Goal: Information Seeking & Learning: Compare options

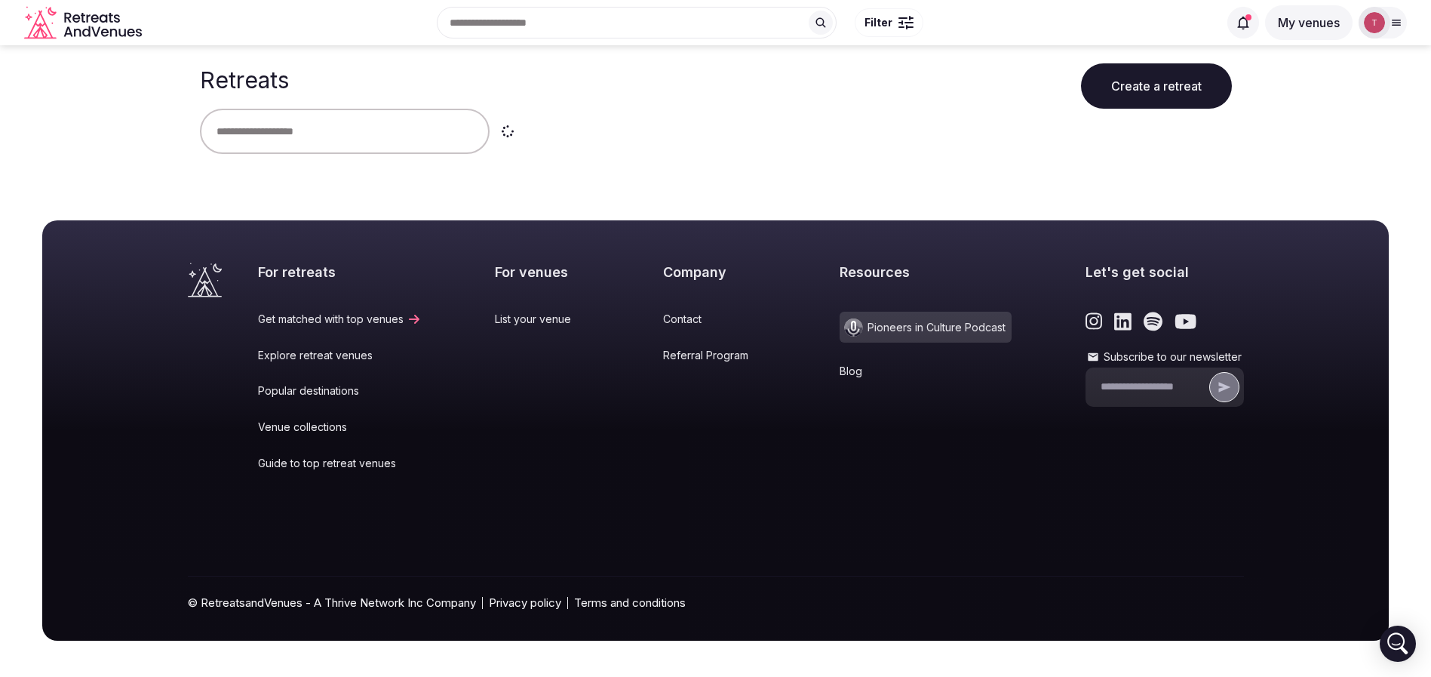
click at [328, 127] on input "text" at bounding box center [345, 131] width 290 height 45
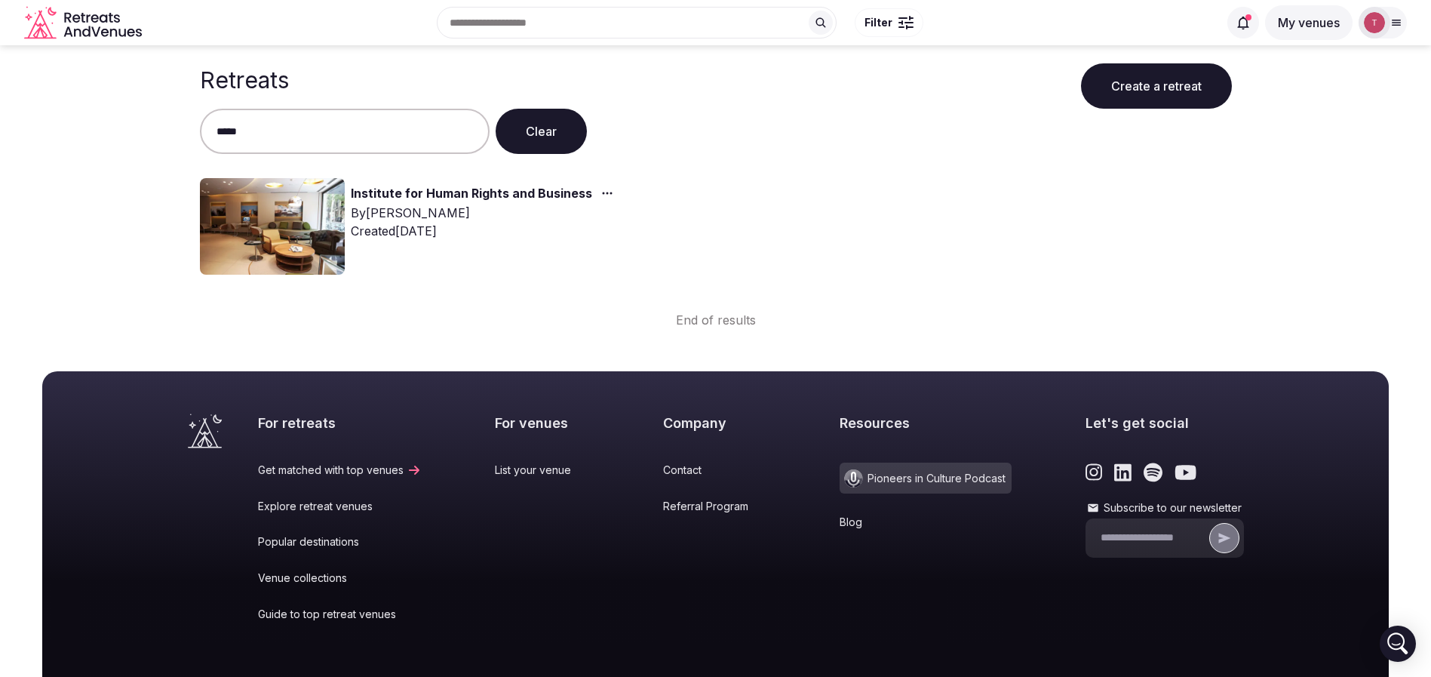
type input "*****"
click at [273, 237] on img at bounding box center [272, 226] width 145 height 97
drag, startPoint x: 319, startPoint y: 224, endPoint x: 370, endPoint y: 212, distance: 52.7
click at [318, 224] on img at bounding box center [272, 226] width 145 height 97
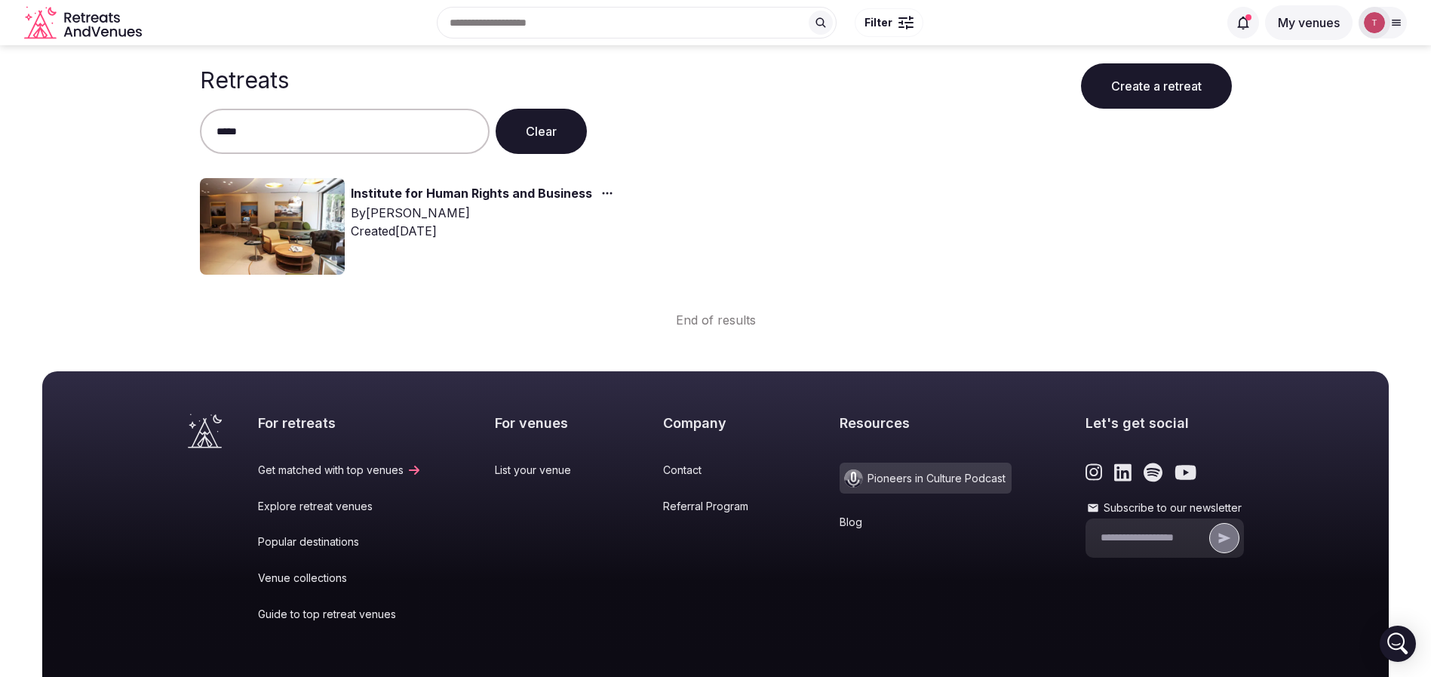
click at [446, 198] on link "Institute for Human Rights and Business" at bounding box center [471, 194] width 241 height 20
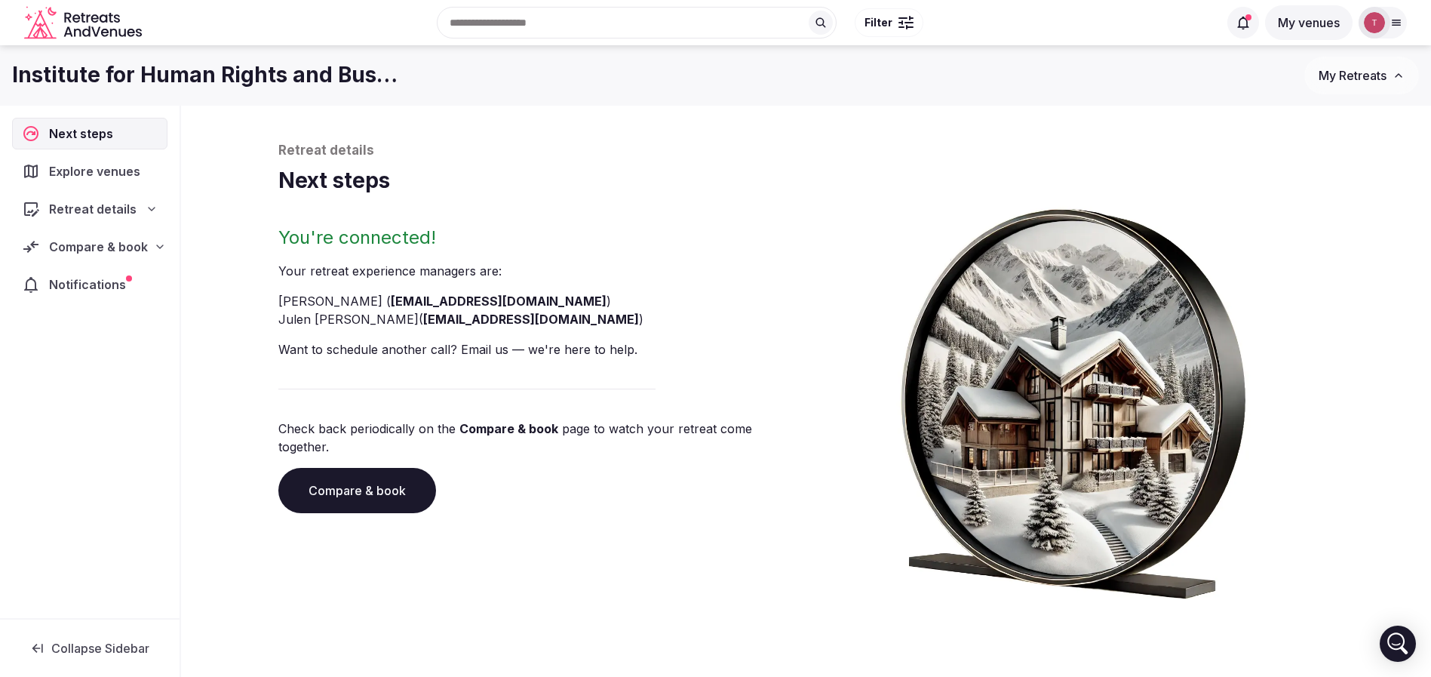
click at [398, 468] on link "Compare & book" at bounding box center [357, 490] width 158 height 45
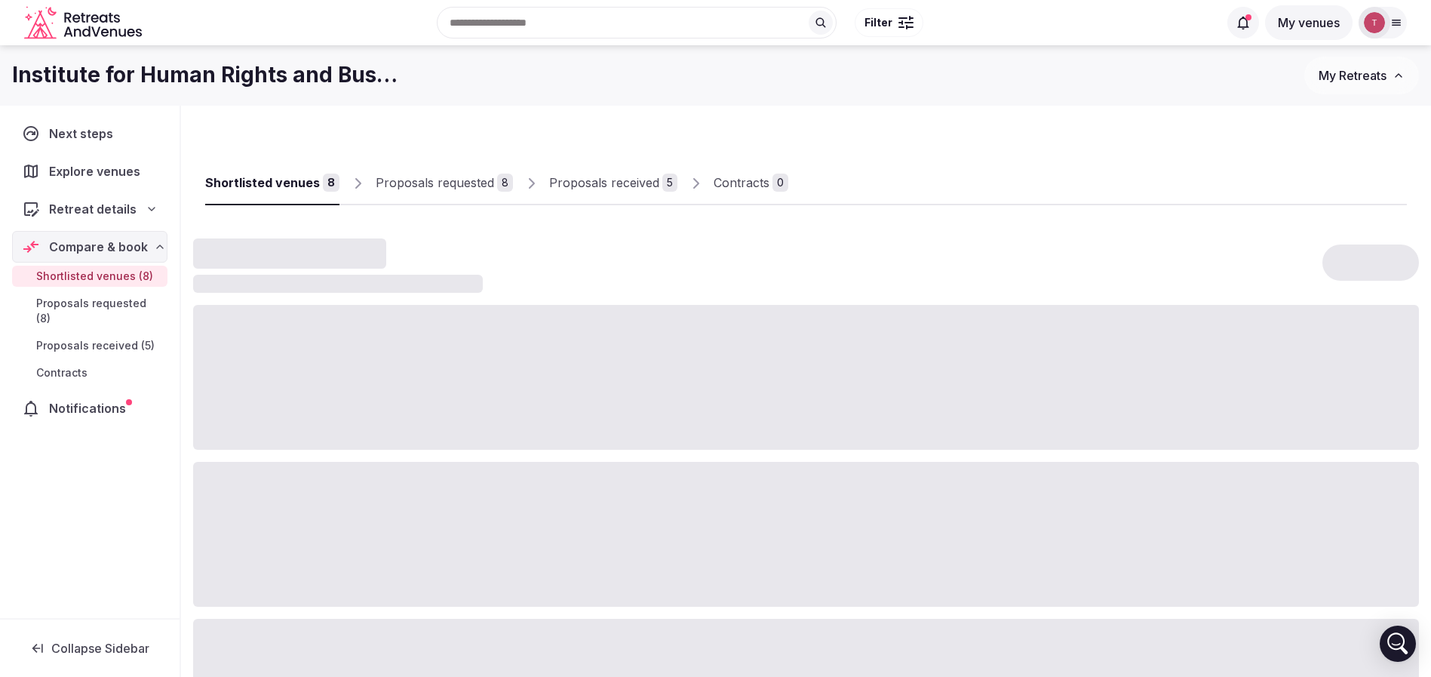
click at [609, 178] on div "Proposals received" at bounding box center [604, 182] width 110 height 18
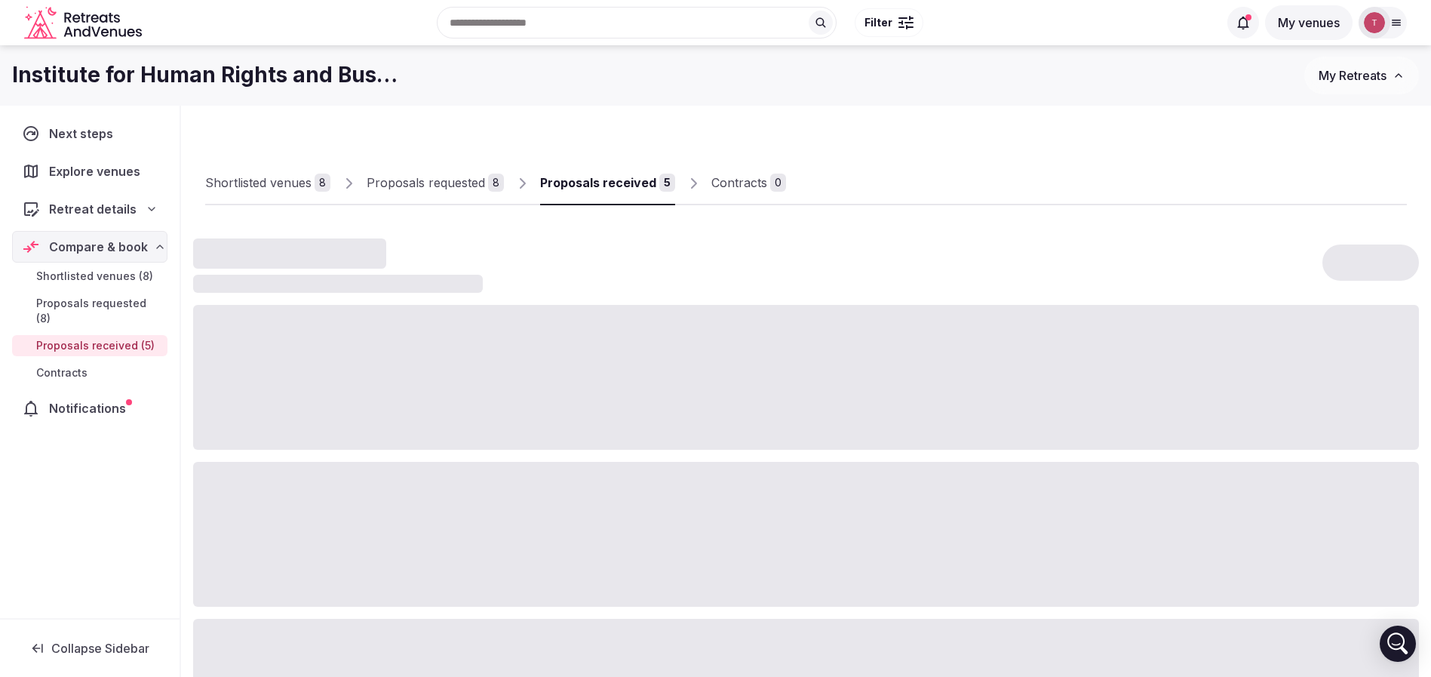
click at [630, 186] on div "Proposals received" at bounding box center [598, 182] width 116 height 18
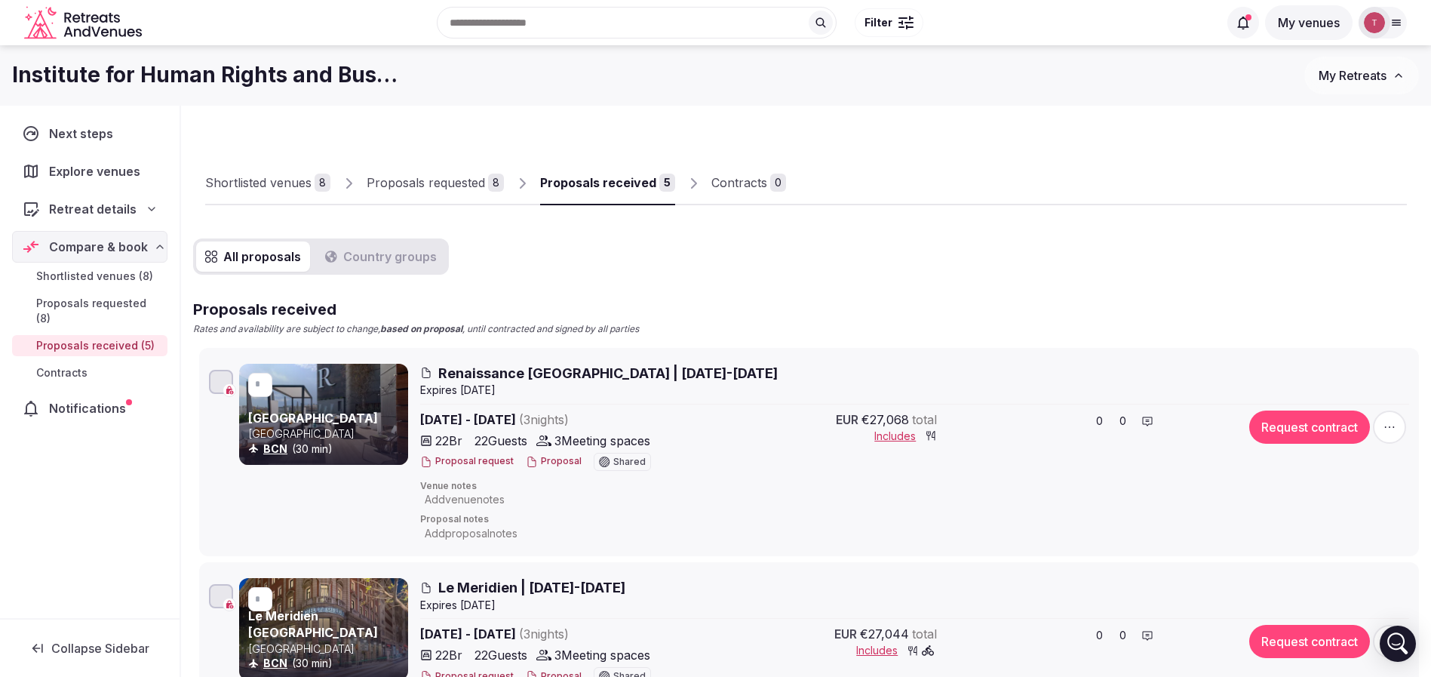
click at [972, 168] on div "Shortlisted venues 8 Proposals requested 8 Proposals received 5 Contracts 0" at bounding box center [806, 170] width 1202 height 69
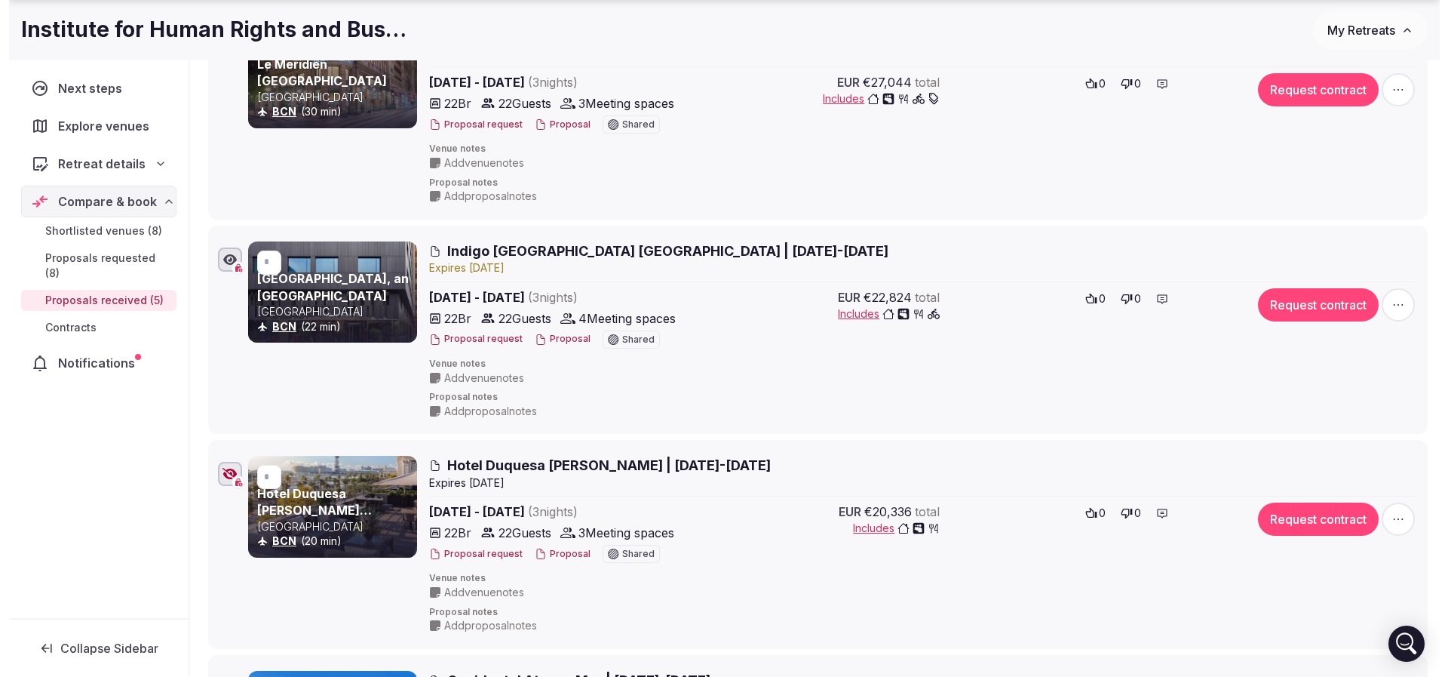
scroll to position [679, 0]
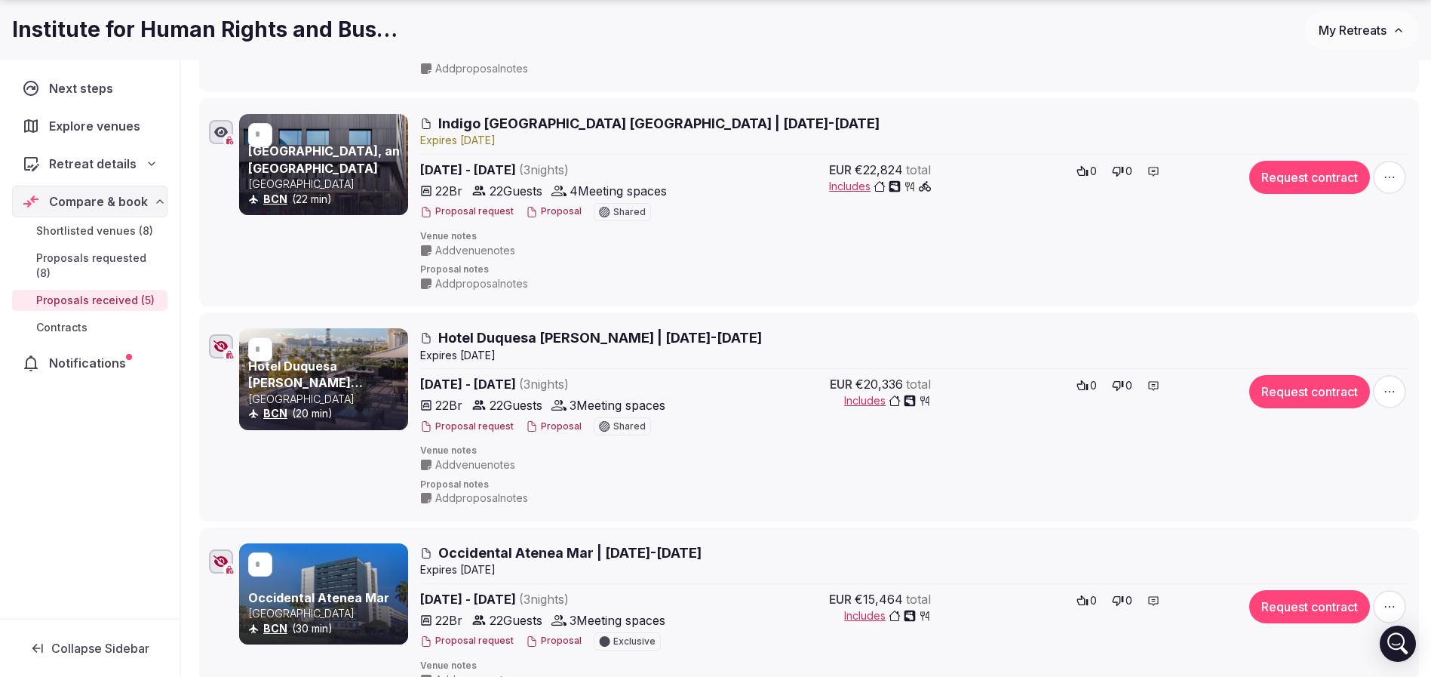
click at [551, 427] on button "Proposal" at bounding box center [554, 426] width 56 height 13
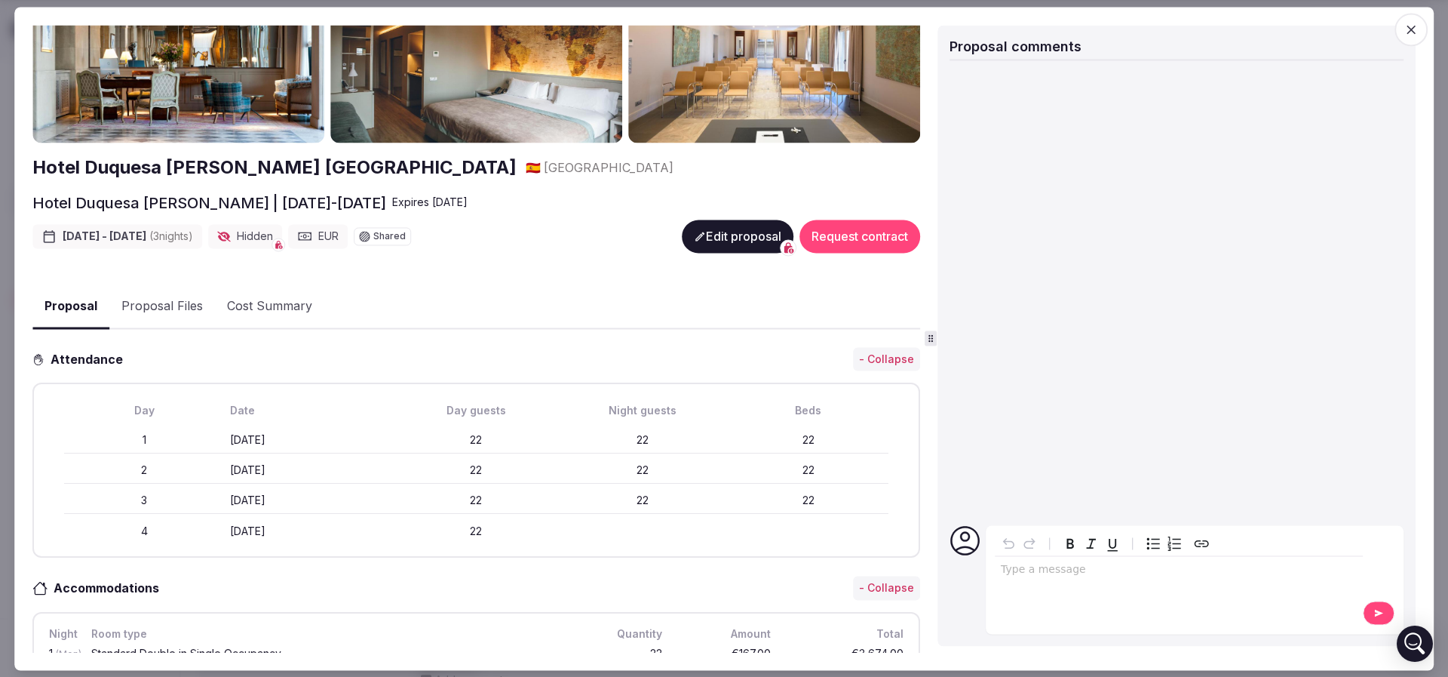
scroll to position [113, 0]
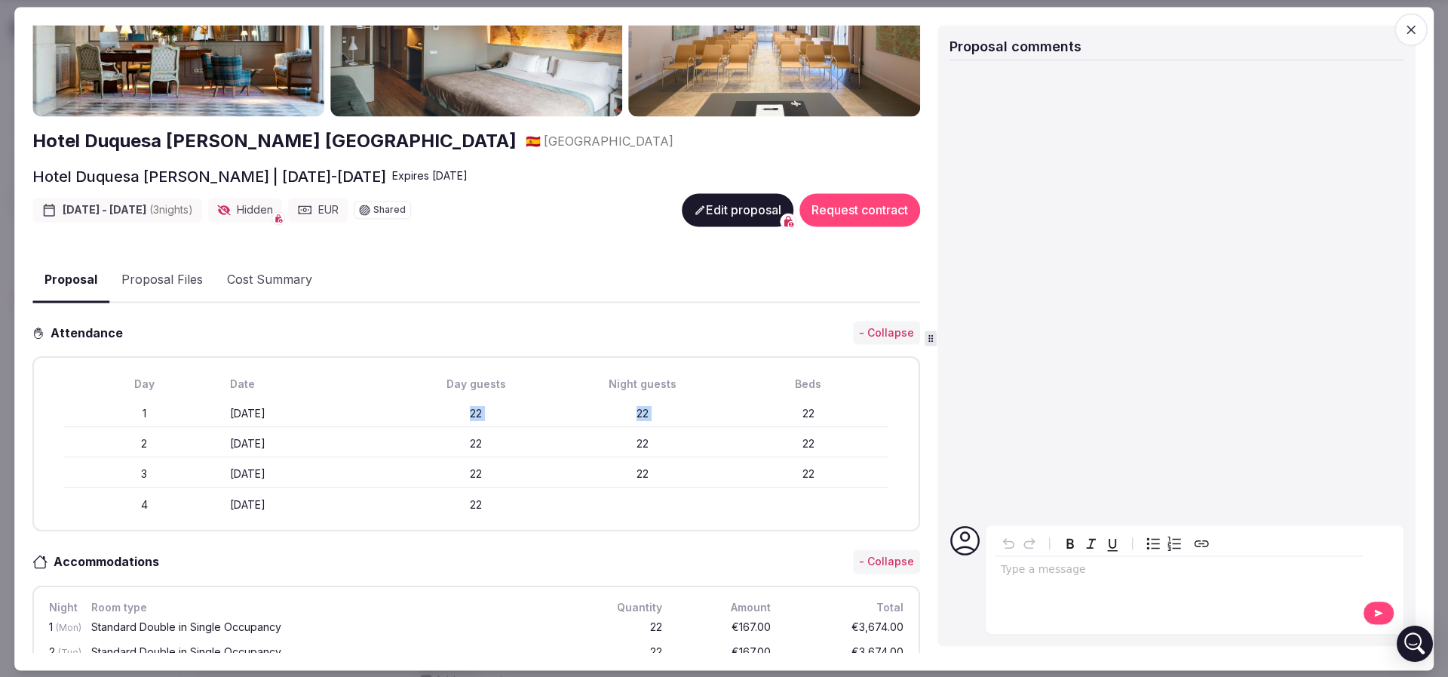
drag, startPoint x: 461, startPoint y: 404, endPoint x: 782, endPoint y: 410, distance: 321.4
click at [782, 410] on div "1 Monday February 9th 22 22 22" at bounding box center [476, 414] width 824 height 27
click at [782, 410] on div "22" at bounding box center [809, 414] width 160 height 15
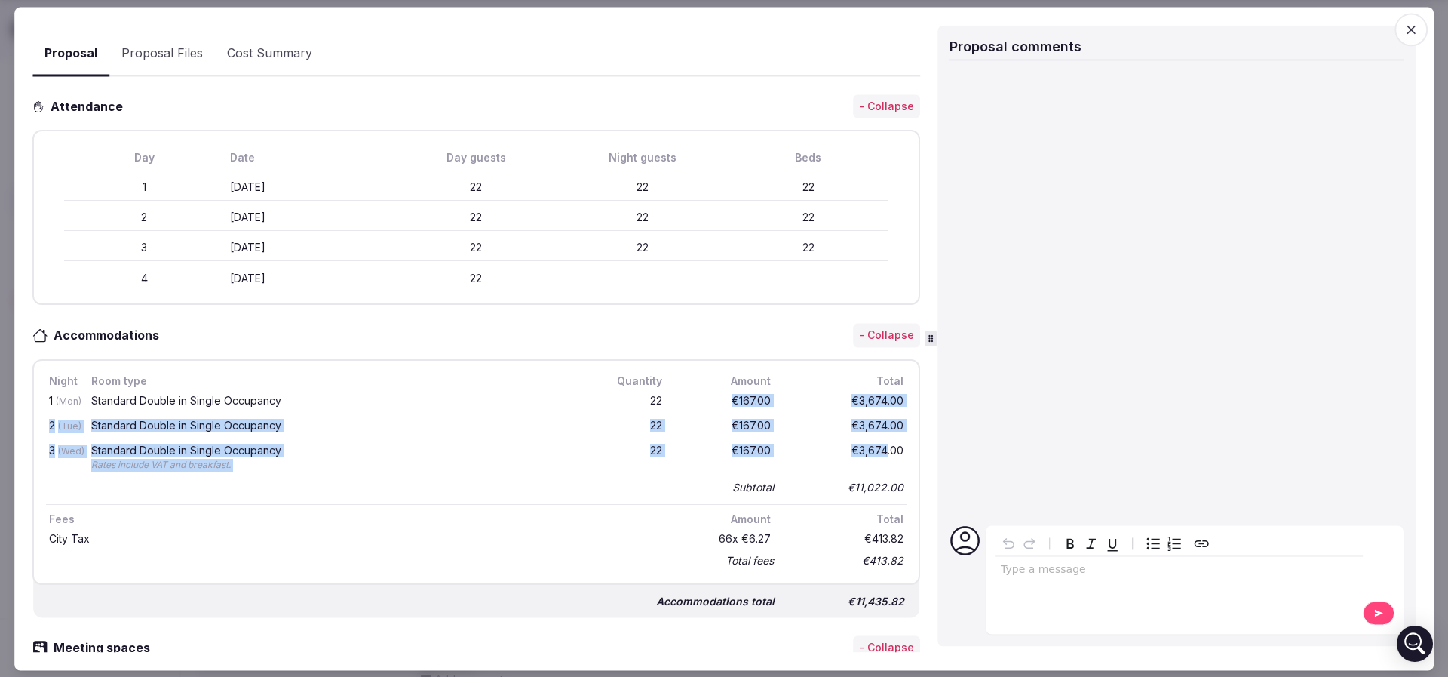
drag, startPoint x: 703, startPoint y: 406, endPoint x: 873, endPoint y: 462, distance: 178.7
click at [872, 461] on div "1 (Mon) Standard Double in Single Occupancy 22 €167.00 €3,674.00 2 (Tue) Standa…" at bounding box center [476, 443] width 861 height 109
click at [873, 462] on div "€3,674.00" at bounding box center [846, 458] width 121 height 32
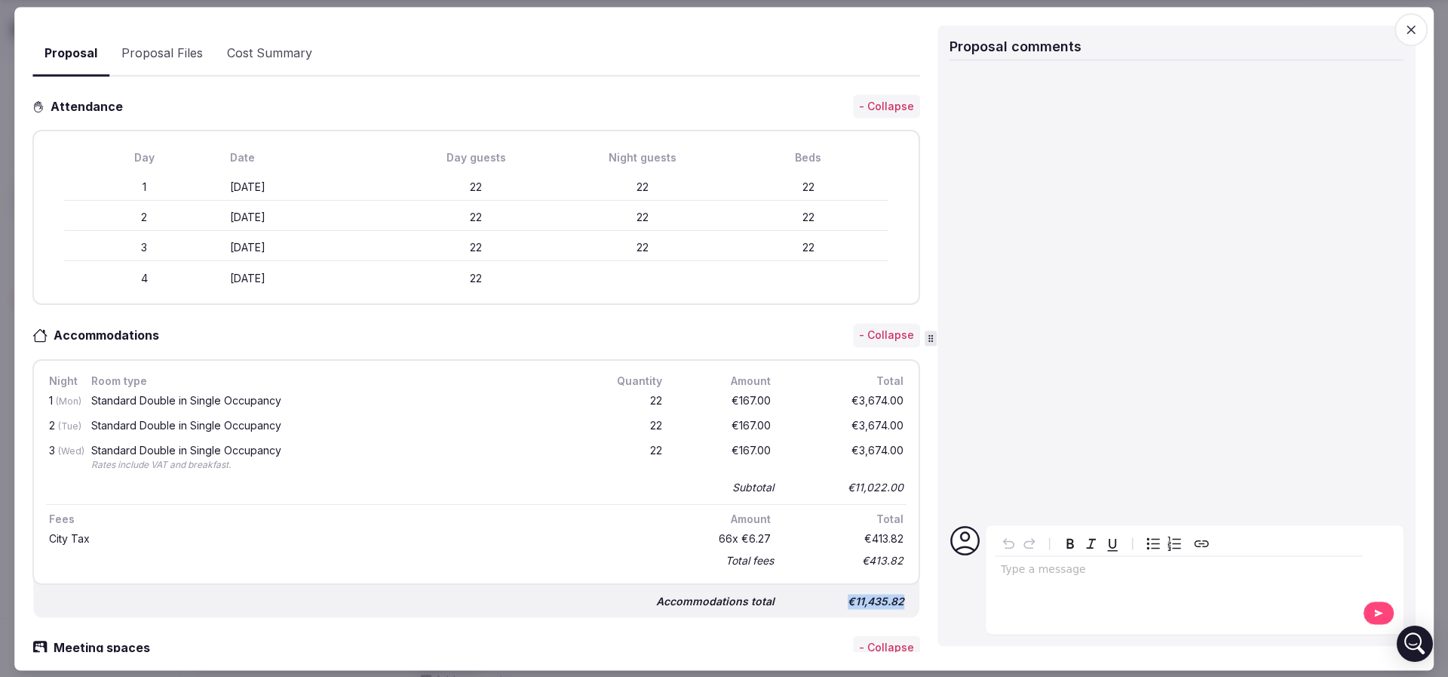
drag, startPoint x: 829, startPoint y: 602, endPoint x: 903, endPoint y: 600, distance: 74.0
click at [903, 600] on div "Accommodations - Collapse Night Room type Quantity Amount Total 1 (Mon) Standar…" at bounding box center [476, 471] width 888 height 294
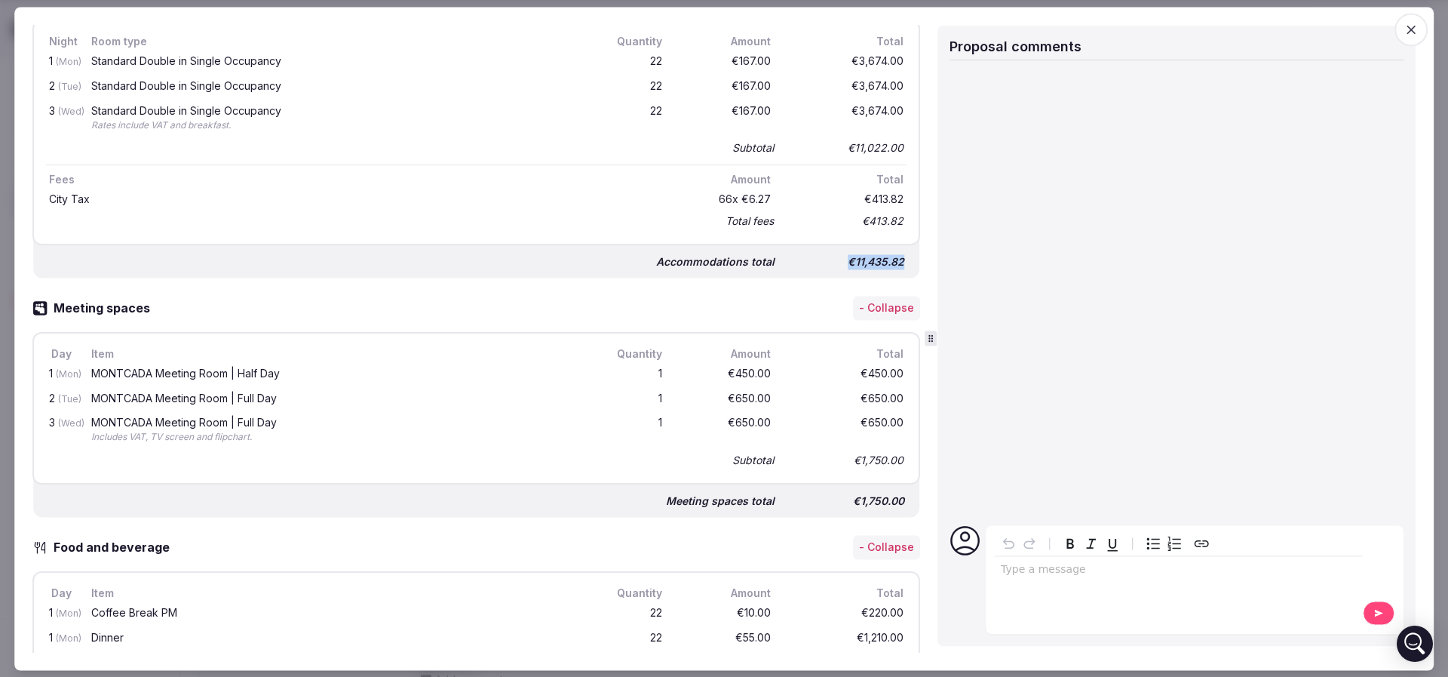
click at [698, 370] on div "€450.00" at bounding box center [725, 374] width 97 height 19
drag, startPoint x: 617, startPoint y: 365, endPoint x: 763, endPoint y: 378, distance: 146.9
click at [763, 378] on div "1 (Mon) MONTCADA Meeting Room | Half Day 1 €450.00 €450.00" at bounding box center [476, 374] width 861 height 25
click at [509, 393] on div "MONTCADA Meeting Room | Full Day" at bounding box center [334, 398] width 487 height 11
drag, startPoint x: 191, startPoint y: 363, endPoint x: 287, endPoint y: 373, distance: 96.3
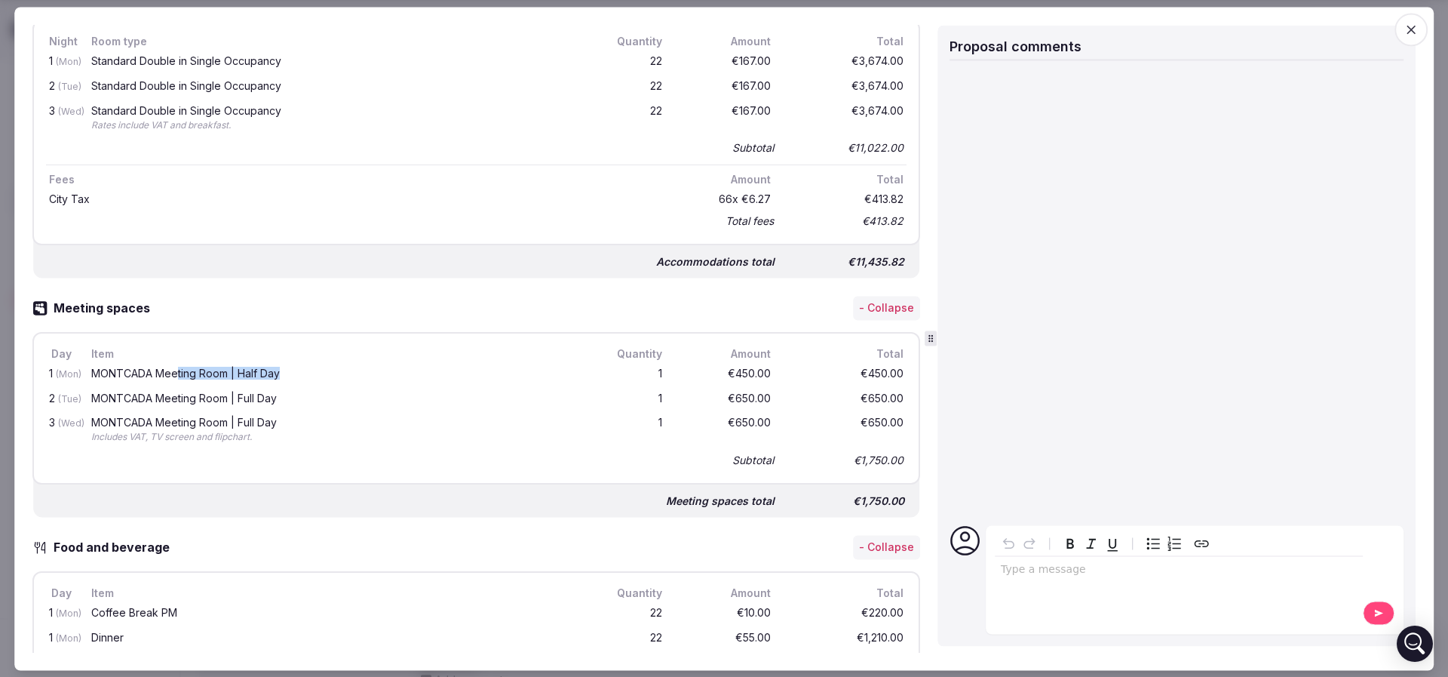
click at [287, 373] on div "MONTCADA Meeting Room | Half Day" at bounding box center [334, 373] width 487 height 11
drag, startPoint x: 249, startPoint y: 394, endPoint x: 318, endPoint y: 401, distance: 69.7
click at [318, 401] on div "MONTCADA Meeting Room | Full Day" at bounding box center [334, 399] width 493 height 19
click at [318, 402] on div "MONTCADA Meeting Room | Full Day" at bounding box center [334, 399] width 493 height 19
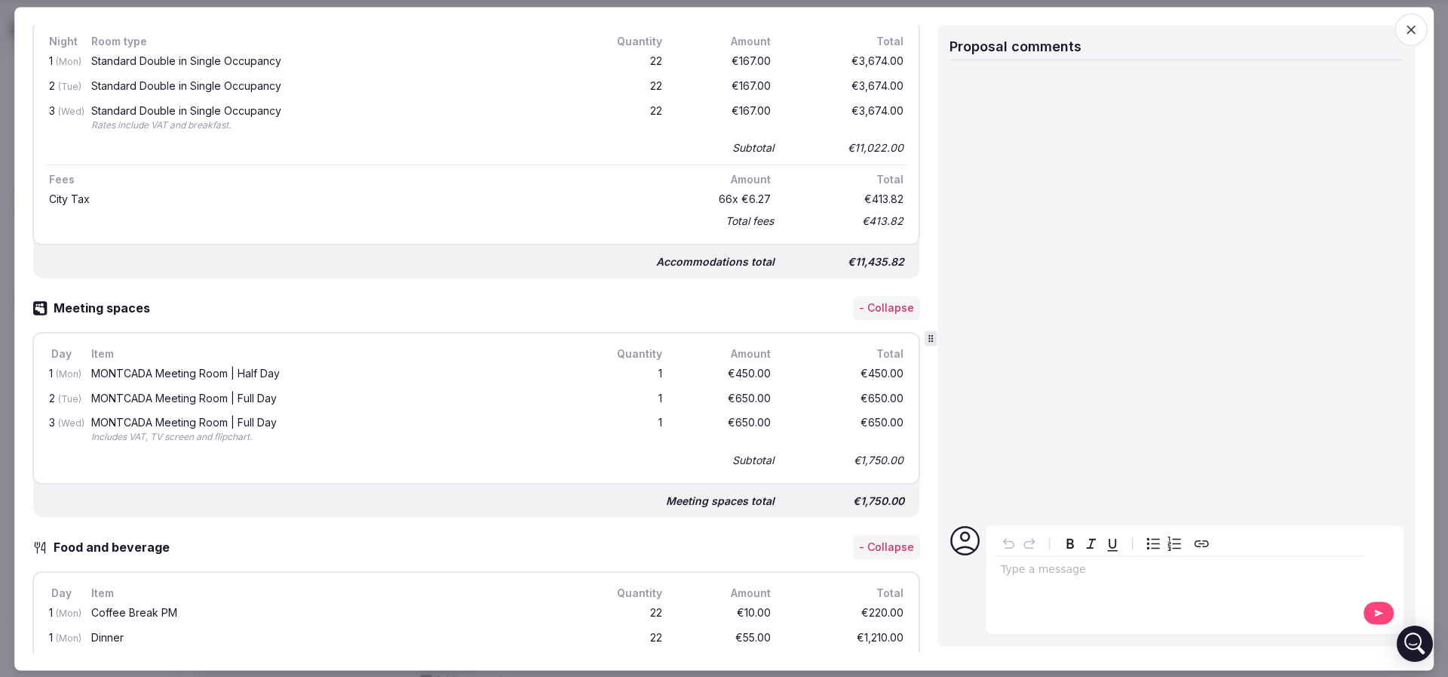
click at [243, 418] on div "MONTCADA Meeting Room | Full Day" at bounding box center [334, 423] width 487 height 11
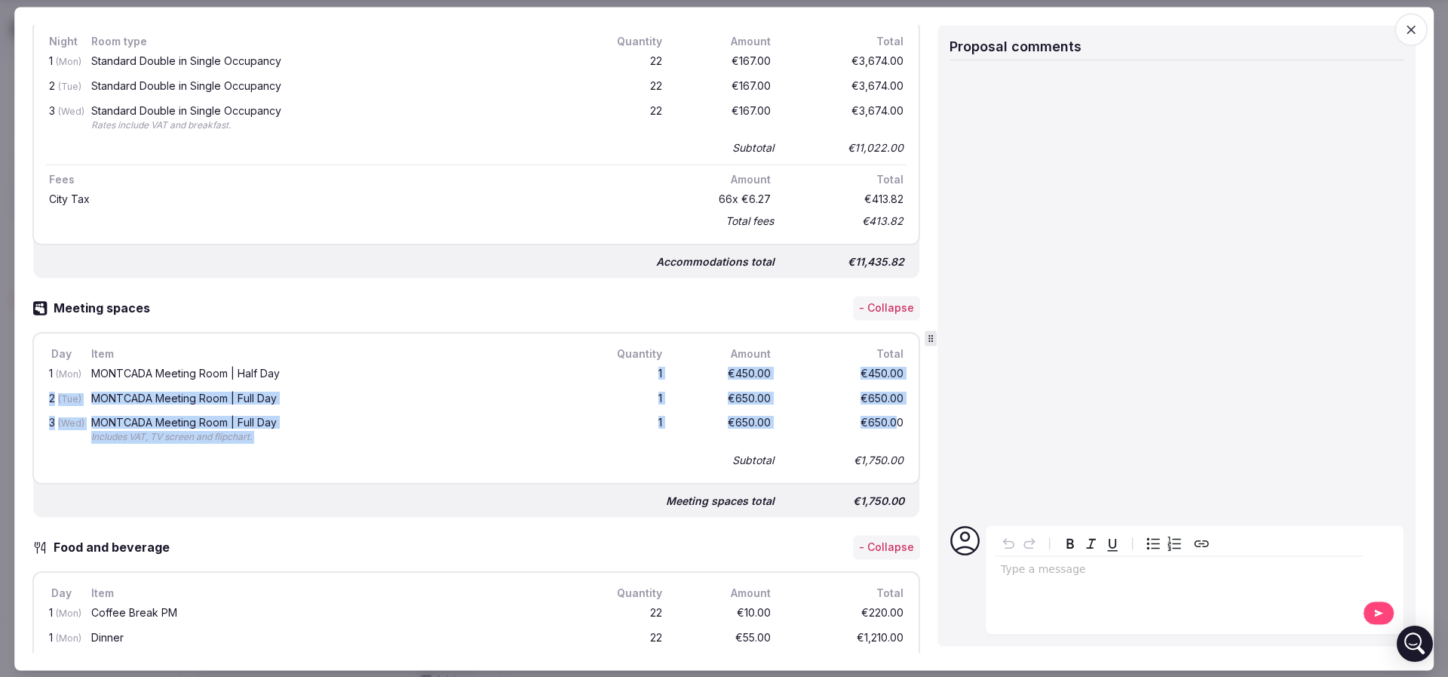
drag, startPoint x: 625, startPoint y: 368, endPoint x: 878, endPoint y: 431, distance: 260.3
click at [878, 431] on div "1 (Mon) MONTCADA Meeting Room | Half Day 1 €450.00 €450.00 2 (Tue) MONTCADA Mee…" at bounding box center [476, 416] width 861 height 109
click at [878, 431] on div "€650.00" at bounding box center [846, 431] width 121 height 32
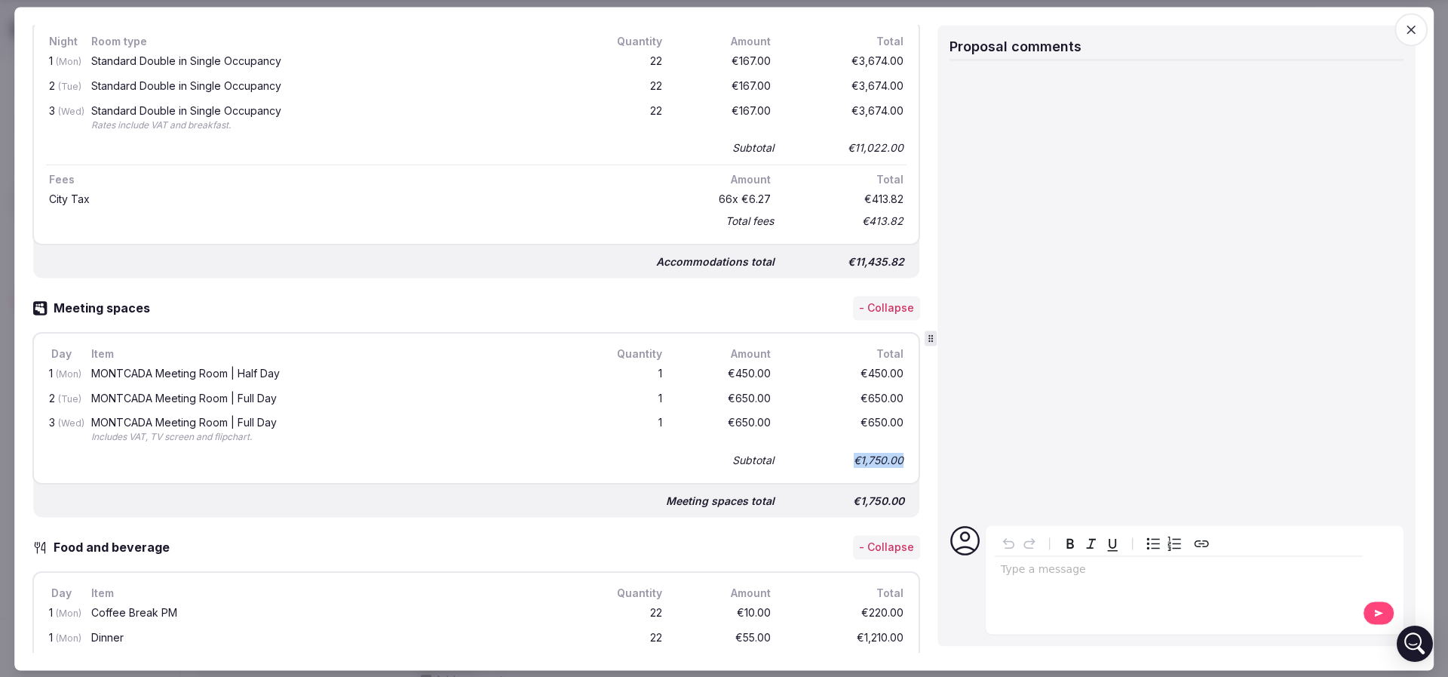
drag, startPoint x: 883, startPoint y: 459, endPoint x: 818, endPoint y: 459, distance: 64.9
click at [817, 460] on div "€1,750.00" at bounding box center [846, 460] width 121 height 21
click at [818, 459] on div "€1,750.00" at bounding box center [846, 460] width 121 height 21
click at [837, 481] on div "Meeting spaces total €1,750.00" at bounding box center [476, 494] width 886 height 45
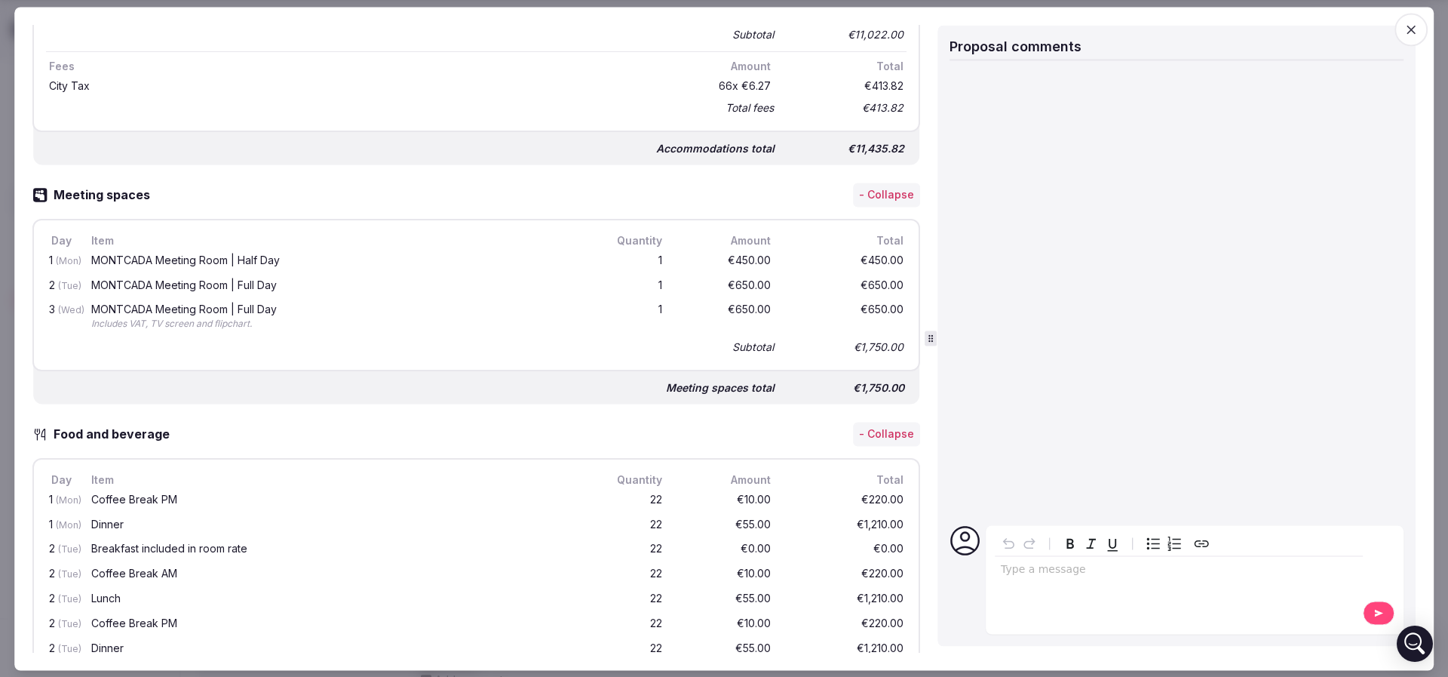
scroll to position [1018, 0]
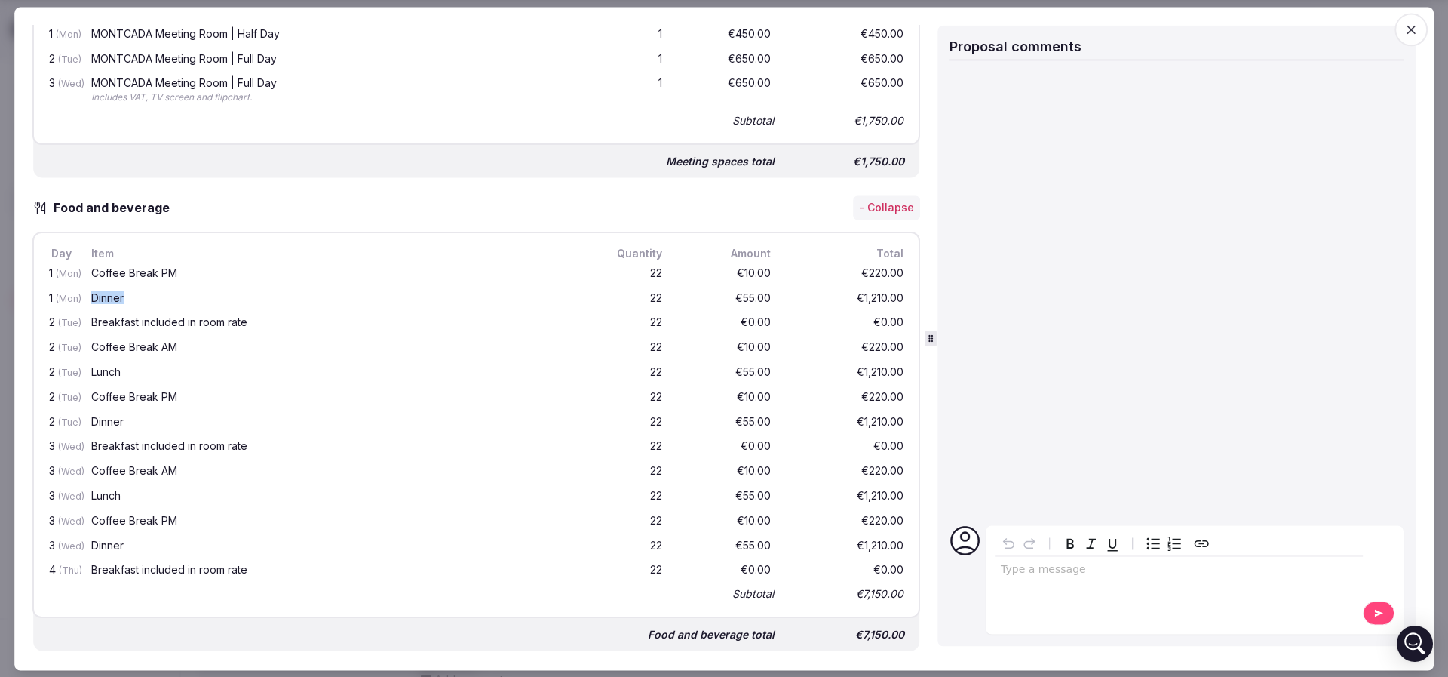
drag, startPoint x: 91, startPoint y: 286, endPoint x: 141, endPoint y: 291, distance: 50.1
click at [141, 291] on div "Dinner" at bounding box center [334, 299] width 493 height 19
drag, startPoint x: 127, startPoint y: 319, endPoint x: 271, endPoint y: 321, distance: 143.3
click at [271, 321] on div "2 (Tue) Breakfast included in room rate 22 €0.00 €0.00" at bounding box center [476, 324] width 861 height 25
click at [155, 268] on div "Coffee Break PM" at bounding box center [334, 273] width 487 height 11
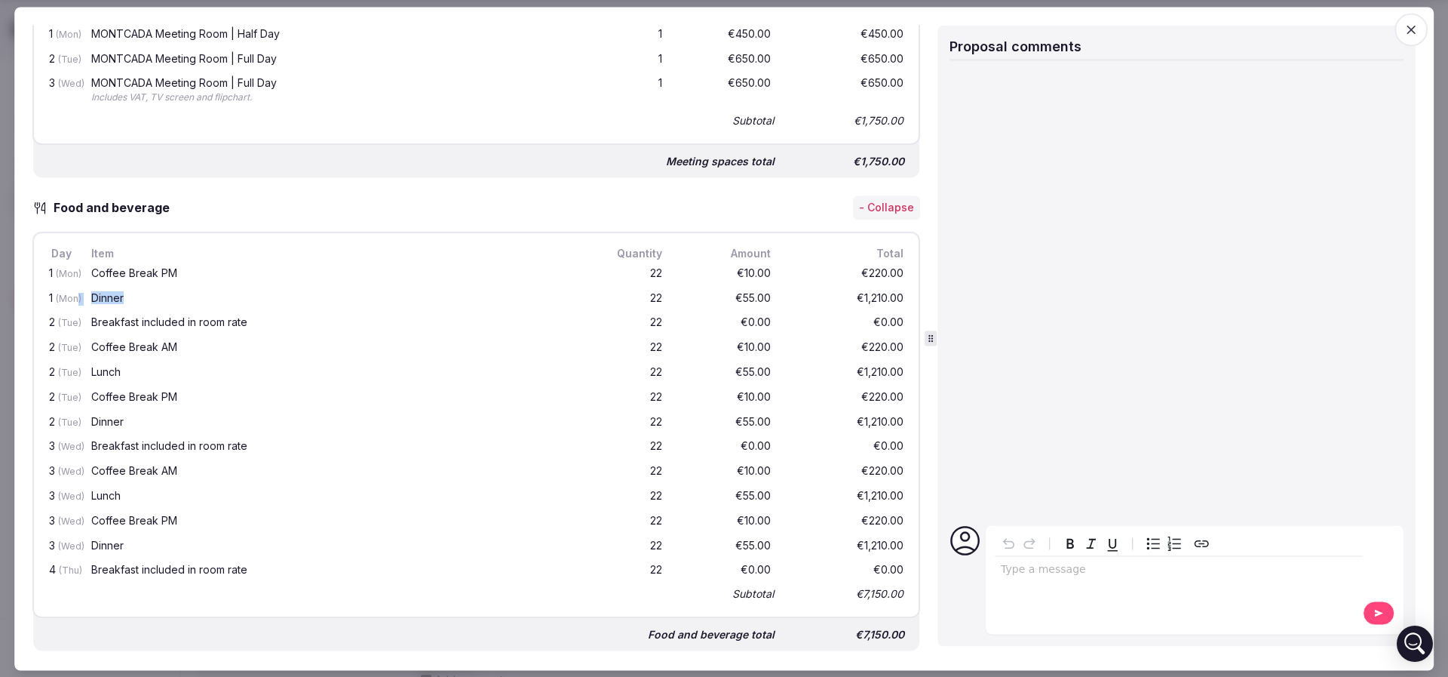
drag, startPoint x: 80, startPoint y: 288, endPoint x: 130, endPoint y: 288, distance: 50.5
click at [130, 288] on div "1 (Mon) Dinner 22 €55.00 €1,210.00" at bounding box center [476, 299] width 861 height 25
drag, startPoint x: 91, startPoint y: 339, endPoint x: 763, endPoint y: 352, distance: 671.5
click at [763, 352] on div "2 (Tue) Coffee Break AM 22 €10.00 €220.00" at bounding box center [476, 348] width 861 height 25
drag, startPoint x: 109, startPoint y: 370, endPoint x: 759, endPoint y: 366, distance: 649.5
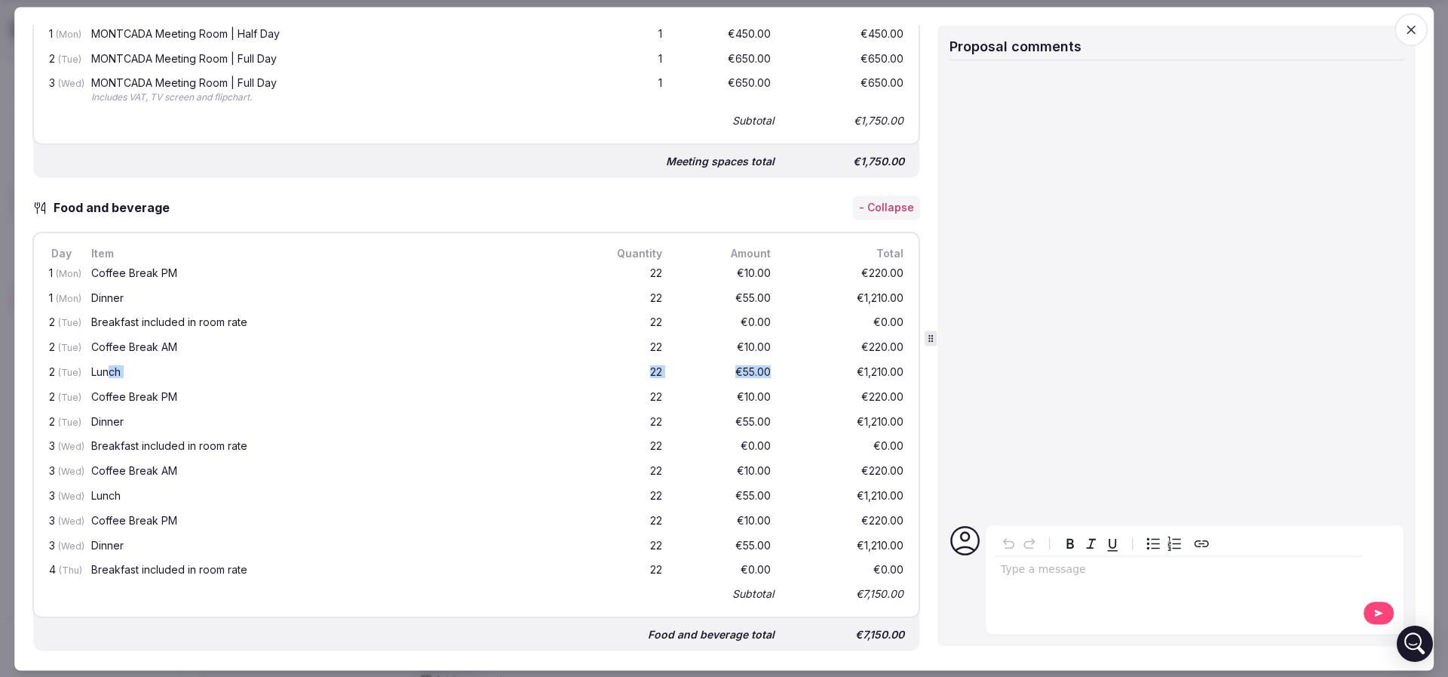
click at [759, 366] on div "2 (Tue) Lunch 22 €55.00 €1,210.00" at bounding box center [476, 373] width 861 height 25
drag, startPoint x: 686, startPoint y: 393, endPoint x: 778, endPoint y: 388, distance: 92.2
click at [778, 388] on div "2 (Tue) Coffee Break PM 22 €10.00 €220.00" at bounding box center [476, 397] width 861 height 25
click at [778, 417] on div "2 (Tue) Dinner 22 €55.00 €1,210.00" at bounding box center [476, 422] width 861 height 25
drag, startPoint x: 121, startPoint y: 447, endPoint x: 233, endPoint y: 444, distance: 111.7
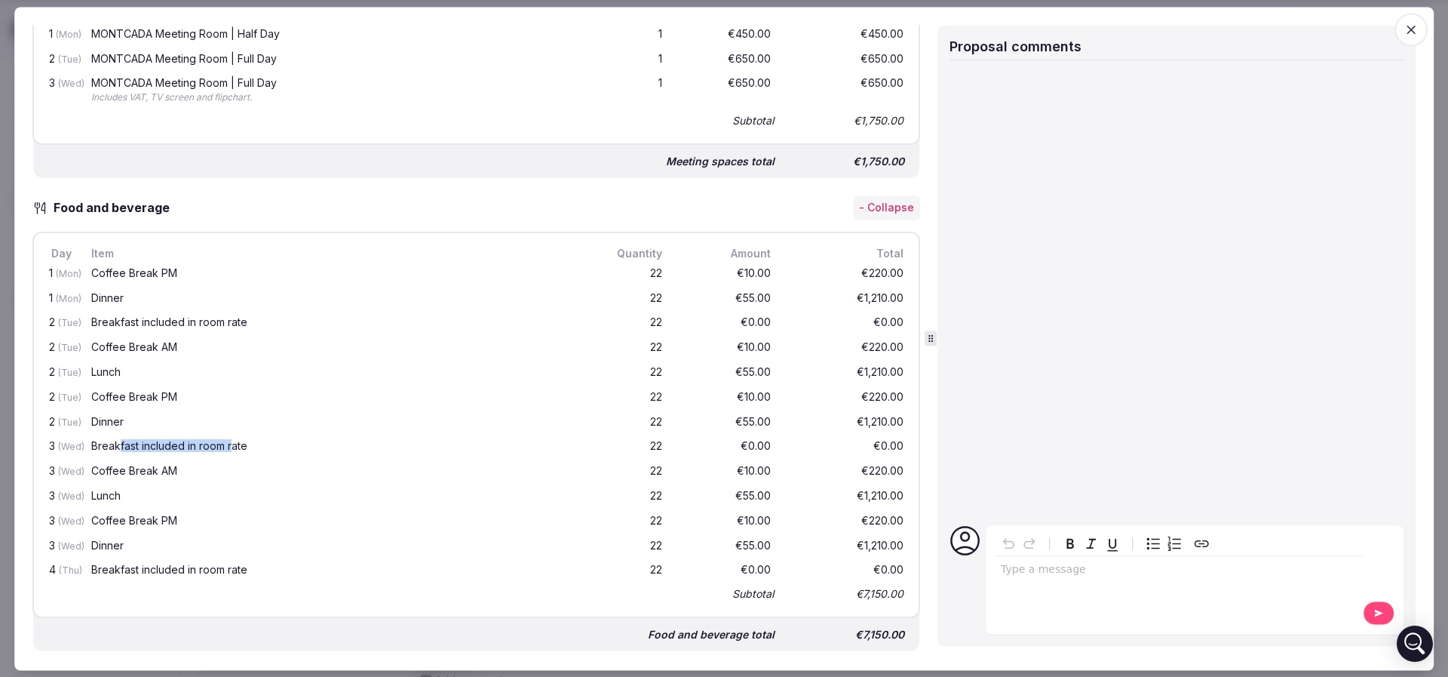
click at [233, 444] on div "Breakfast included in room rate" at bounding box center [334, 446] width 487 height 11
click at [157, 469] on div "Coffee Break AM" at bounding box center [334, 471] width 487 height 11
click at [122, 491] on div "Lunch" at bounding box center [334, 496] width 487 height 11
click at [127, 509] on div "3 (Wed) Coffee Break PM 22 €10.00 €220.00" at bounding box center [476, 521] width 861 height 25
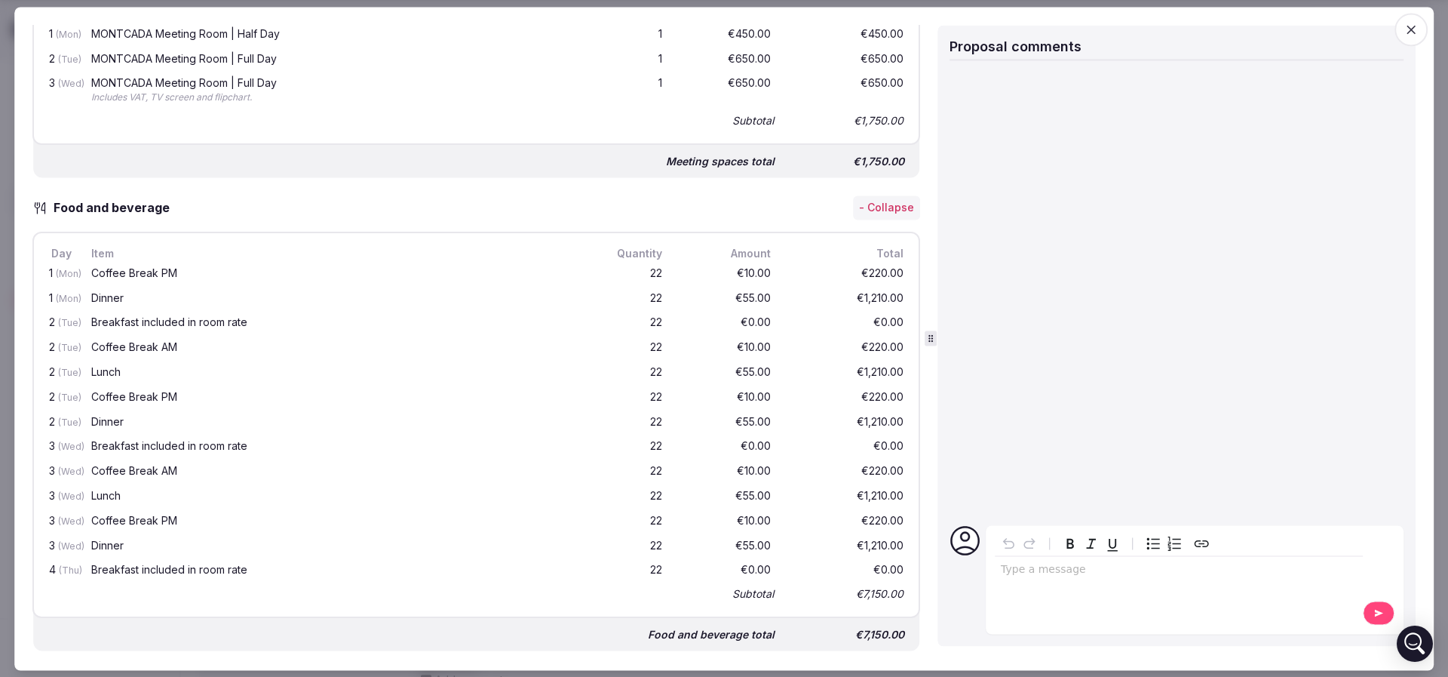
click at [115, 553] on div "3 (Wed) Dinner 22 €55.00 €1,210.00" at bounding box center [476, 546] width 861 height 25
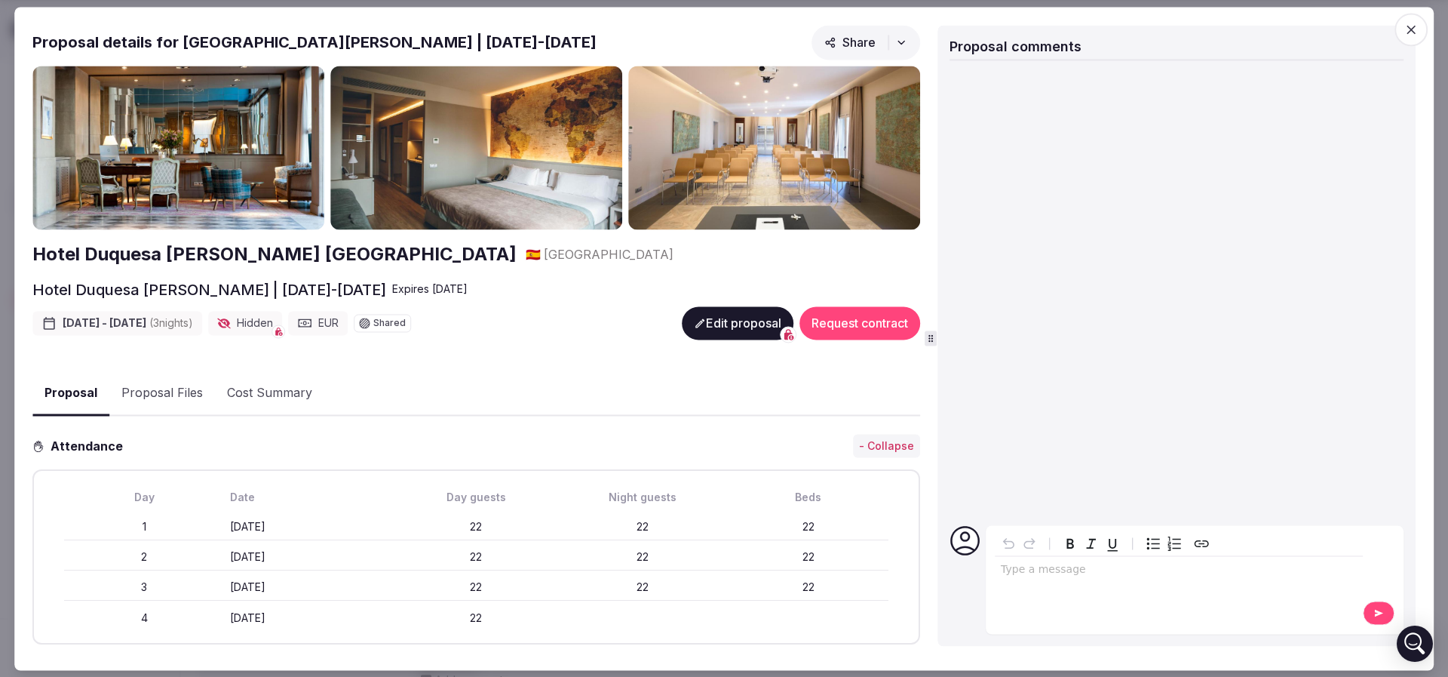
scroll to position [453, 0]
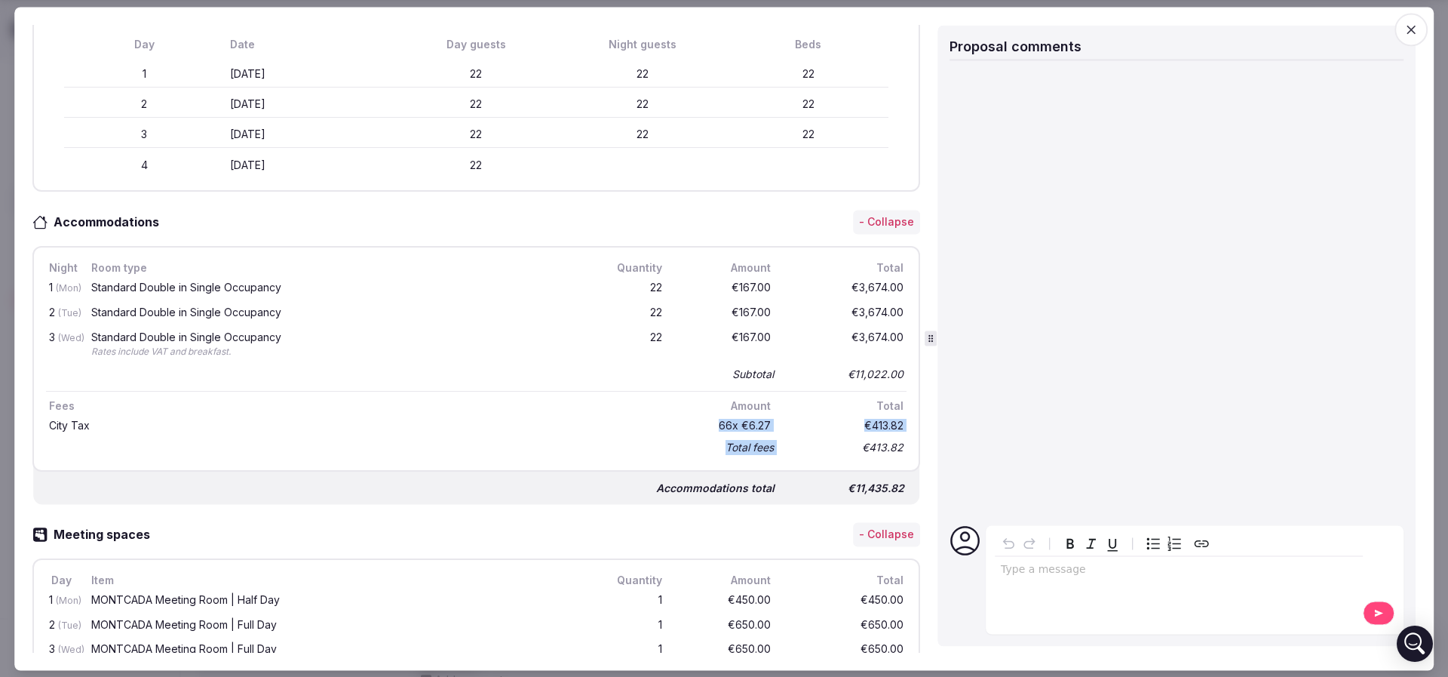
drag, startPoint x: 689, startPoint y: 422, endPoint x: 826, endPoint y: 436, distance: 138.0
click at [826, 436] on div "City Tax 66 x €6.27 €413.82 Total fees €413.82" at bounding box center [476, 436] width 861 height 44
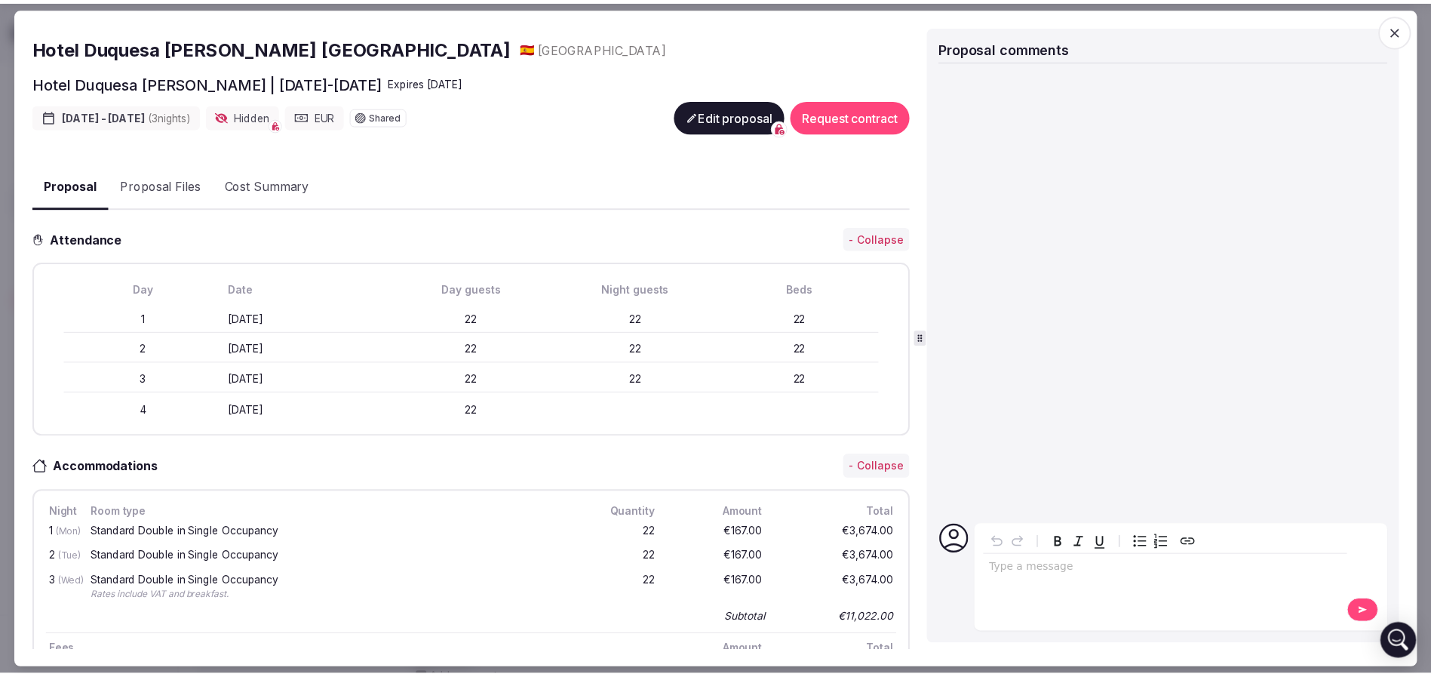
scroll to position [0, 0]
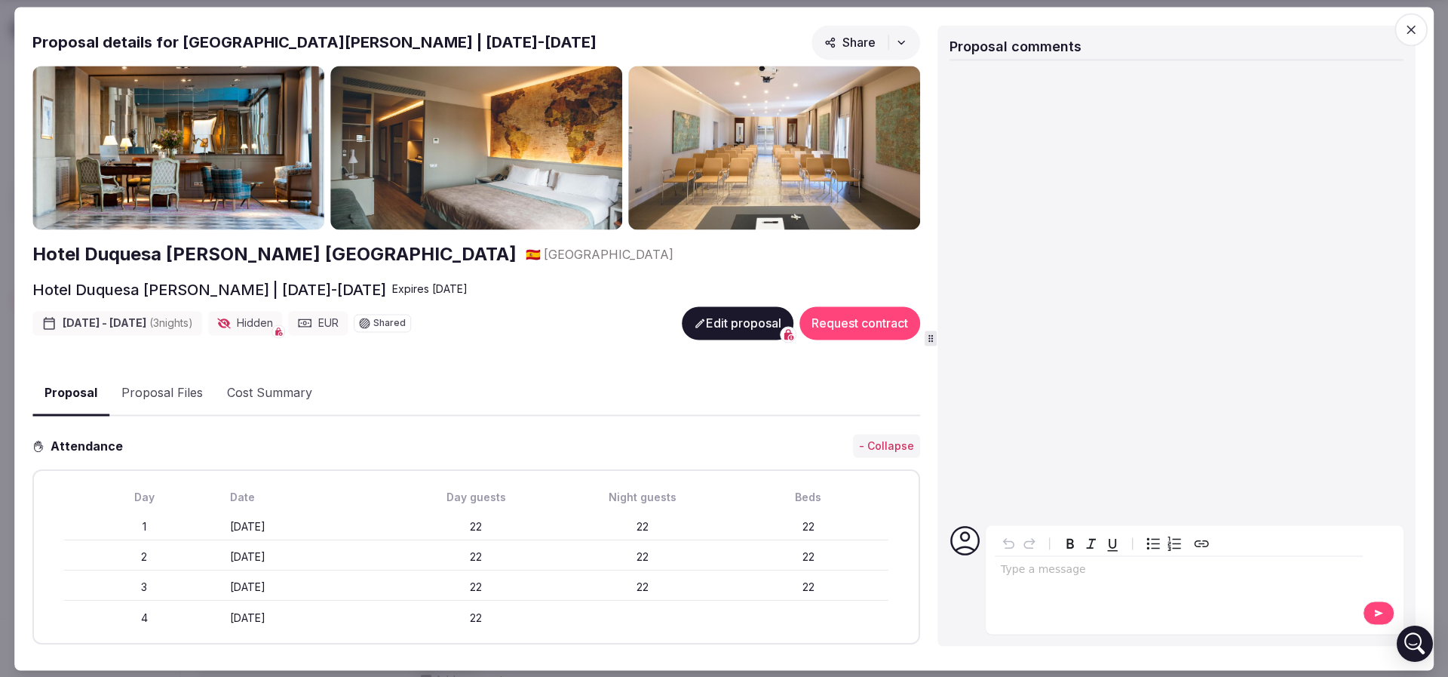
click at [143, 156] on img at bounding box center [178, 148] width 292 height 164
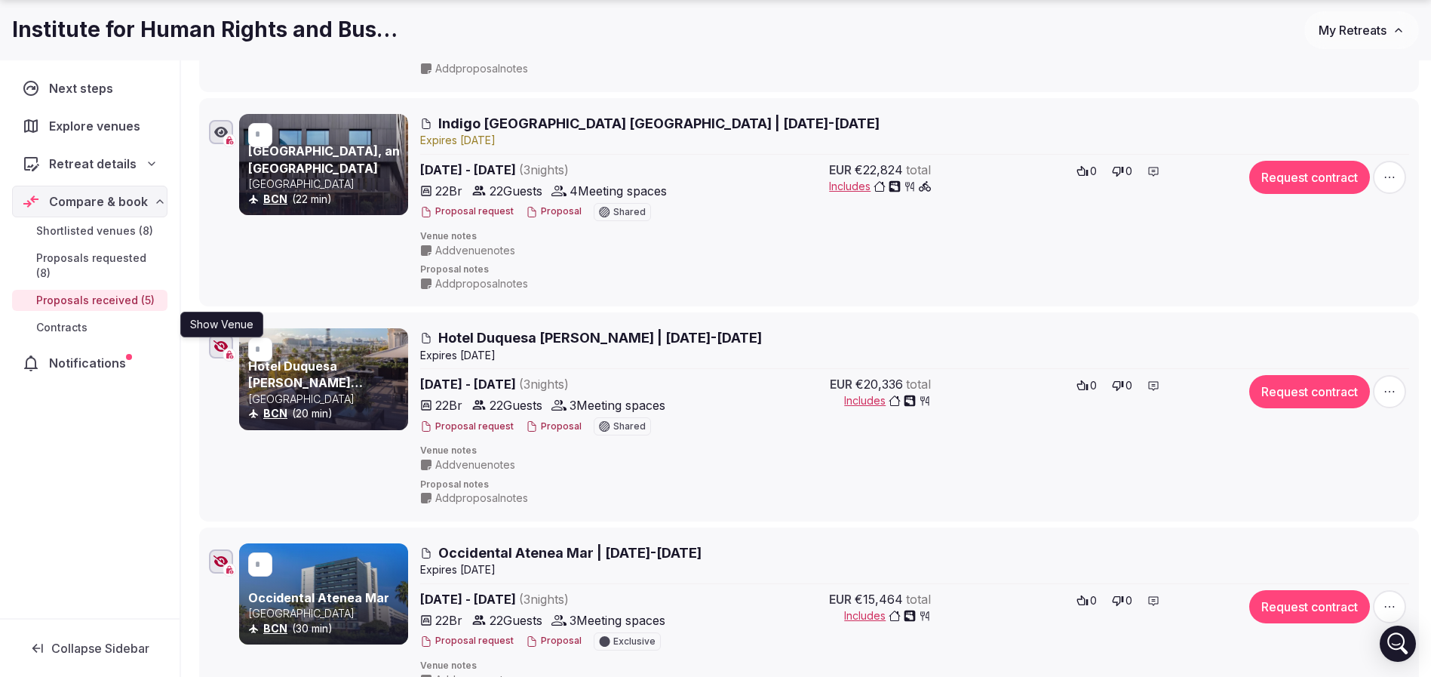
click at [224, 348] on icon "button" at bounding box center [220, 346] width 15 height 12
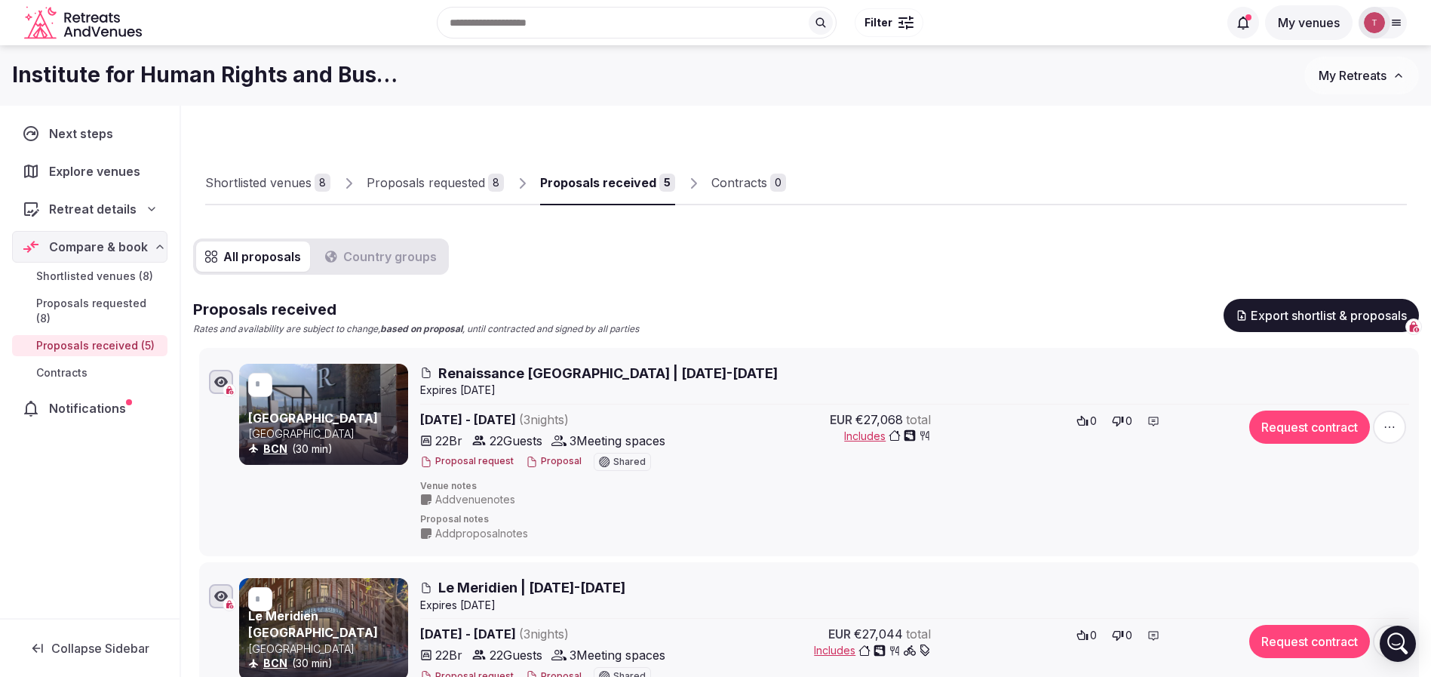
drag, startPoint x: 989, startPoint y: 184, endPoint x: 970, endPoint y: 182, distance: 19.0
click at [988, 183] on div at bounding box center [1096, 193] width 621 height 26
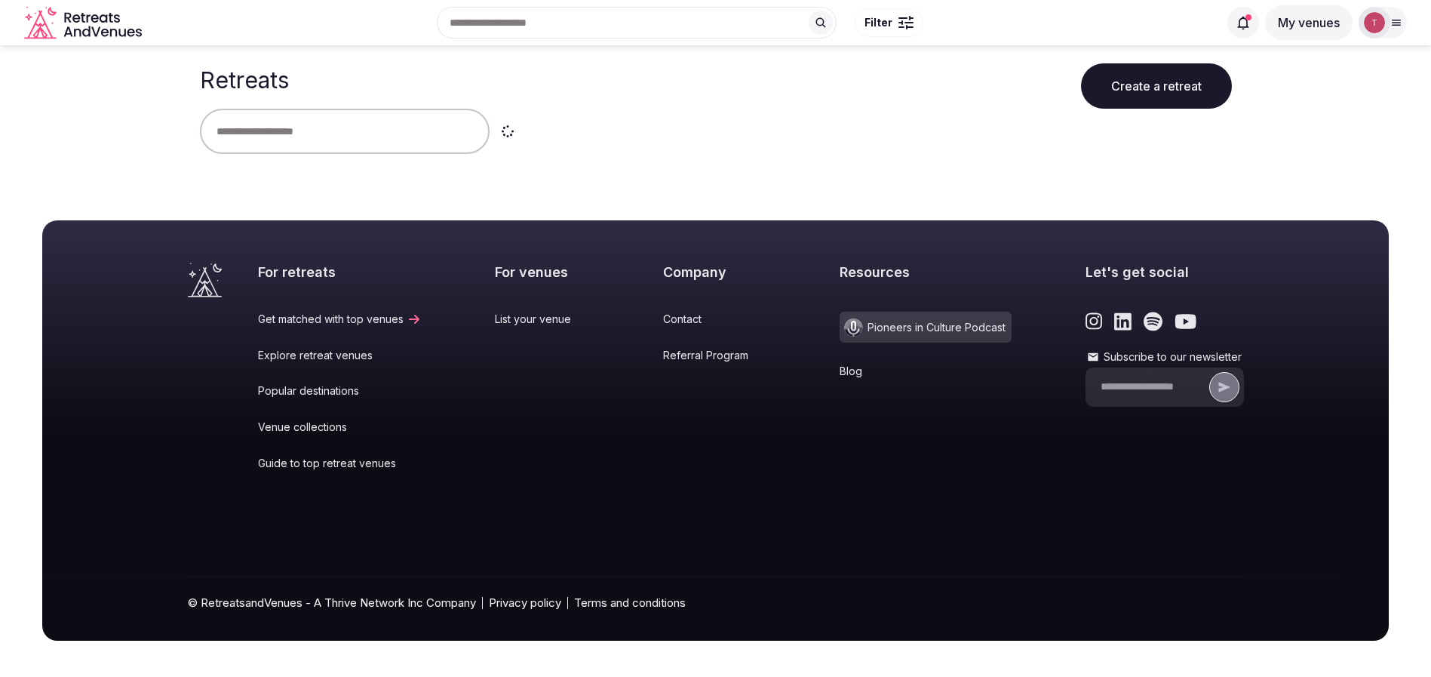
click at [310, 136] on input "text" at bounding box center [345, 131] width 290 height 45
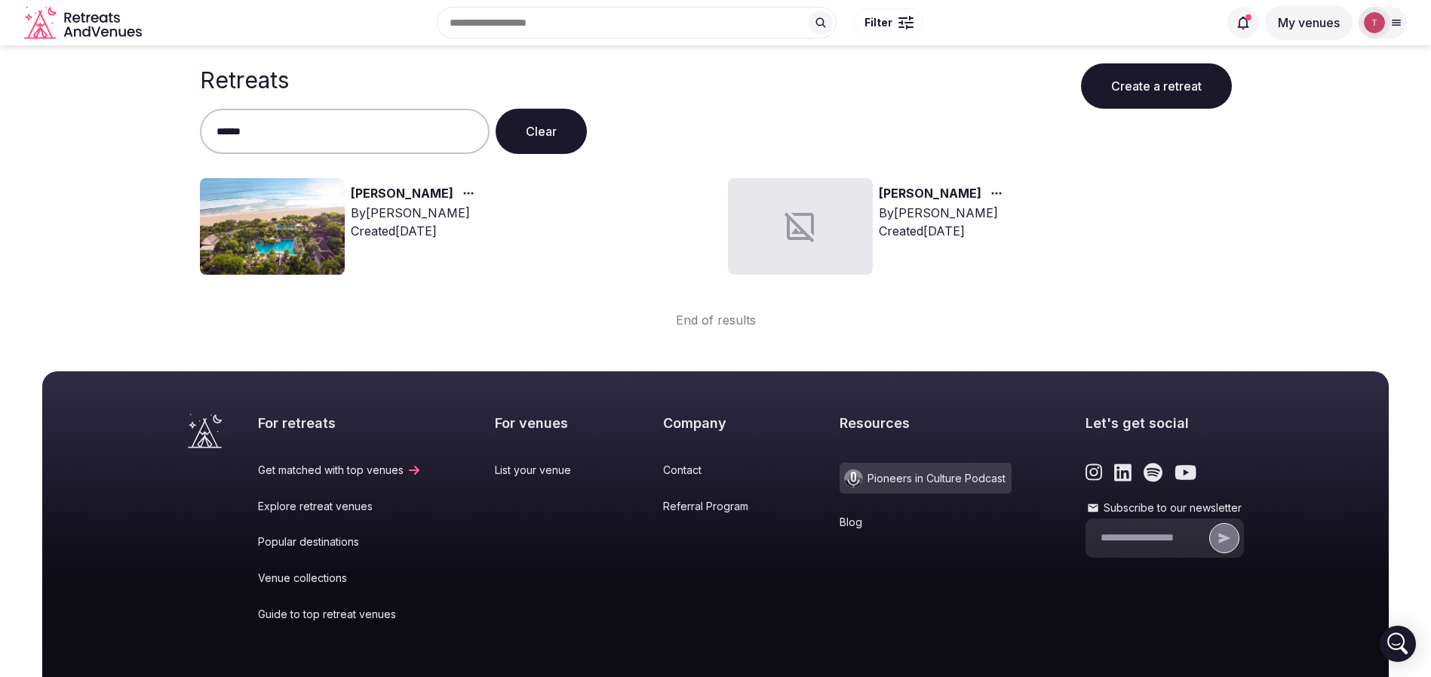
type input "******"
click at [291, 216] on img at bounding box center [272, 226] width 145 height 97
click at [372, 199] on link "[PERSON_NAME]" at bounding box center [402, 194] width 103 height 20
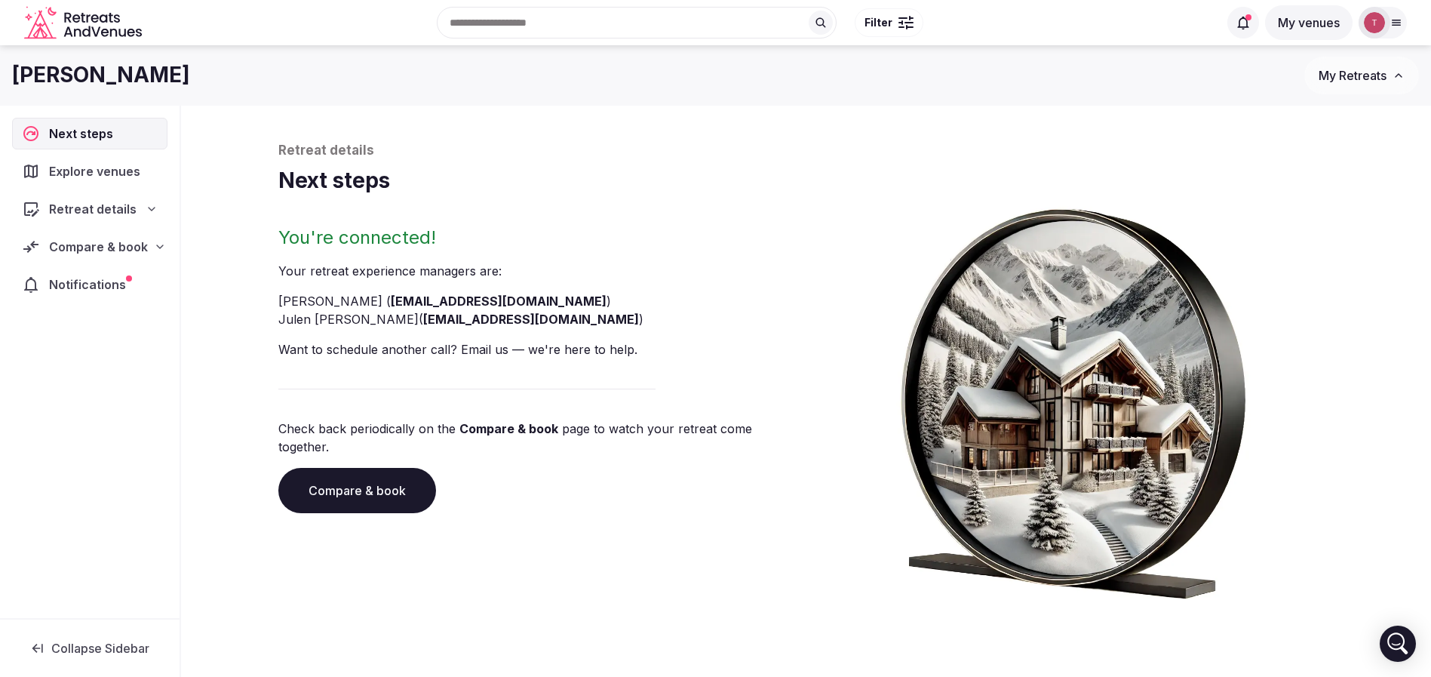
click at [321, 445] on div "You're connected! Your retreat experience manager s are : [PERSON_NAME] ( [EMAI…" at bounding box center [539, 412] width 522 height 373
click at [339, 480] on link "Compare & book" at bounding box center [357, 490] width 158 height 45
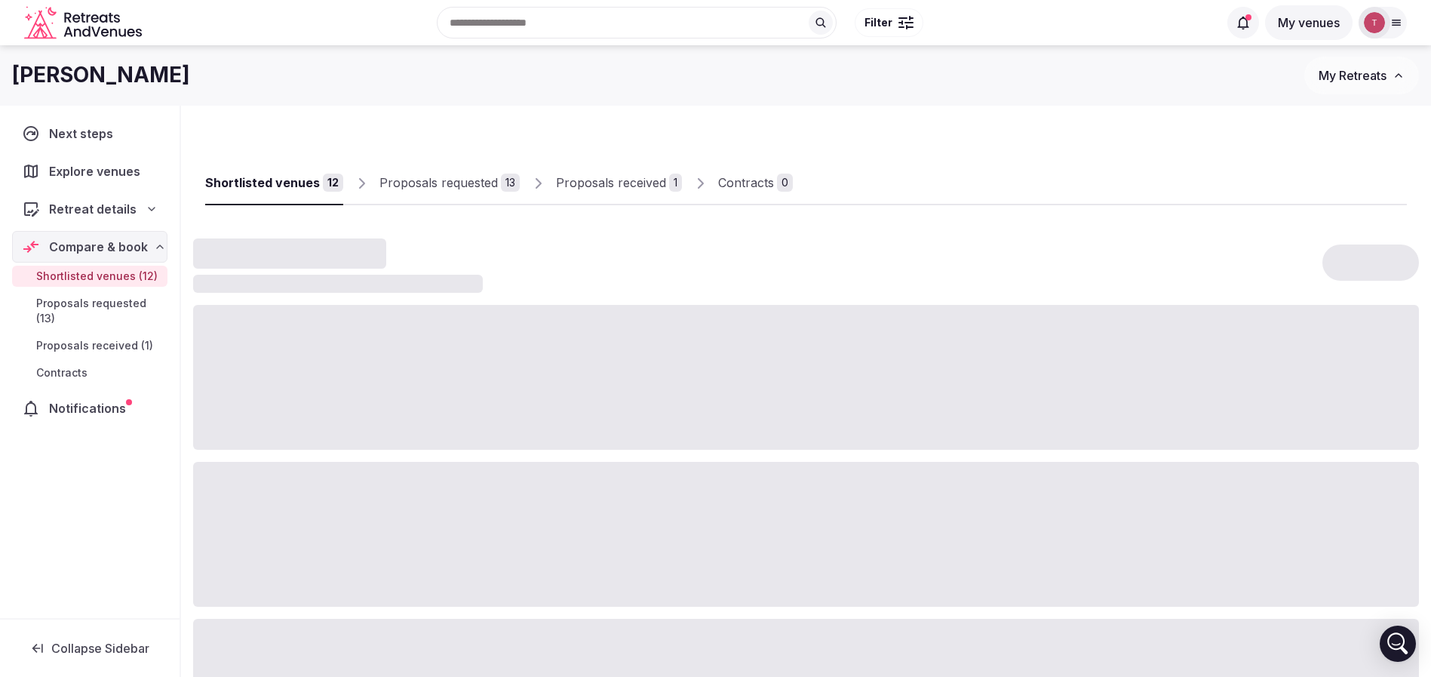
click at [612, 182] on div "Proposals received" at bounding box center [611, 182] width 110 height 18
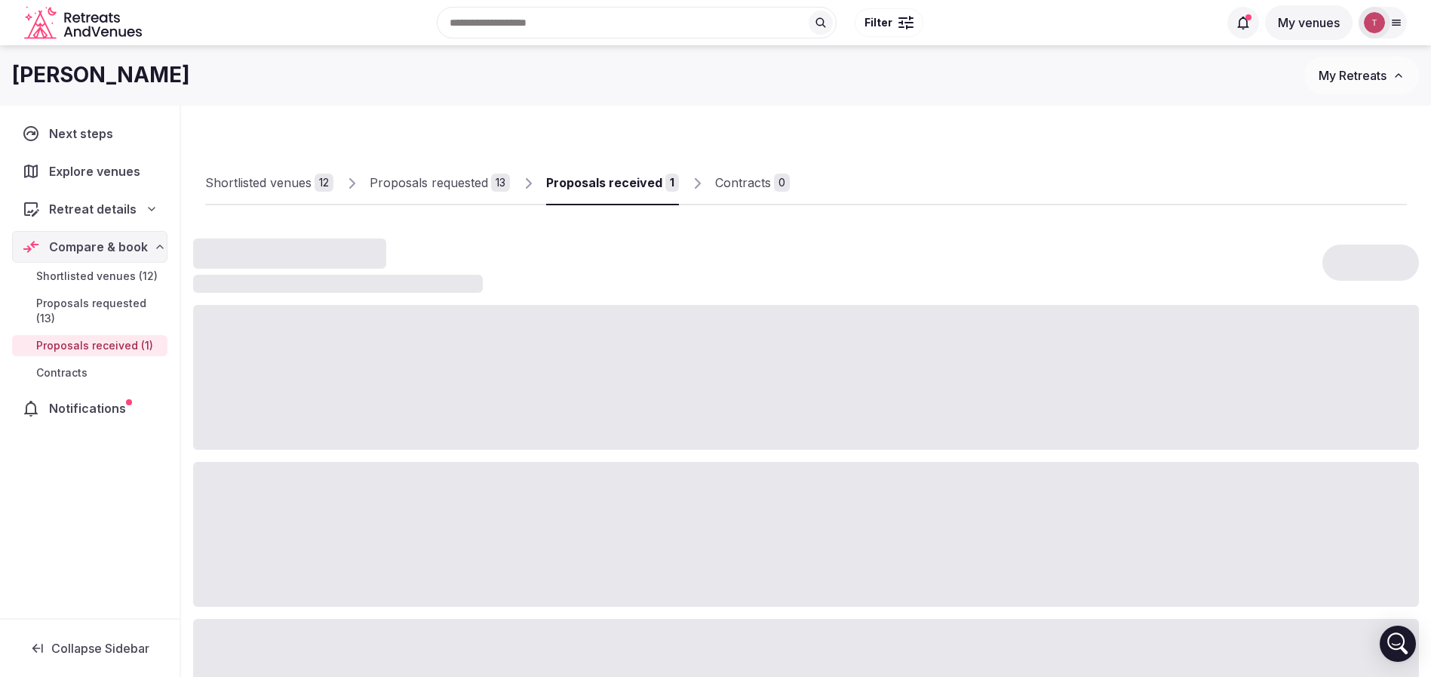
click at [612, 182] on div "Proposals received" at bounding box center [604, 182] width 116 height 18
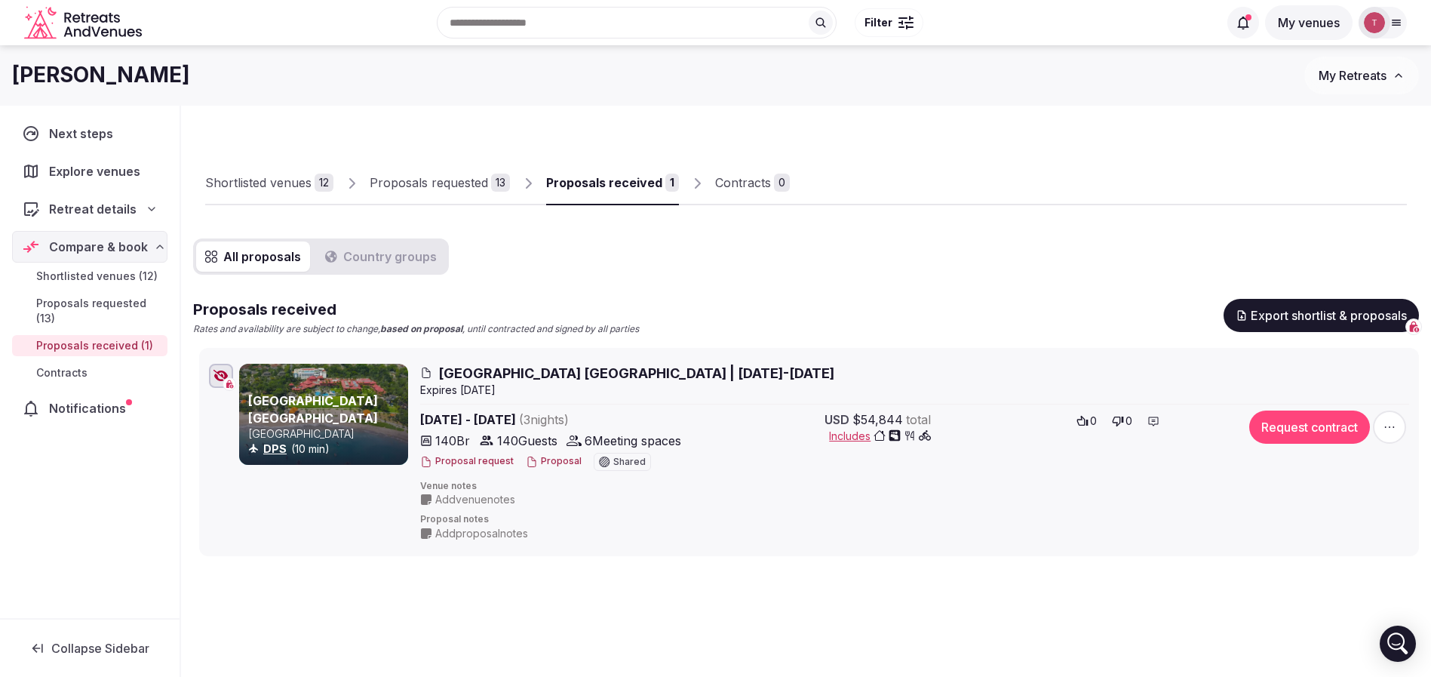
click at [556, 461] on button "Proposal" at bounding box center [554, 461] width 56 height 13
click at [1122, 283] on div "All proposals Country groups Proposals received Rates and availability are subj…" at bounding box center [806, 397] width 1226 height 318
click at [968, 176] on div "Shortlisted venues 12 Proposals requested 13 Proposals received 1 Contracts 0" at bounding box center [806, 170] width 1202 height 69
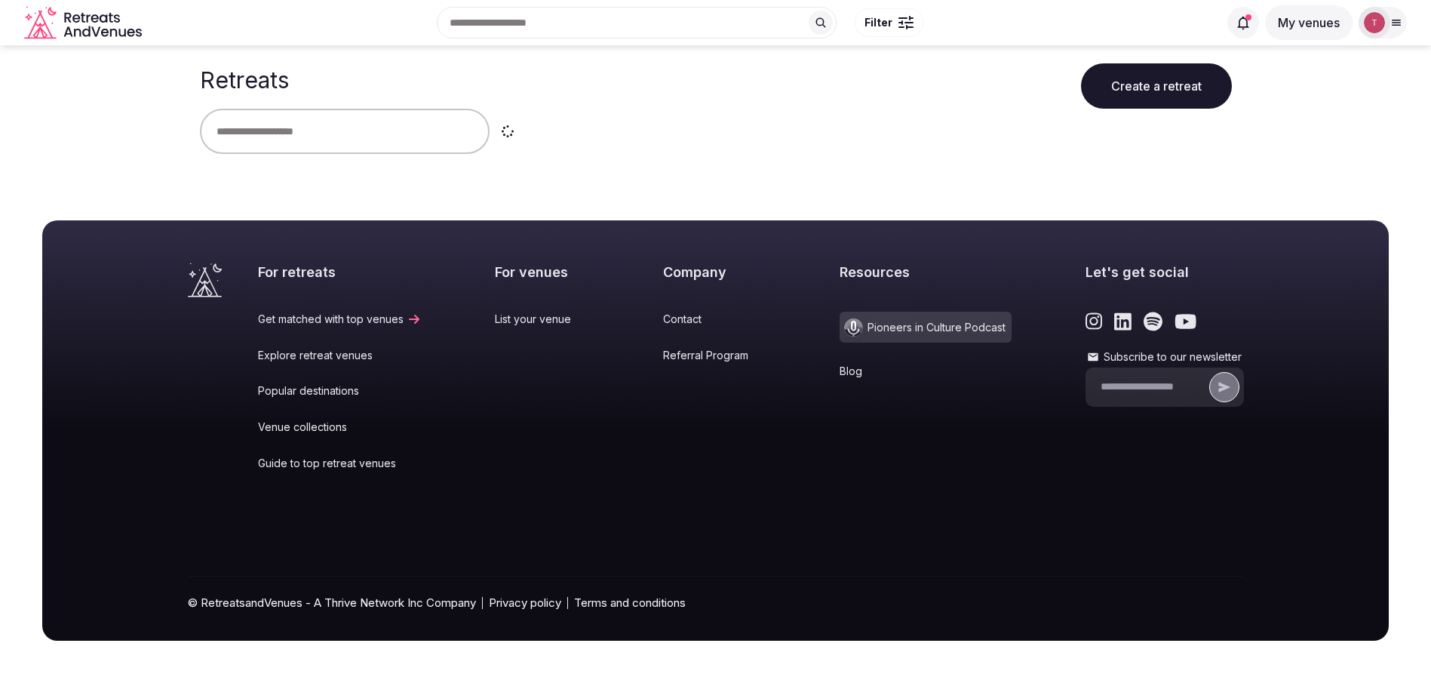
click at [340, 139] on input "text" at bounding box center [345, 131] width 290 height 45
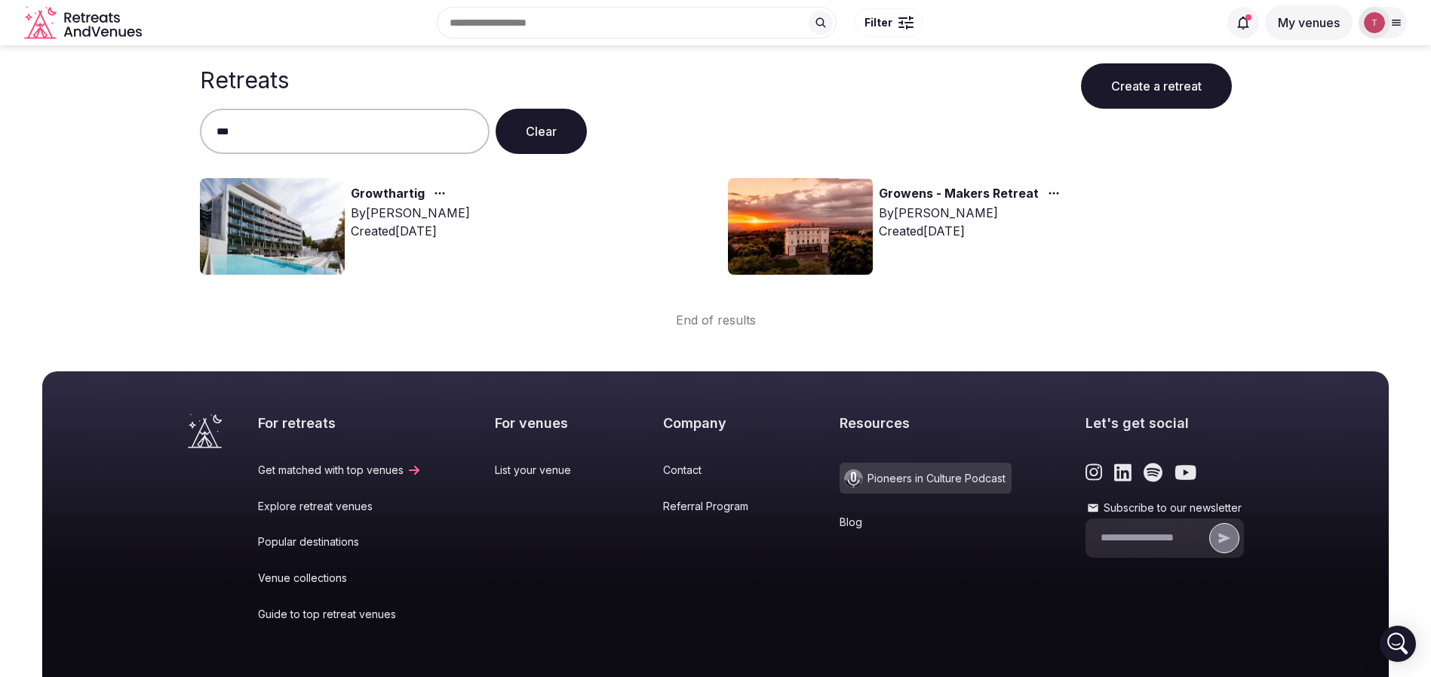
type input "***"
click at [273, 220] on img at bounding box center [272, 226] width 145 height 97
click at [385, 195] on link "Growthartig" at bounding box center [388, 194] width 74 height 20
click at [385, 196] on link "Growthartig" at bounding box center [388, 194] width 74 height 20
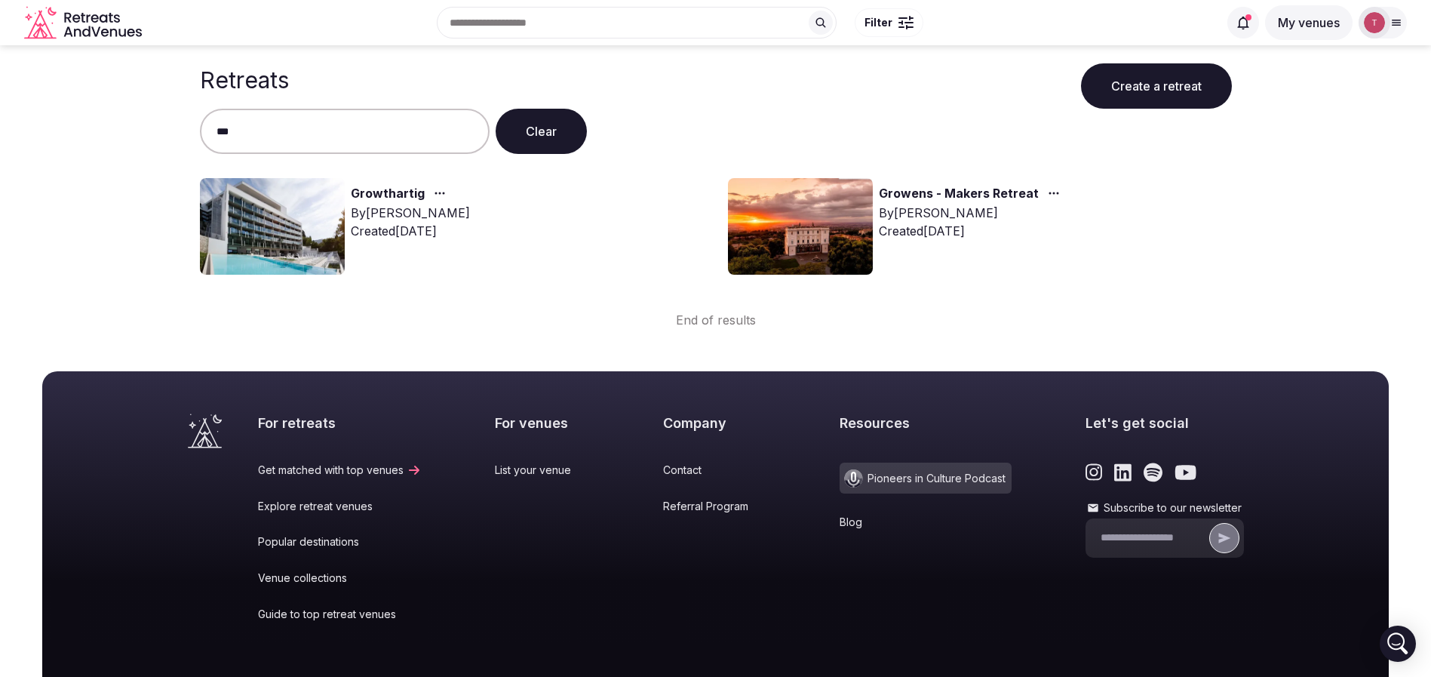
click at [385, 196] on link "Growthartig" at bounding box center [388, 194] width 74 height 20
click at [393, 192] on link "Growthartig" at bounding box center [388, 194] width 74 height 20
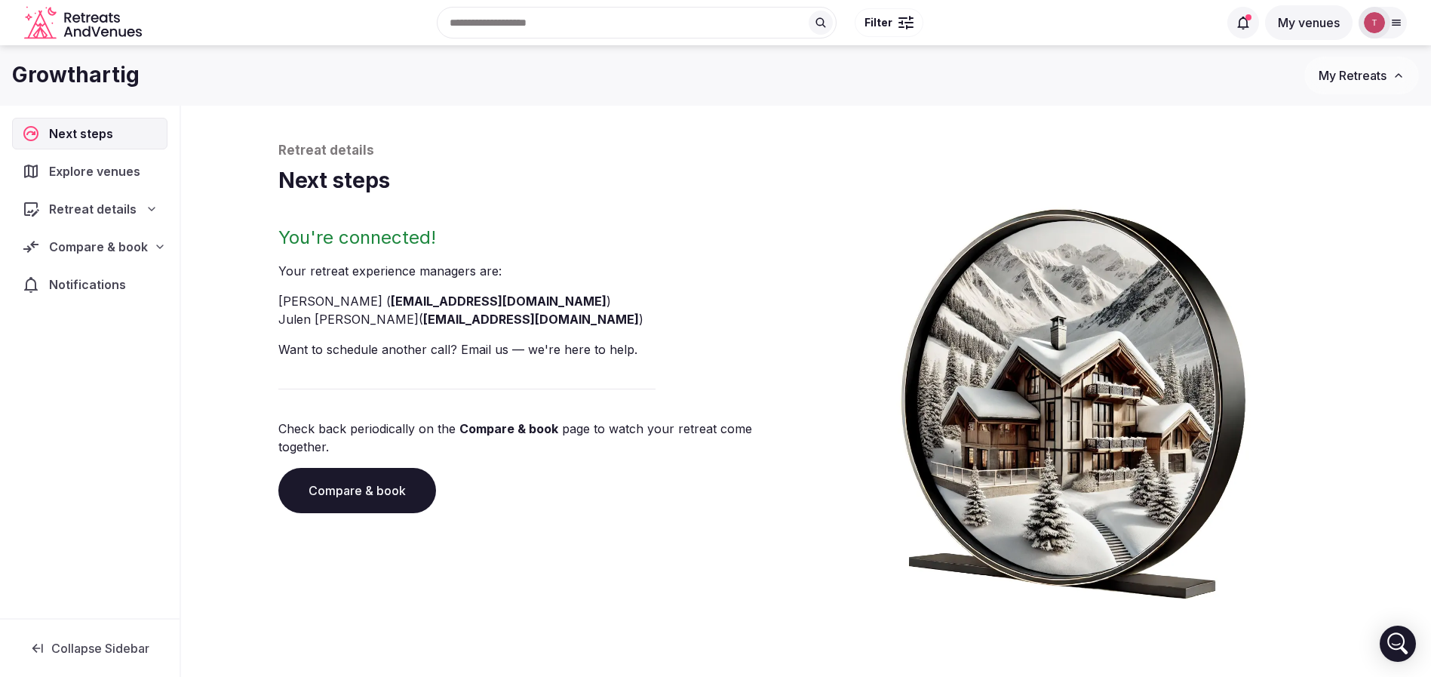
click at [137, 247] on span "Compare & book" at bounding box center [98, 247] width 99 height 18
click at [124, 278] on span "Shortlisted venues (9)" at bounding box center [94, 276] width 117 height 15
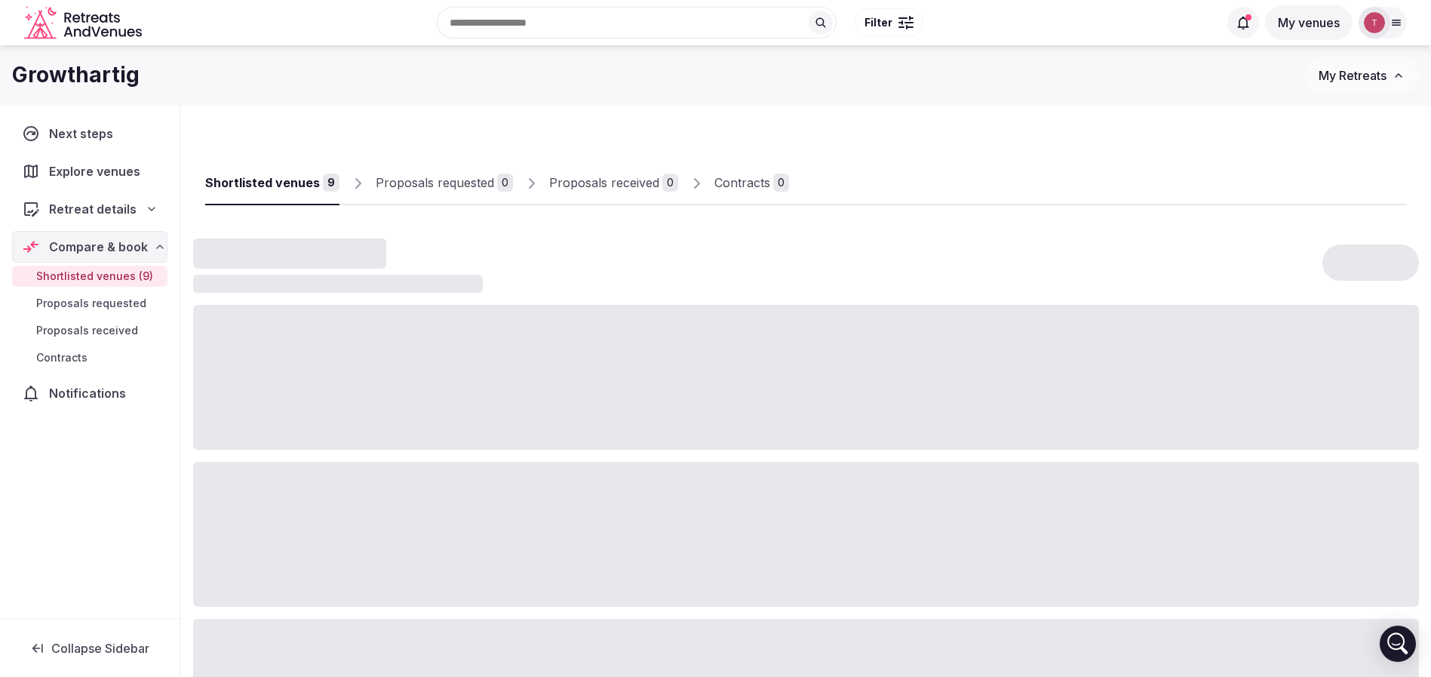
click at [116, 214] on span "Retreat details" at bounding box center [93, 209] width 88 height 18
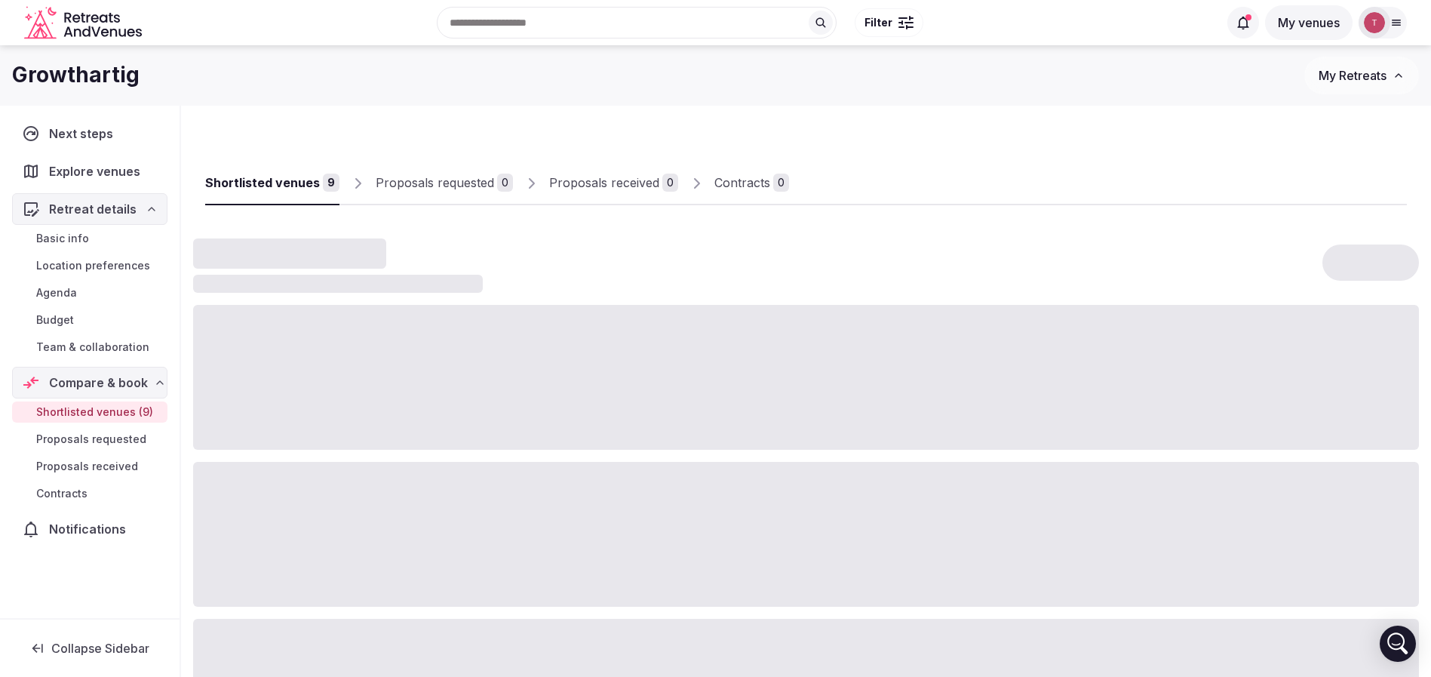
click at [108, 345] on span "Team & collaboration" at bounding box center [92, 346] width 113 height 15
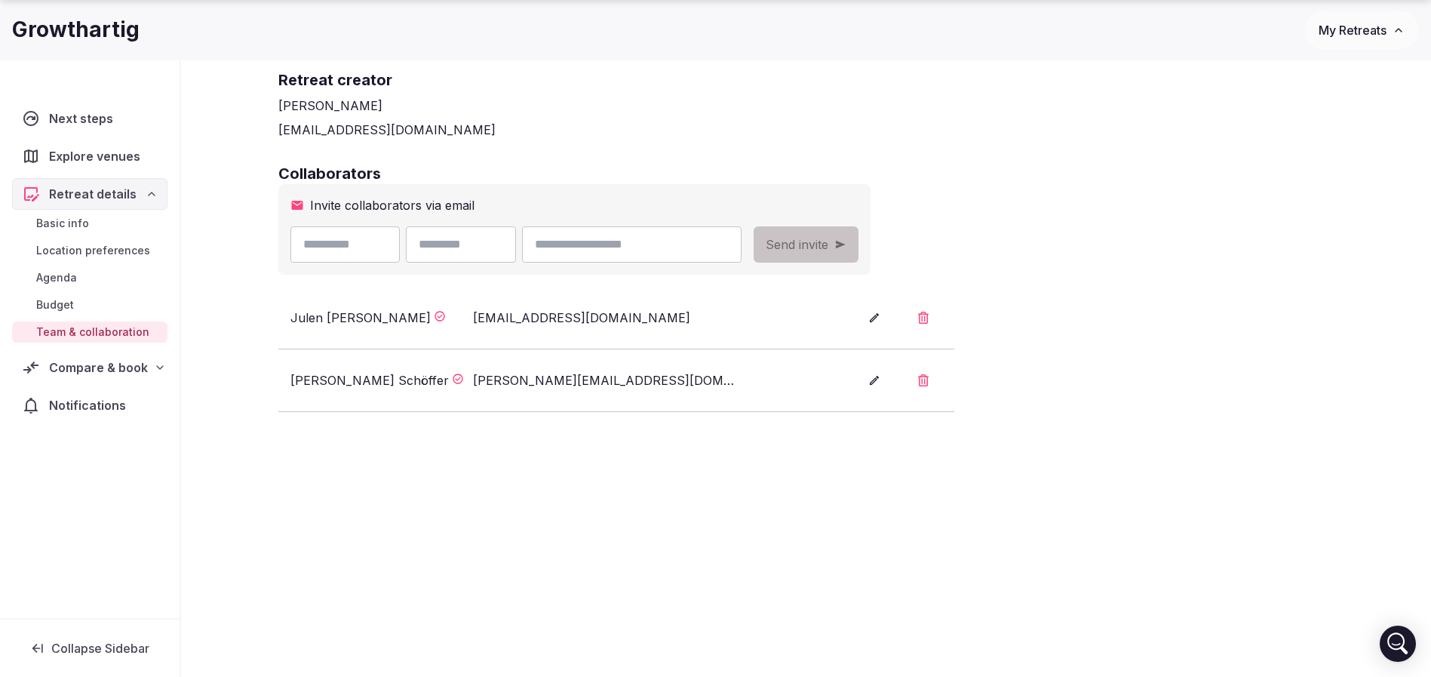
scroll to position [193, 0]
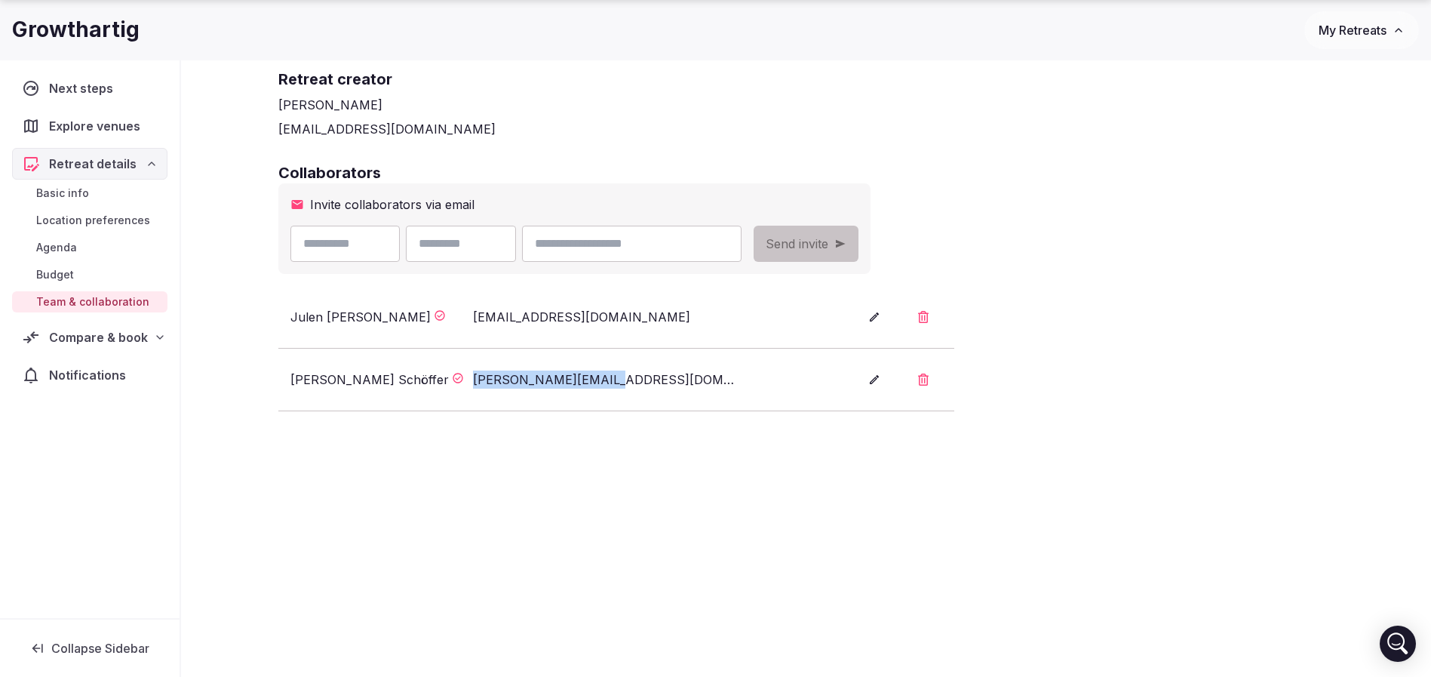
drag, startPoint x: 630, startPoint y: 373, endPoint x: 466, endPoint y: 379, distance: 163.8
click at [466, 379] on div "Noemi Schöffer noemi@growthartig.io" at bounding box center [561, 379] width 542 height 18
click at [357, 379] on div "Noemi Schöffer" at bounding box center [369, 379] width 158 height 18
copy div "Schöffer"
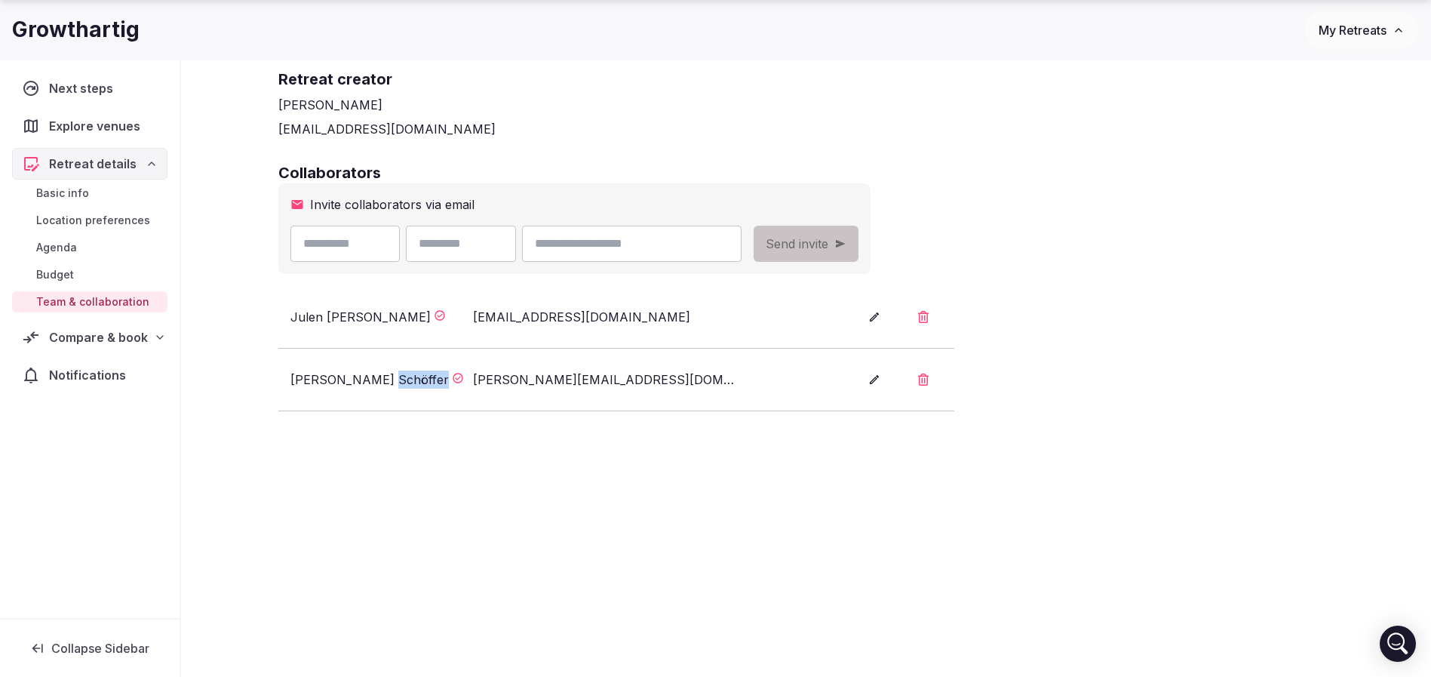
click at [925, 379] on icon "button" at bounding box center [923, 379] width 11 height 12
click at [846, 333] on button "Confirm" at bounding box center [824, 330] width 70 height 30
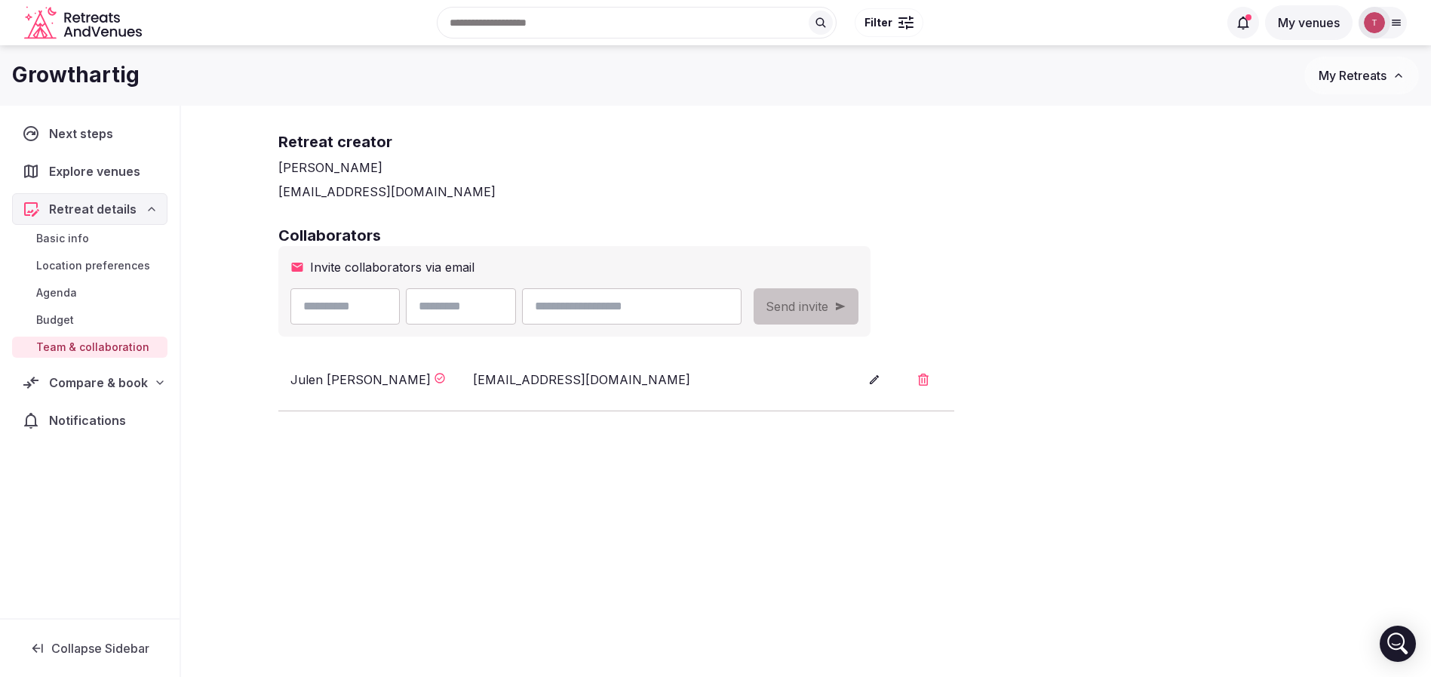
click at [489, 315] on input "text" at bounding box center [461, 306] width 110 height 36
paste input "********"
type input "********"
click at [633, 315] on input "email" at bounding box center [631, 306] width 219 height 36
type input "**********"
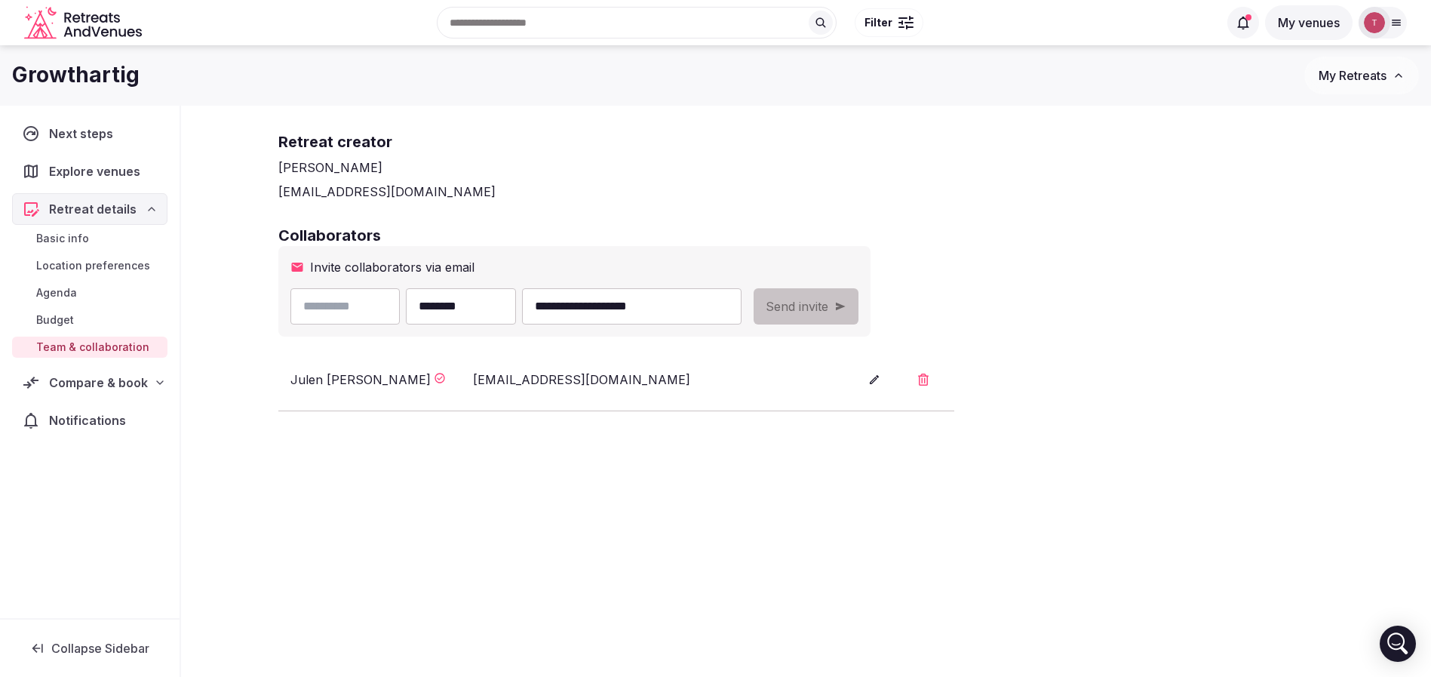
drag, startPoint x: 632, startPoint y: 308, endPoint x: 503, endPoint y: 315, distance: 129.2
click at [503, 312] on div "**********" at bounding box center [515, 306] width 451 height 36
click at [357, 304] on input "text" at bounding box center [345, 306] width 110 height 36
paste input "*****"
click at [314, 306] on input "*****" at bounding box center [345, 306] width 110 height 36
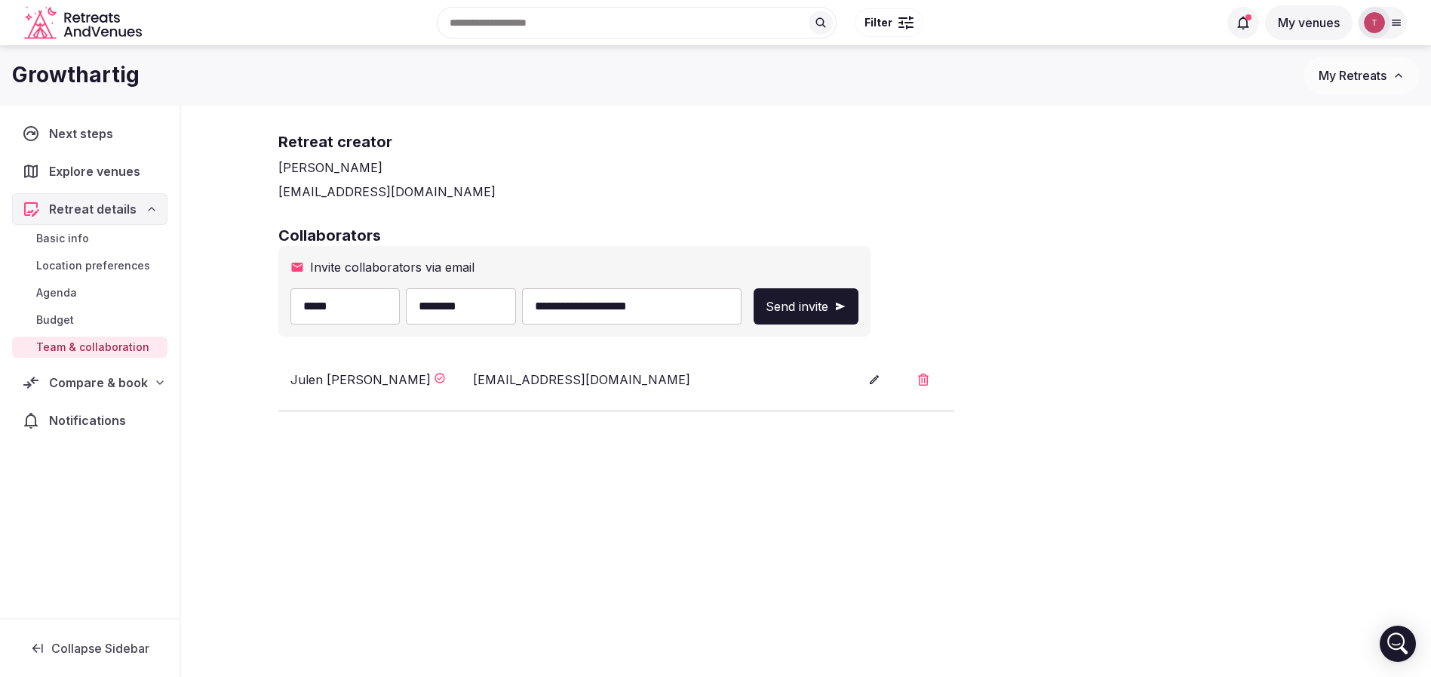
type input "*****"
click at [496, 490] on div "**********" at bounding box center [806, 295] width 1086 height 641
click at [828, 300] on span "Send invite" at bounding box center [797, 306] width 63 height 18
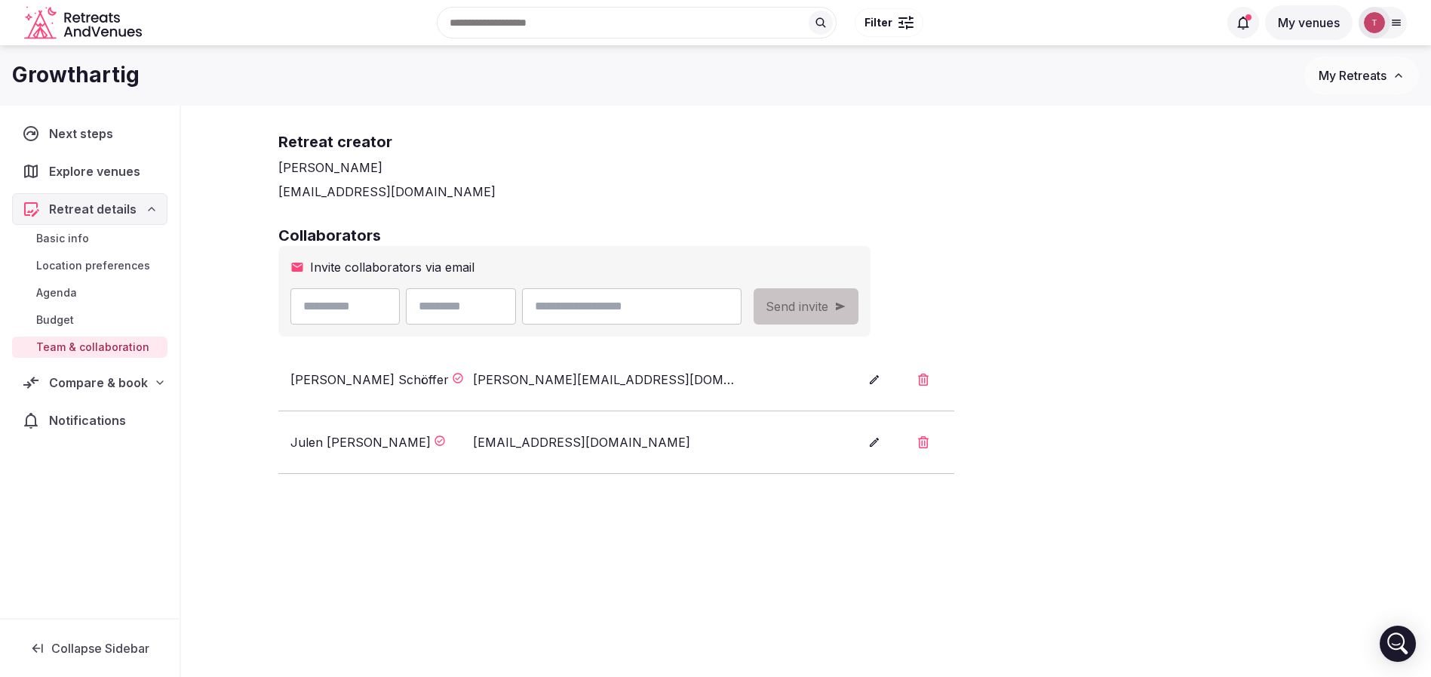
drag, startPoint x: 1100, startPoint y: 243, endPoint x: 1115, endPoint y: 238, distance: 16.0
click at [1101, 242] on h2 "Collaborators" at bounding box center [806, 235] width 1056 height 21
drag, startPoint x: 287, startPoint y: 382, endPoint x: 404, endPoint y: 371, distance: 116.6
click at [404, 371] on li "Noemi Schöffer noemi@growthartig.io" at bounding box center [616, 380] width 676 height 63
copy div "Noemi Schöffer"
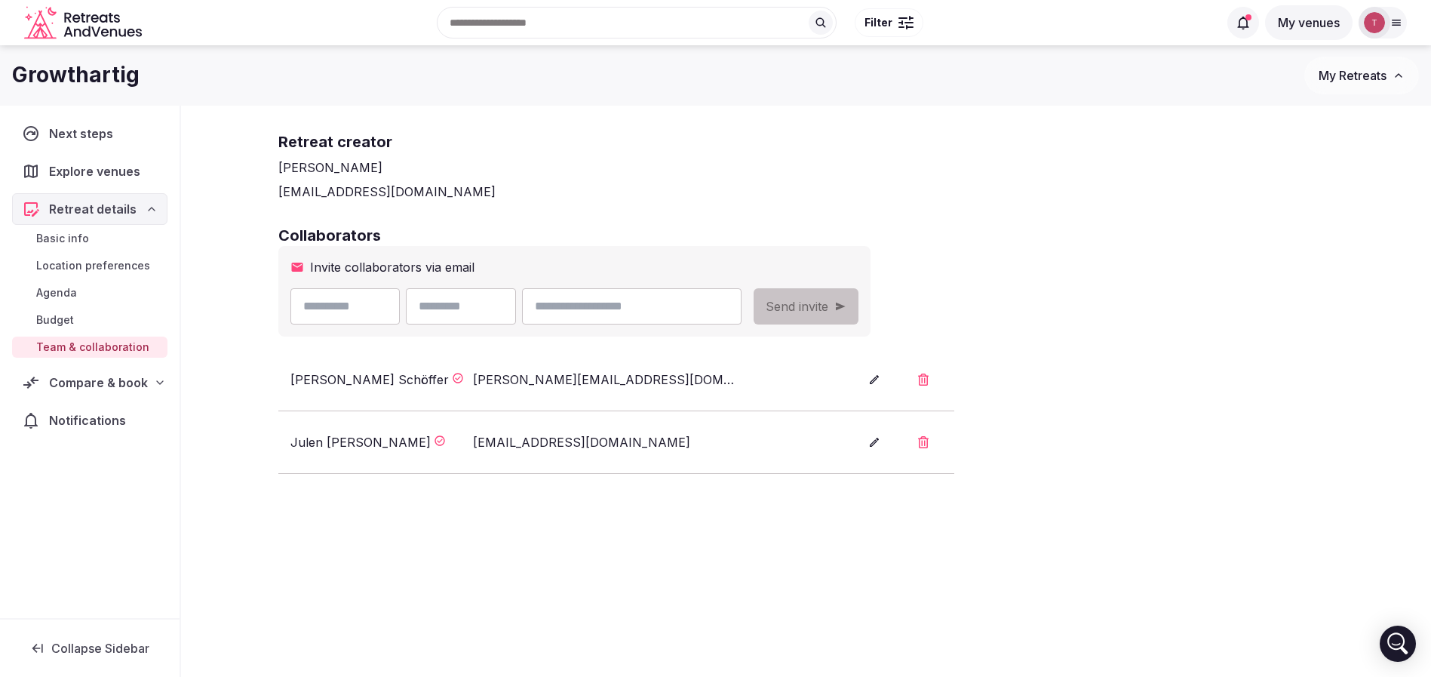
click at [618, 427] on li "Julen Ortega julen@retreatsandvenues.com" at bounding box center [616, 442] width 676 height 63
drag, startPoint x: 656, startPoint y: 391, endPoint x: 465, endPoint y: 386, distance: 190.2
click at [465, 386] on li "Noemi Schöffer noemi@growthartig.io" at bounding box center [616, 380] width 676 height 63
copy div "noemi@growthartig.io"
drag, startPoint x: 180, startPoint y: 81, endPoint x: 0, endPoint y: 70, distance: 180.6
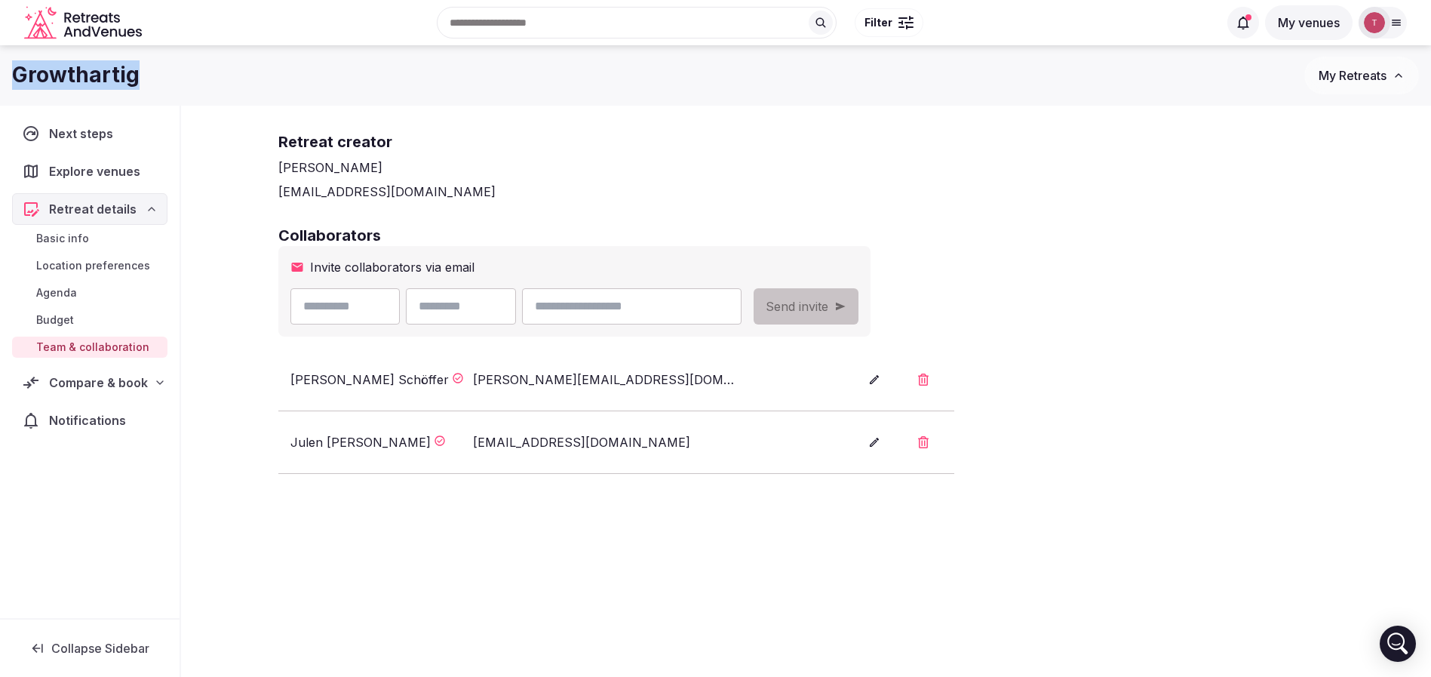
click at [0, 70] on div "Growthartig My Retreats" at bounding box center [715, 76] width 1431 height 38
copy h1 "Growthartig"
click at [345, 488] on div "Retreat details Team & collaboration Add collaborators to help with choosing ve…" at bounding box center [806, 327] width 1086 height 704
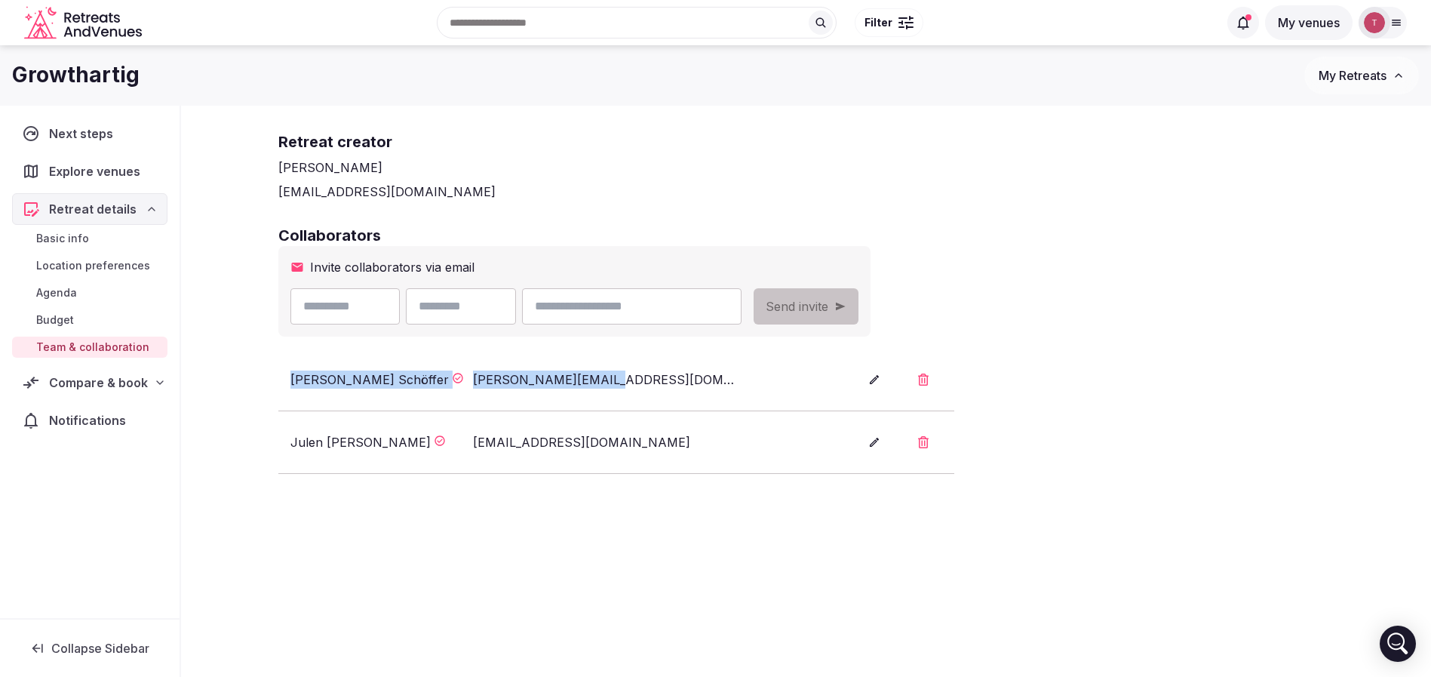
drag, startPoint x: 282, startPoint y: 382, endPoint x: 627, endPoint y: 374, distance: 344.8
click at [627, 374] on li "Noemi Schöffer noemi@growthartig.io" at bounding box center [616, 380] width 676 height 63
click at [627, 374] on div "noemi@growthartig.io" at bounding box center [607, 379] width 268 height 18
drag, startPoint x: 627, startPoint y: 383, endPoint x: 288, endPoint y: 374, distance: 338.8
click at [288, 374] on li "Noemi Schöffer noemi@growthartig.io" at bounding box center [616, 380] width 676 height 63
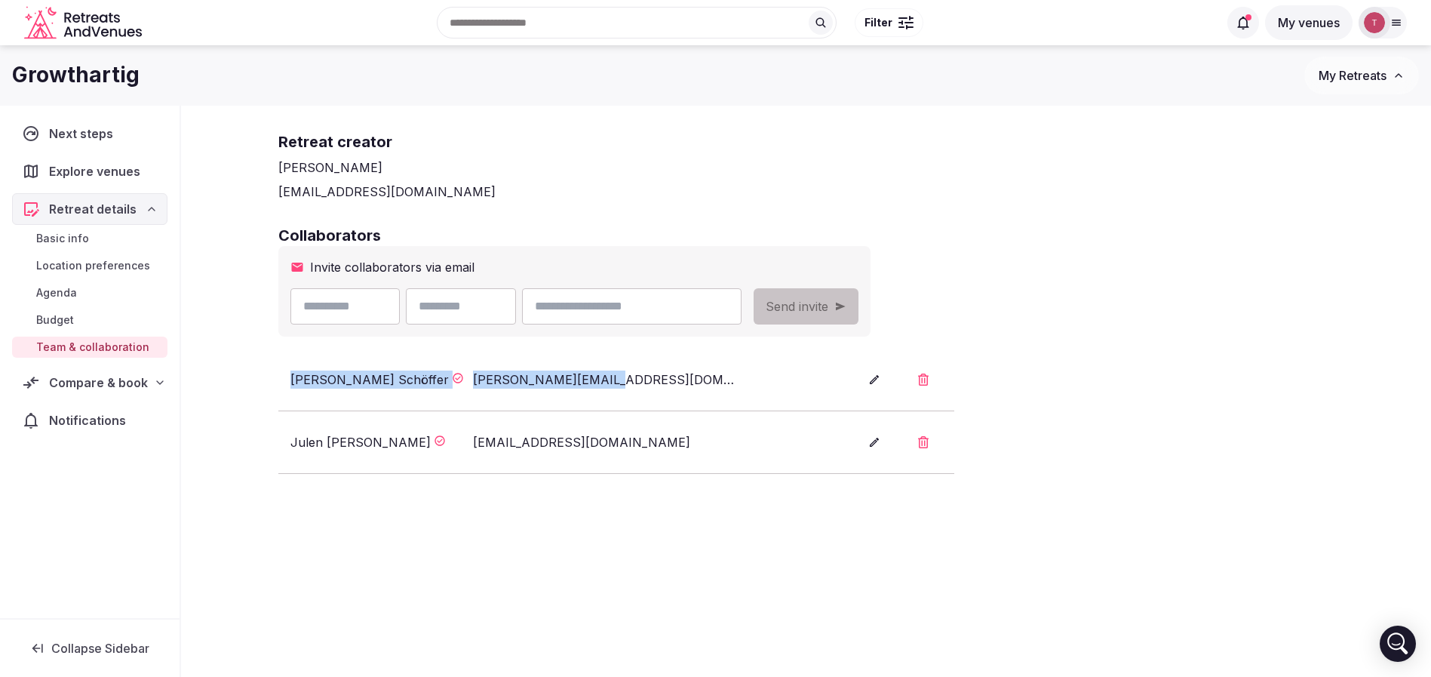
click at [288, 374] on li "Noemi Schöffer noemi@growthartig.io" at bounding box center [616, 380] width 676 height 63
drag, startPoint x: 296, startPoint y: 379, endPoint x: 615, endPoint y: 370, distance: 319.2
click at [615, 370] on div "Noemi Schöffer noemi@growthartig.io" at bounding box center [561, 379] width 542 height 18
click at [615, 370] on div "noemi@growthartig.io" at bounding box center [607, 379] width 268 height 18
drag, startPoint x: 290, startPoint y: 379, endPoint x: 447, endPoint y: 379, distance: 156.9
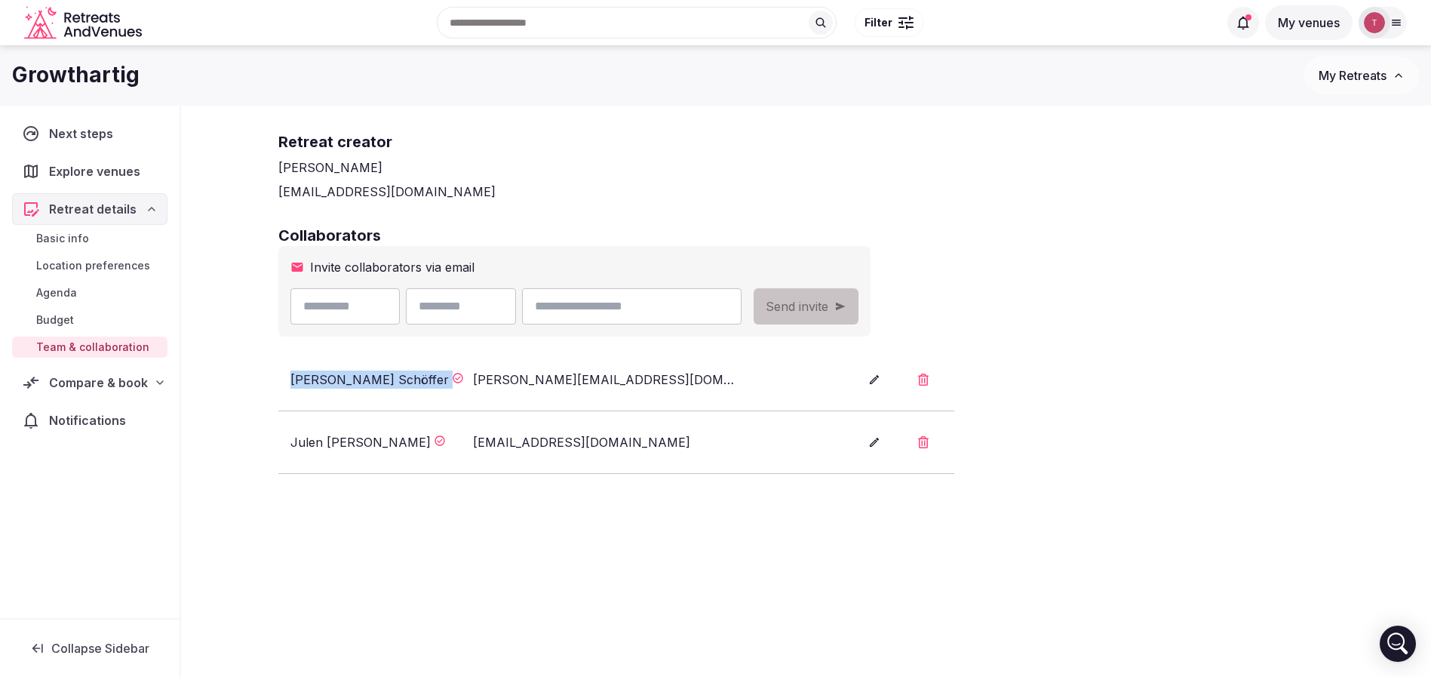
click at [447, 379] on div "Noemi Schöffer" at bounding box center [378, 379] width 177 height 18
click at [737, 125] on div "Retreat creator Thiago Martins thiago@retreatsandvenues.com" at bounding box center [806, 154] width 1056 height 94
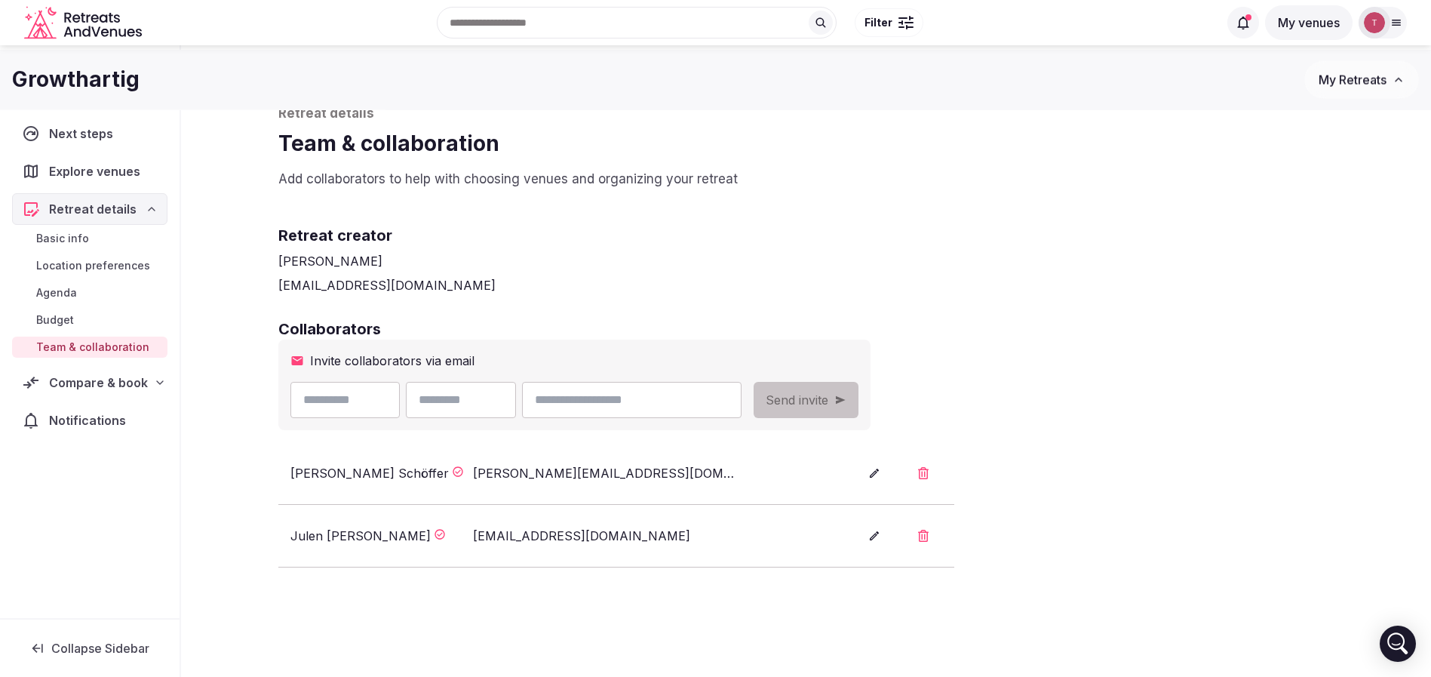
scroll to position [0, 0]
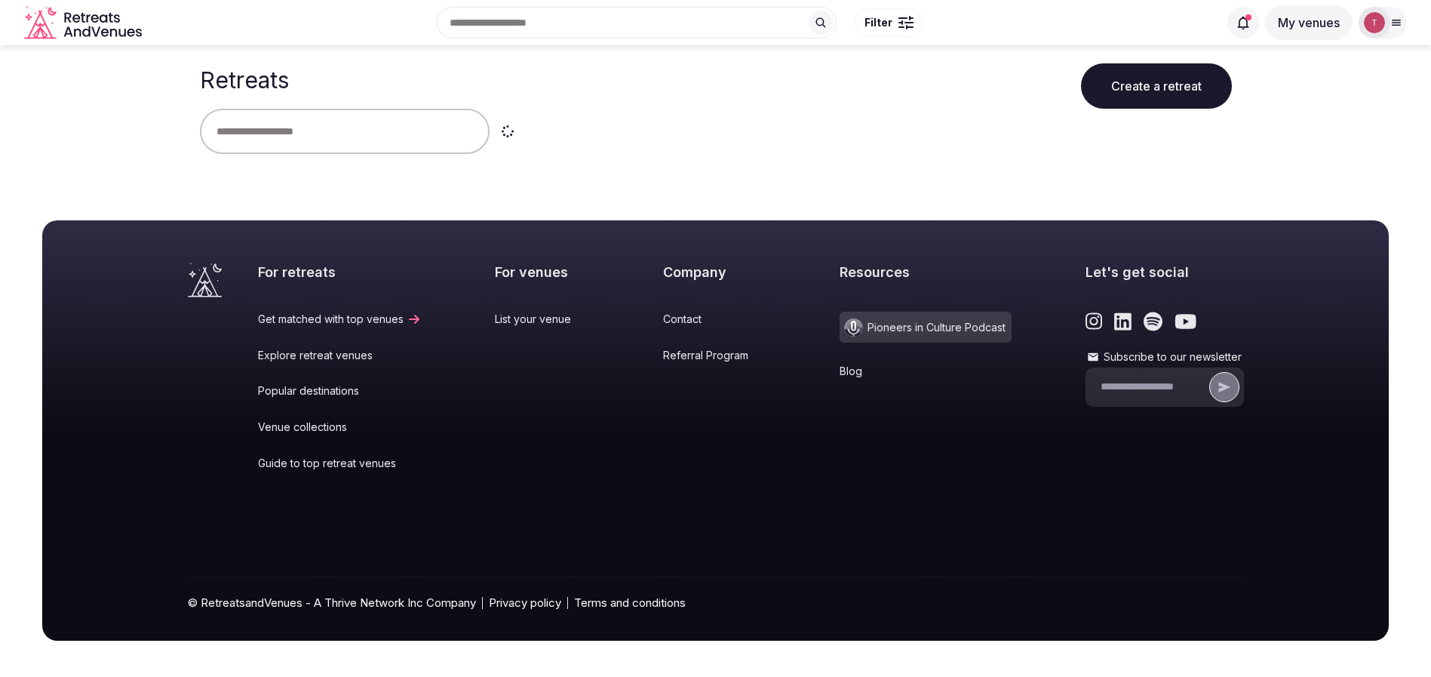
drag, startPoint x: 0, startPoint y: 0, endPoint x: 355, endPoint y: 121, distance: 374.5
click at [355, 121] on input "text" at bounding box center [345, 131] width 290 height 45
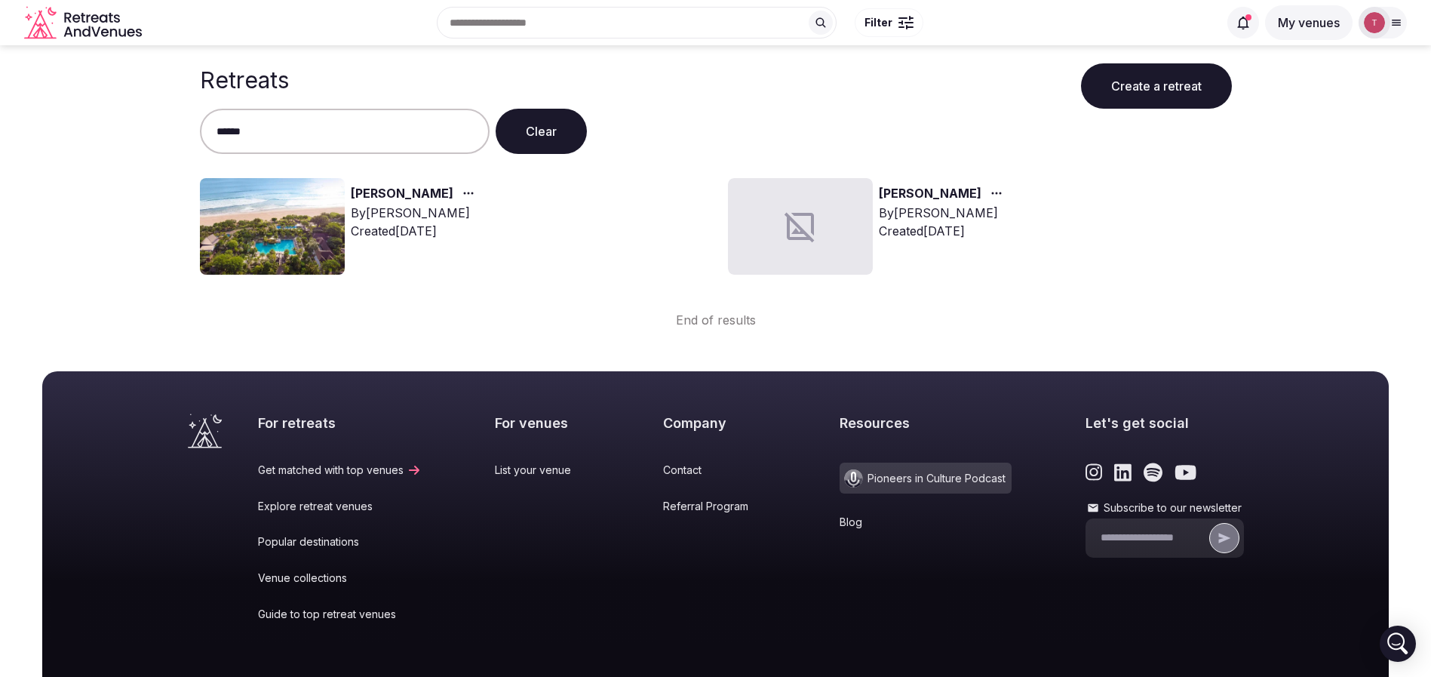
type input "******"
click at [309, 227] on img at bounding box center [272, 226] width 145 height 97
click at [379, 193] on link "[PERSON_NAME]" at bounding box center [402, 194] width 103 height 20
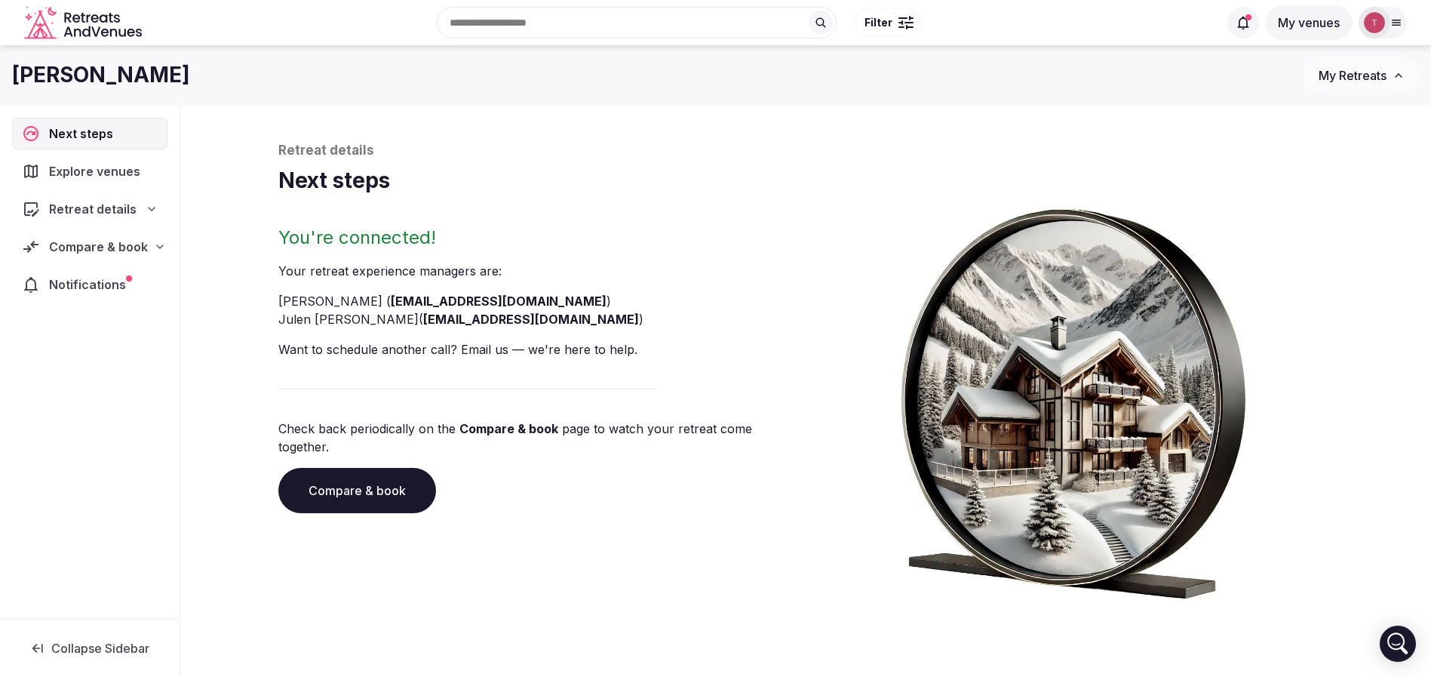
click at [386, 474] on link "Compare & book" at bounding box center [357, 490] width 158 height 45
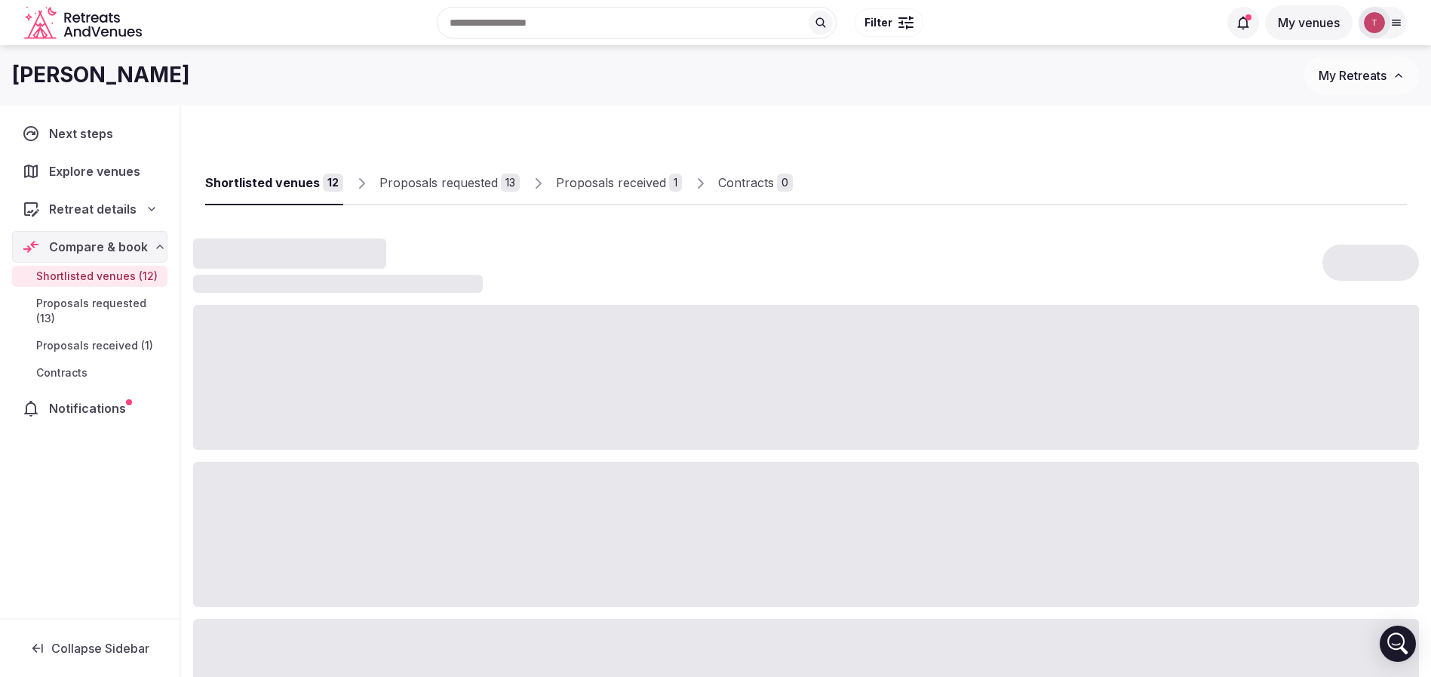
click at [313, 182] on div "Shortlisted venues" at bounding box center [262, 182] width 115 height 18
click at [501, 183] on div "13" at bounding box center [510, 182] width 19 height 18
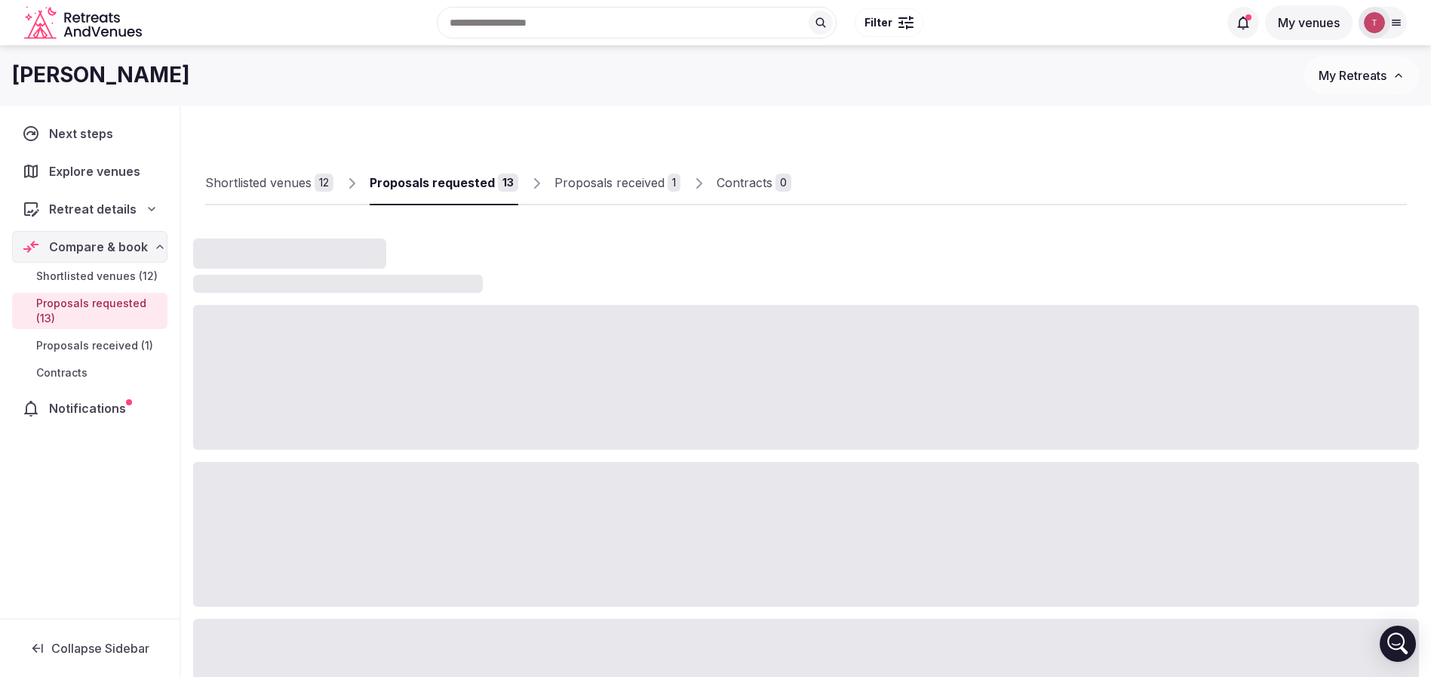
click at [475, 179] on div "Proposals requested" at bounding box center [432, 182] width 125 height 18
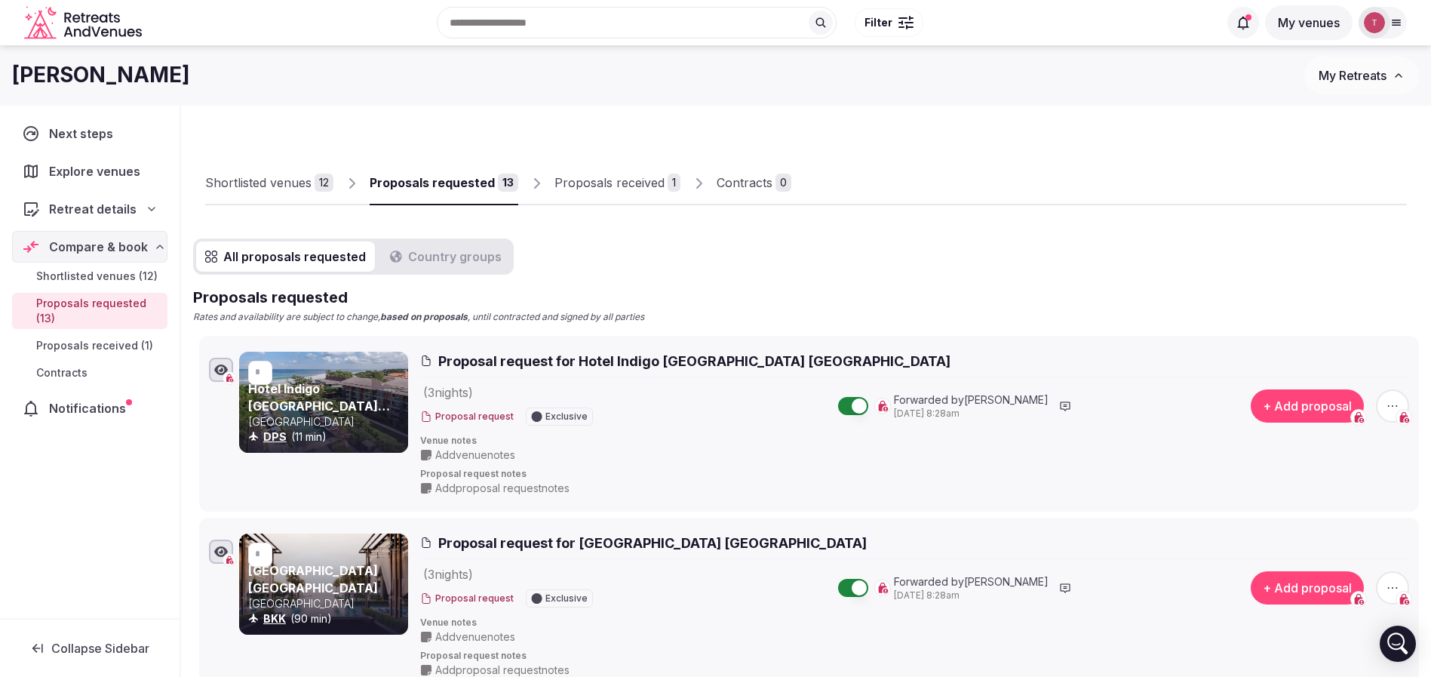
click at [299, 186] on div "Shortlisted venues" at bounding box center [258, 182] width 106 height 18
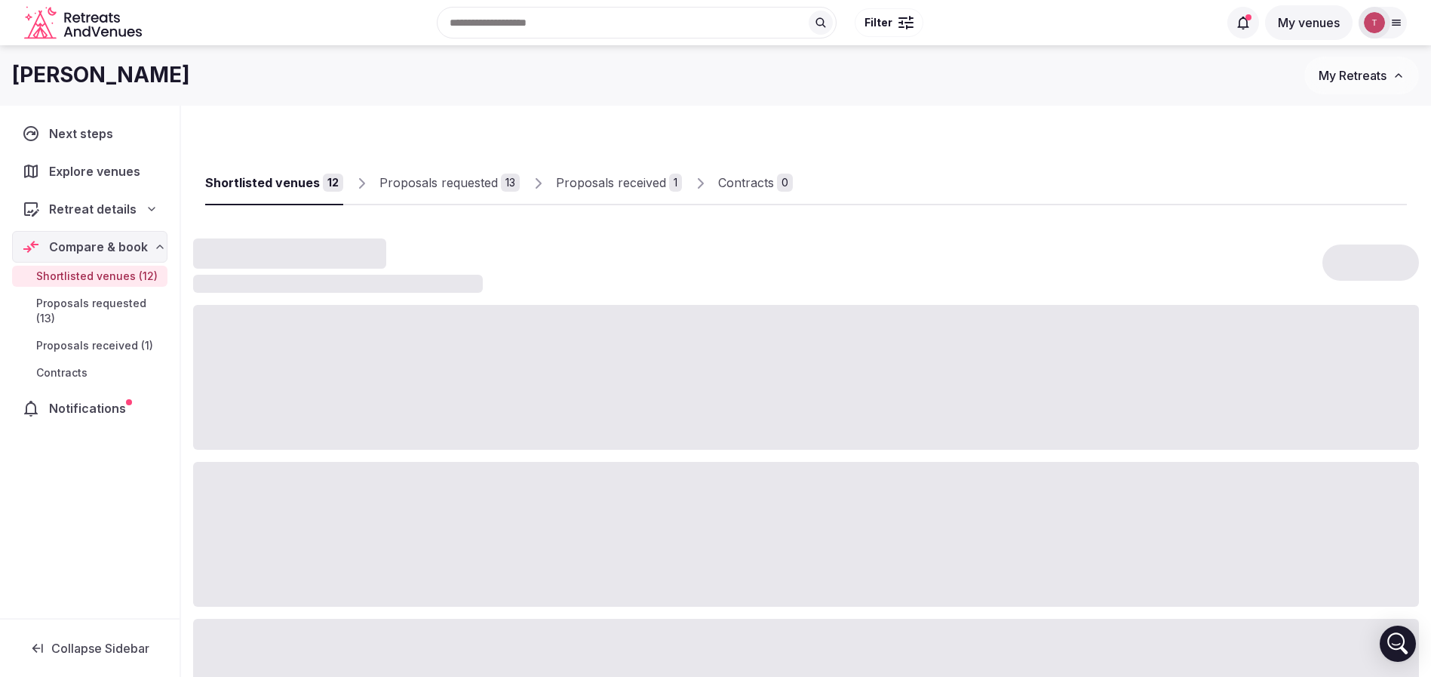
click at [299, 186] on div "Shortlisted venues" at bounding box center [262, 182] width 115 height 18
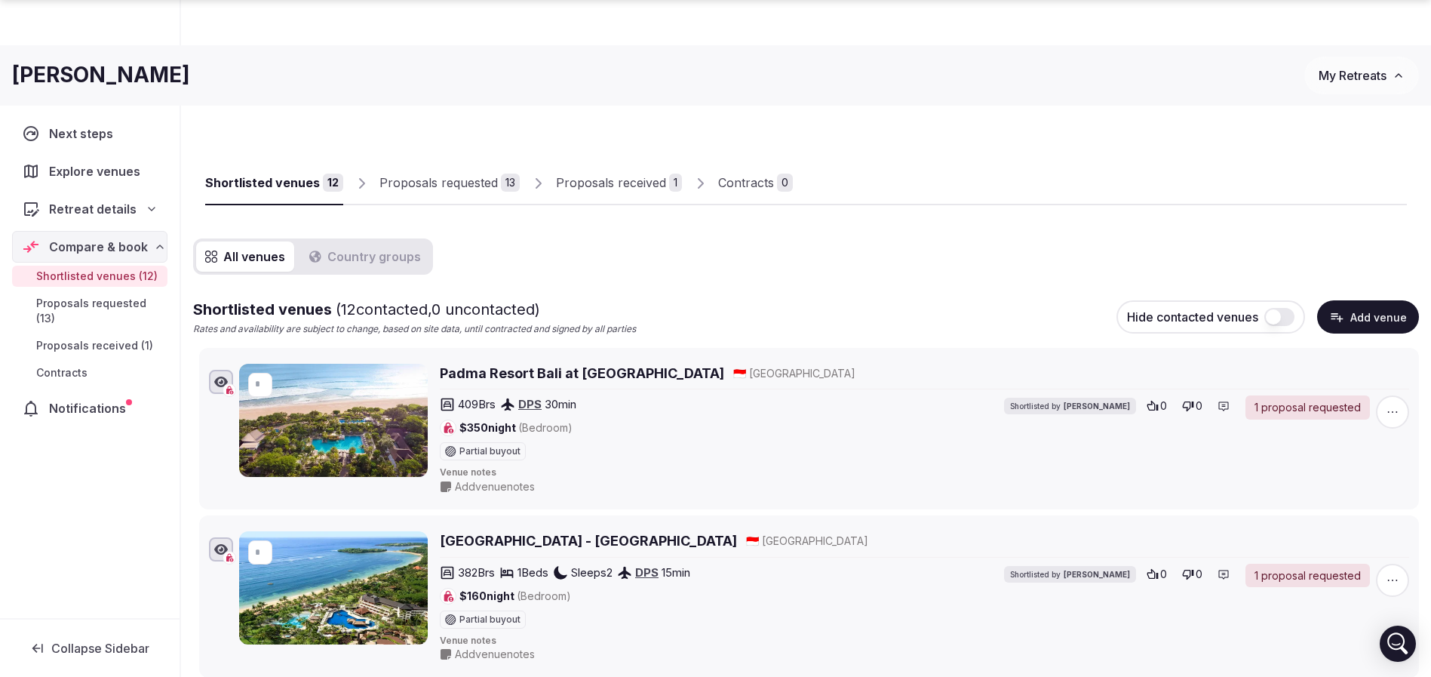
scroll to position [2979, 0]
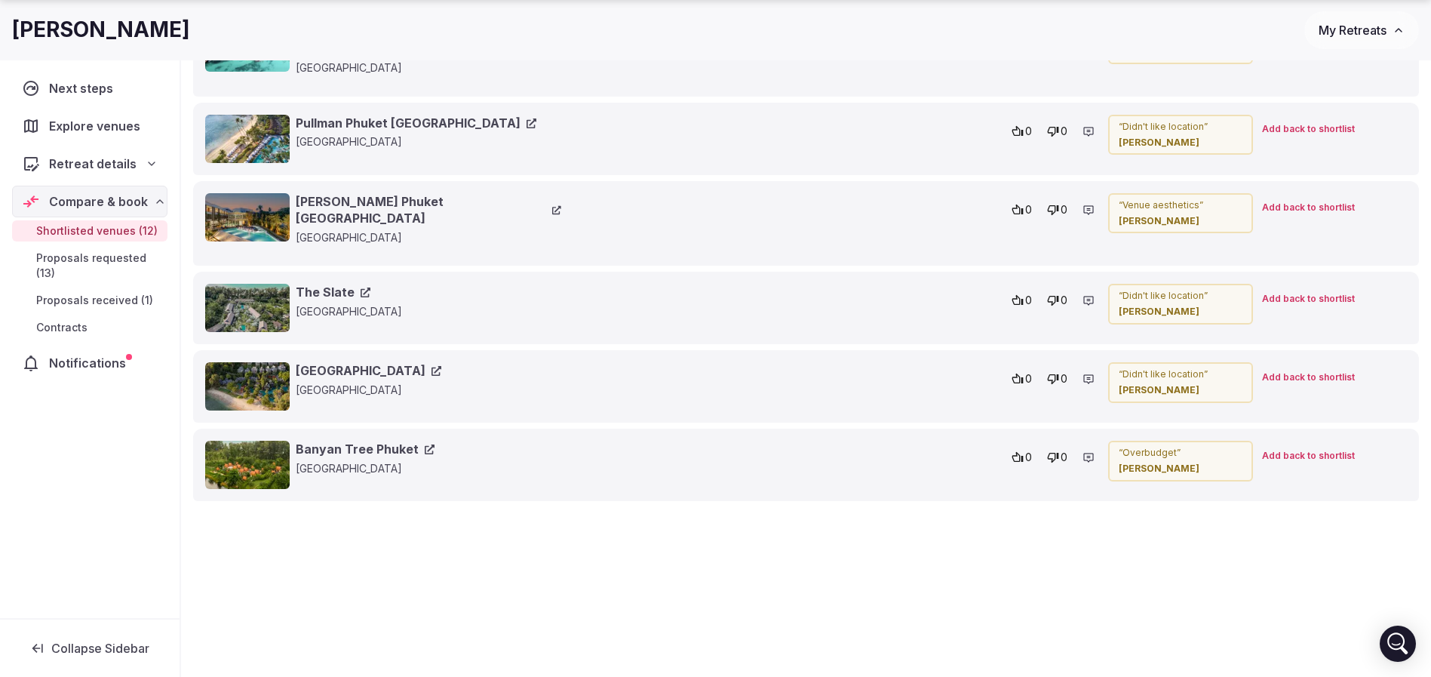
click at [1325, 450] on span "Add back to shortlist" at bounding box center [1308, 456] width 93 height 13
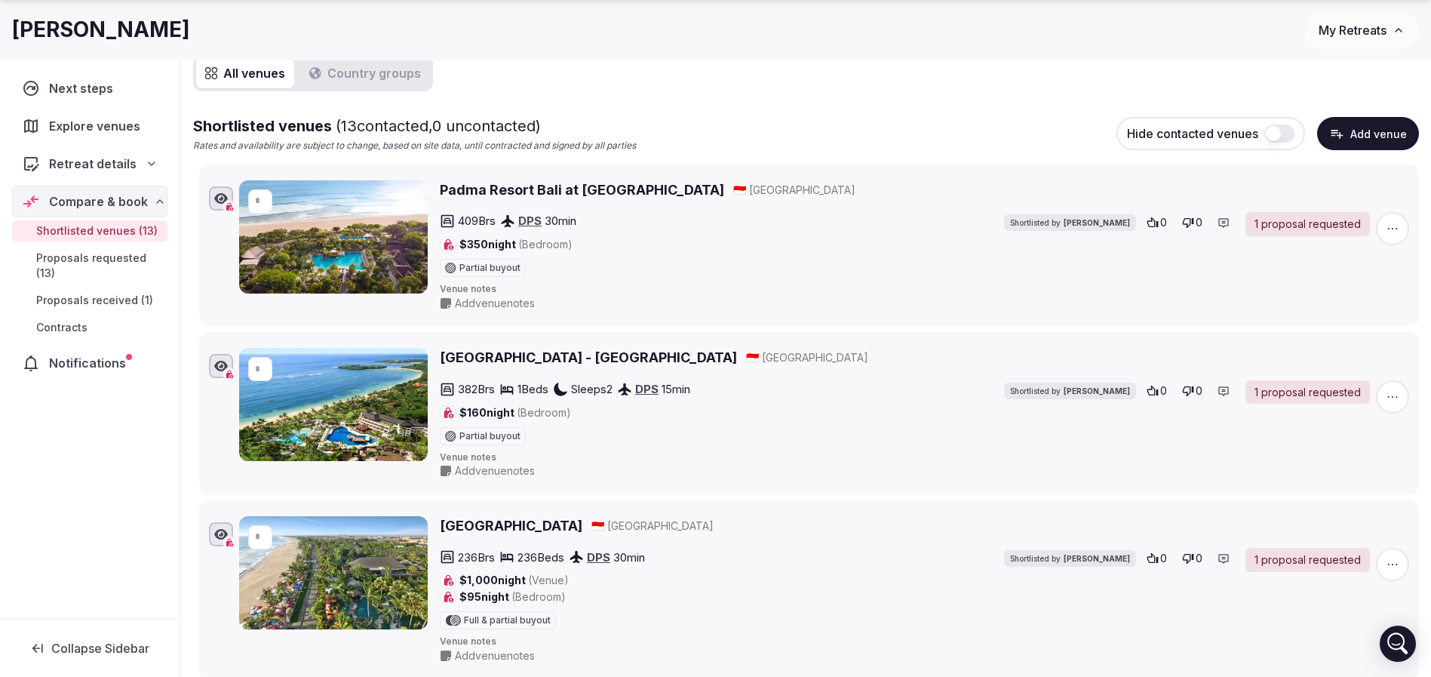
scroll to position [402, 0]
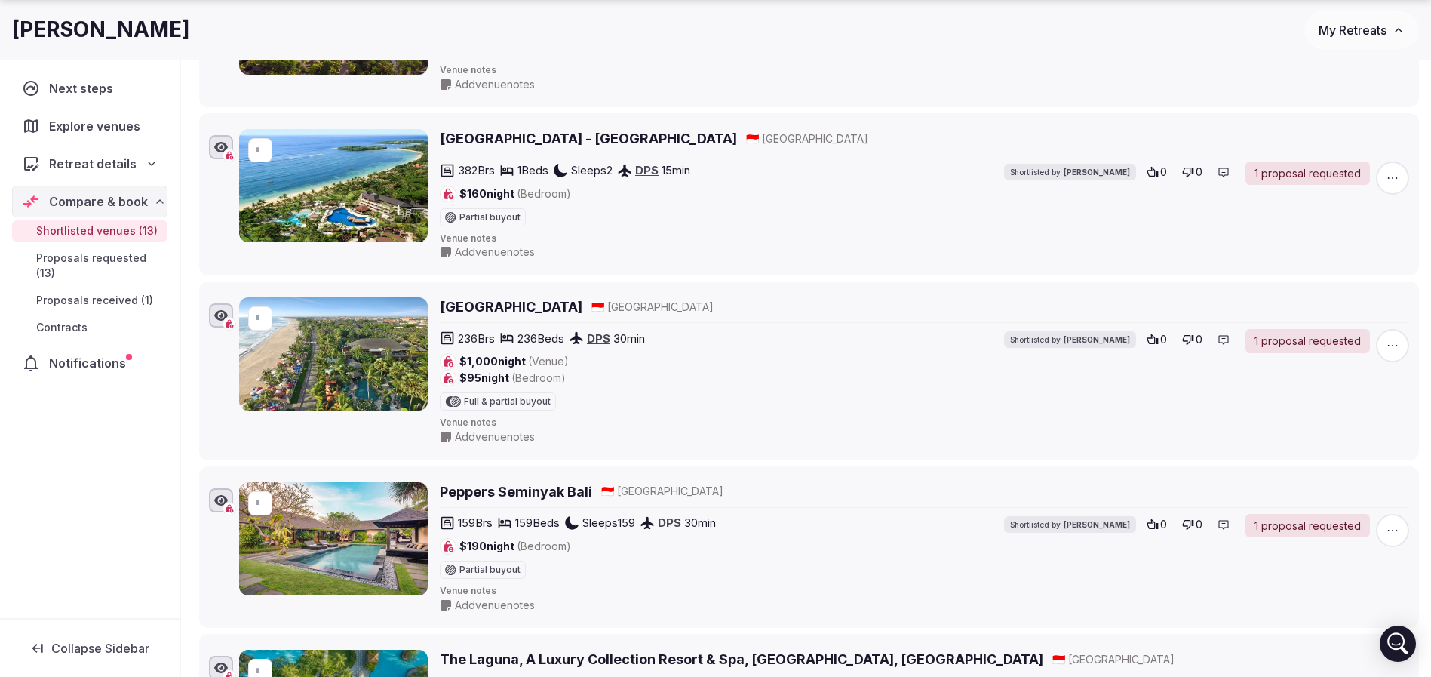
click at [546, 309] on h2 "[GEOGRAPHIC_DATA]" at bounding box center [511, 306] width 143 height 19
click at [564, 487] on h2 "Peppers Seminyak Bali" at bounding box center [516, 491] width 152 height 19
drag, startPoint x: 492, startPoint y: 305, endPoint x: 519, endPoint y: 321, distance: 31.4
click at [492, 306] on h2 "[GEOGRAPHIC_DATA]" at bounding box center [511, 306] width 143 height 19
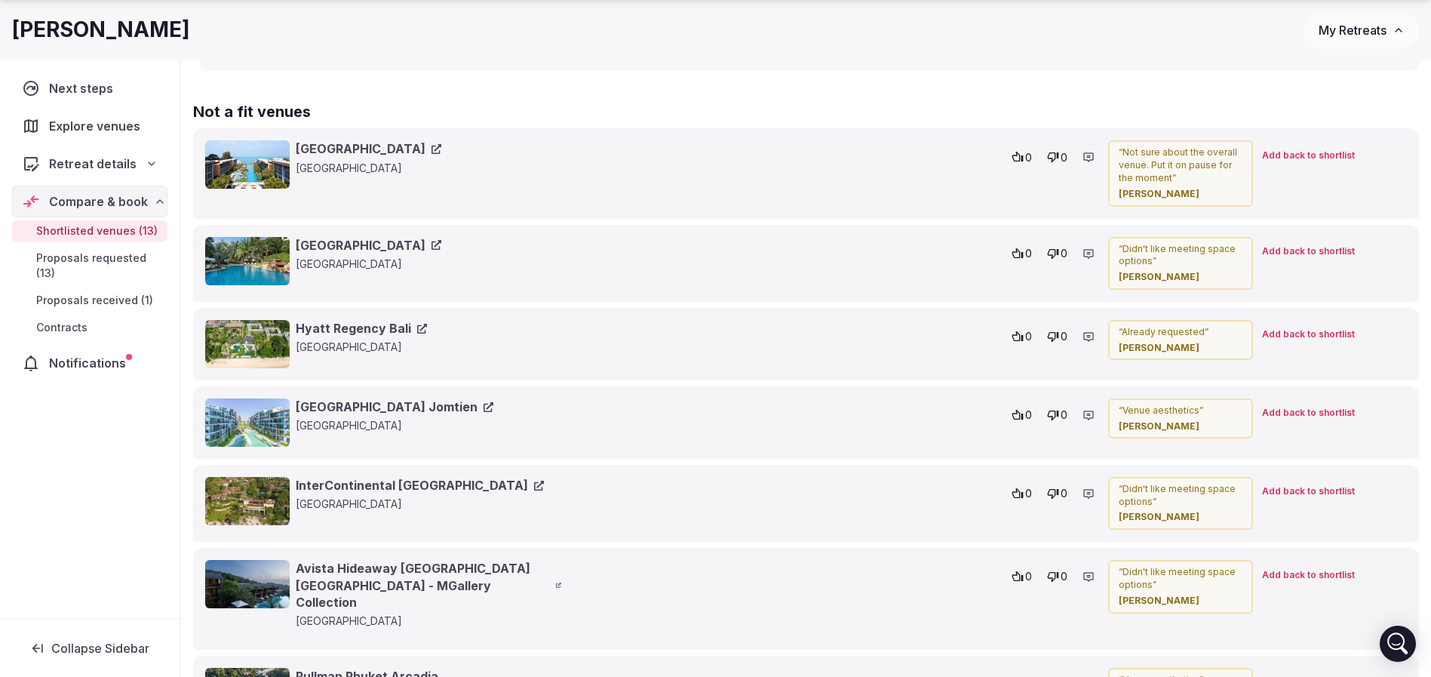
scroll to position [2552, 0]
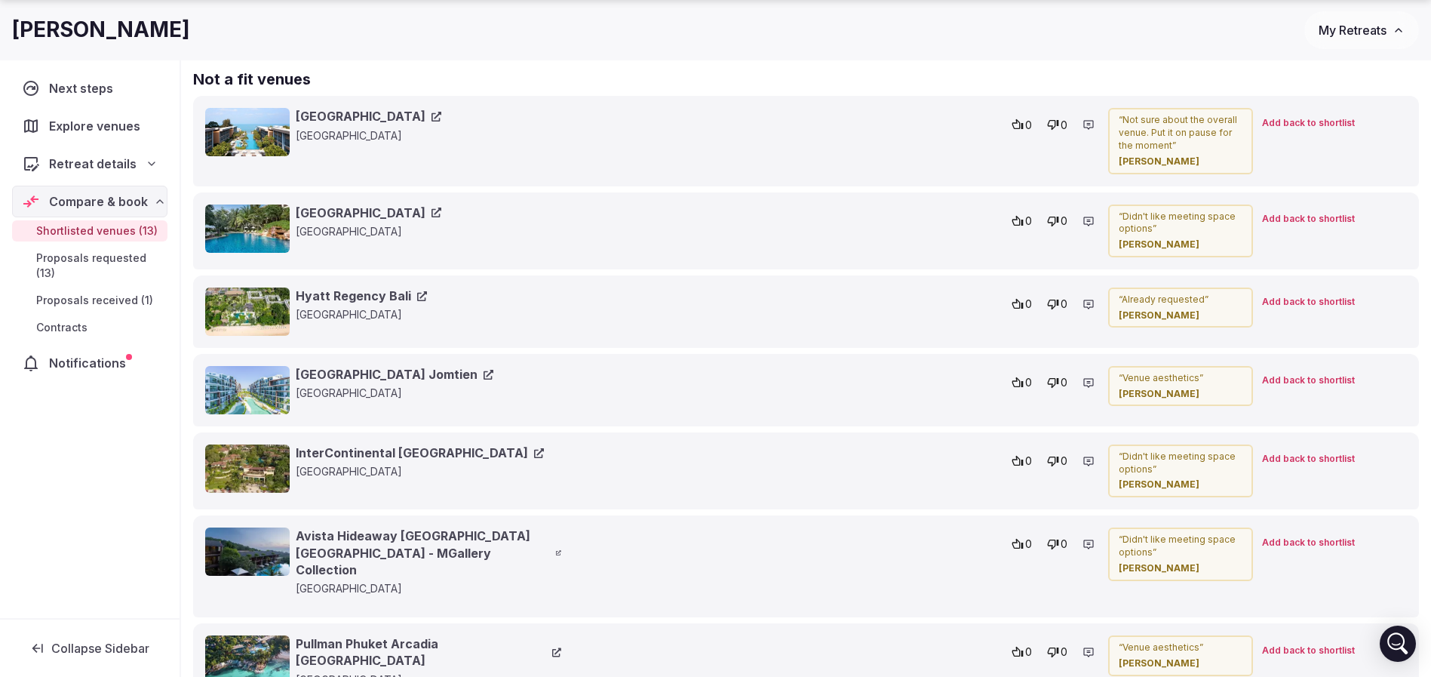
click at [409, 453] on link "InterContinental Pattaya Resort" at bounding box center [420, 452] width 248 height 17
click at [441, 113] on link "Renaissance Pattaya Resort & Spa" at bounding box center [369, 116] width 146 height 17
click at [379, 204] on link "Ravindra Beach Resort & Spa" at bounding box center [369, 212] width 146 height 17
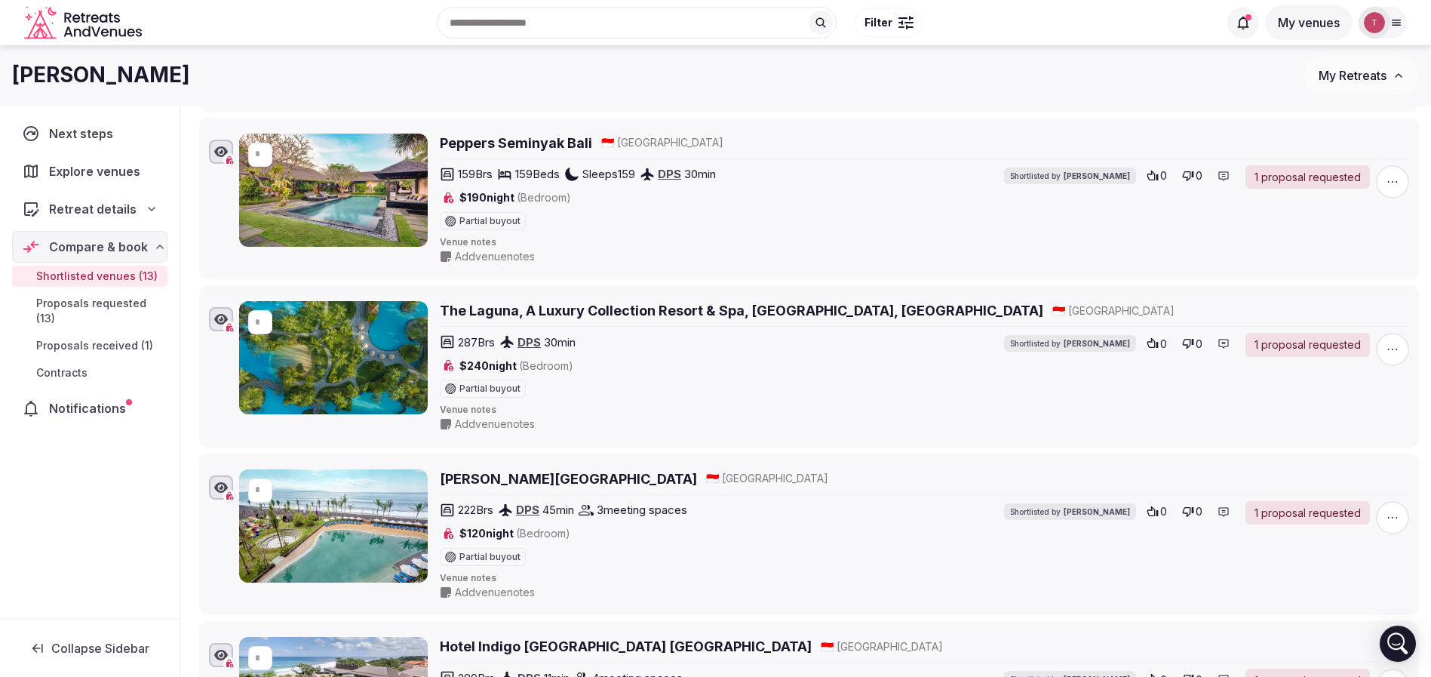
scroll to position [742, 0]
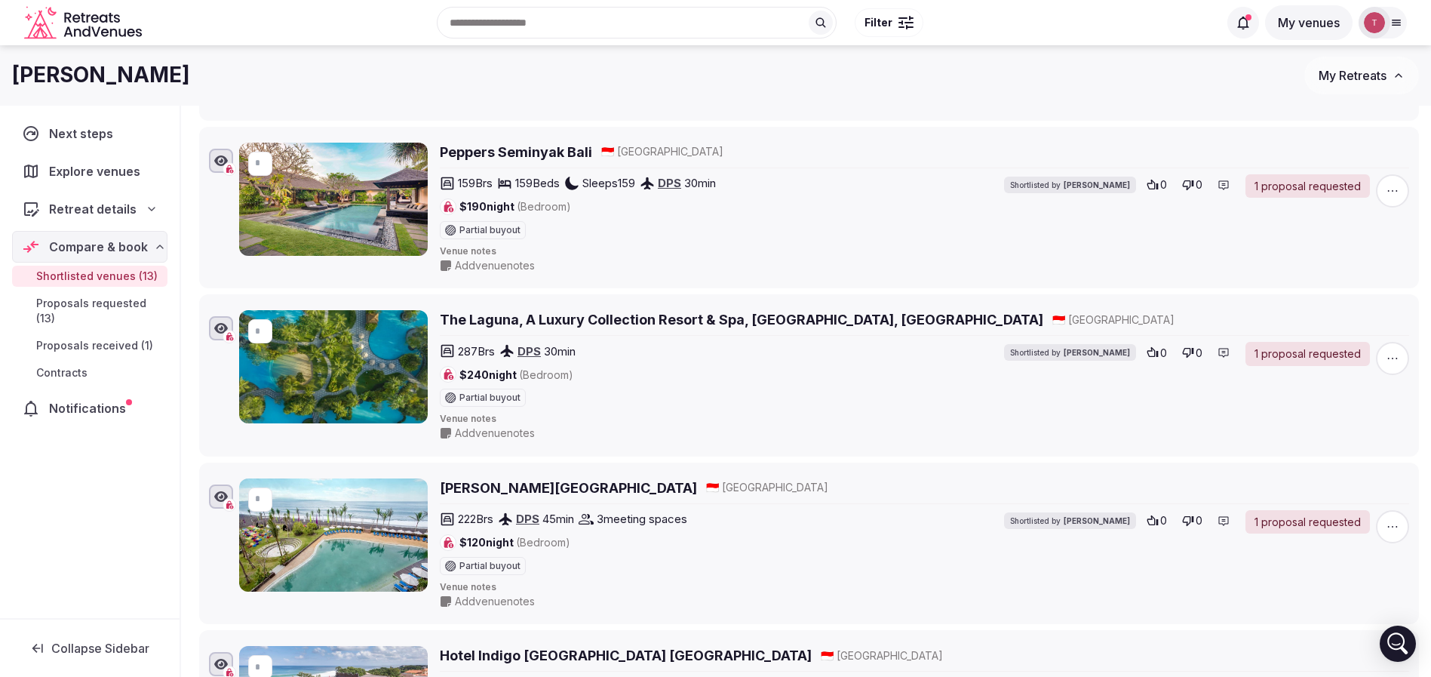
click at [609, 316] on h2 "The Laguna, A Luxury Collection Resort & Spa, Nusa Dua, Bali" at bounding box center [741, 319] width 603 height 19
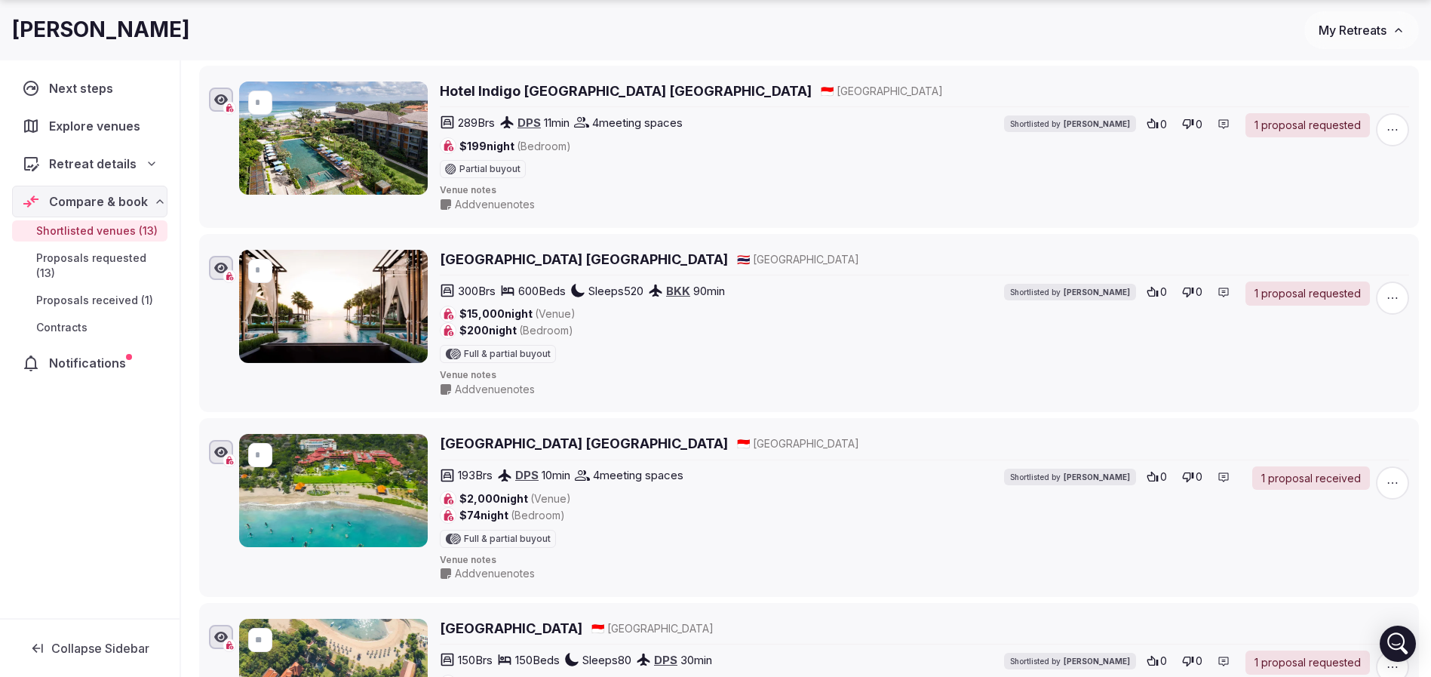
scroll to position [1307, 0]
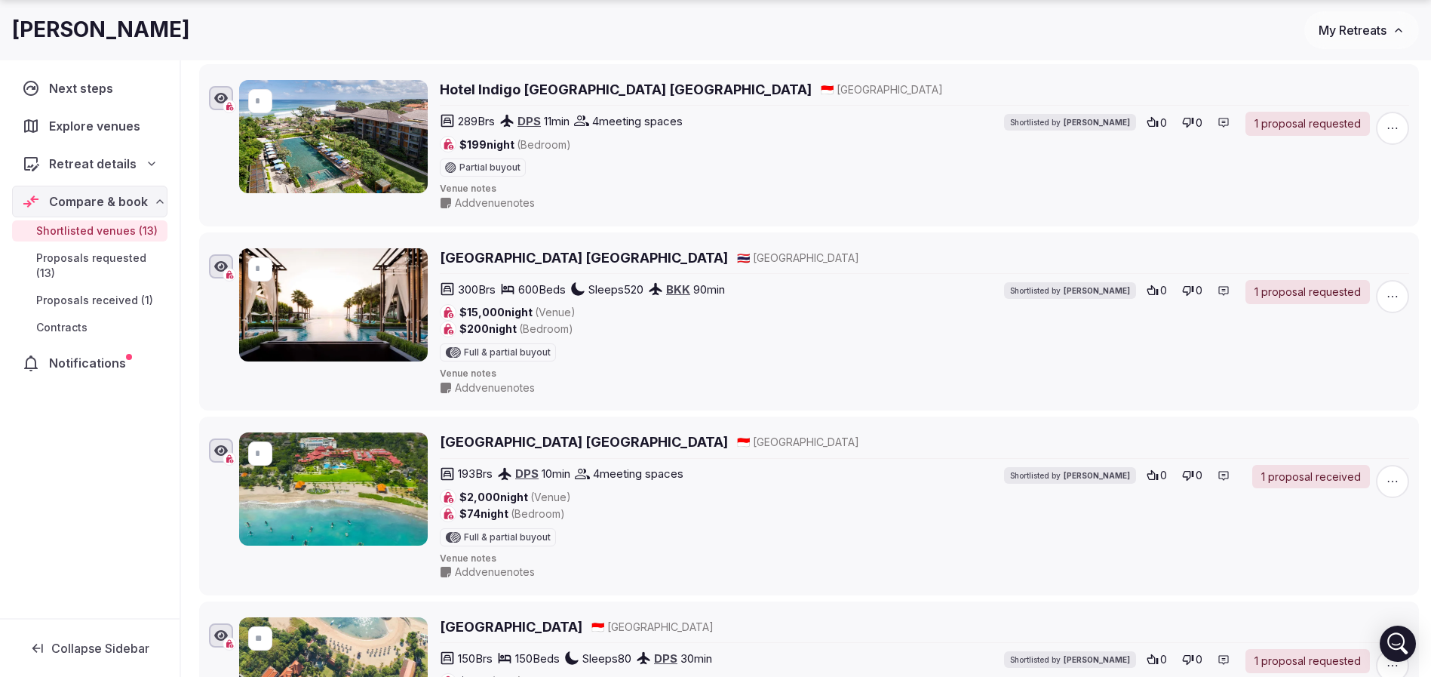
click at [579, 255] on h2 "Cape Dara Resort Pattaya" at bounding box center [584, 257] width 288 height 19
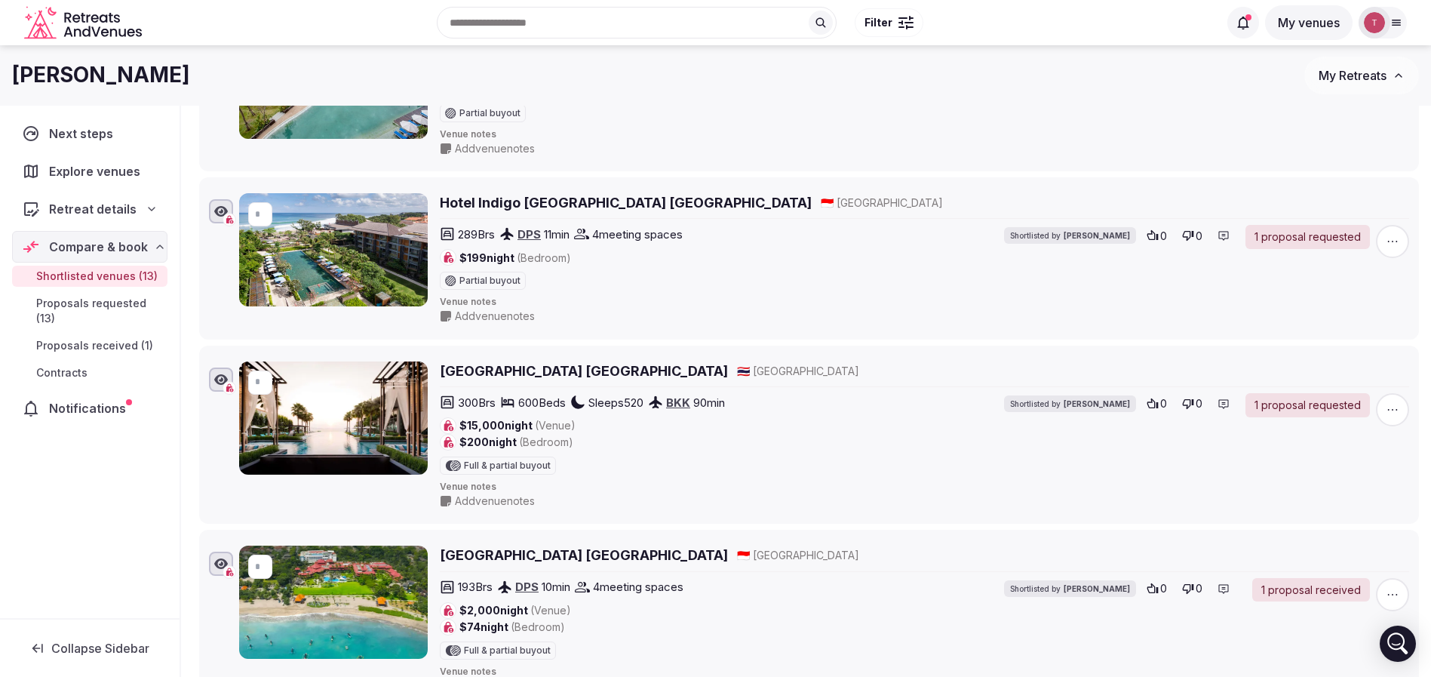
scroll to position [1081, 0]
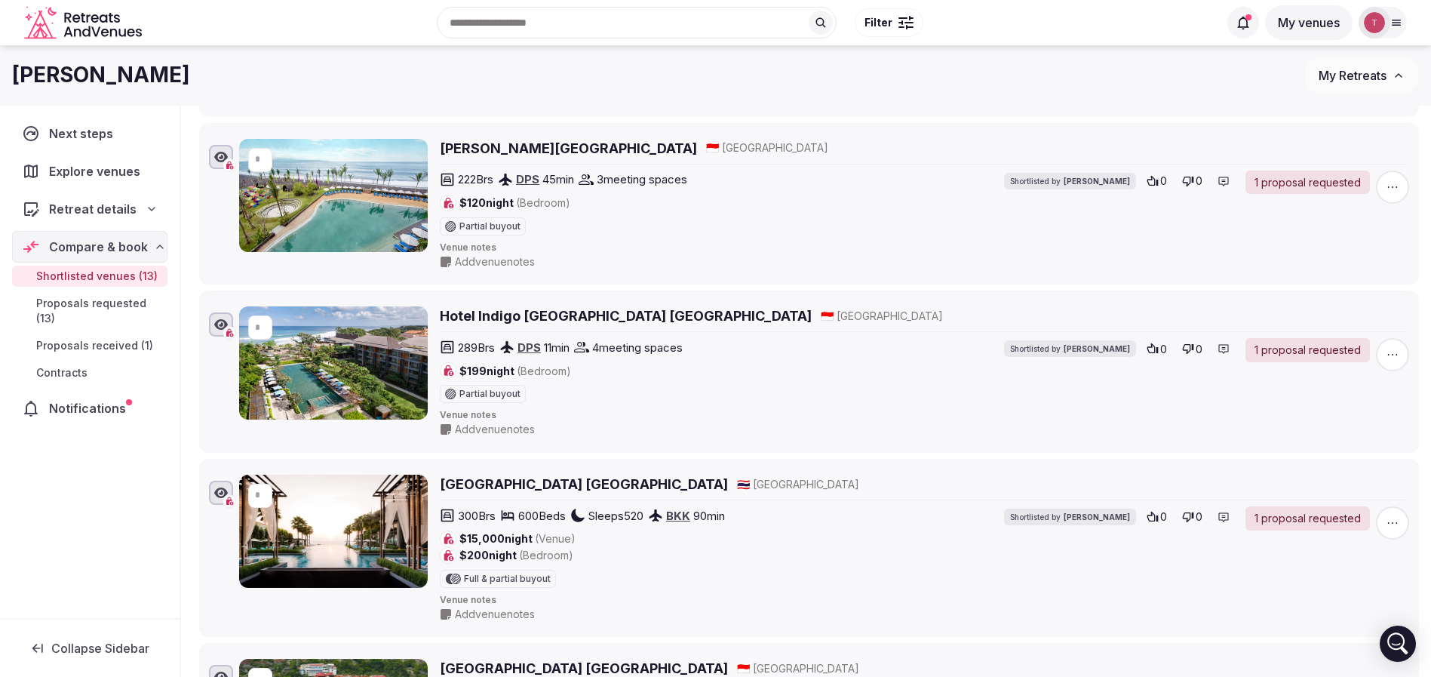
click at [610, 318] on h2 "Hotel Indigo Bali Seminyak Beach" at bounding box center [626, 315] width 372 height 19
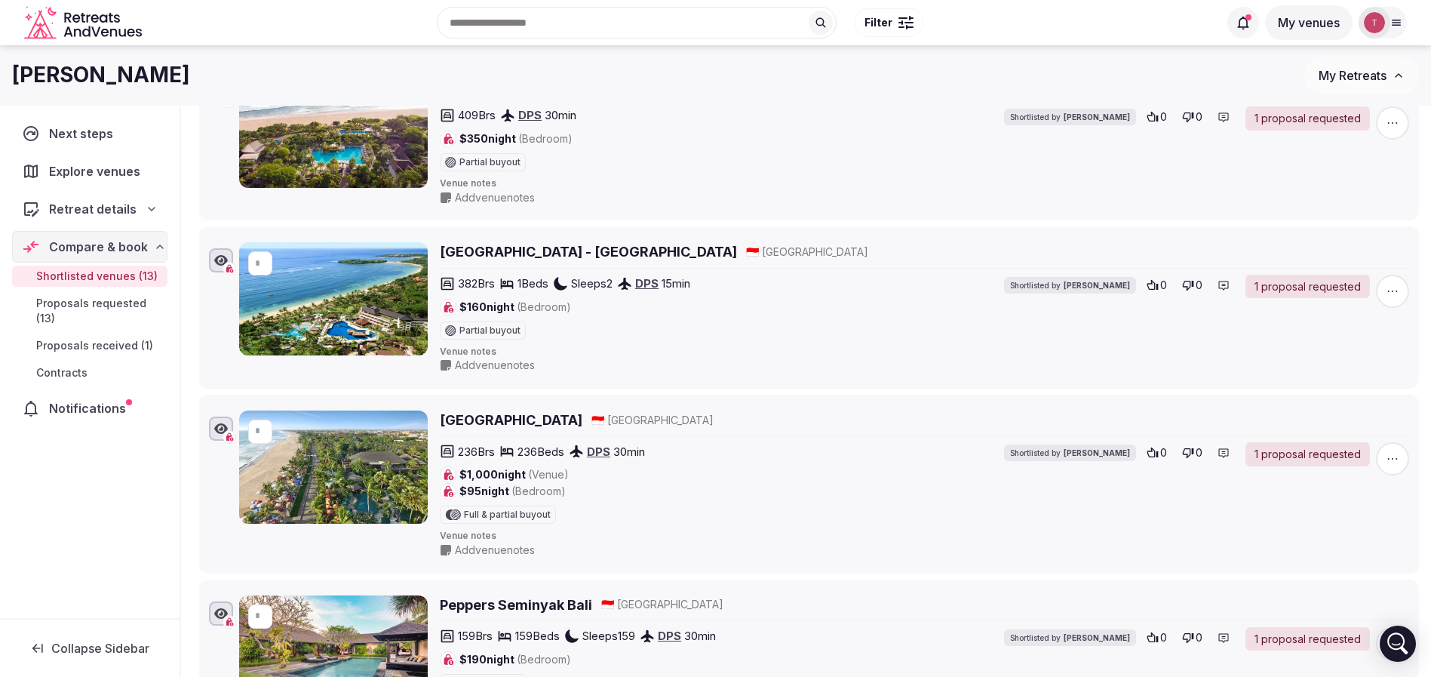
scroll to position [0, 0]
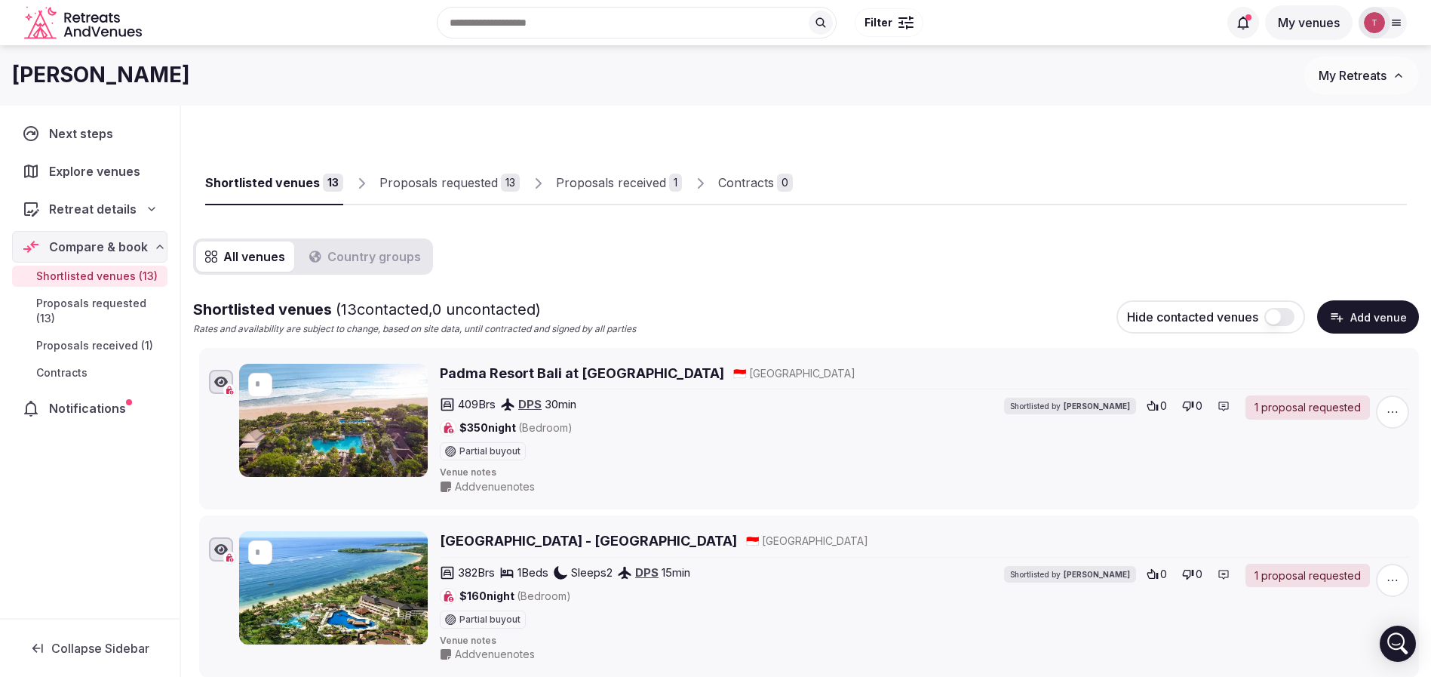
click at [902, 207] on div "Shortlisted venues 13 Proposals requested 13 Proposals received 1 Contracts 0" at bounding box center [806, 172] width 1226 height 72
click at [658, 177] on div "Proposals received" at bounding box center [611, 182] width 110 height 18
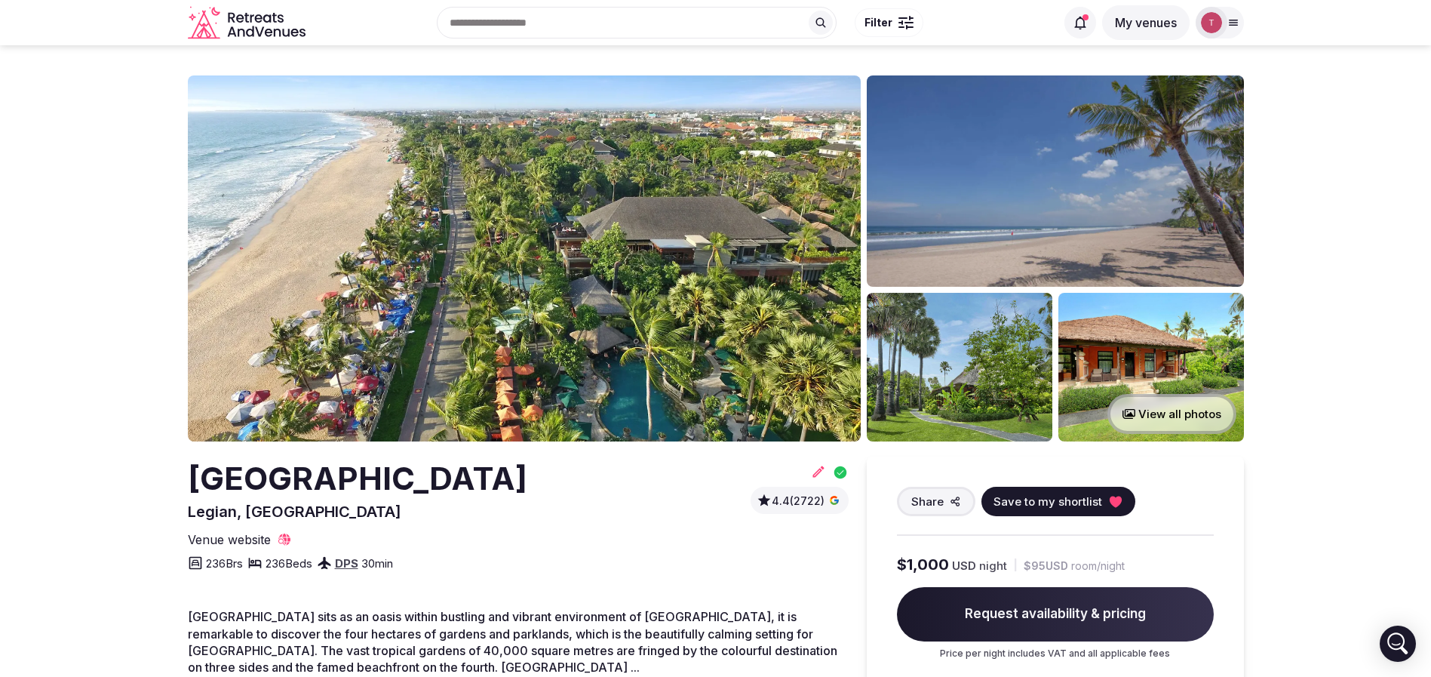
click at [600, 271] on img at bounding box center [524, 258] width 673 height 366
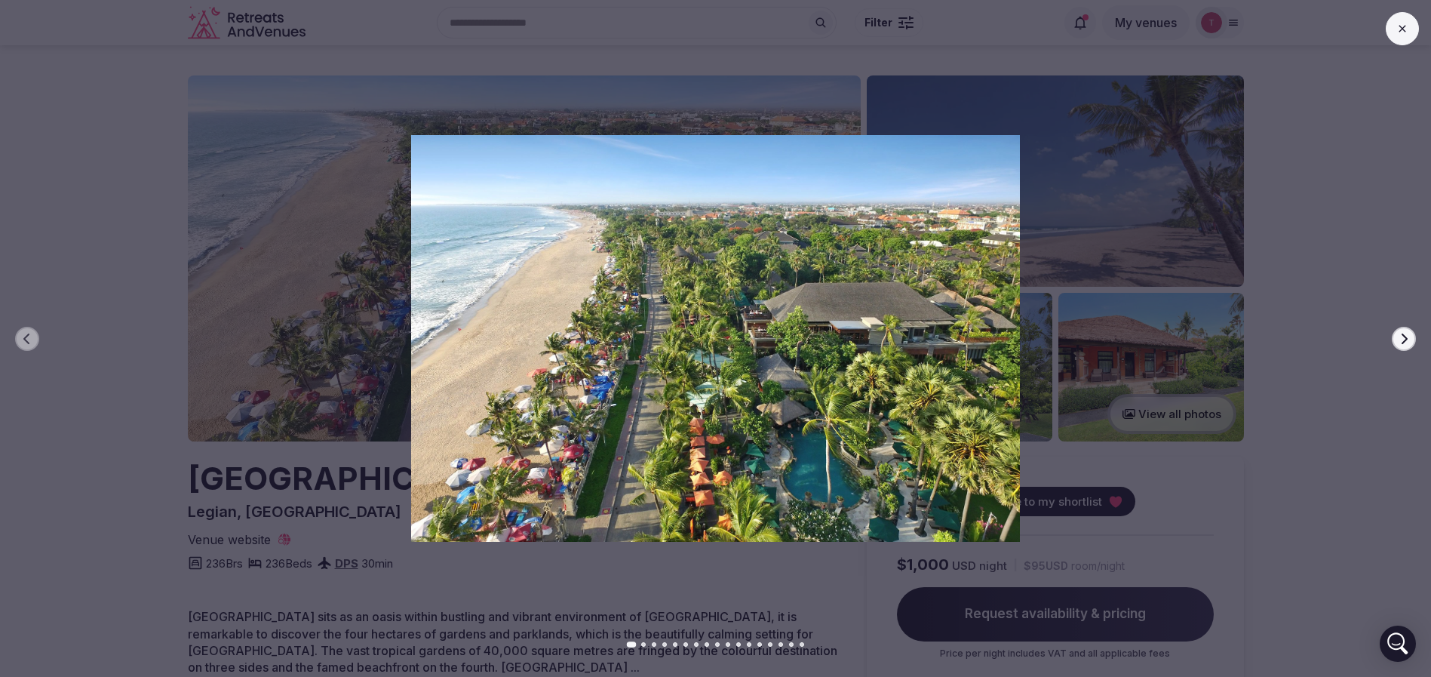
click at [1396, 336] on button "Next slide" at bounding box center [1404, 339] width 24 height 24
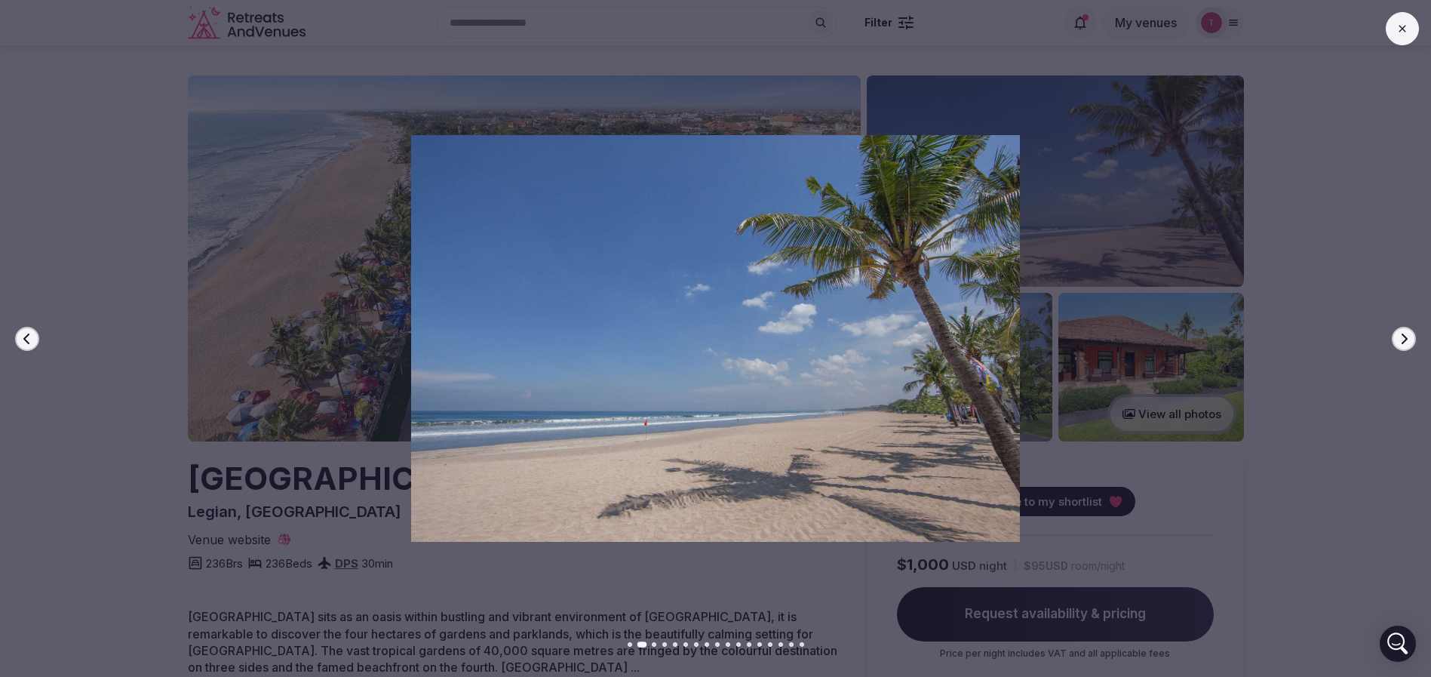
click at [1396, 336] on button "Next slide" at bounding box center [1404, 339] width 24 height 24
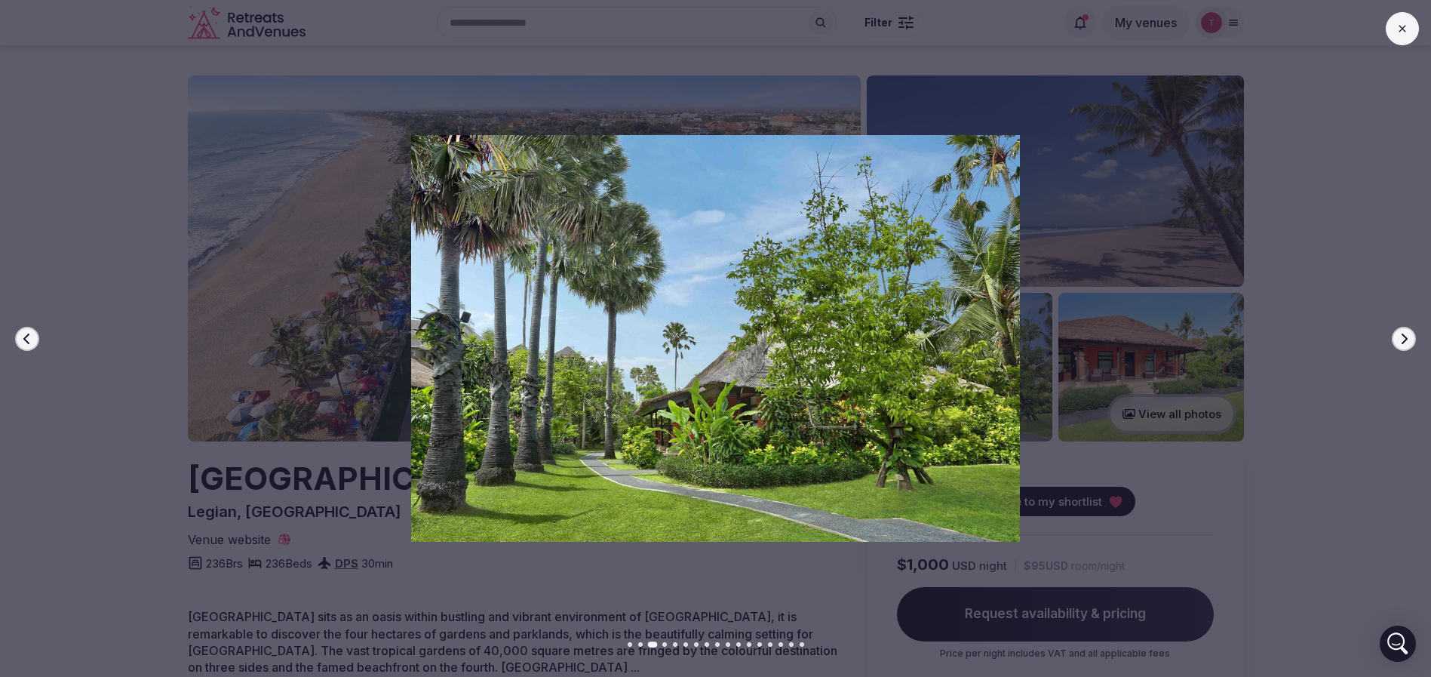
click at [1396, 336] on button "Next slide" at bounding box center [1404, 339] width 24 height 24
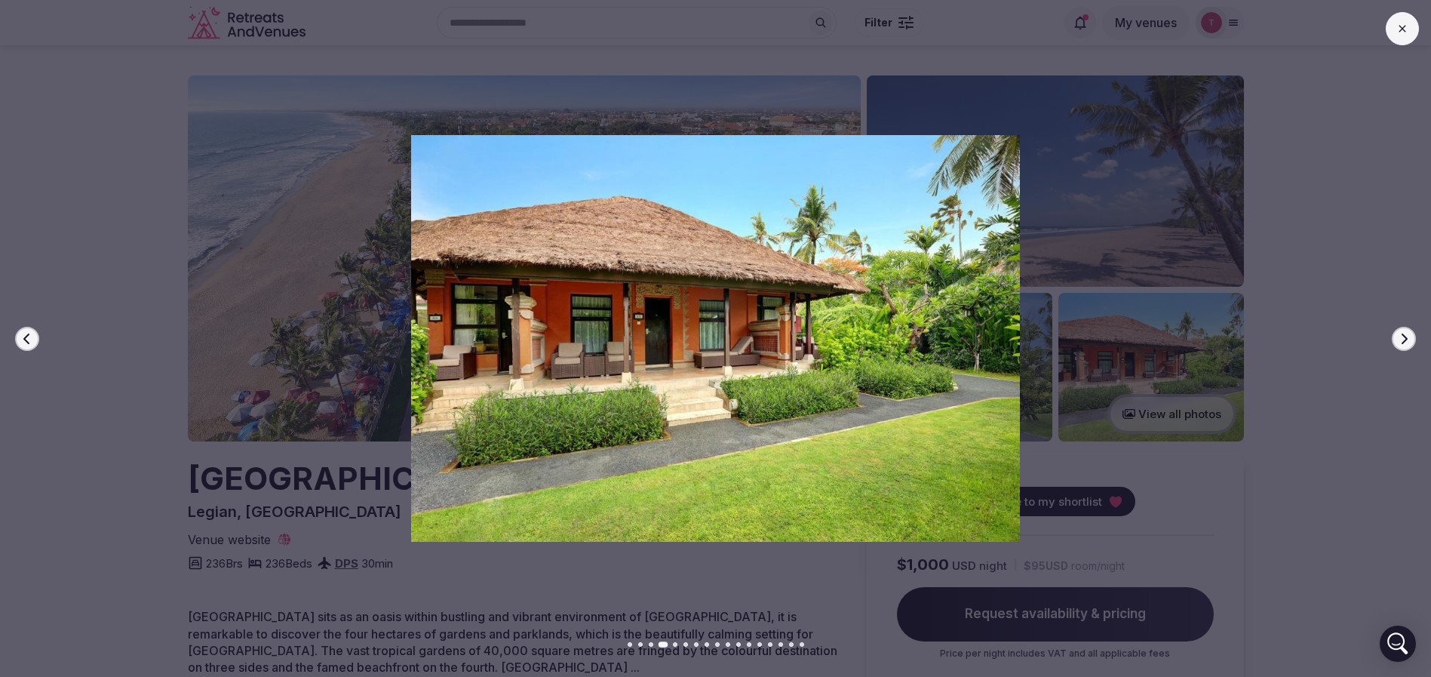
click at [1396, 336] on button "Next slide" at bounding box center [1404, 339] width 24 height 24
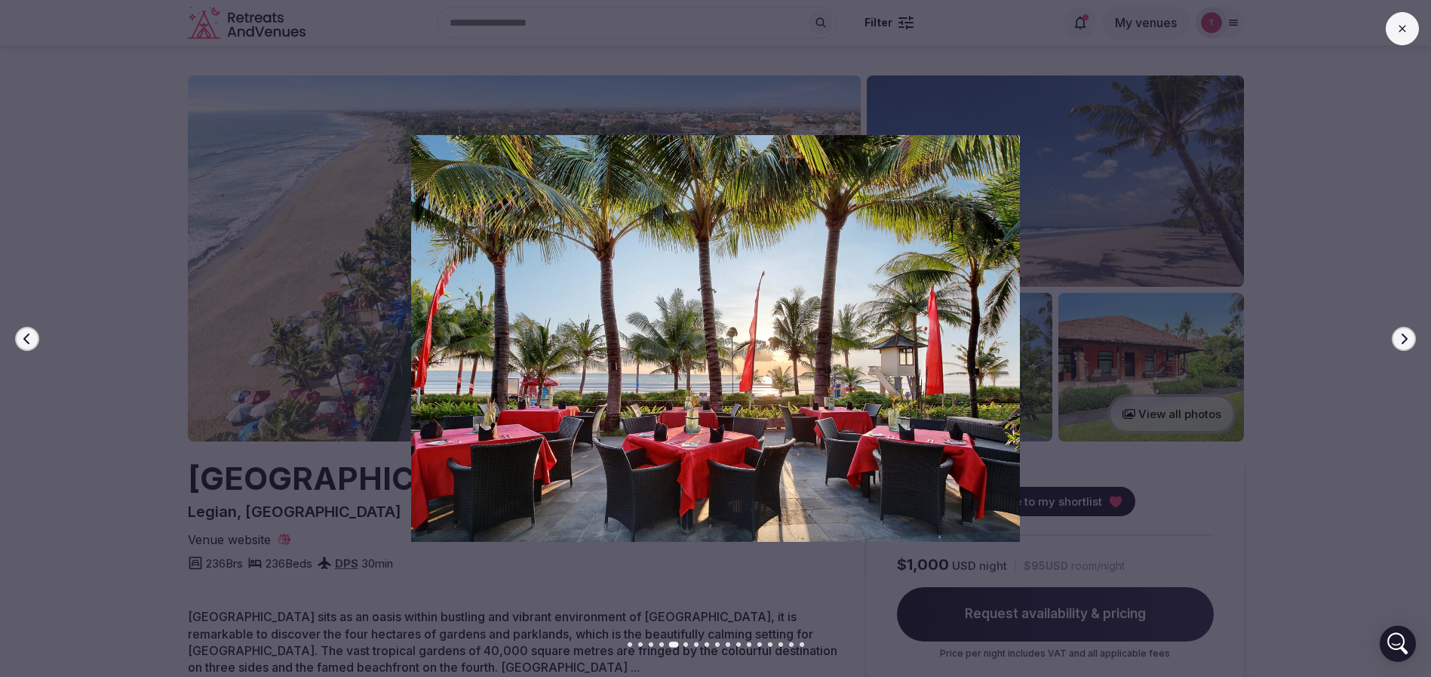
click at [1396, 336] on button "Next slide" at bounding box center [1404, 339] width 24 height 24
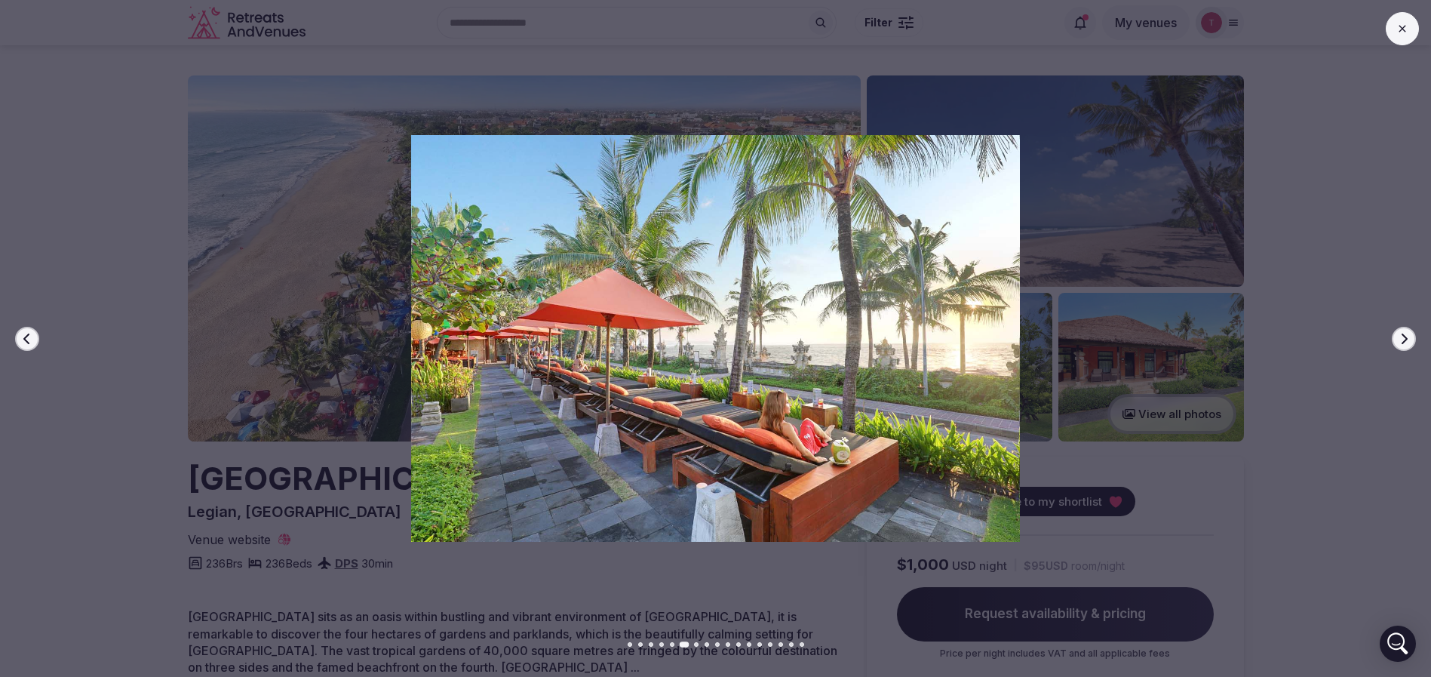
click at [1397, 336] on button "Next slide" at bounding box center [1404, 339] width 24 height 24
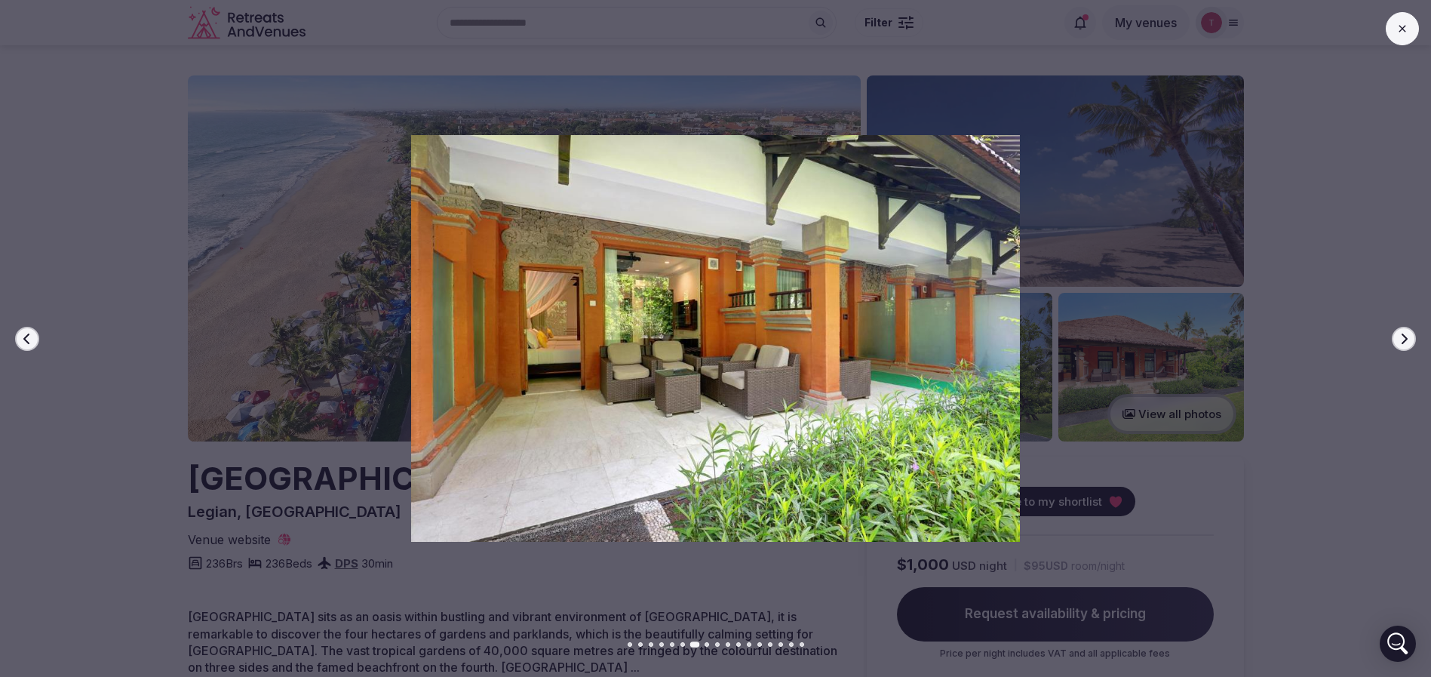
click at [1403, 335] on icon "button" at bounding box center [1405, 338] width 6 height 11
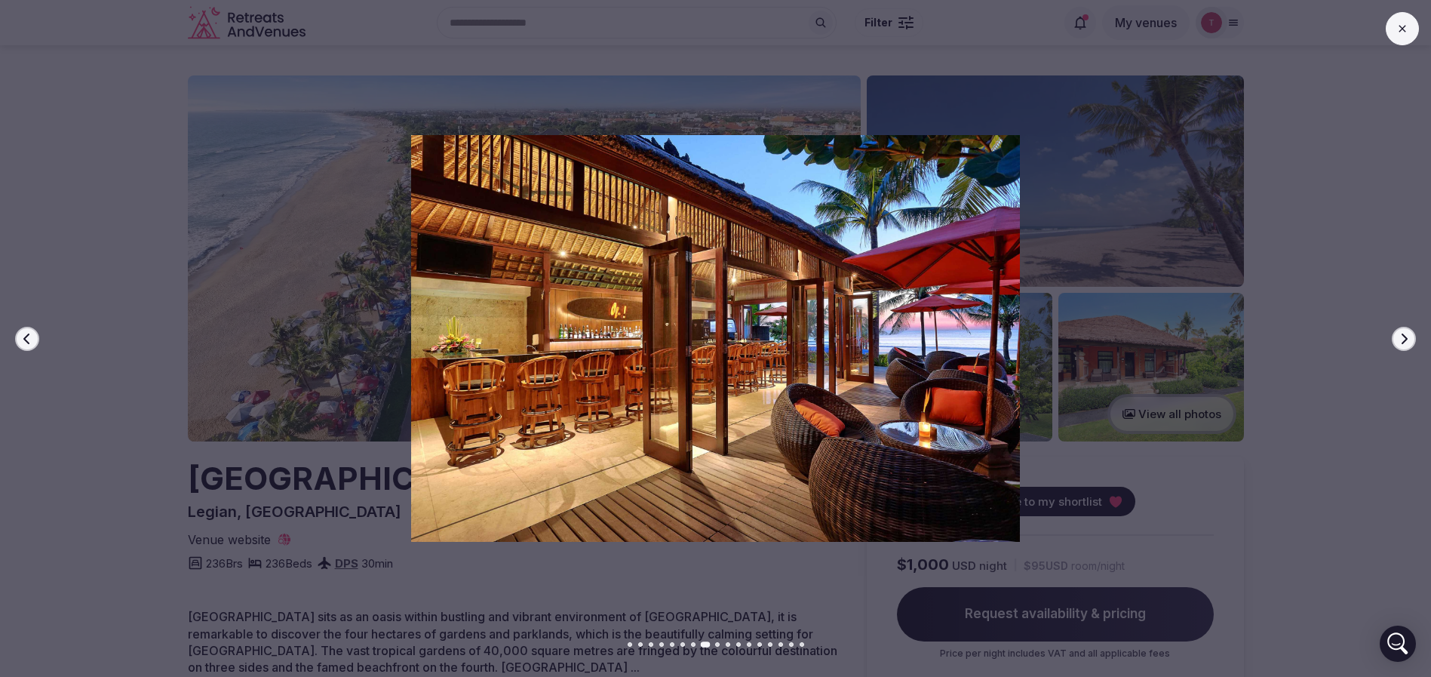
click at [1403, 335] on icon "button" at bounding box center [1405, 338] width 6 height 11
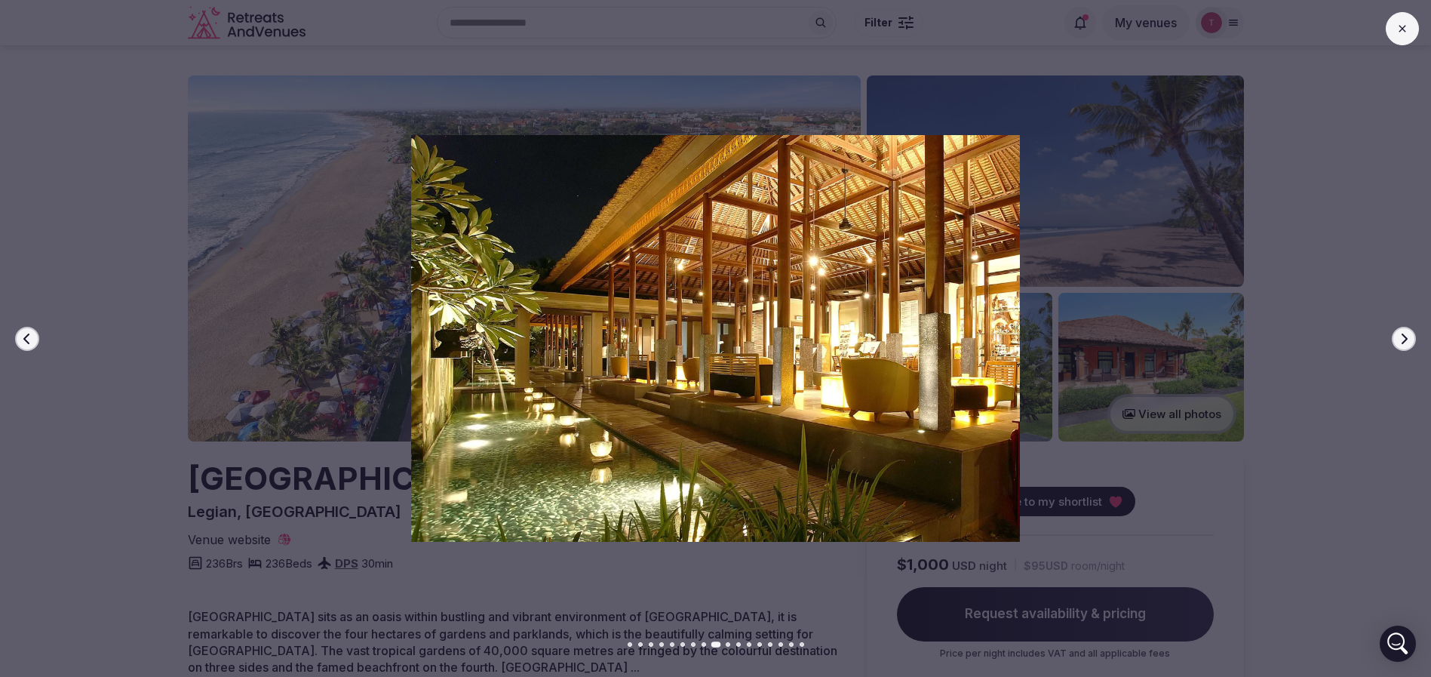
click at [1403, 335] on icon "button" at bounding box center [1405, 338] width 6 height 11
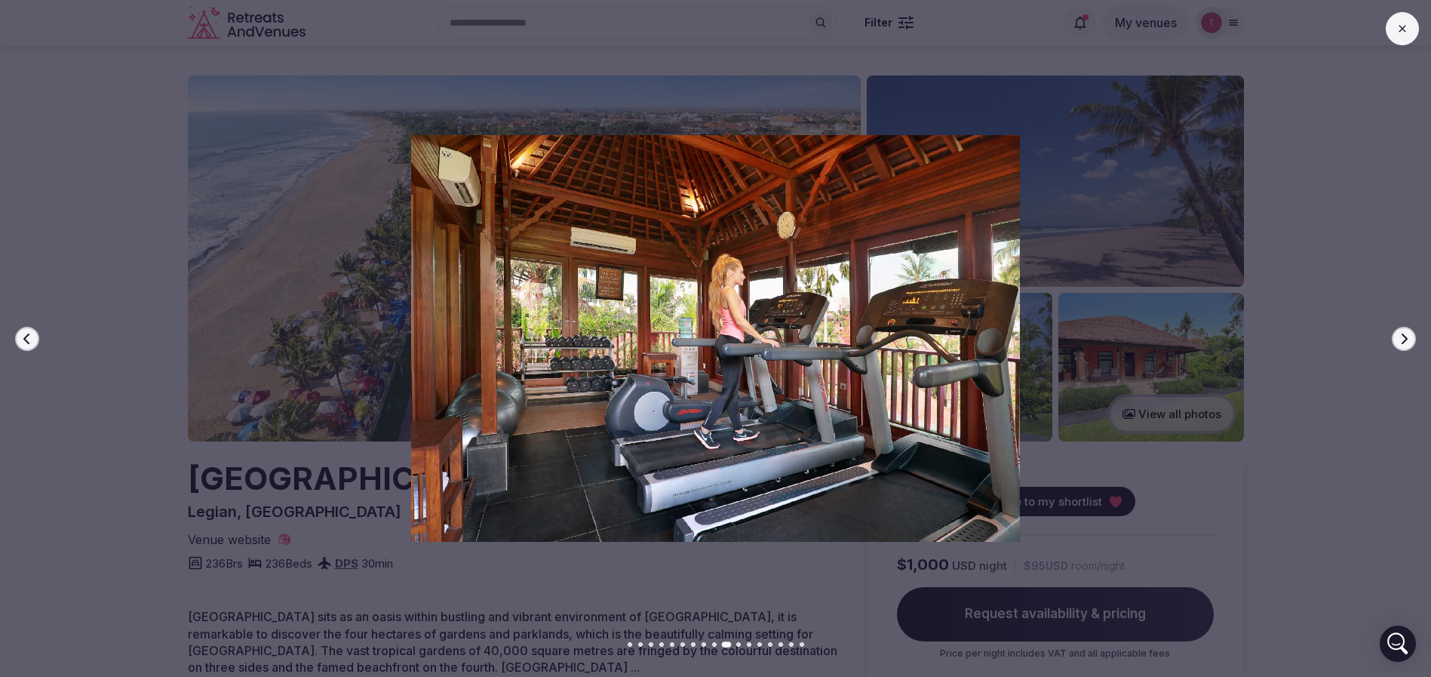
click at [26, 336] on icon "button" at bounding box center [26, 338] width 6 height 11
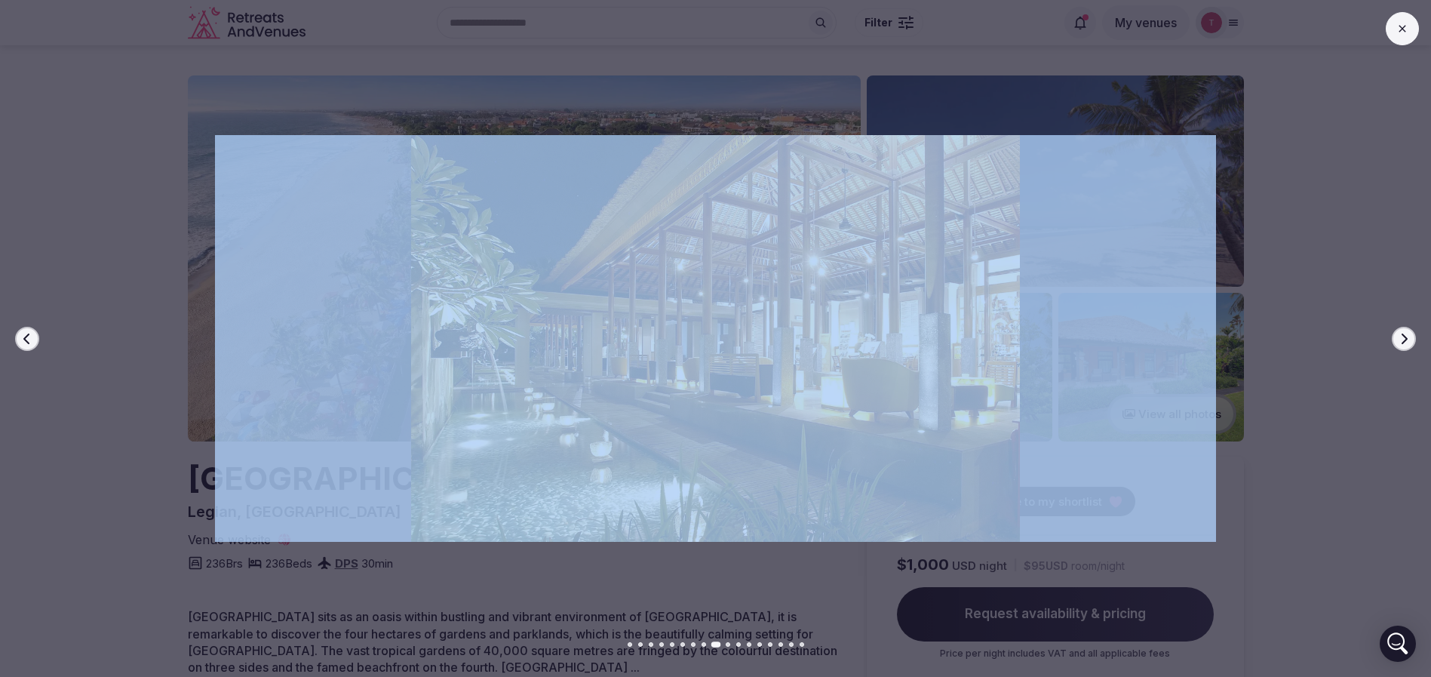
click at [1408, 326] on div "Previous slide Next slide" at bounding box center [715, 338] width 1431 height 677
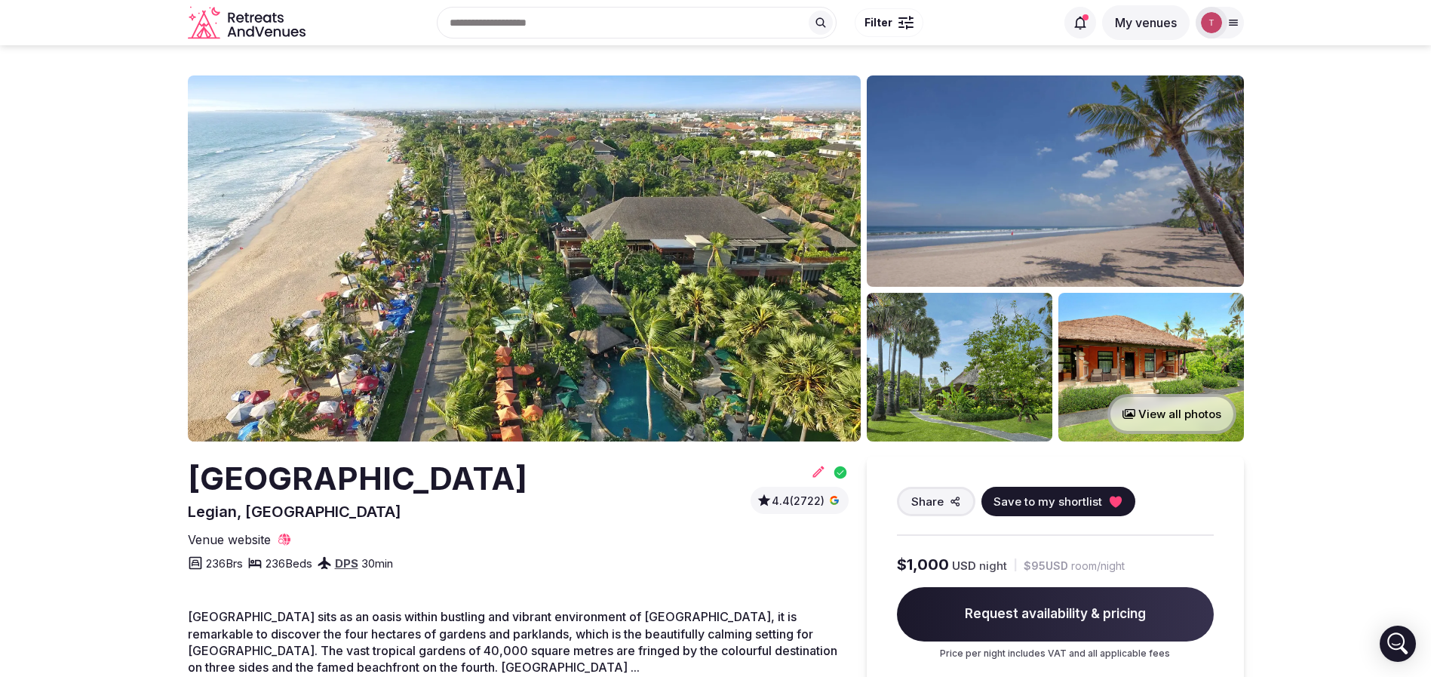
drag, startPoint x: 121, startPoint y: 464, endPoint x: 572, endPoint y: 477, distance: 450.5
copy h2 "[GEOGRAPHIC_DATA]"
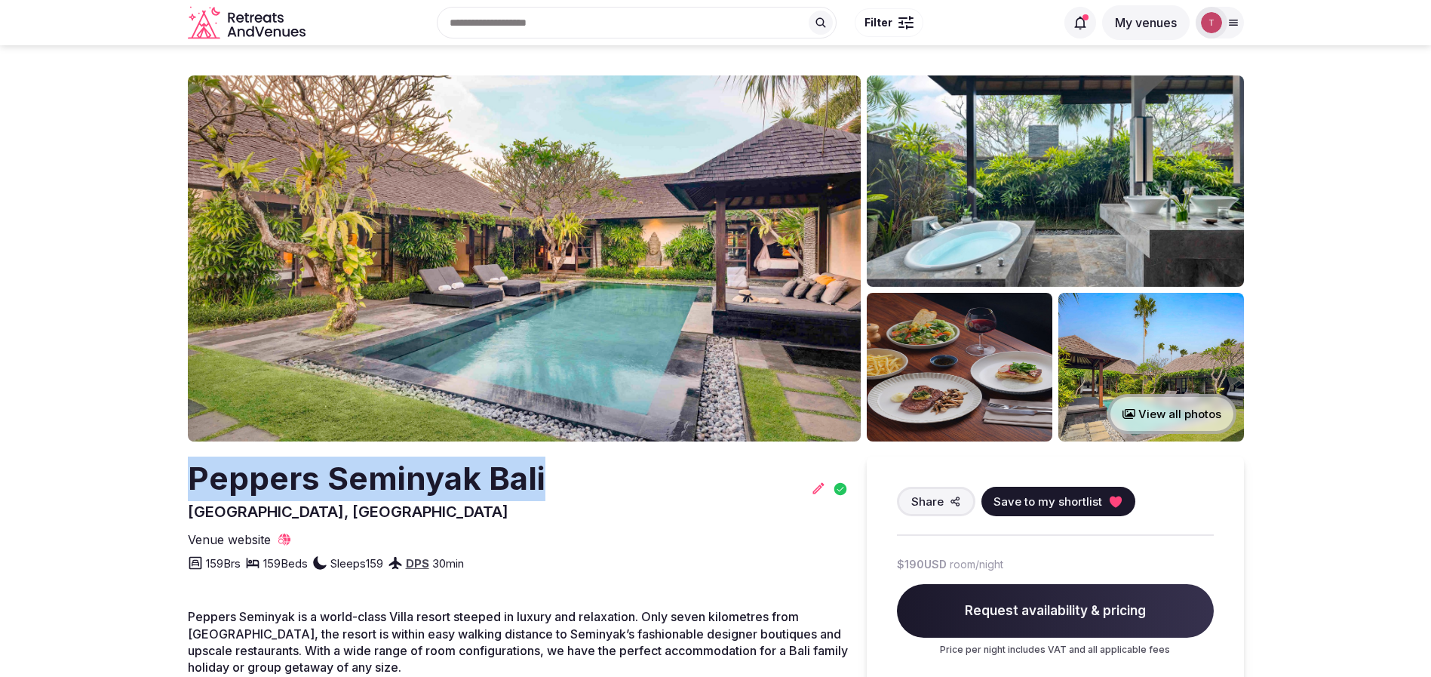
drag, startPoint x: 0, startPoint y: 0, endPoint x: 544, endPoint y: 497, distance: 736.8
copy h2 "Peppers Seminyak Bali"
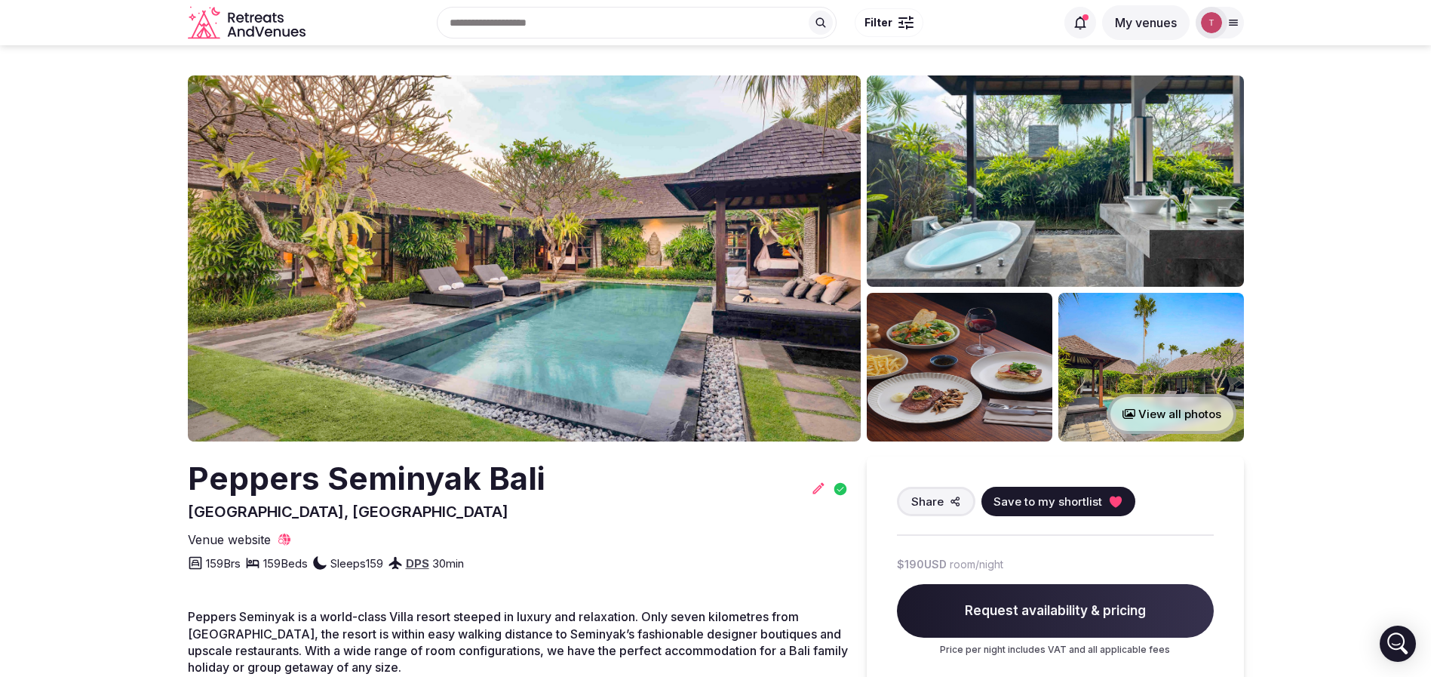
click at [606, 256] on img at bounding box center [524, 258] width 673 height 366
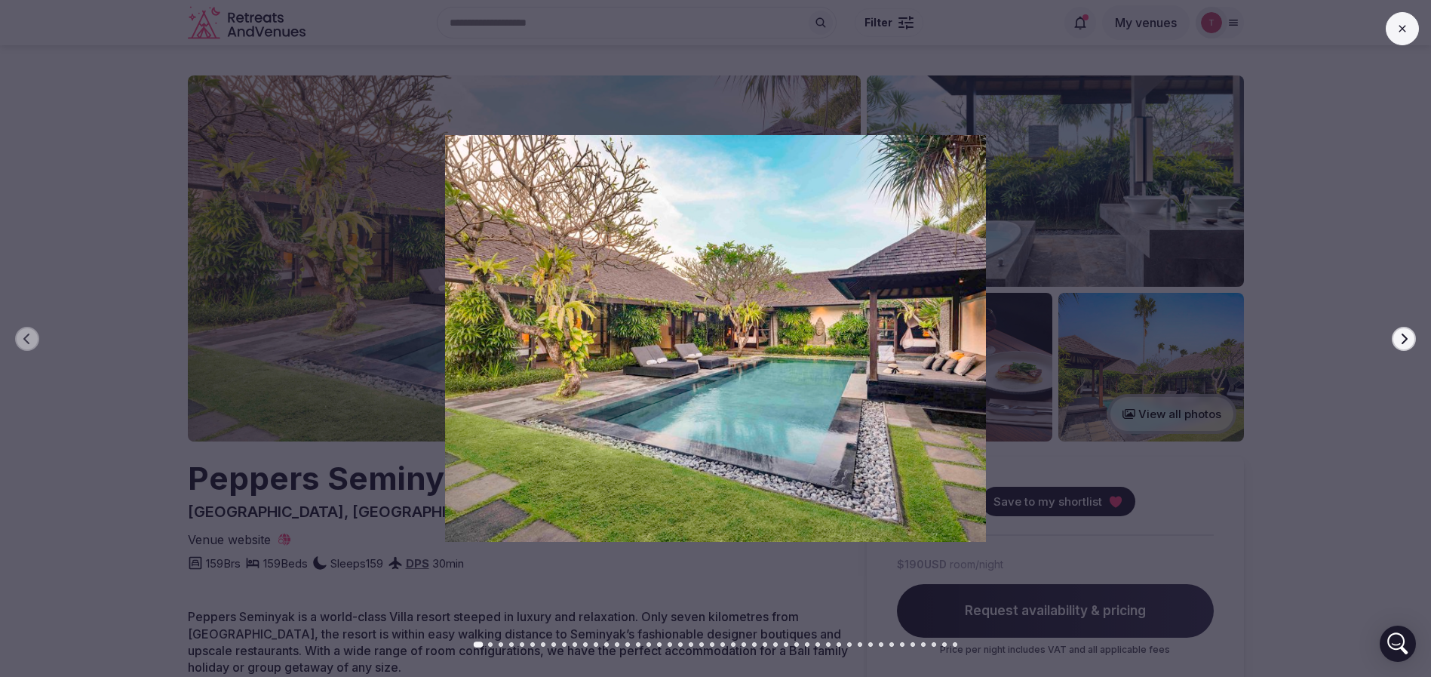
click at [1405, 345] on button "Next slide" at bounding box center [1404, 339] width 24 height 24
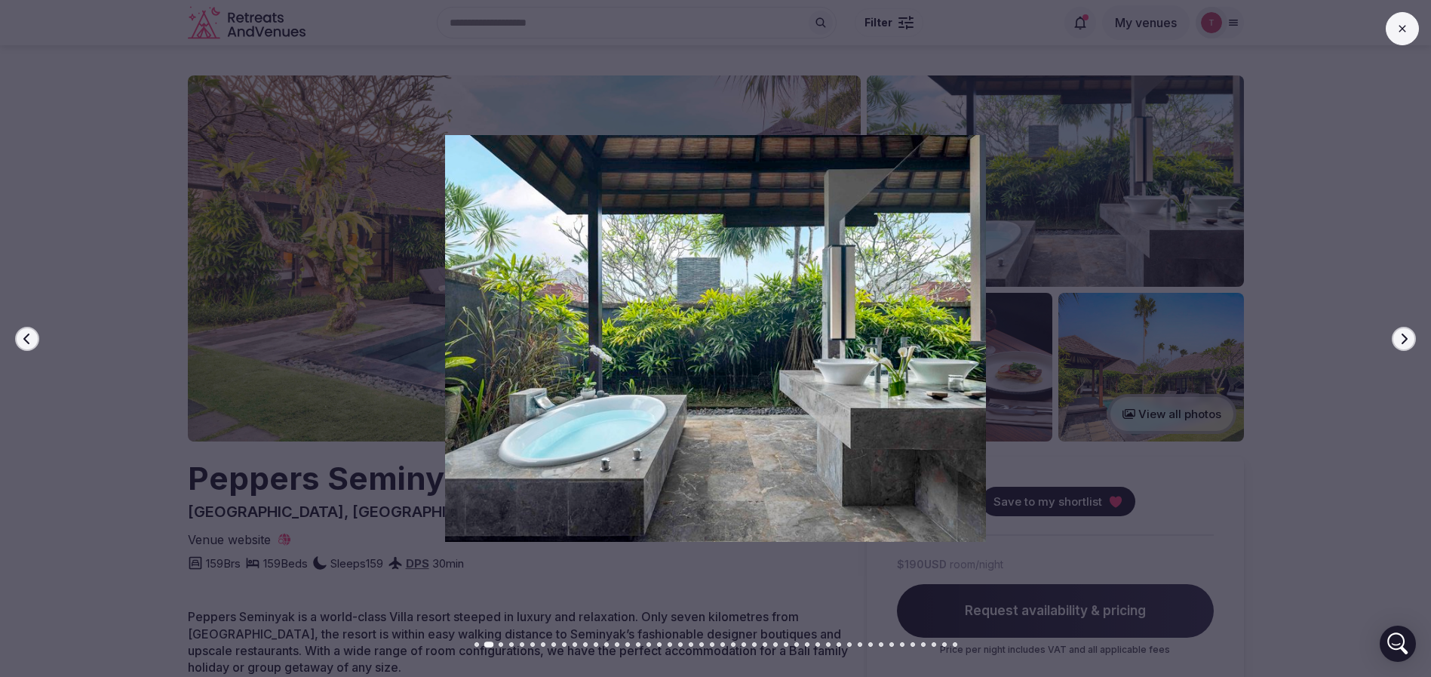
click at [1405, 345] on button "Next slide" at bounding box center [1404, 339] width 24 height 24
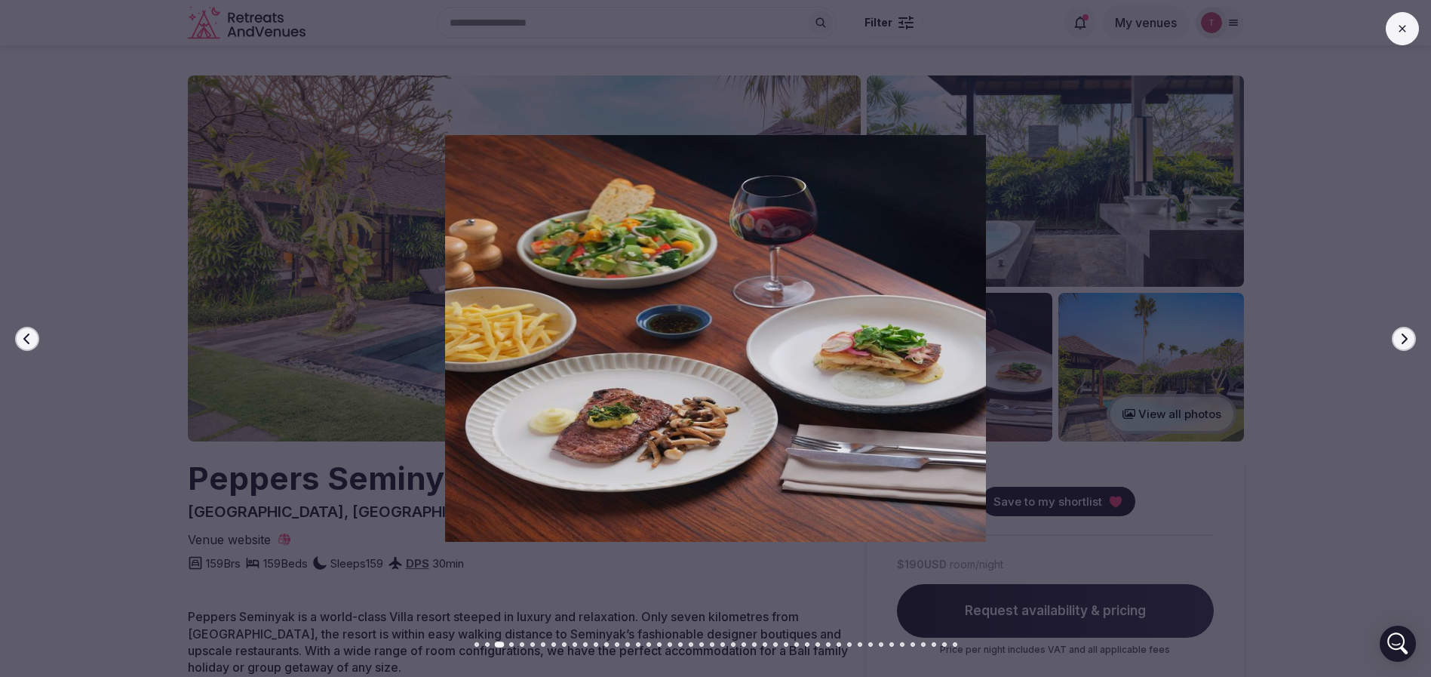
click at [1404, 345] on button "Next slide" at bounding box center [1404, 339] width 24 height 24
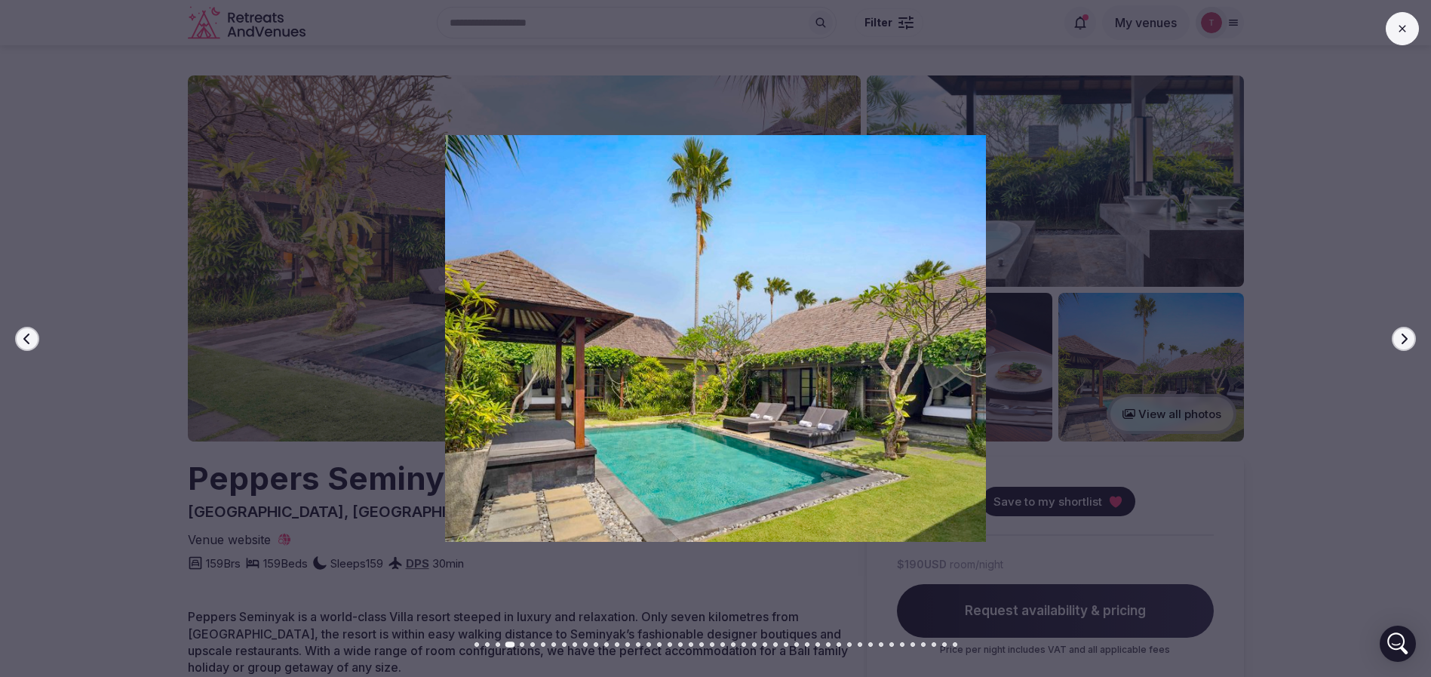
click at [1404, 345] on button "Next slide" at bounding box center [1404, 339] width 24 height 24
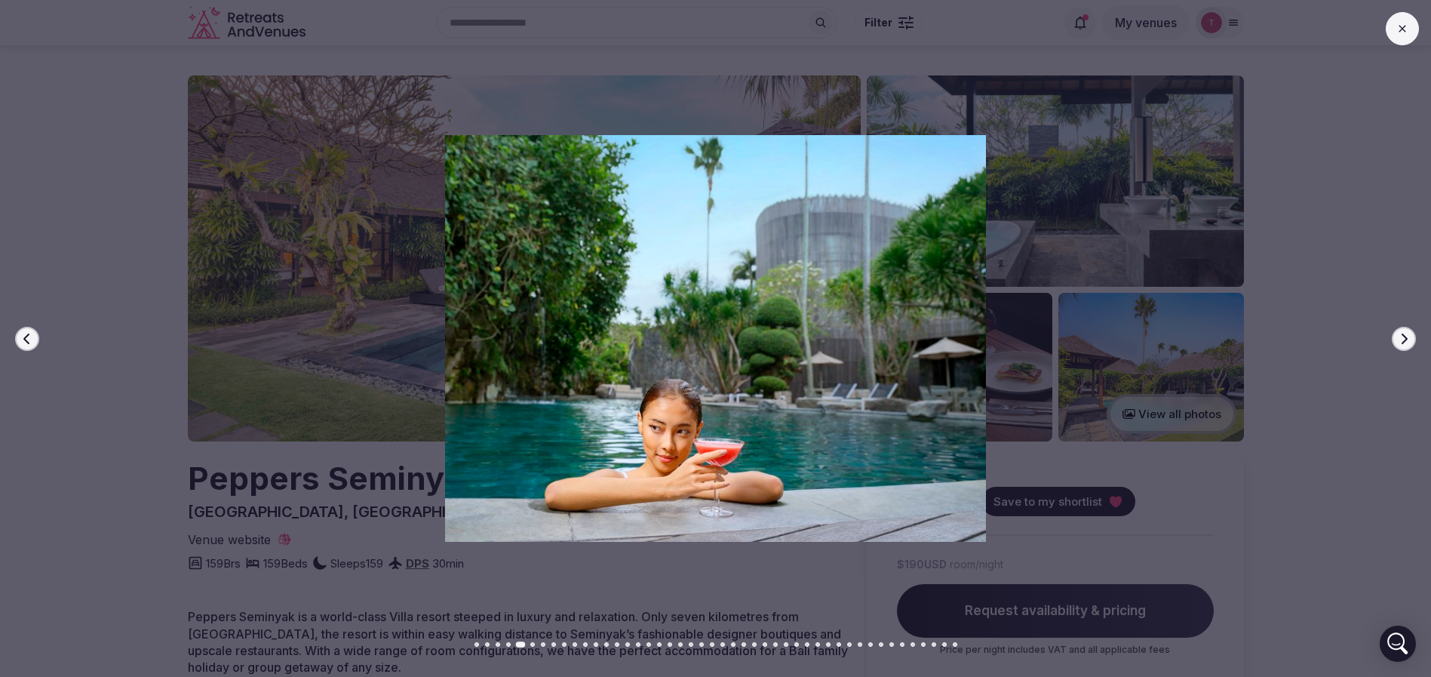
click at [1404, 345] on button "Next slide" at bounding box center [1404, 339] width 24 height 24
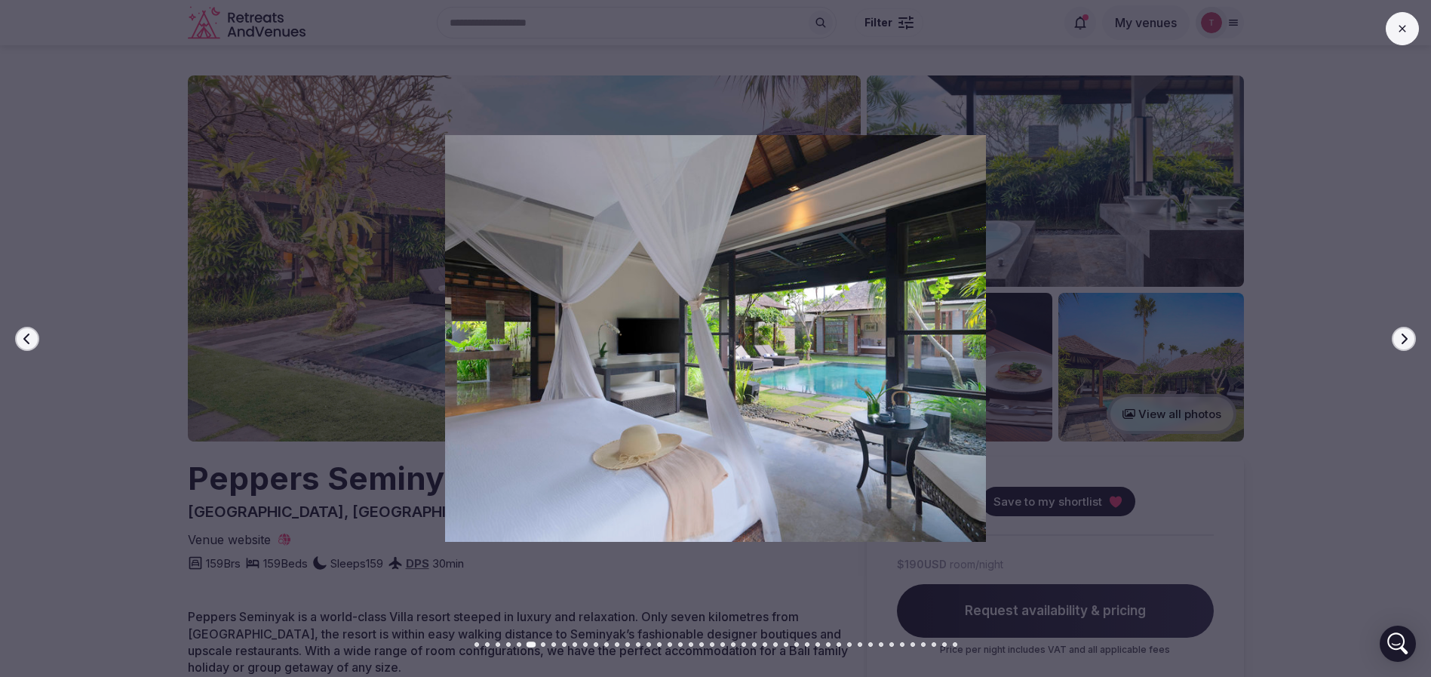
click at [121, 282] on div at bounding box center [709, 338] width 1443 height 406
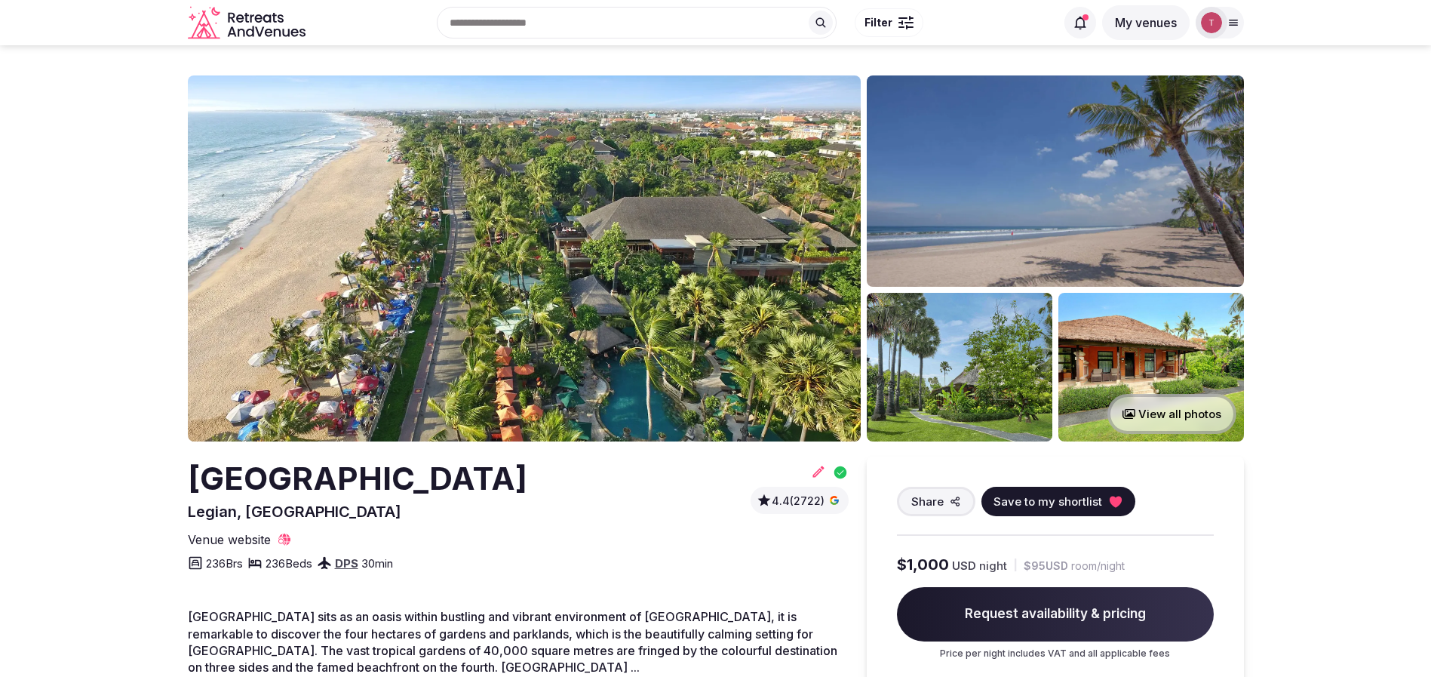
drag, startPoint x: 177, startPoint y: 483, endPoint x: 589, endPoint y: 488, distance: 411.9
copy h2 "[GEOGRAPHIC_DATA]"
copy h2 "Legian Beach Hotel"
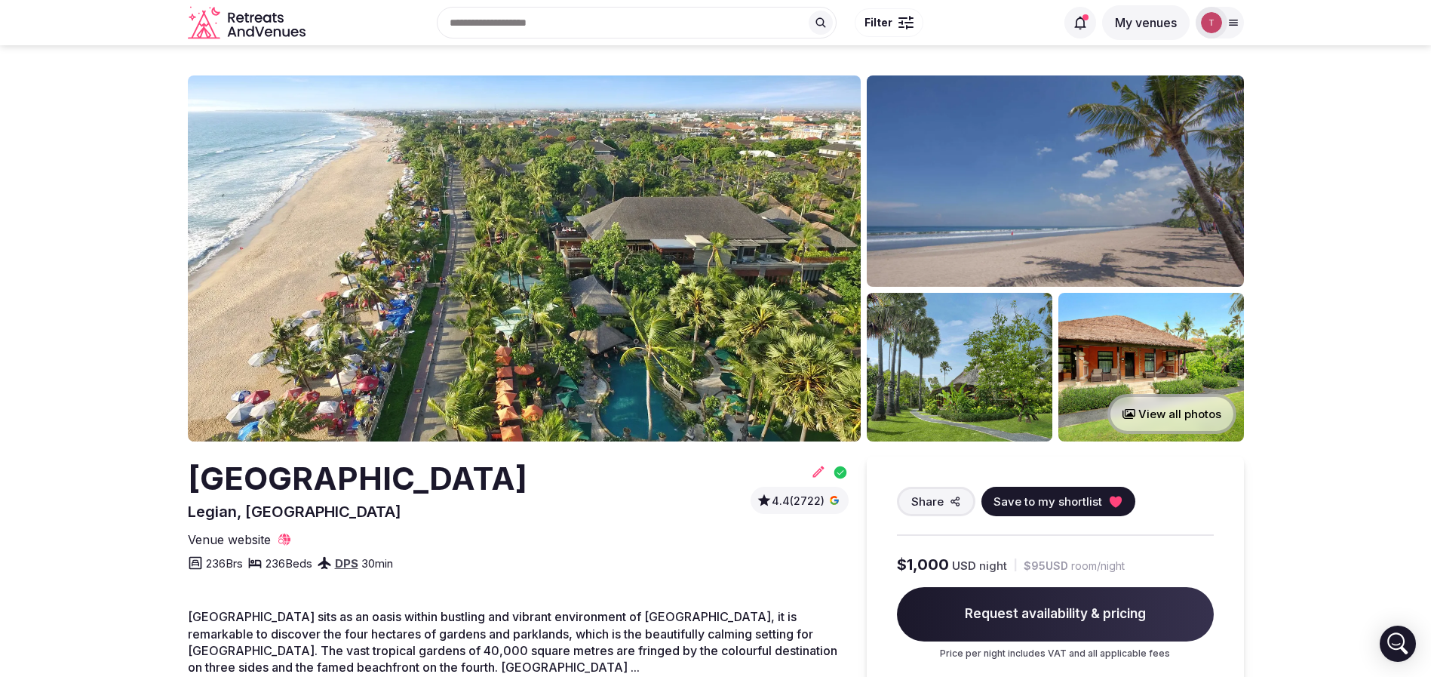
click at [494, 216] on img at bounding box center [524, 258] width 673 height 366
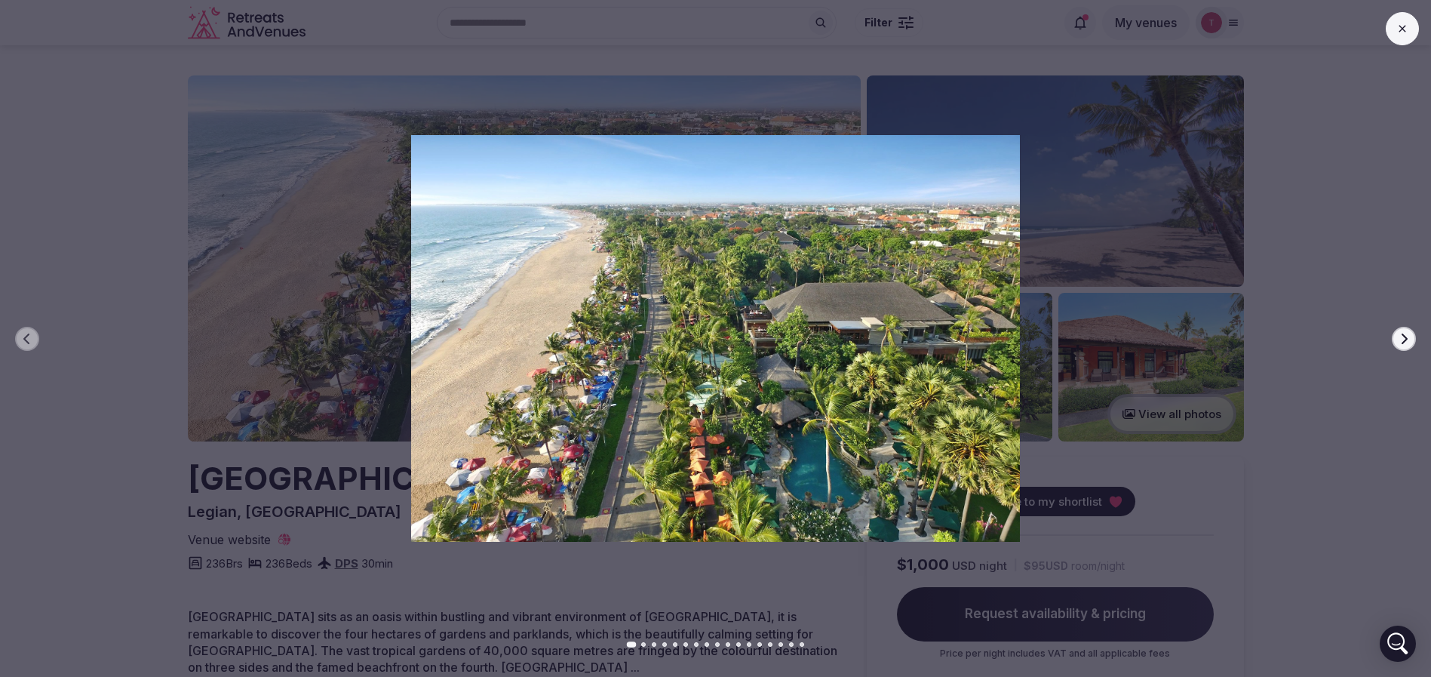
click at [1402, 333] on icon "button" at bounding box center [1405, 338] width 6 height 11
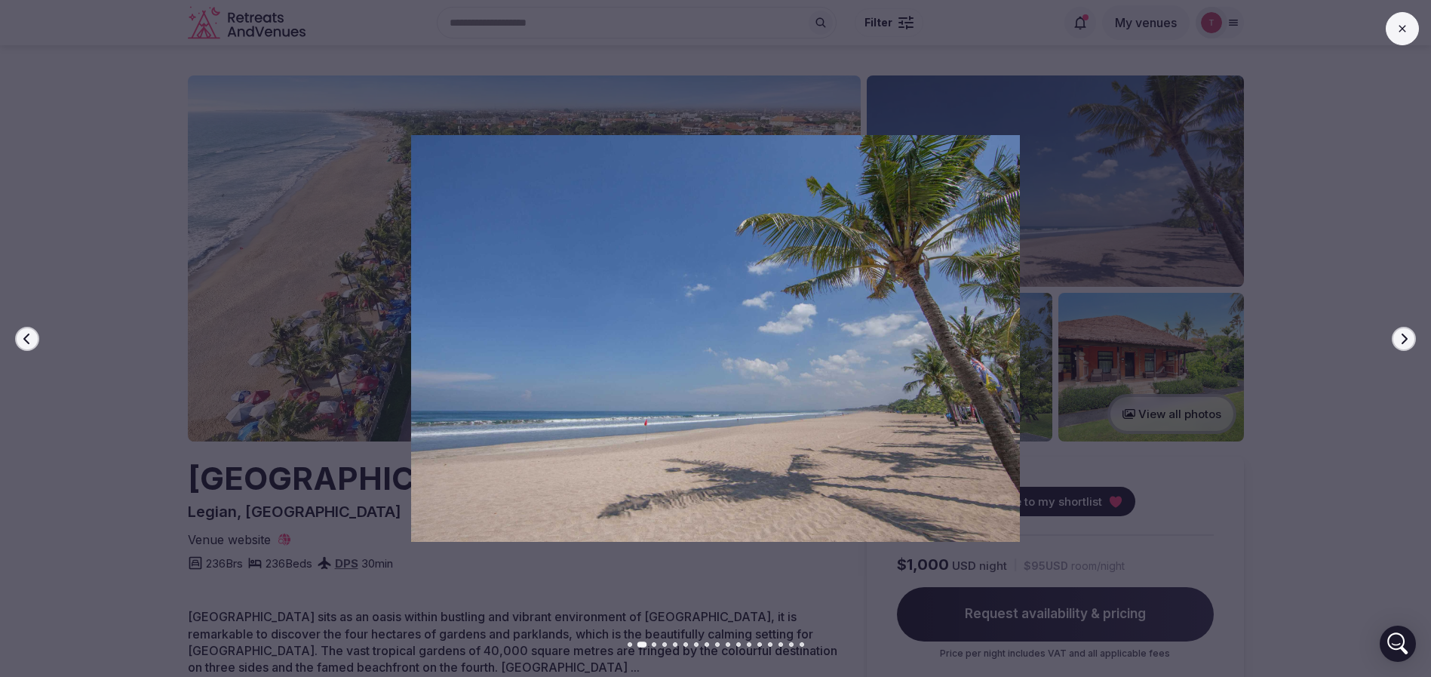
click at [1402, 333] on icon "button" at bounding box center [1405, 338] width 6 height 11
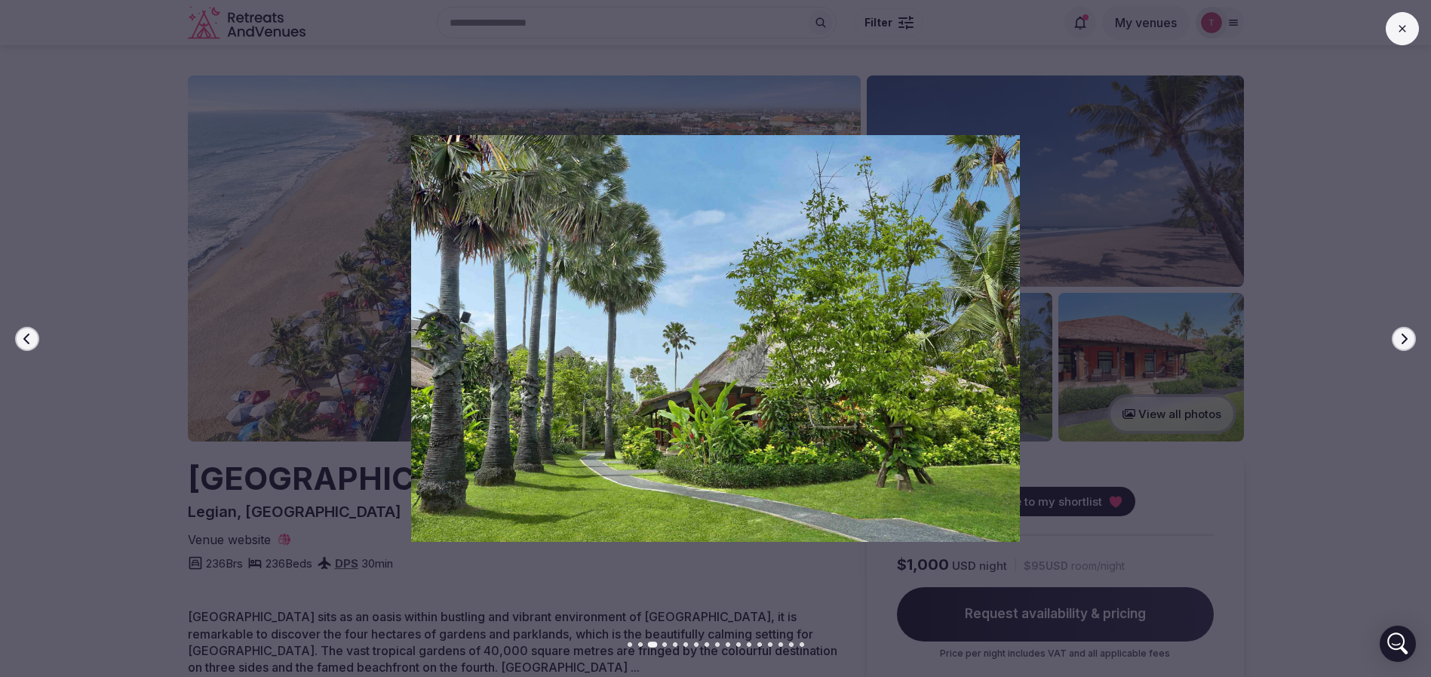
click at [1402, 333] on icon "button" at bounding box center [1405, 338] width 6 height 11
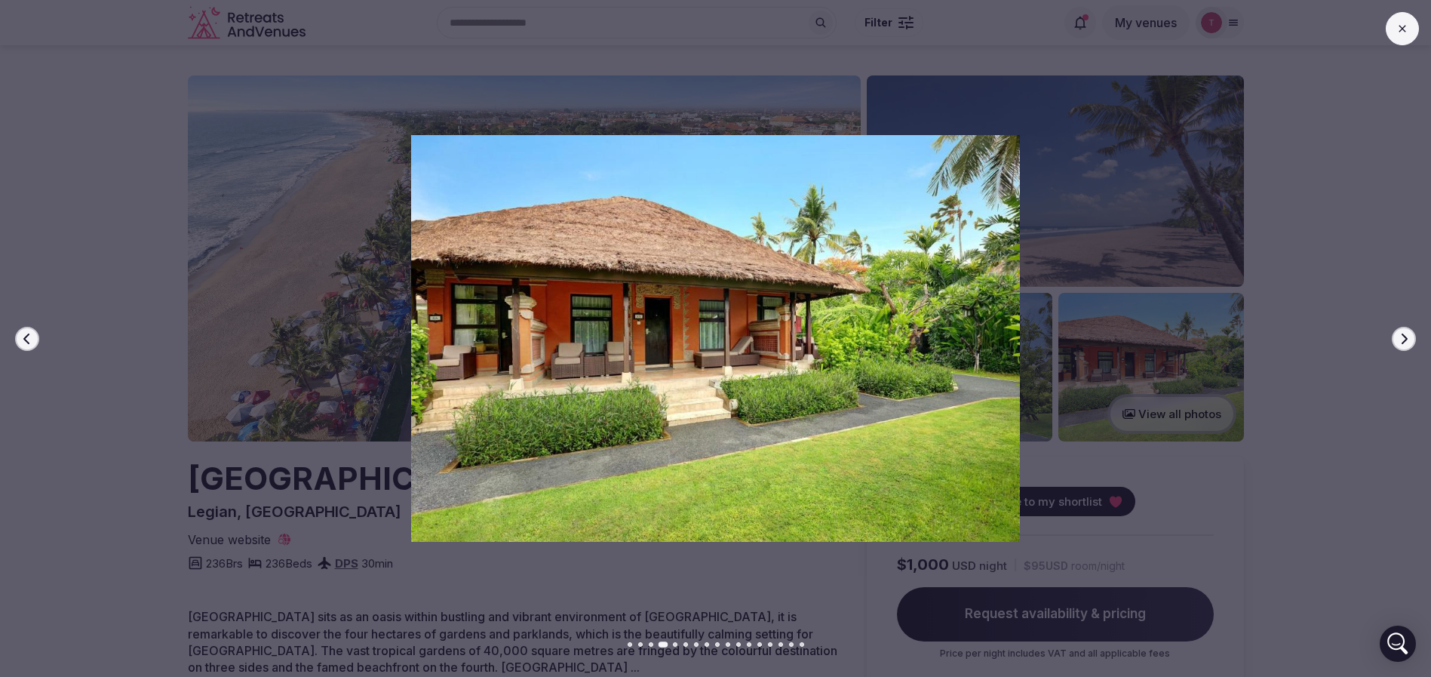
click at [1402, 344] on button "Next slide" at bounding box center [1404, 339] width 24 height 24
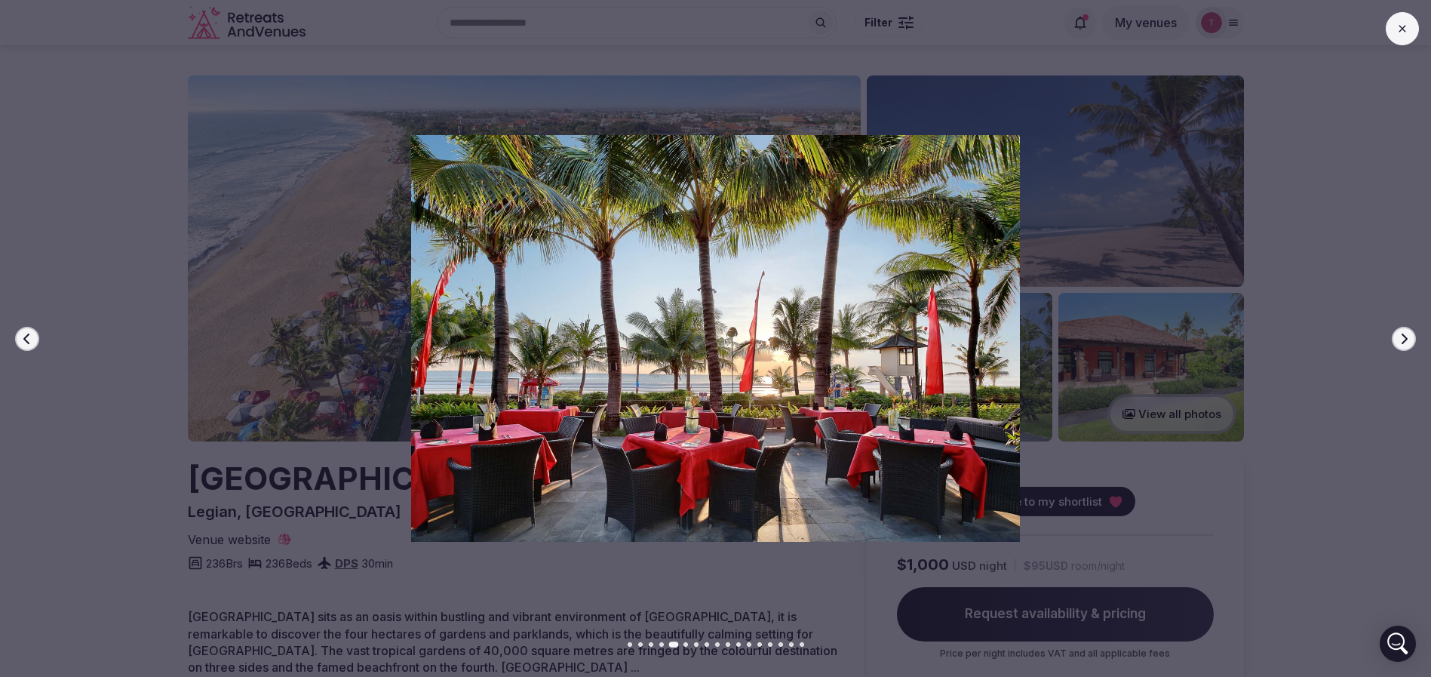
click at [1409, 336] on icon "button" at bounding box center [1404, 339] width 12 height 12
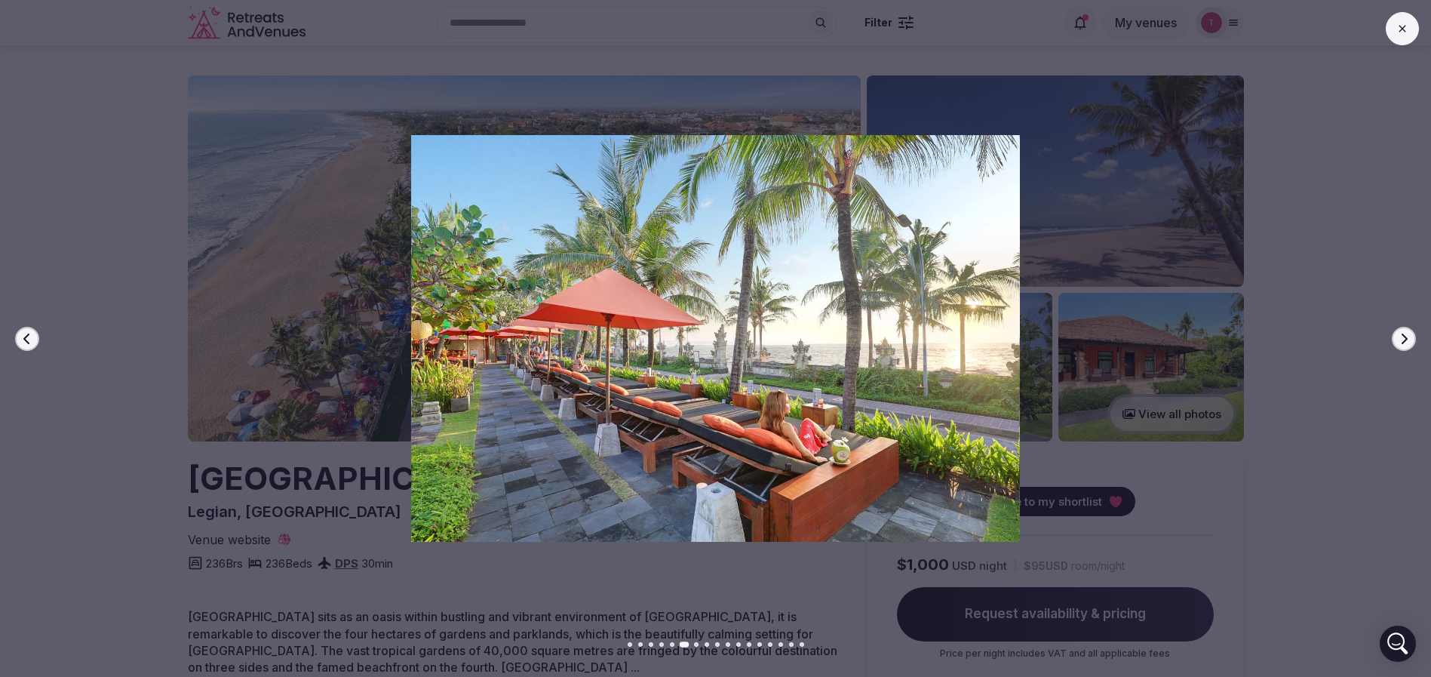
click at [1408, 336] on icon "button" at bounding box center [1404, 339] width 12 height 12
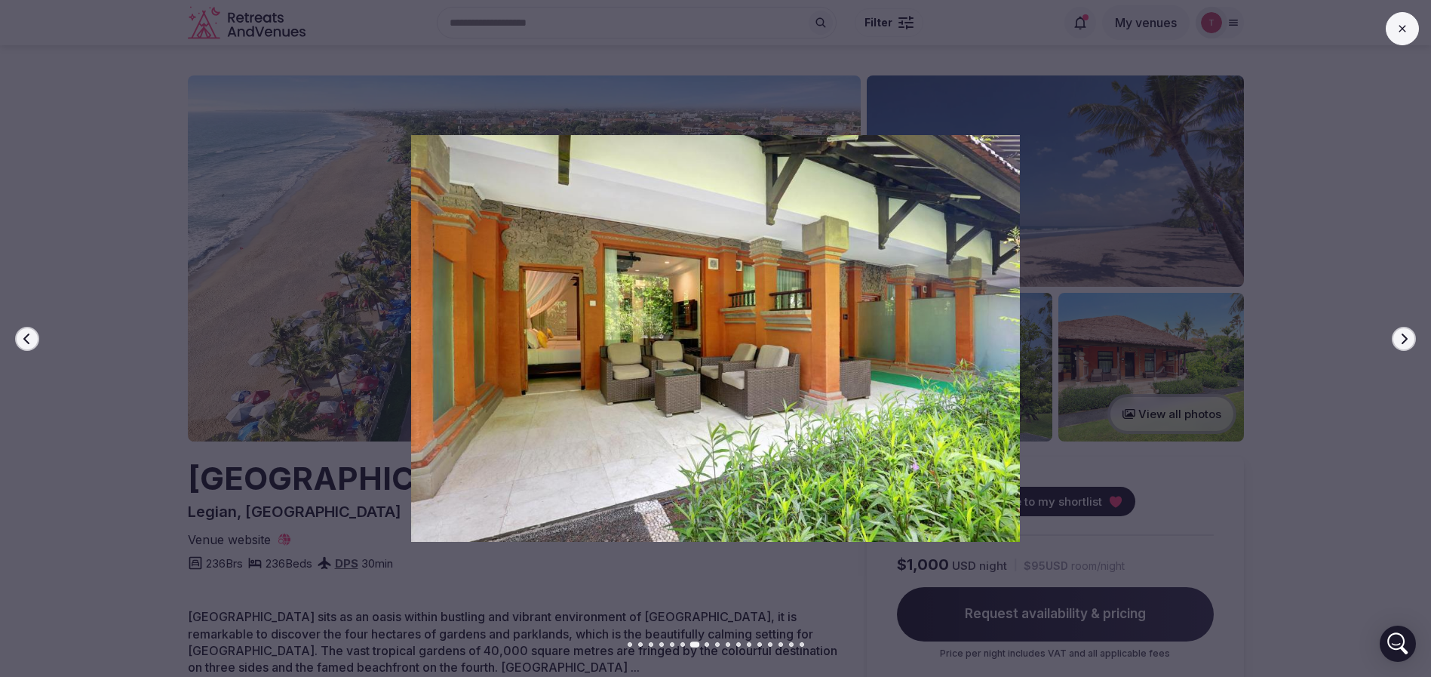
click at [1408, 336] on icon "button" at bounding box center [1404, 339] width 12 height 12
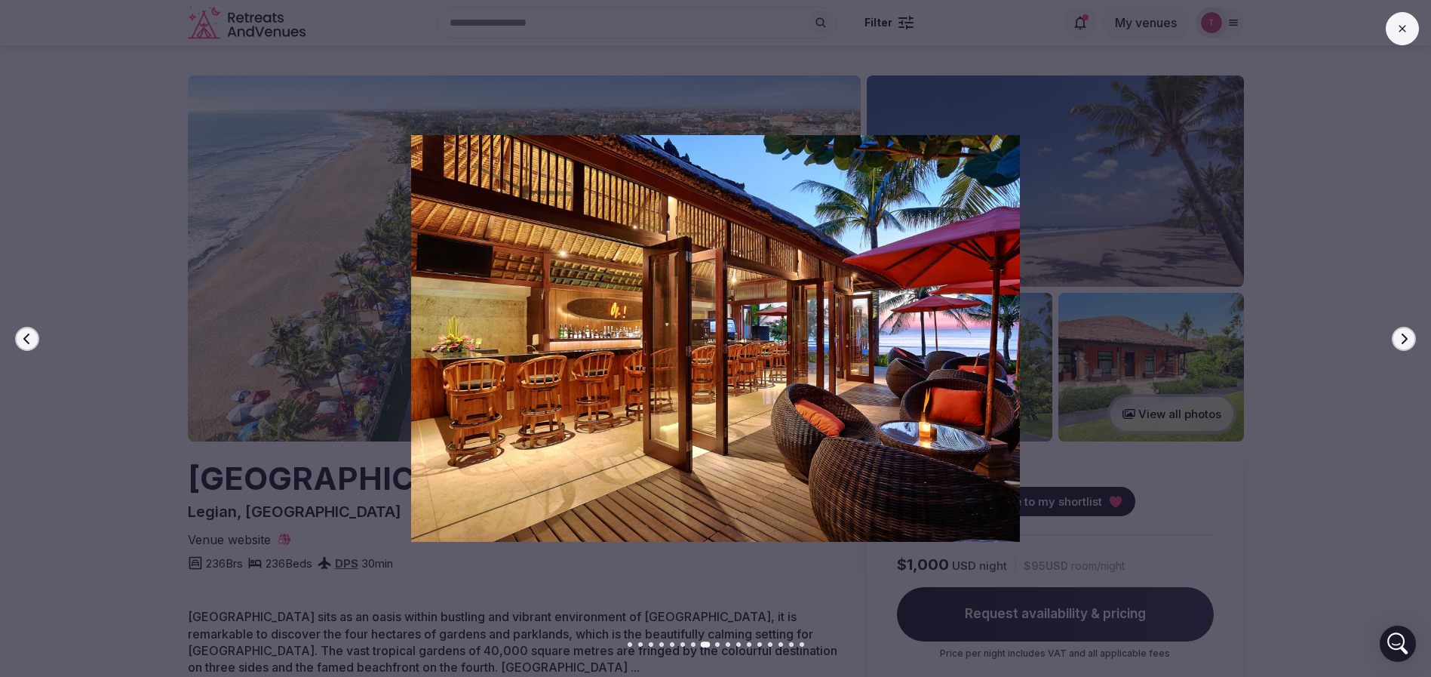
click at [1408, 336] on icon "button" at bounding box center [1404, 339] width 12 height 12
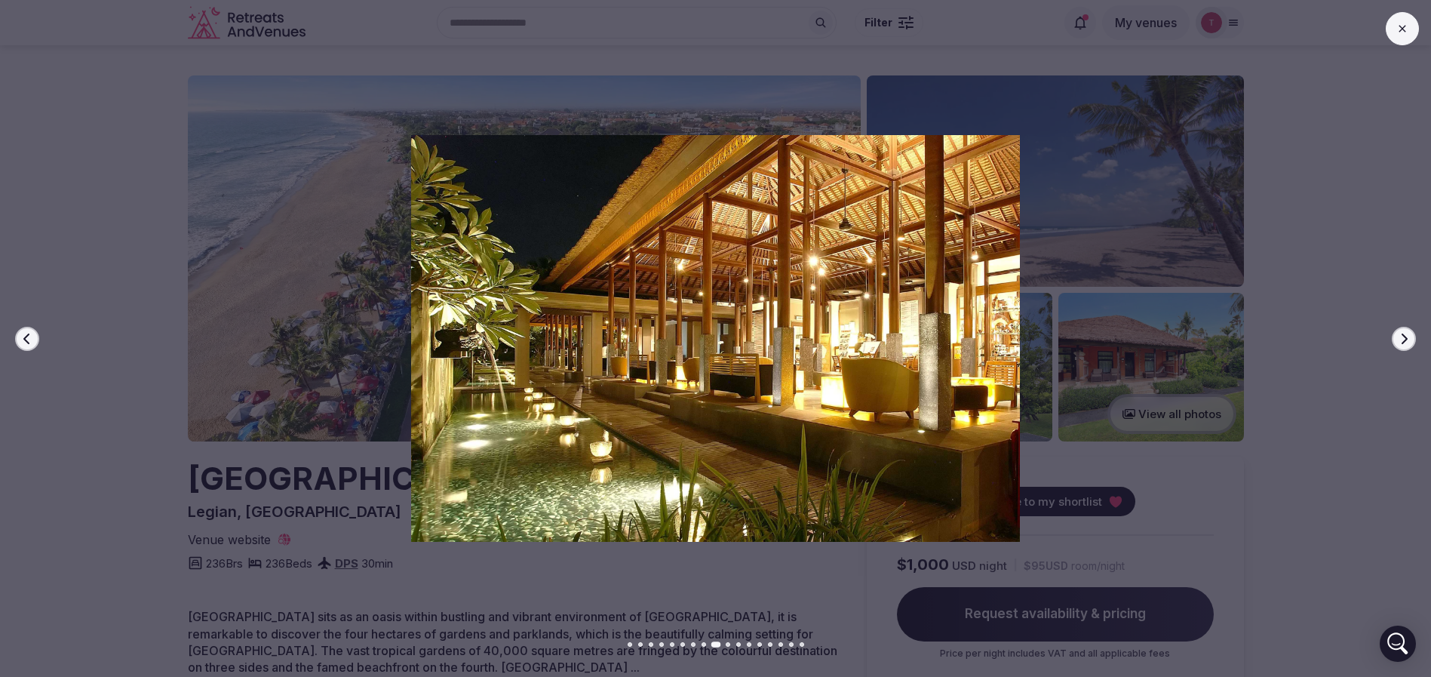
click at [1408, 336] on icon "button" at bounding box center [1404, 339] width 12 height 12
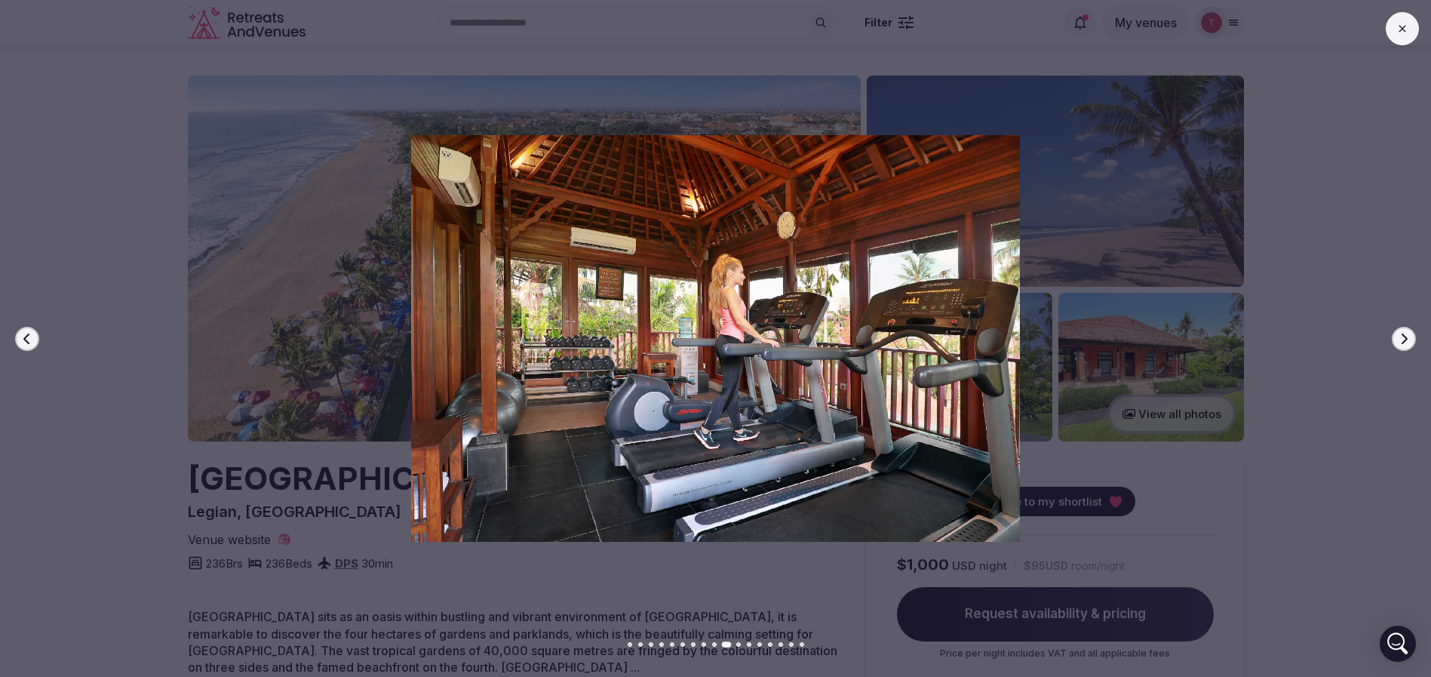
click at [1408, 336] on icon "button" at bounding box center [1404, 339] width 12 height 12
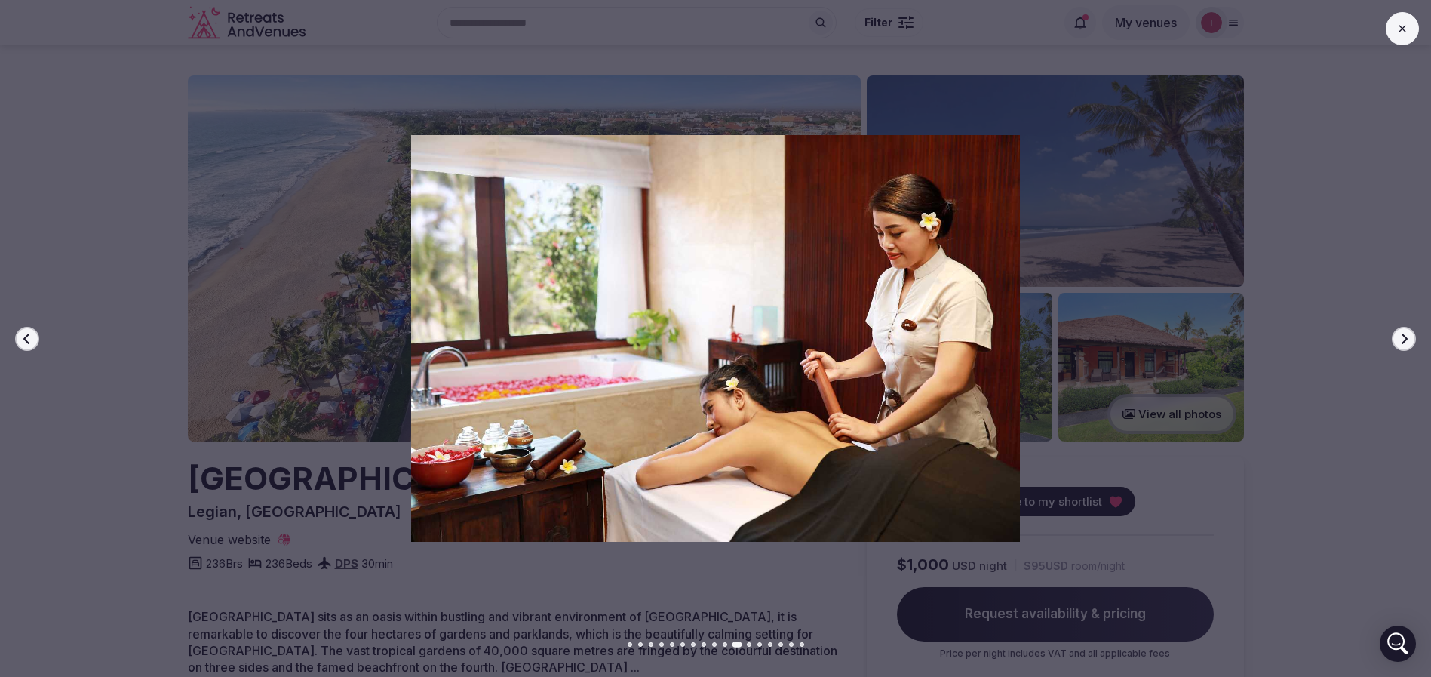
click at [1408, 336] on icon "button" at bounding box center [1404, 339] width 12 height 12
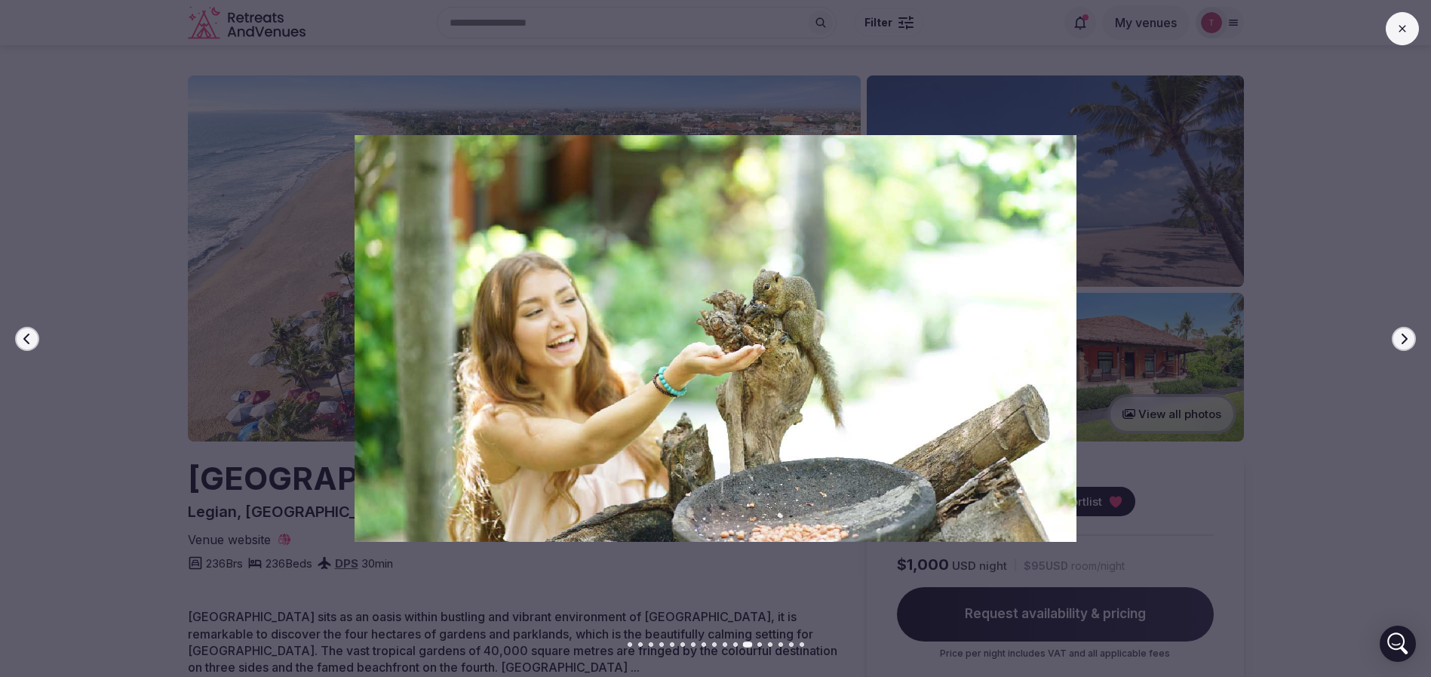
click at [1408, 336] on icon "button" at bounding box center [1404, 339] width 12 height 12
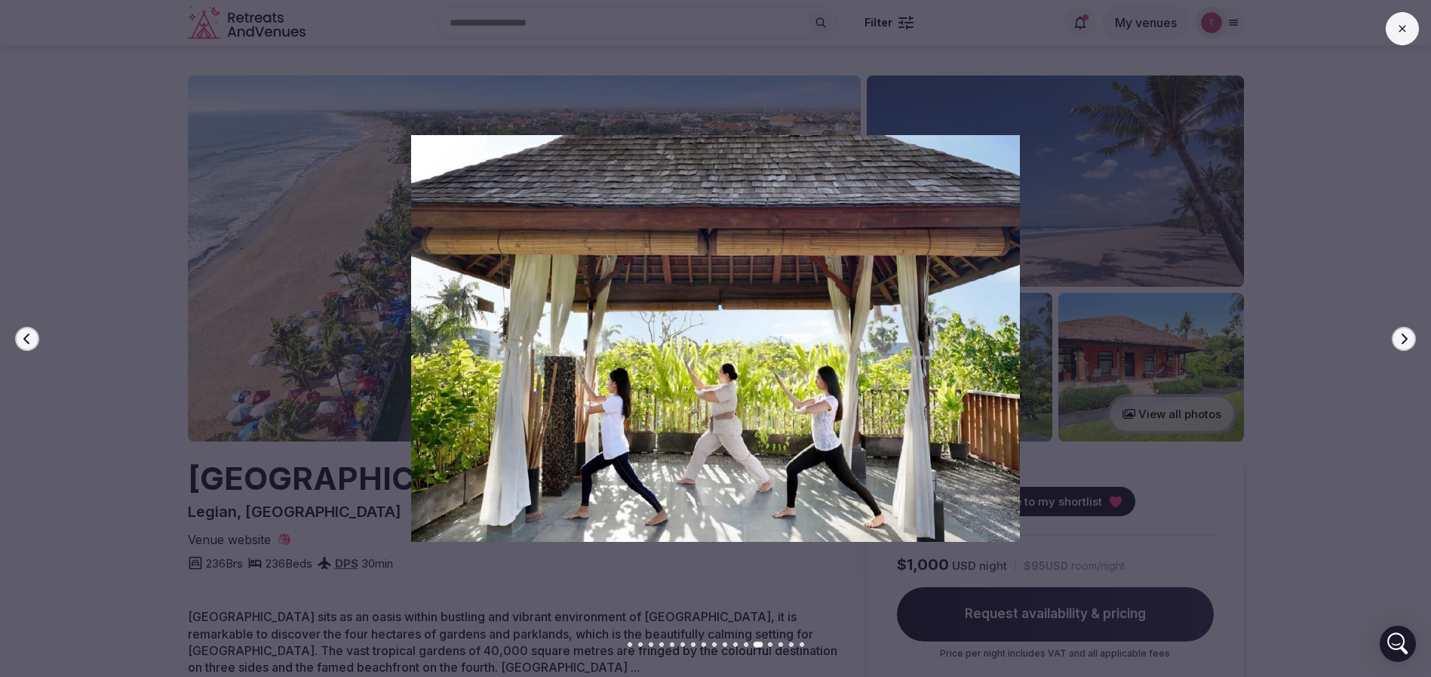
click at [1408, 336] on icon "button" at bounding box center [1404, 339] width 12 height 12
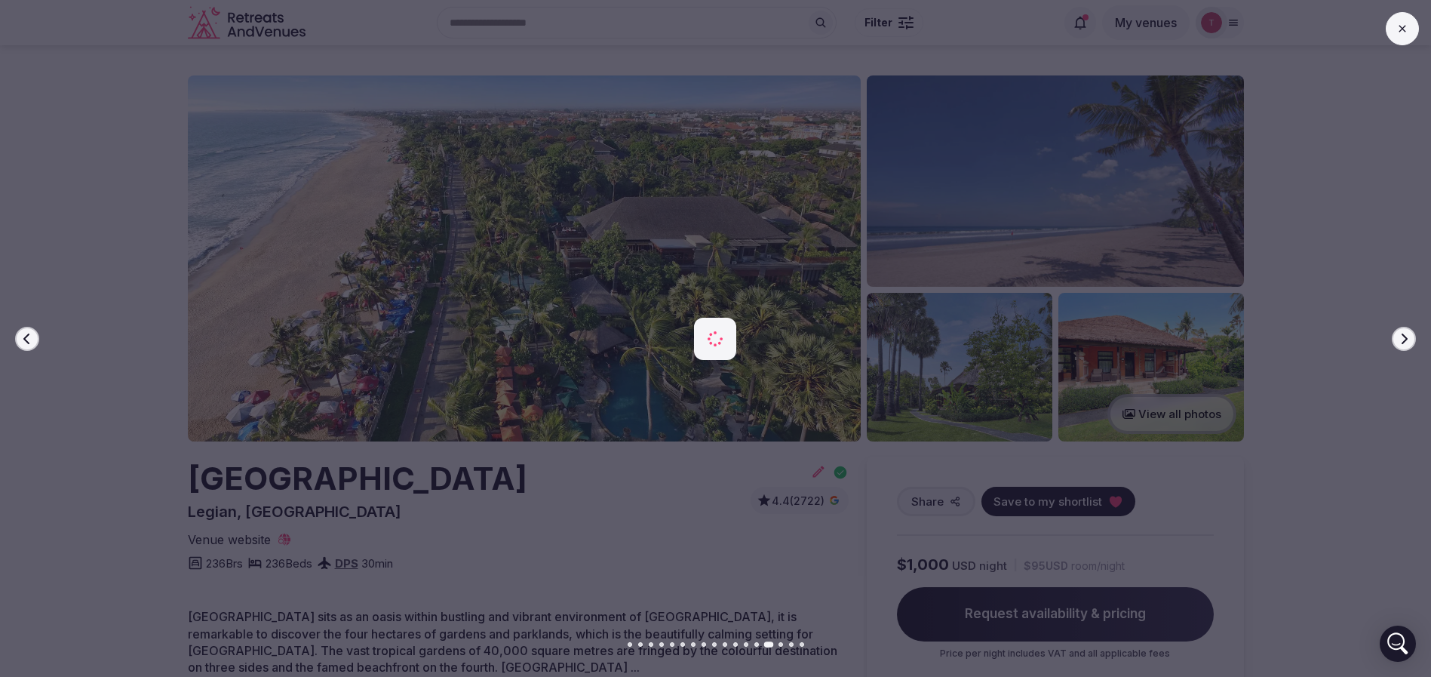
click at [1408, 335] on icon "button" at bounding box center [1404, 339] width 12 height 12
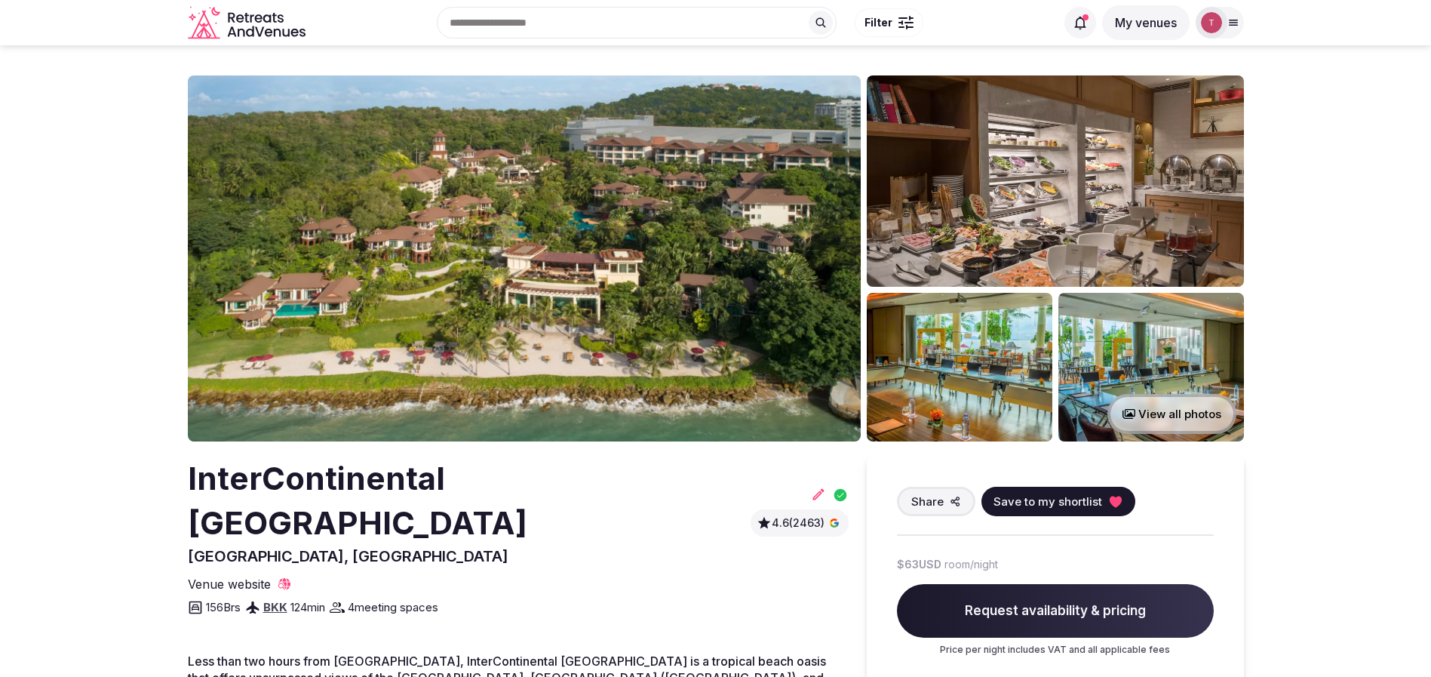
click at [450, 280] on img at bounding box center [524, 258] width 673 height 366
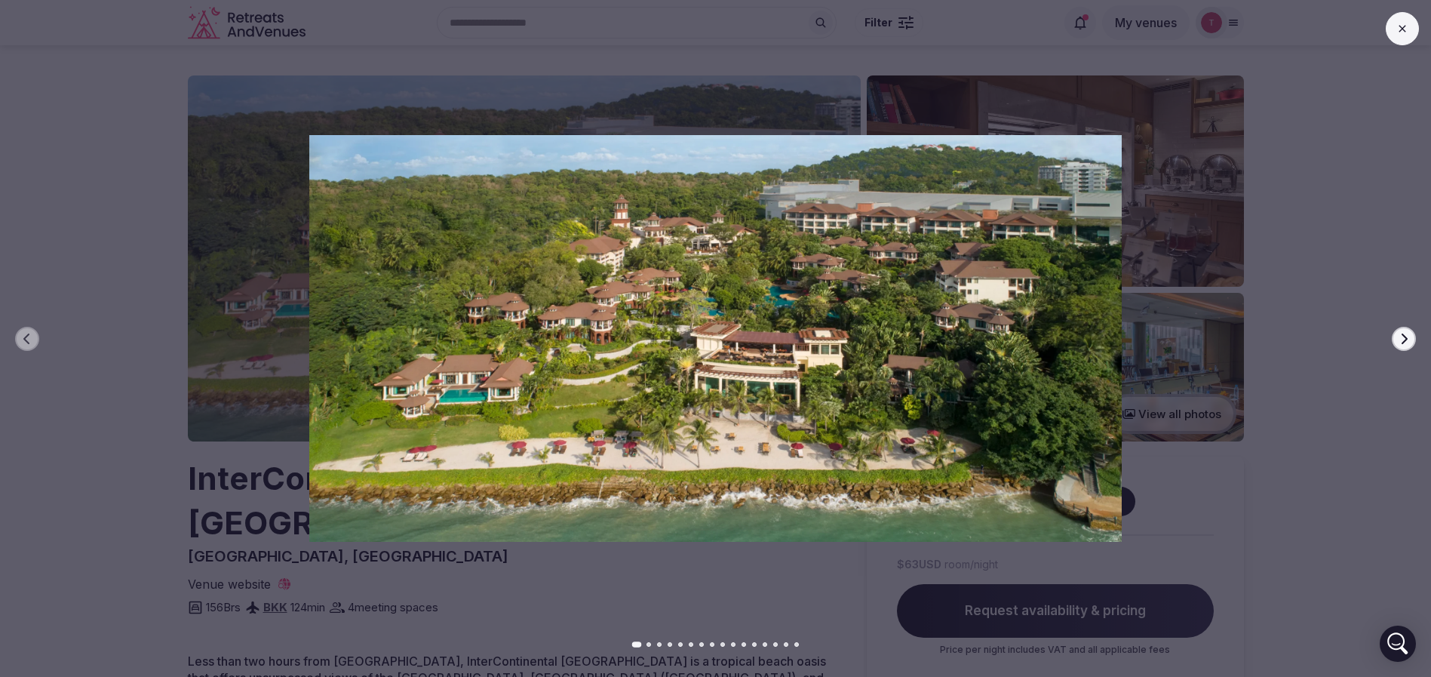
click at [1406, 336] on icon "button" at bounding box center [1405, 338] width 6 height 11
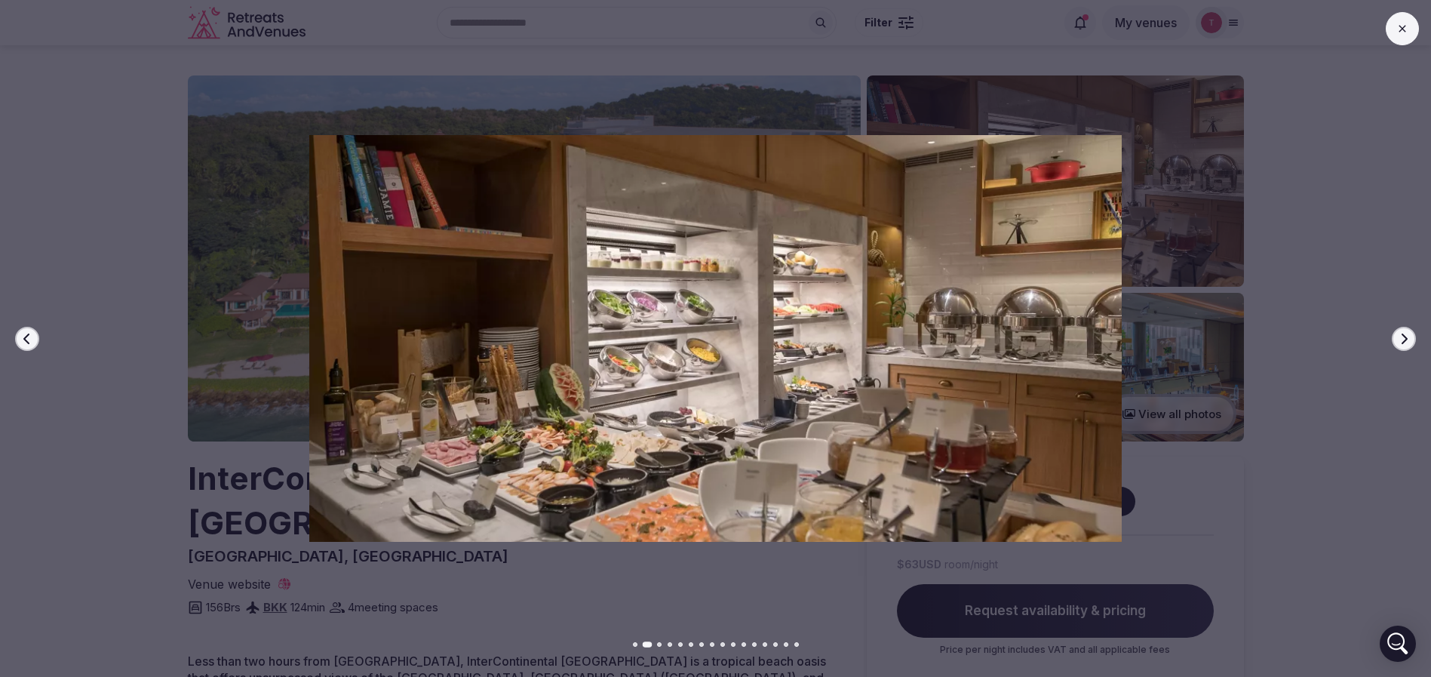
click at [1399, 336] on icon "button" at bounding box center [1404, 339] width 12 height 12
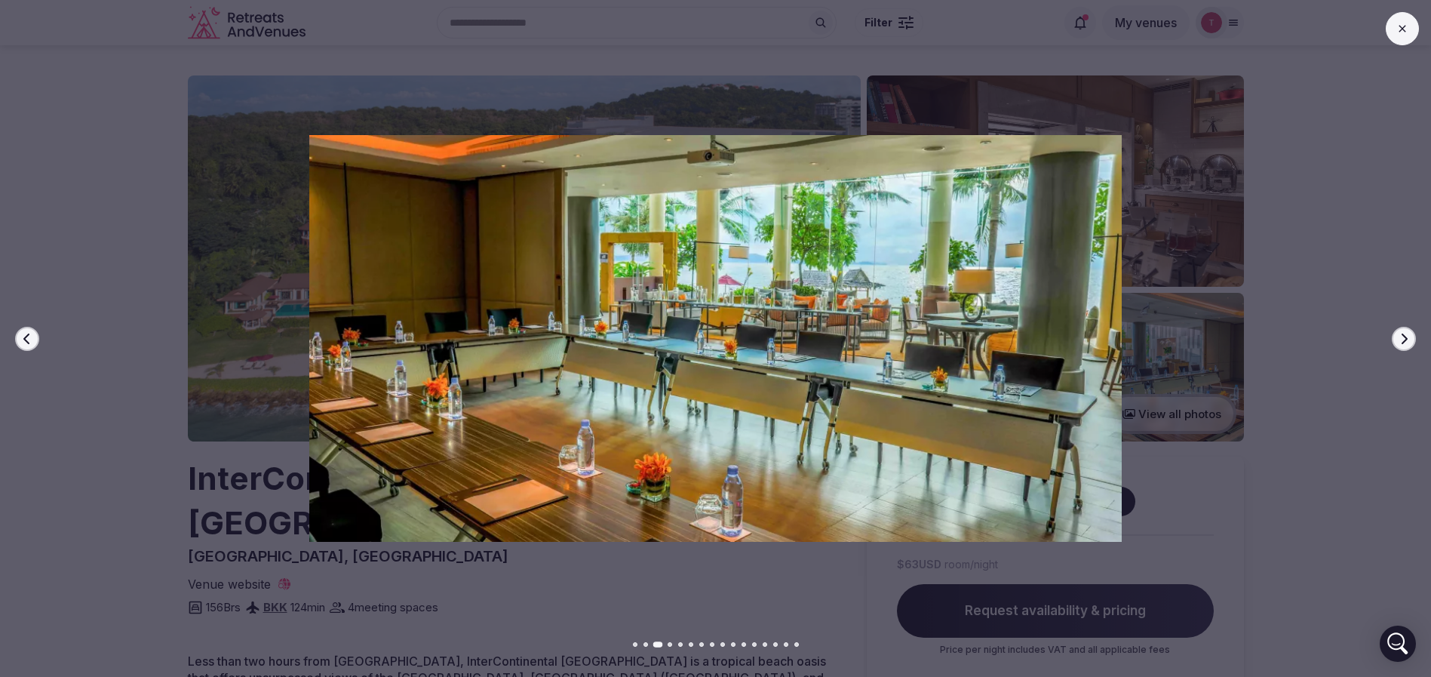
click at [1399, 336] on icon "button" at bounding box center [1404, 339] width 12 height 12
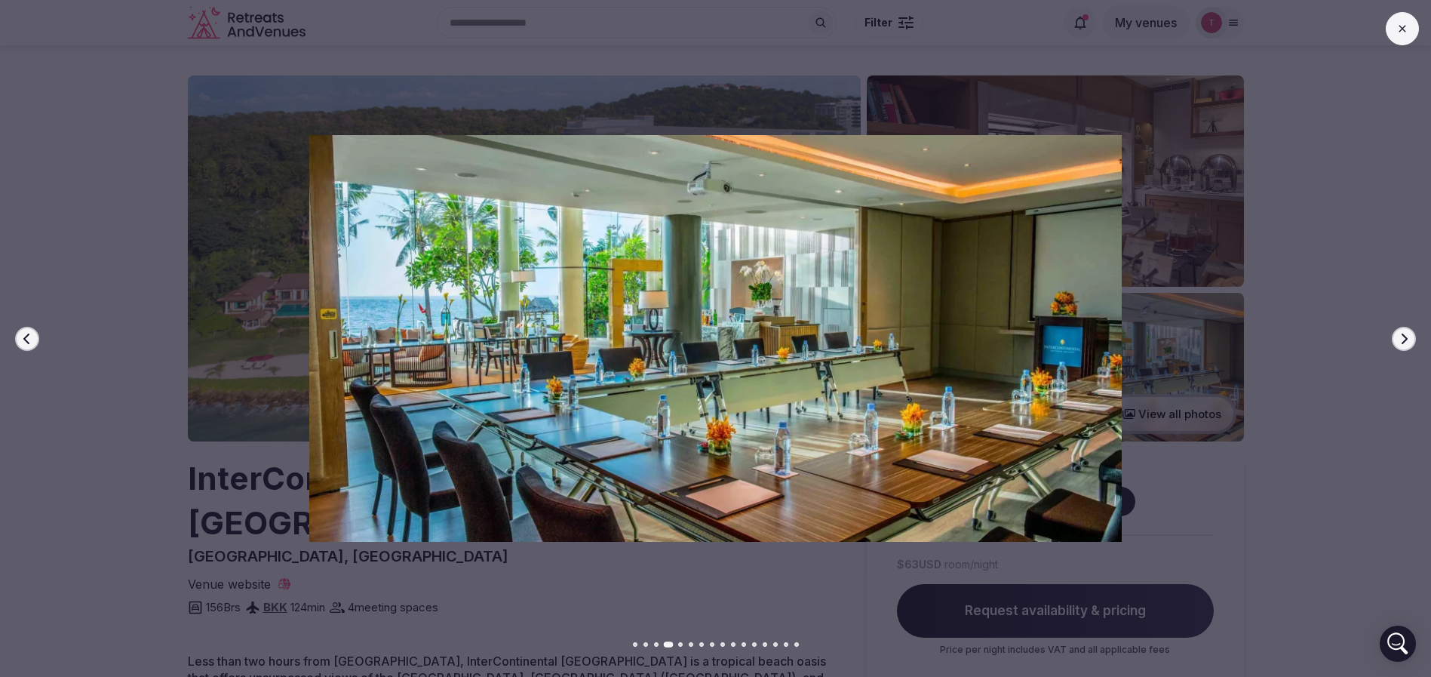
click at [1399, 336] on icon "button" at bounding box center [1404, 339] width 12 height 12
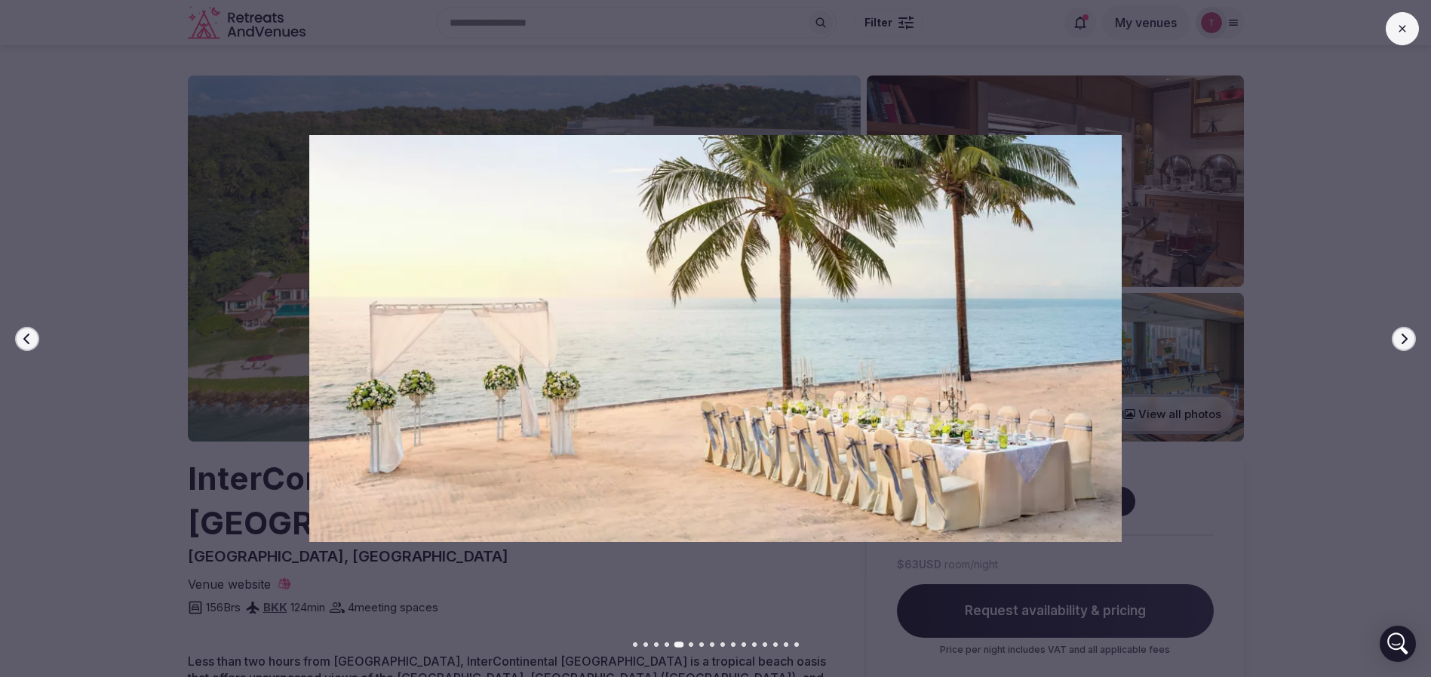
click at [1399, 336] on icon "button" at bounding box center [1404, 339] width 12 height 12
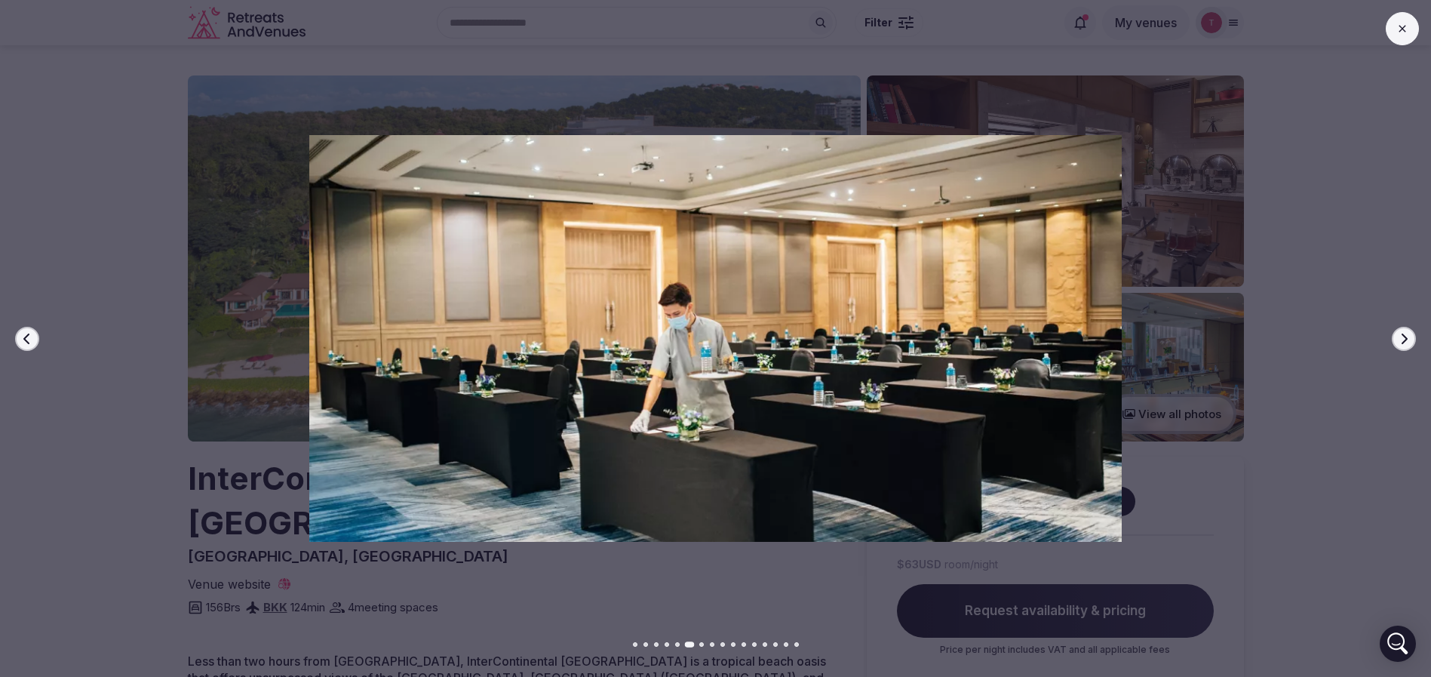
click at [1399, 336] on icon "button" at bounding box center [1404, 339] width 12 height 12
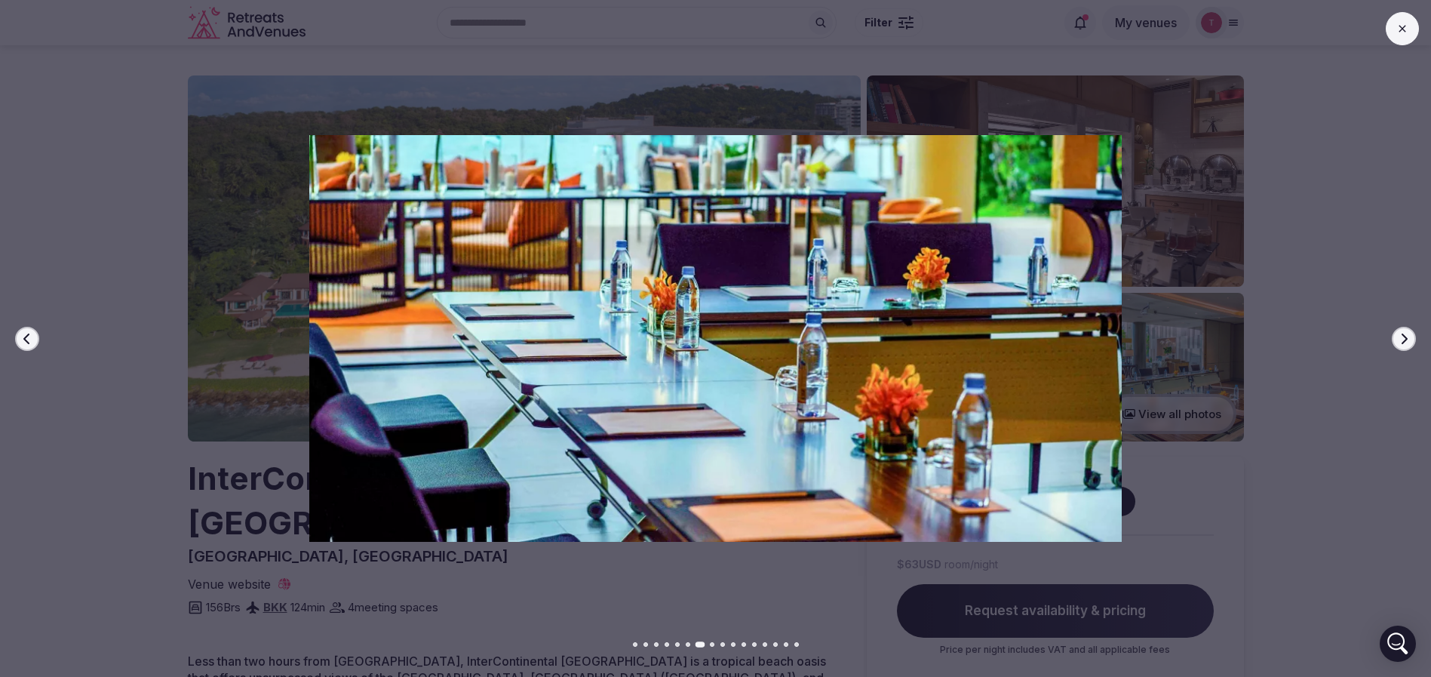
click at [1399, 336] on icon "button" at bounding box center [1404, 339] width 12 height 12
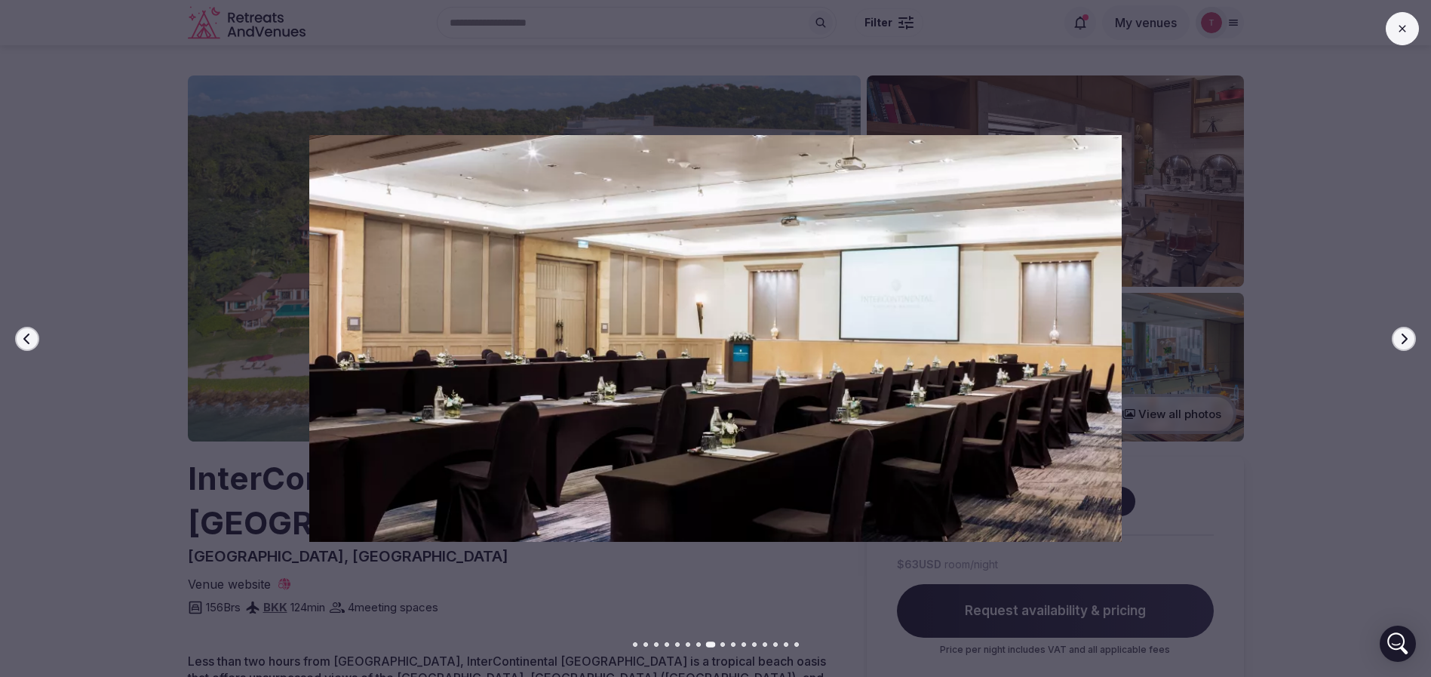
click at [1399, 336] on icon "button" at bounding box center [1404, 339] width 12 height 12
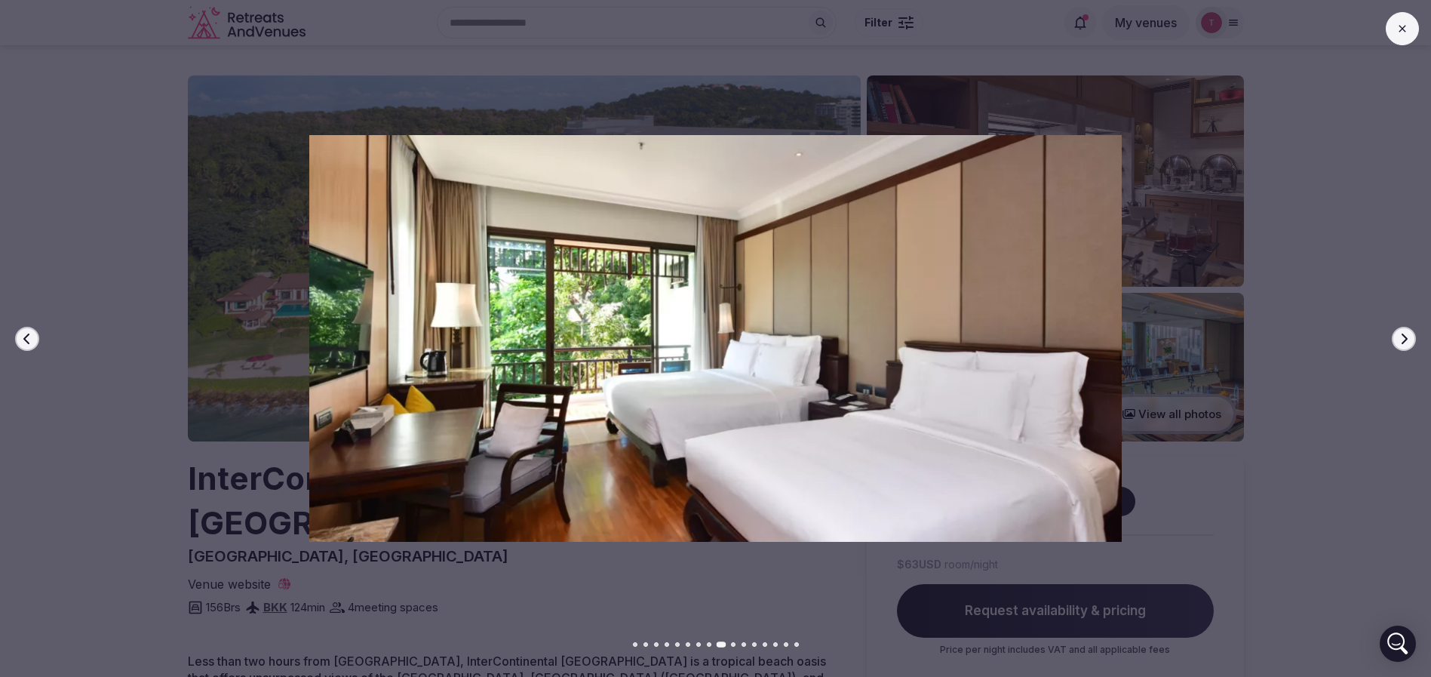
click at [1399, 336] on icon "button" at bounding box center [1404, 339] width 12 height 12
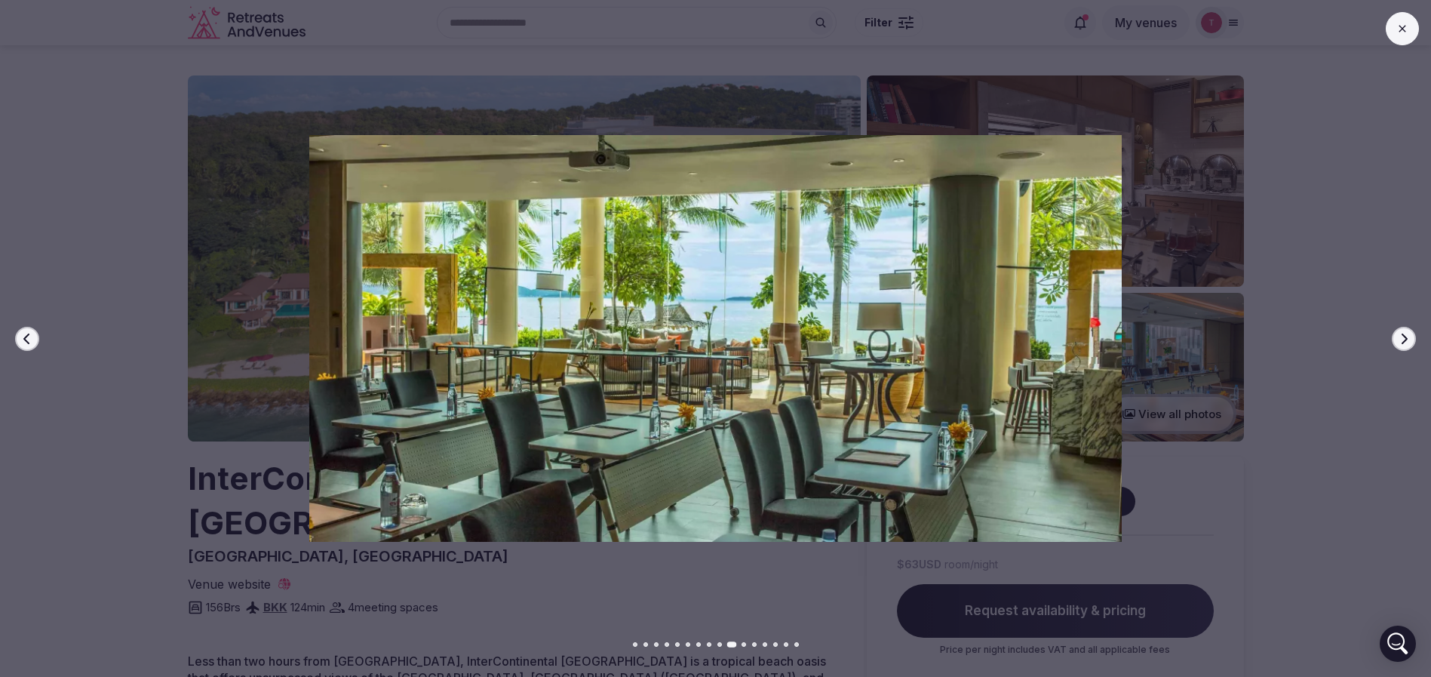
click at [1399, 336] on icon "button" at bounding box center [1404, 339] width 12 height 12
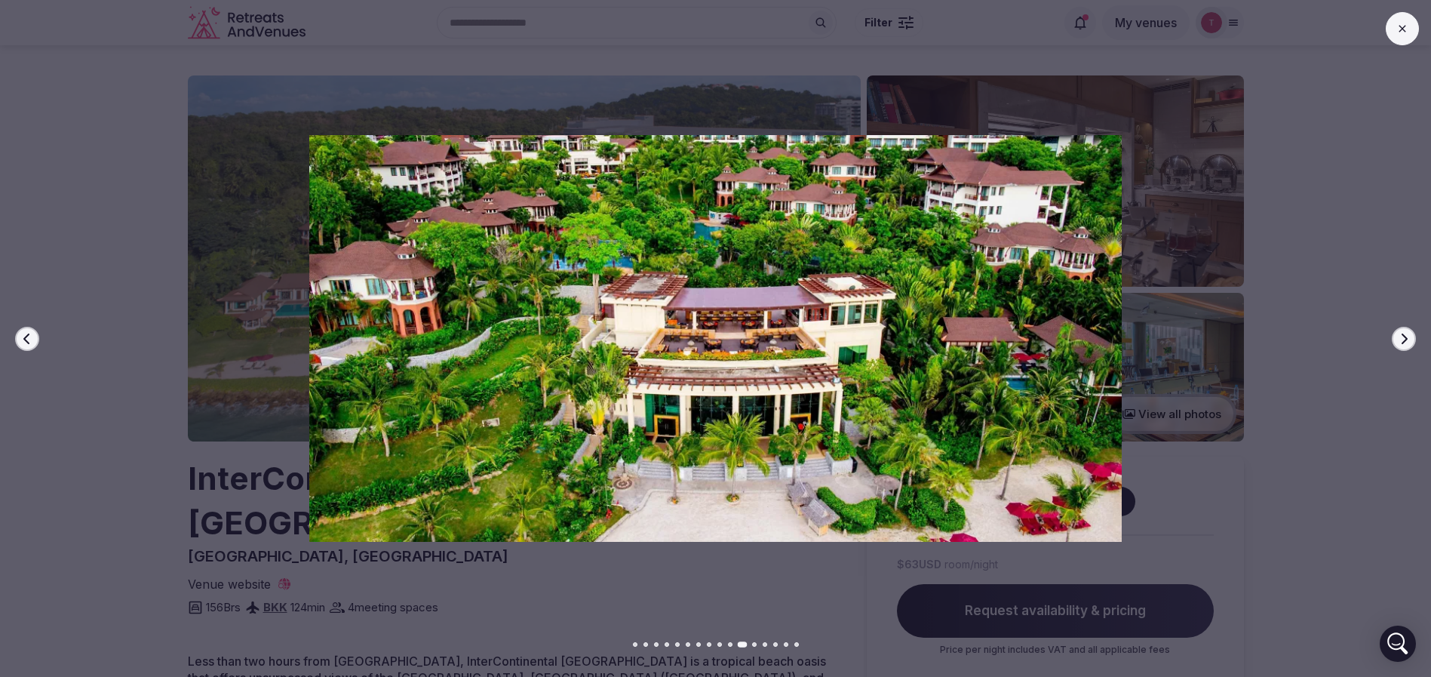
click at [1400, 336] on icon "button" at bounding box center [1404, 339] width 12 height 12
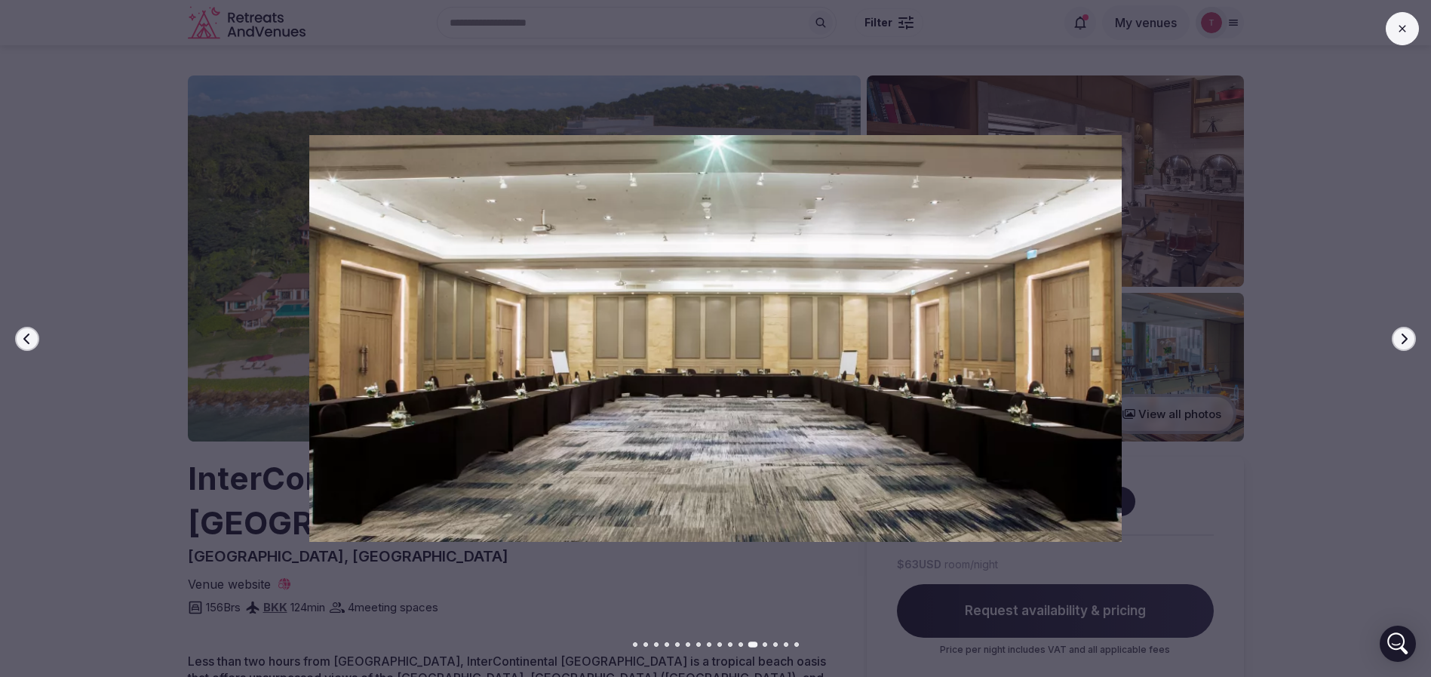
click at [1401, 339] on icon "button" at bounding box center [1404, 339] width 12 height 12
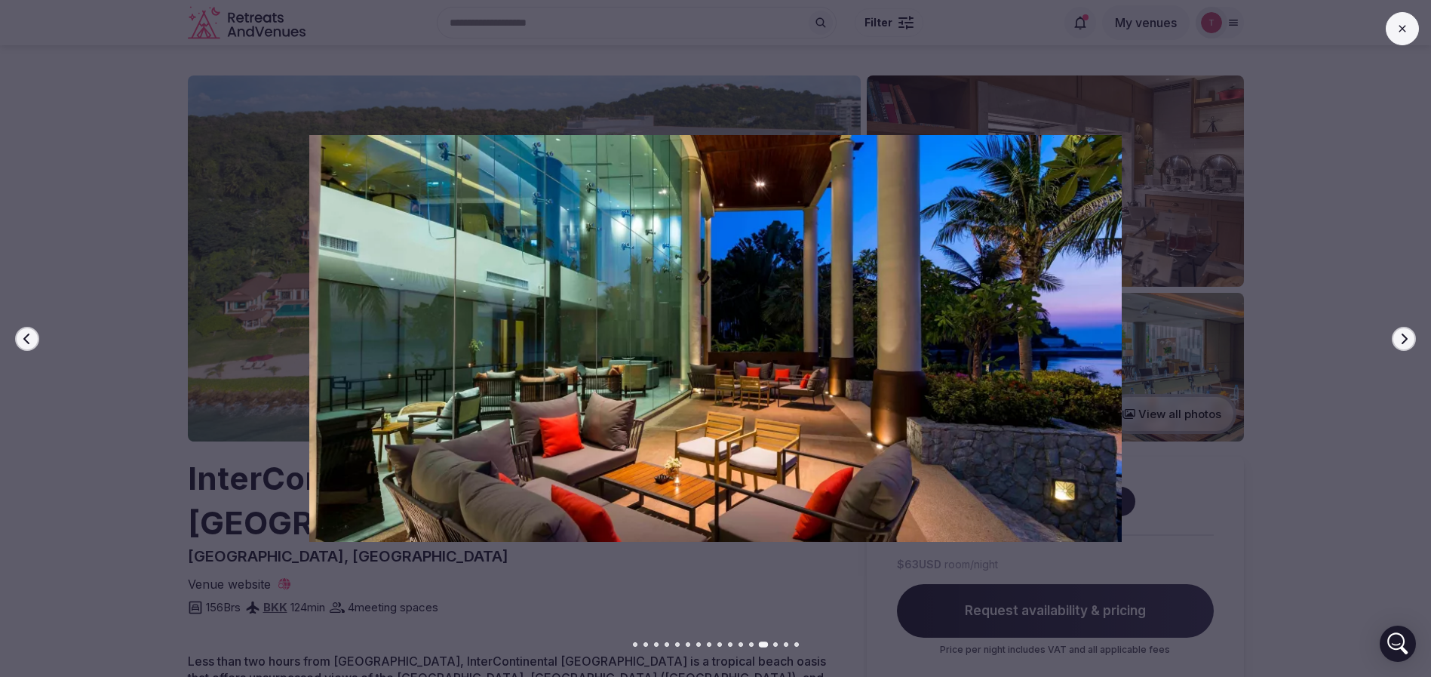
click at [29, 341] on icon "button" at bounding box center [27, 339] width 12 height 12
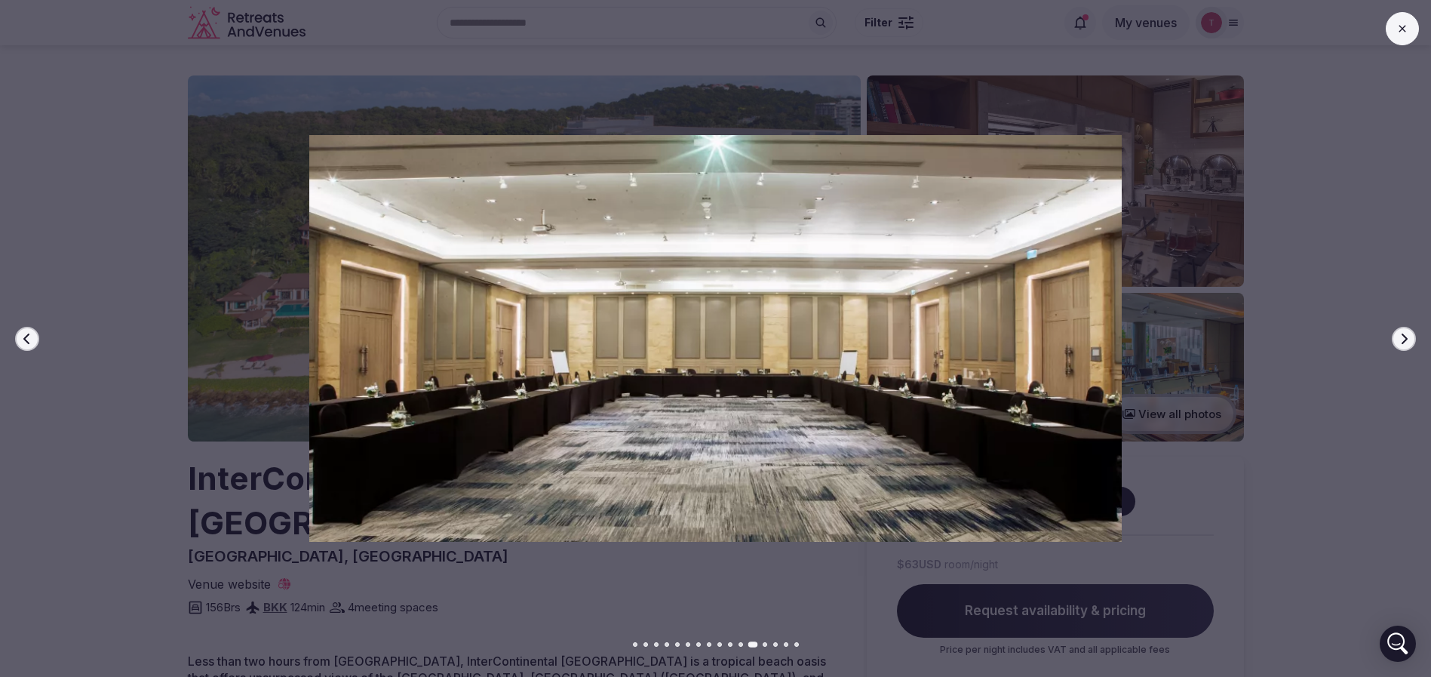
click at [1406, 333] on icon "button" at bounding box center [1404, 339] width 12 height 12
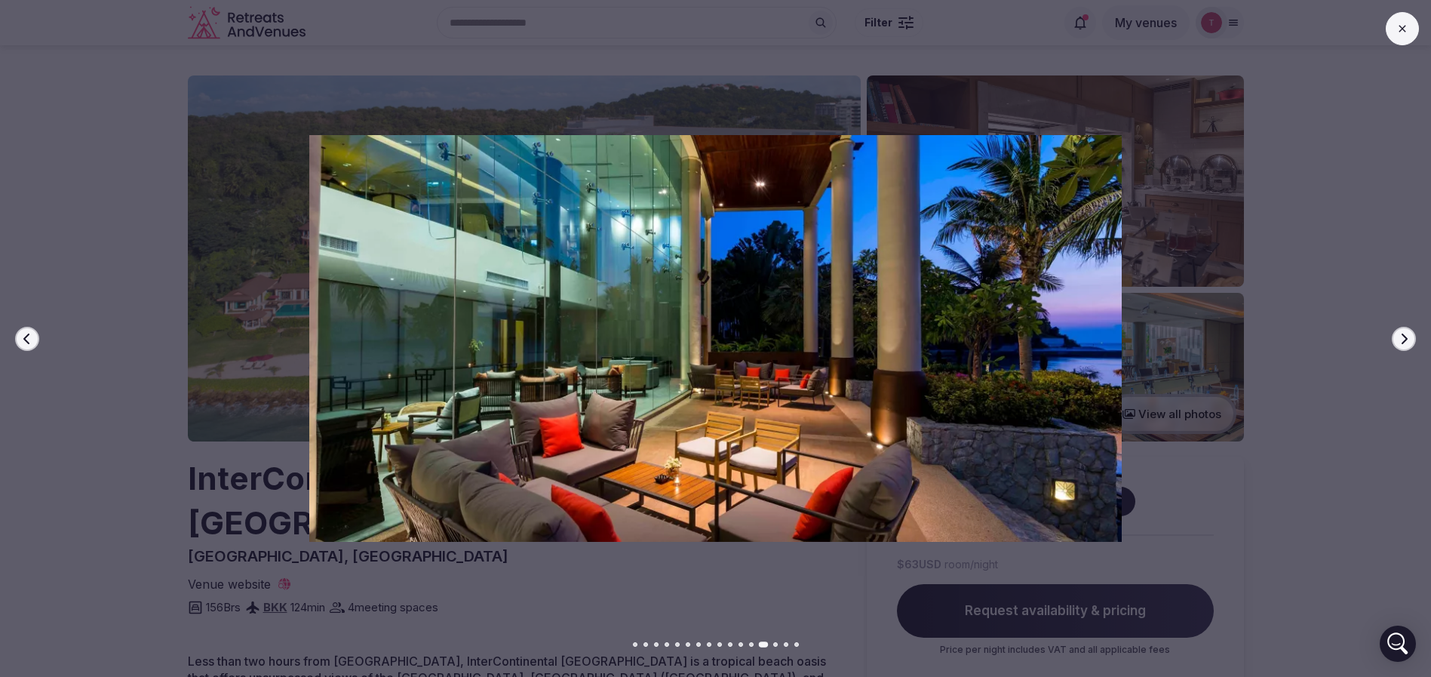
click at [1406, 333] on icon "button" at bounding box center [1404, 339] width 12 height 12
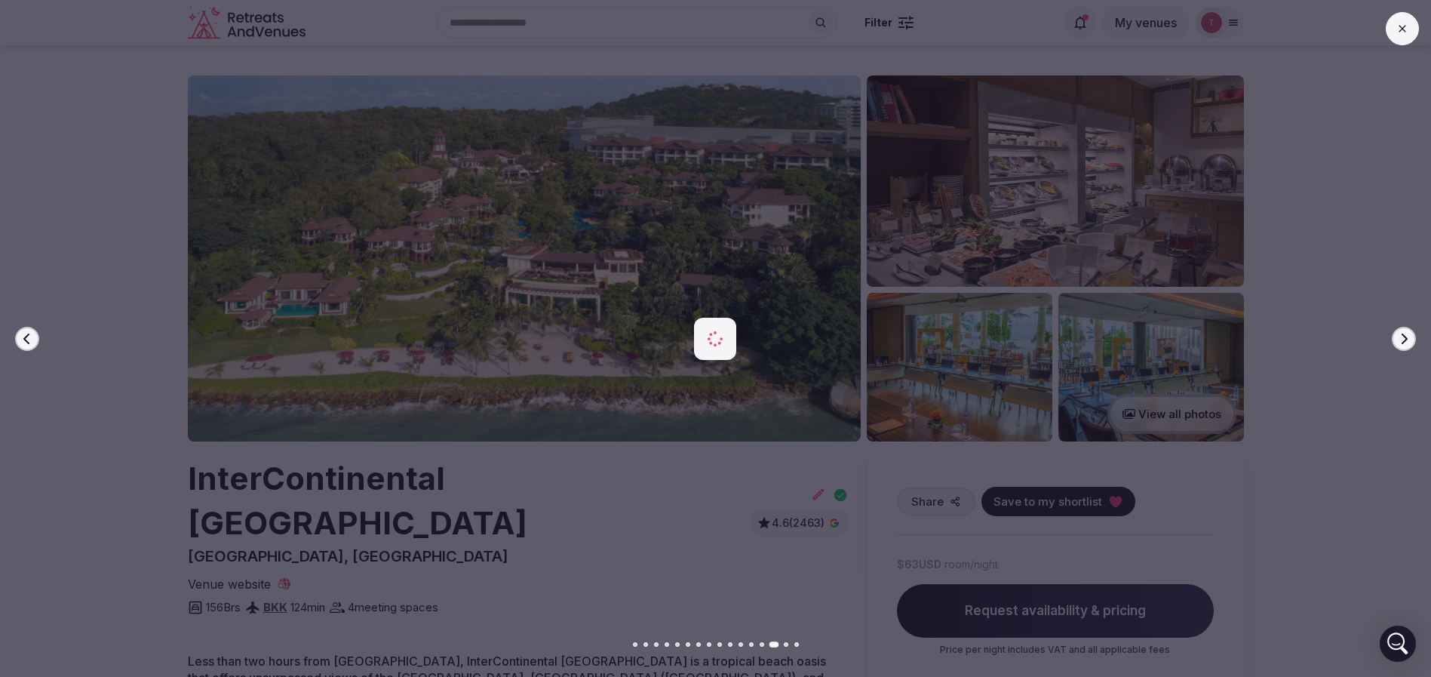
click at [1406, 333] on icon "button" at bounding box center [1404, 339] width 12 height 12
click at [1307, 386] on div at bounding box center [709, 338] width 1443 height 406
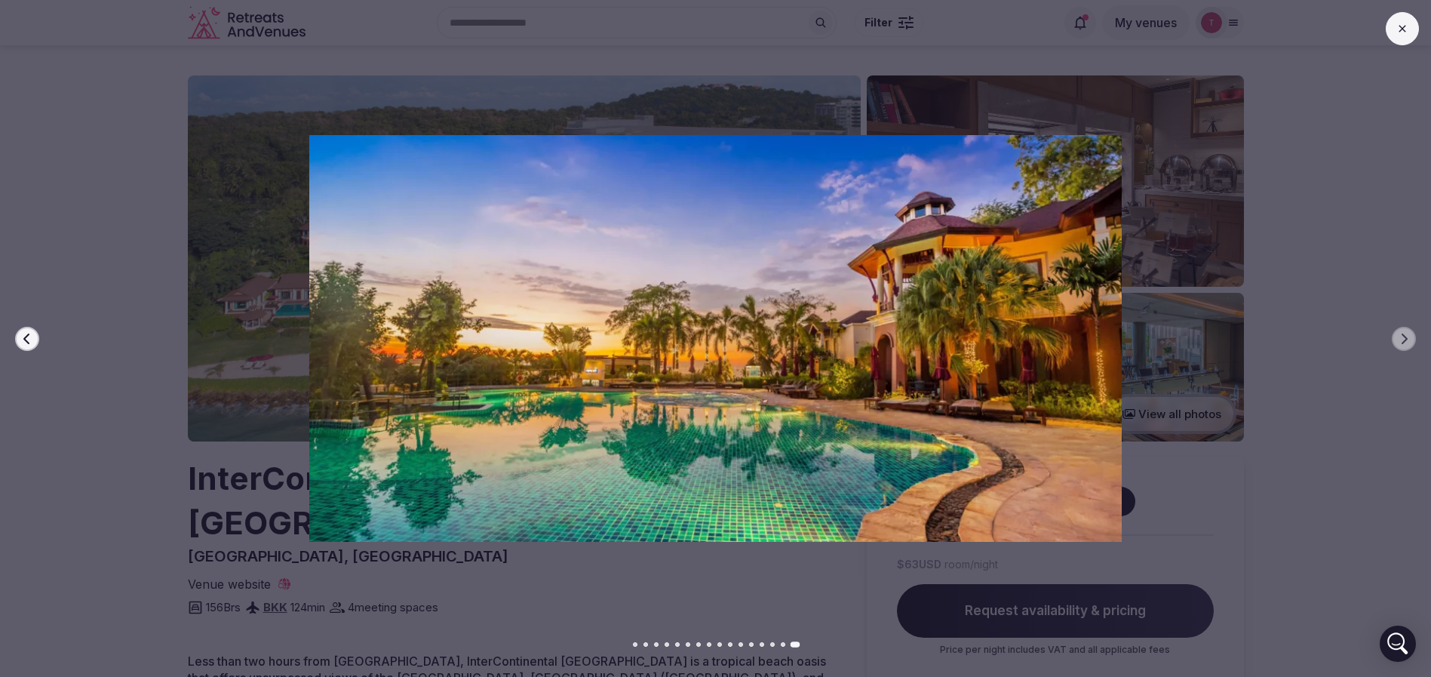
click at [0, 427] on div at bounding box center [709, 338] width 1443 height 406
click at [24, 345] on button "Previous slide" at bounding box center [27, 339] width 24 height 24
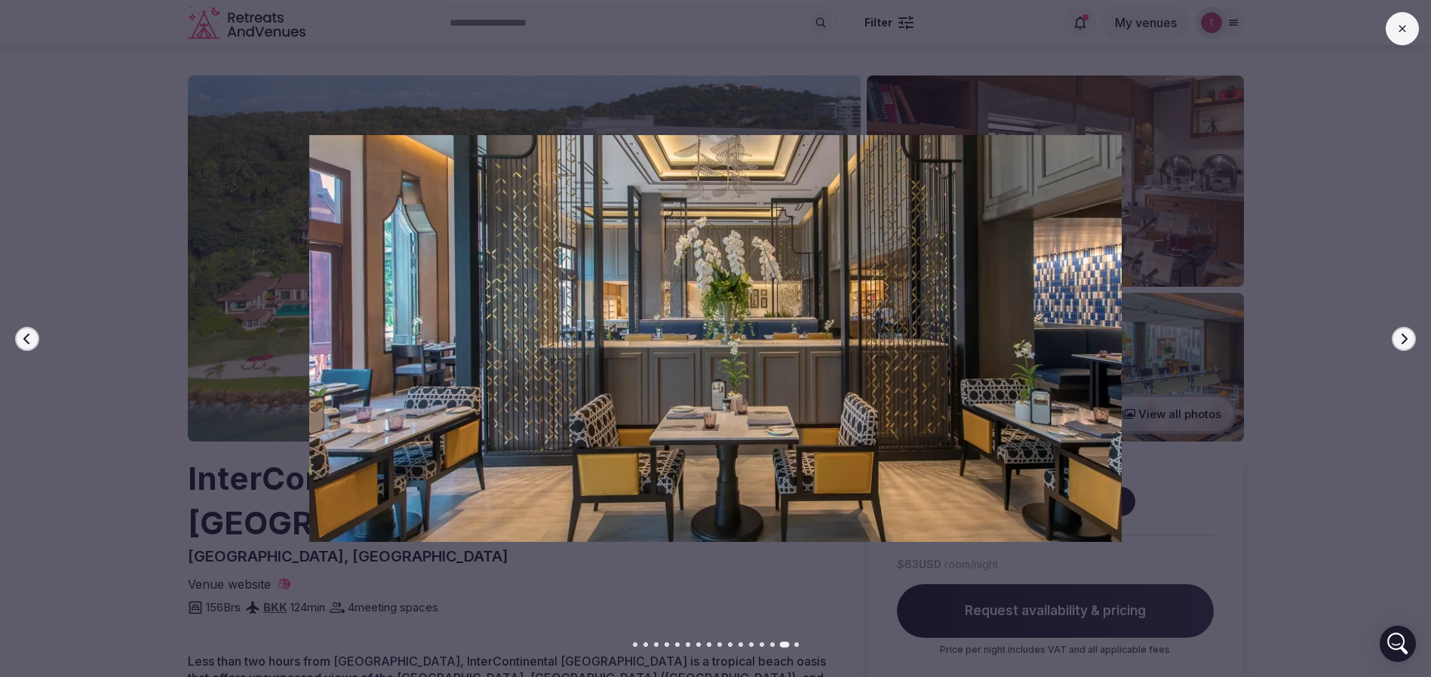
click at [27, 341] on icon "button" at bounding box center [26, 338] width 6 height 11
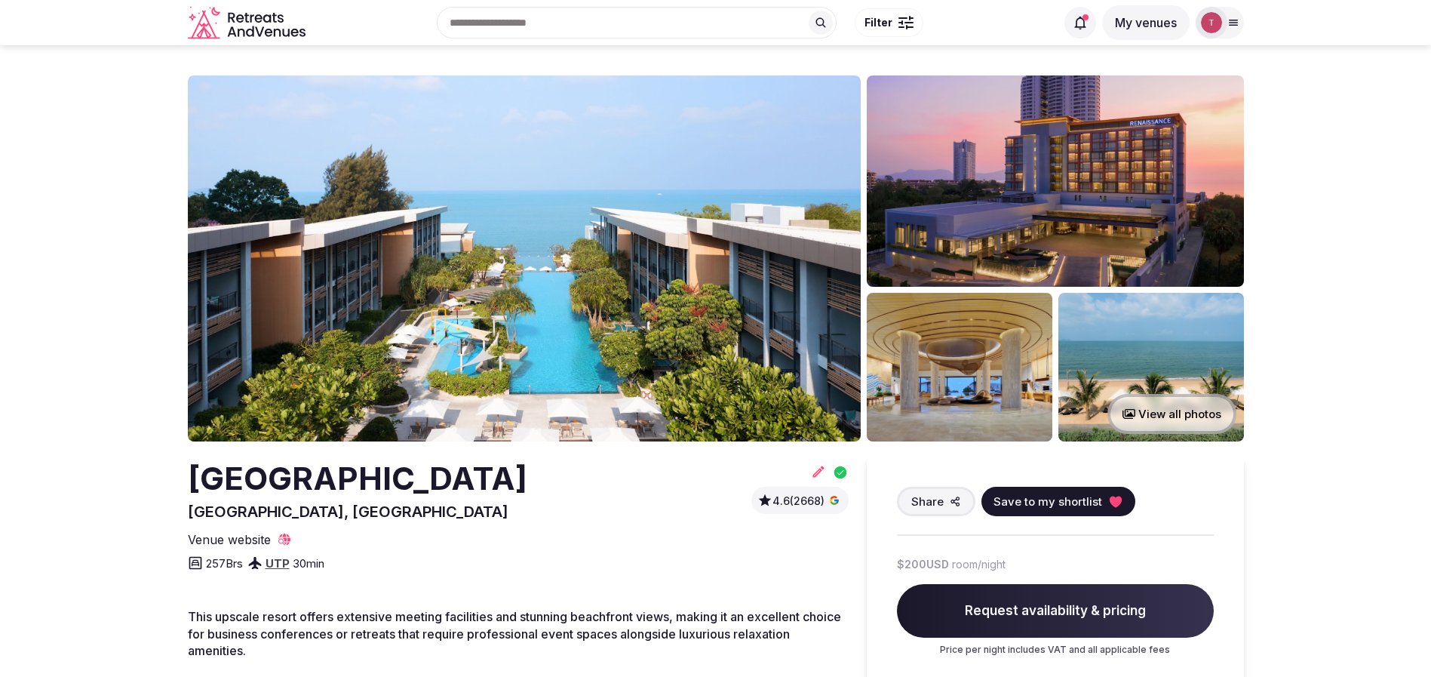
click at [567, 216] on img at bounding box center [524, 258] width 673 height 366
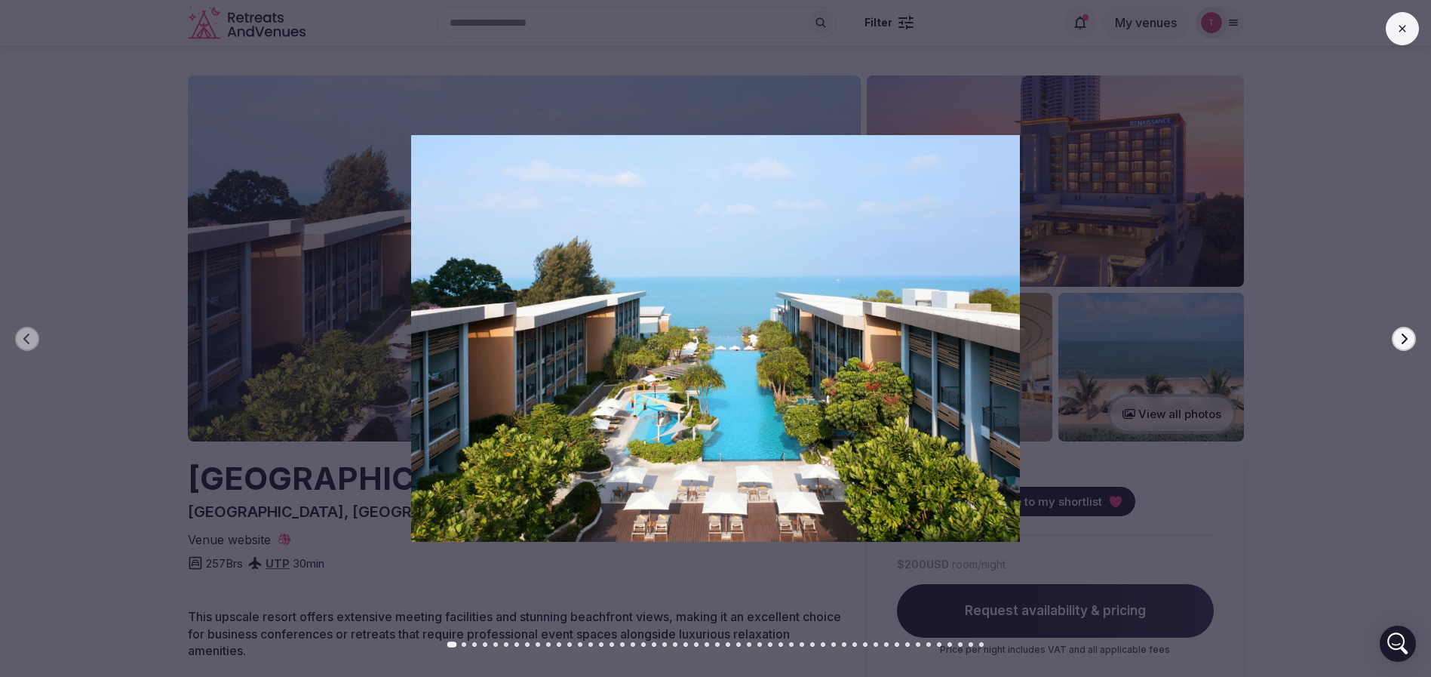
click at [1405, 341] on icon "button" at bounding box center [1405, 338] width 6 height 11
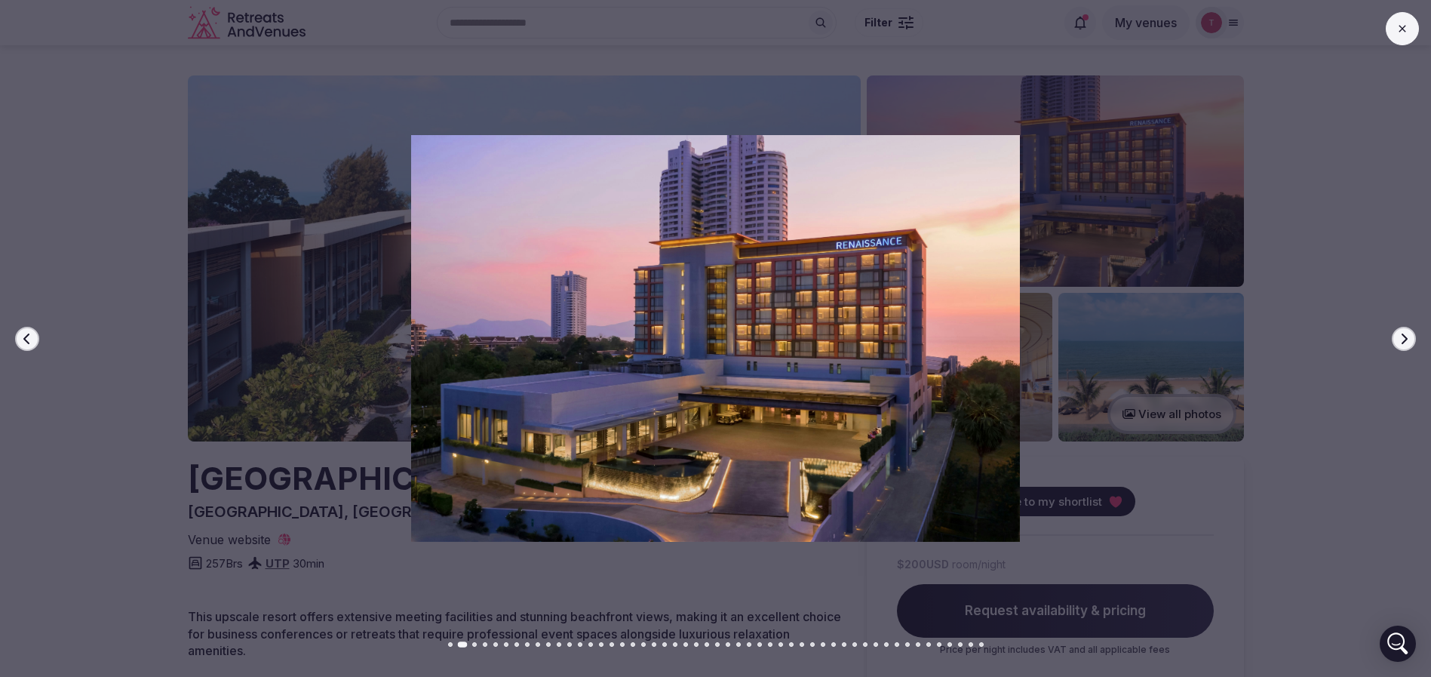
click at [1405, 341] on icon "button" at bounding box center [1405, 338] width 6 height 11
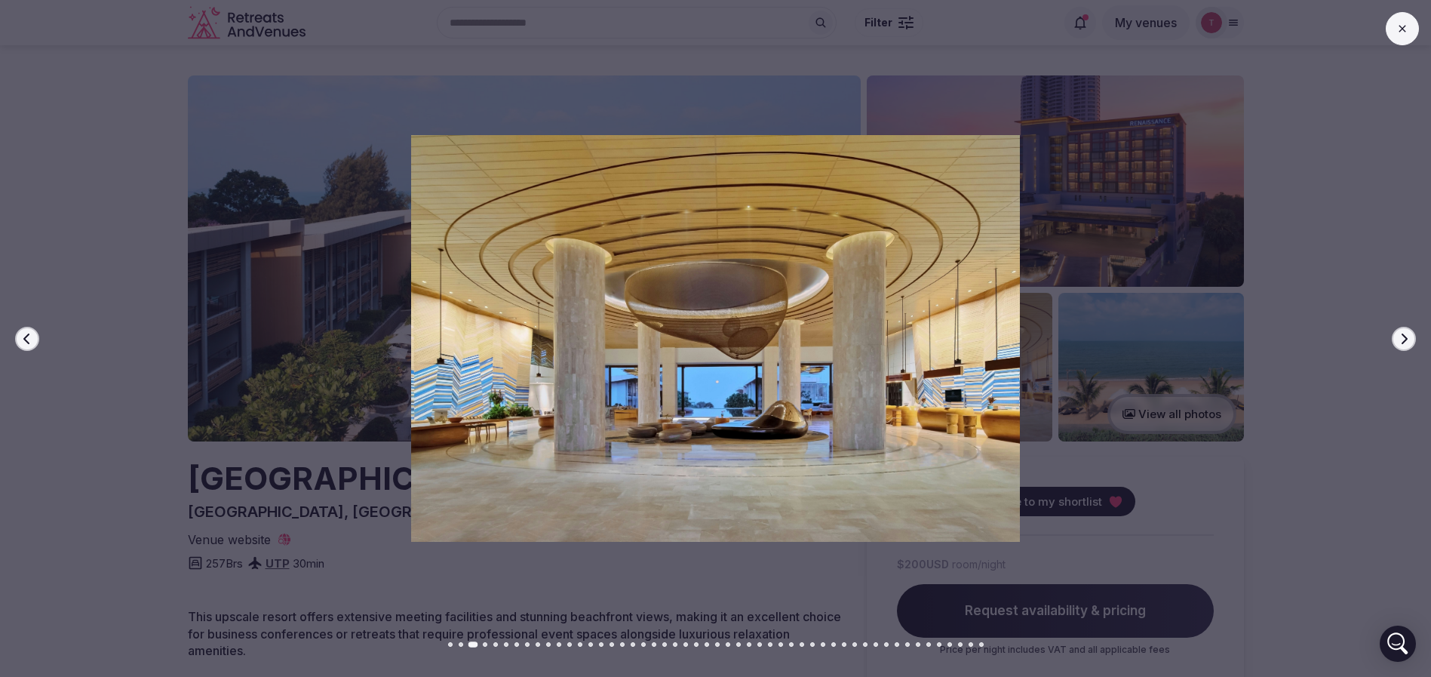
click at [1405, 341] on icon "button" at bounding box center [1405, 338] width 6 height 11
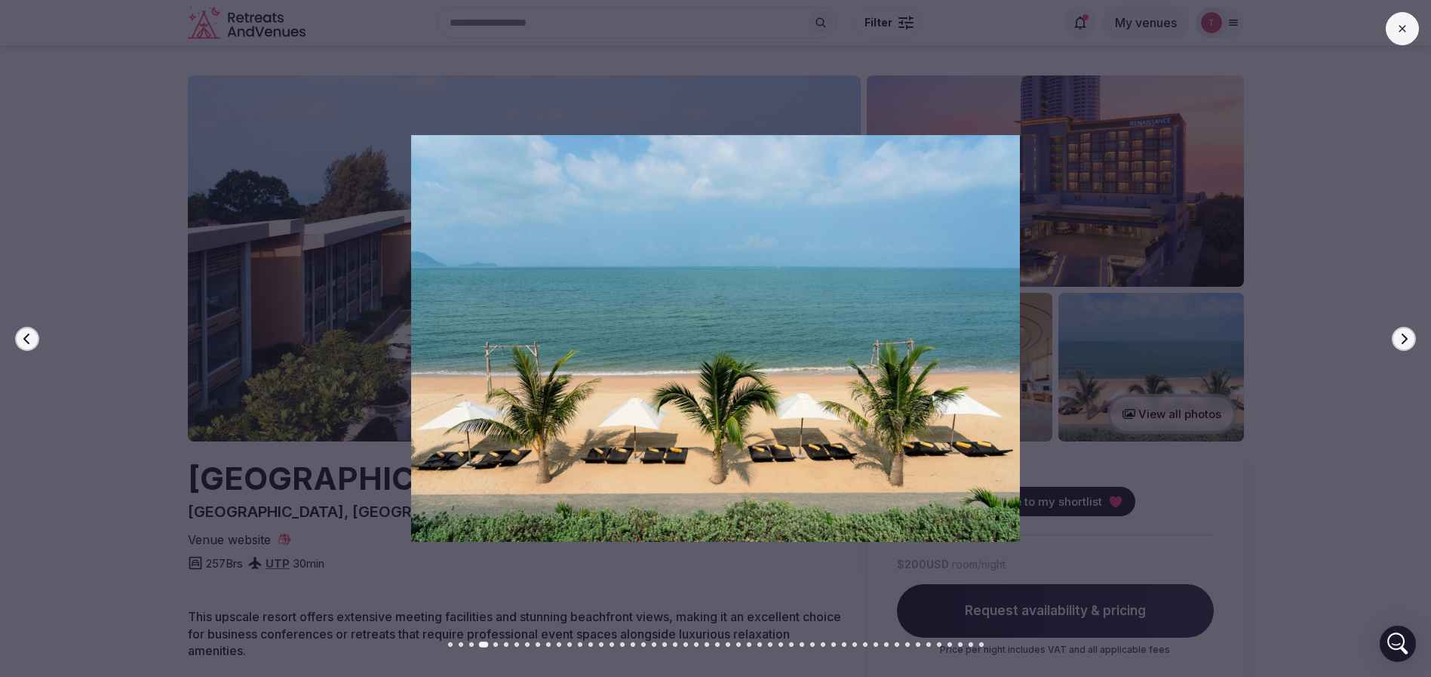
click at [1405, 341] on icon "button" at bounding box center [1405, 338] width 6 height 11
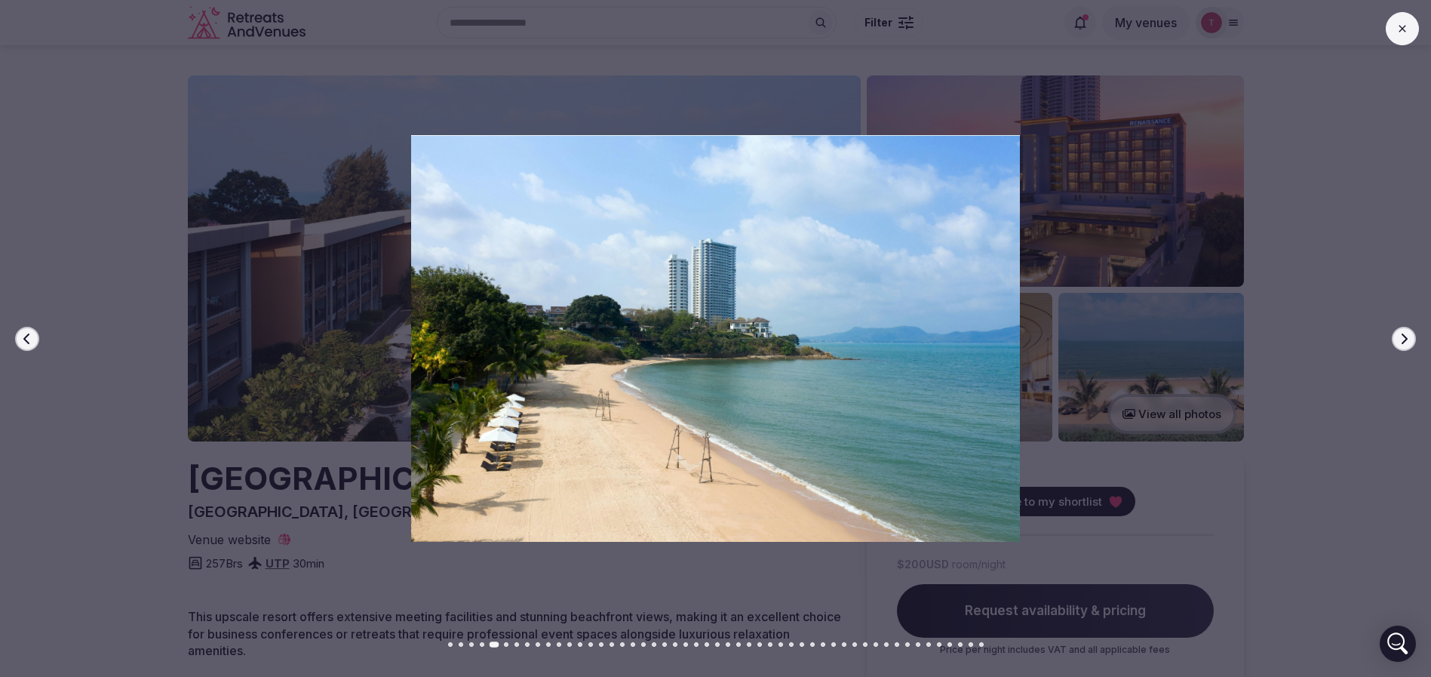
click at [1400, 344] on button "Next slide" at bounding box center [1404, 339] width 24 height 24
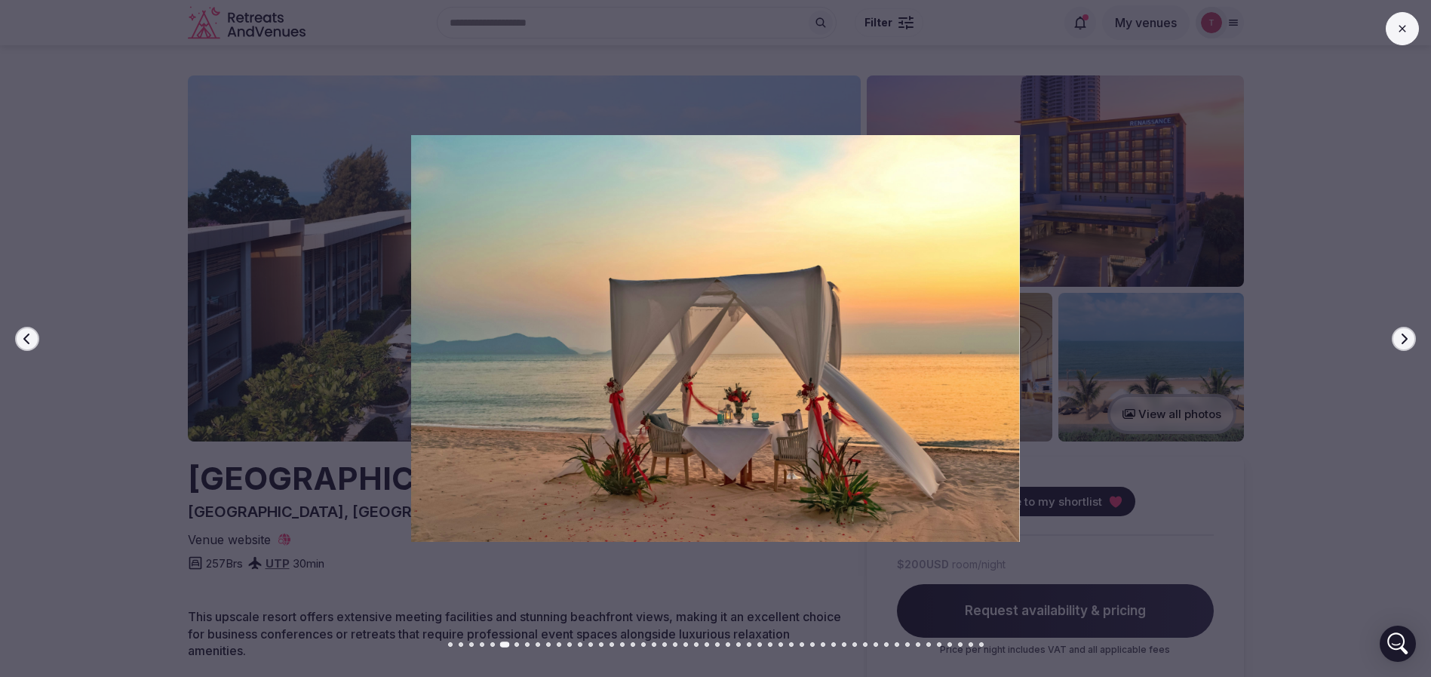
click at [1400, 344] on button "Next slide" at bounding box center [1404, 339] width 24 height 24
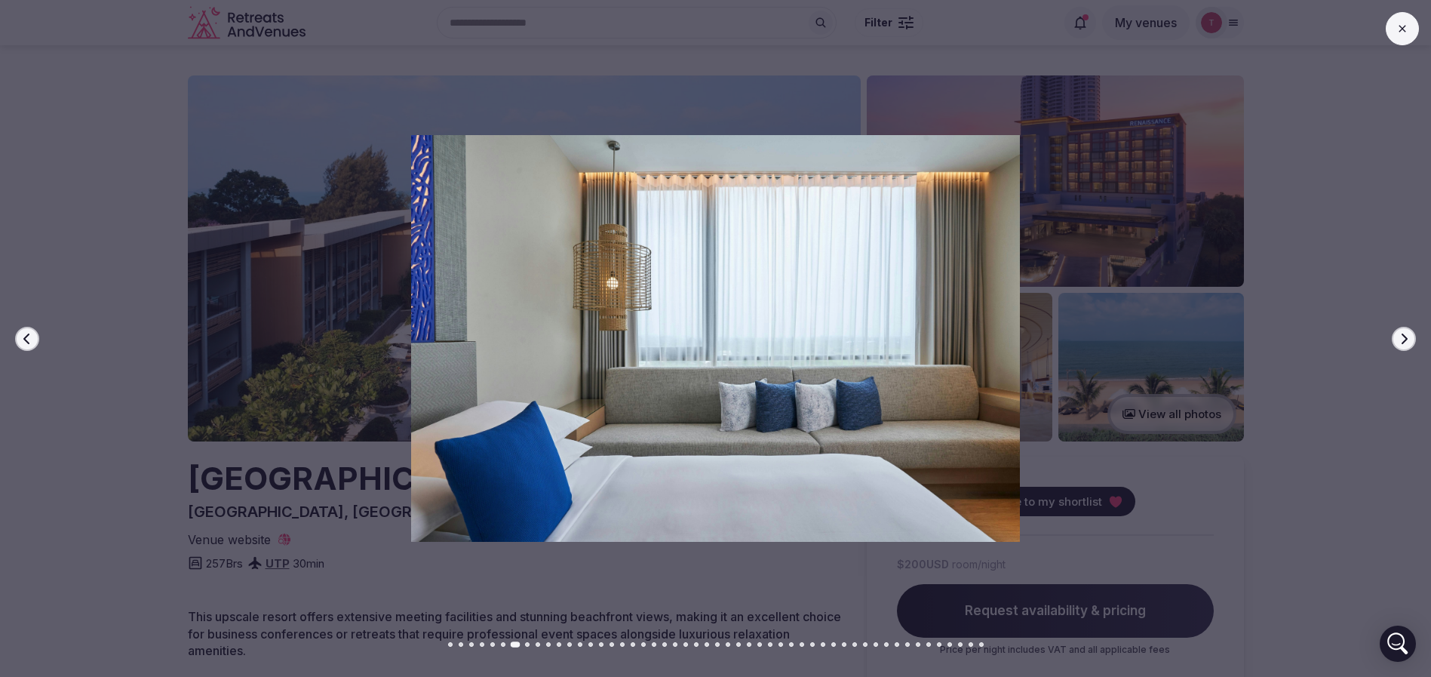
click at [1400, 344] on button "Next slide" at bounding box center [1404, 339] width 24 height 24
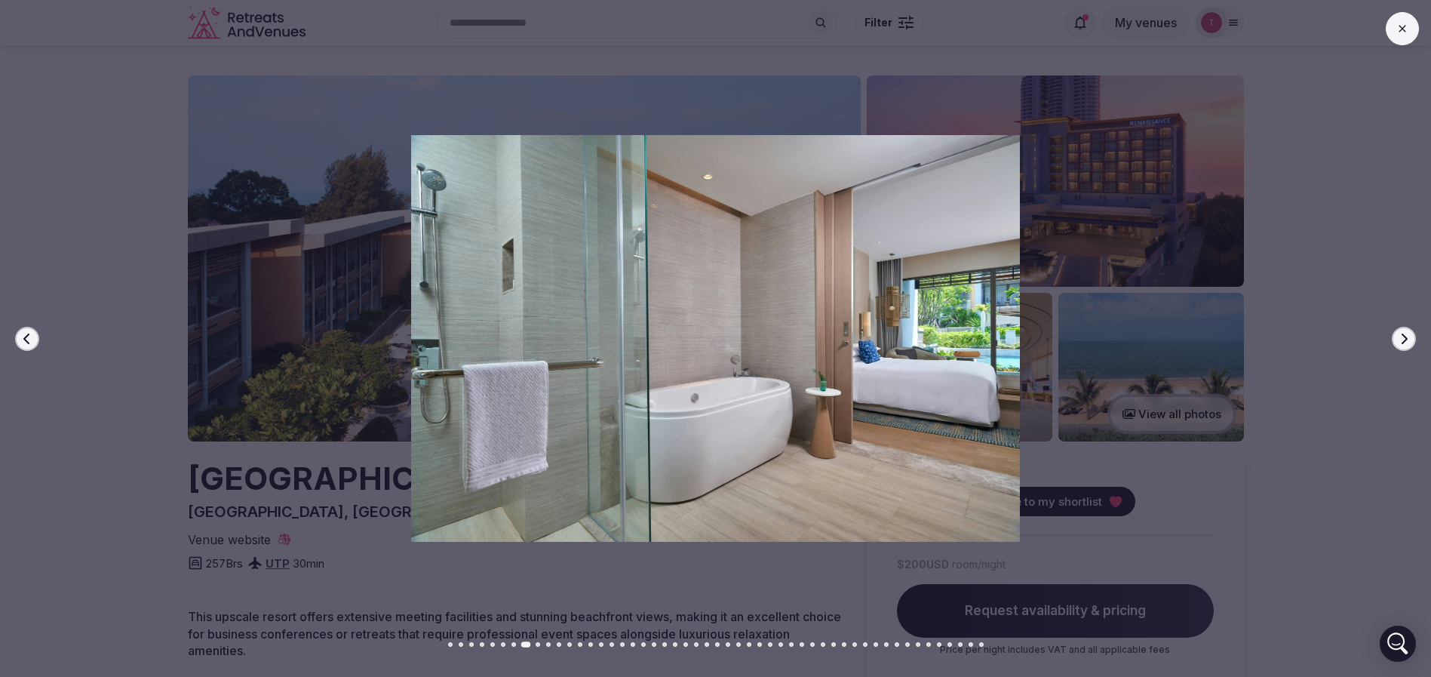
click at [1400, 344] on button "Next slide" at bounding box center [1404, 339] width 24 height 24
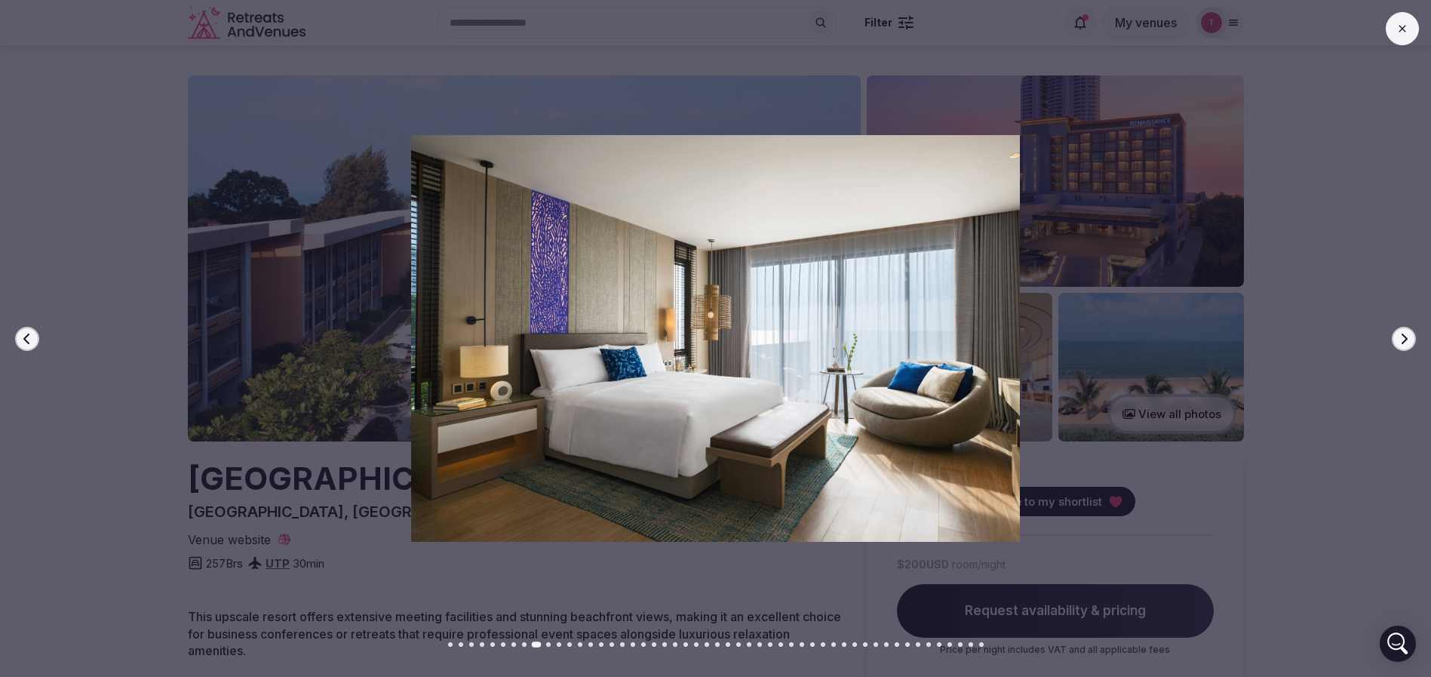
click at [1400, 344] on button "Next slide" at bounding box center [1404, 339] width 24 height 24
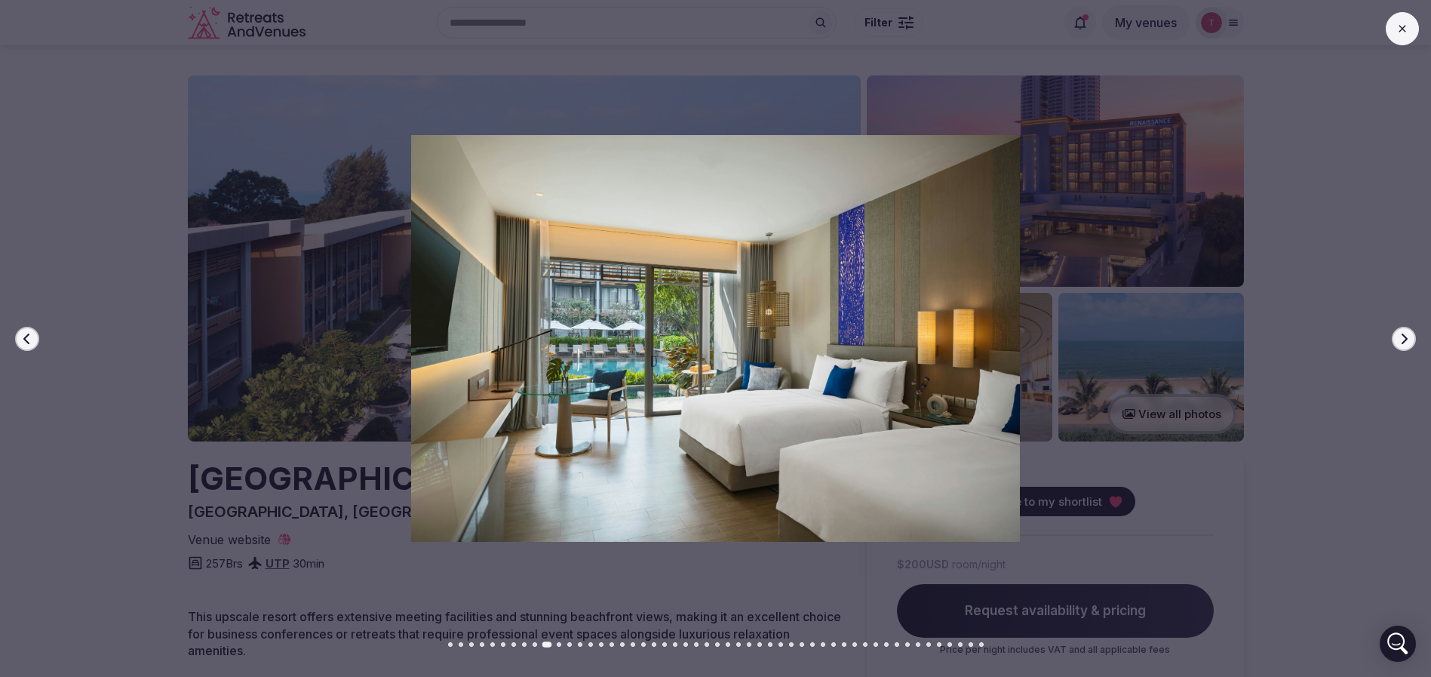
click at [1400, 344] on button "Next slide" at bounding box center [1404, 339] width 24 height 24
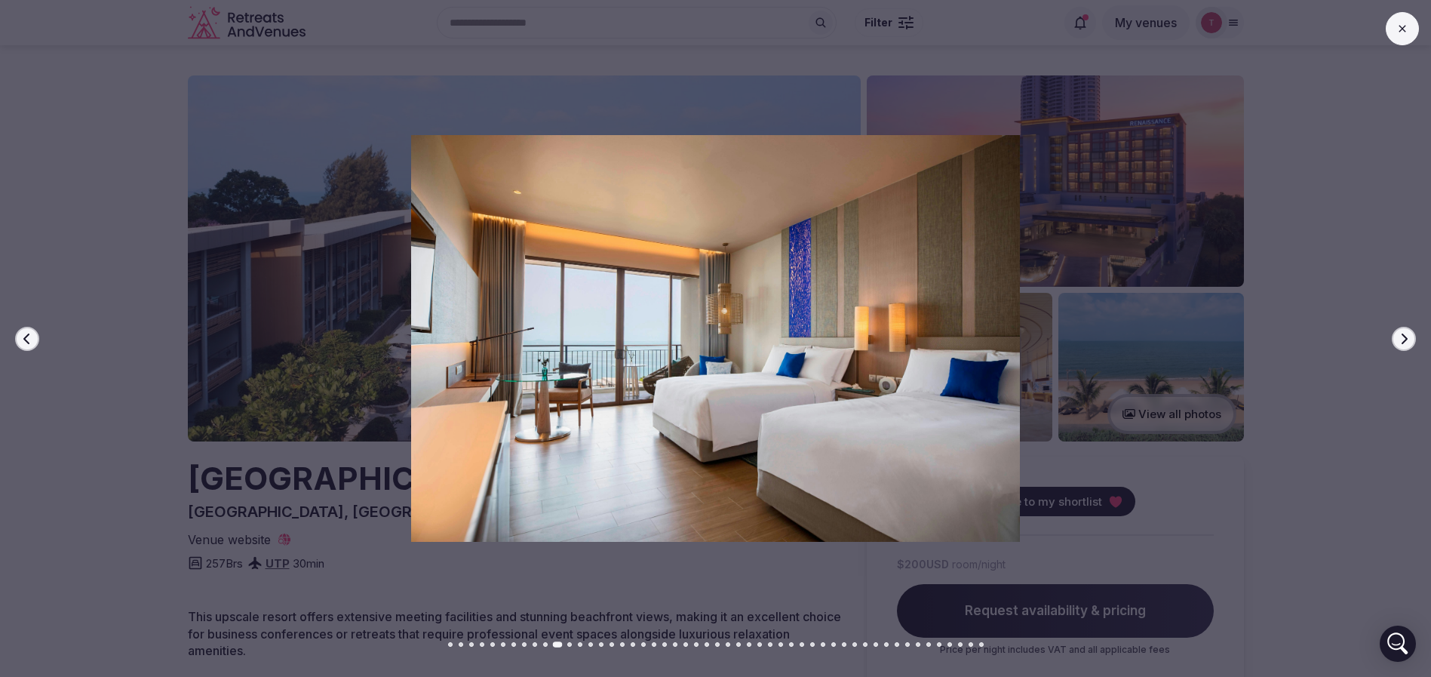
click at [1400, 344] on button "Next slide" at bounding box center [1404, 339] width 24 height 24
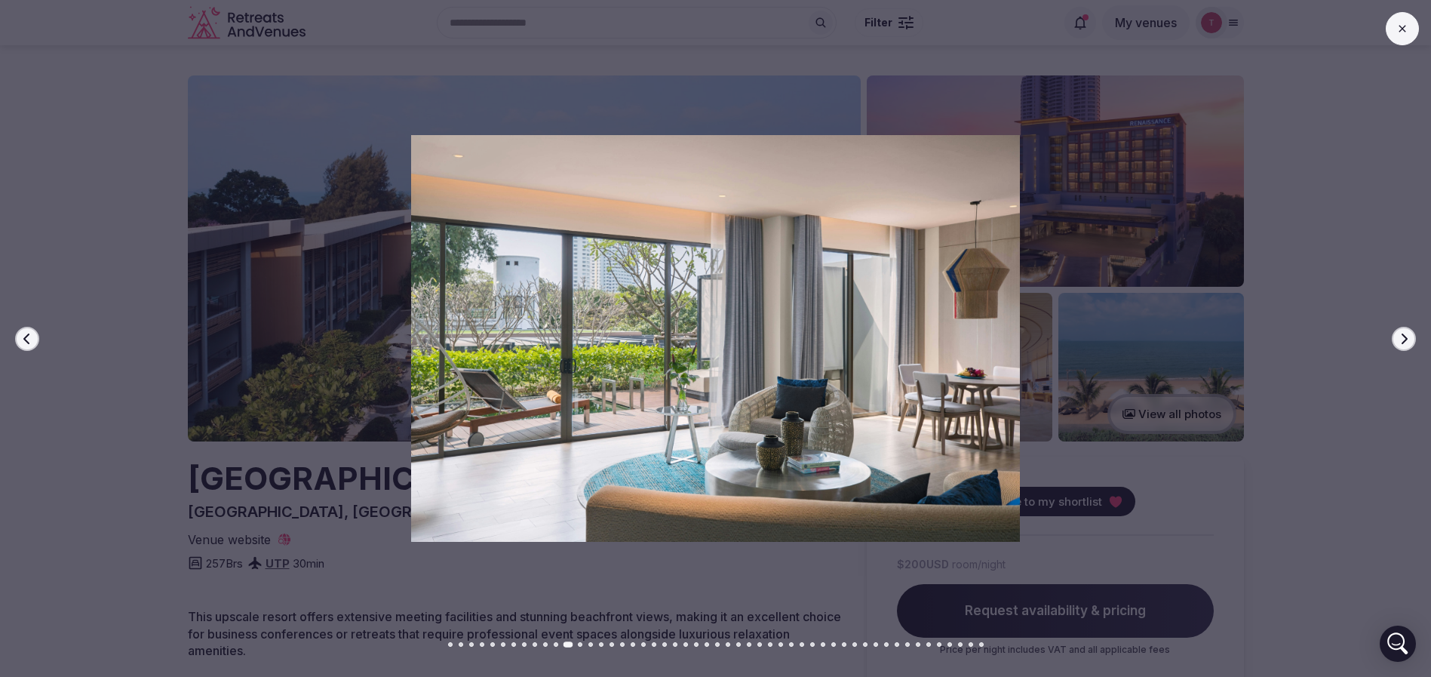
click at [1400, 344] on button "Next slide" at bounding box center [1404, 339] width 24 height 24
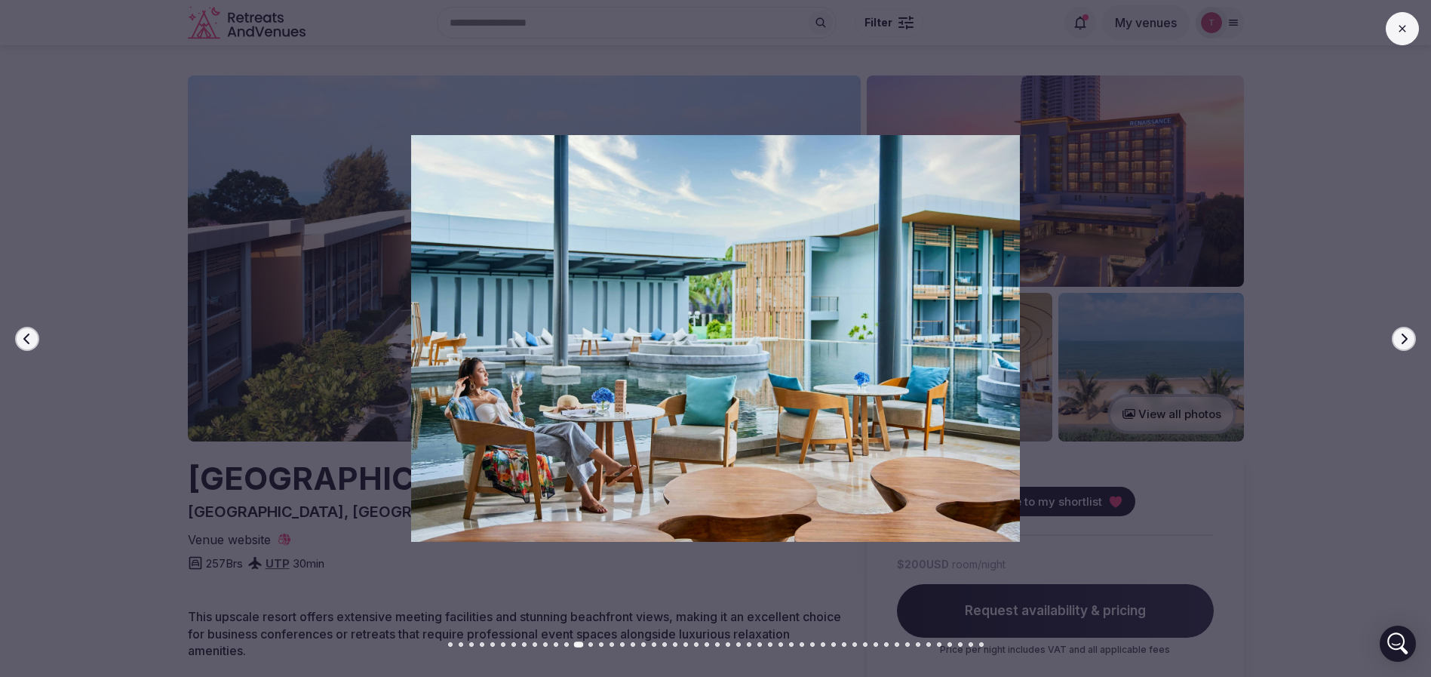
click at [1400, 344] on button "Next slide" at bounding box center [1404, 339] width 24 height 24
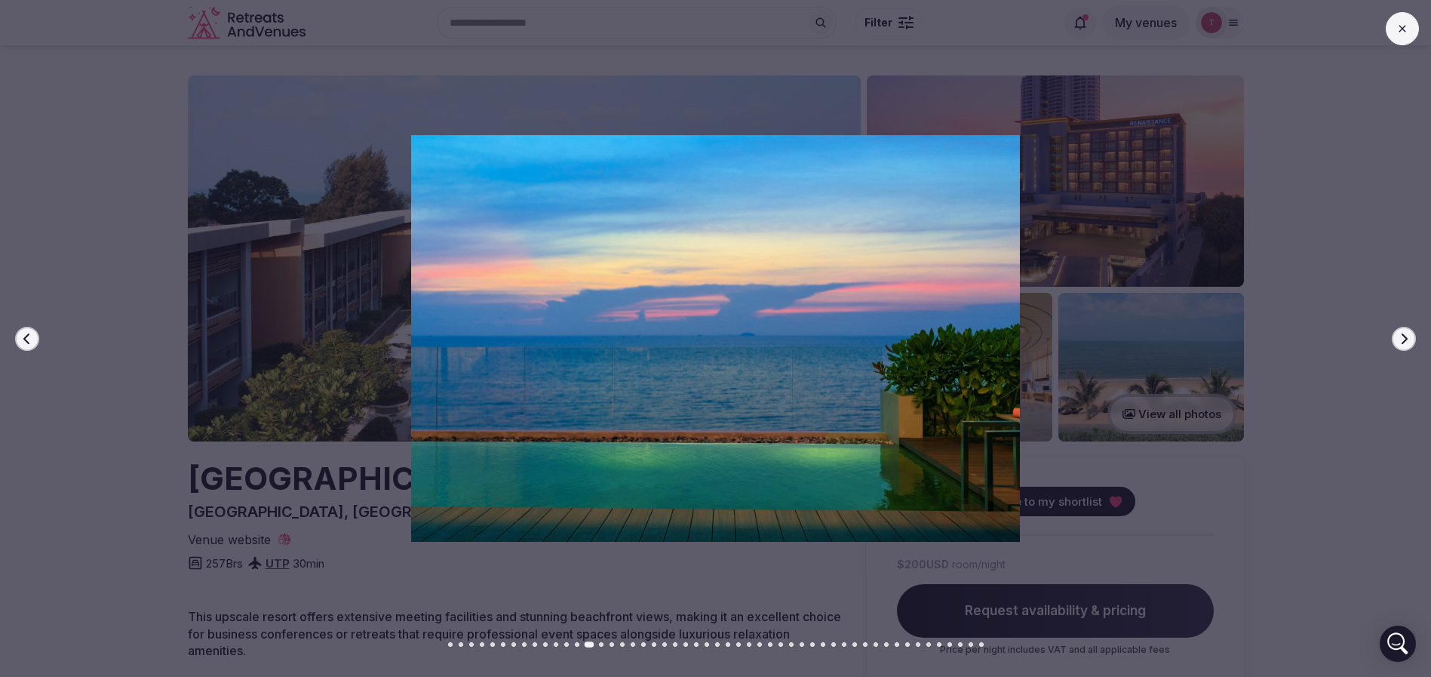
click at [1400, 344] on button "Next slide" at bounding box center [1404, 339] width 24 height 24
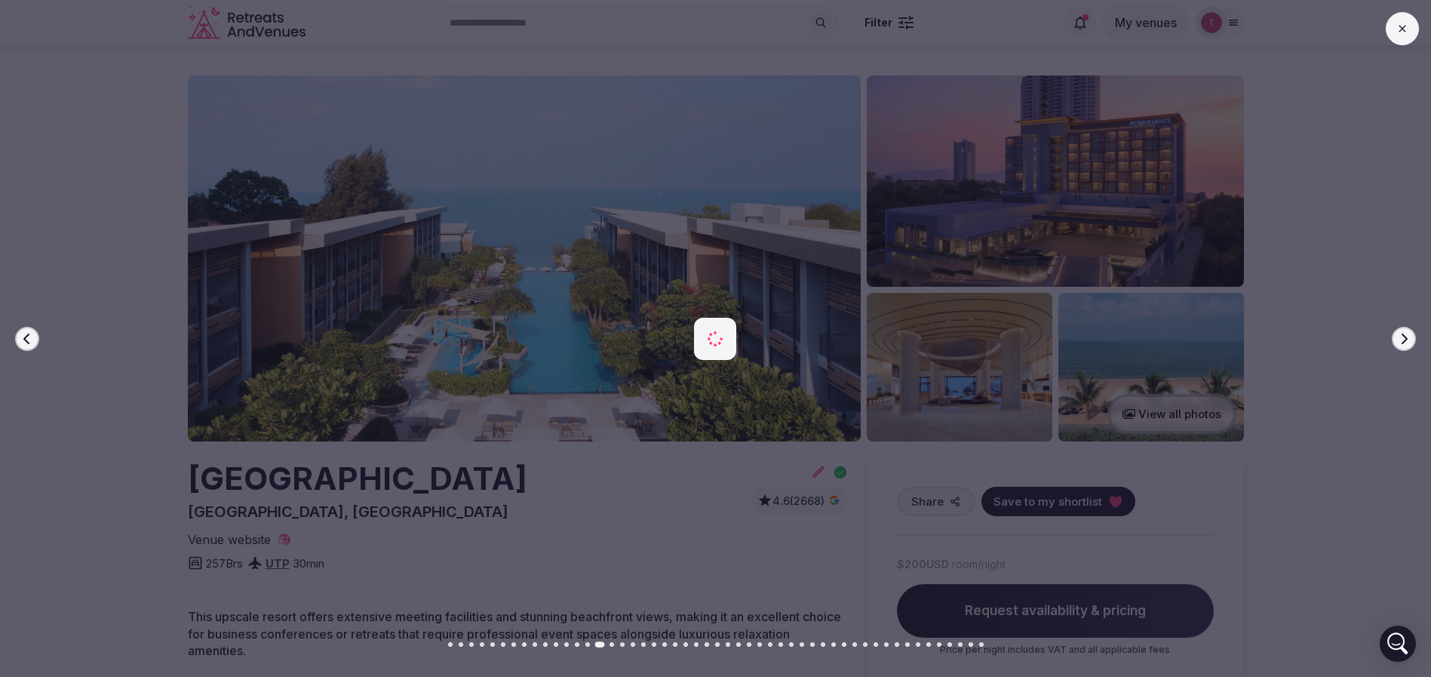
click at [1400, 344] on button "Next slide" at bounding box center [1404, 339] width 24 height 24
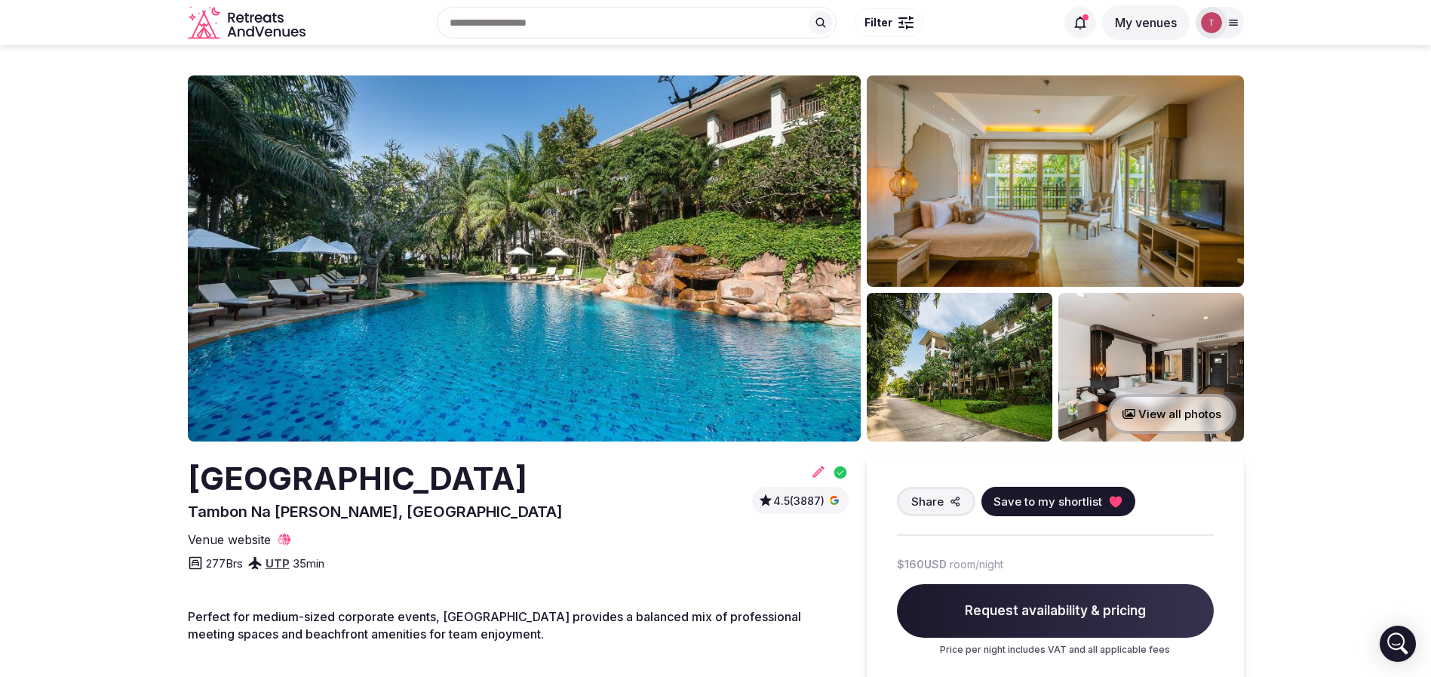
click at [588, 254] on img at bounding box center [524, 258] width 673 height 366
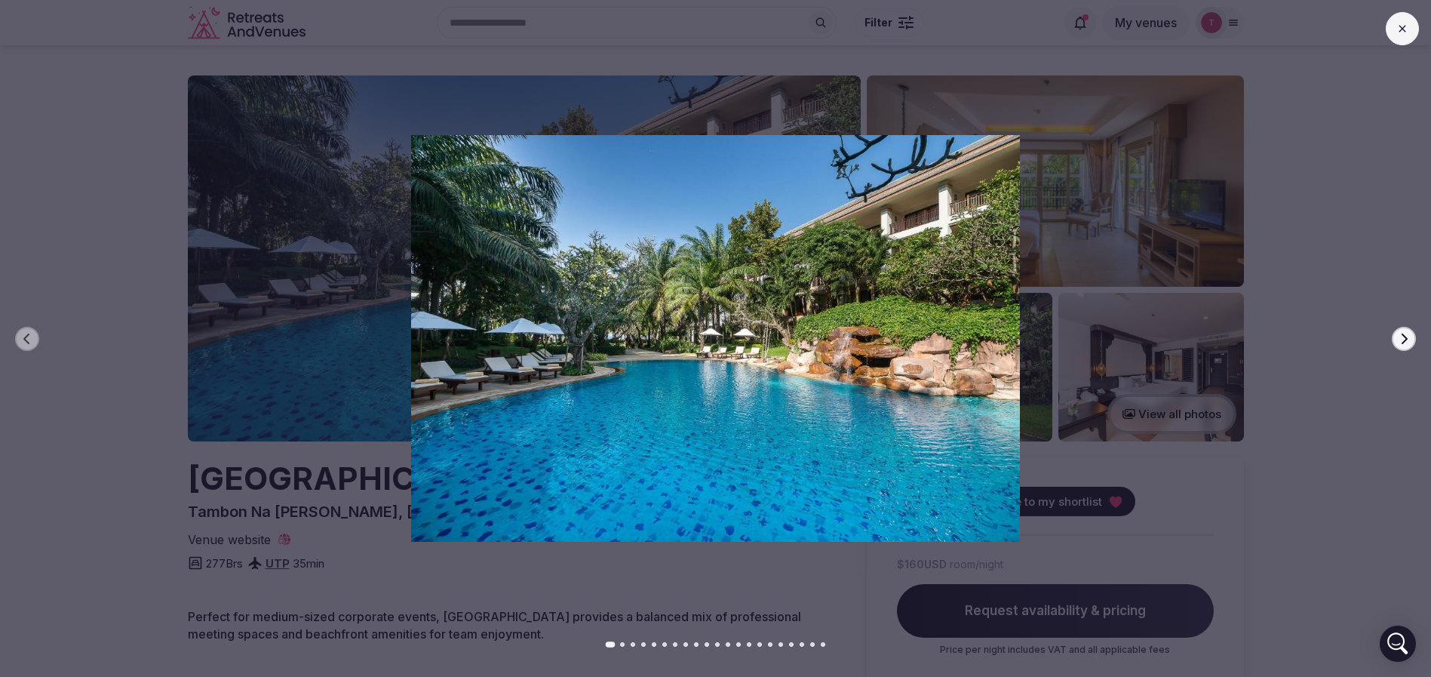
click at [1416, 345] on div at bounding box center [709, 338] width 1443 height 406
click at [1407, 339] on button "Next slide" at bounding box center [1404, 339] width 24 height 24
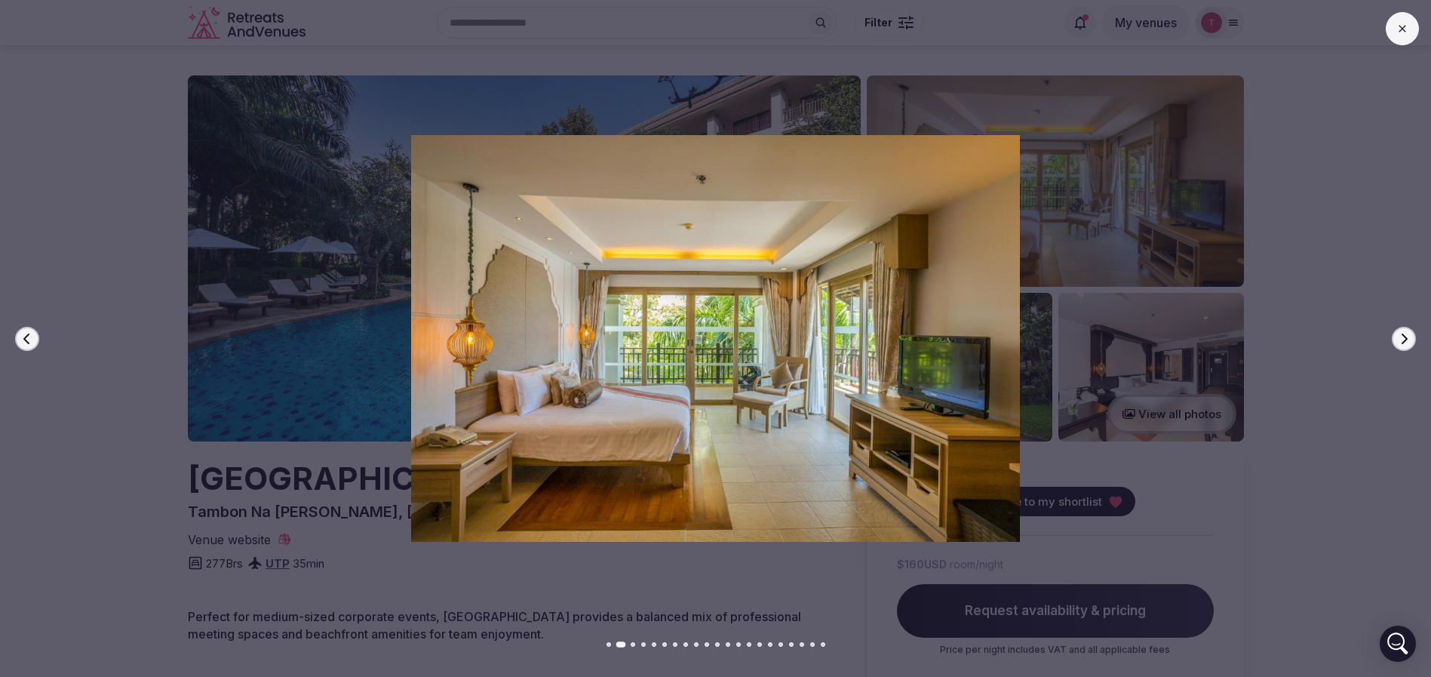
click at [1405, 338] on icon "button" at bounding box center [1404, 339] width 12 height 12
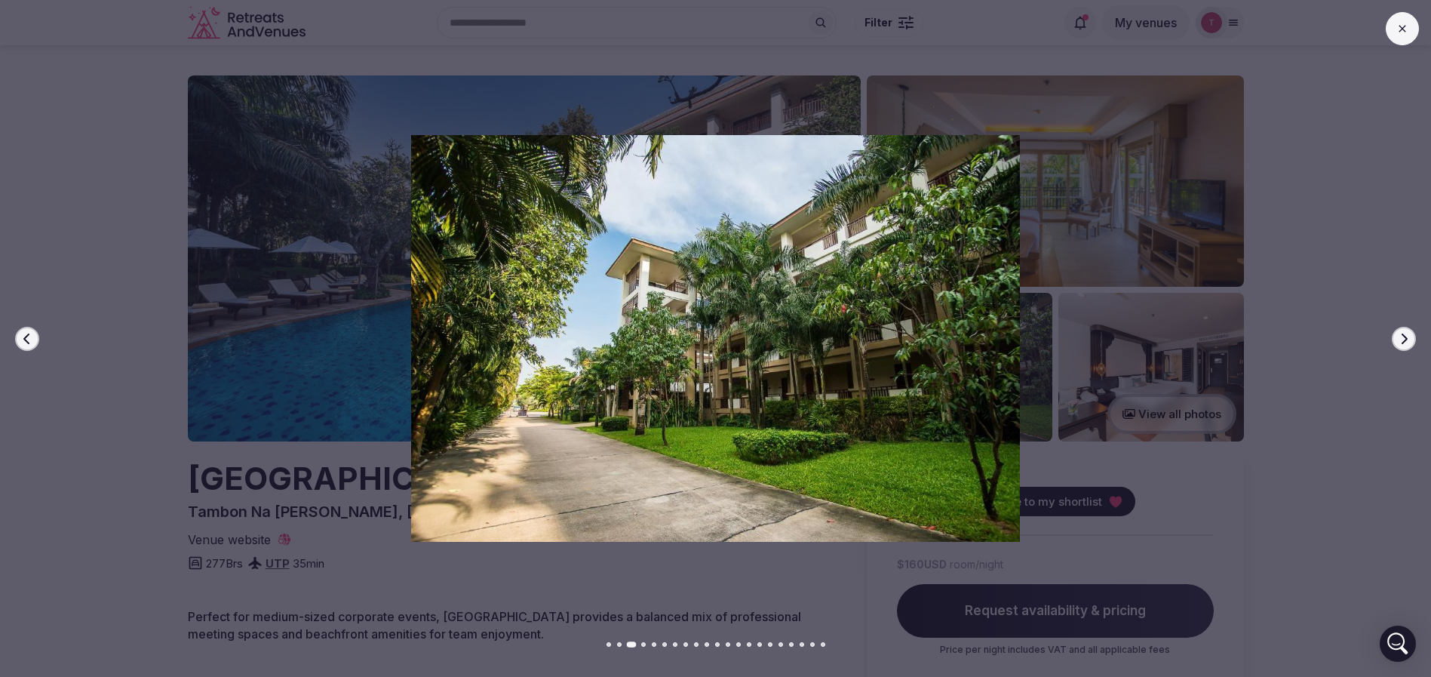
click at [1405, 338] on icon "button" at bounding box center [1404, 339] width 12 height 12
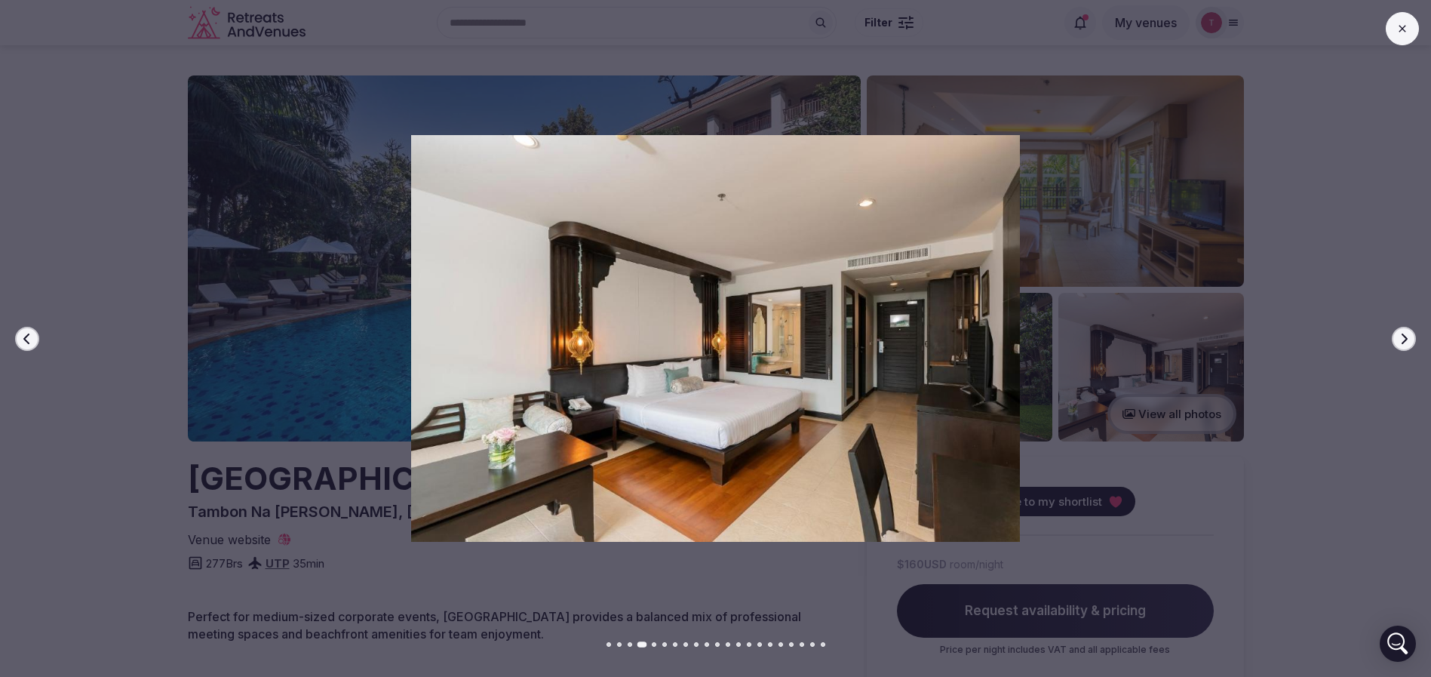
click at [1405, 336] on icon "button" at bounding box center [1405, 338] width 6 height 11
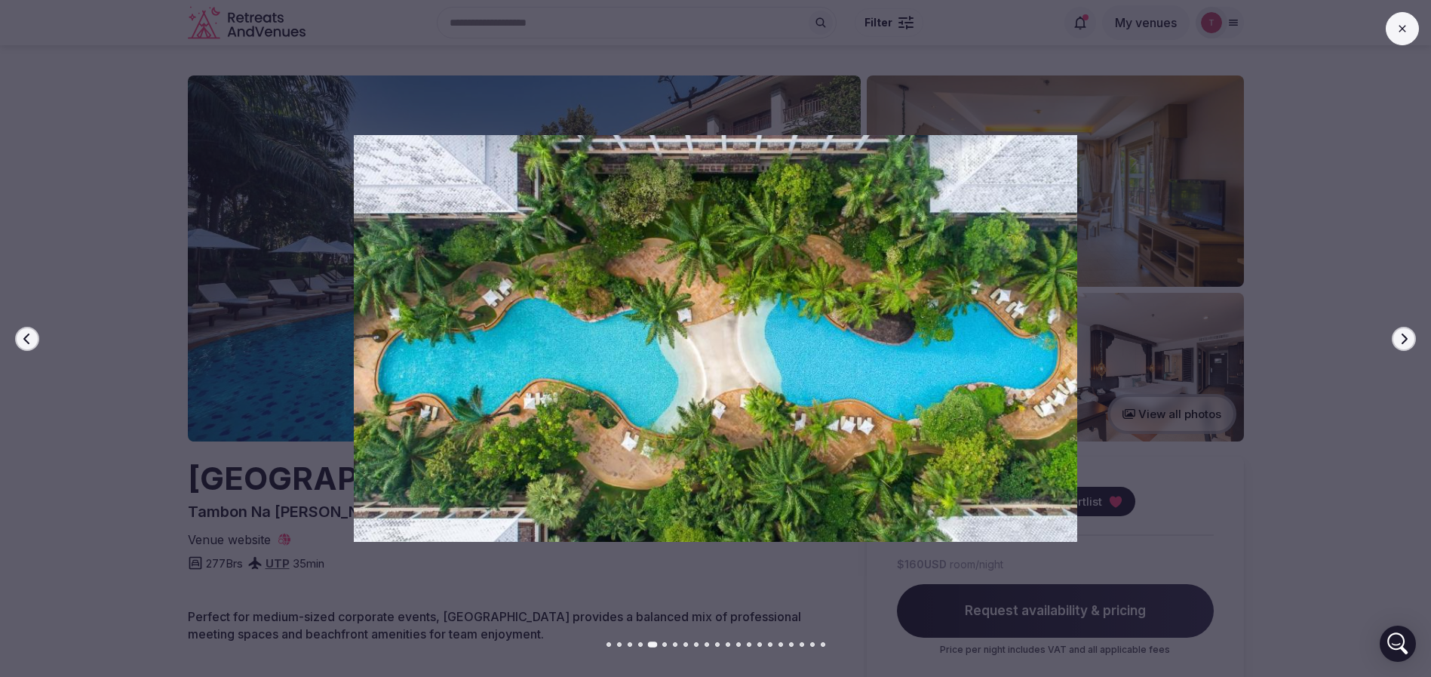
click at [1406, 335] on icon "button" at bounding box center [1404, 339] width 12 height 12
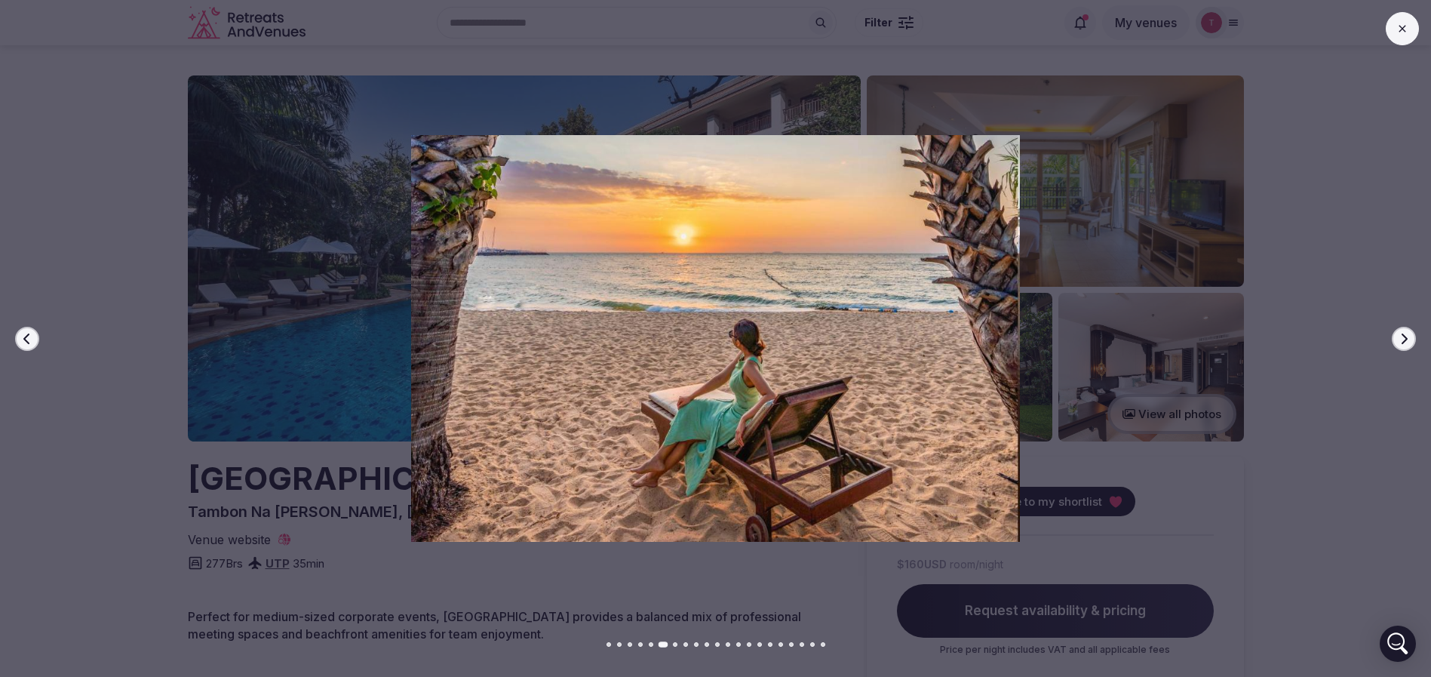
click at [1407, 334] on icon "button" at bounding box center [1404, 339] width 12 height 12
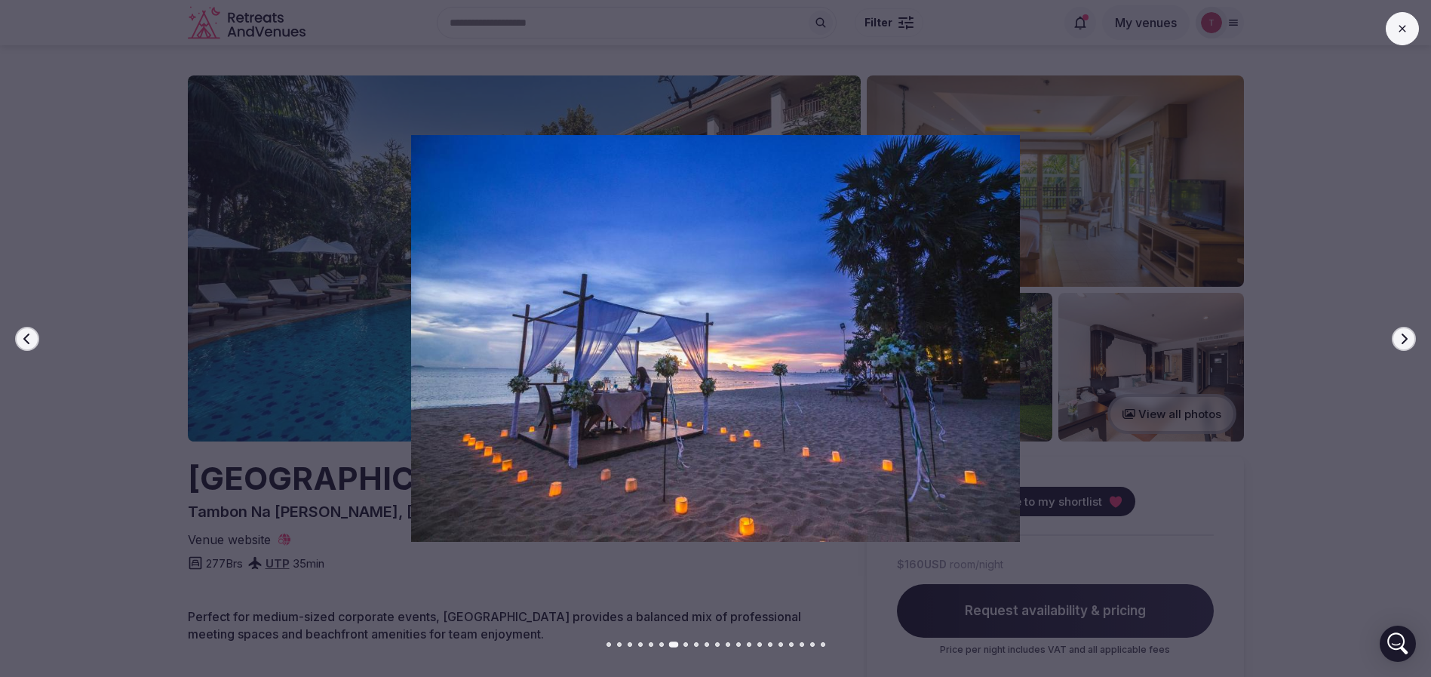
click at [1407, 333] on icon "button" at bounding box center [1404, 339] width 12 height 12
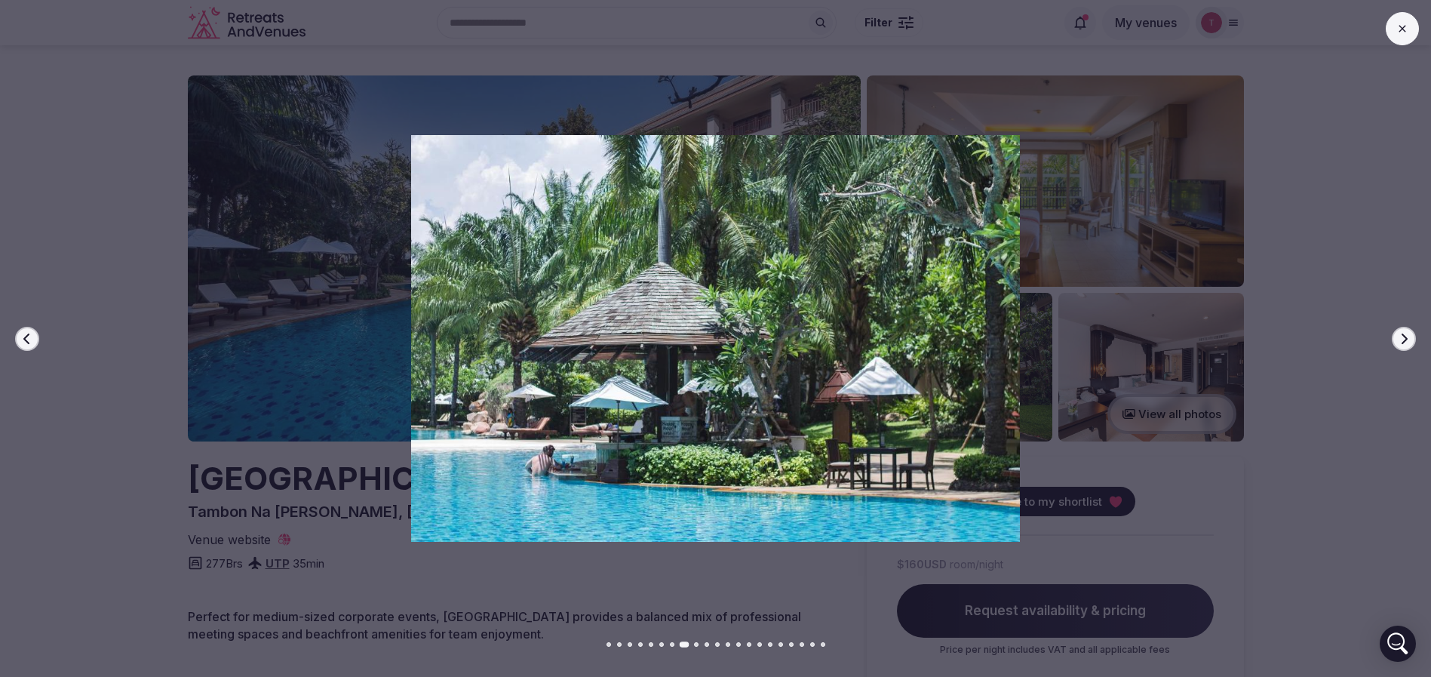
click at [1407, 333] on icon "button" at bounding box center [1404, 339] width 12 height 12
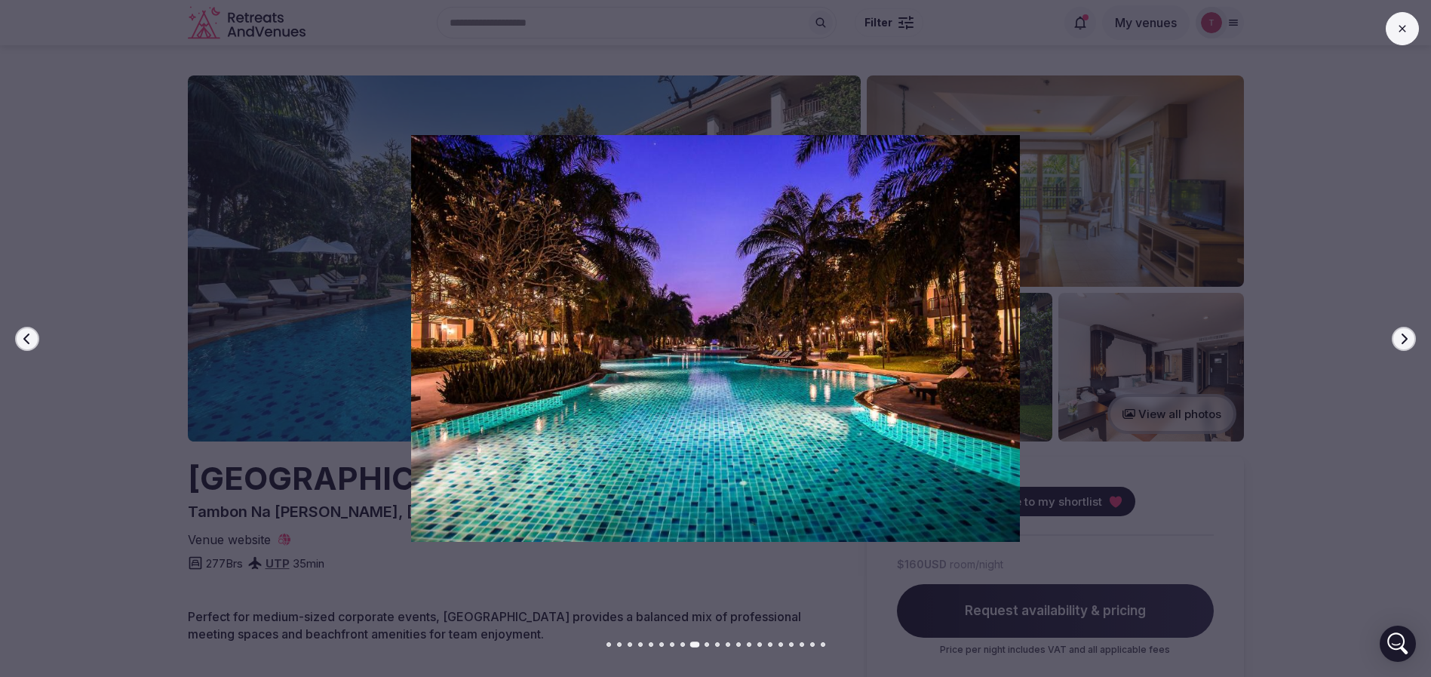
click at [1407, 333] on icon "button" at bounding box center [1404, 339] width 12 height 12
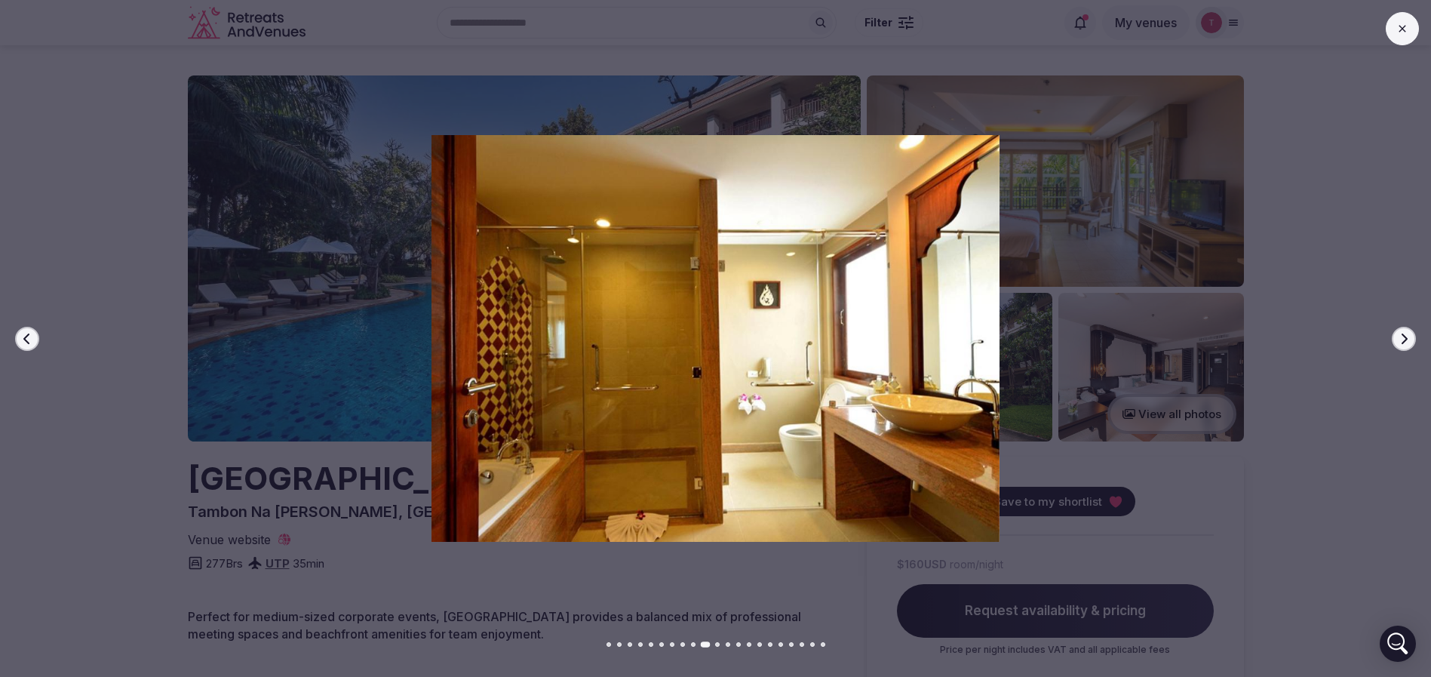
click at [1407, 333] on icon "button" at bounding box center [1404, 339] width 12 height 12
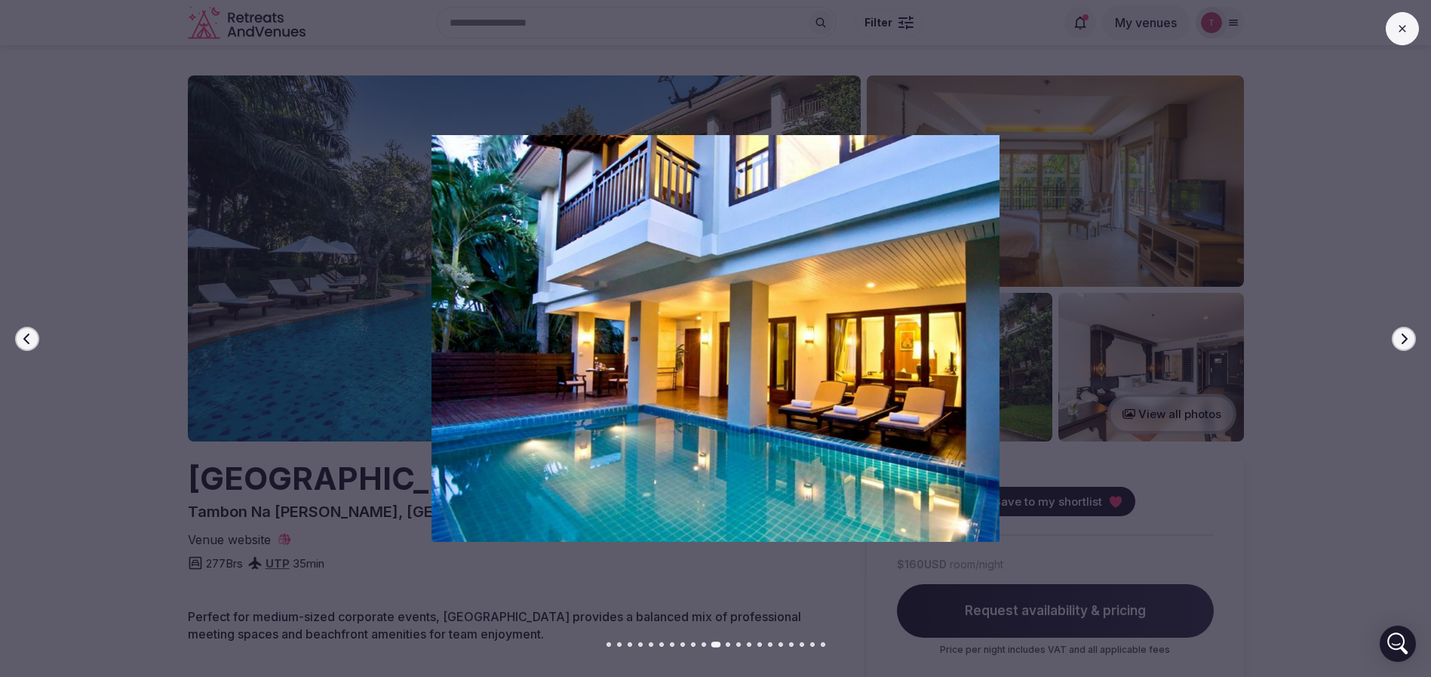
click at [1407, 333] on icon "button" at bounding box center [1404, 339] width 12 height 12
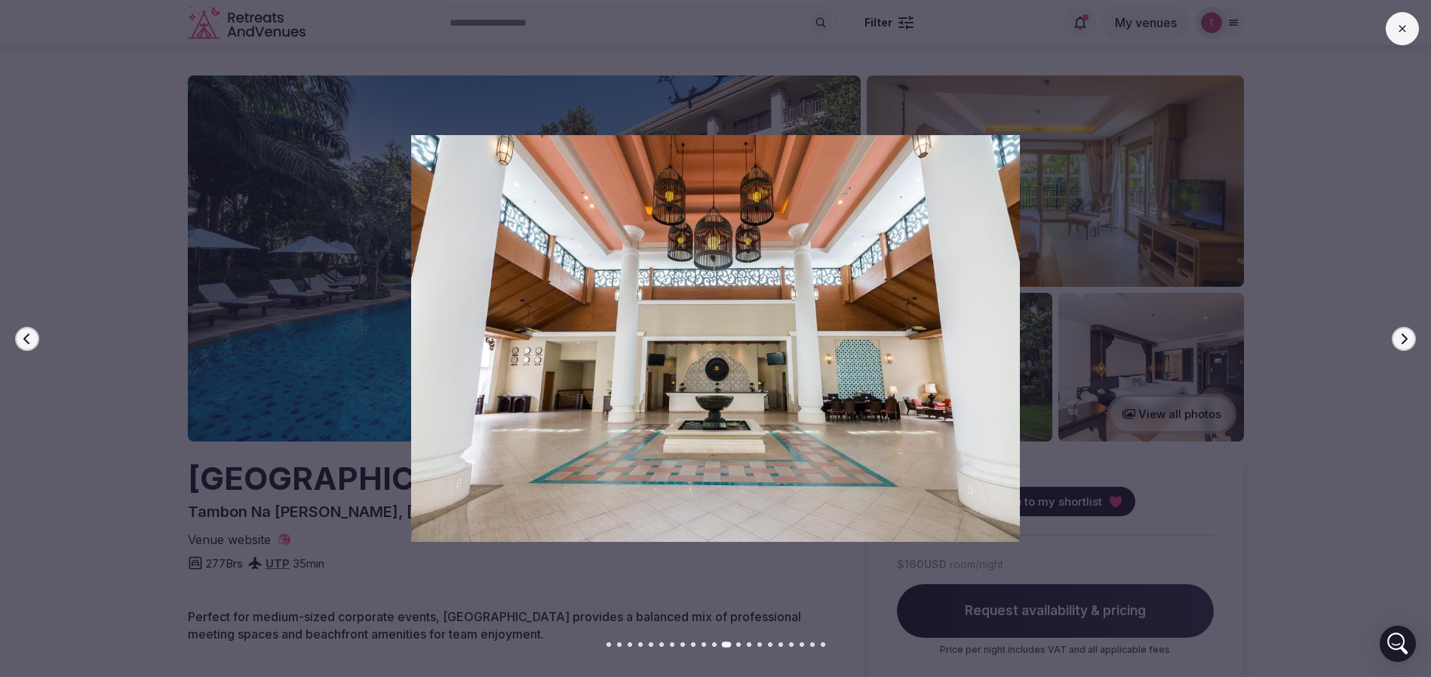
click at [1407, 333] on icon "button" at bounding box center [1404, 339] width 12 height 12
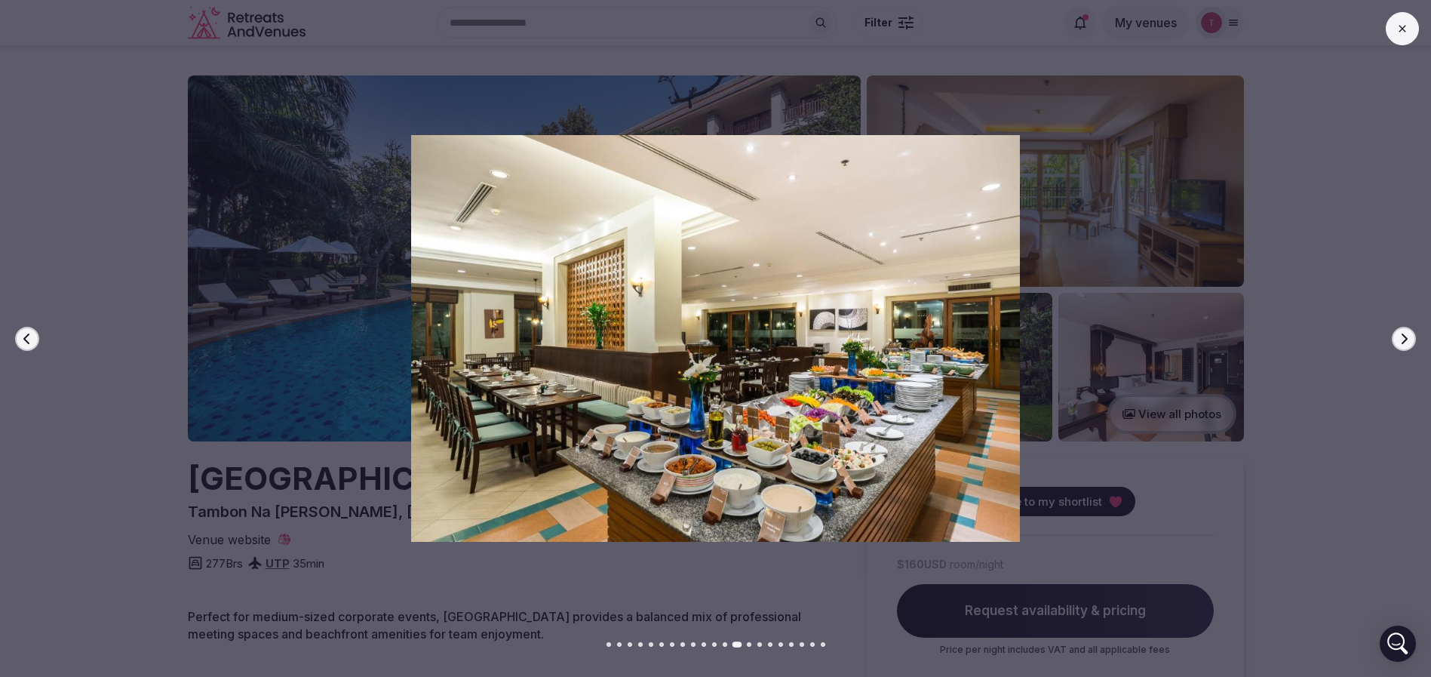
click at [1407, 333] on icon "button" at bounding box center [1404, 339] width 12 height 12
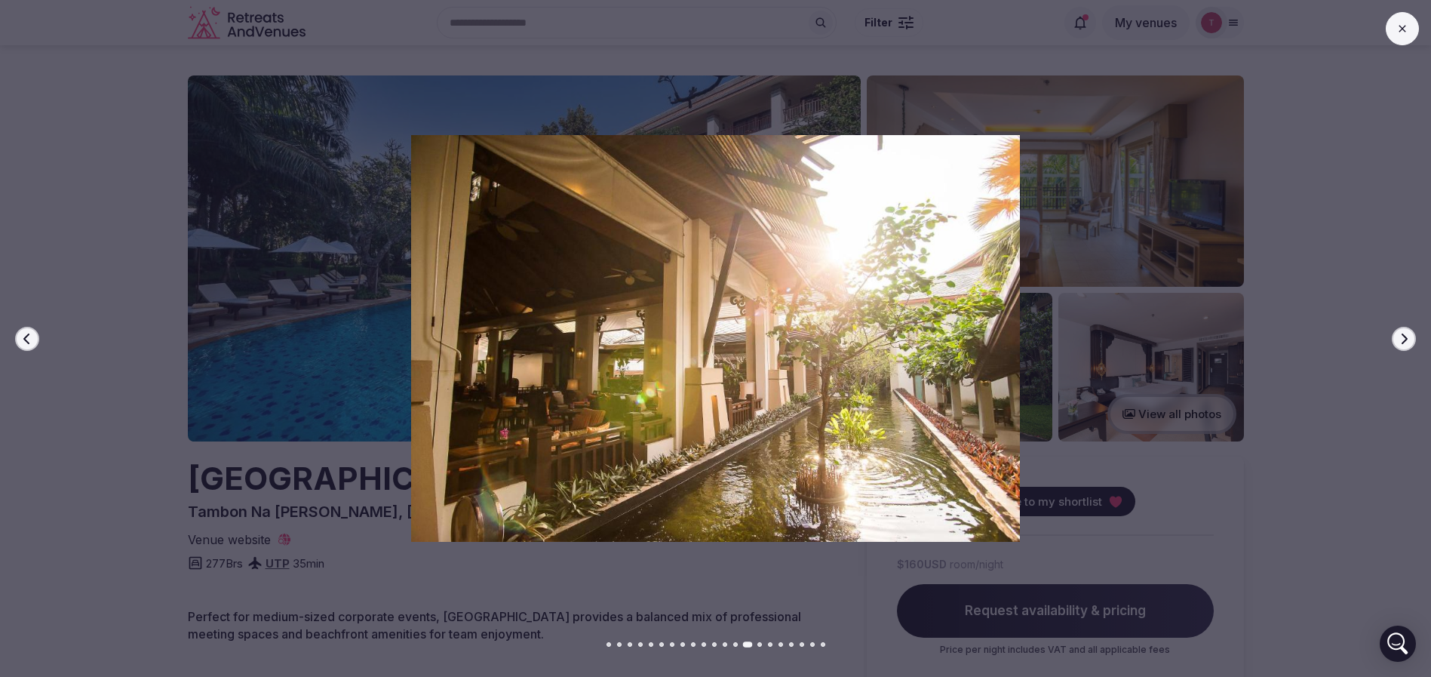
click at [1407, 333] on icon "button" at bounding box center [1404, 339] width 12 height 12
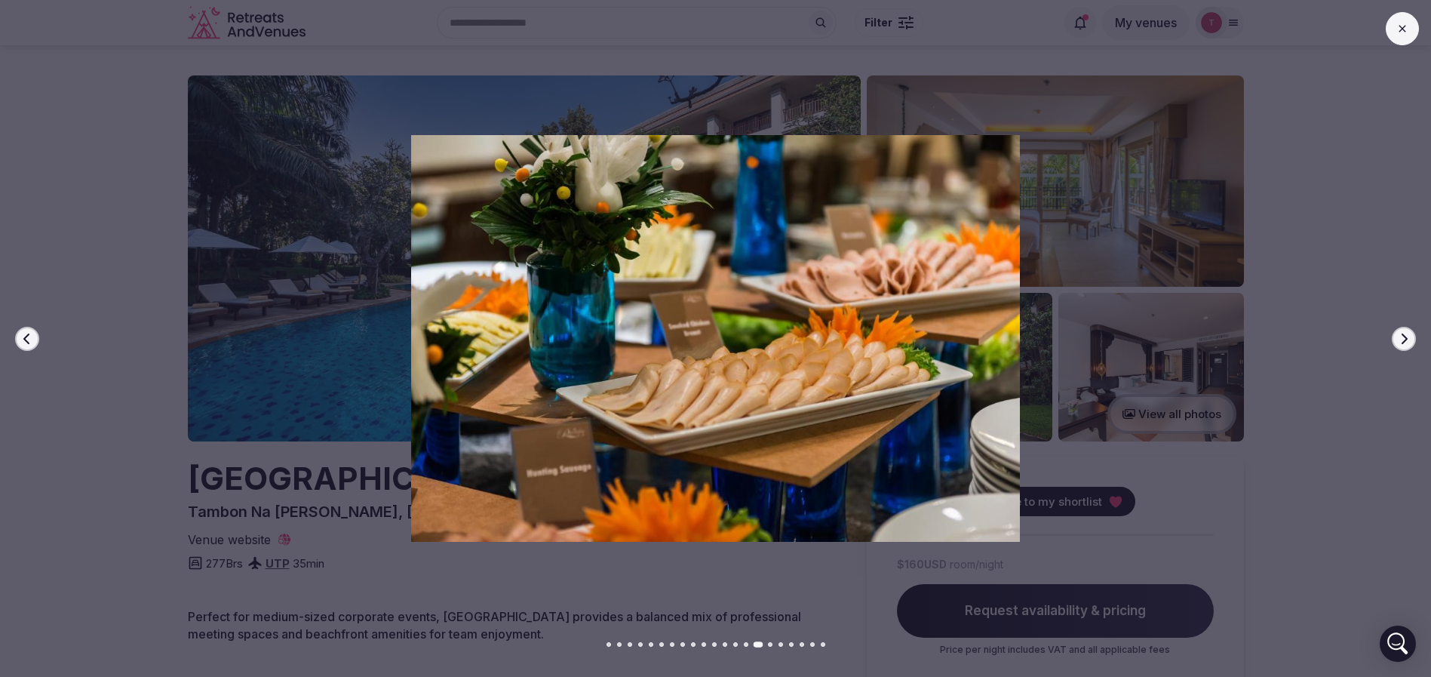
click at [1407, 333] on icon "button" at bounding box center [1404, 339] width 12 height 12
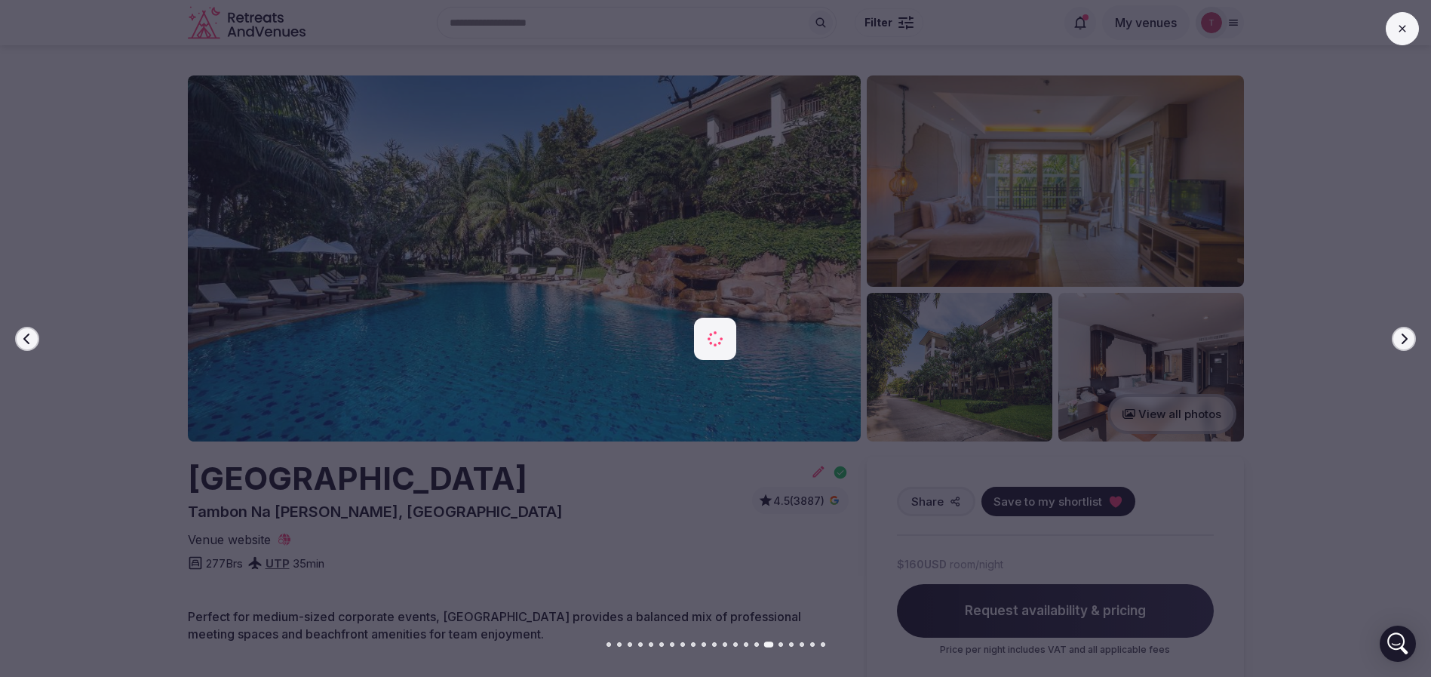
click at [1407, 333] on icon "button" at bounding box center [1404, 339] width 12 height 12
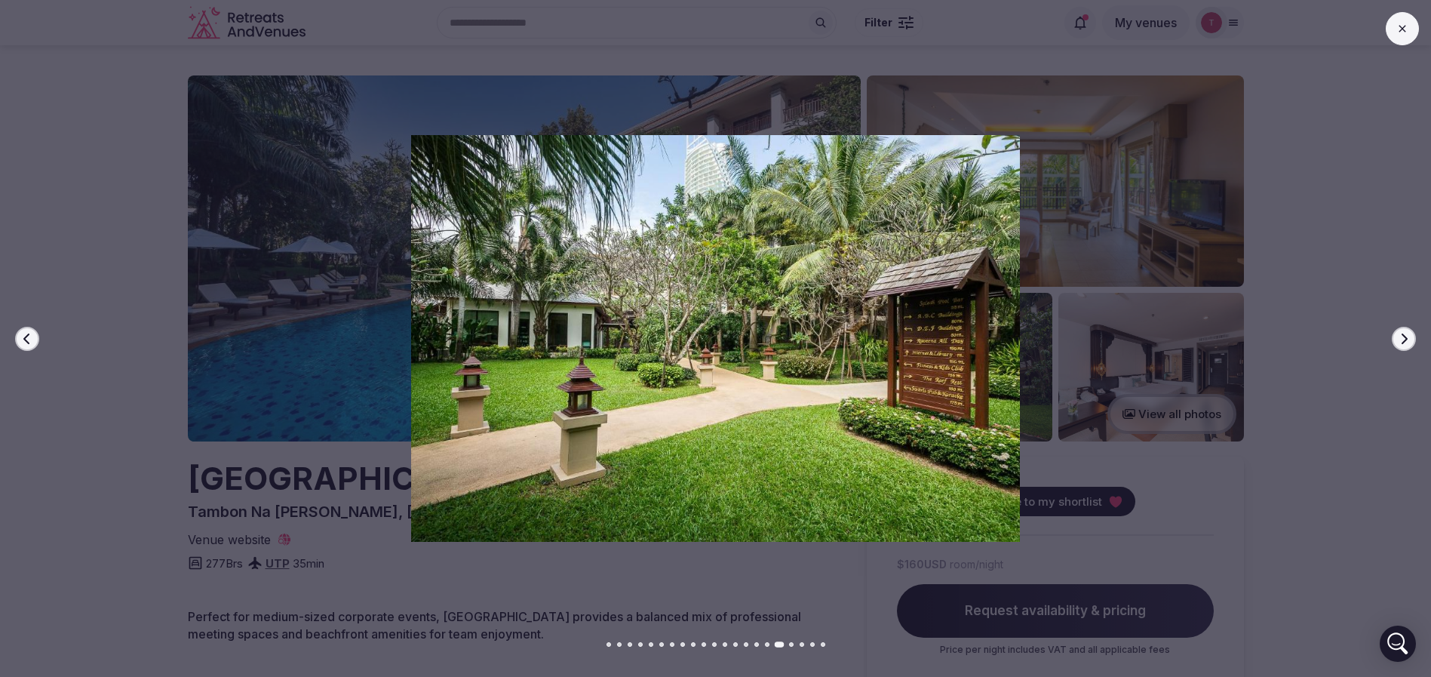
click at [1407, 328] on button "Next slide" at bounding box center [1404, 339] width 24 height 24
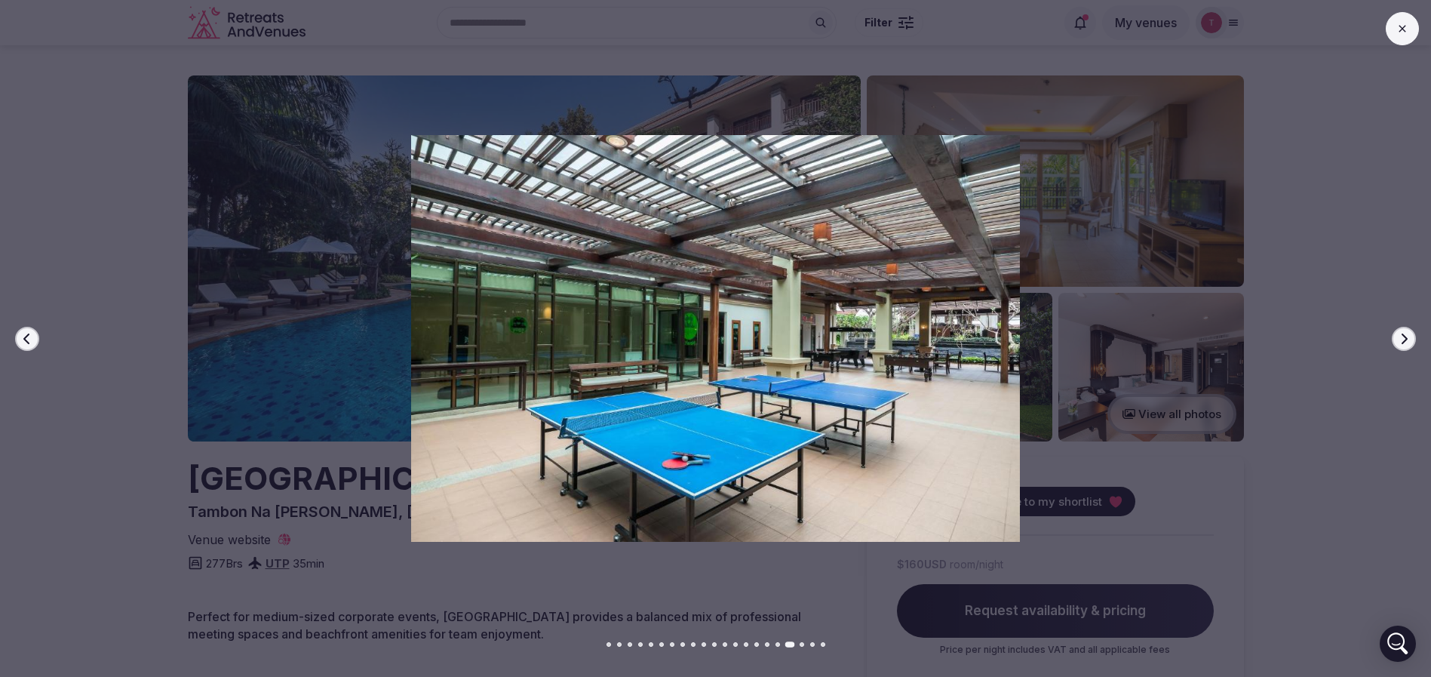
click at [1407, 328] on button "Next slide" at bounding box center [1404, 339] width 24 height 24
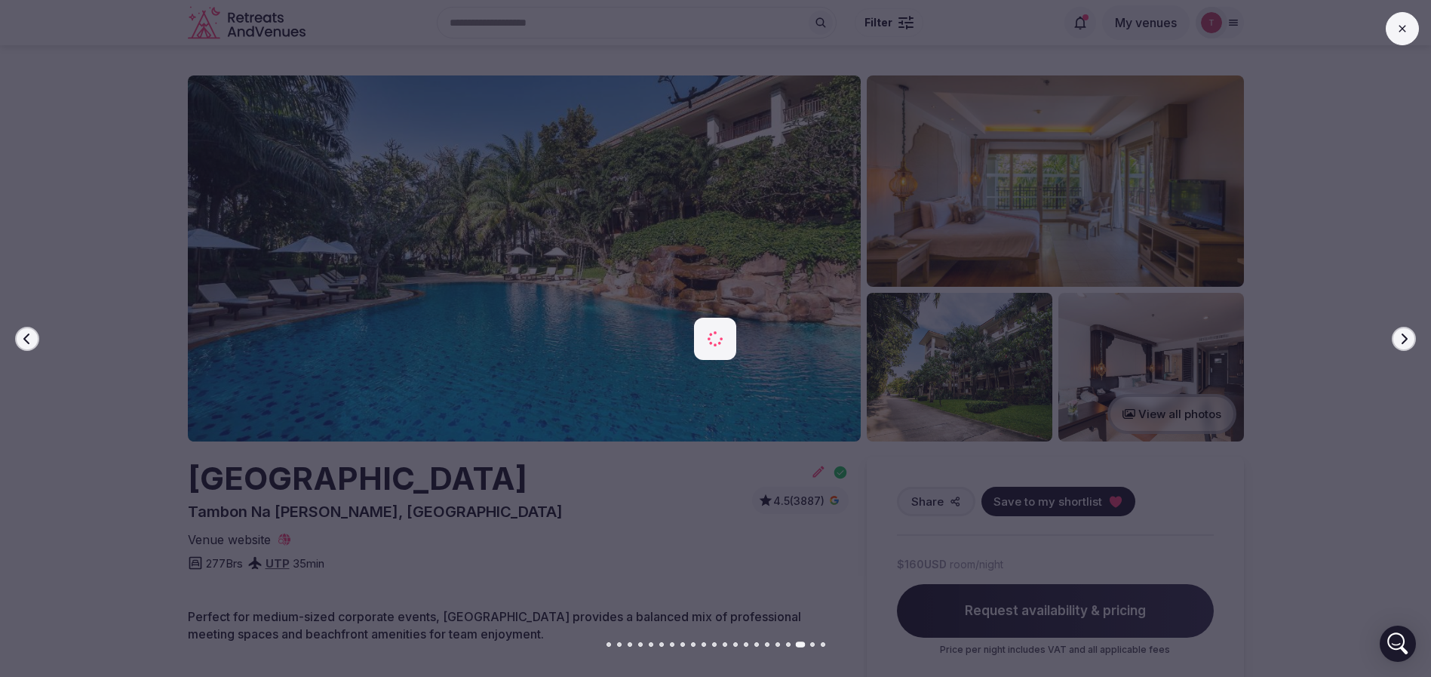
click at [1407, 328] on button "Next slide" at bounding box center [1404, 339] width 24 height 24
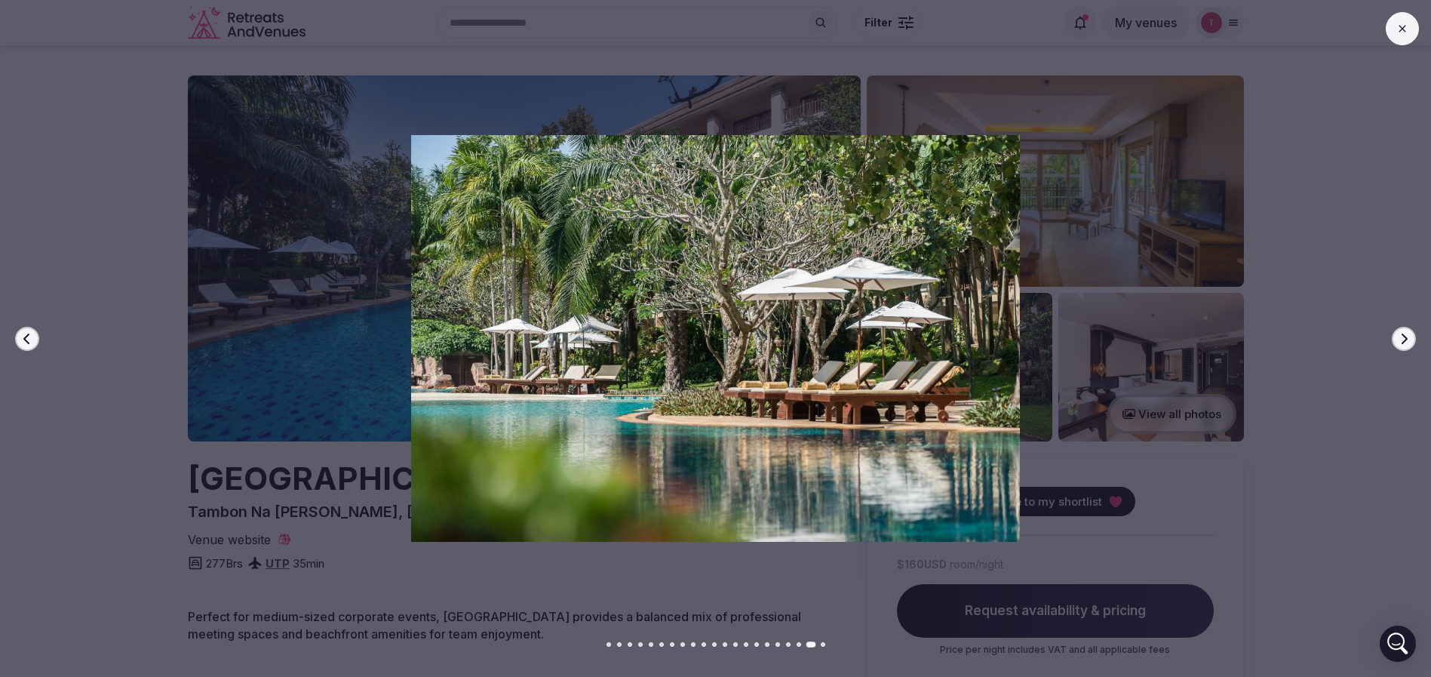
click at [1407, 328] on button "Next slide" at bounding box center [1404, 339] width 24 height 24
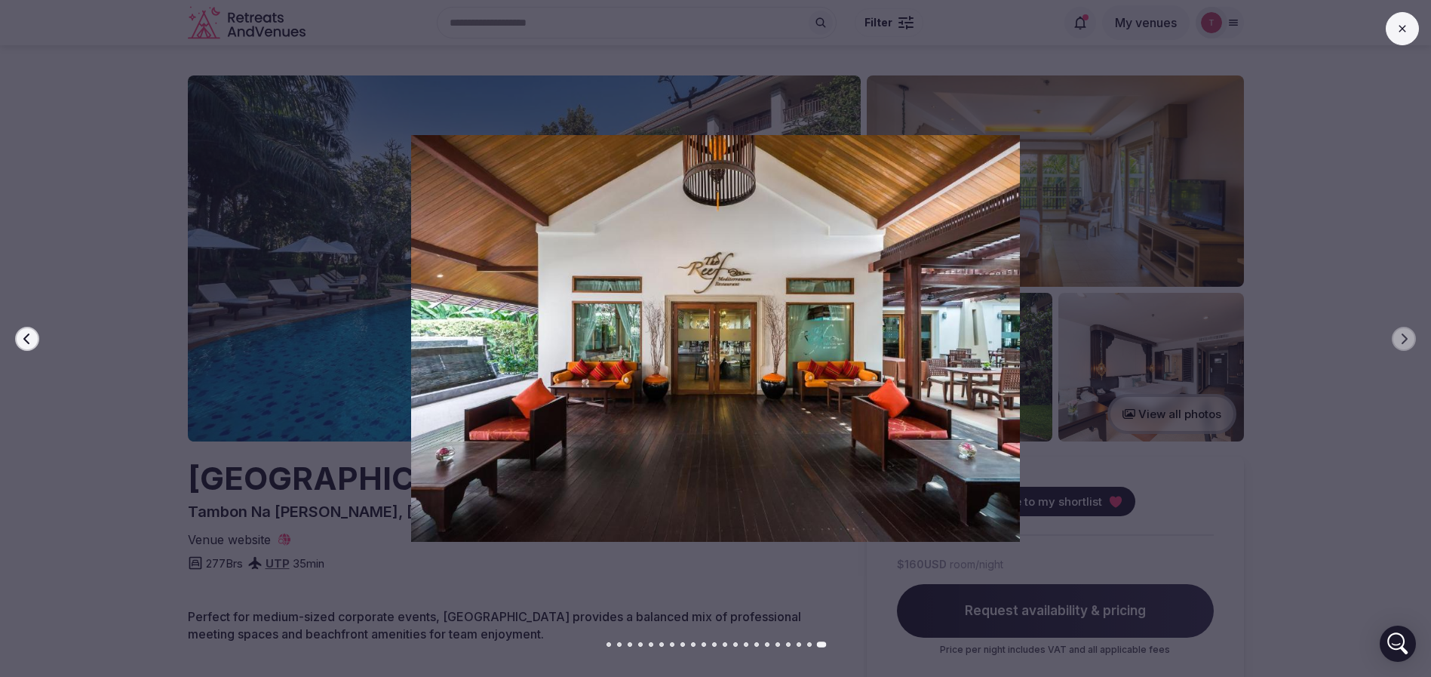
click at [1407, 319] on div at bounding box center [709, 338] width 1443 height 406
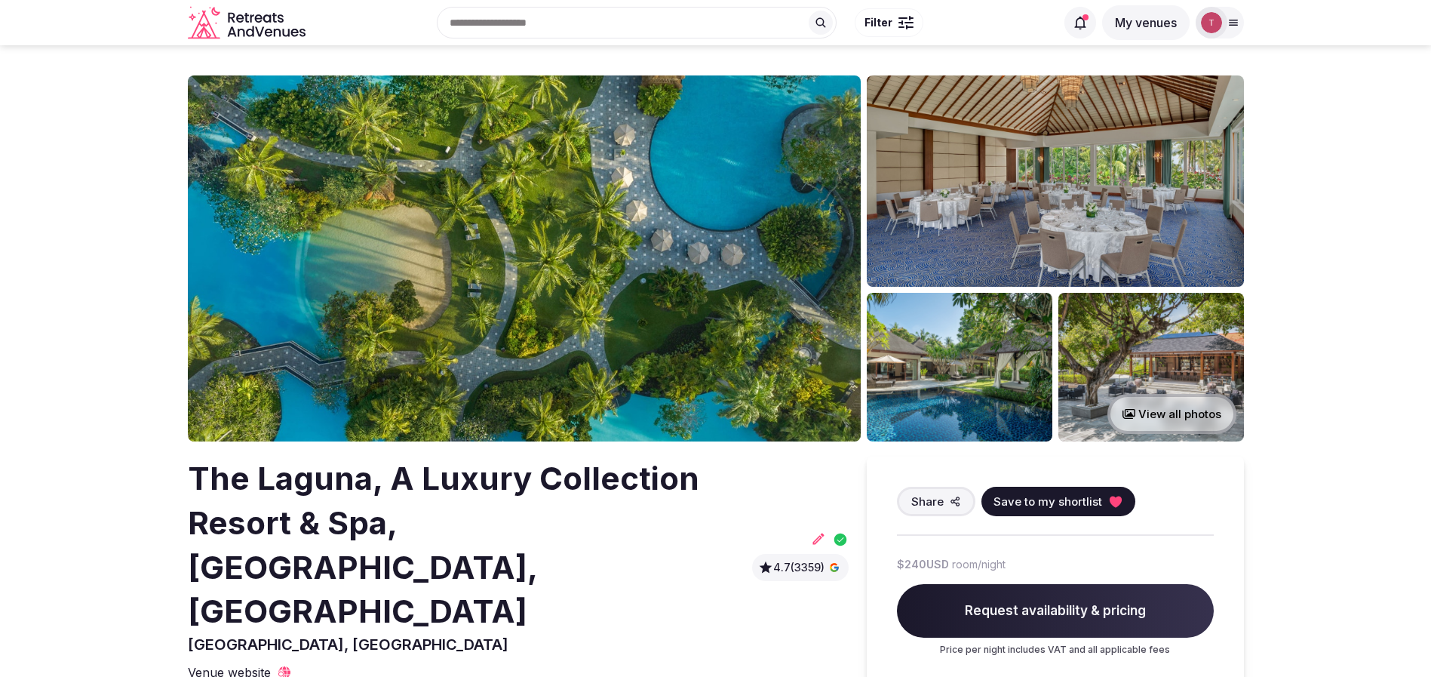
click at [570, 299] on img at bounding box center [524, 258] width 673 height 366
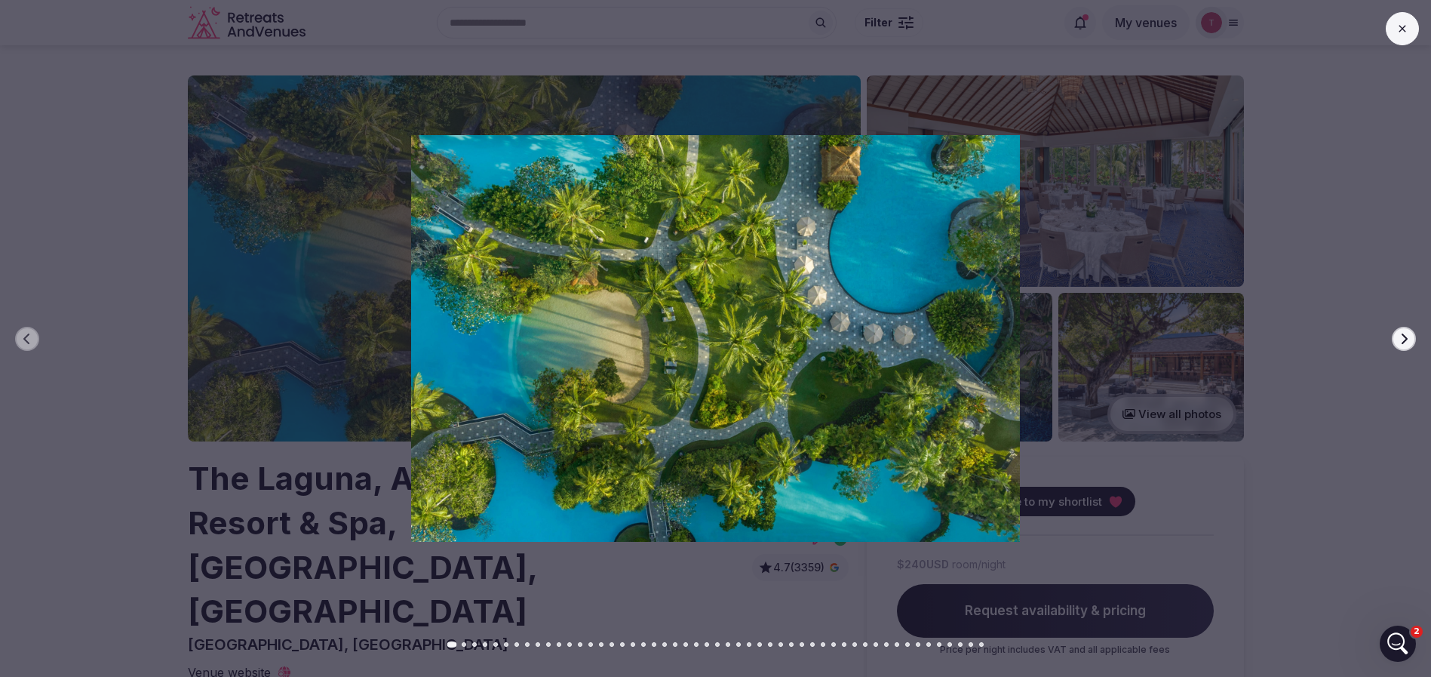
click at [1404, 337] on icon "button" at bounding box center [1404, 339] width 12 height 12
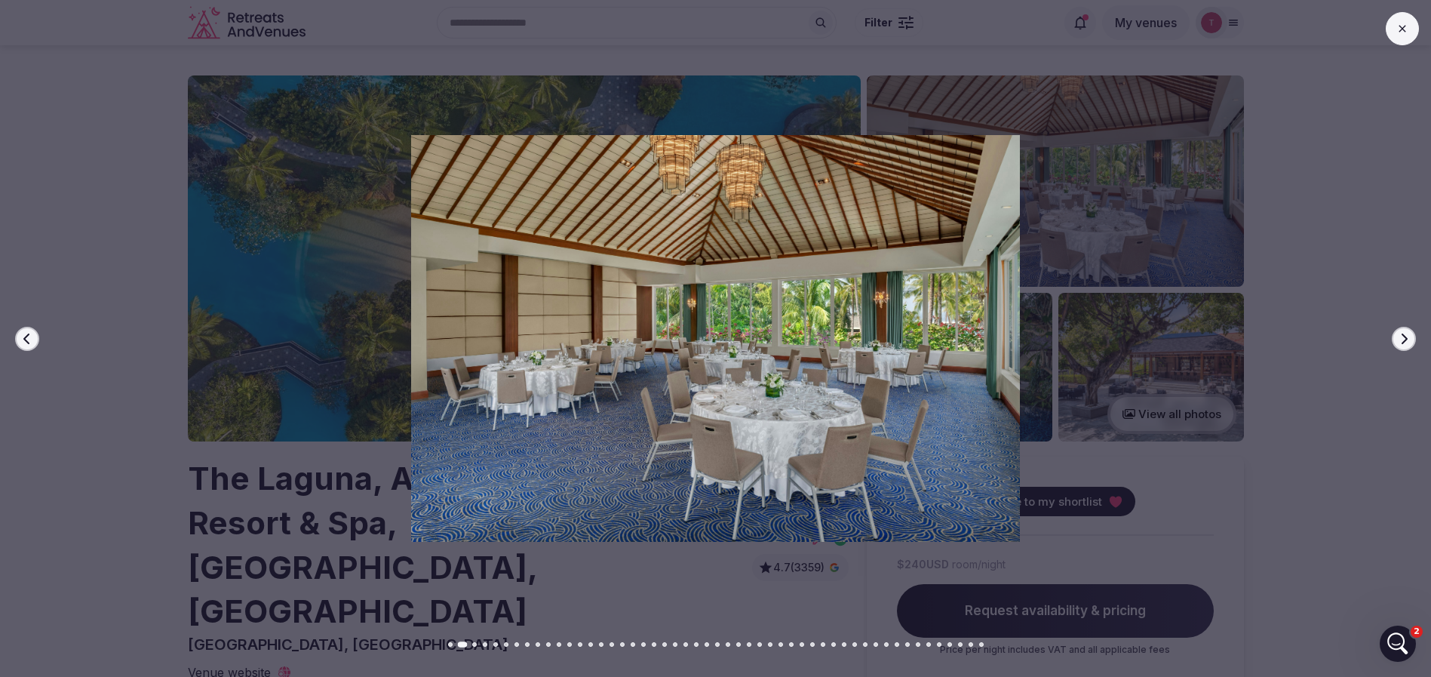
click at [1404, 337] on icon "button" at bounding box center [1404, 339] width 12 height 12
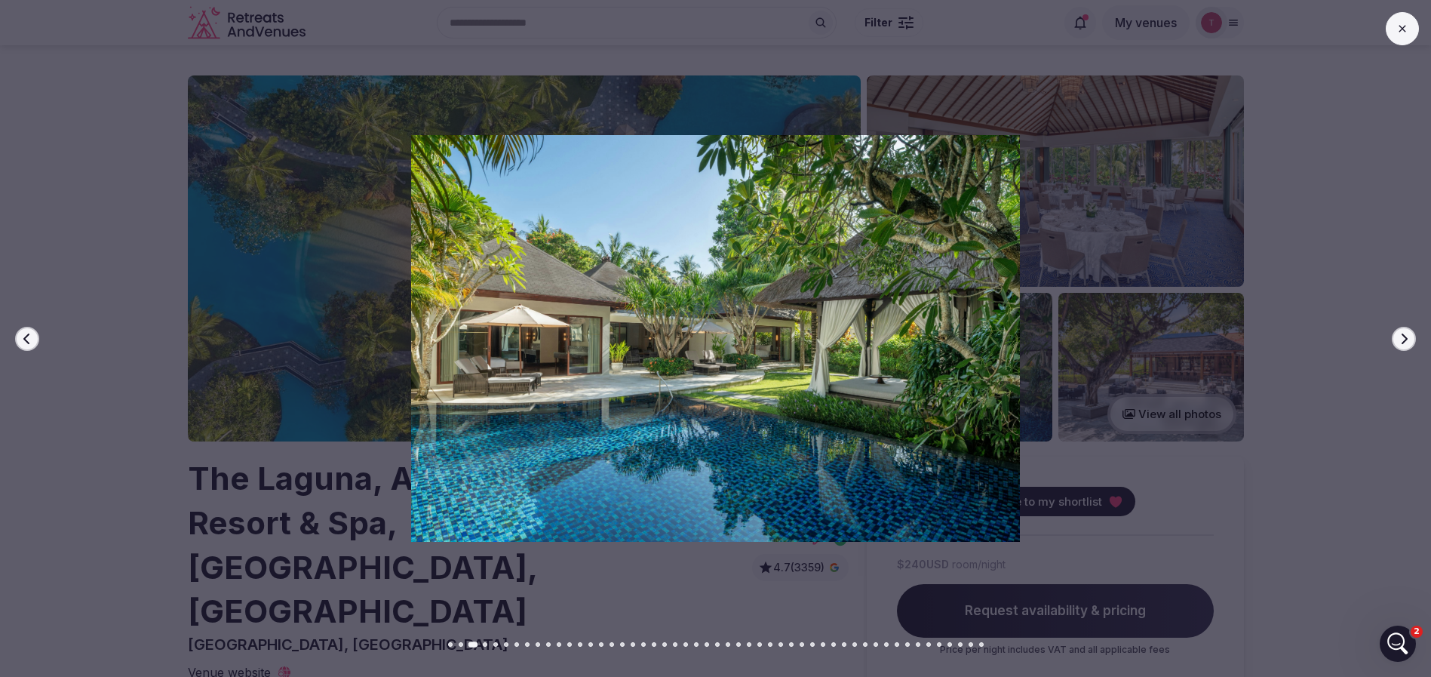
click at [1405, 340] on icon "button" at bounding box center [1405, 338] width 6 height 11
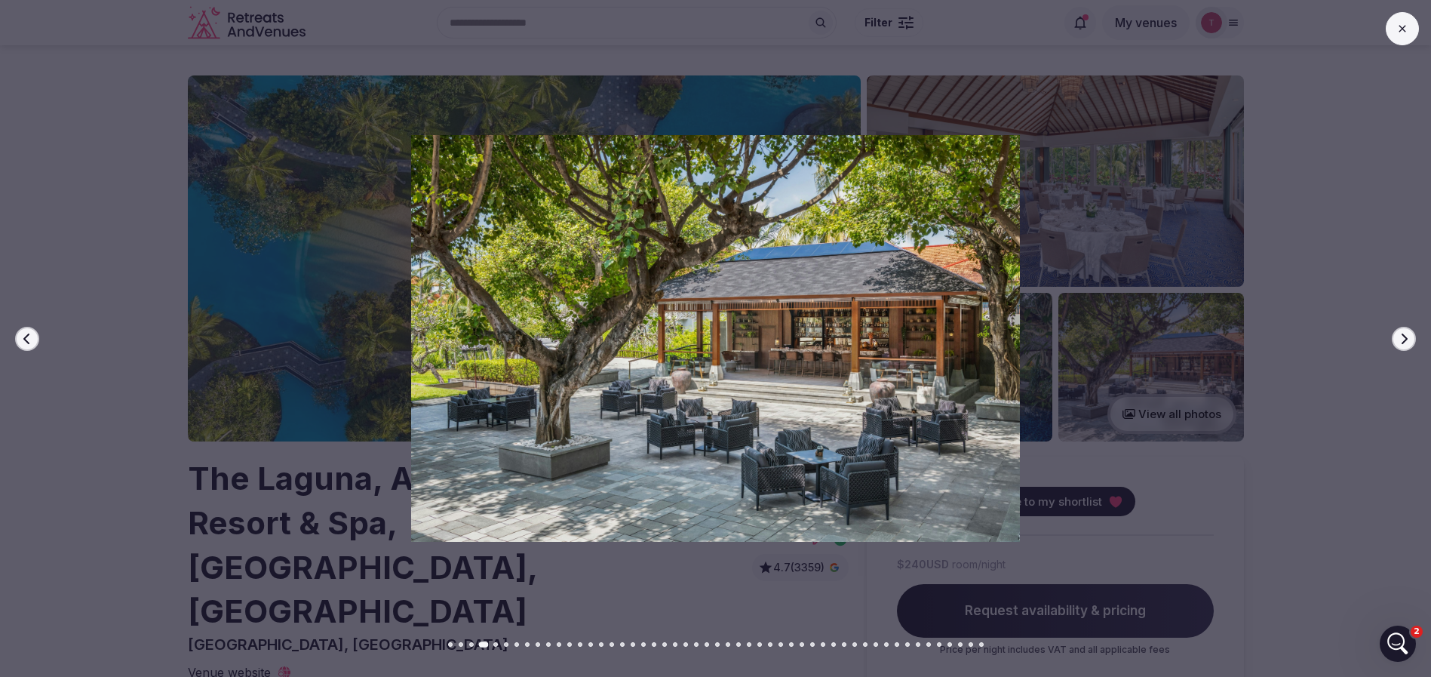
click at [1405, 340] on icon "button" at bounding box center [1405, 338] width 6 height 11
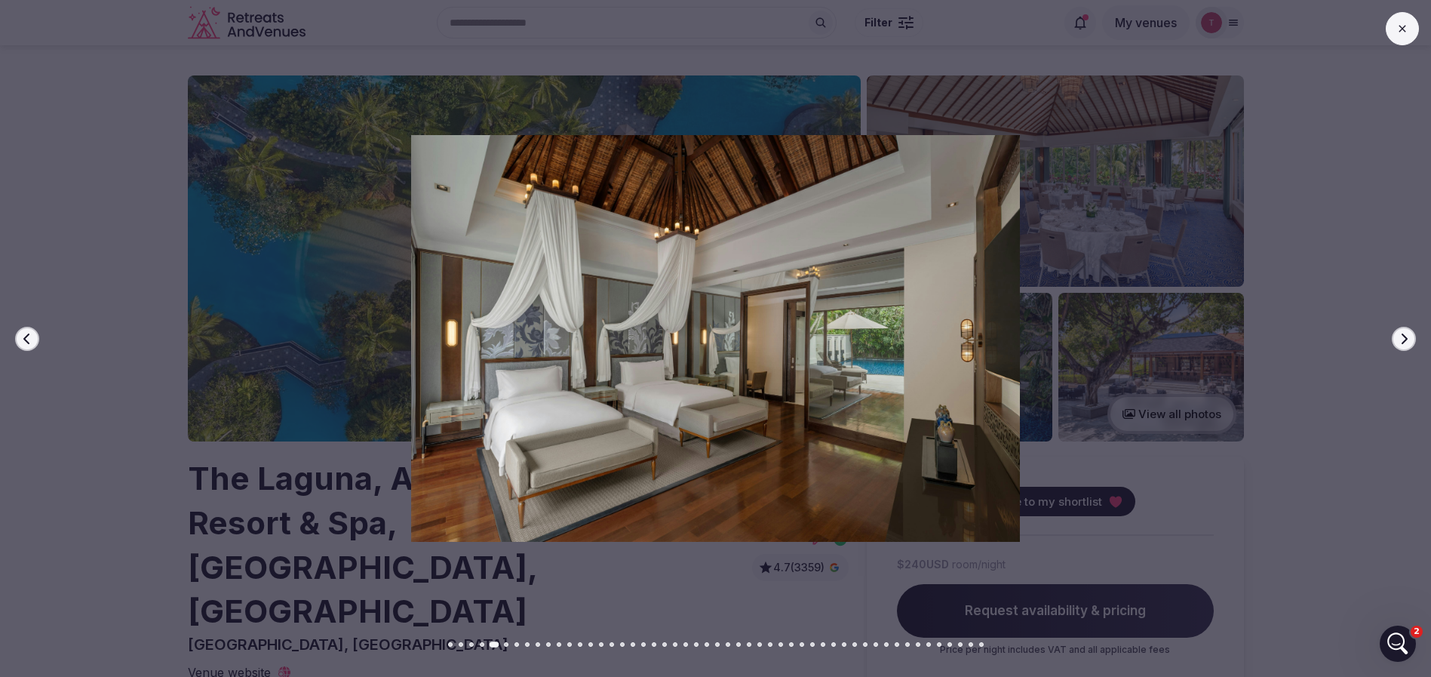
click at [1405, 340] on icon "button" at bounding box center [1405, 338] width 6 height 11
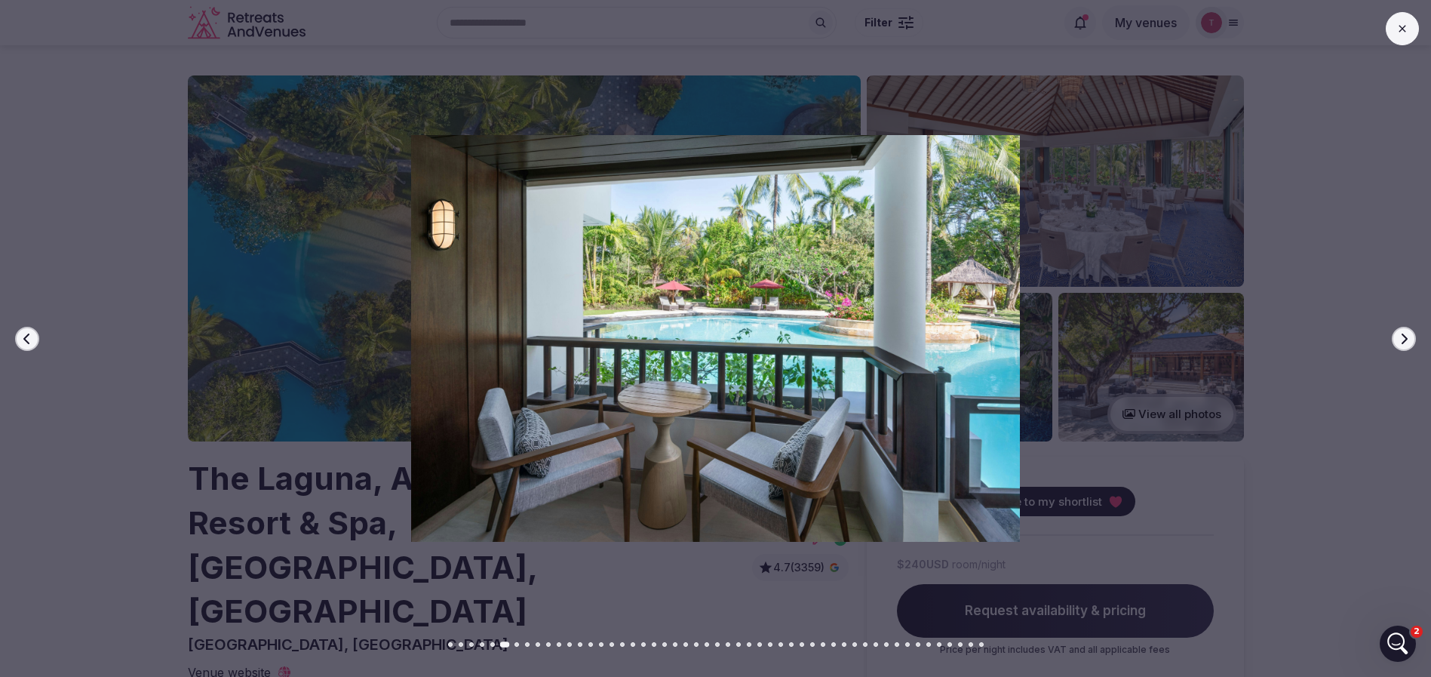
click at [1405, 340] on icon "button" at bounding box center [1405, 338] width 6 height 11
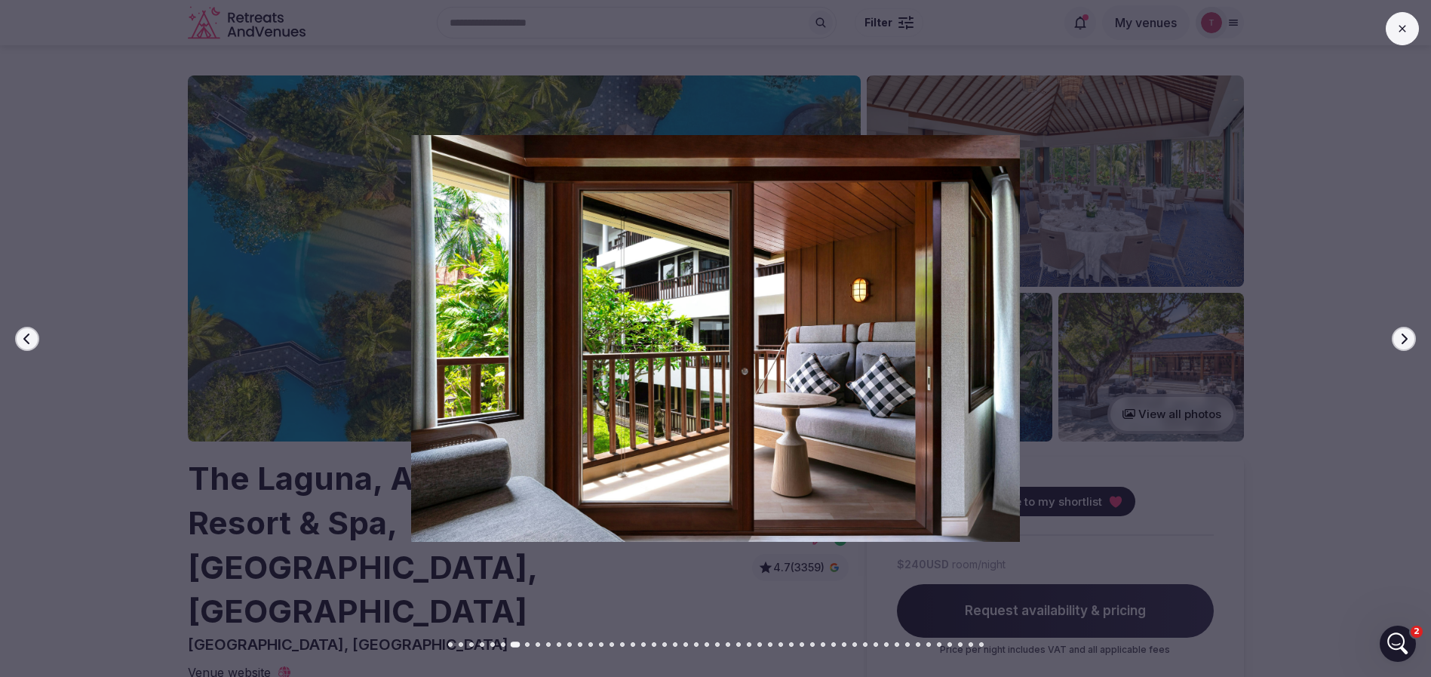
click at [1405, 340] on icon "button" at bounding box center [1405, 338] width 6 height 11
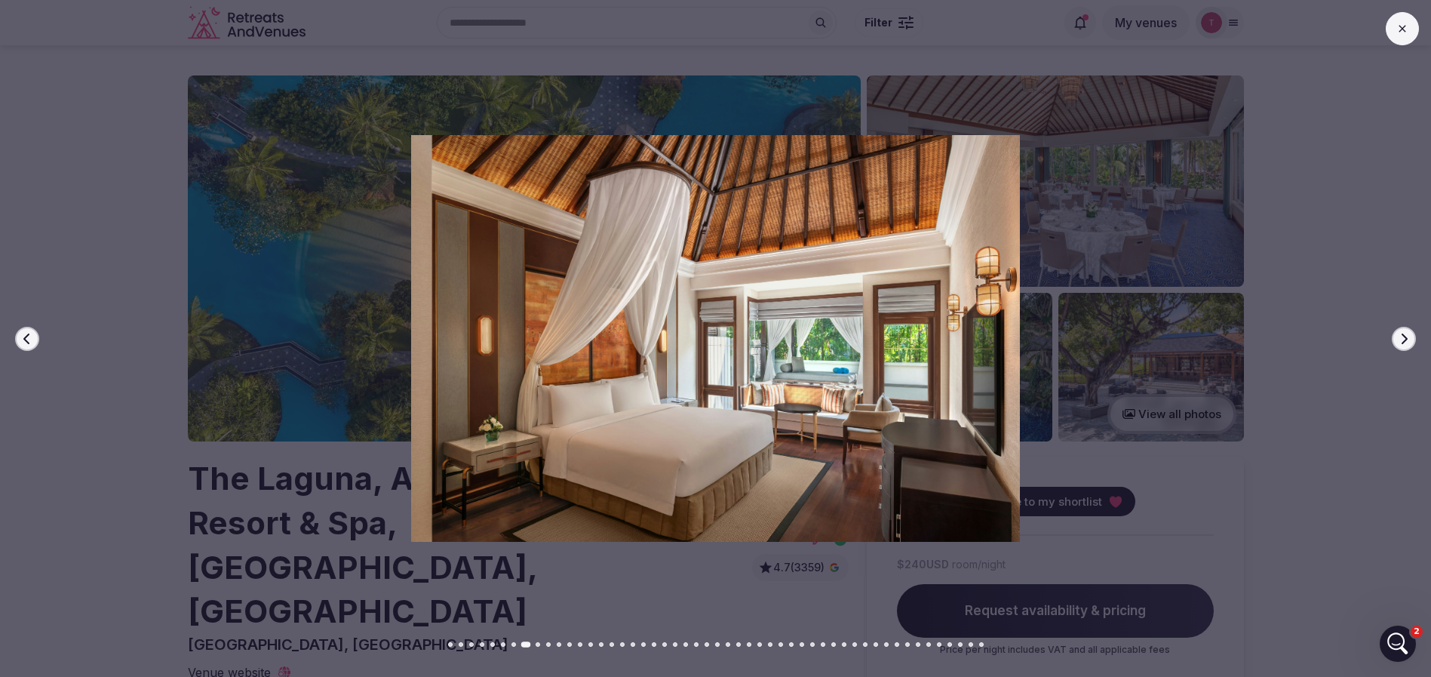
click at [1405, 340] on icon "button" at bounding box center [1405, 338] width 6 height 11
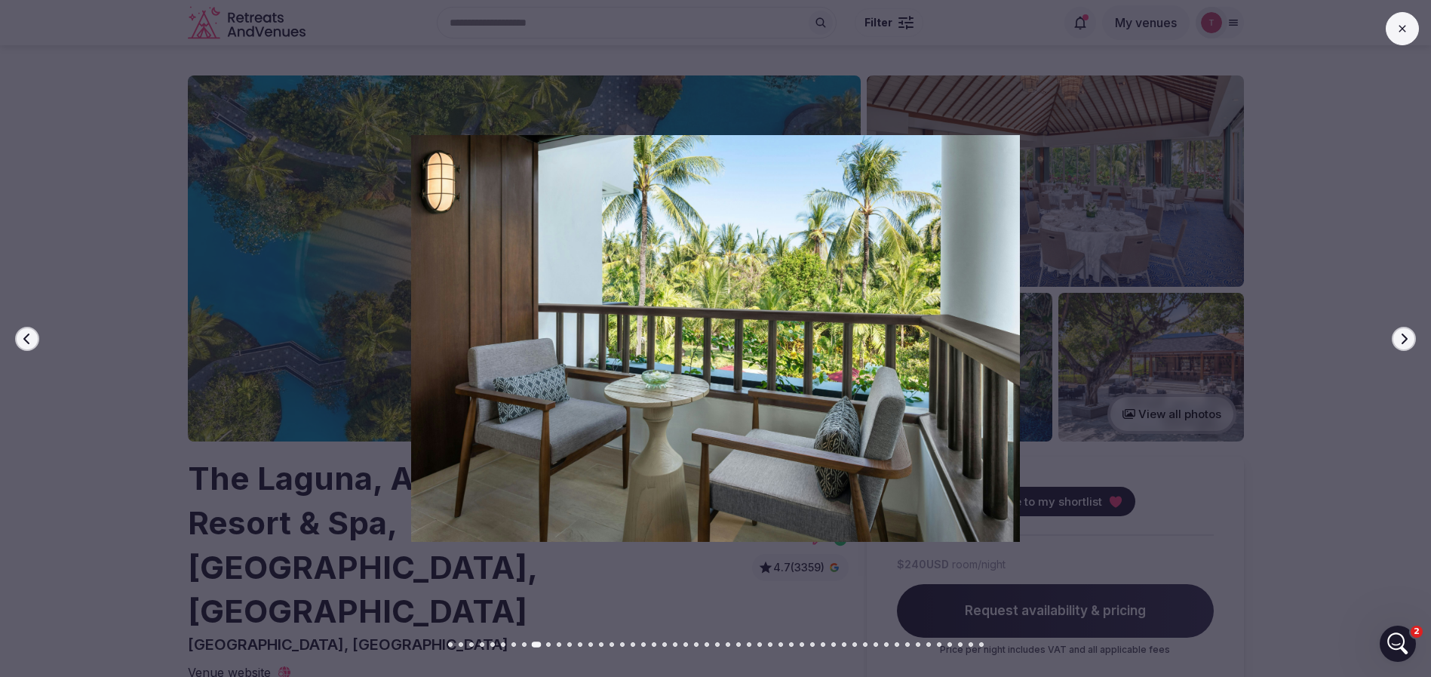
click at [1405, 340] on icon "button" at bounding box center [1405, 338] width 6 height 11
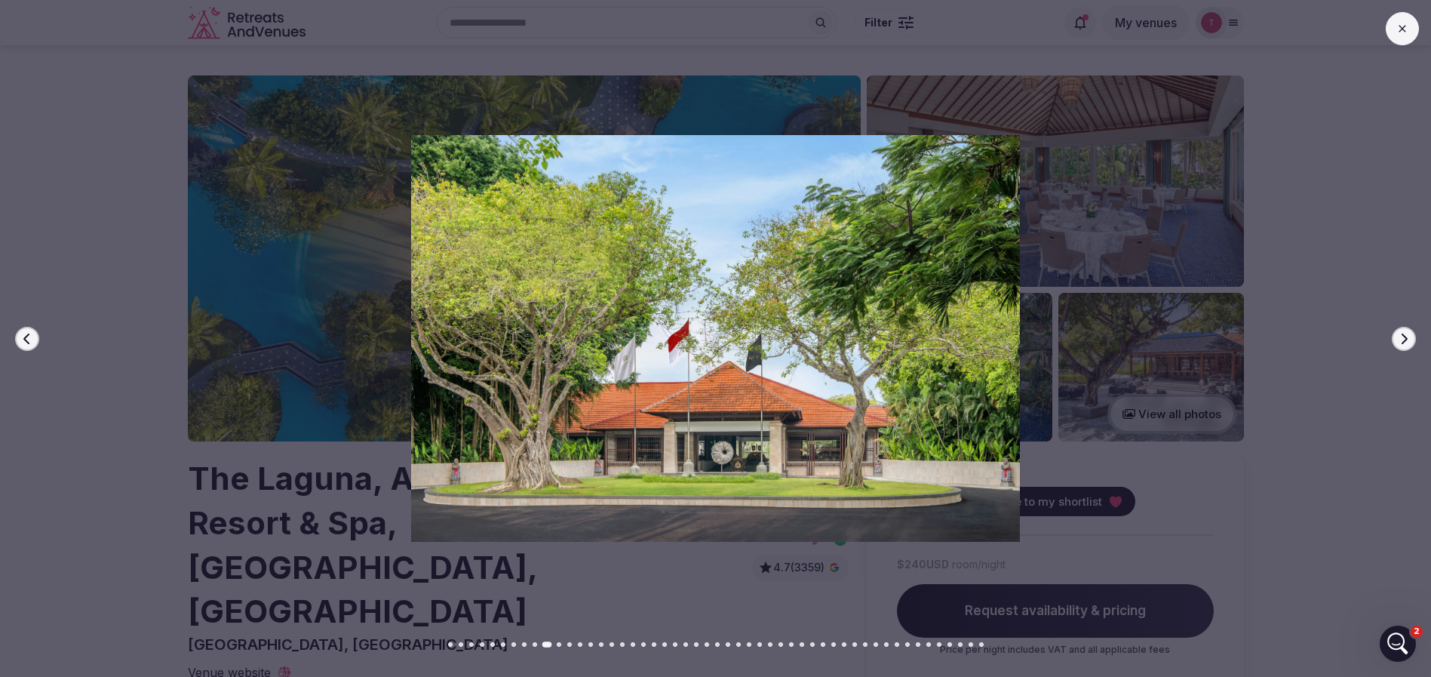
click at [1405, 340] on icon "button" at bounding box center [1405, 338] width 6 height 11
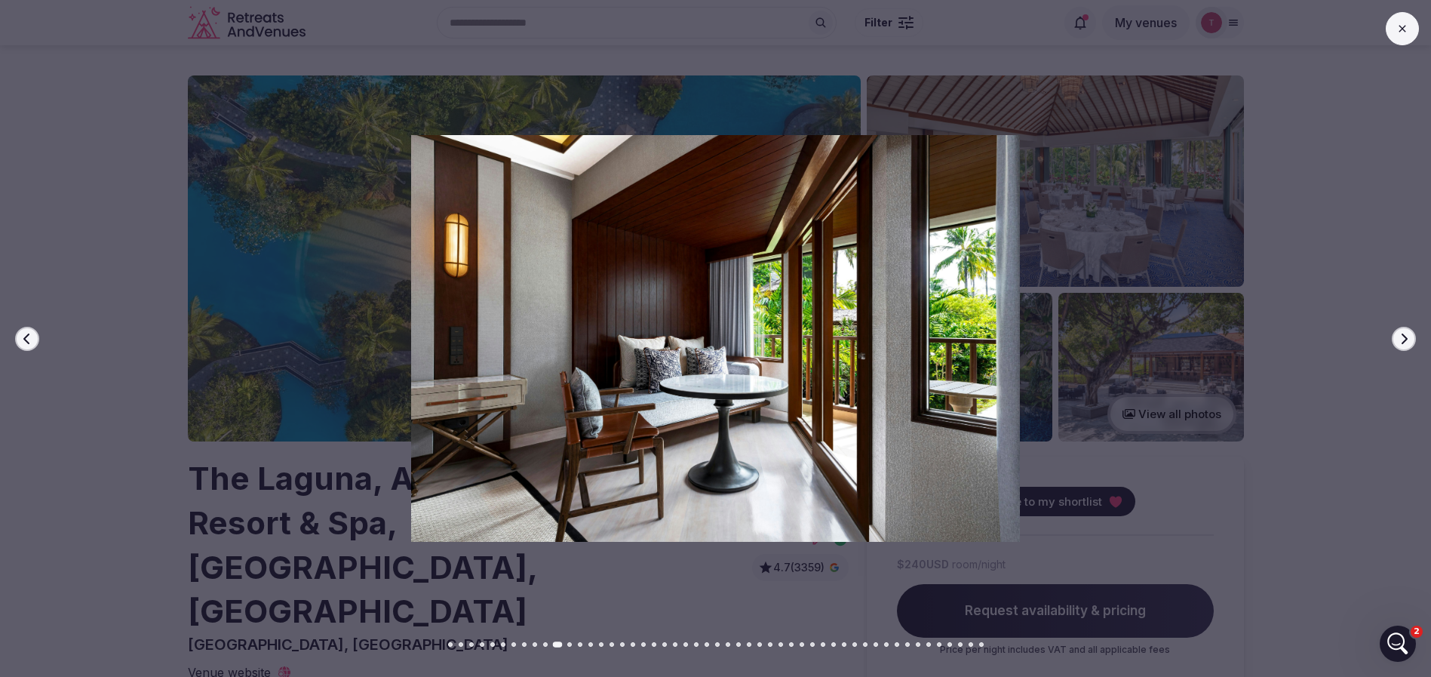
click at [1405, 340] on icon "button" at bounding box center [1405, 338] width 6 height 11
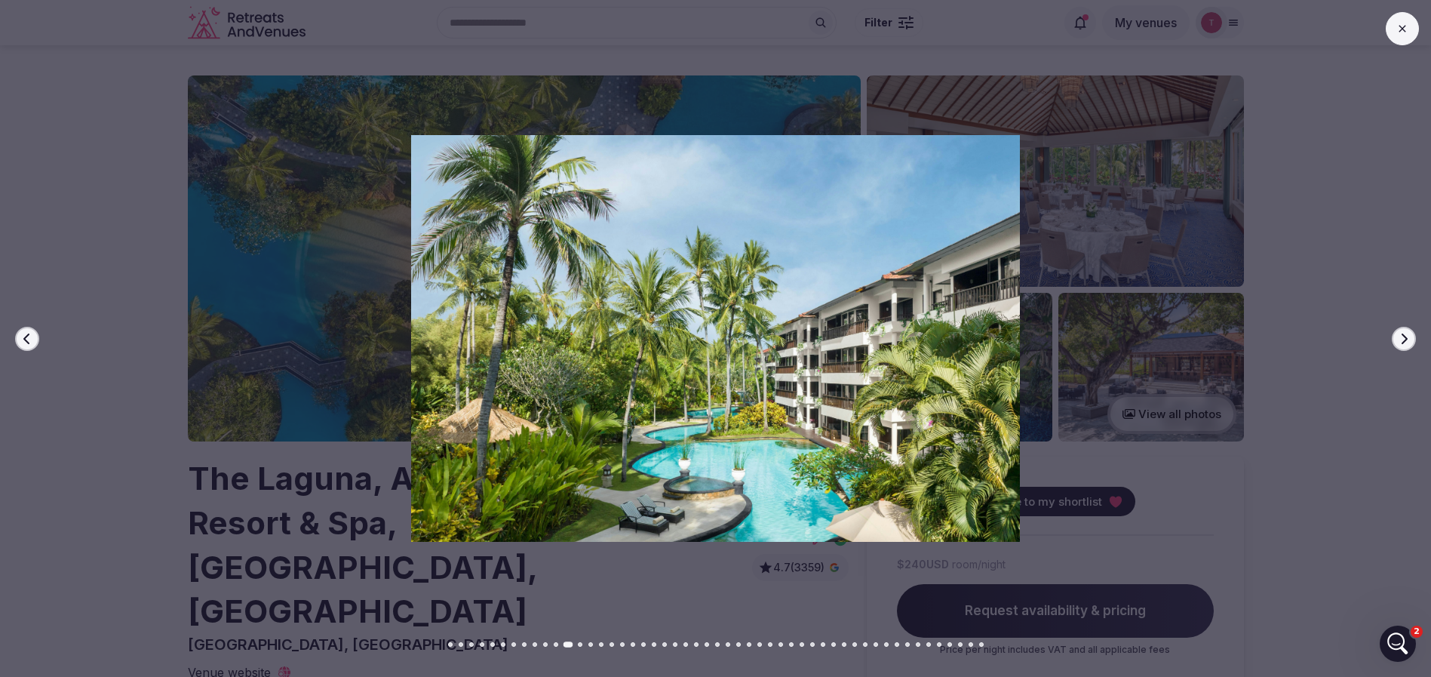
click at [1405, 340] on icon "button" at bounding box center [1405, 338] width 6 height 11
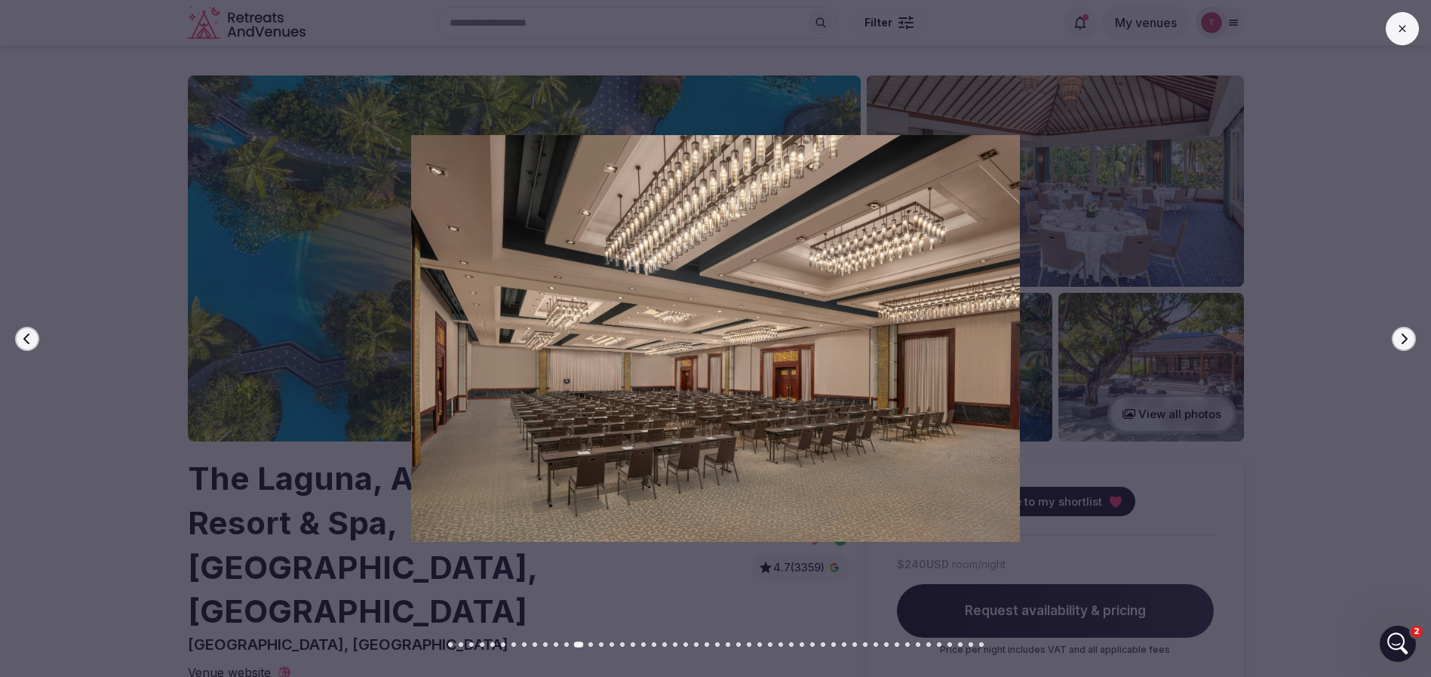
click at [1405, 333] on icon "button" at bounding box center [1404, 339] width 12 height 12
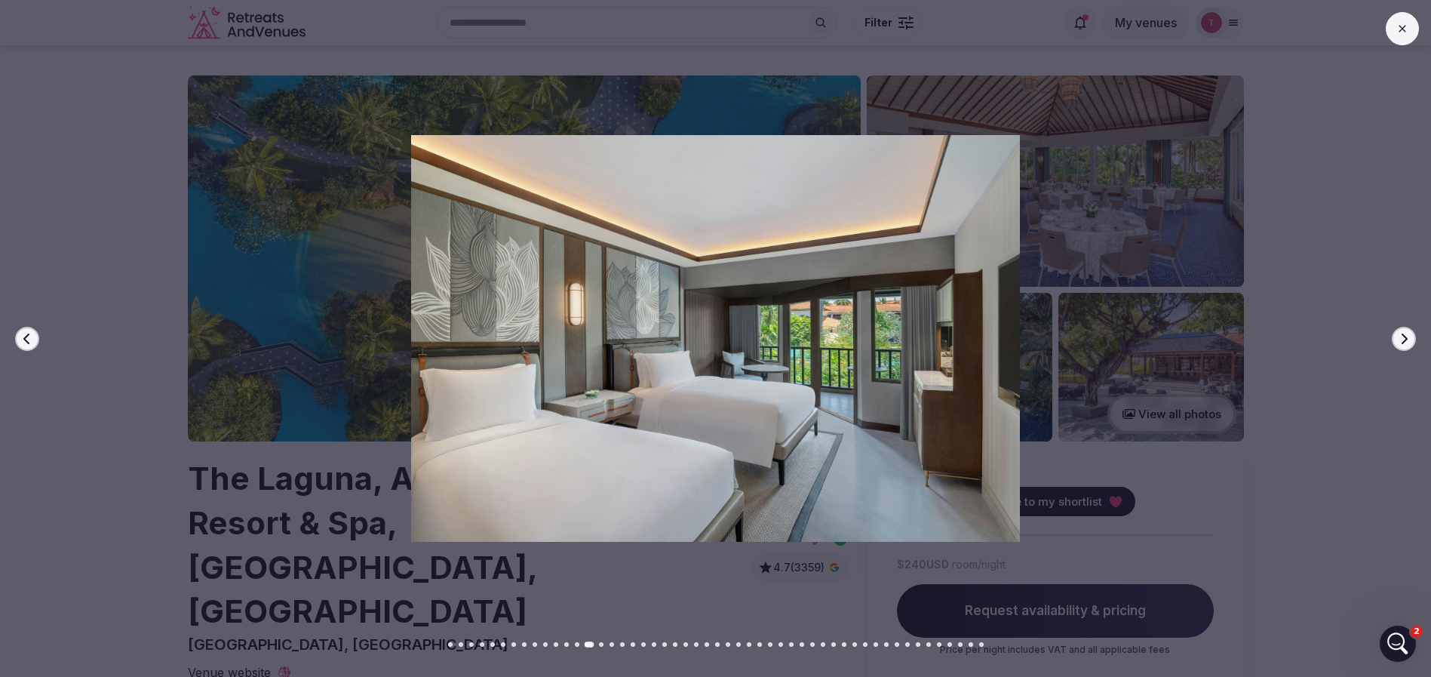
click at [1405, 333] on icon "button" at bounding box center [1404, 339] width 12 height 12
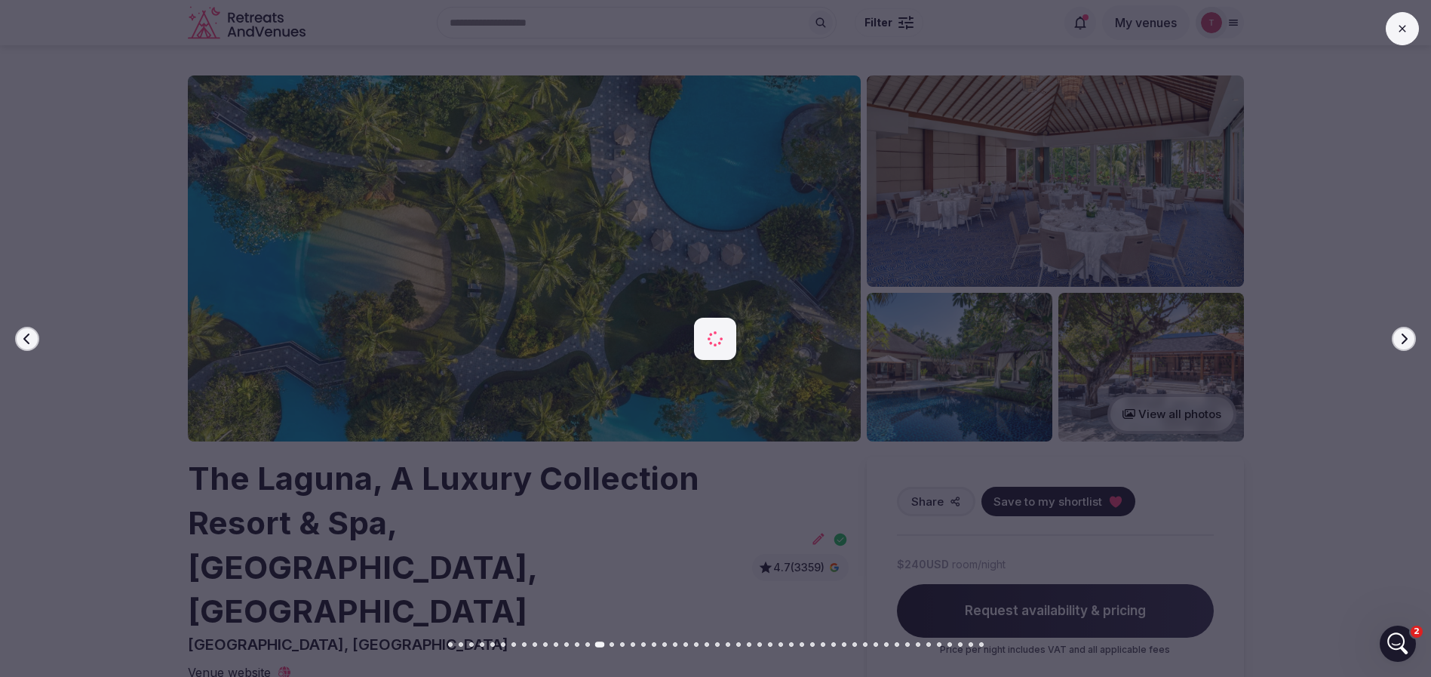
click at [1405, 333] on icon "button" at bounding box center [1404, 339] width 12 height 12
click at [1422, 329] on div at bounding box center [709, 338] width 1443 height 406
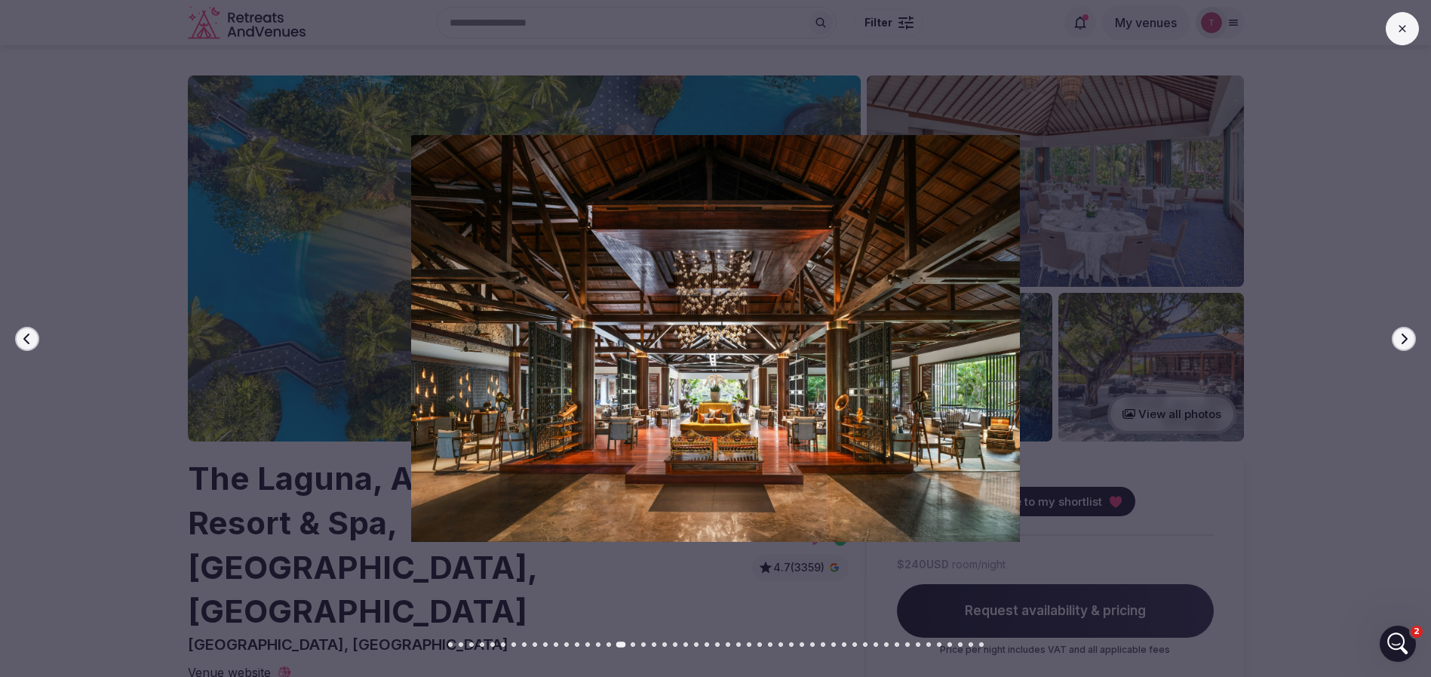
click at [1419, 327] on div at bounding box center [709, 338] width 1443 height 406
click at [1406, 336] on icon "button" at bounding box center [1404, 339] width 12 height 12
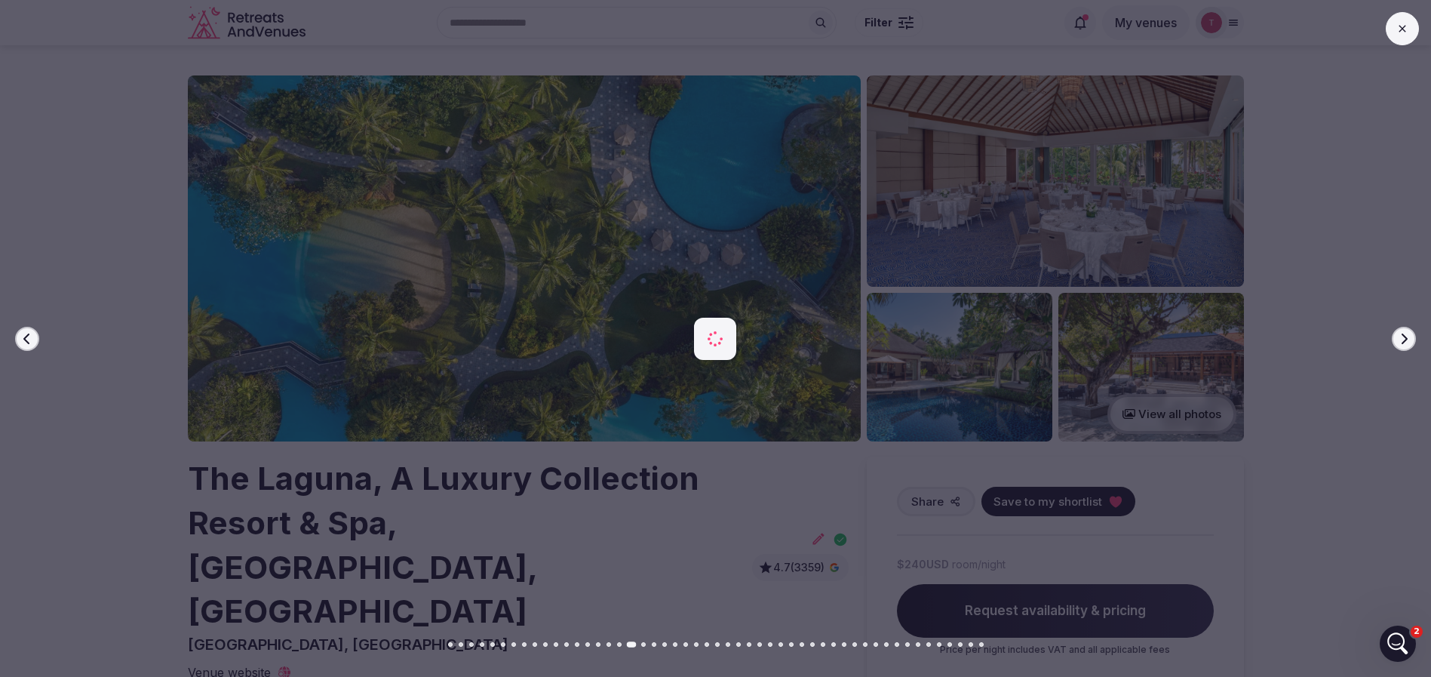
click at [1406, 336] on icon "button" at bounding box center [1404, 339] width 12 height 12
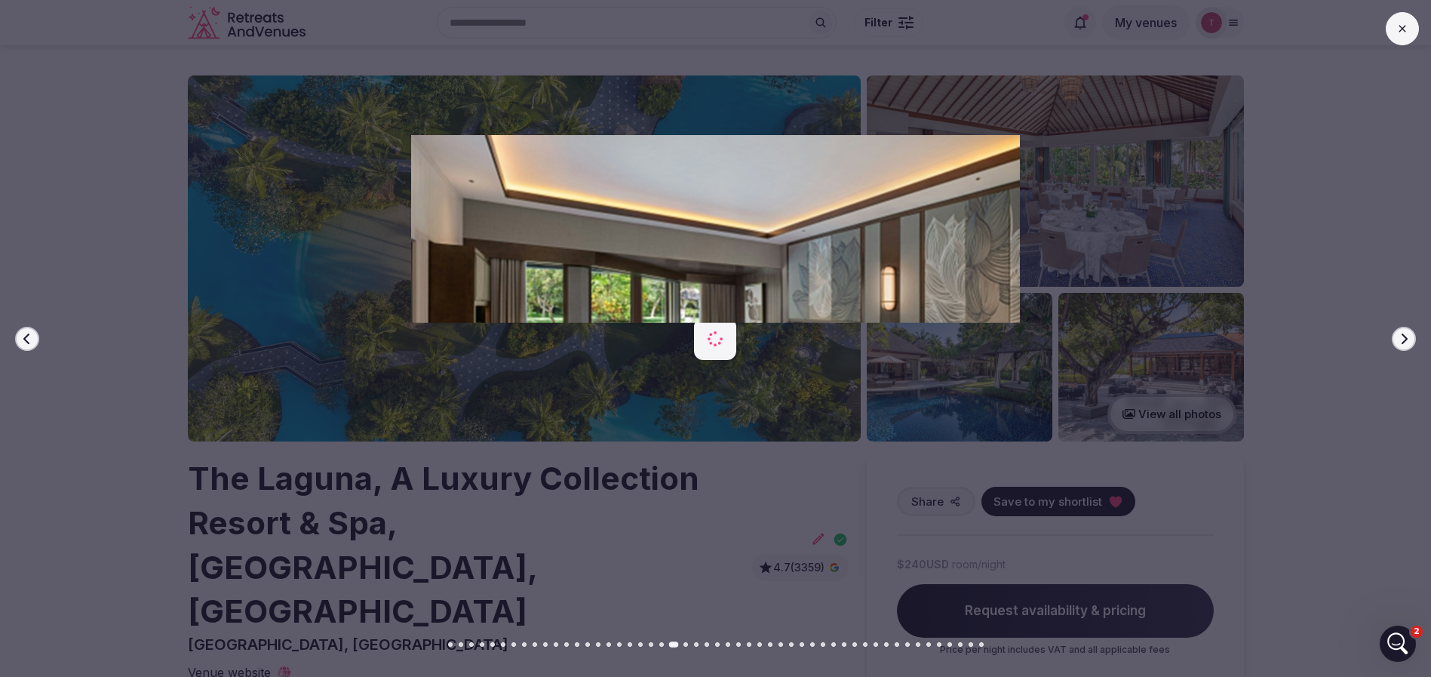
click at [1406, 336] on icon "button" at bounding box center [1404, 339] width 12 height 12
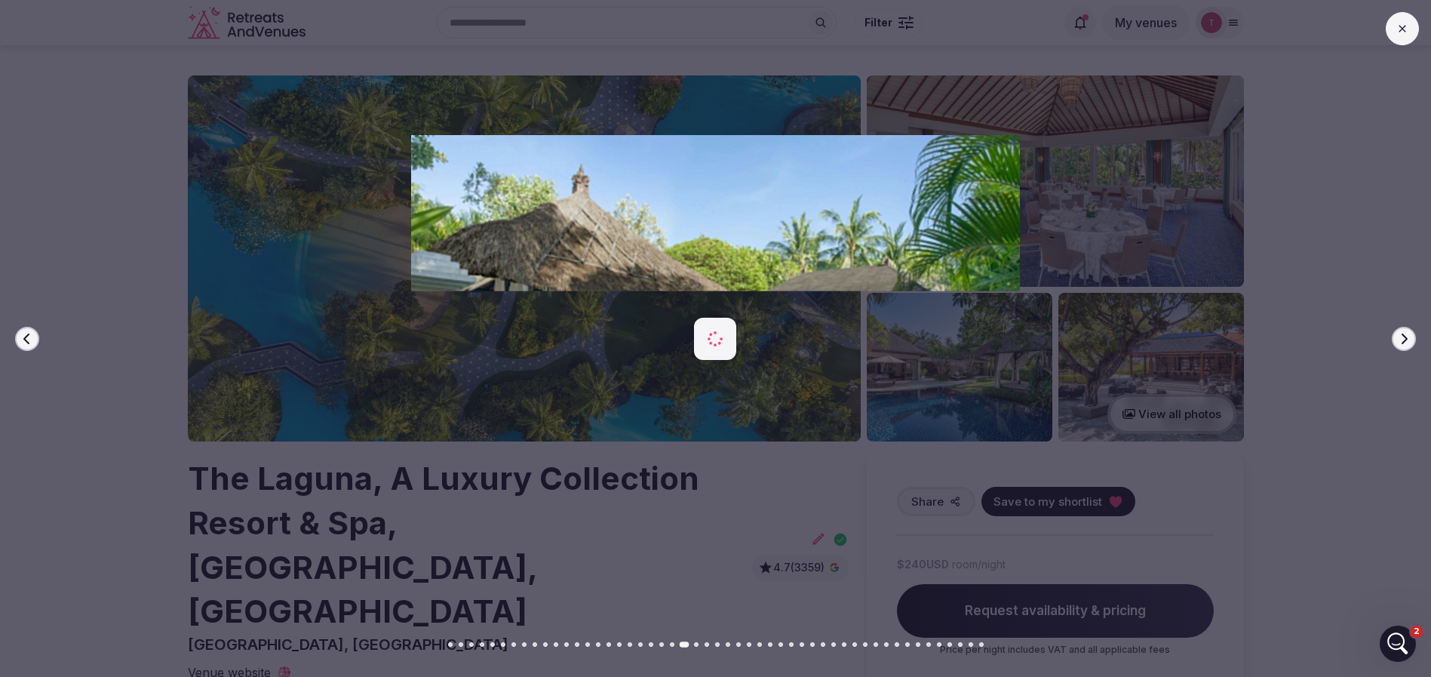
click at [1406, 336] on icon "button" at bounding box center [1404, 339] width 12 height 12
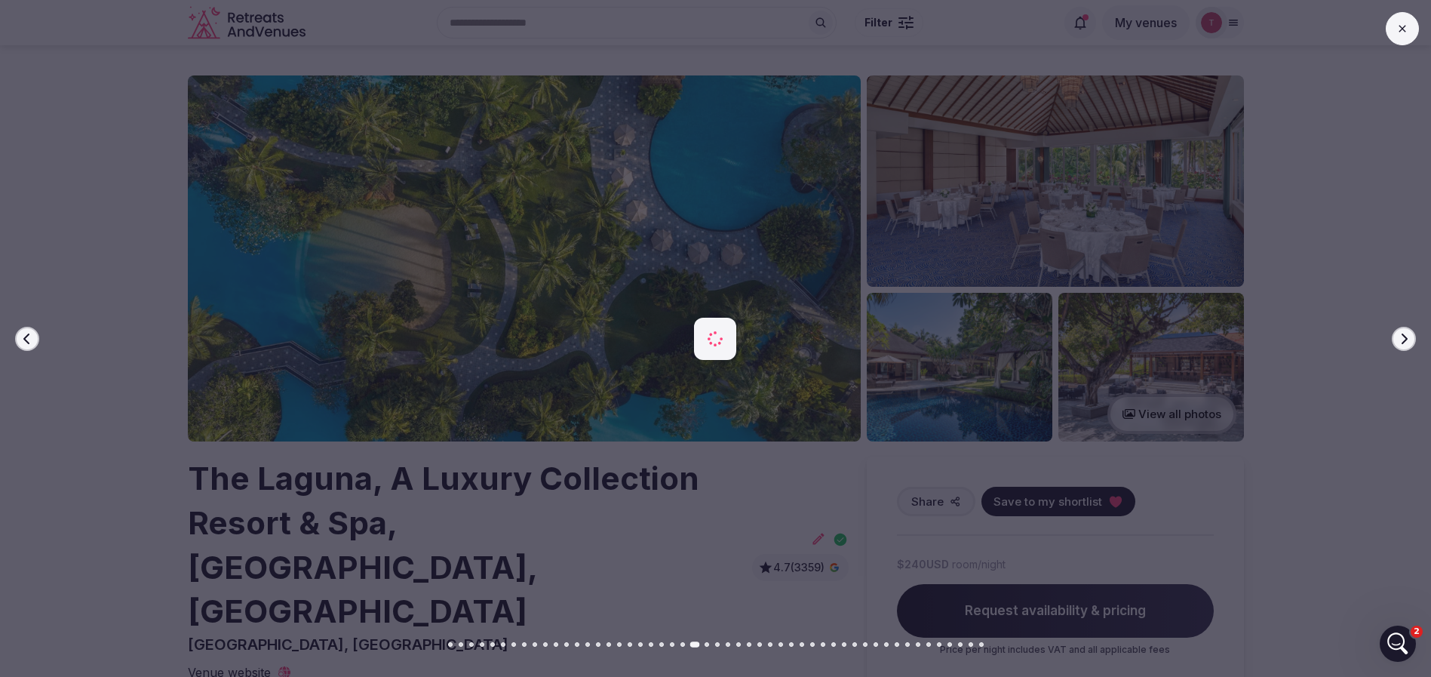
click at [1406, 336] on icon "button" at bounding box center [1404, 339] width 12 height 12
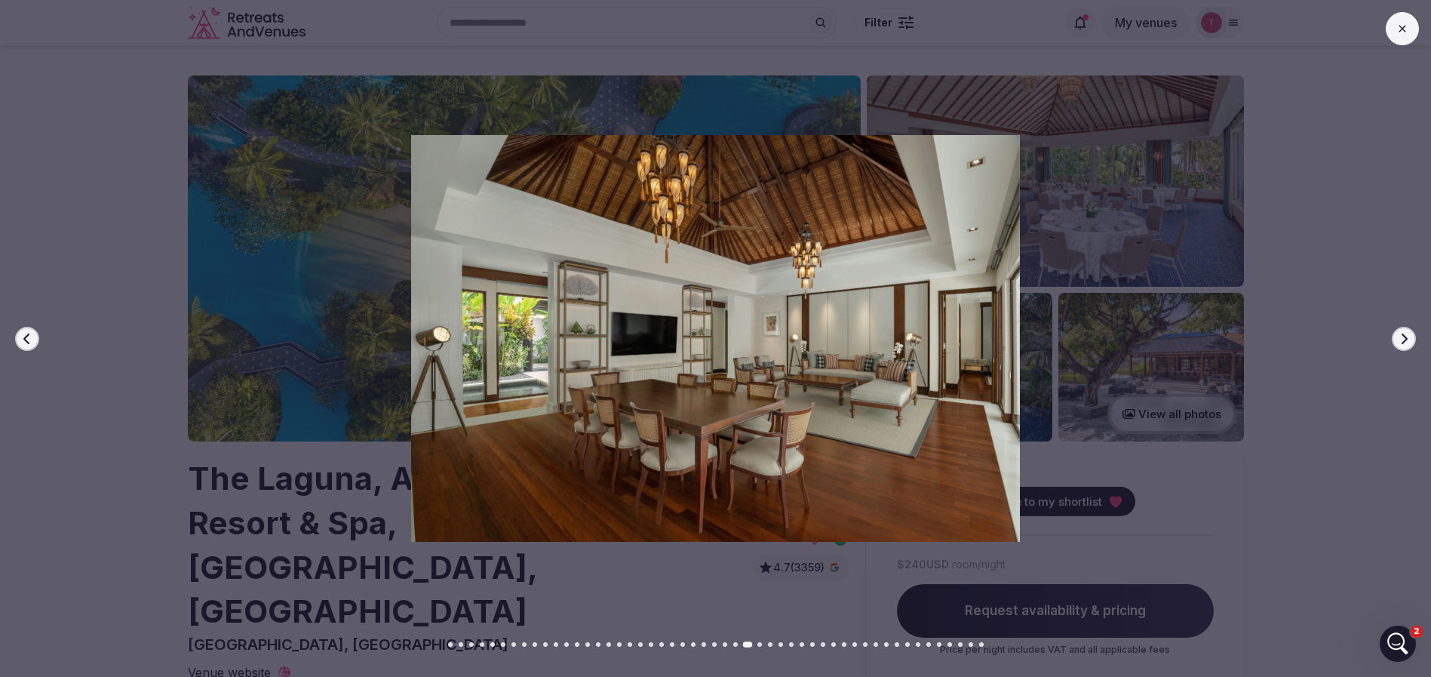
click at [28, 336] on icon "button" at bounding box center [27, 339] width 12 height 12
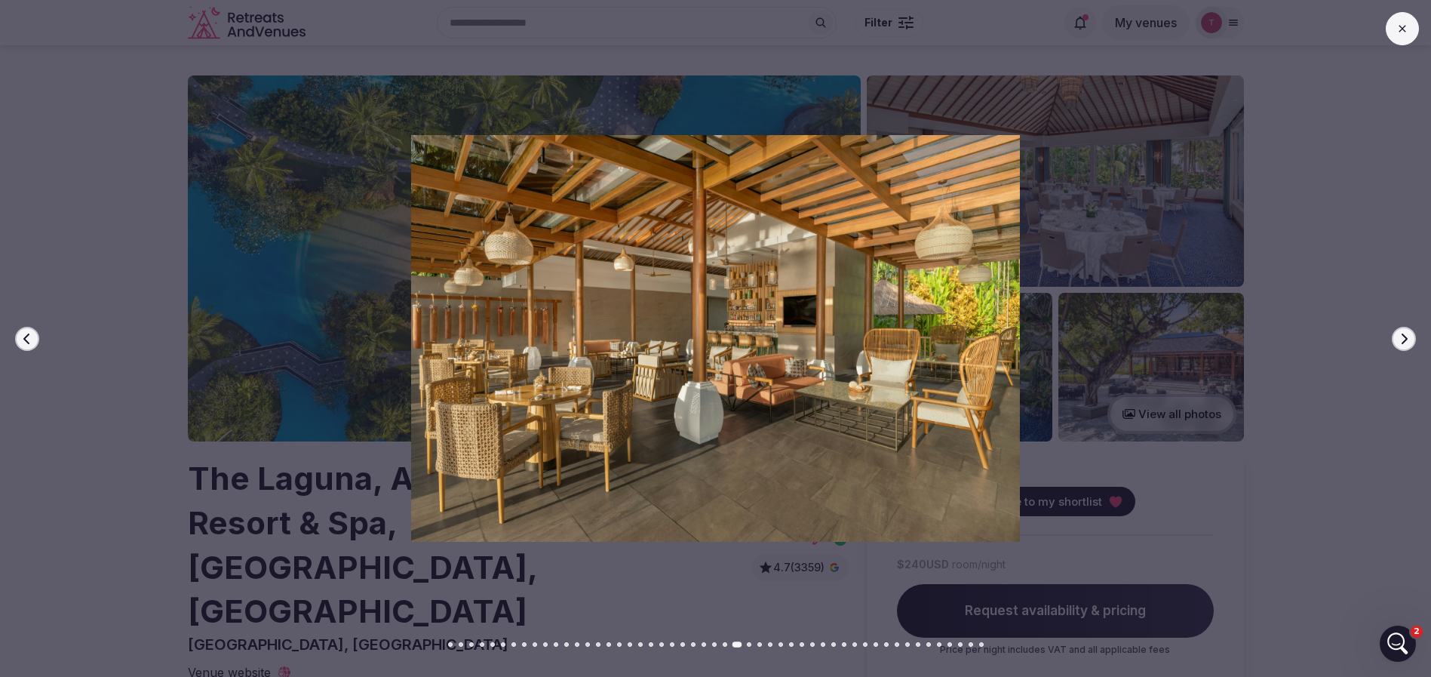
click at [29, 334] on icon "button" at bounding box center [27, 339] width 12 height 12
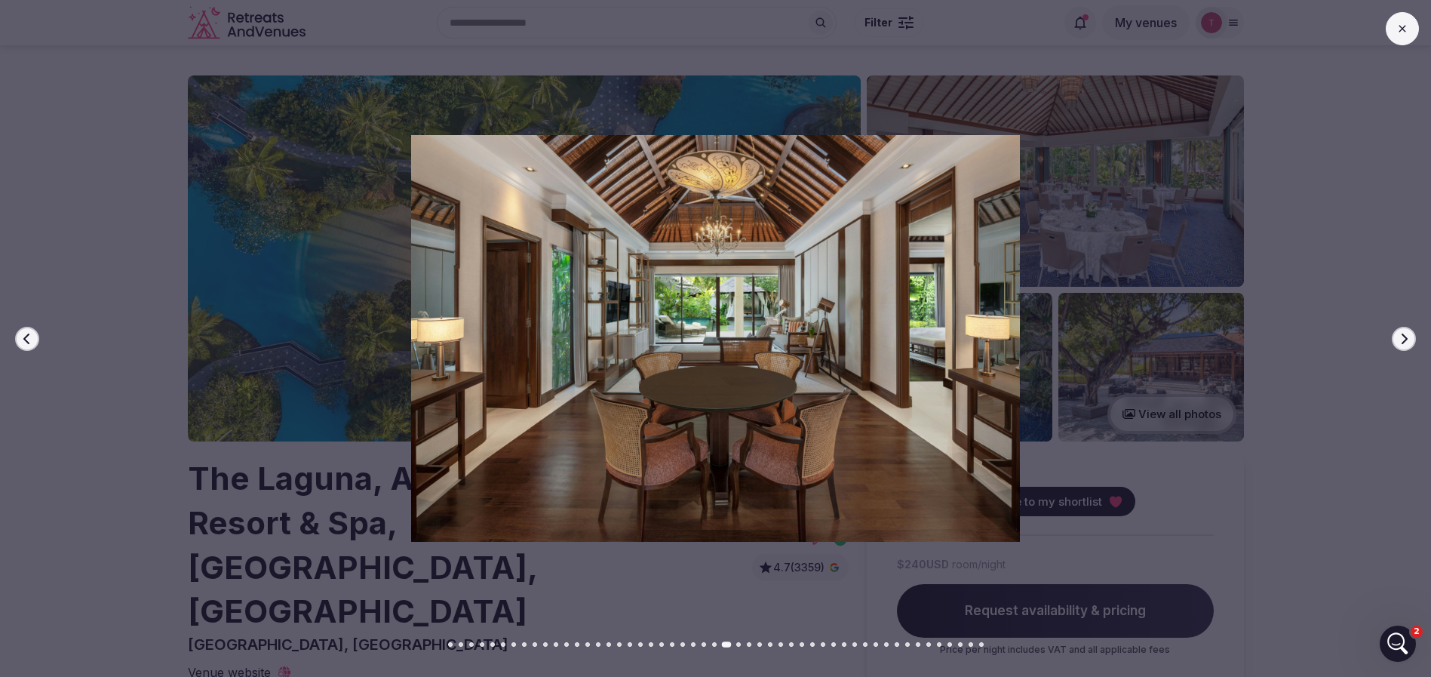
click at [38, 334] on button "Previous slide" at bounding box center [27, 339] width 24 height 24
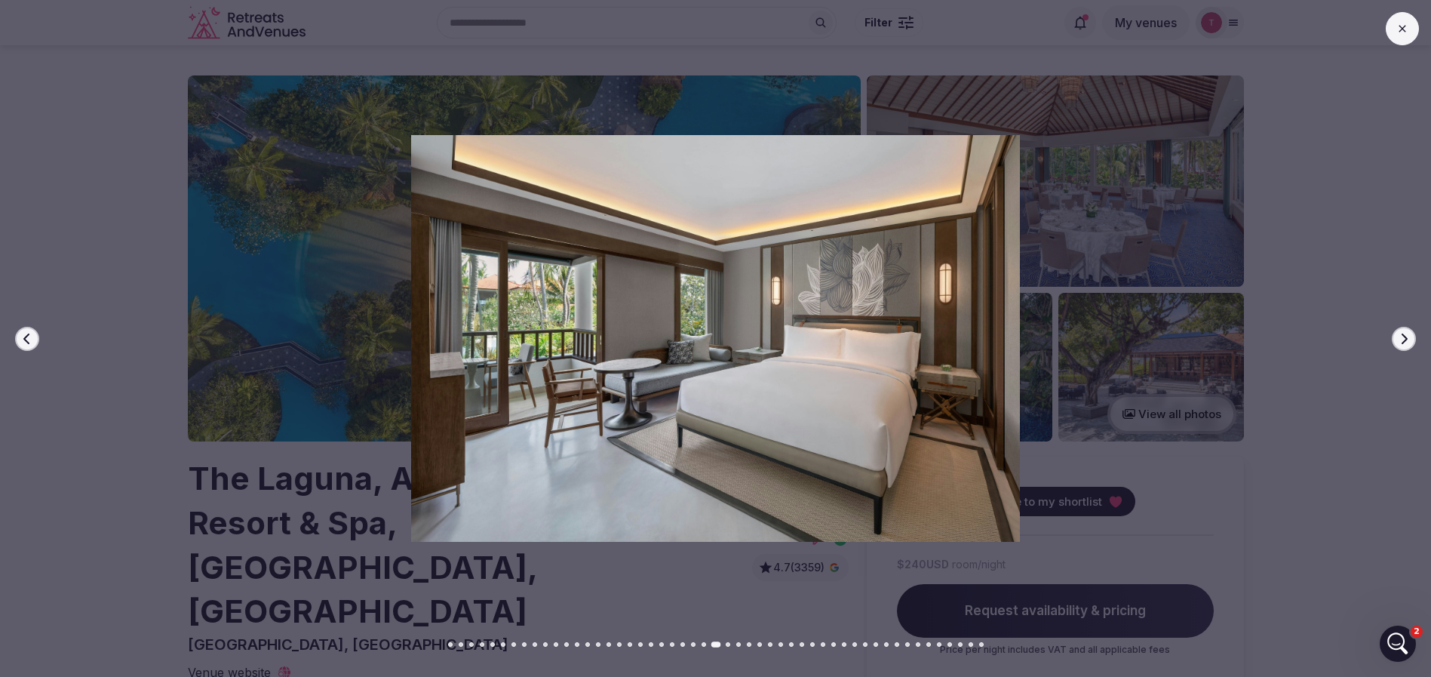
click at [38, 334] on button "Previous slide" at bounding box center [27, 339] width 24 height 24
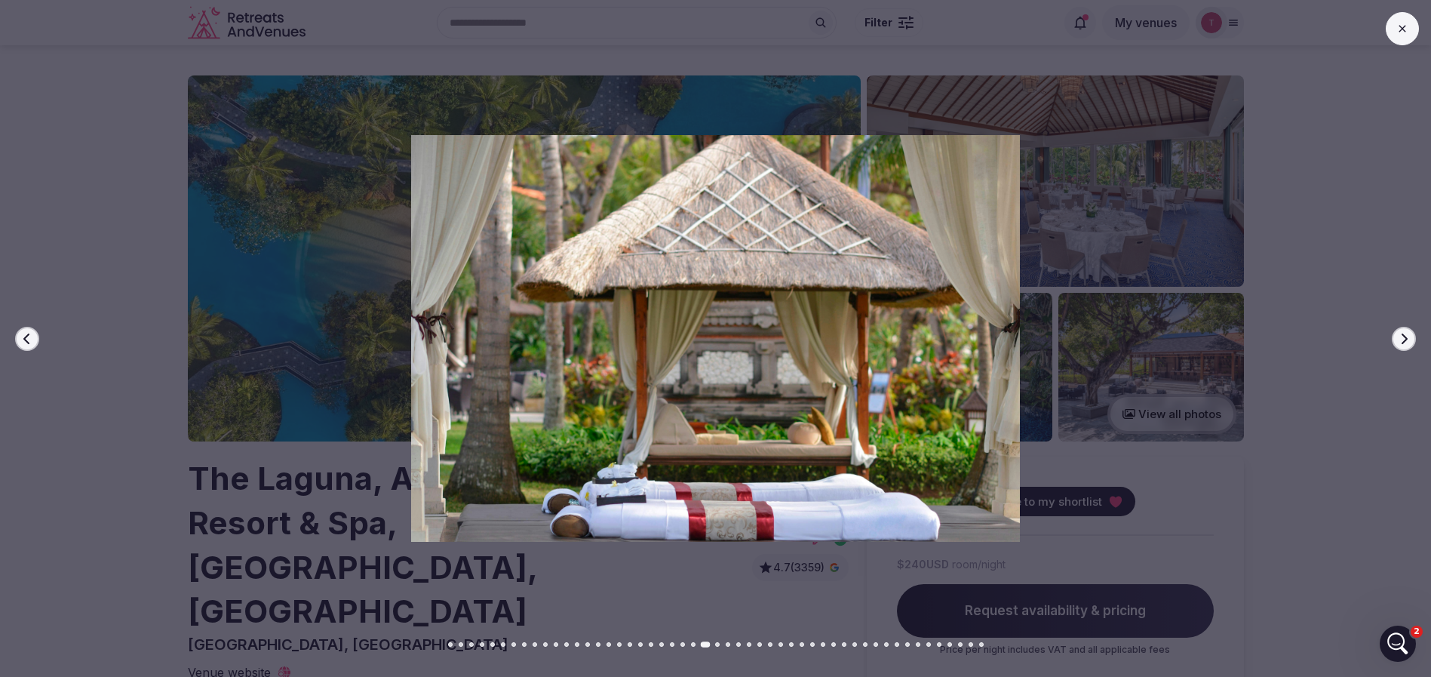
click at [38, 334] on button "Previous slide" at bounding box center [27, 339] width 24 height 24
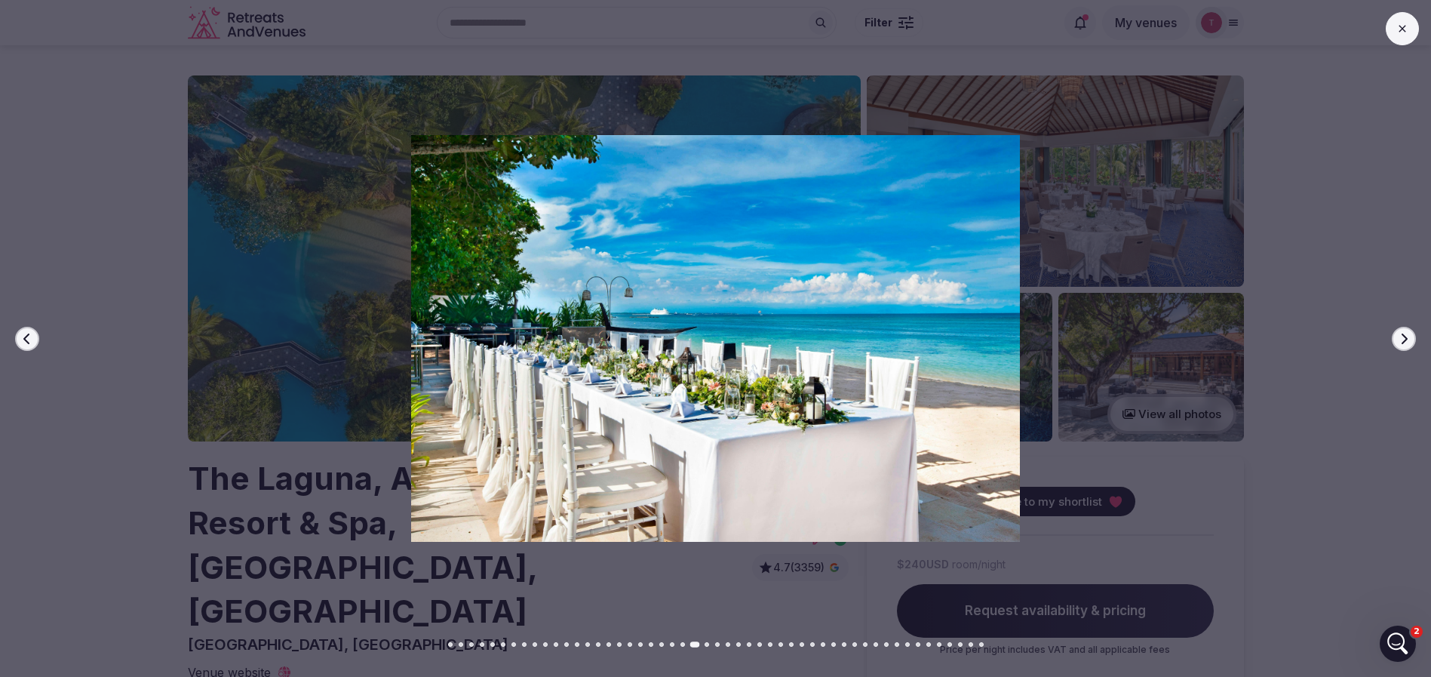
click at [40, 334] on div at bounding box center [709, 338] width 1443 height 406
click at [31, 336] on icon "button" at bounding box center [27, 339] width 12 height 12
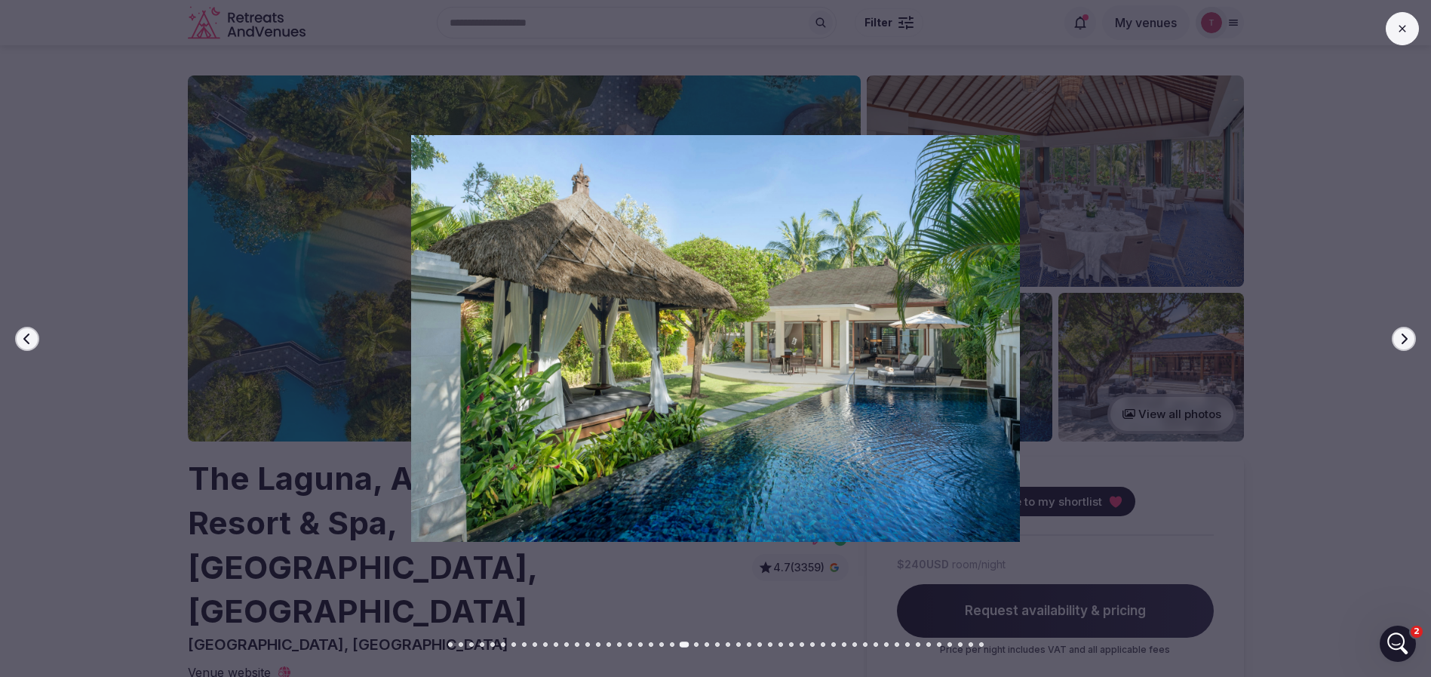
click at [31, 336] on icon "button" at bounding box center [27, 339] width 12 height 12
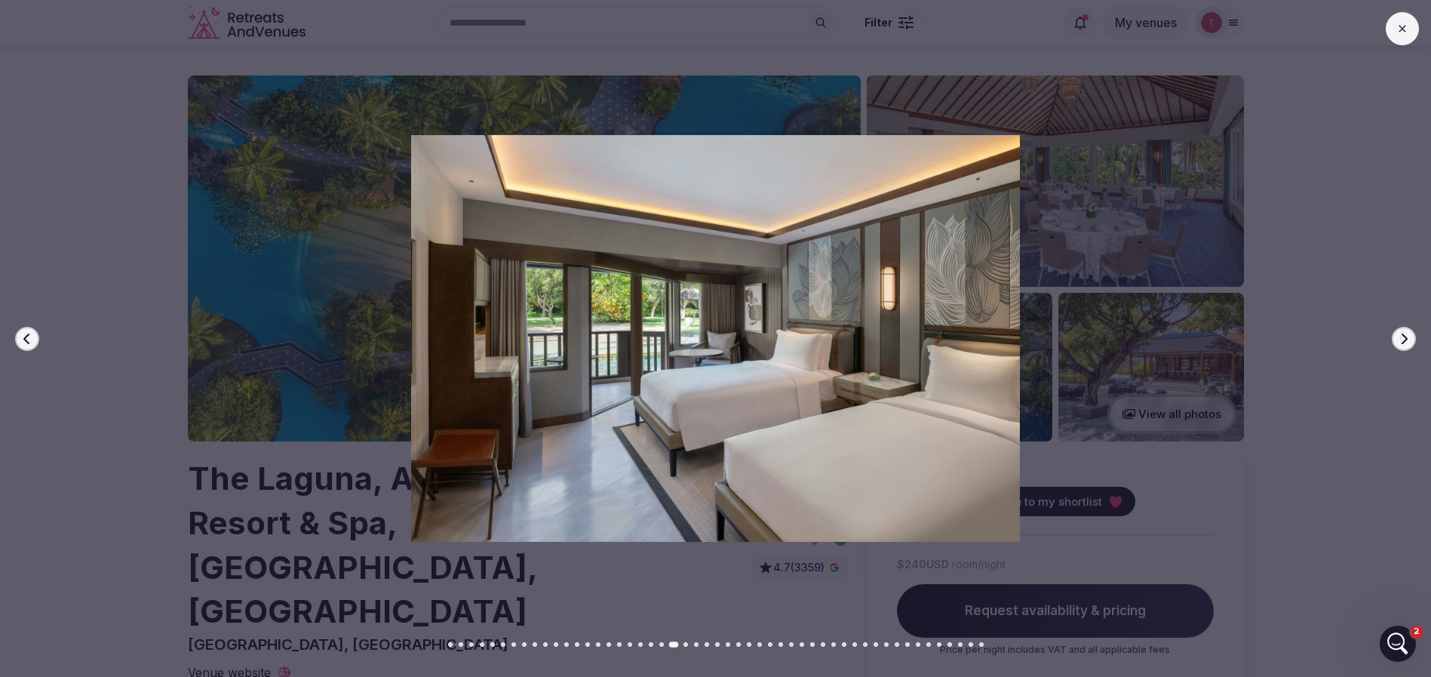
click at [31, 336] on icon "button" at bounding box center [27, 339] width 12 height 12
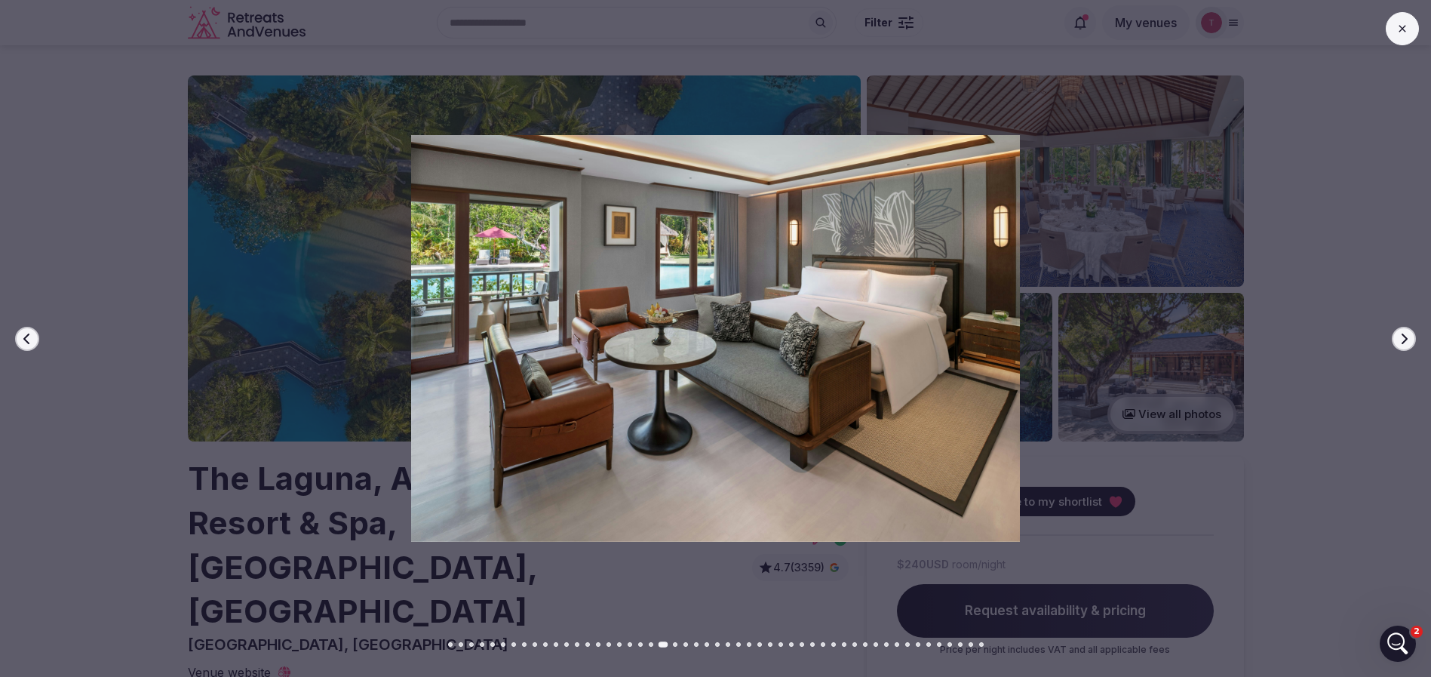
click at [31, 336] on icon "button" at bounding box center [27, 339] width 12 height 12
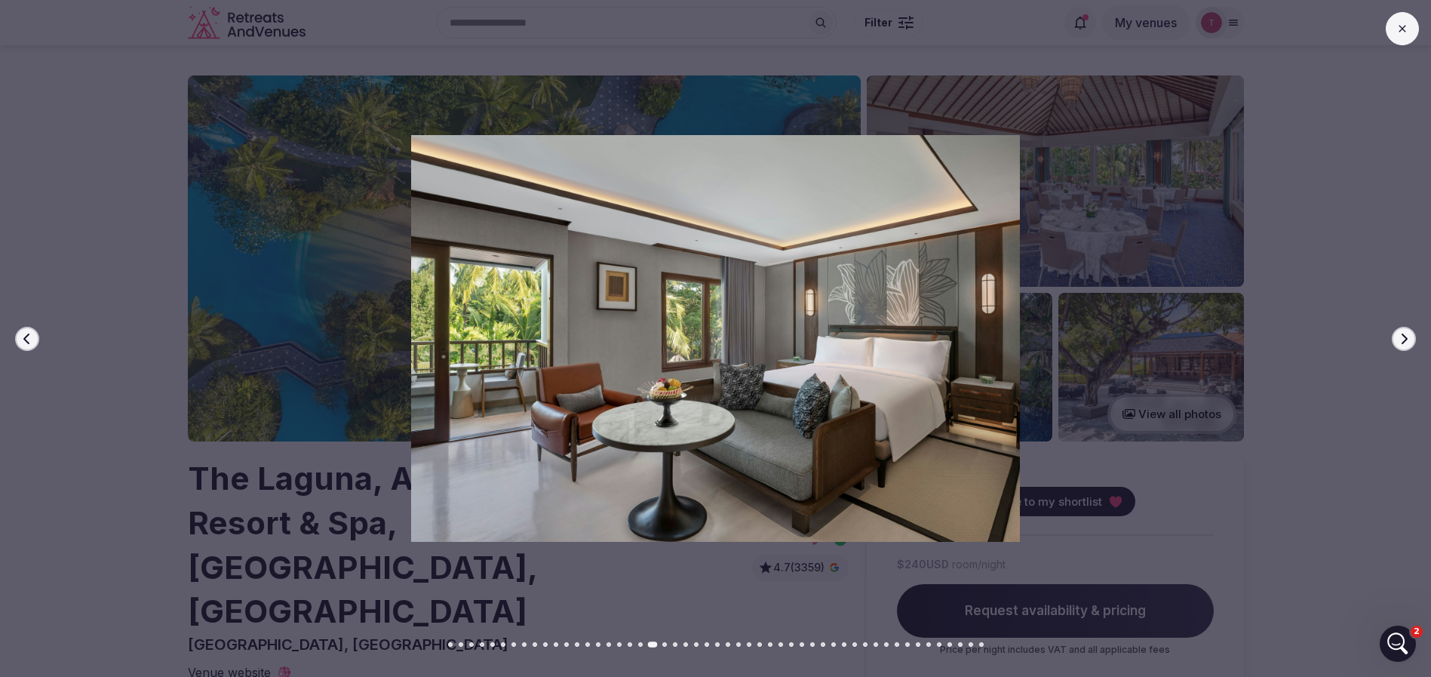
click at [31, 336] on icon "button" at bounding box center [27, 339] width 12 height 12
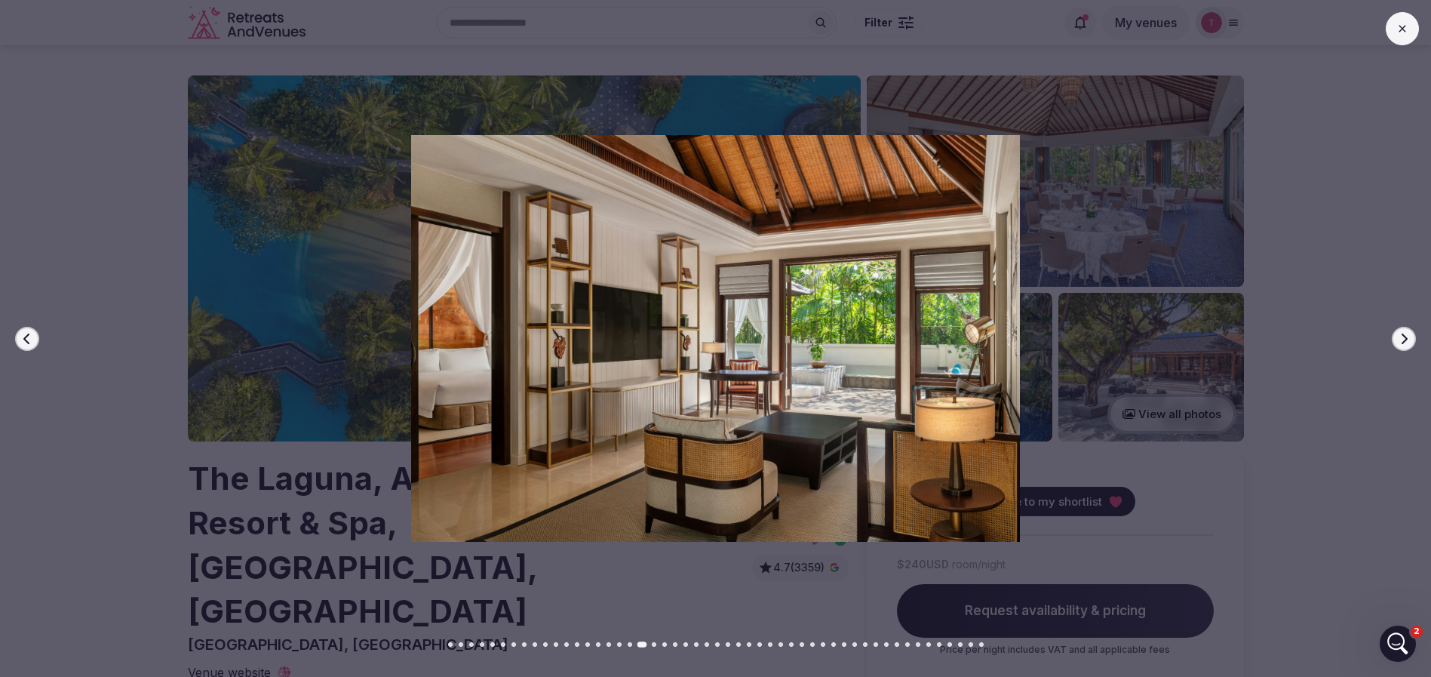
click at [31, 336] on icon "button" at bounding box center [27, 339] width 12 height 12
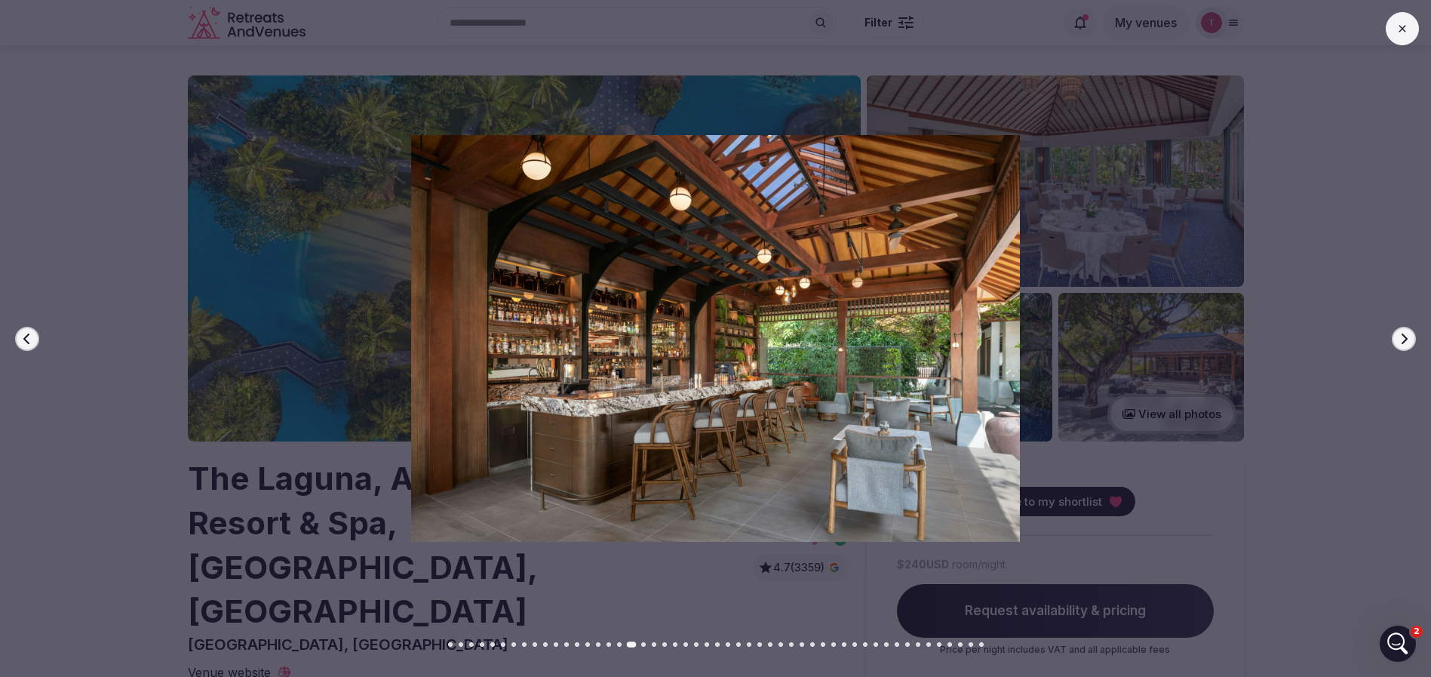
click at [31, 336] on icon "button" at bounding box center [27, 339] width 12 height 12
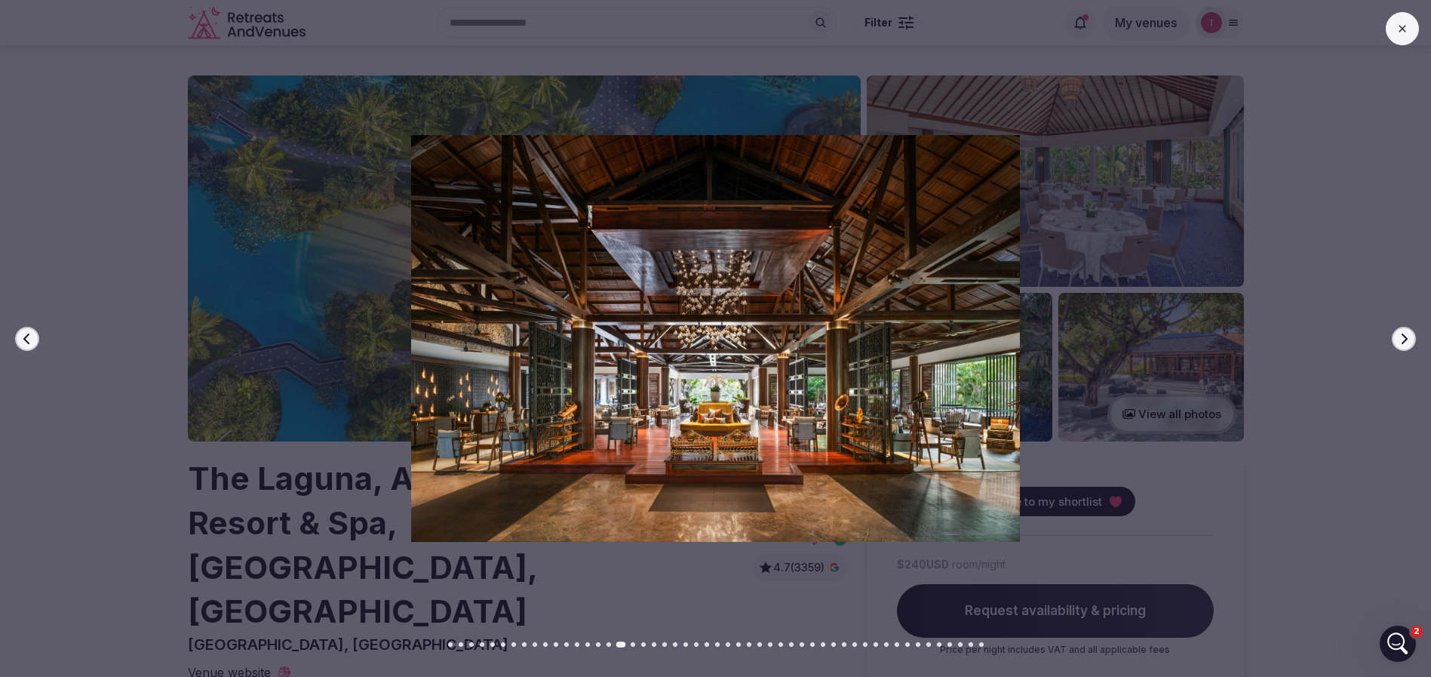
click at [1409, 333] on icon "button" at bounding box center [1404, 339] width 12 height 12
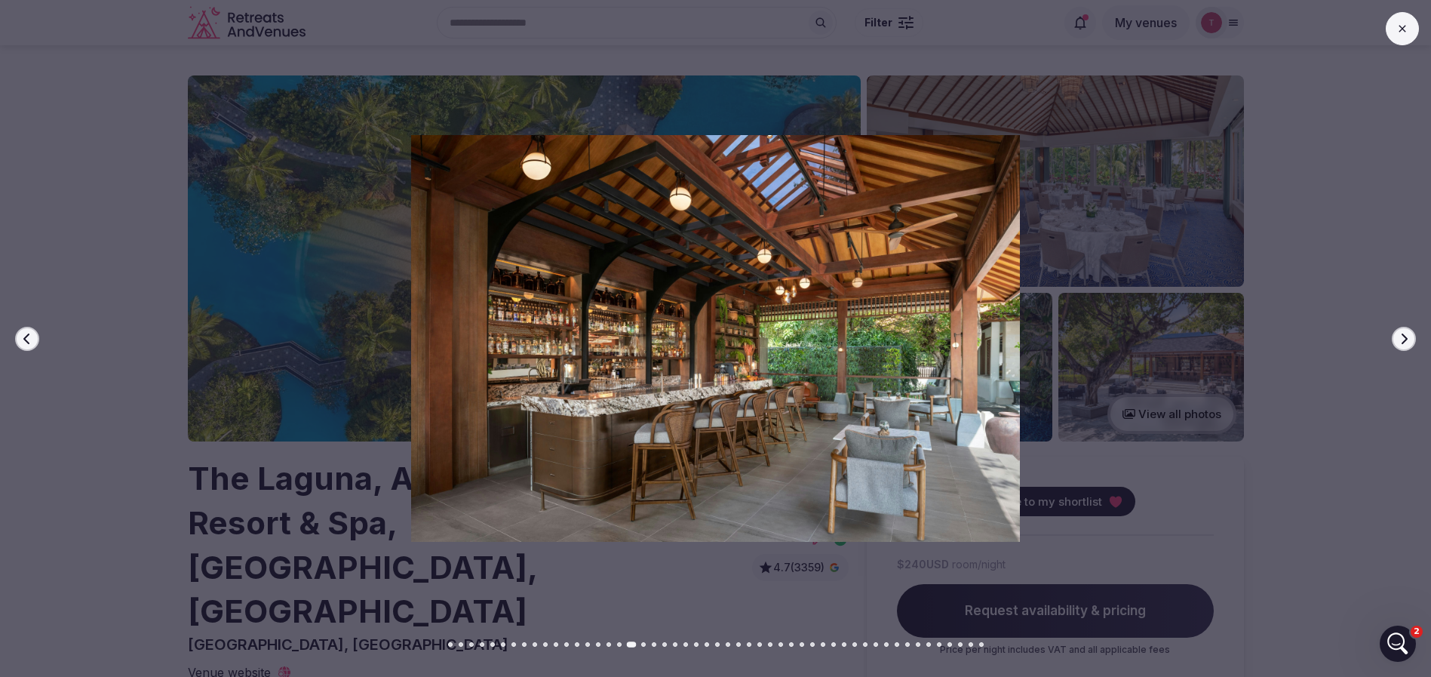
click at [1409, 333] on icon "button" at bounding box center [1404, 339] width 12 height 12
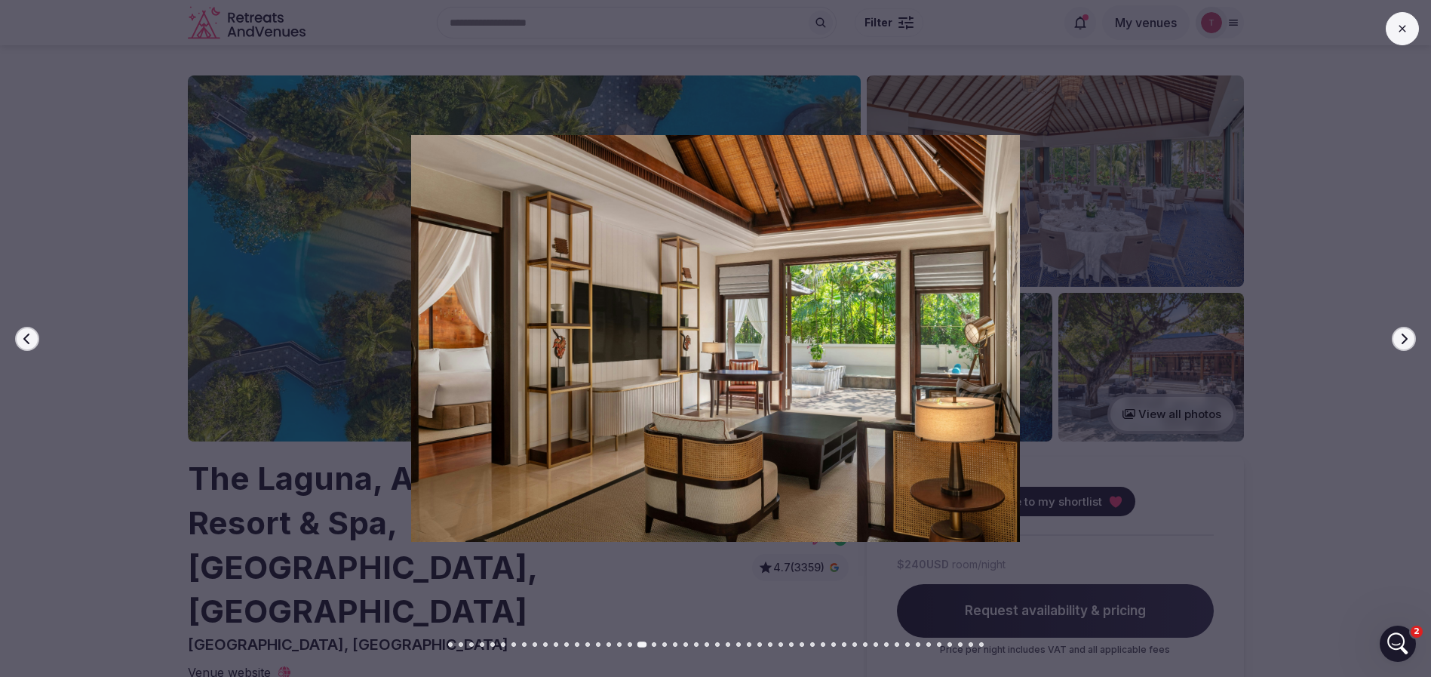
click at [1409, 333] on icon "button" at bounding box center [1404, 339] width 12 height 12
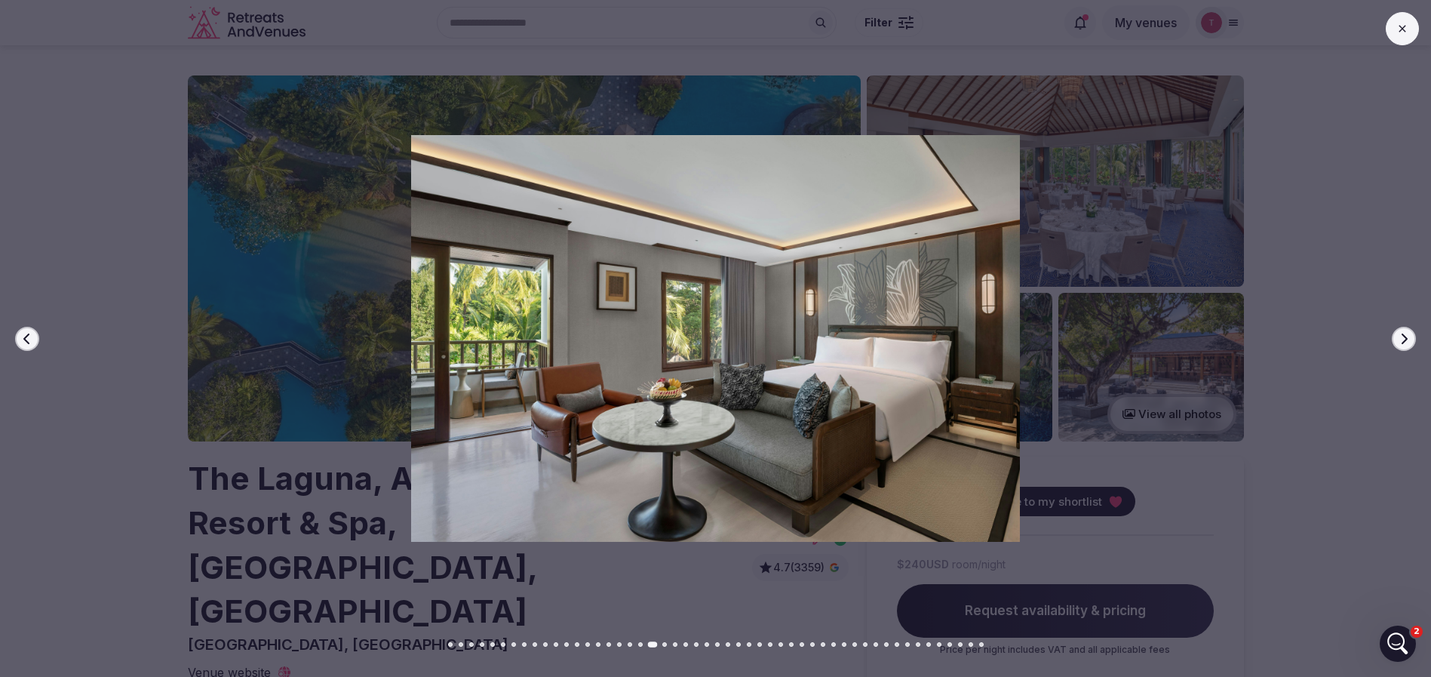
click at [1409, 333] on icon "button" at bounding box center [1404, 339] width 12 height 12
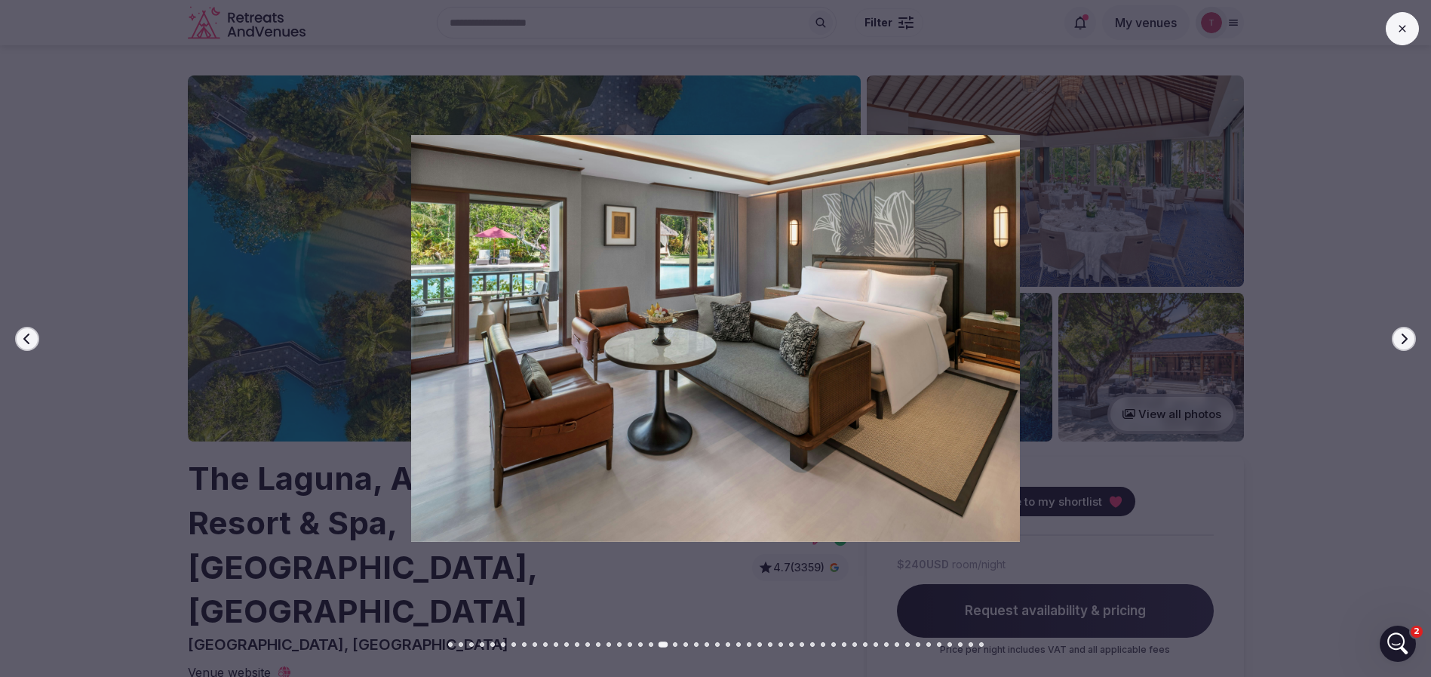
click at [1409, 333] on icon "button" at bounding box center [1404, 339] width 12 height 12
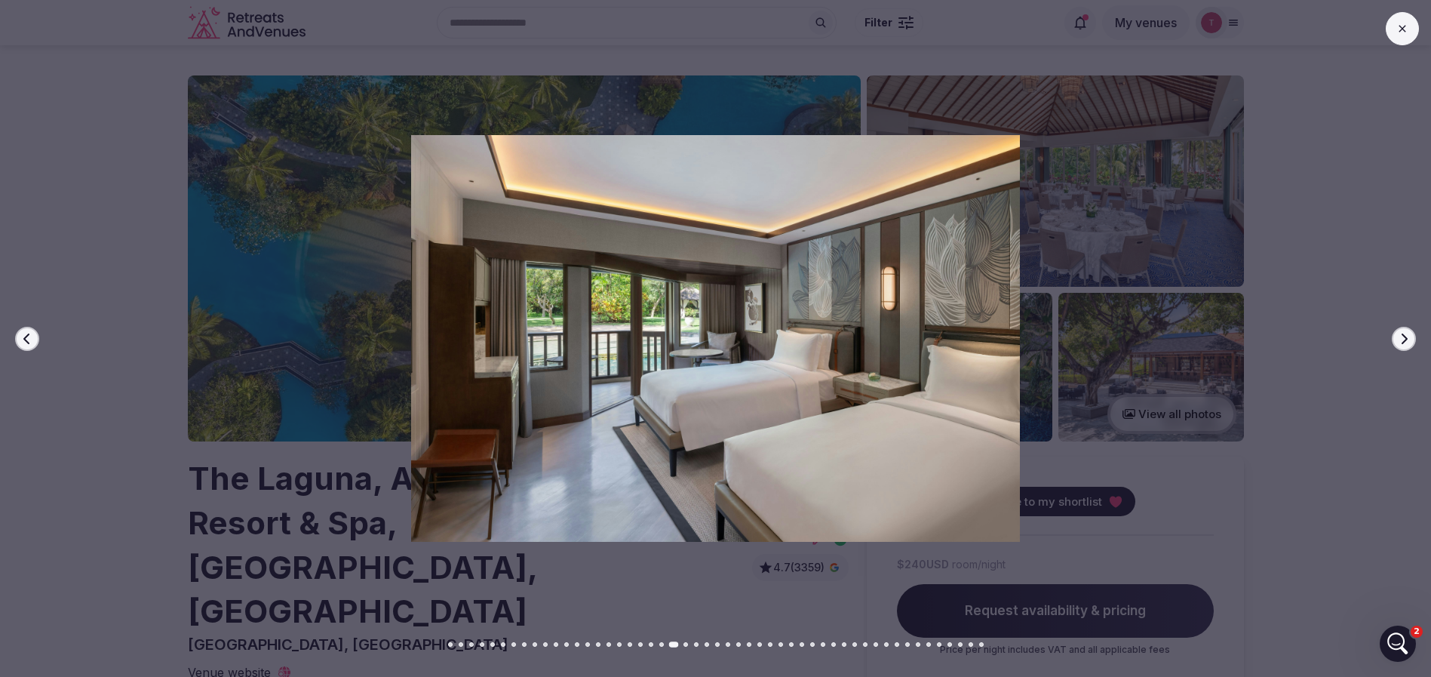
click at [1409, 333] on icon "button" at bounding box center [1404, 339] width 12 height 12
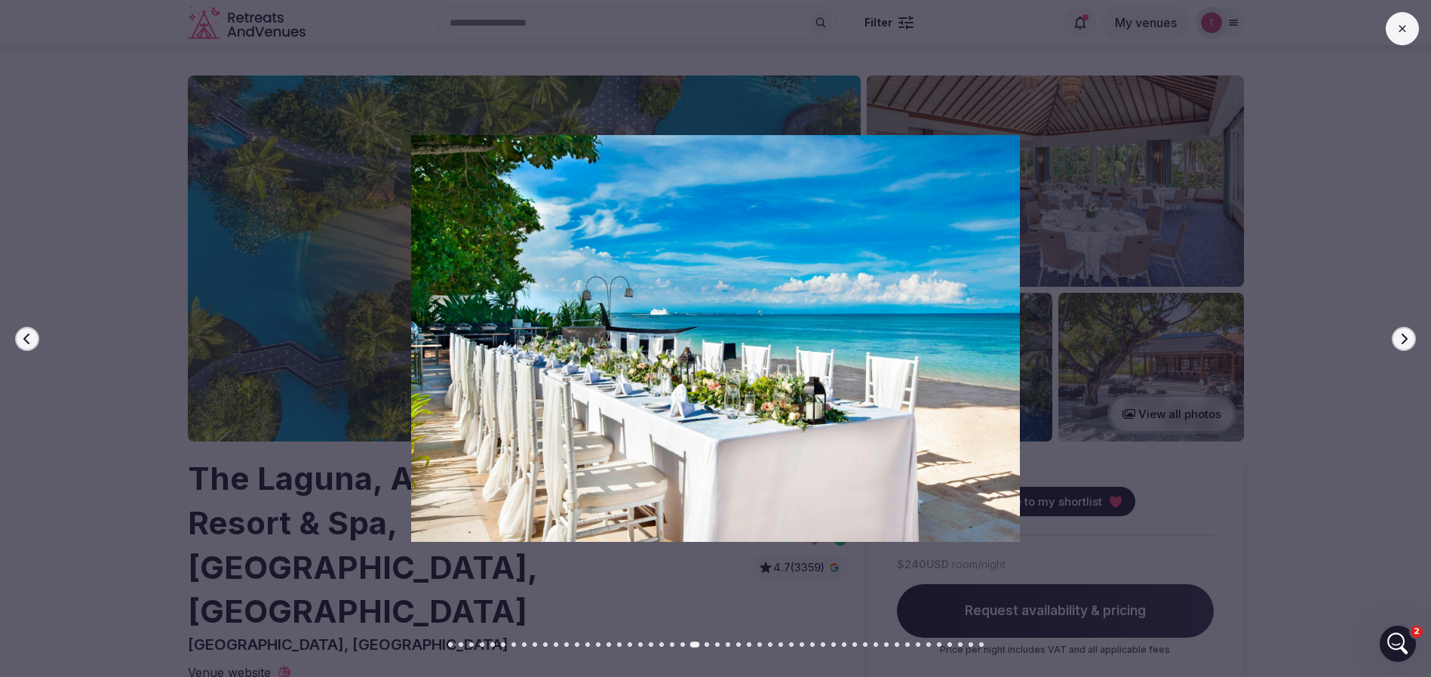
click at [1409, 333] on icon "button" at bounding box center [1404, 339] width 12 height 12
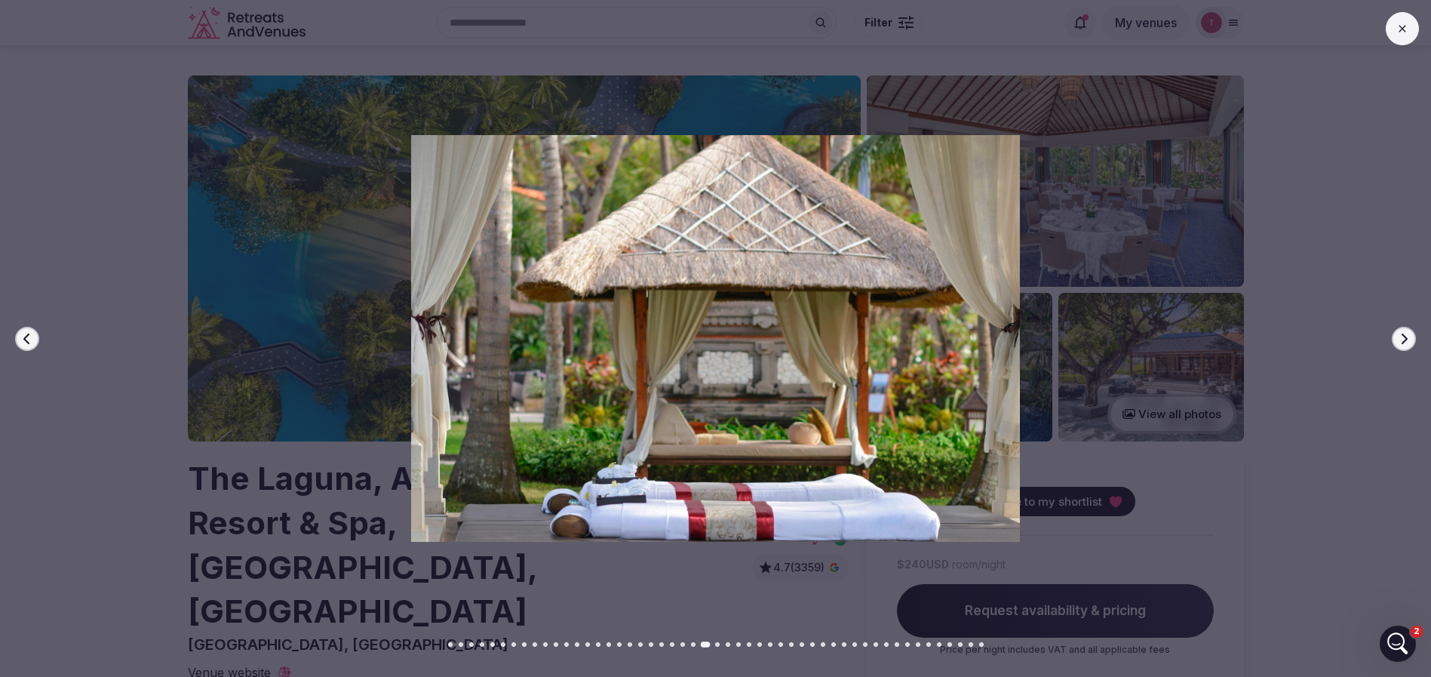
click at [1409, 333] on icon "button" at bounding box center [1404, 339] width 12 height 12
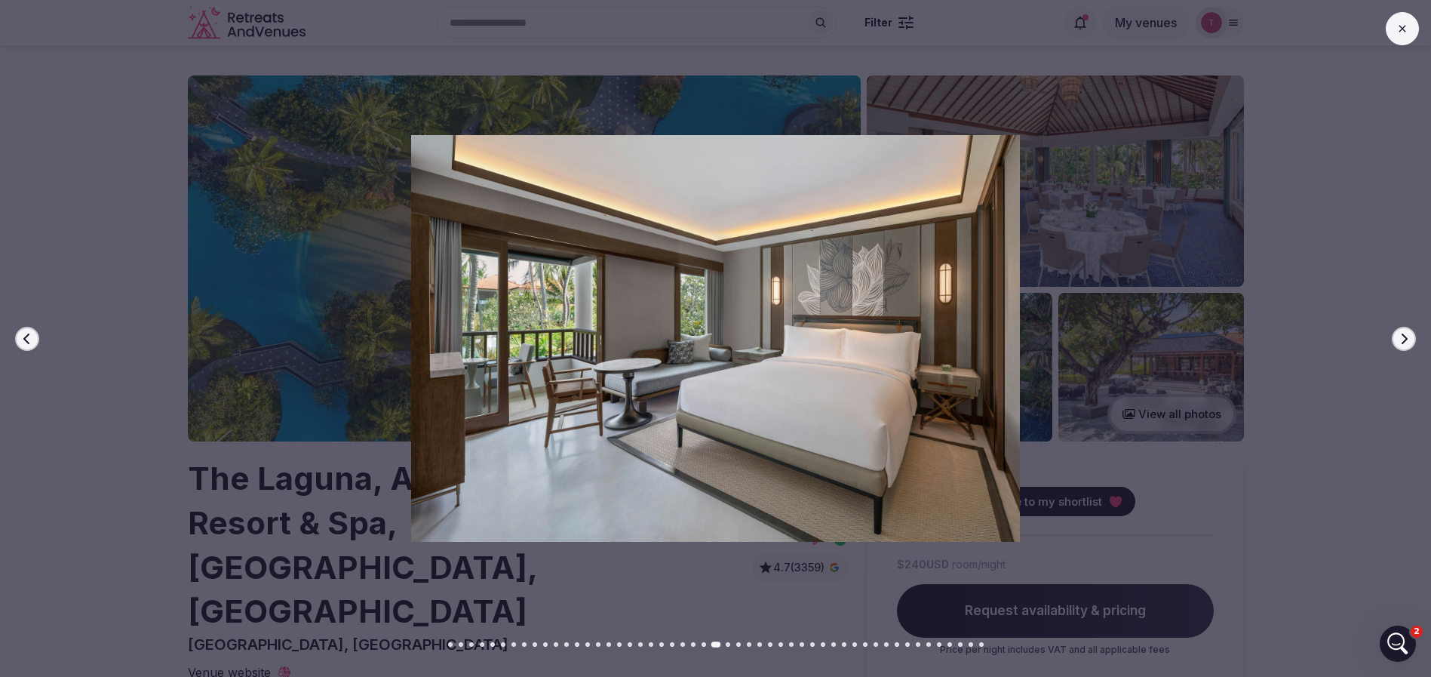
click at [1409, 335] on icon "button" at bounding box center [1404, 339] width 12 height 12
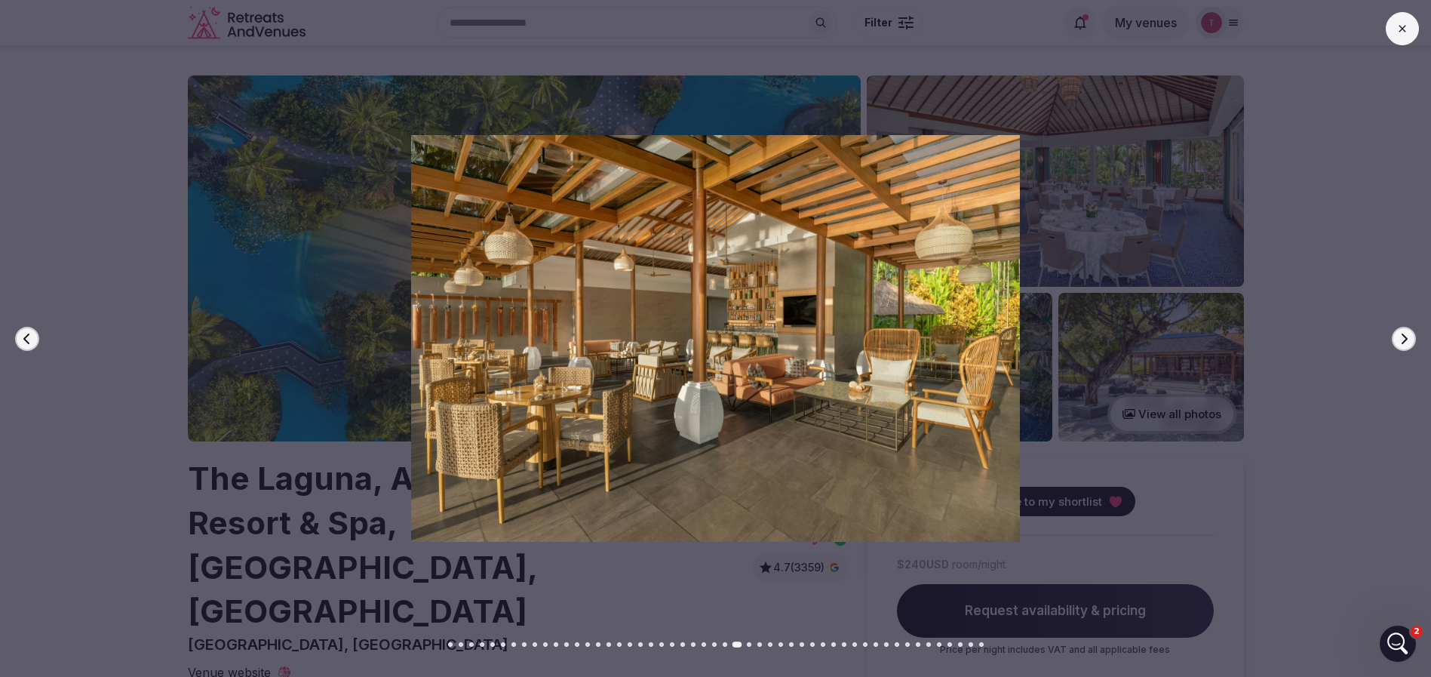
click at [1409, 335] on icon "button" at bounding box center [1404, 339] width 12 height 12
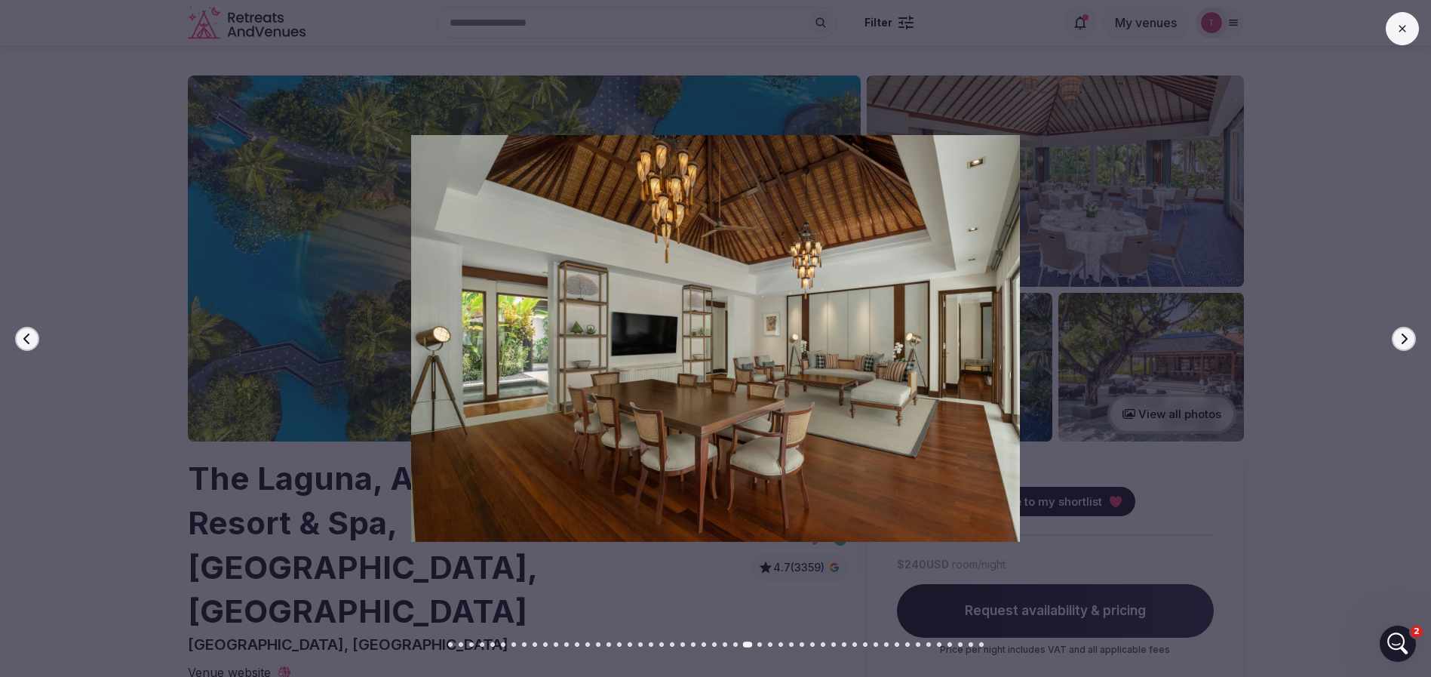
click at [1409, 335] on icon "button" at bounding box center [1404, 339] width 12 height 12
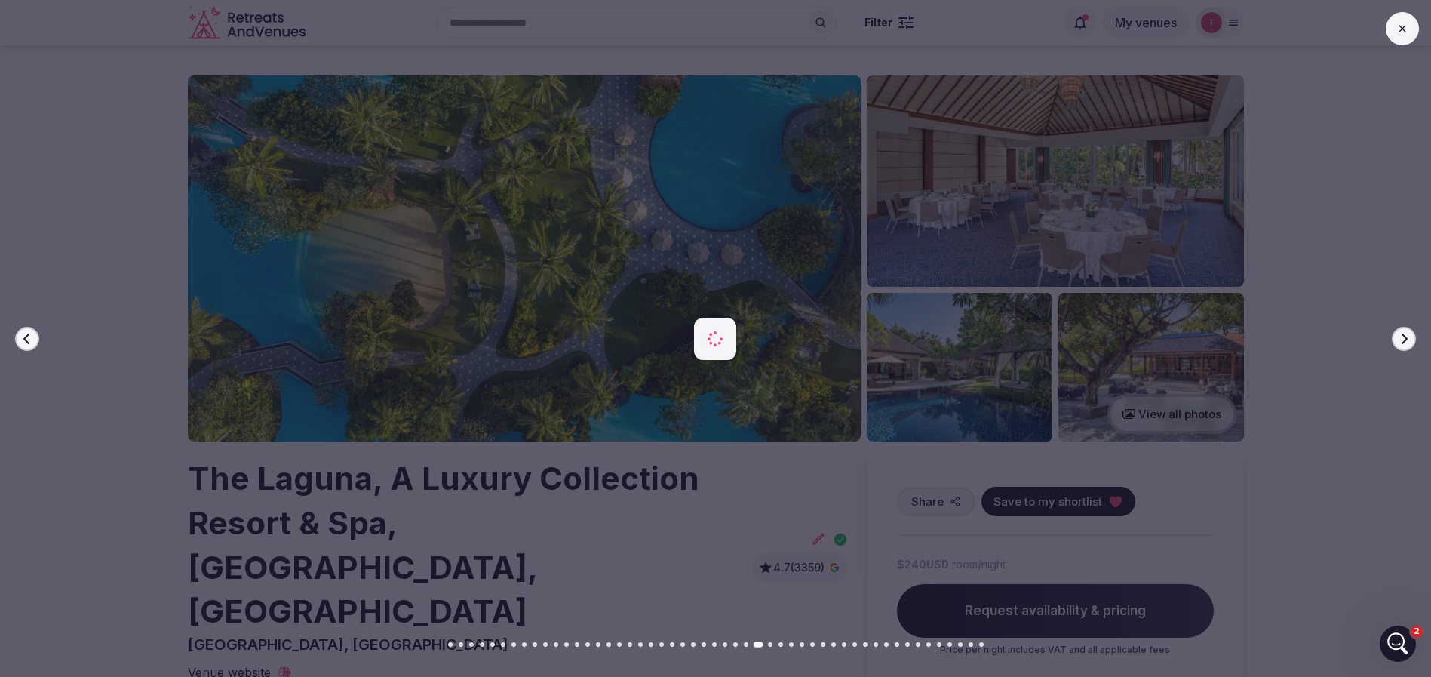
click at [1409, 335] on icon "button" at bounding box center [1404, 339] width 12 height 12
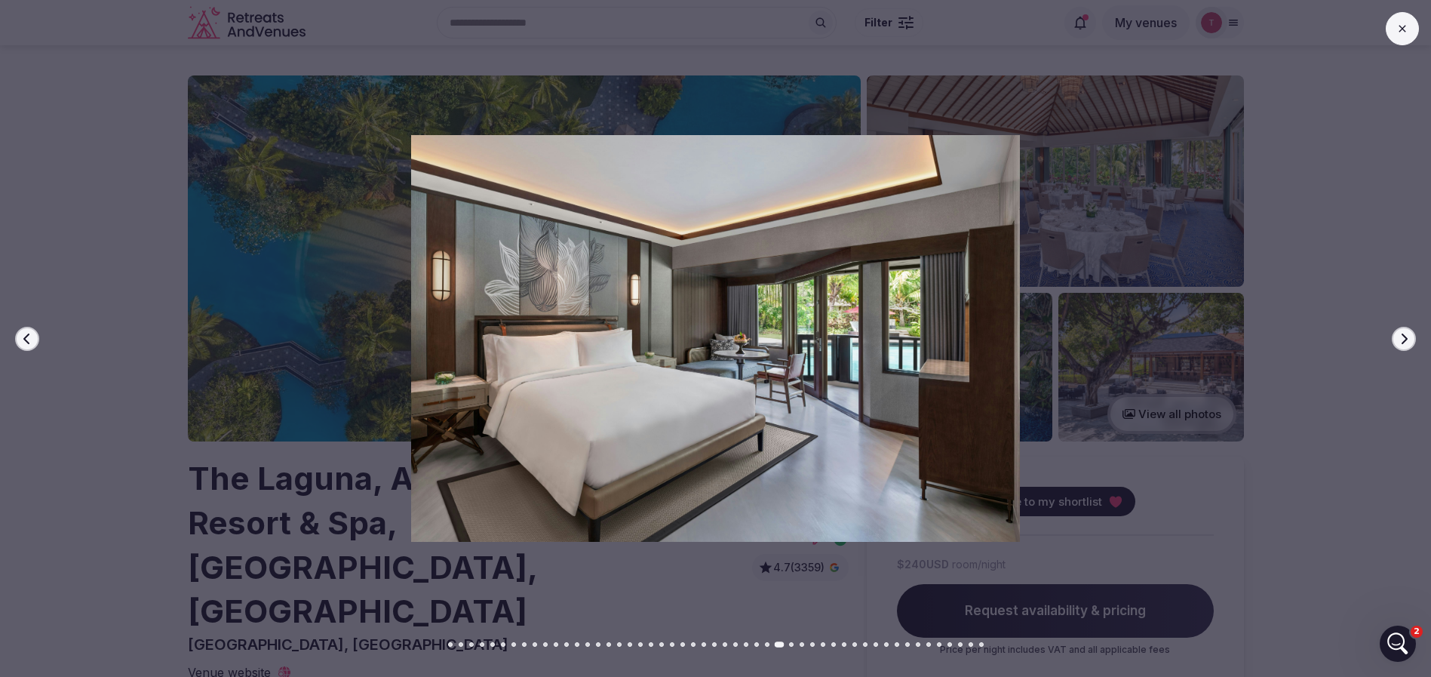
click at [33, 342] on button "Previous slide" at bounding box center [27, 339] width 24 height 24
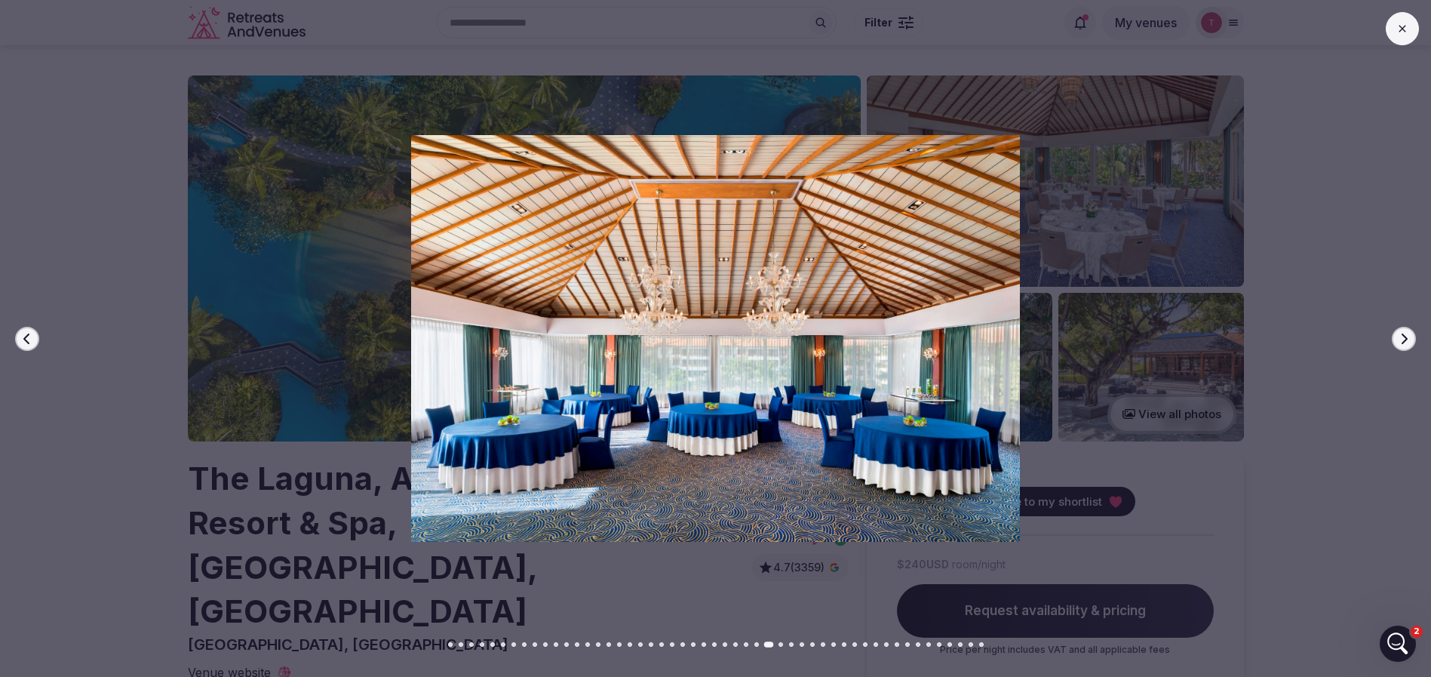
click at [33, 339] on button "Previous slide" at bounding box center [27, 339] width 24 height 24
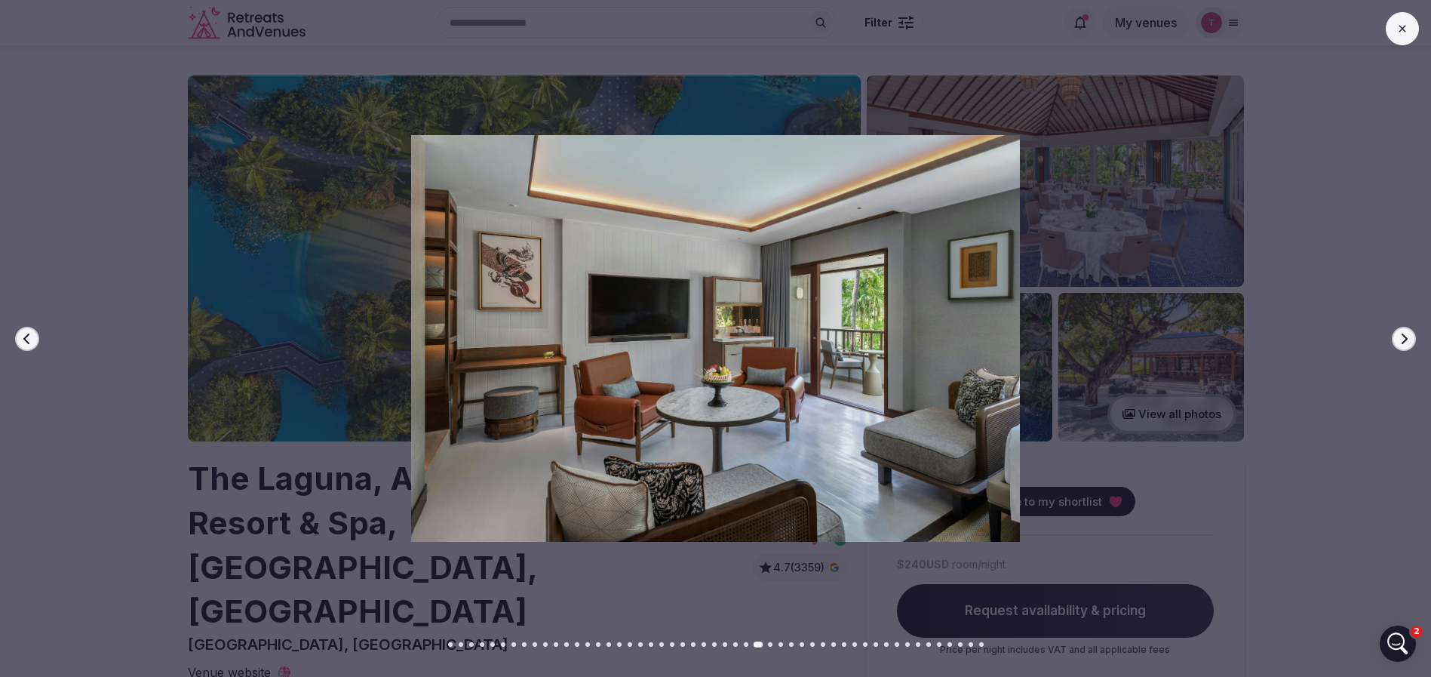
click at [1403, 331] on button "Next slide" at bounding box center [1404, 339] width 24 height 24
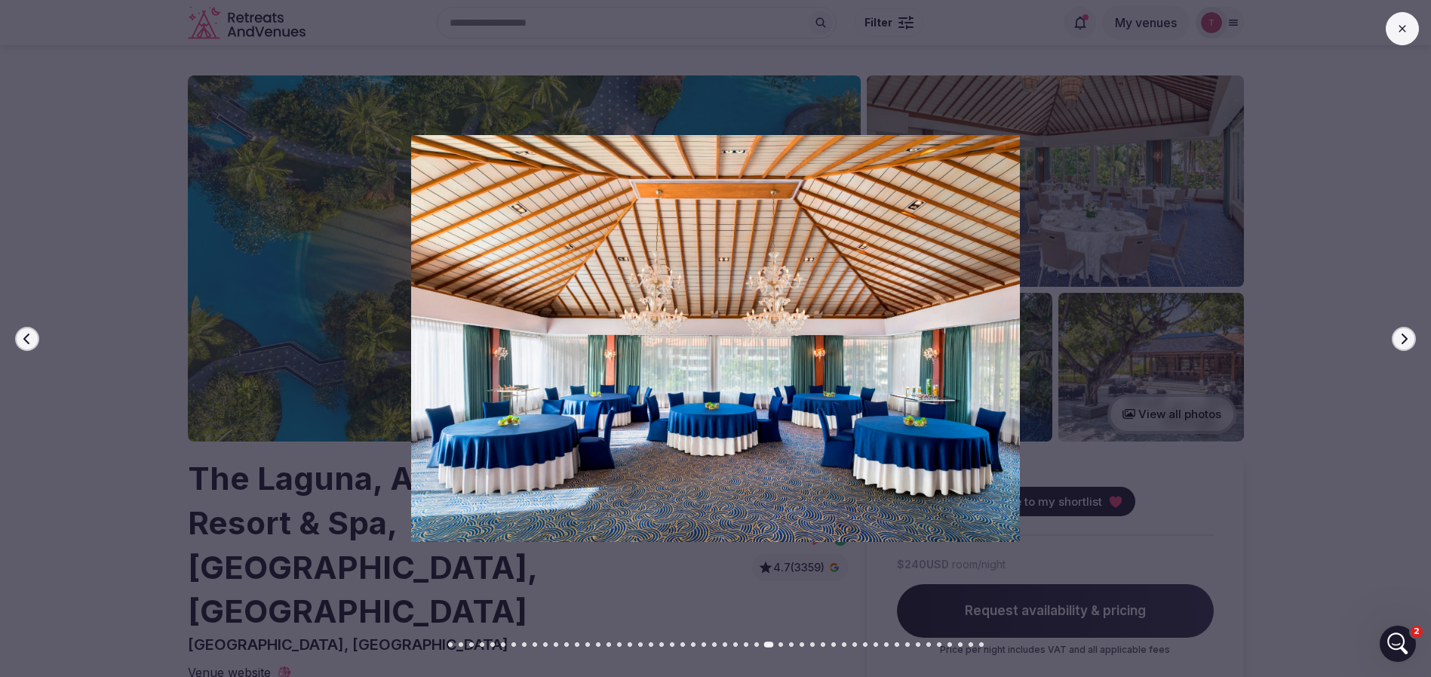
click at [1405, 331] on button "Next slide" at bounding box center [1404, 339] width 24 height 24
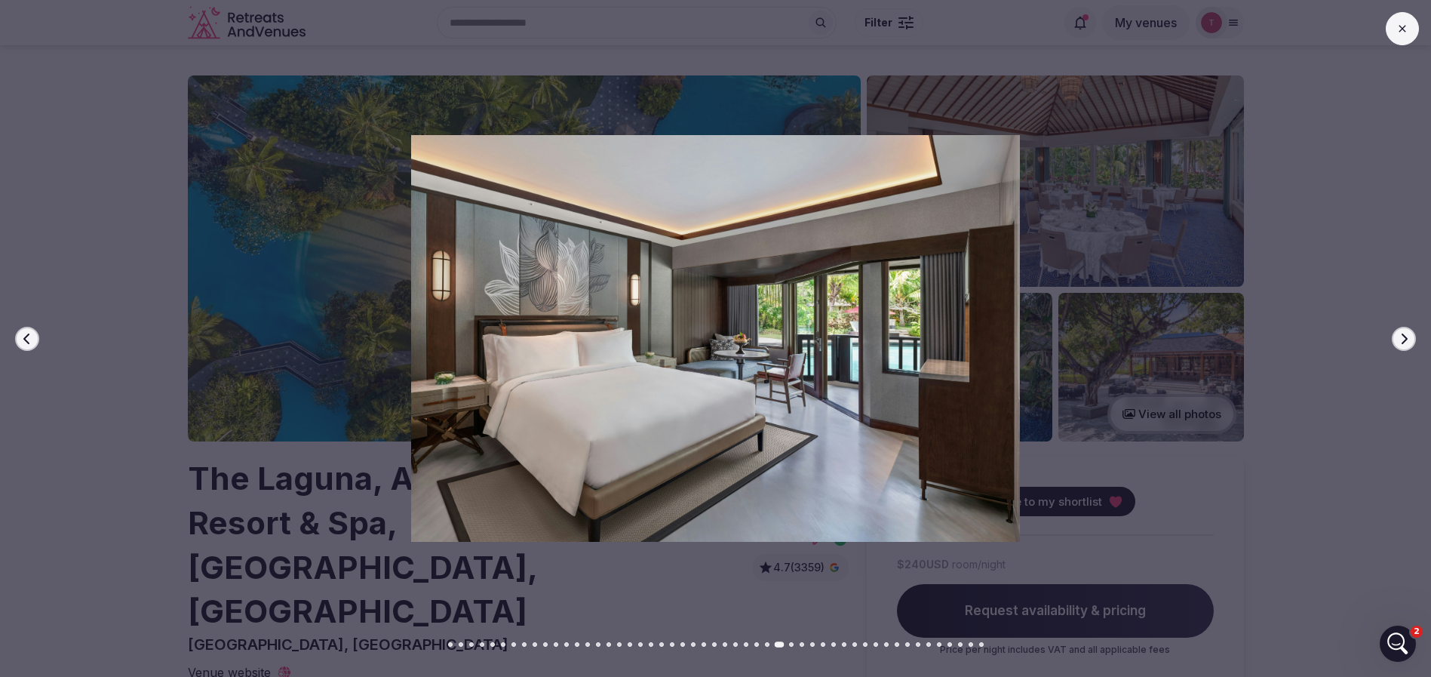
click at [1405, 331] on button "Next slide" at bounding box center [1404, 339] width 24 height 24
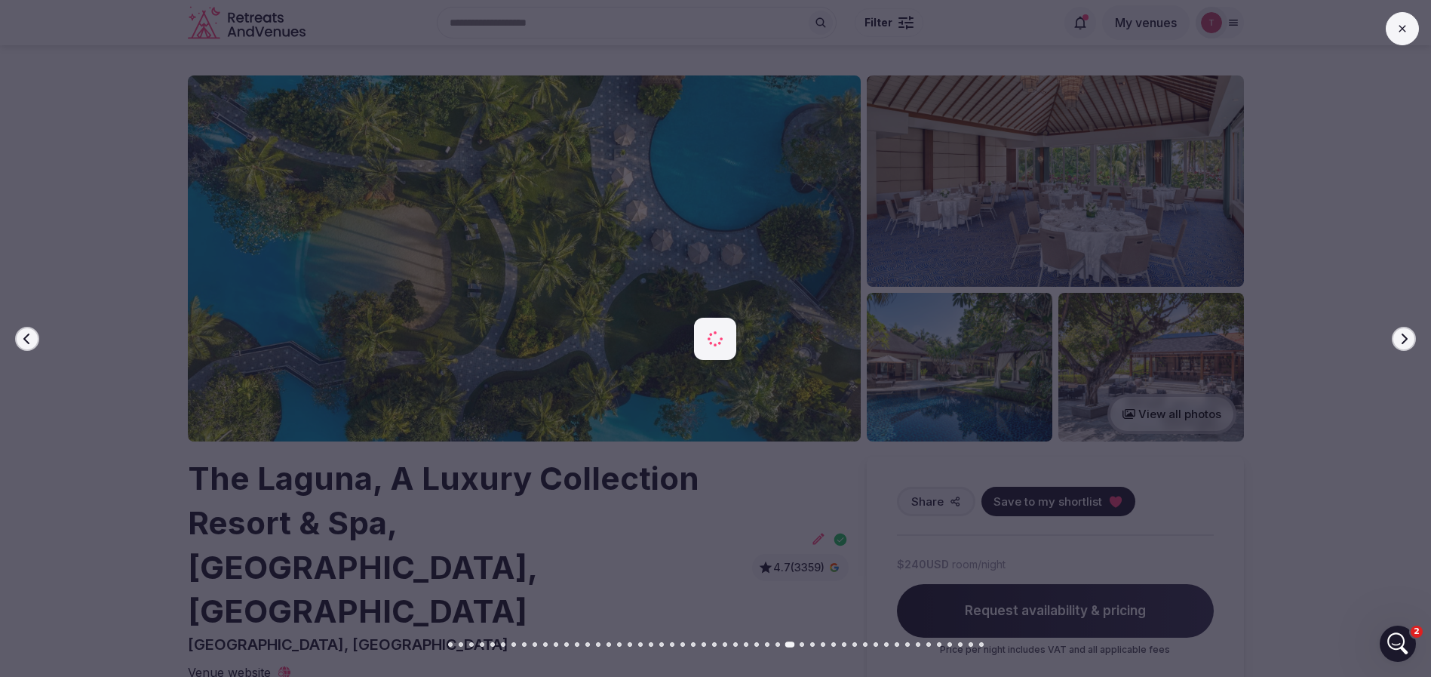
click at [1405, 331] on button "Next slide" at bounding box center [1404, 339] width 24 height 24
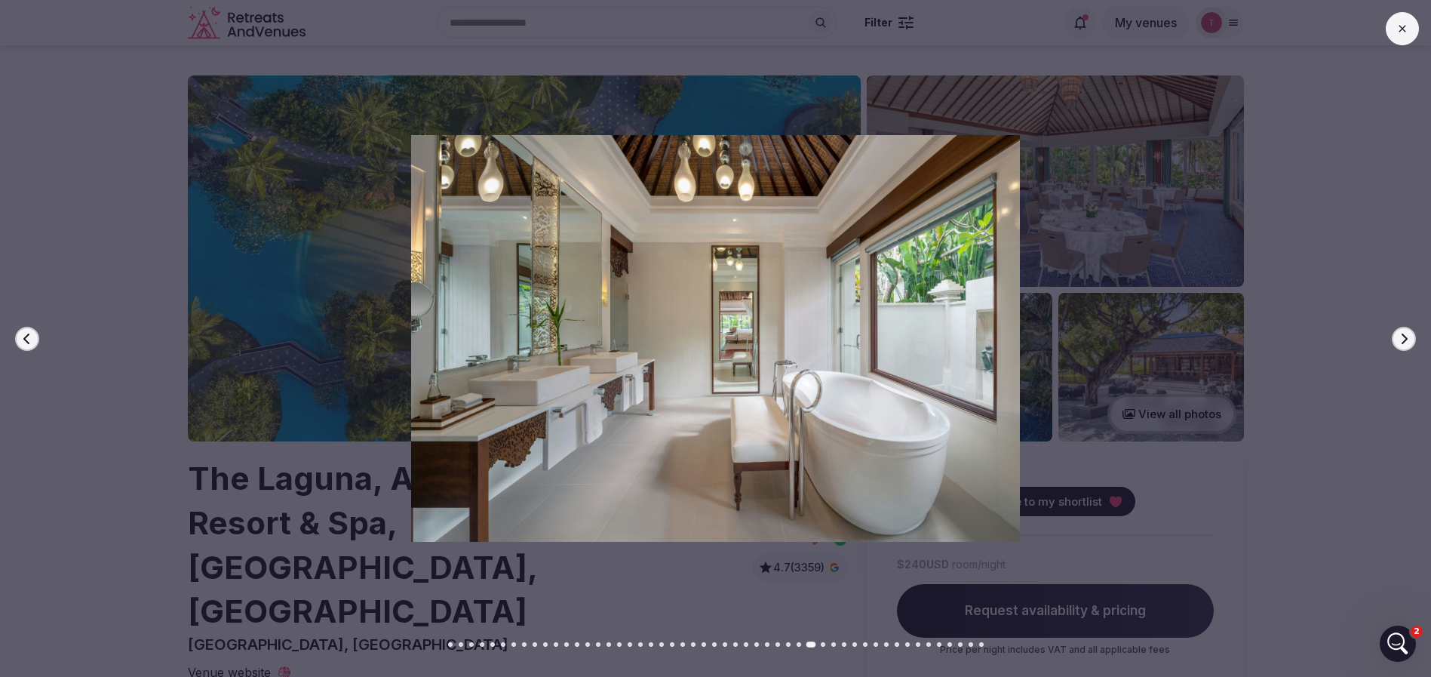
click at [1405, 331] on button "Next slide" at bounding box center [1404, 339] width 24 height 24
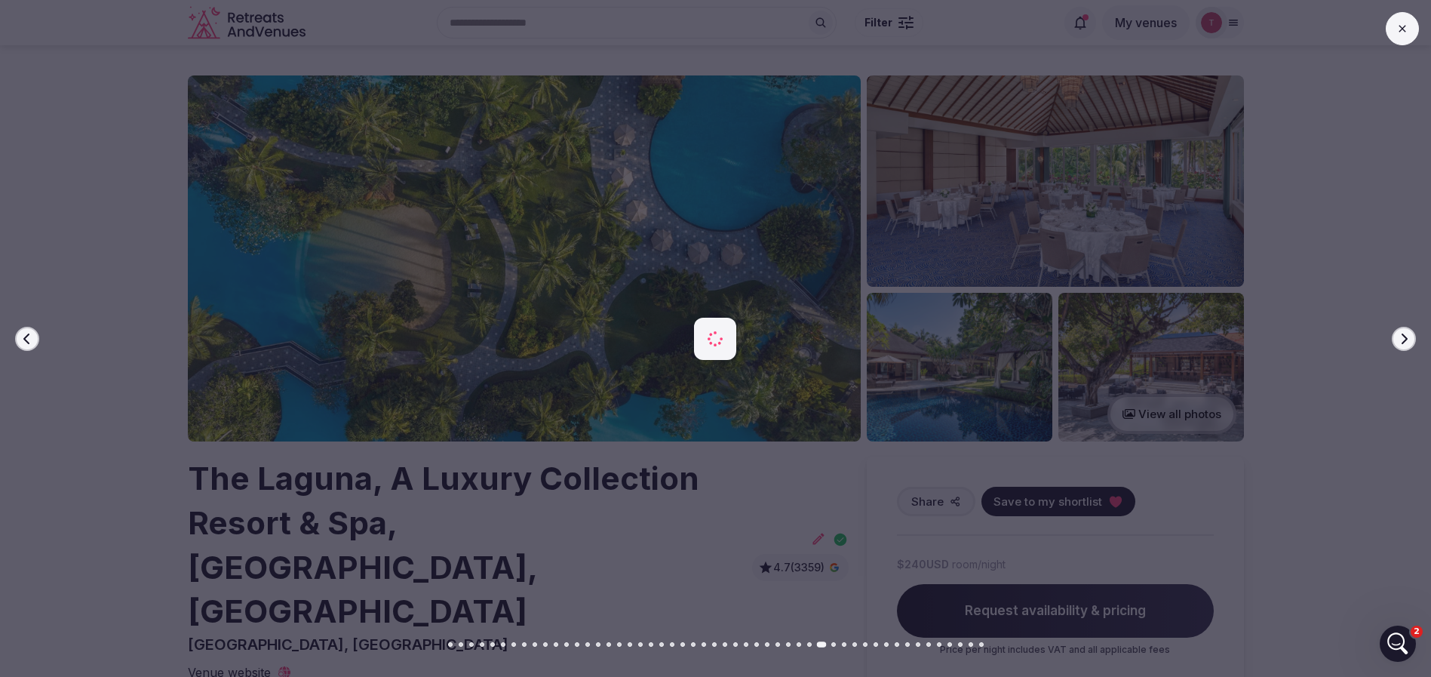
click at [1405, 331] on button "Next slide" at bounding box center [1404, 339] width 24 height 24
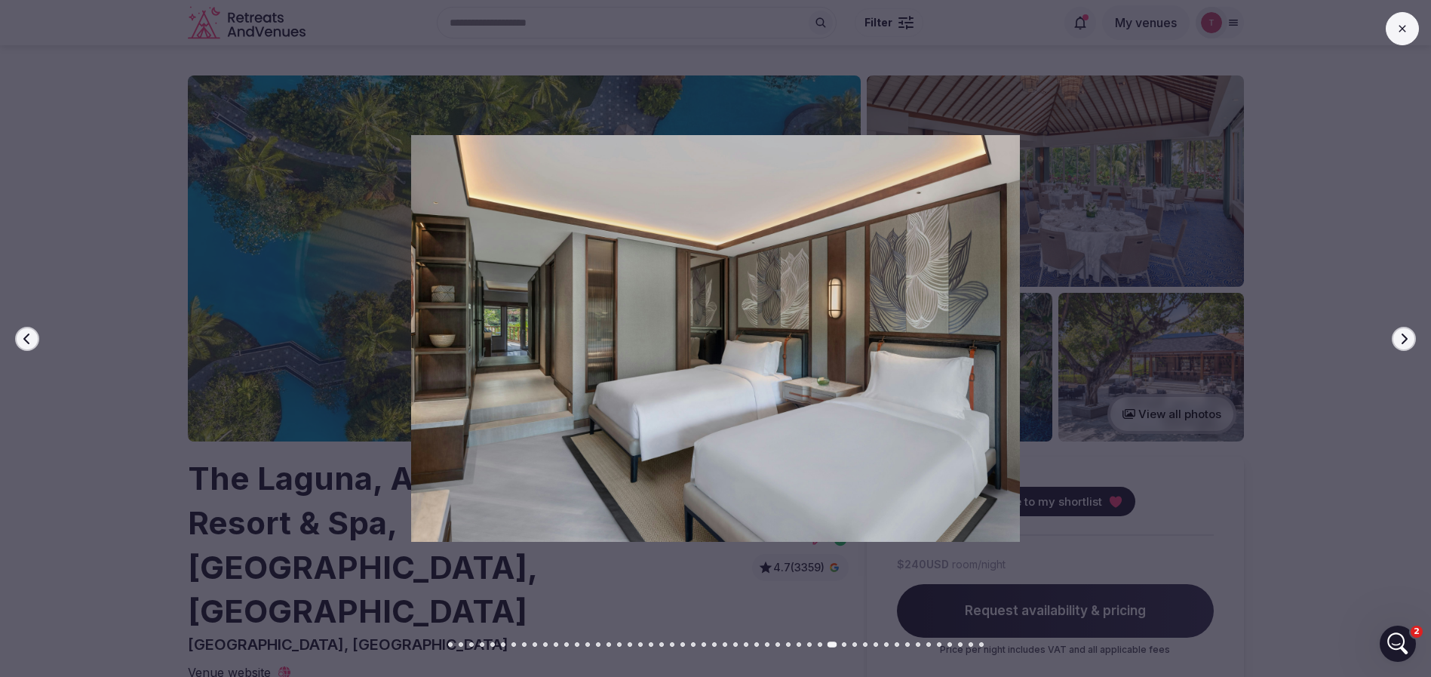
click at [1405, 331] on button "Next slide" at bounding box center [1404, 339] width 24 height 24
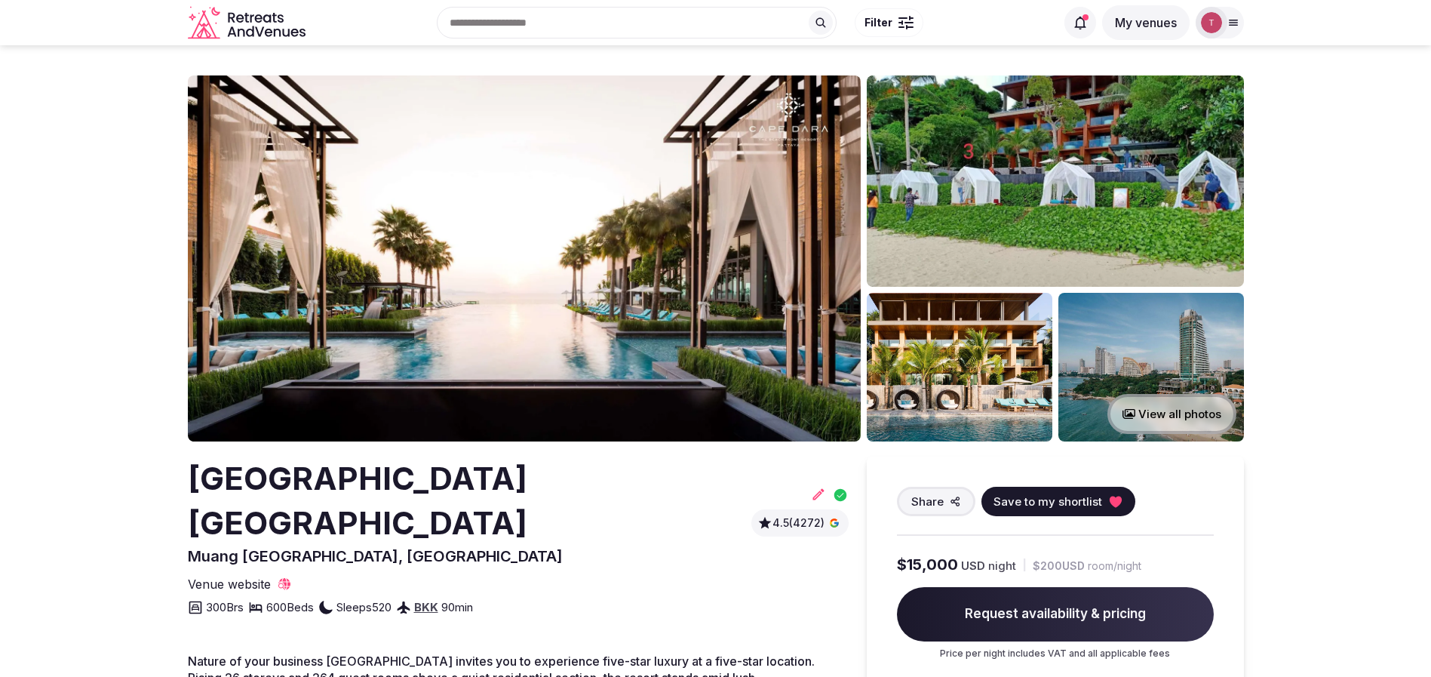
click at [536, 278] on img at bounding box center [524, 258] width 673 height 366
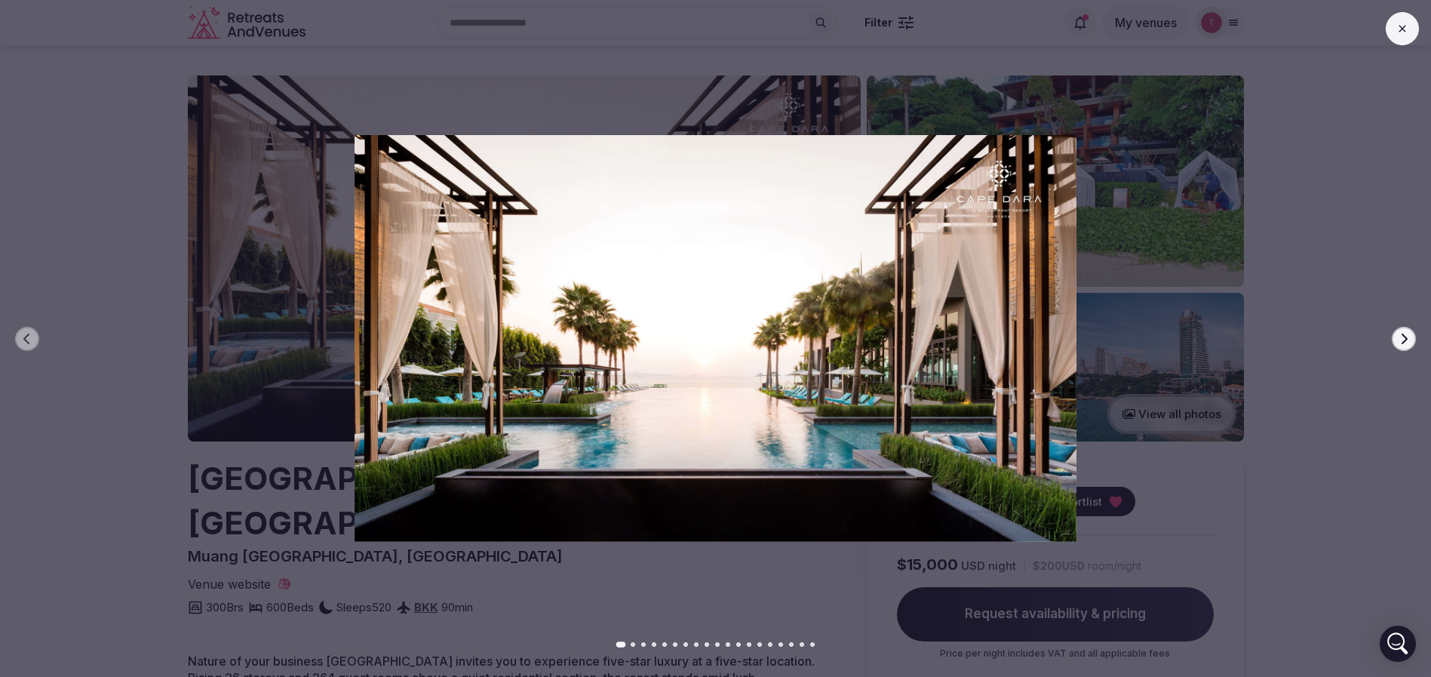
click at [1405, 339] on icon "button" at bounding box center [1404, 339] width 12 height 12
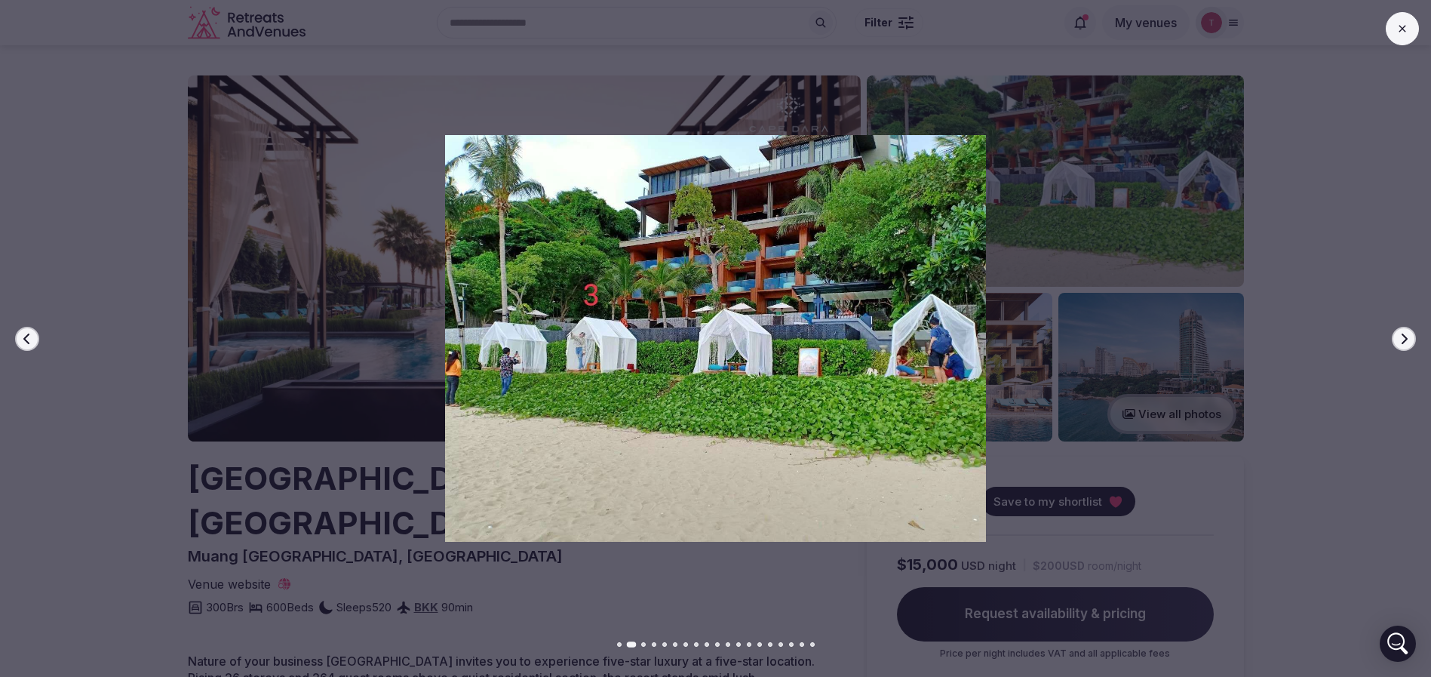
click at [1405, 339] on icon "button" at bounding box center [1404, 339] width 12 height 12
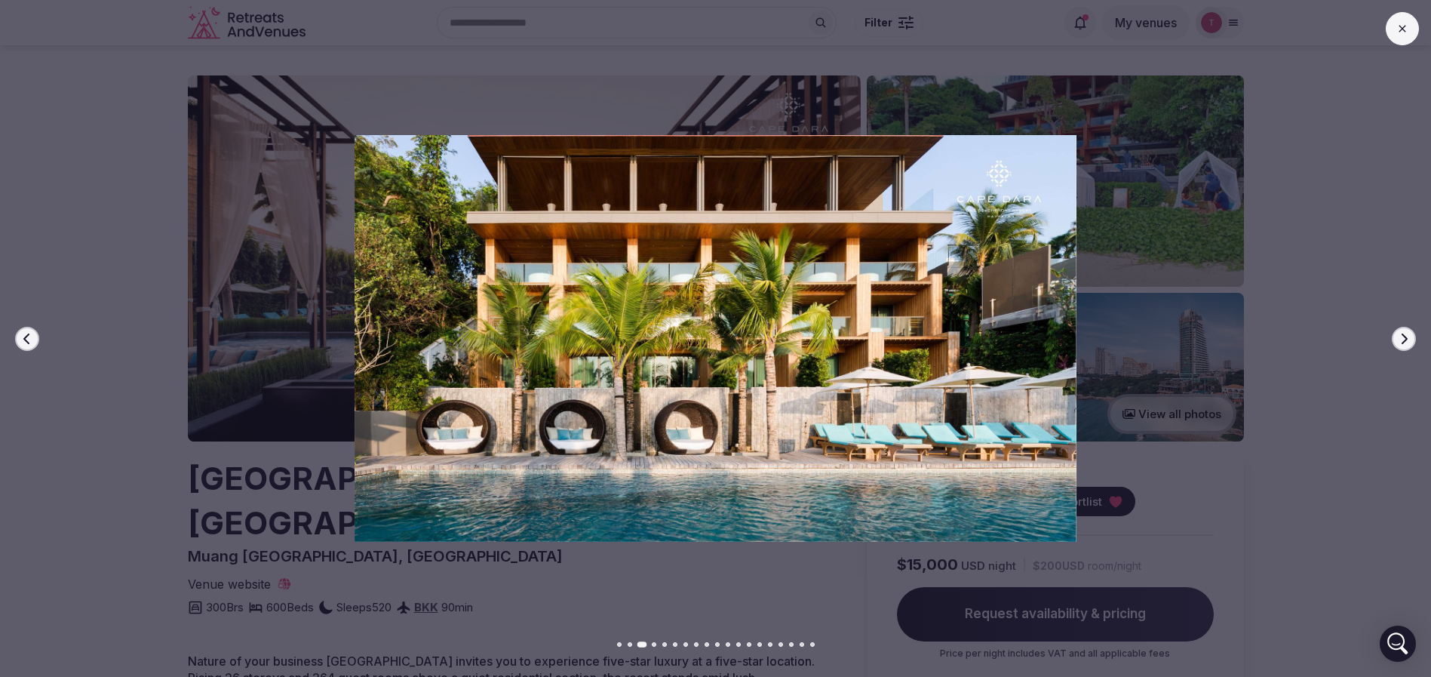
click at [1405, 339] on icon "button" at bounding box center [1404, 339] width 12 height 12
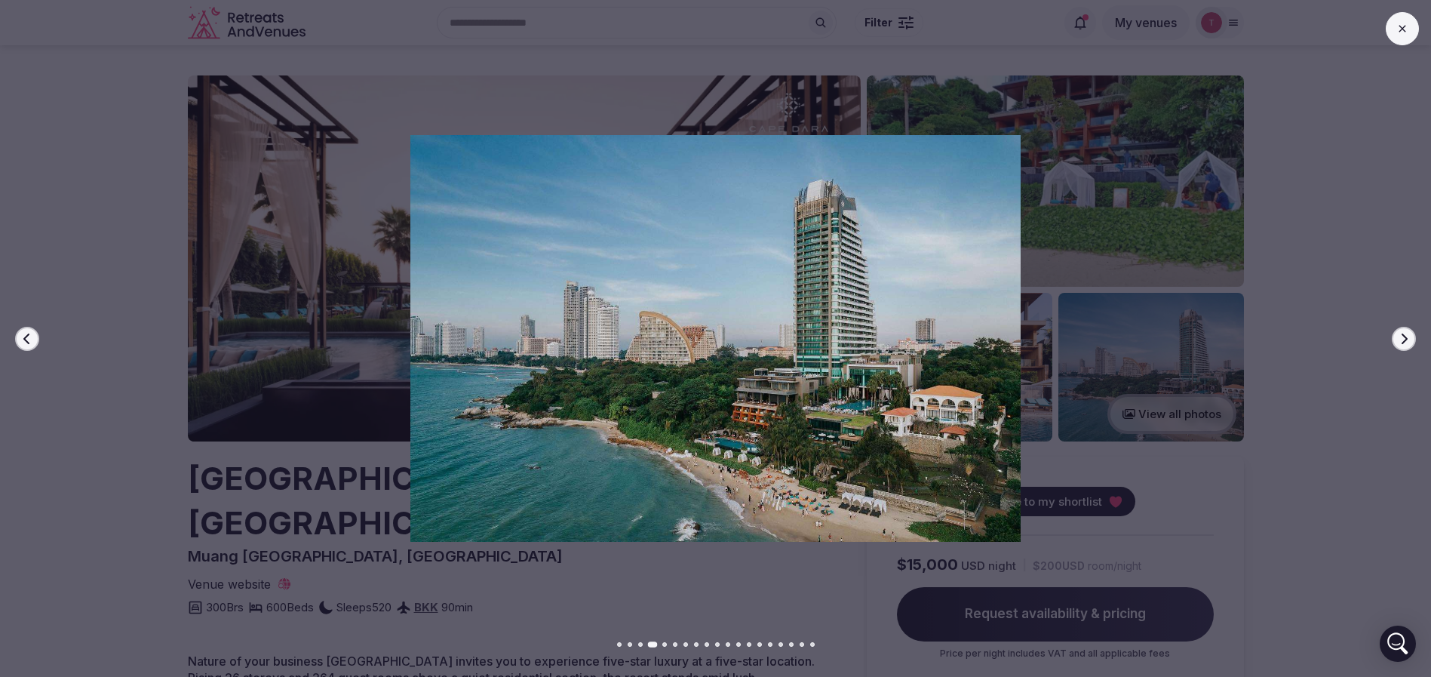
click at [1405, 339] on icon "button" at bounding box center [1404, 339] width 12 height 12
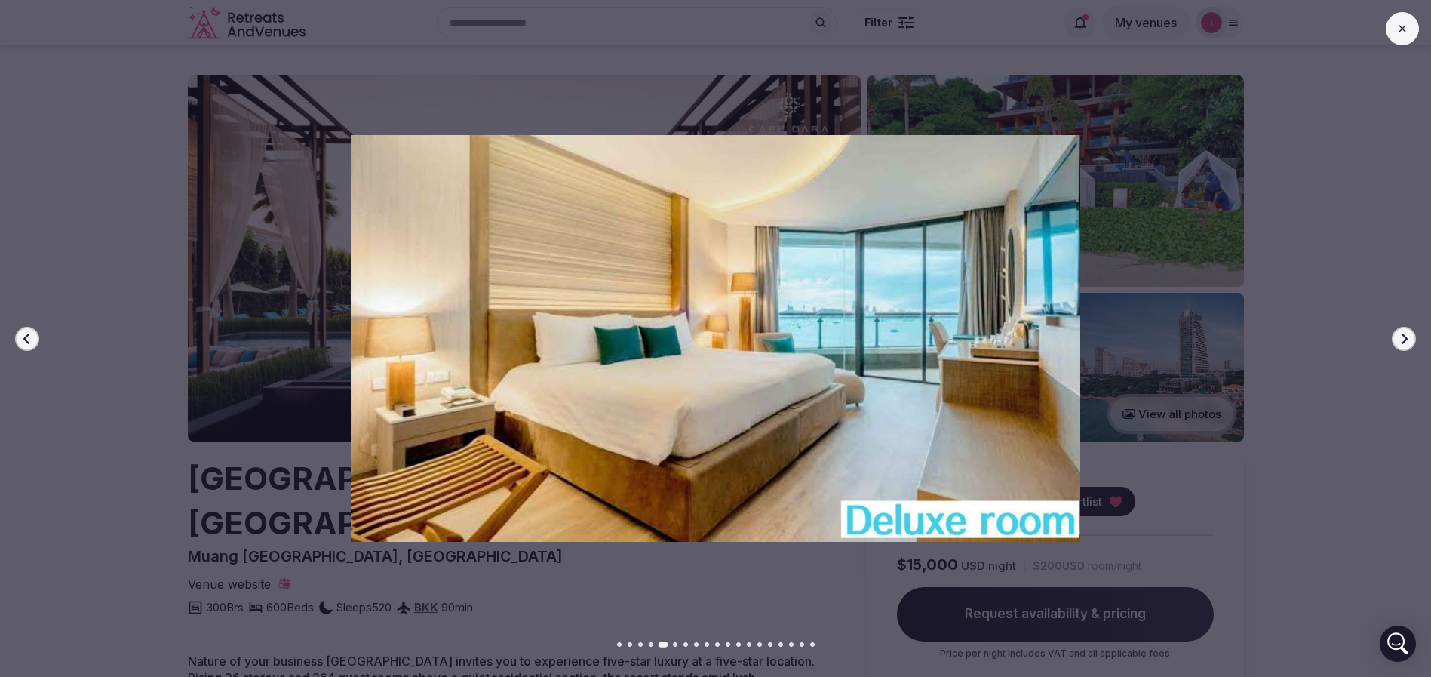
click at [1405, 339] on icon "button" at bounding box center [1404, 339] width 12 height 12
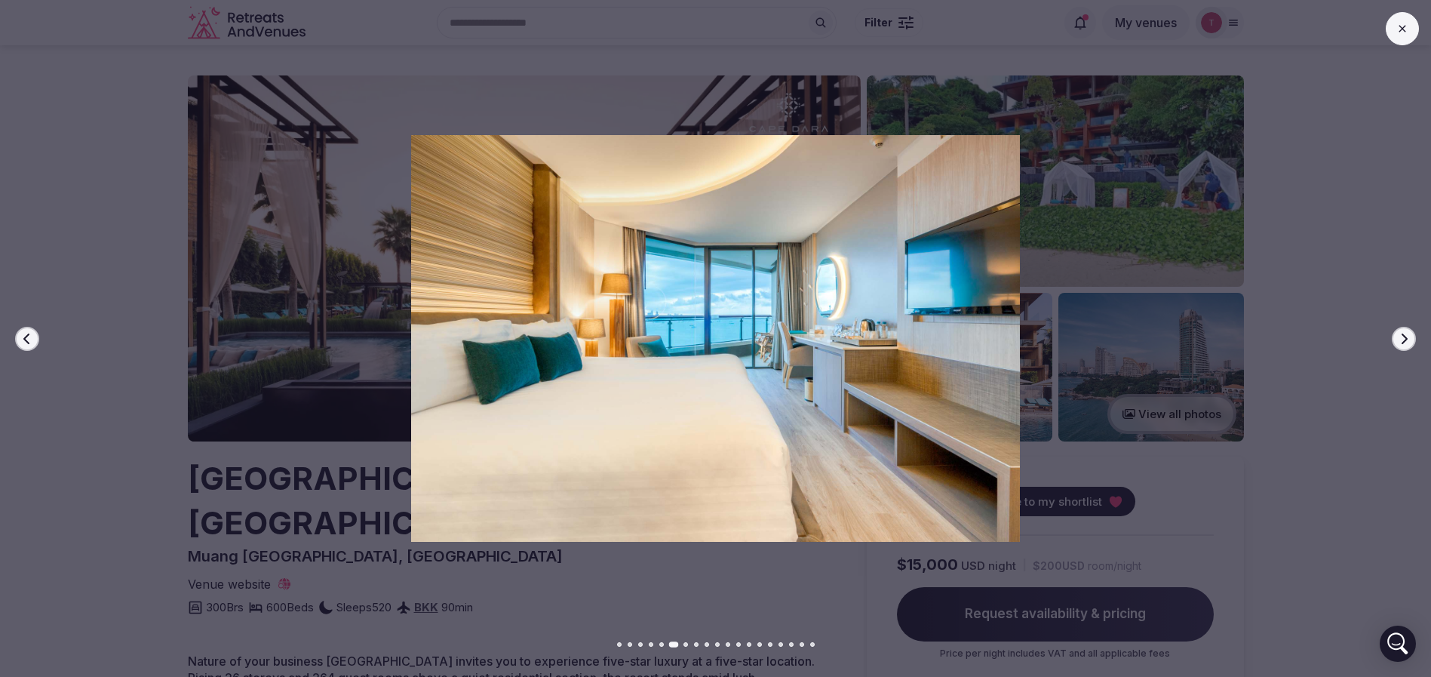
click at [1405, 339] on icon "button" at bounding box center [1404, 339] width 12 height 12
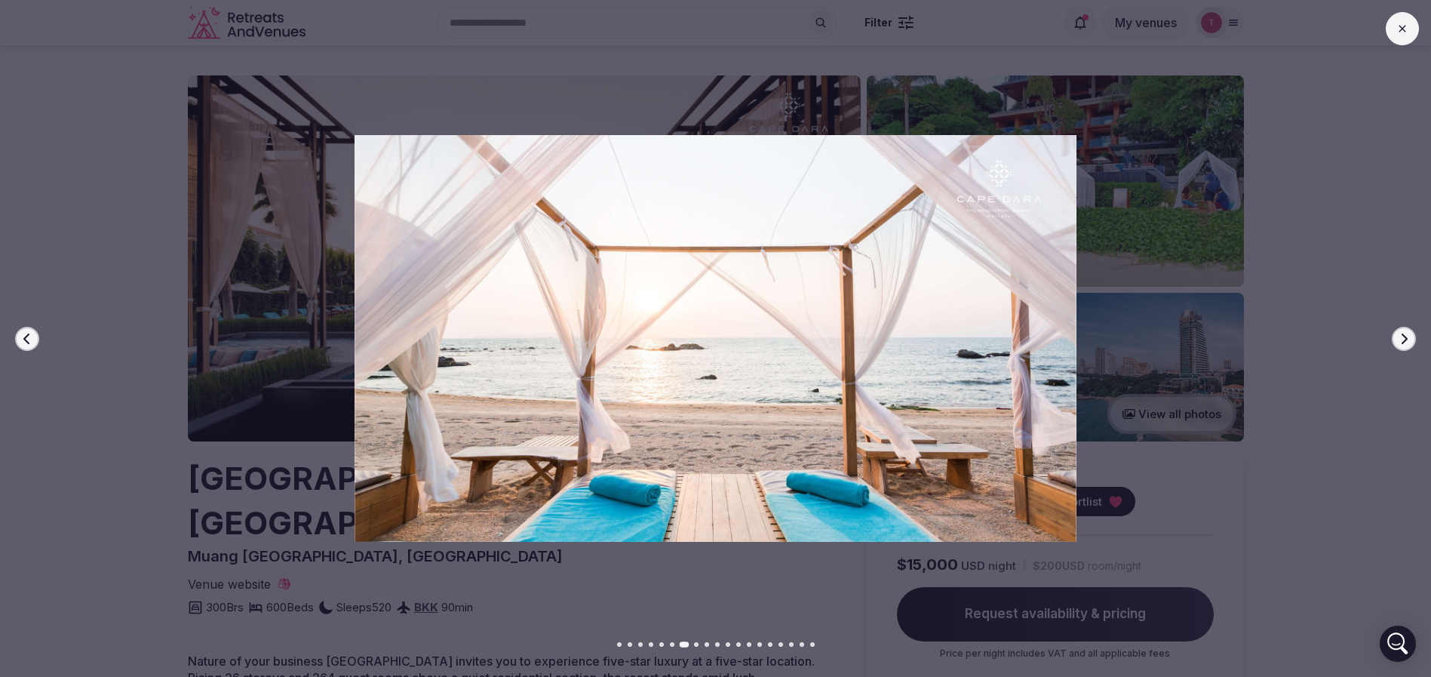
click at [1405, 339] on icon "button" at bounding box center [1404, 339] width 12 height 12
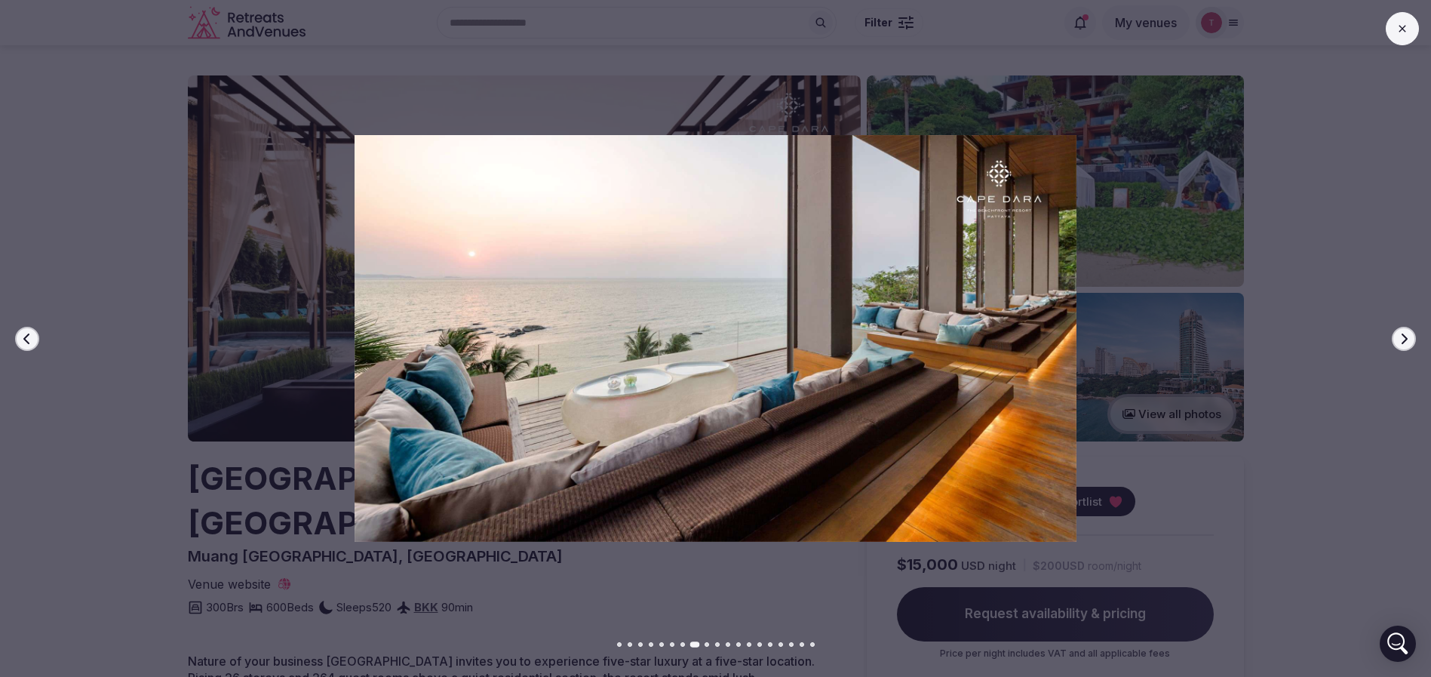
click at [1405, 339] on icon "button" at bounding box center [1404, 339] width 12 height 12
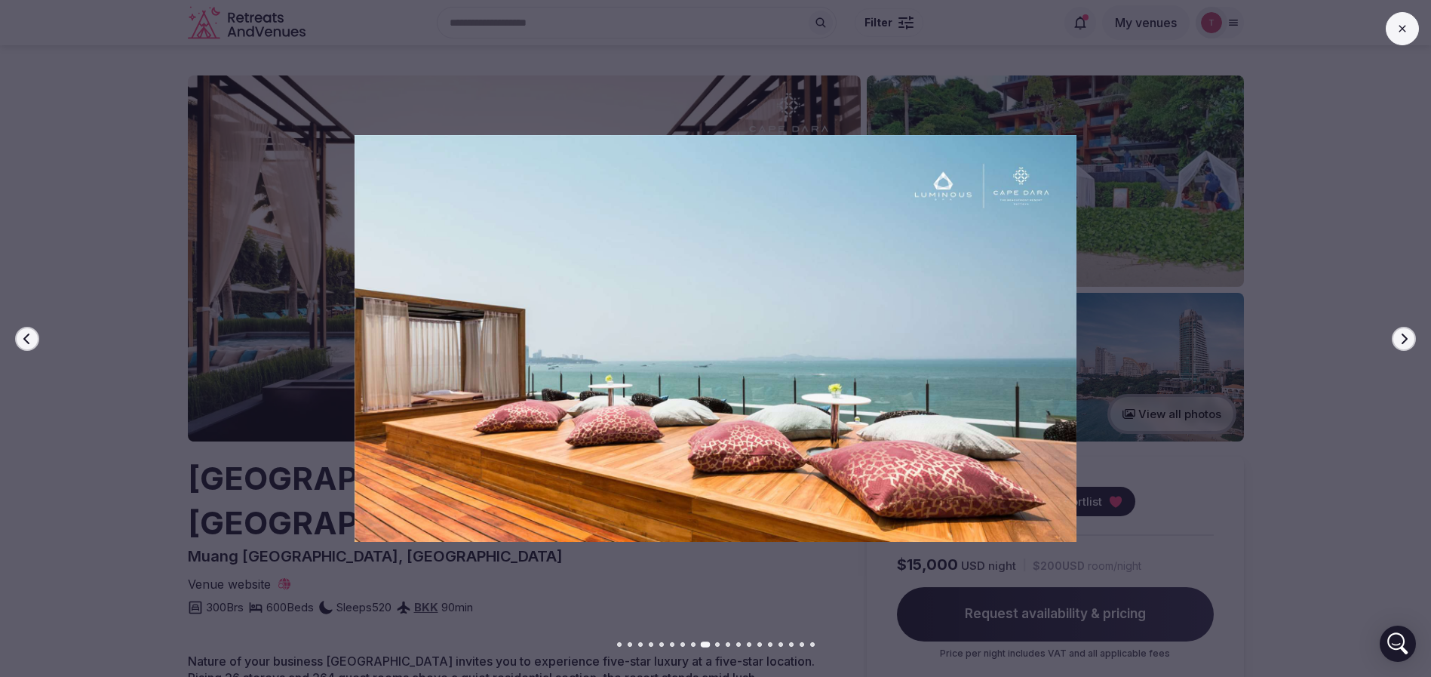
click at [1405, 339] on icon "button" at bounding box center [1404, 339] width 12 height 12
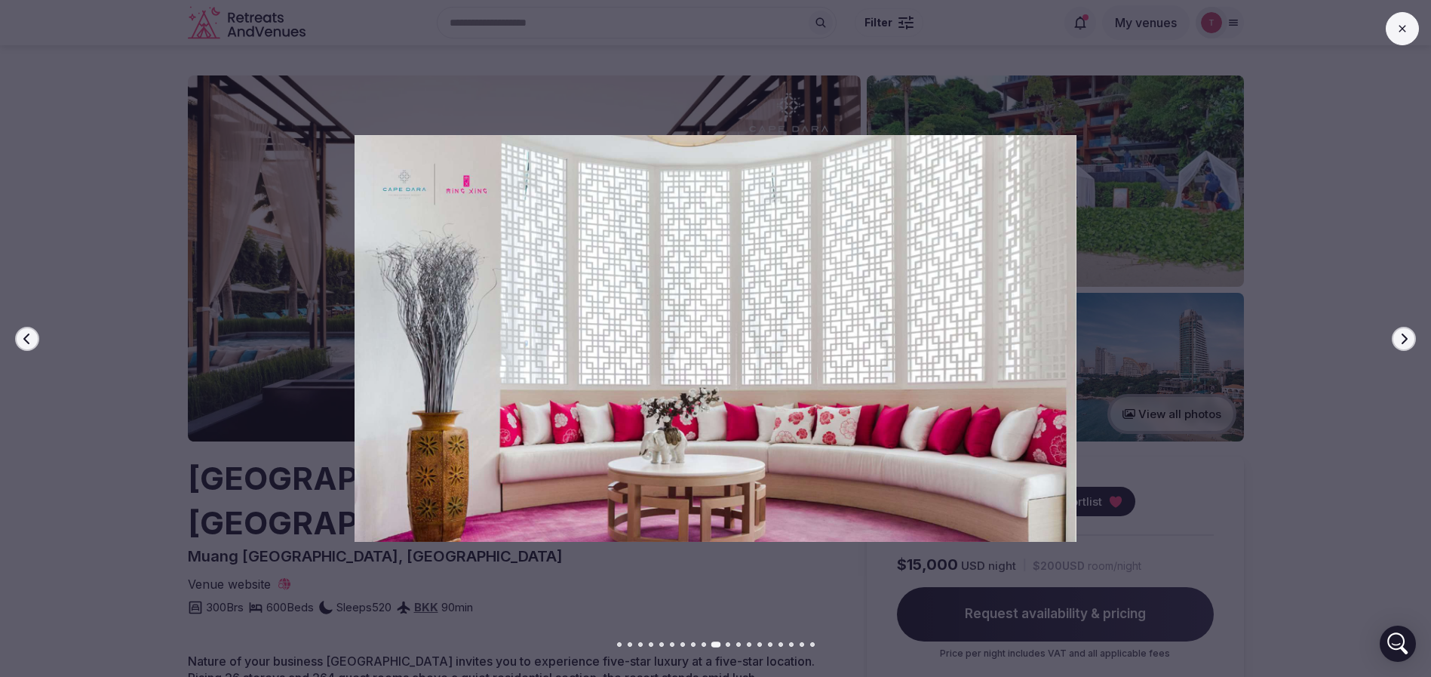
click at [1405, 339] on icon "button" at bounding box center [1404, 339] width 12 height 12
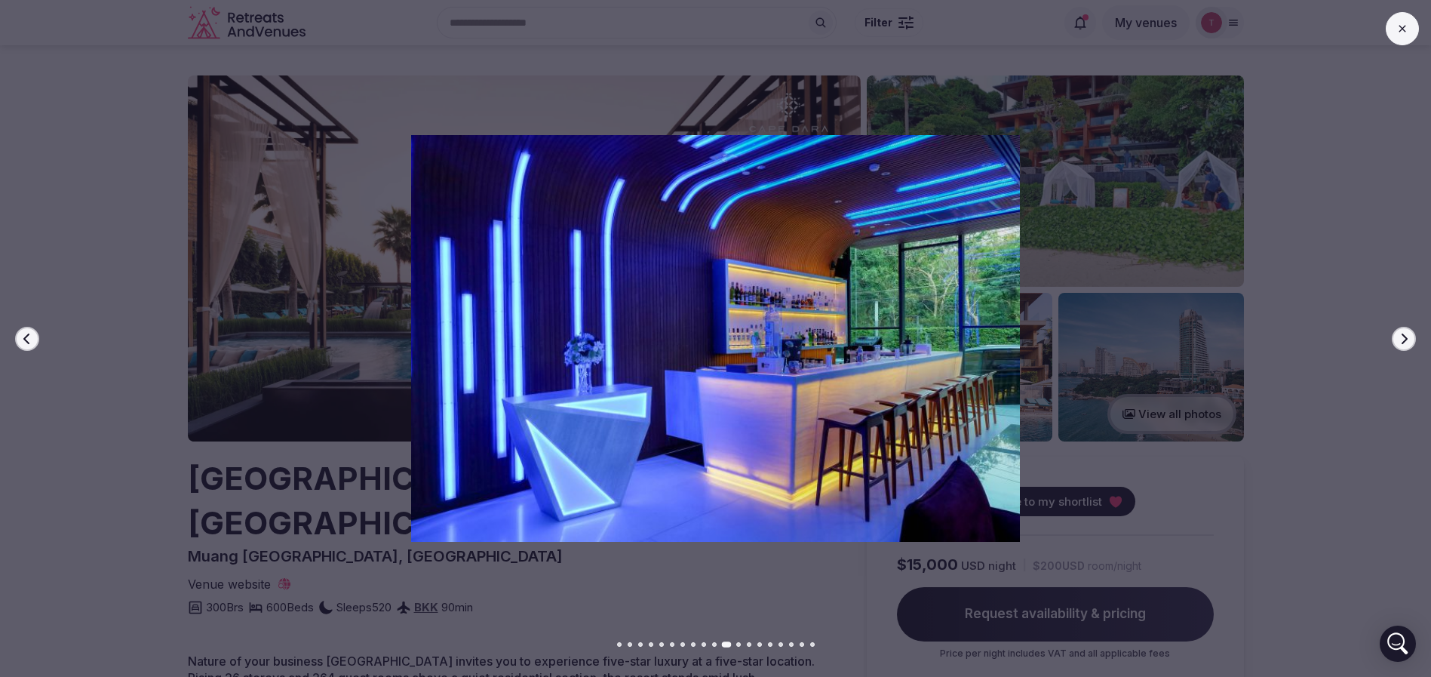
click at [1405, 339] on icon "button" at bounding box center [1404, 339] width 12 height 12
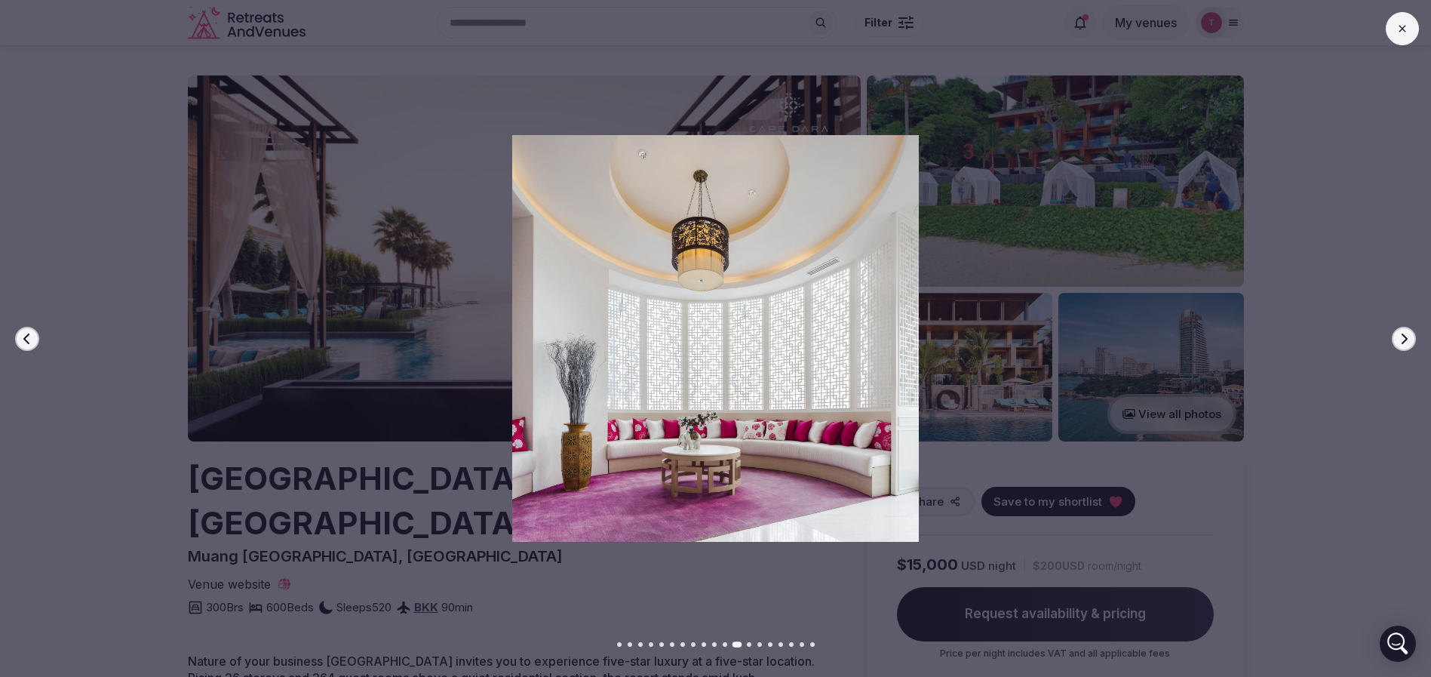
click at [1405, 339] on icon "button" at bounding box center [1404, 339] width 12 height 12
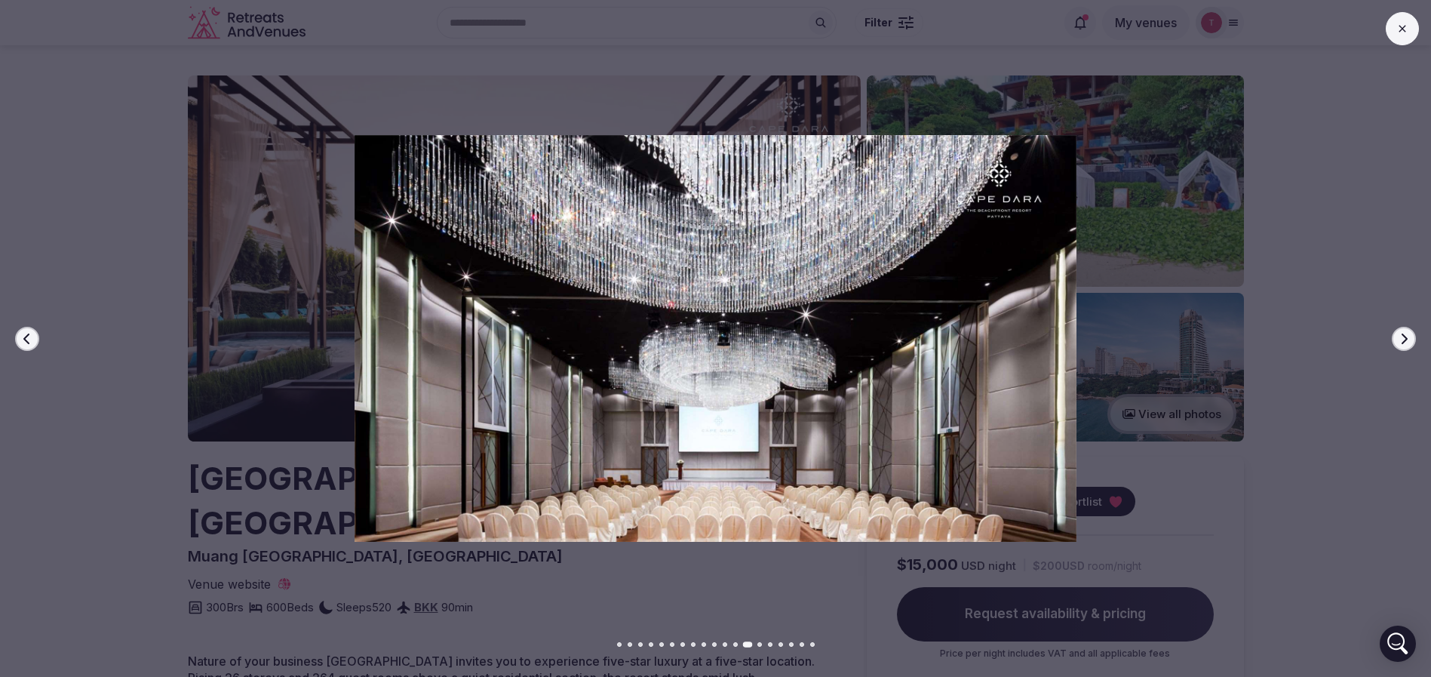
click at [1405, 339] on icon "button" at bounding box center [1404, 339] width 12 height 12
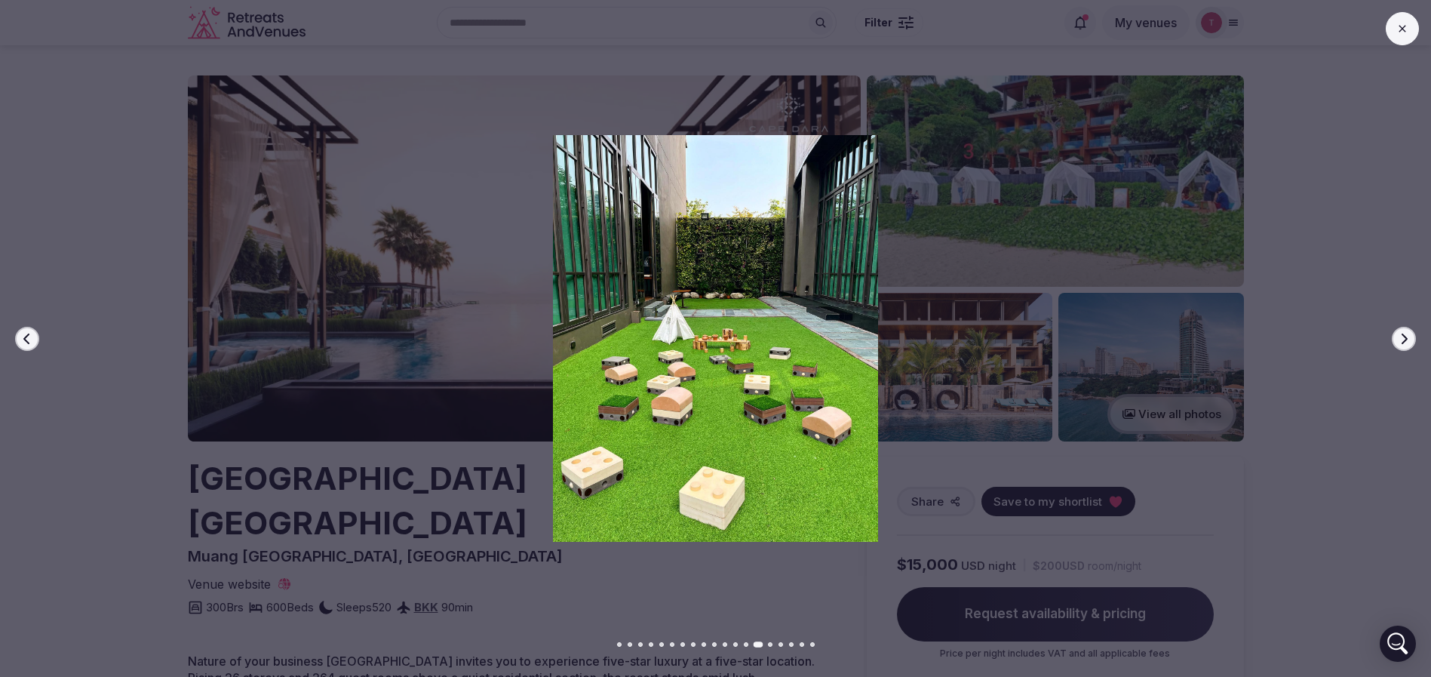
click at [1405, 339] on icon "button" at bounding box center [1404, 339] width 12 height 12
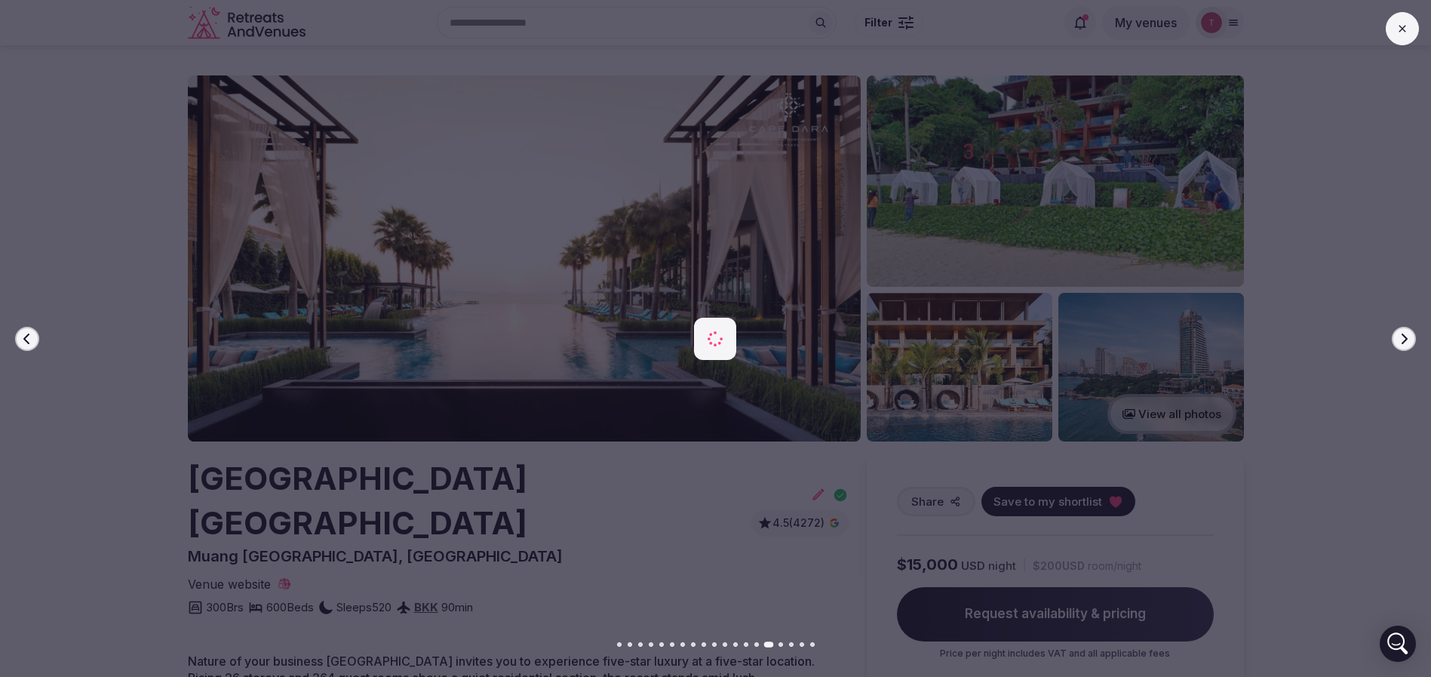
click at [1405, 339] on icon "button" at bounding box center [1404, 339] width 12 height 12
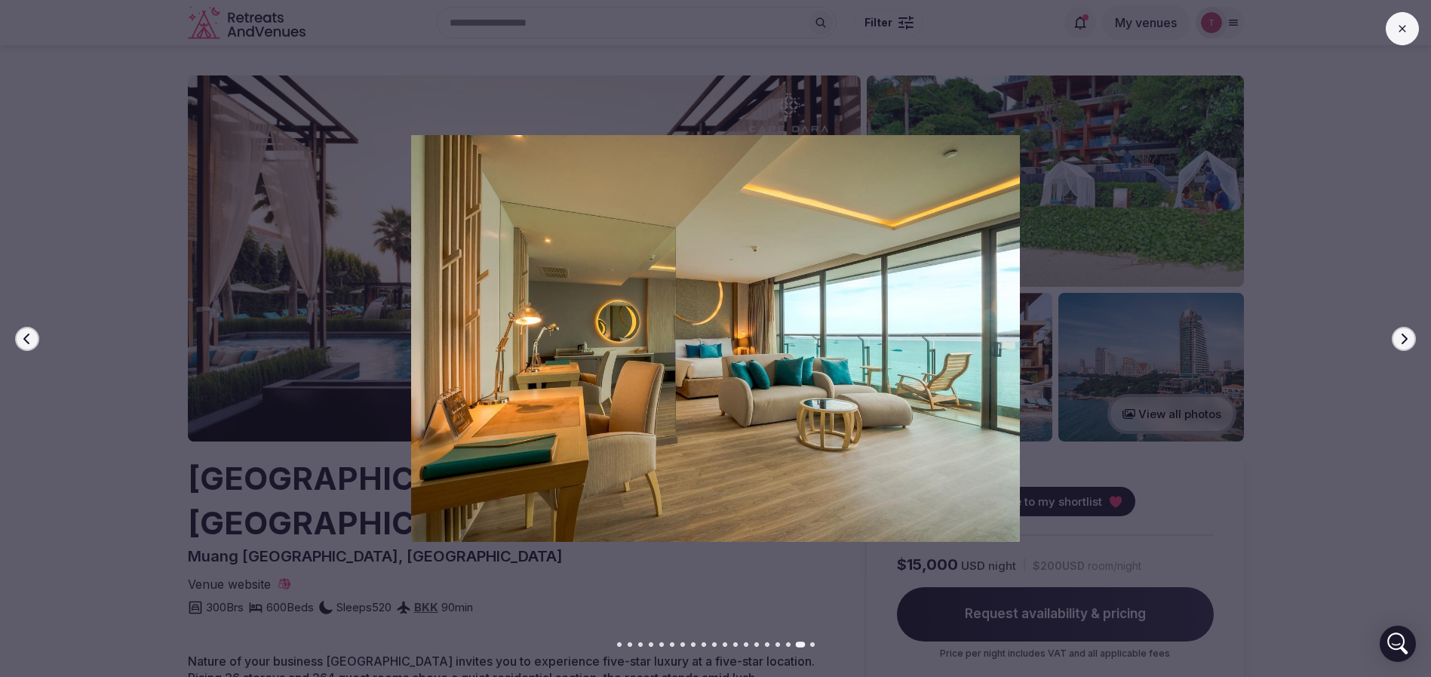
click at [1405, 339] on icon "button" at bounding box center [1404, 339] width 12 height 12
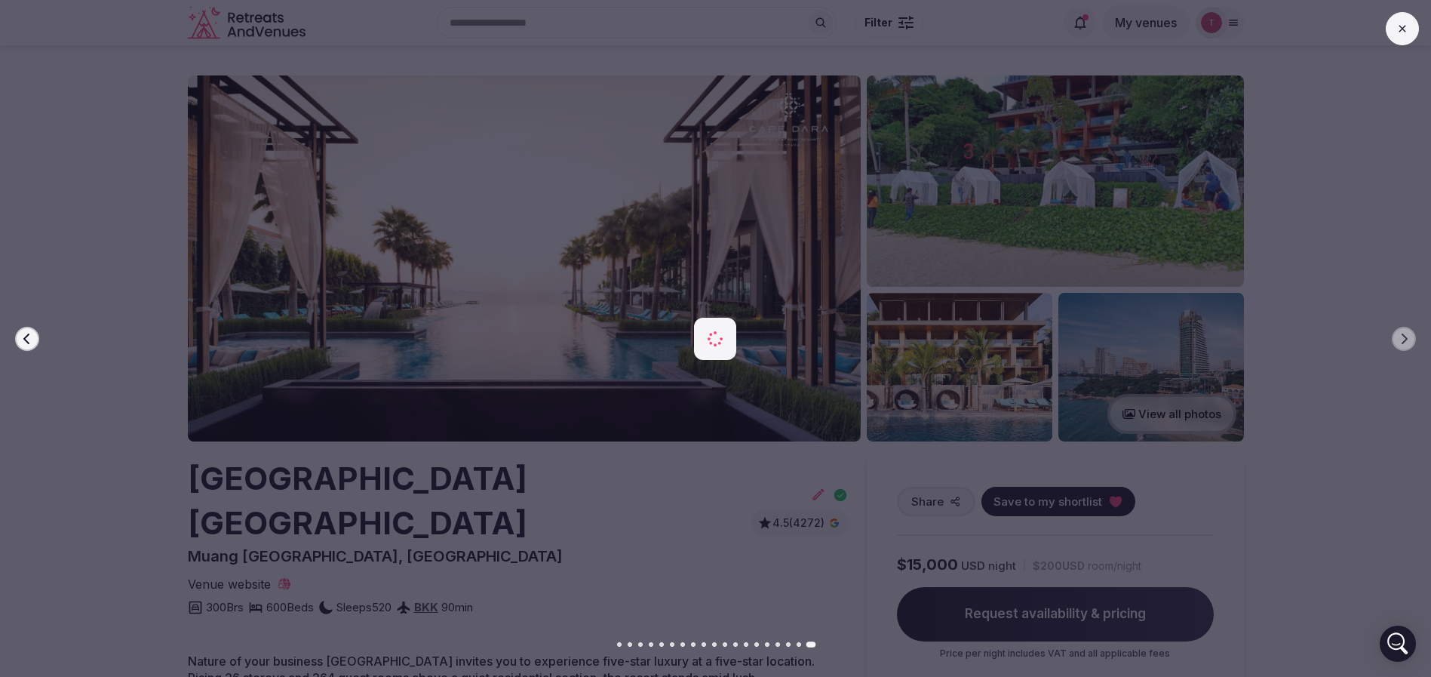
click at [1316, 323] on div at bounding box center [709, 338] width 1443 height 406
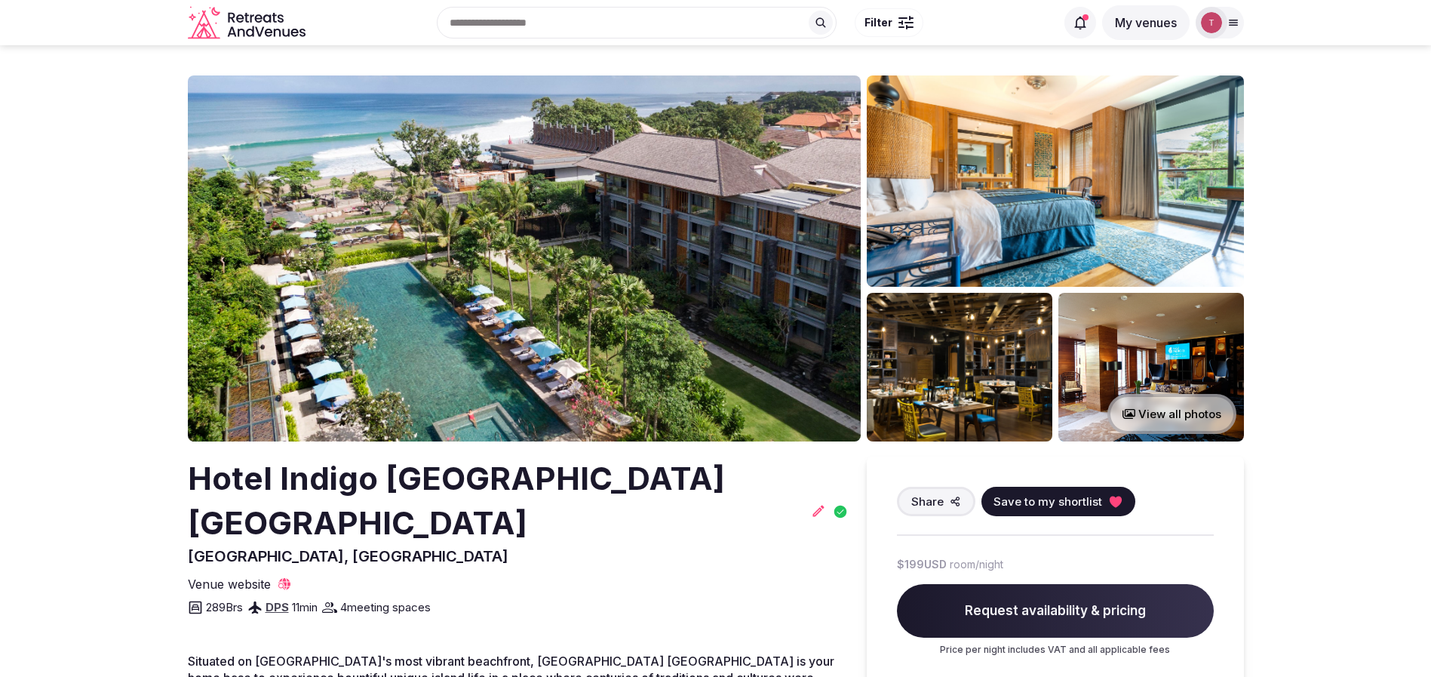
click at [587, 238] on img at bounding box center [524, 258] width 673 height 366
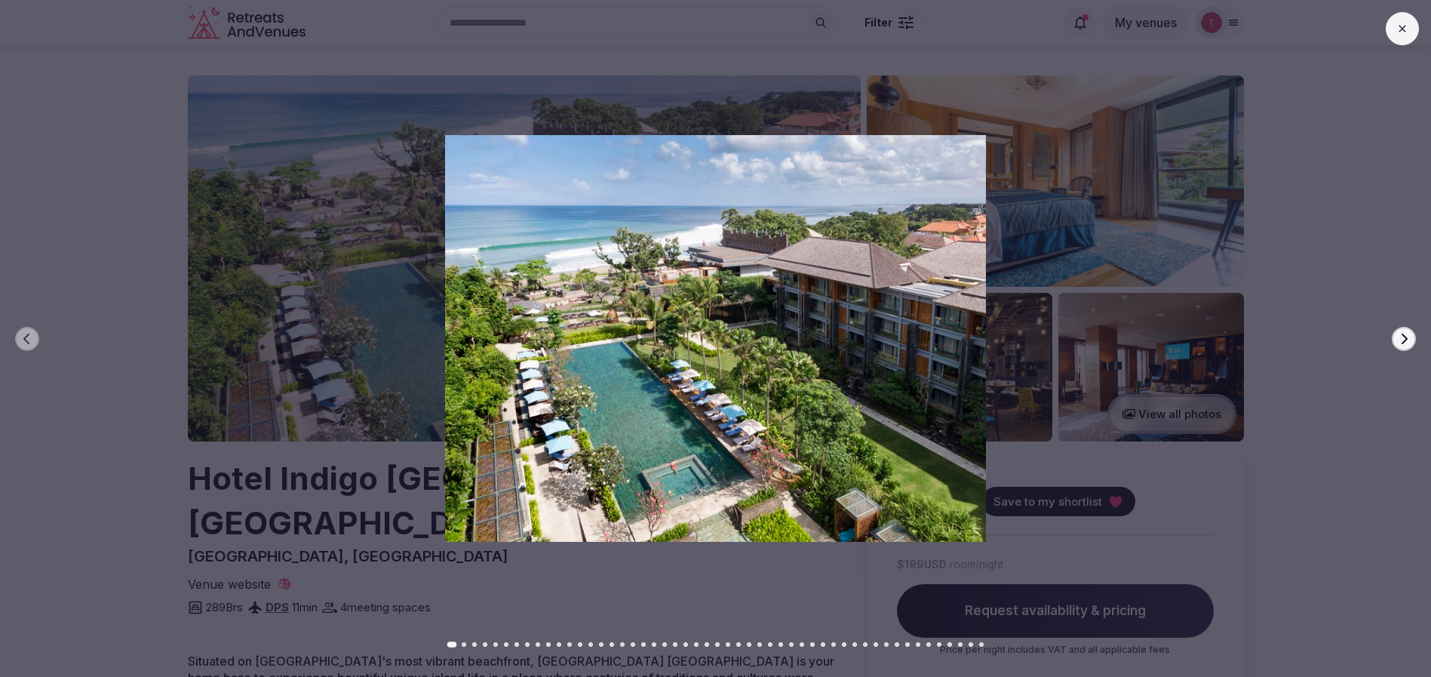
click at [1399, 333] on icon "button" at bounding box center [1404, 339] width 12 height 12
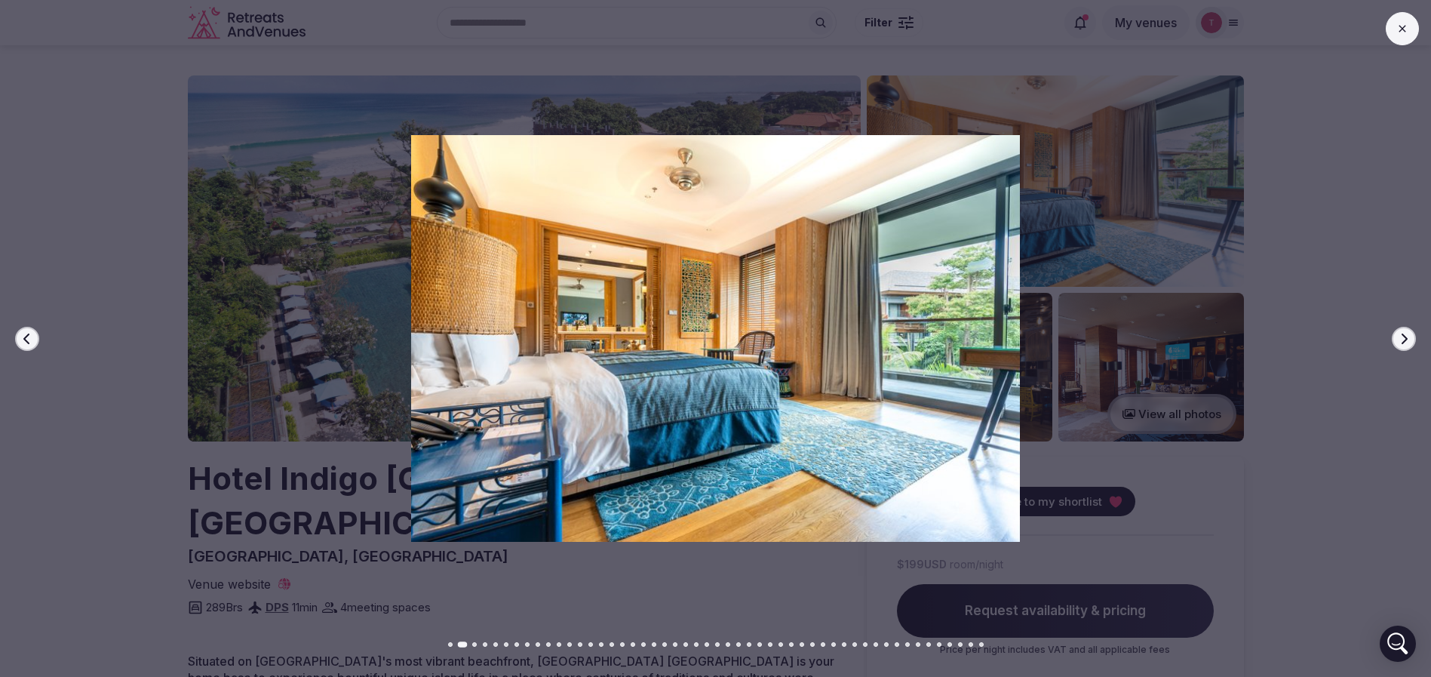
click at [1399, 333] on icon "button" at bounding box center [1404, 339] width 12 height 12
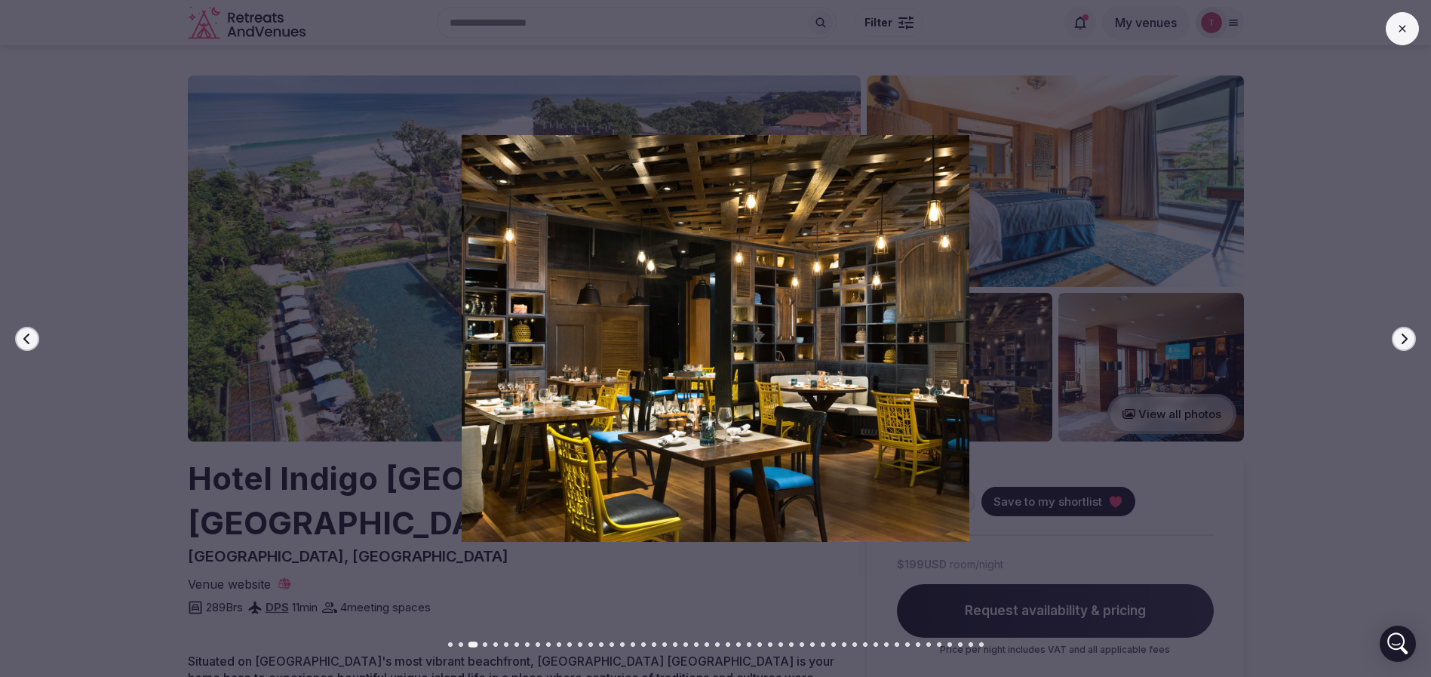
click at [1399, 333] on icon "button" at bounding box center [1404, 339] width 12 height 12
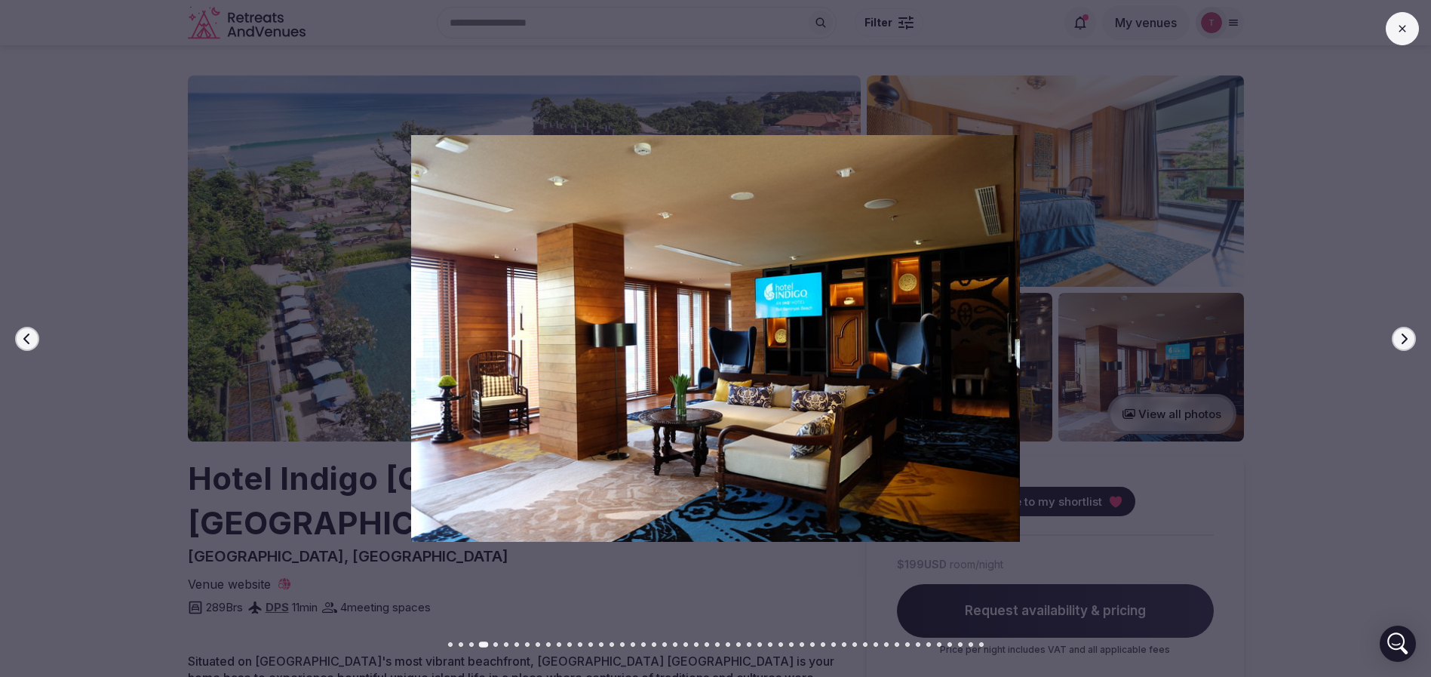
click at [1399, 333] on icon "button" at bounding box center [1404, 339] width 12 height 12
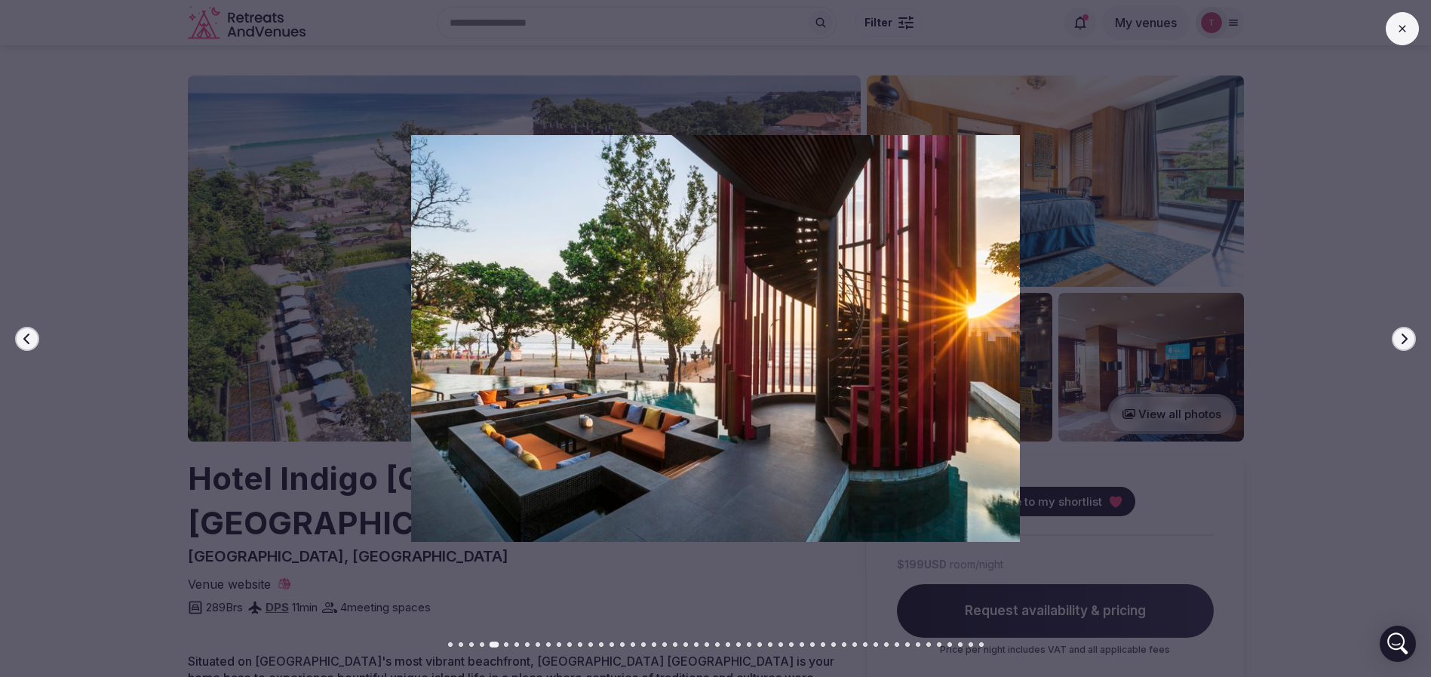
click at [1399, 333] on icon "button" at bounding box center [1404, 339] width 12 height 12
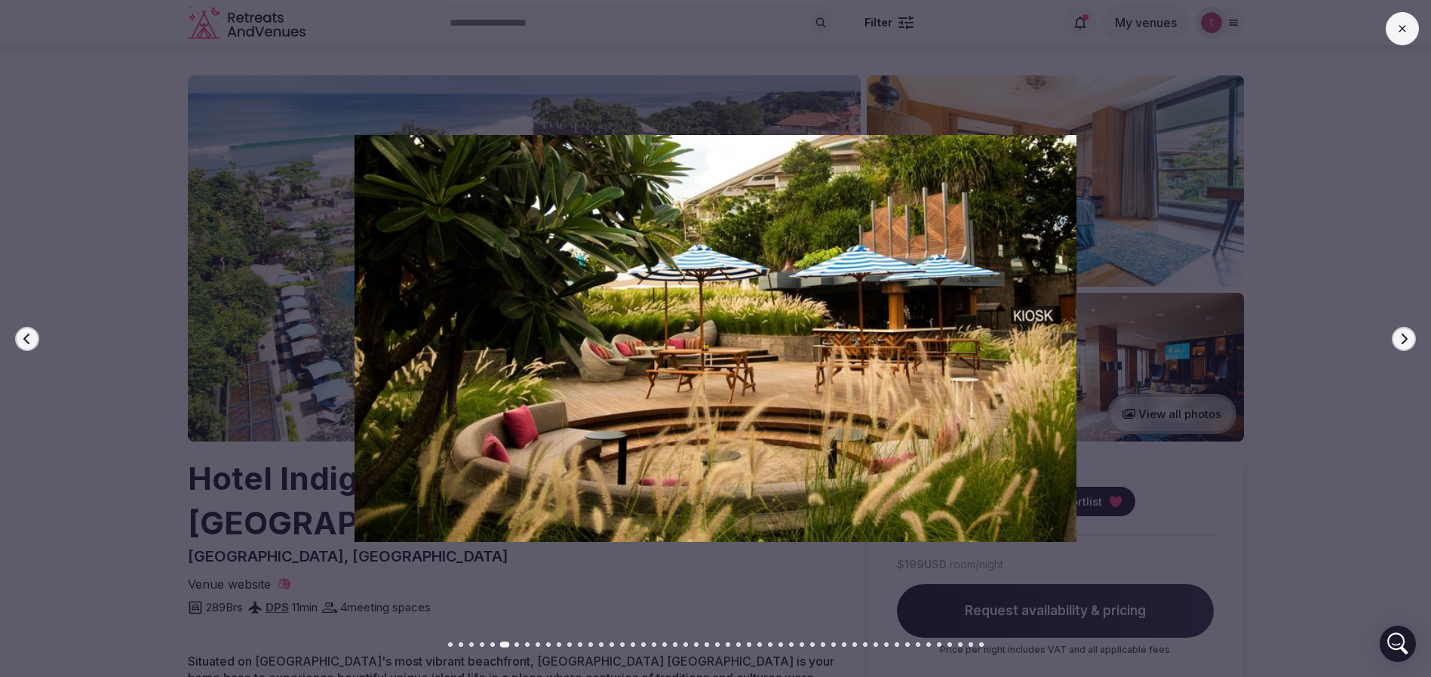
click at [1399, 333] on icon "button" at bounding box center [1404, 339] width 12 height 12
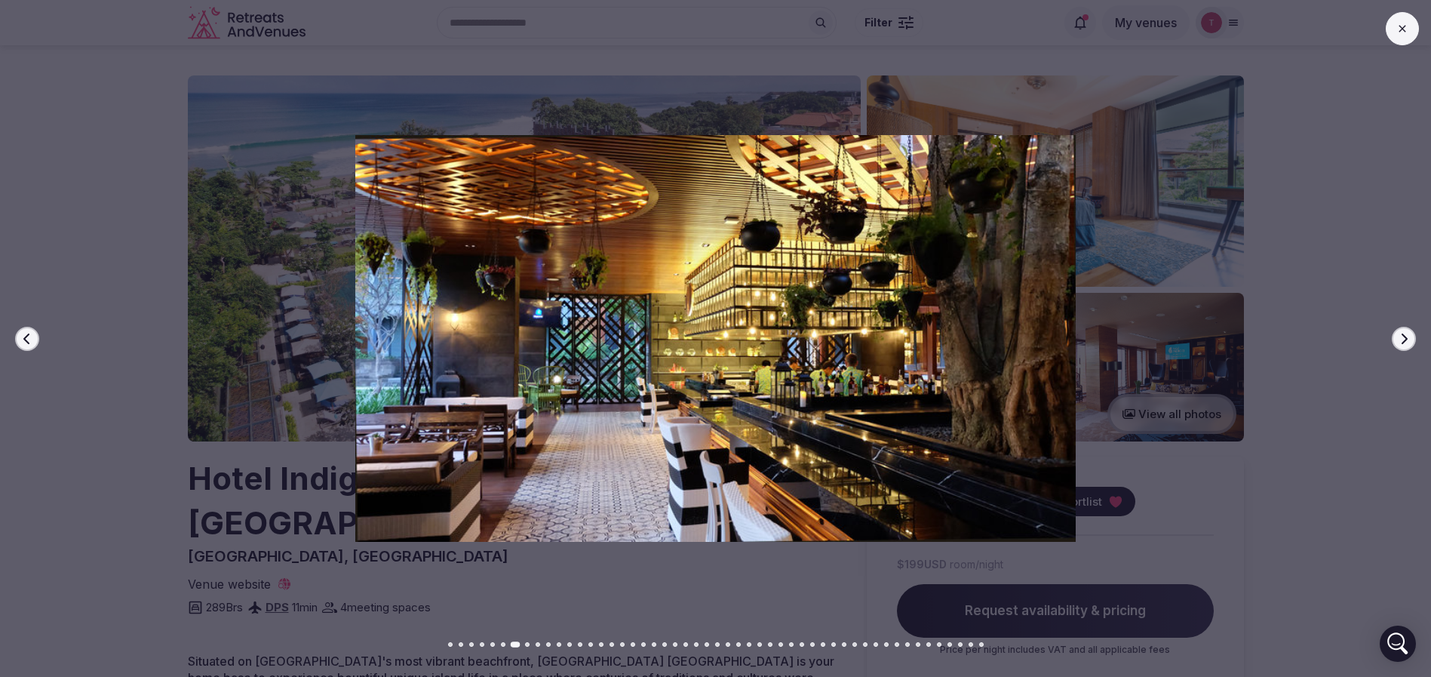
click at [1399, 333] on icon "button" at bounding box center [1404, 339] width 12 height 12
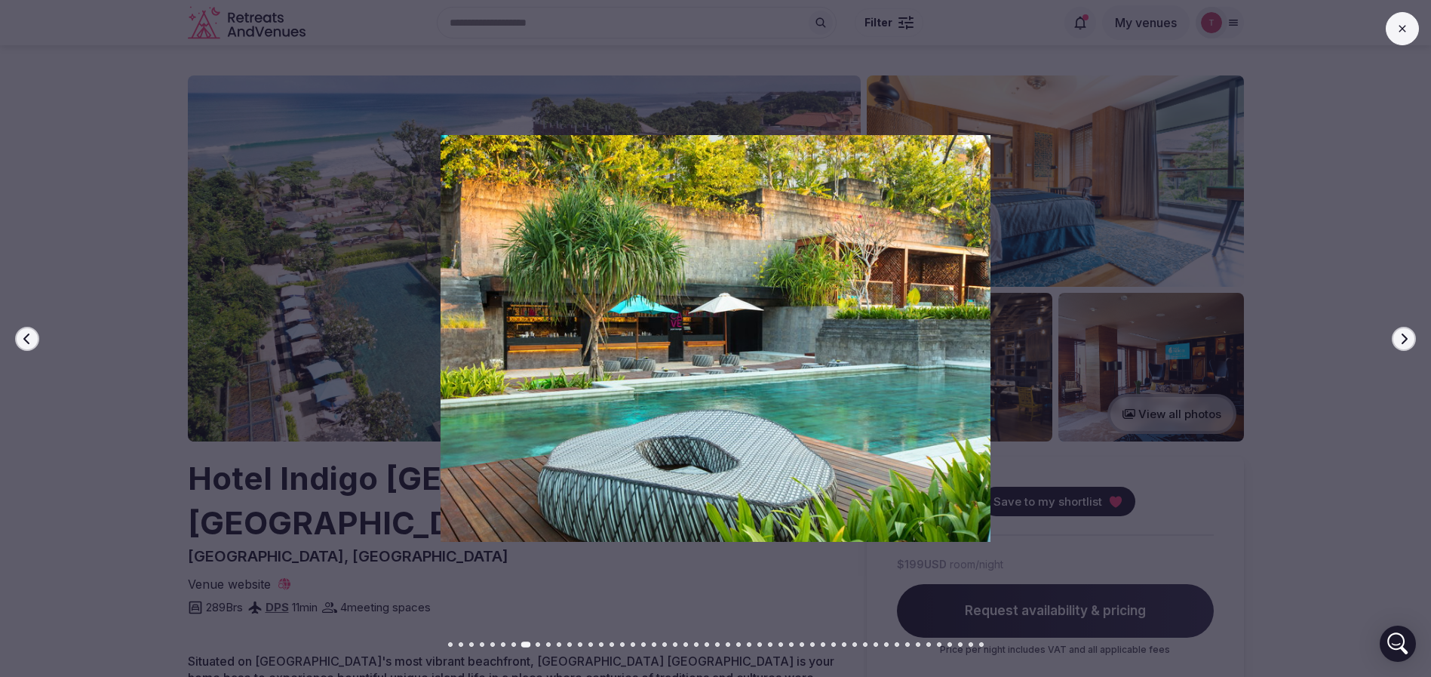
click at [1399, 333] on icon "button" at bounding box center [1404, 339] width 12 height 12
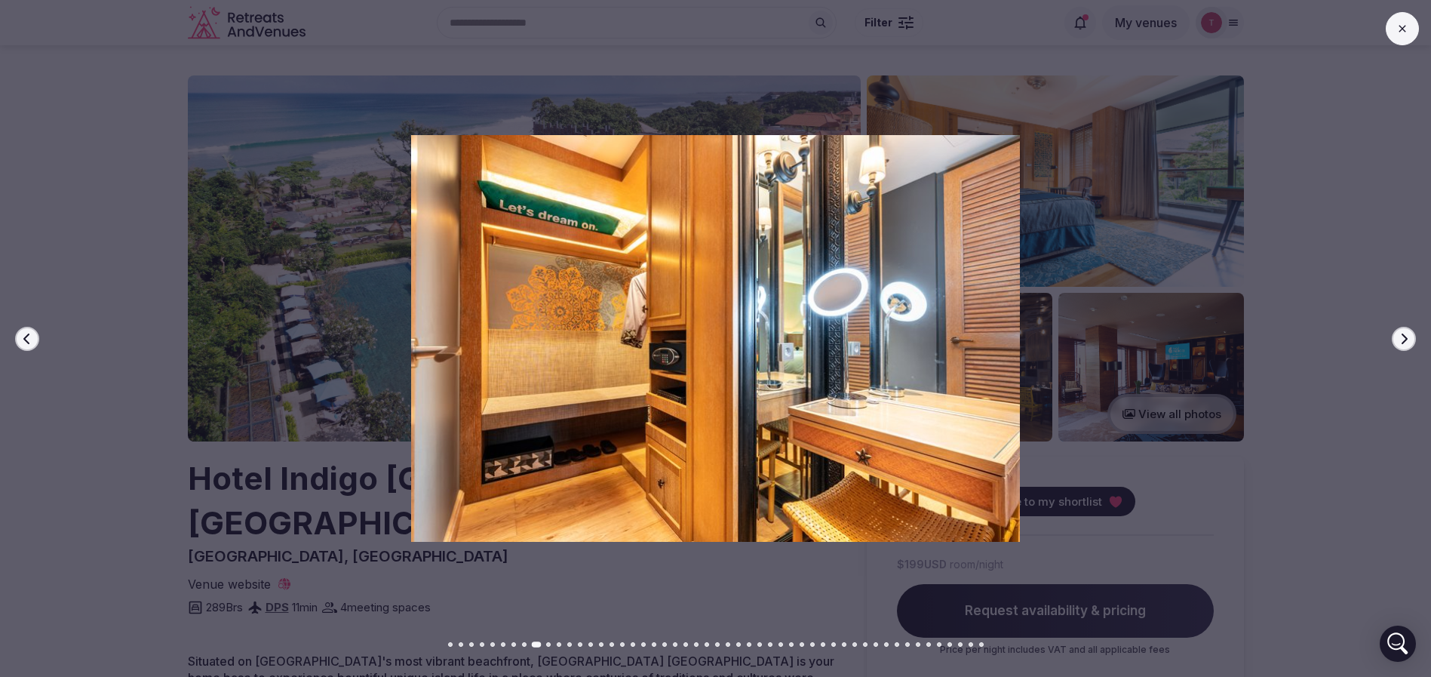
click at [1399, 333] on icon "button" at bounding box center [1404, 339] width 12 height 12
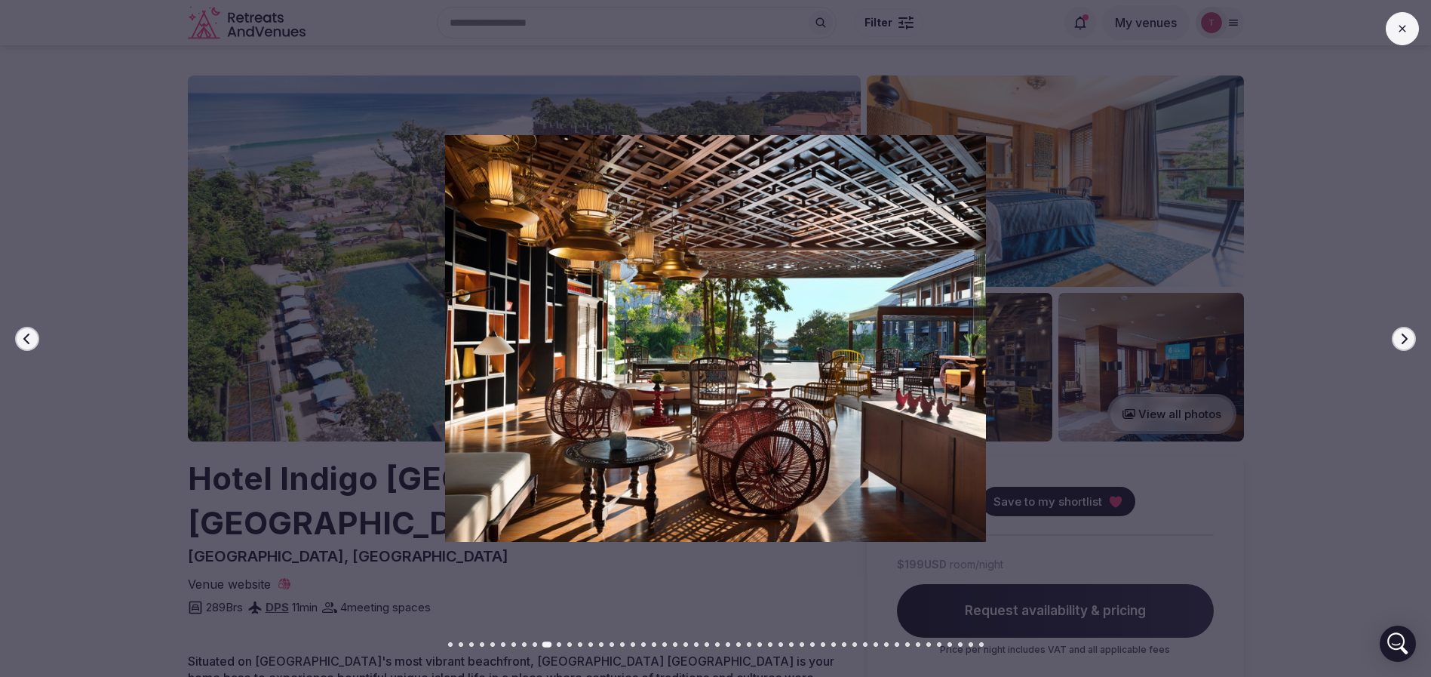
click at [1399, 333] on icon "button" at bounding box center [1404, 339] width 12 height 12
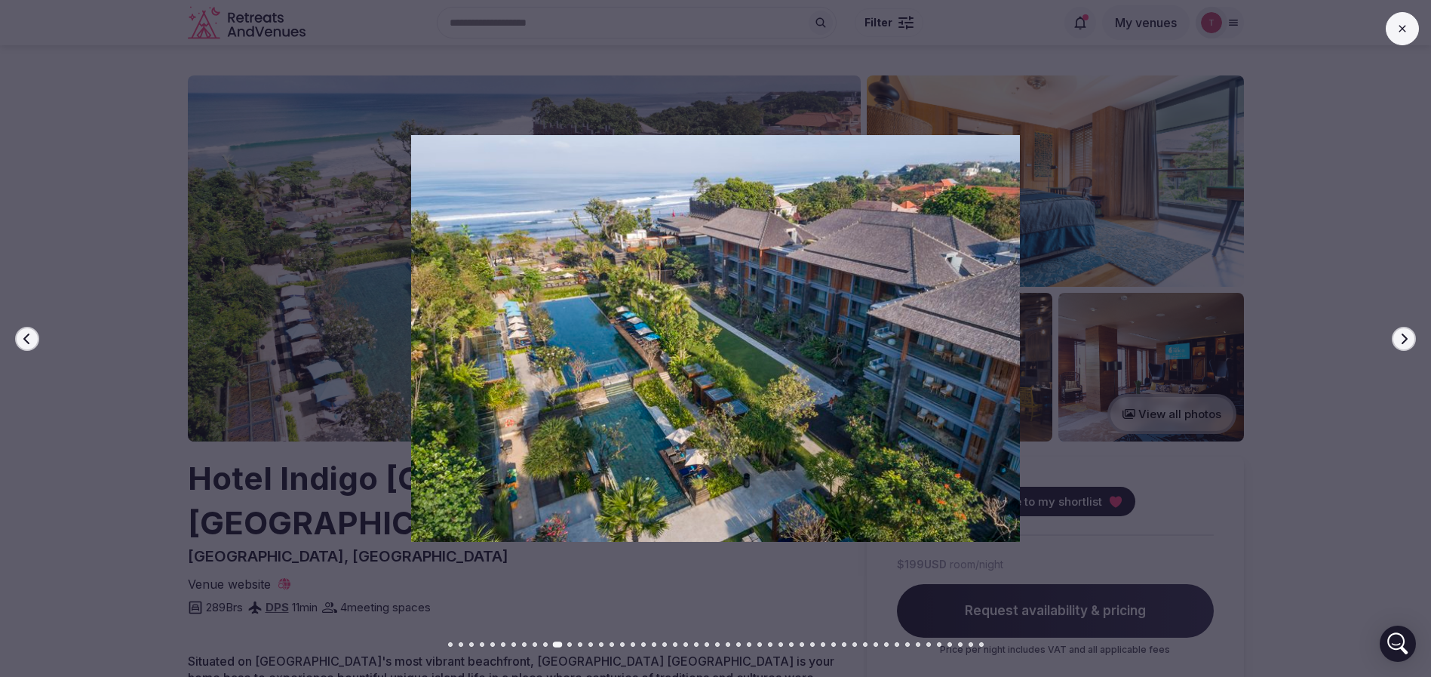
click at [1399, 333] on icon "button" at bounding box center [1404, 339] width 12 height 12
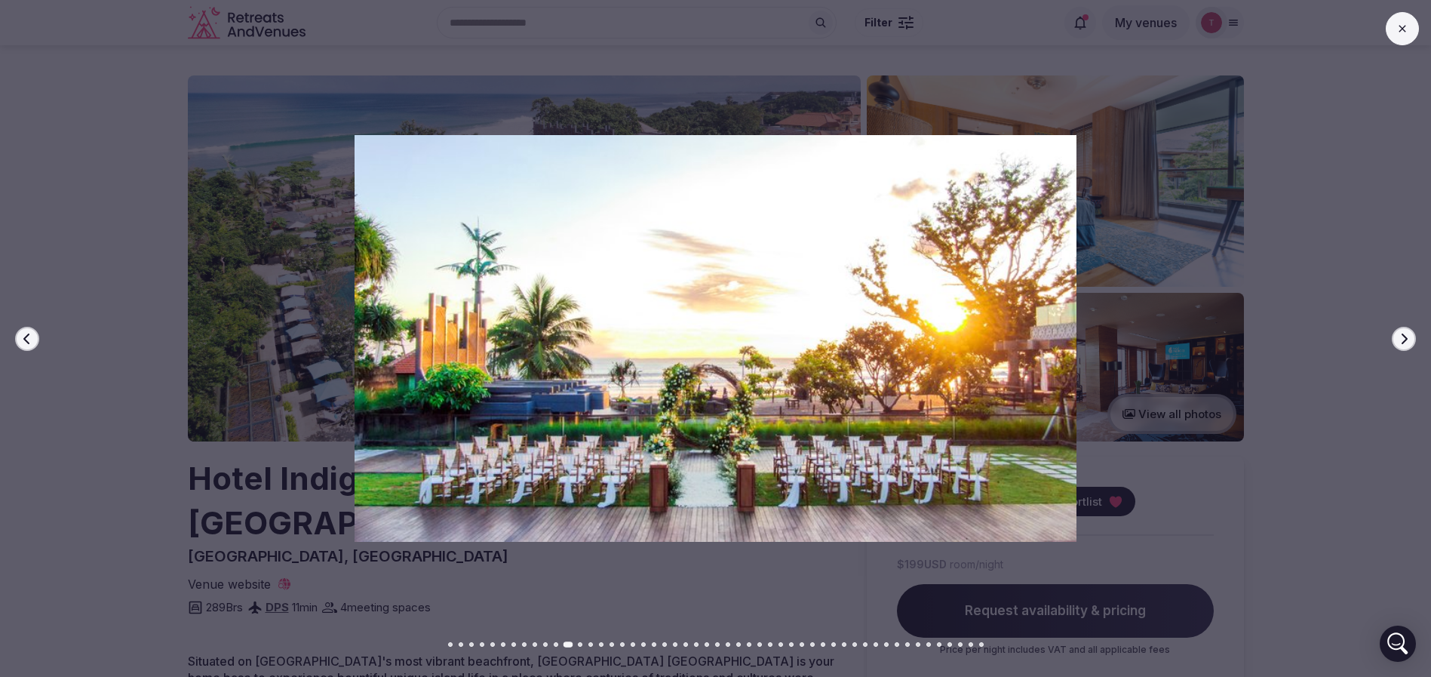
click at [1401, 337] on icon "button" at bounding box center [1404, 339] width 12 height 12
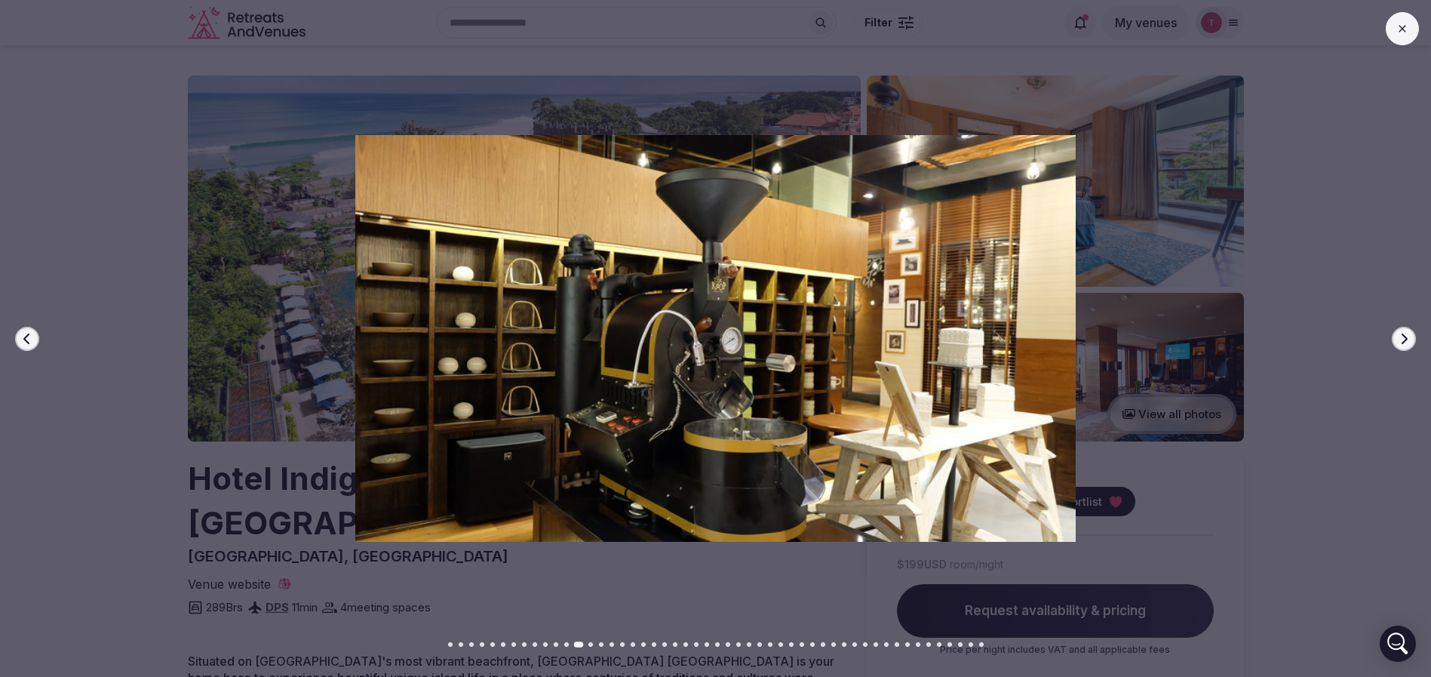
click at [1401, 337] on icon "button" at bounding box center [1404, 339] width 12 height 12
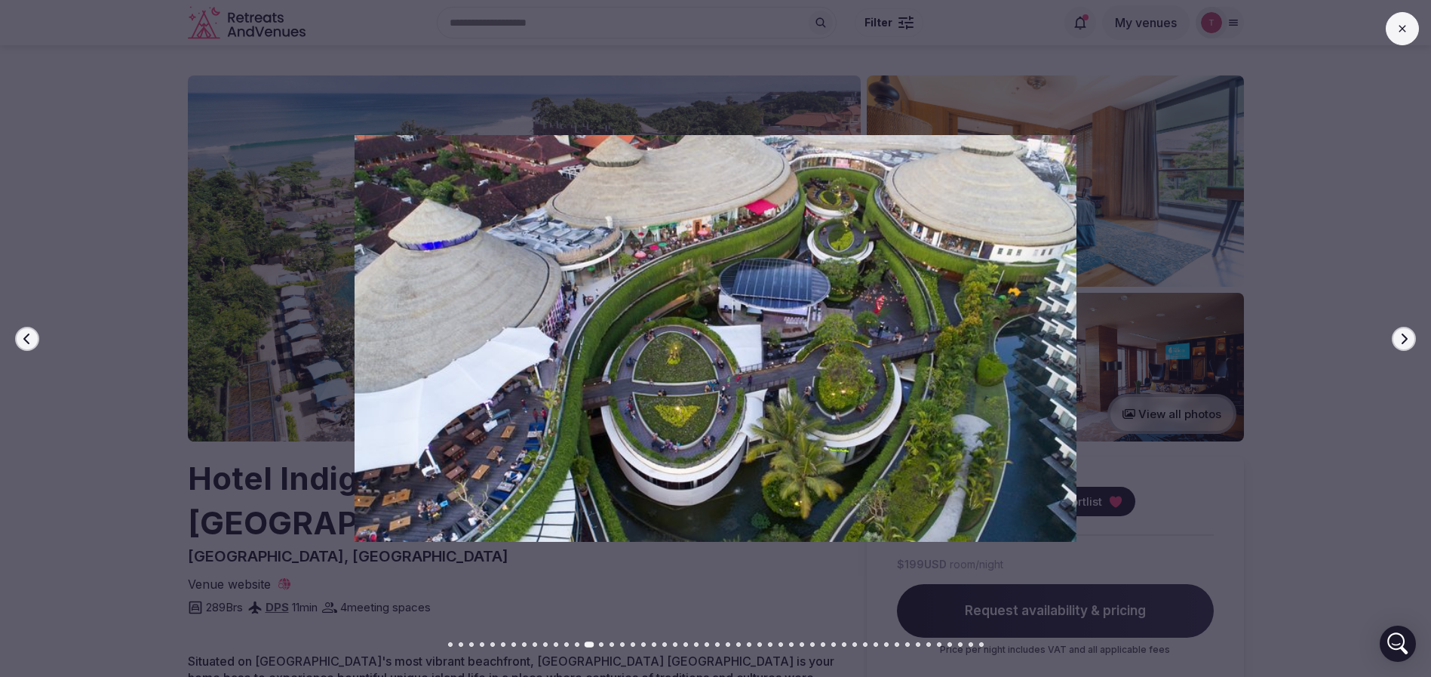
click at [1401, 337] on icon "button" at bounding box center [1404, 339] width 12 height 12
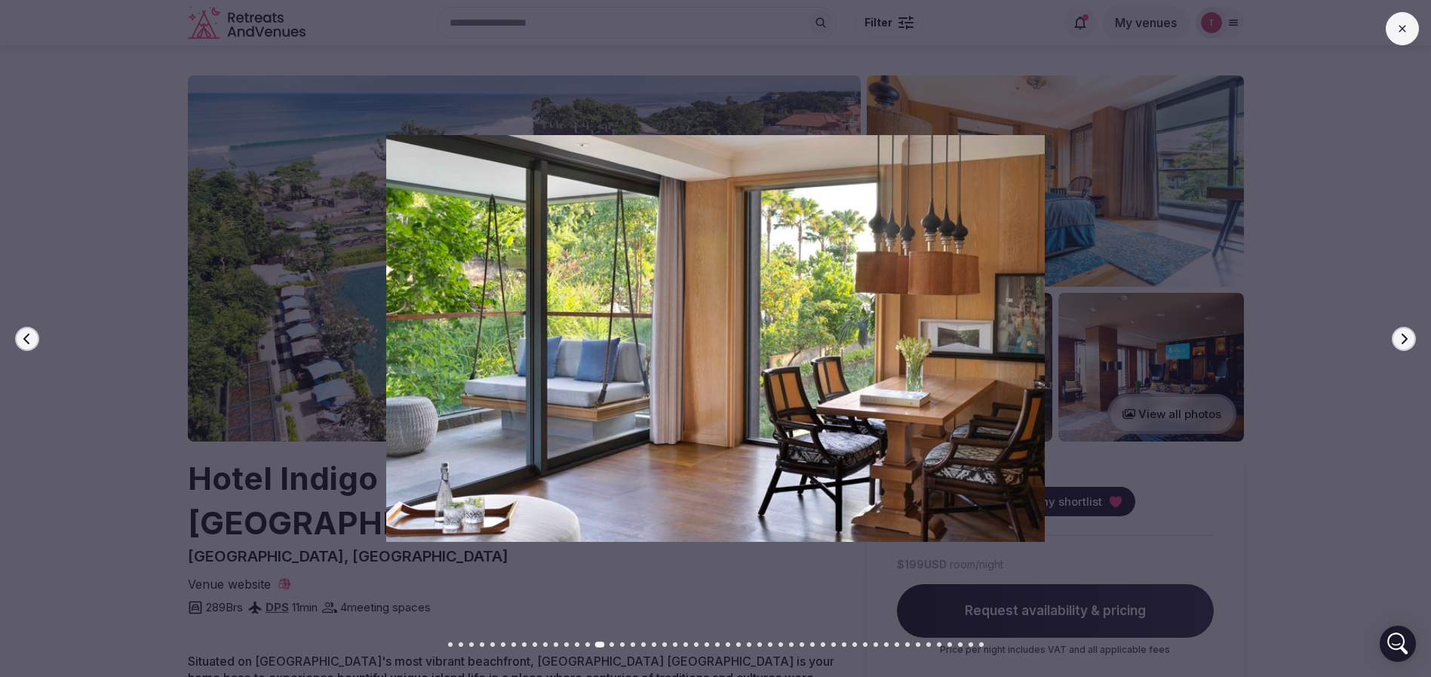
click at [1401, 337] on icon "button" at bounding box center [1404, 339] width 12 height 12
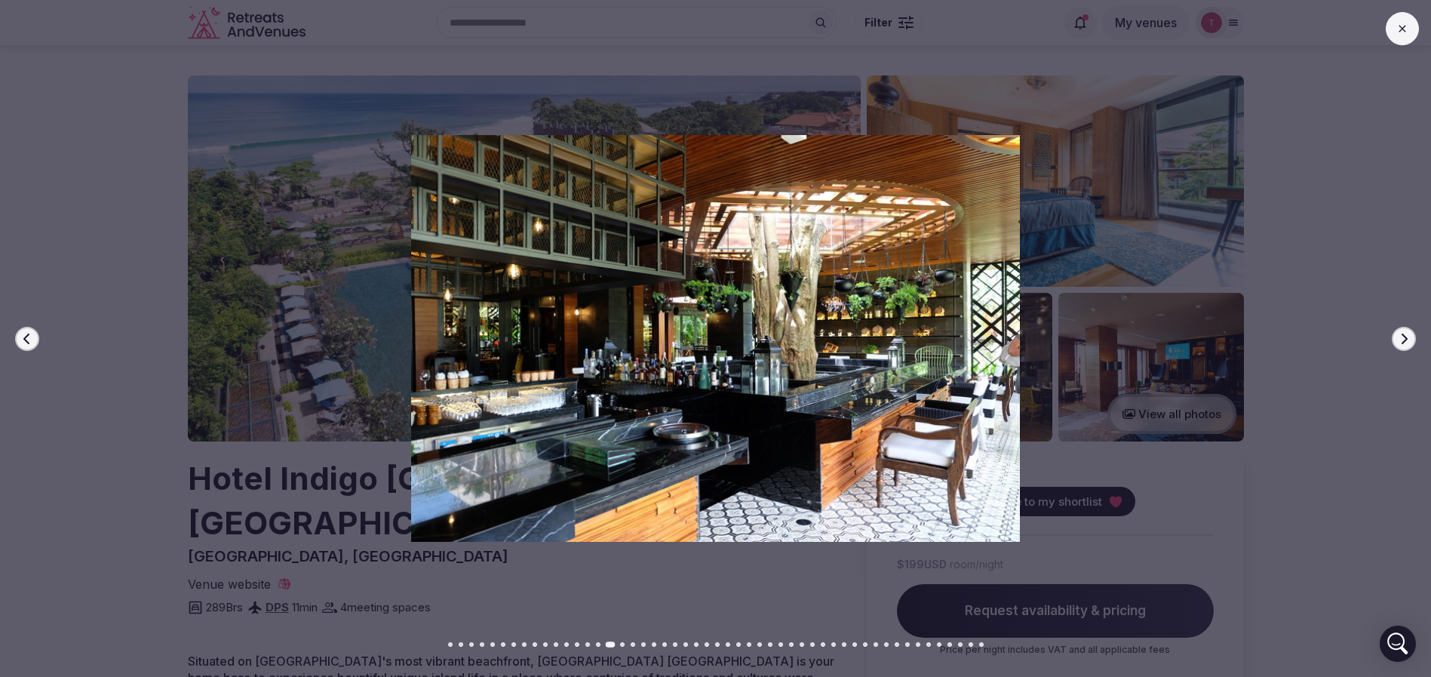
click at [1401, 337] on icon "button" at bounding box center [1404, 339] width 12 height 12
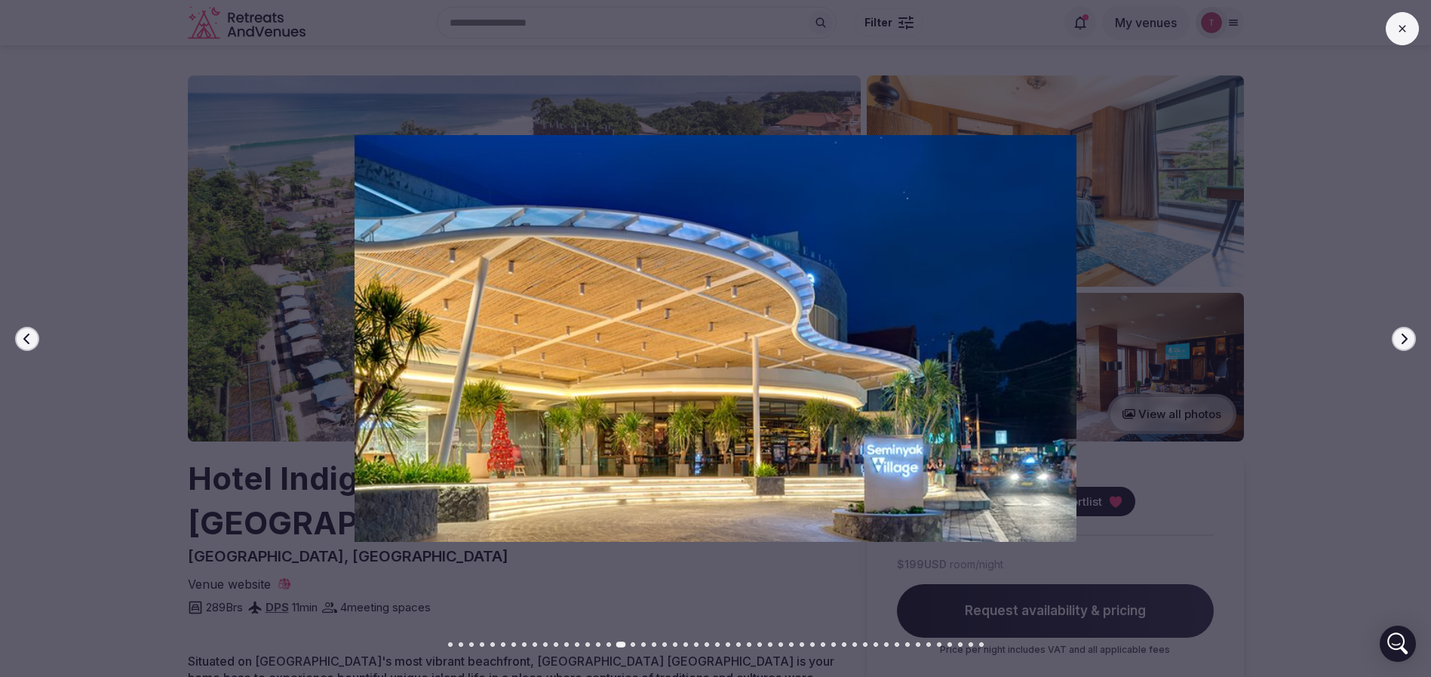
click at [1401, 337] on icon "button" at bounding box center [1404, 339] width 12 height 12
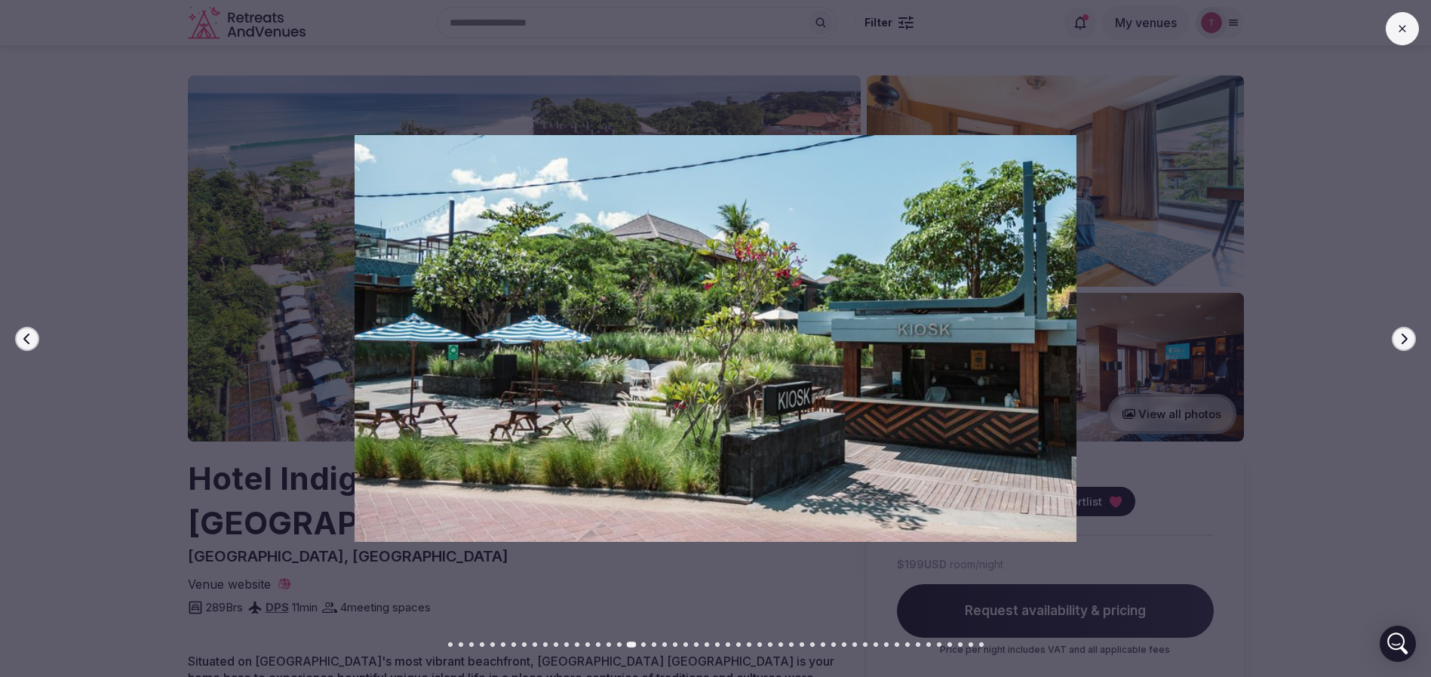
click at [1401, 337] on icon "button" at bounding box center [1404, 339] width 12 height 12
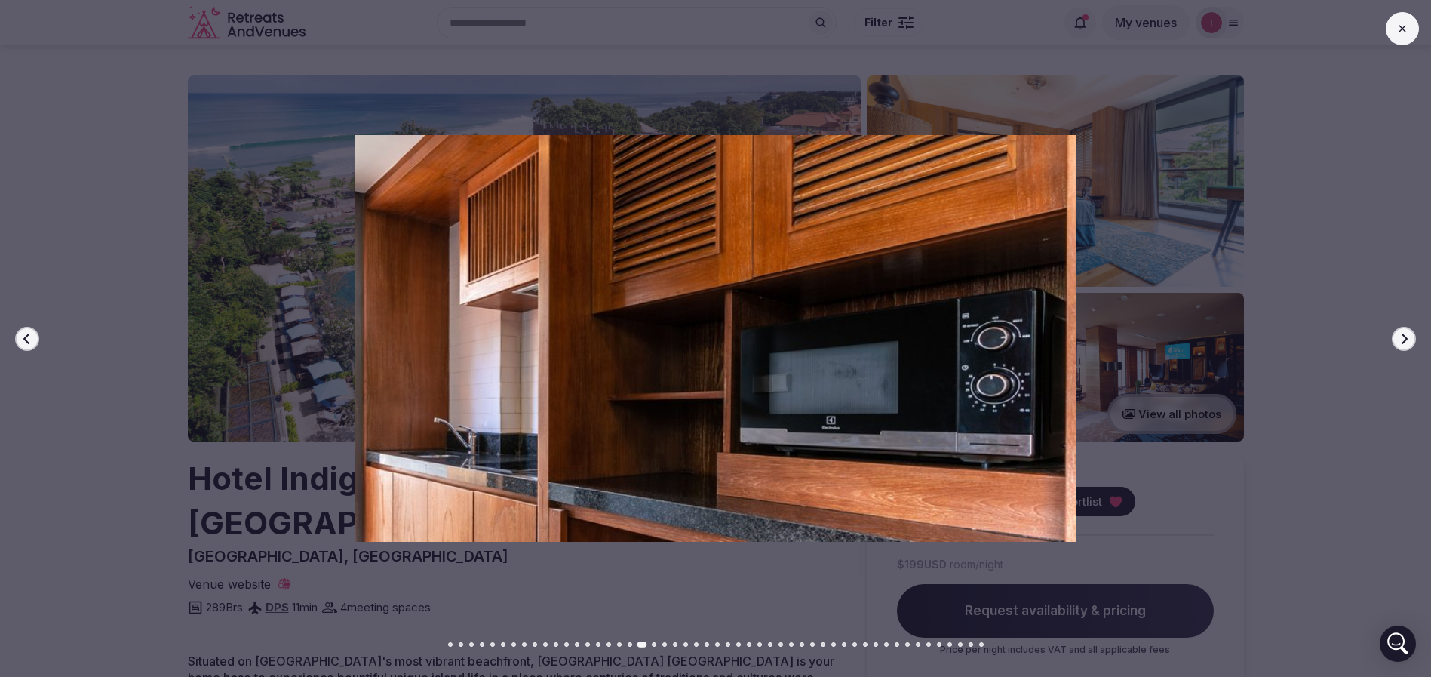
click at [1401, 337] on icon "button" at bounding box center [1404, 339] width 12 height 12
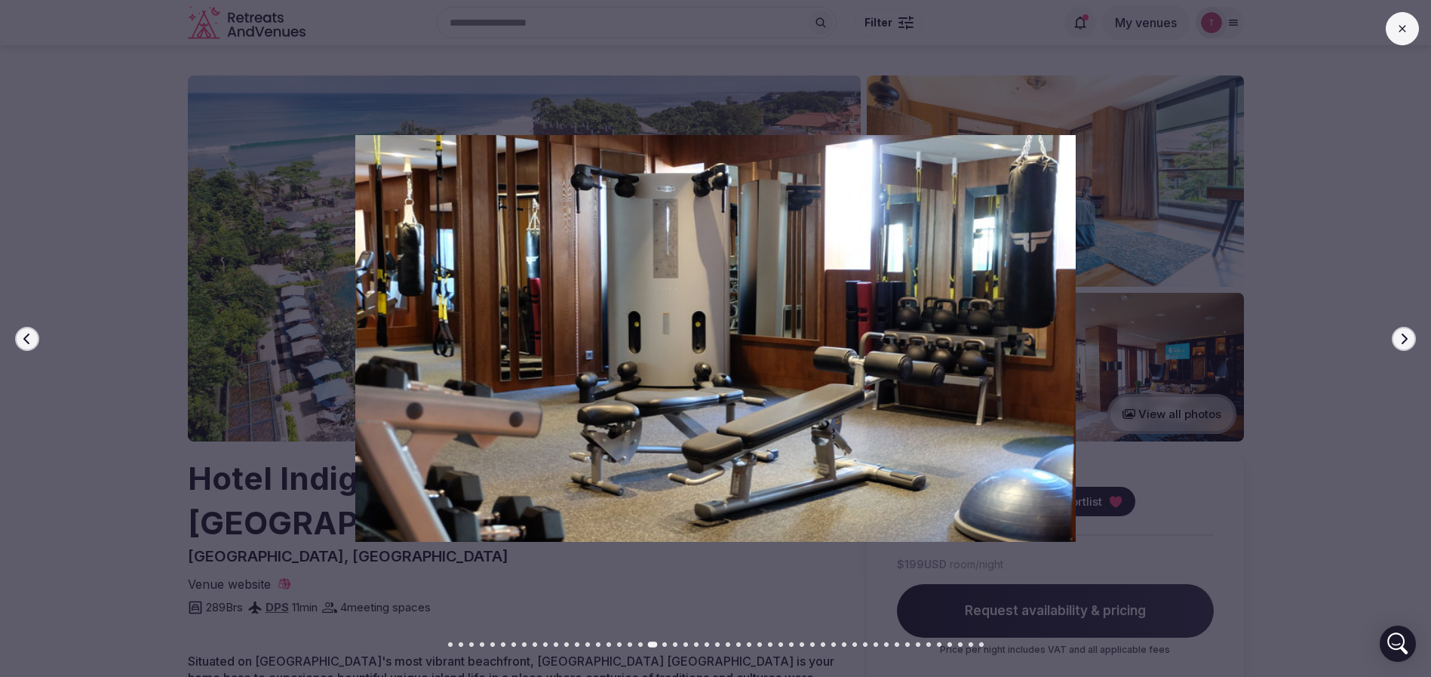
click at [1401, 337] on icon "button" at bounding box center [1404, 339] width 12 height 12
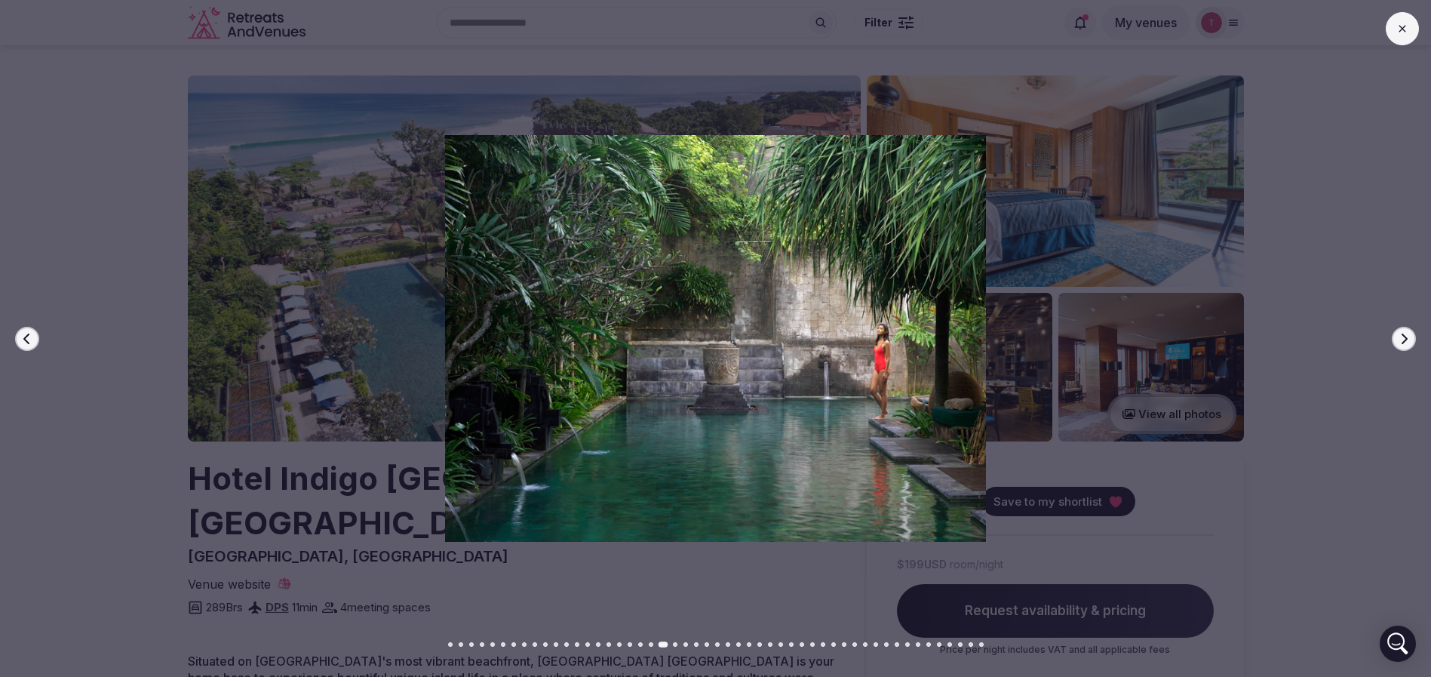
click at [1401, 337] on icon "button" at bounding box center [1404, 339] width 12 height 12
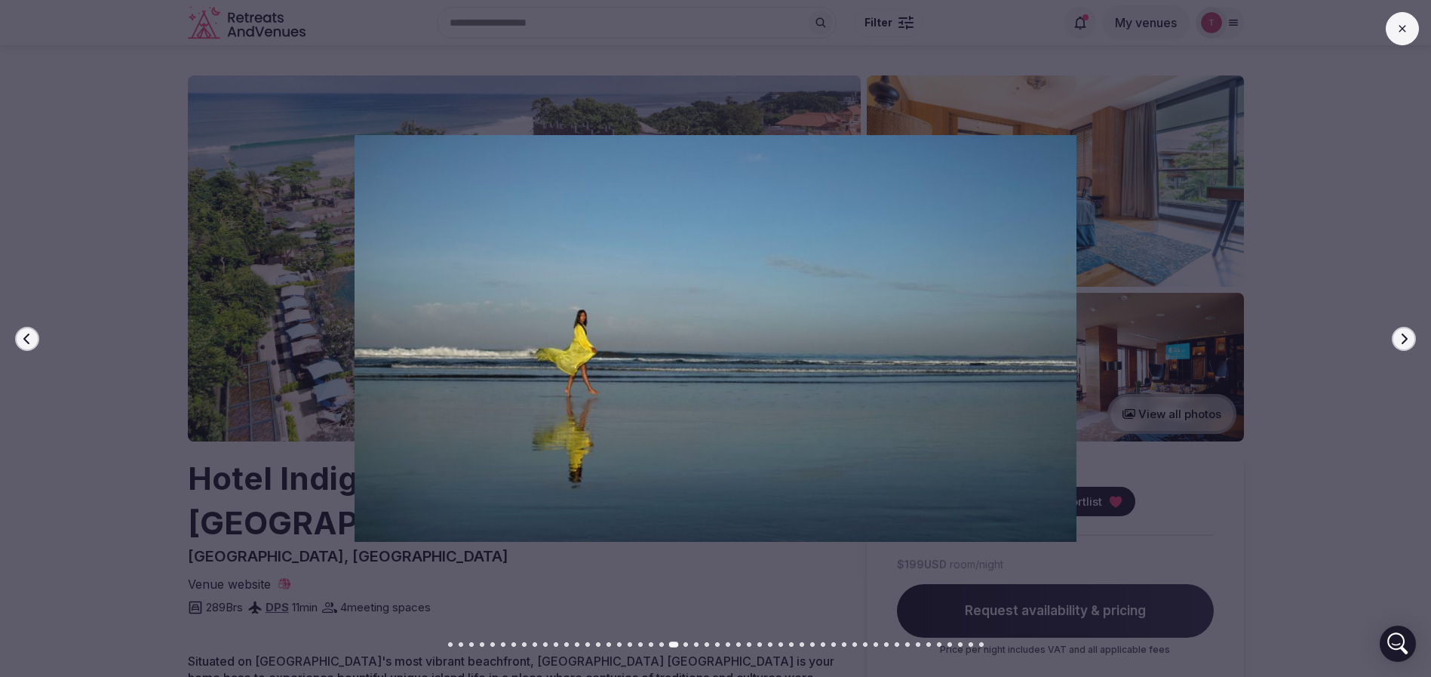
click at [1401, 337] on icon "button" at bounding box center [1404, 339] width 12 height 12
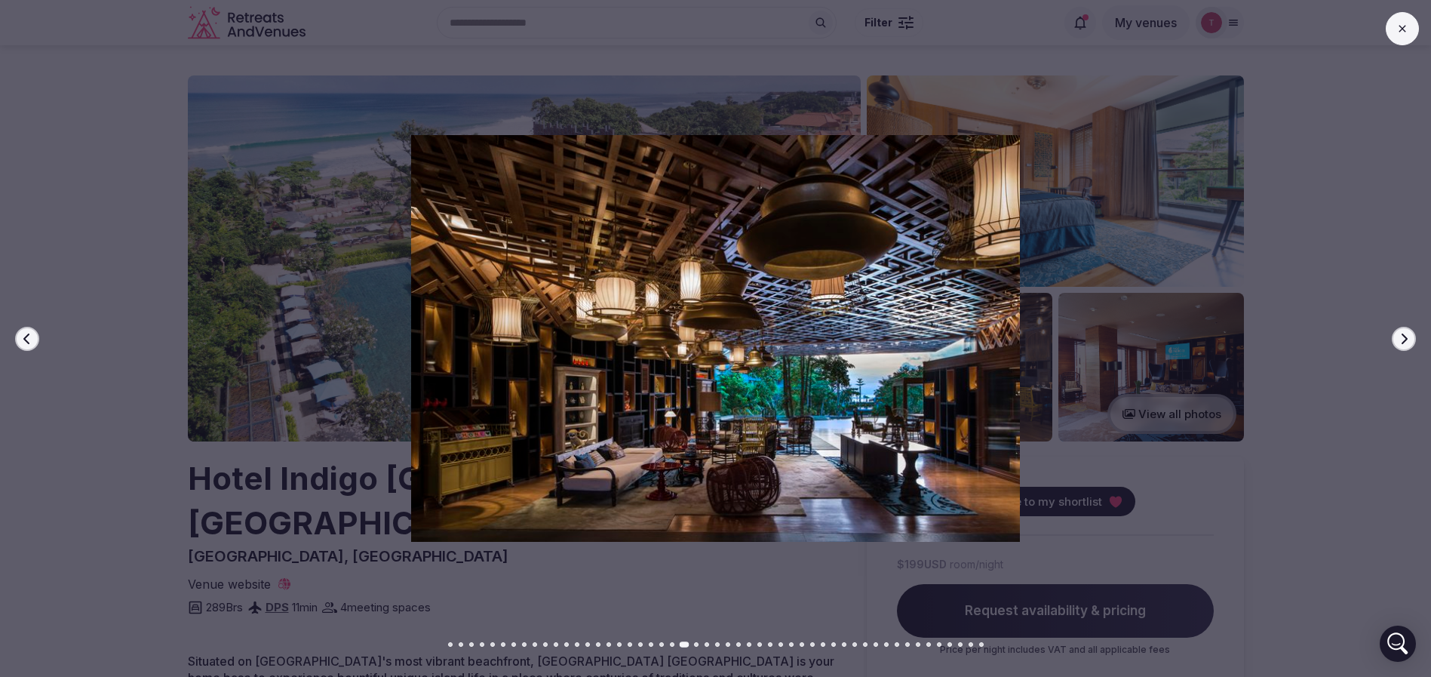
click at [1401, 337] on icon "button" at bounding box center [1404, 339] width 12 height 12
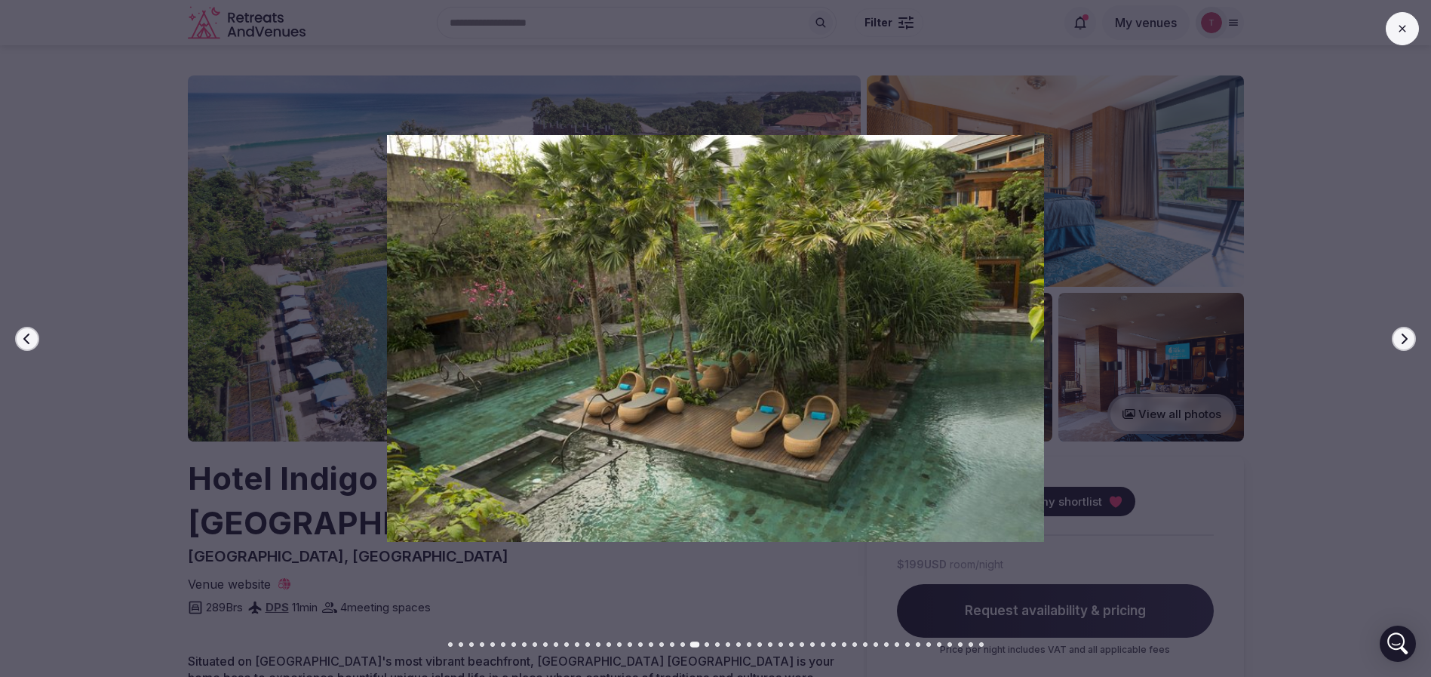
click at [1401, 337] on icon "button" at bounding box center [1404, 339] width 12 height 12
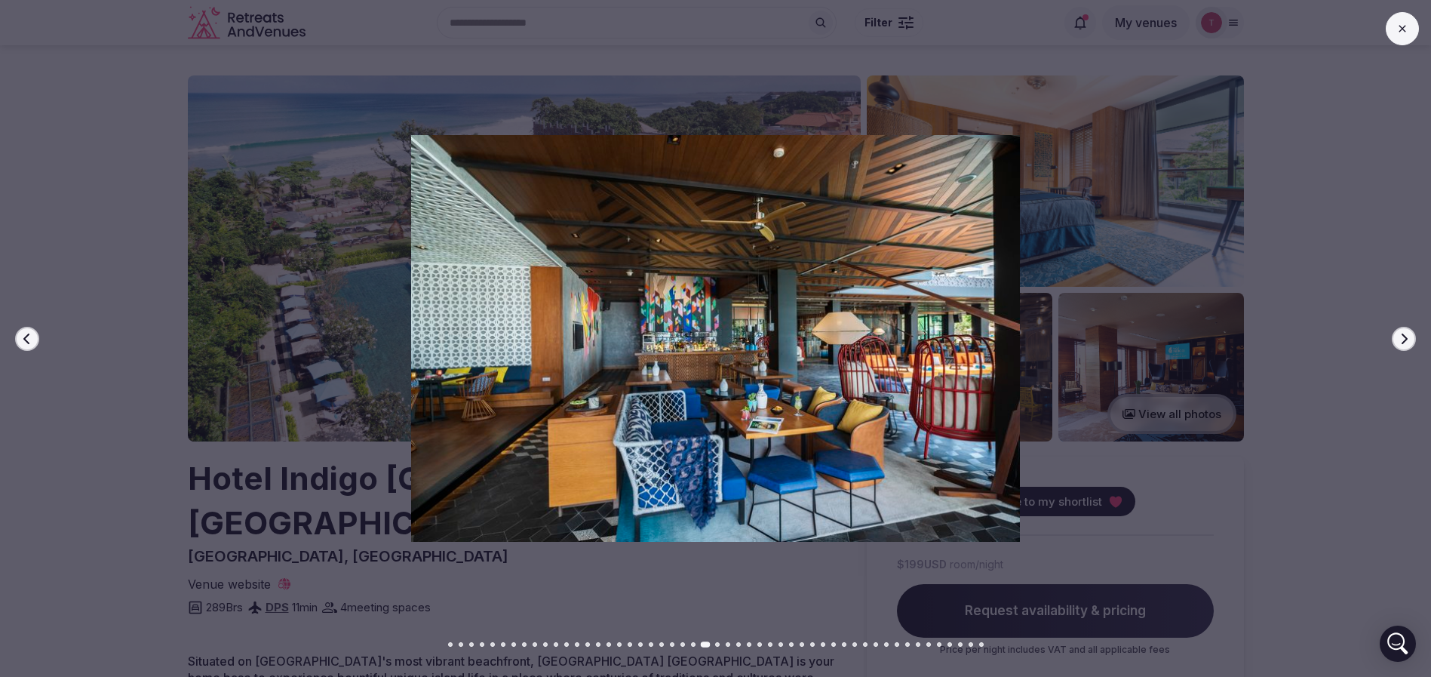
click at [1401, 337] on icon "button" at bounding box center [1404, 339] width 12 height 12
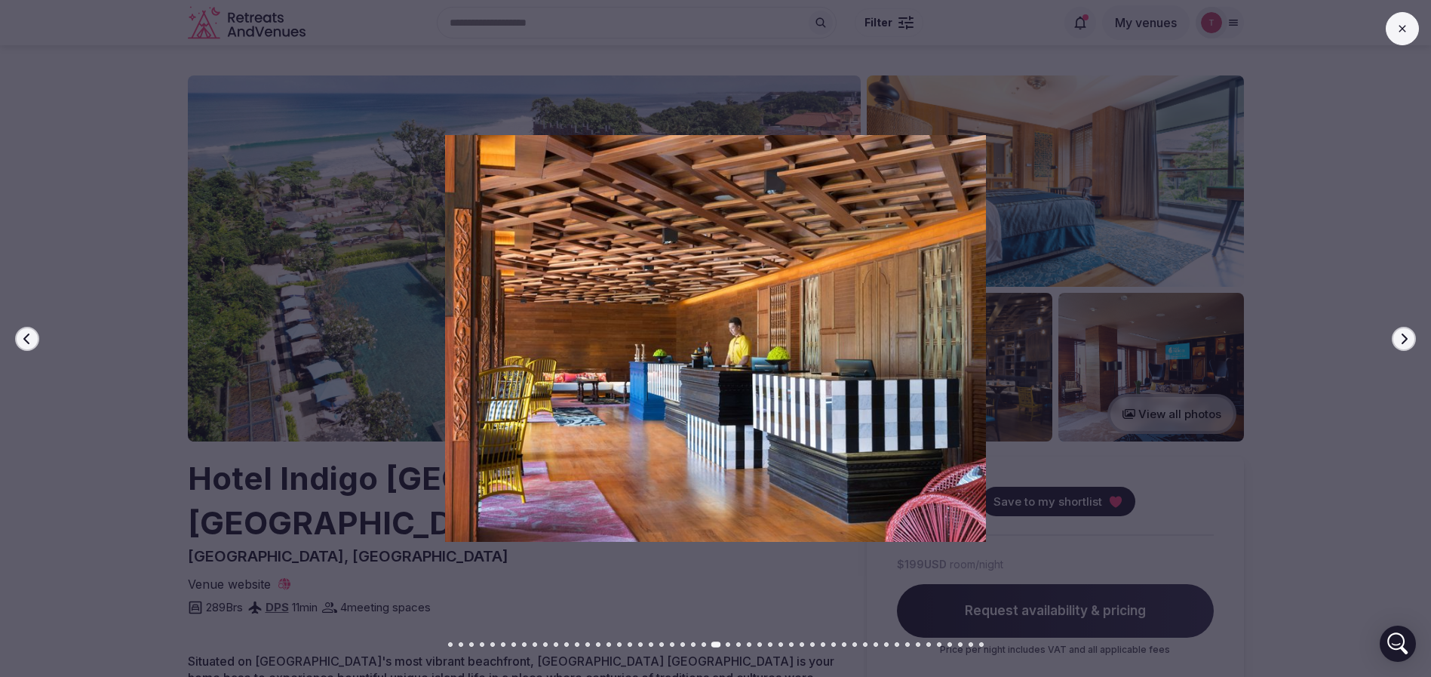
click at [1401, 337] on icon "button" at bounding box center [1404, 339] width 12 height 12
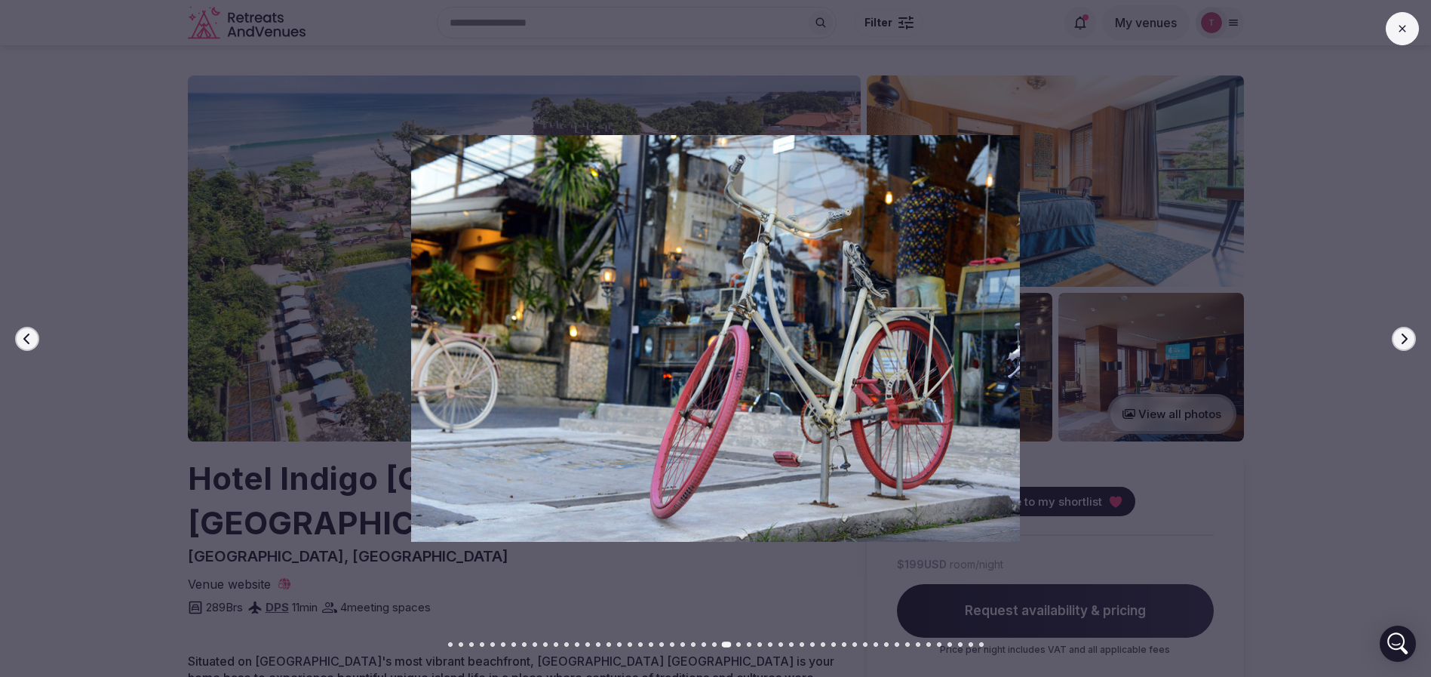
click at [1401, 337] on icon "button" at bounding box center [1404, 339] width 12 height 12
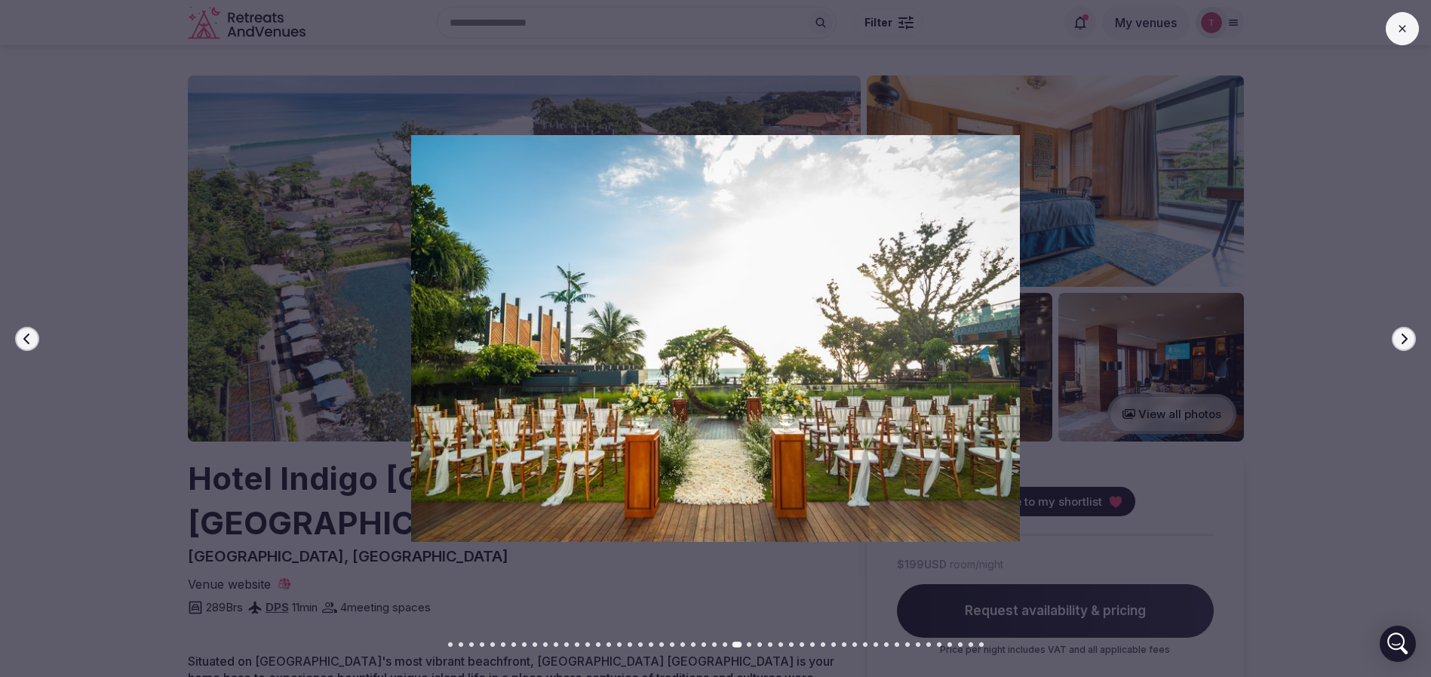
click at [1401, 337] on icon "button" at bounding box center [1404, 339] width 12 height 12
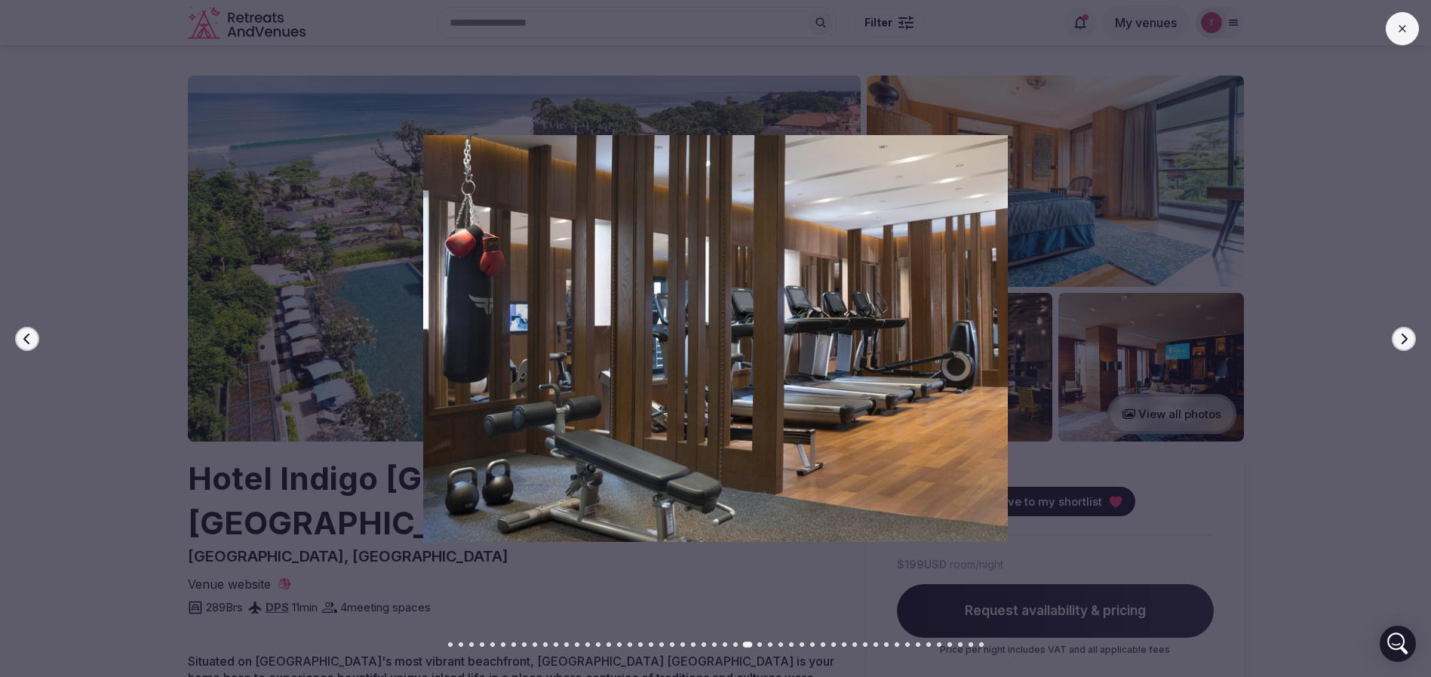
click at [1401, 337] on icon "button" at bounding box center [1404, 339] width 12 height 12
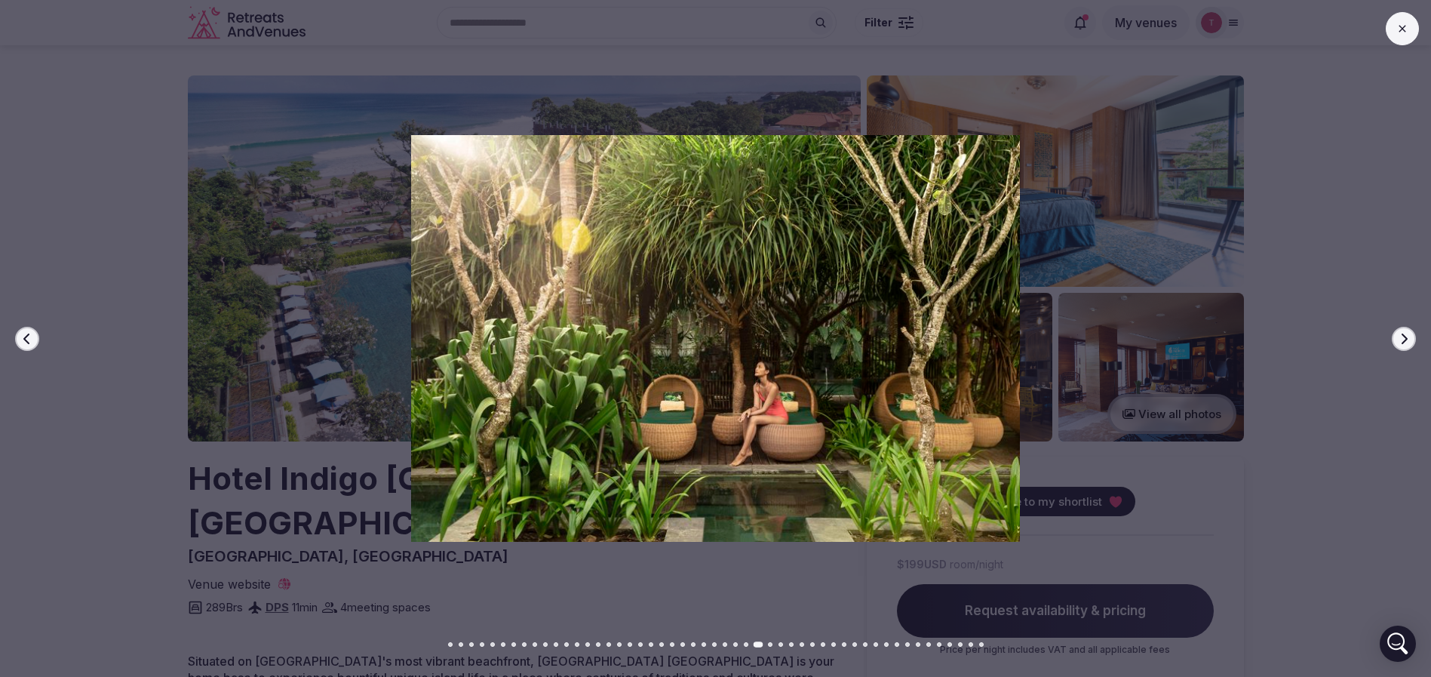
click at [1401, 337] on icon "button" at bounding box center [1404, 339] width 12 height 12
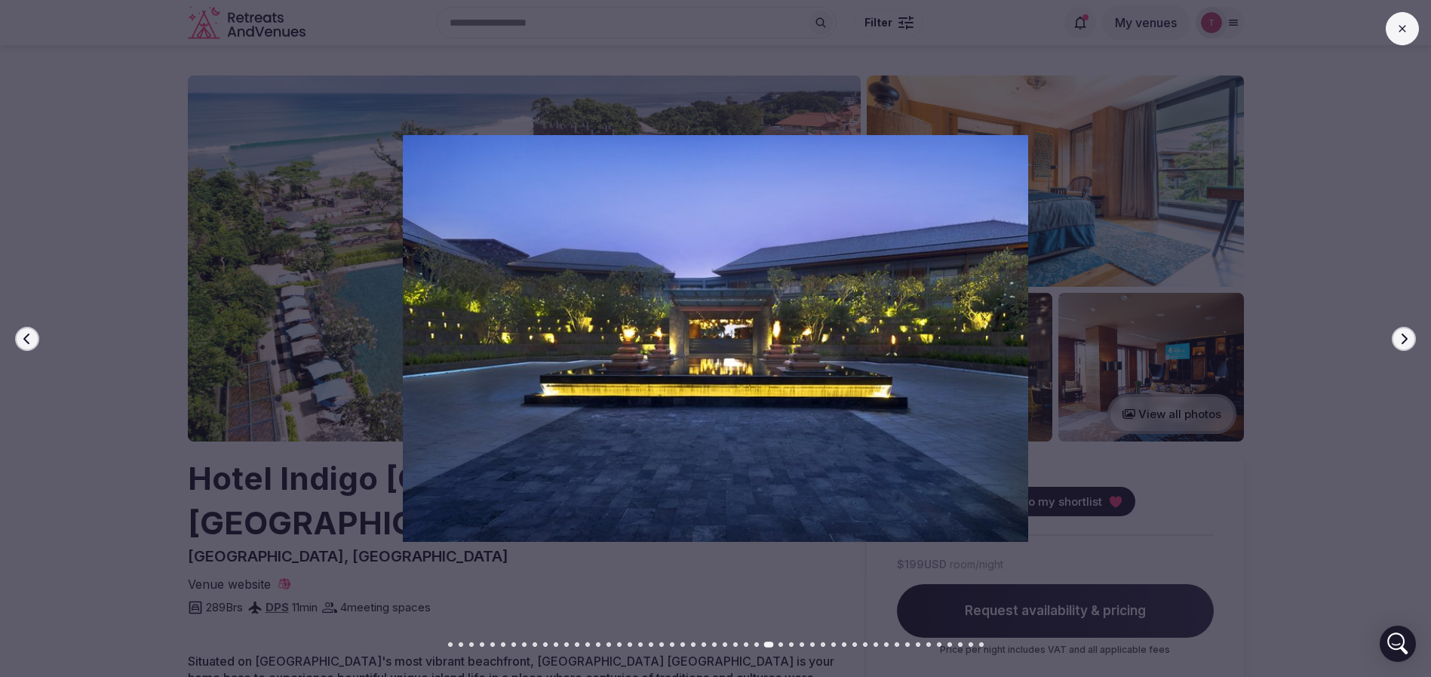
click at [1401, 337] on icon "button" at bounding box center [1404, 339] width 12 height 12
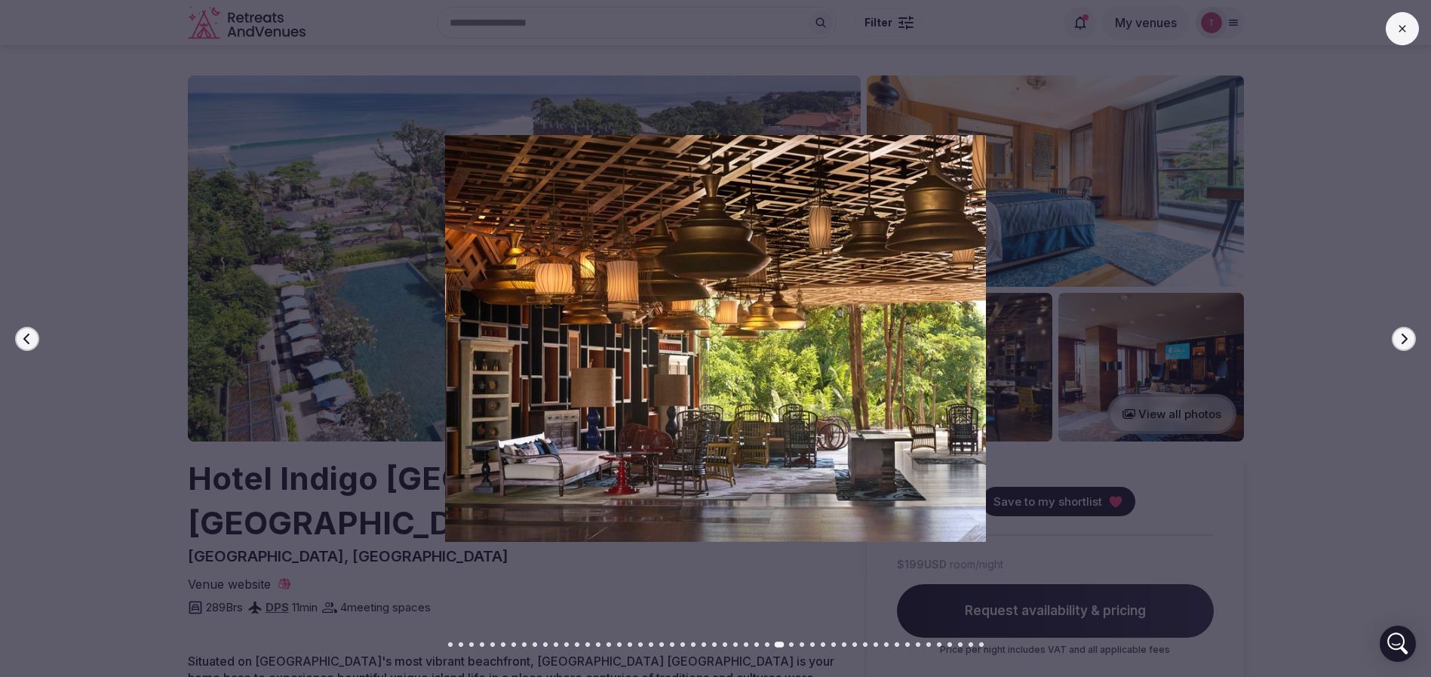
click at [1401, 337] on icon "button" at bounding box center [1404, 339] width 12 height 12
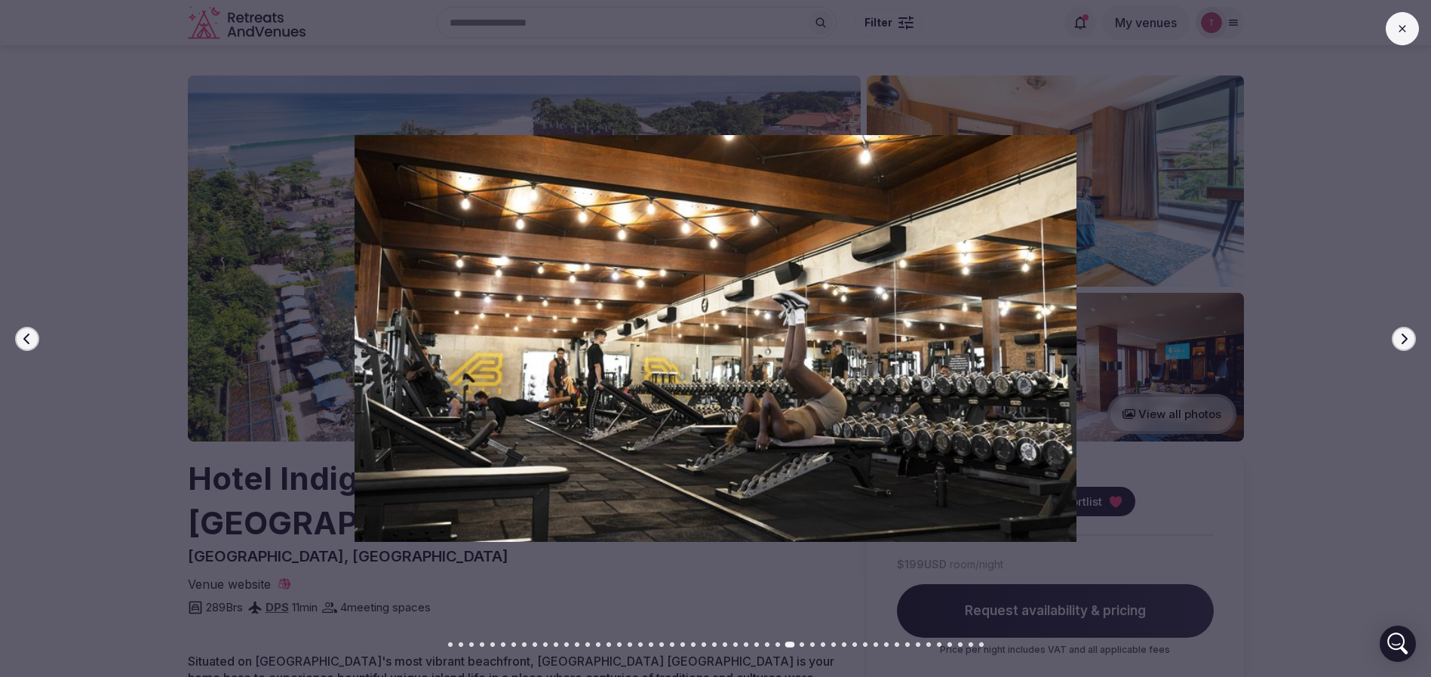
click at [1401, 337] on icon "button" at bounding box center [1404, 339] width 12 height 12
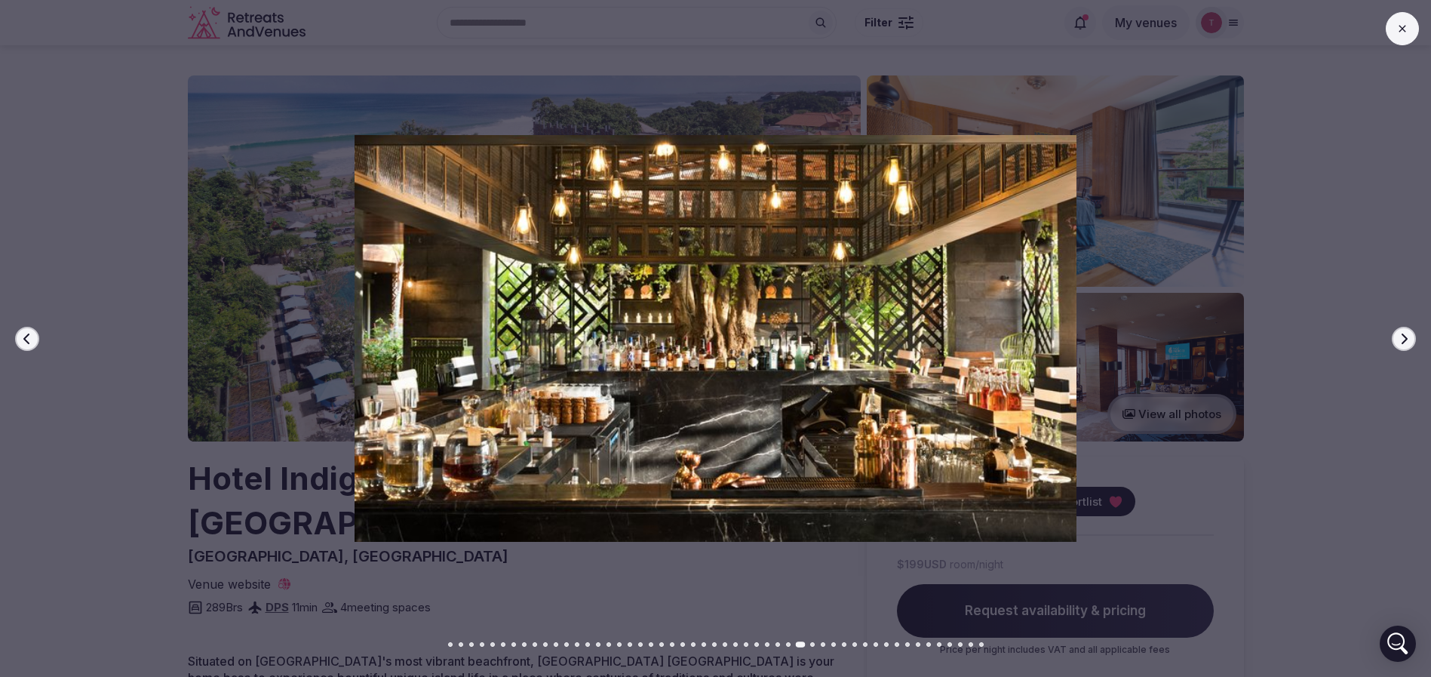
click at [1401, 337] on icon "button" at bounding box center [1404, 339] width 12 height 12
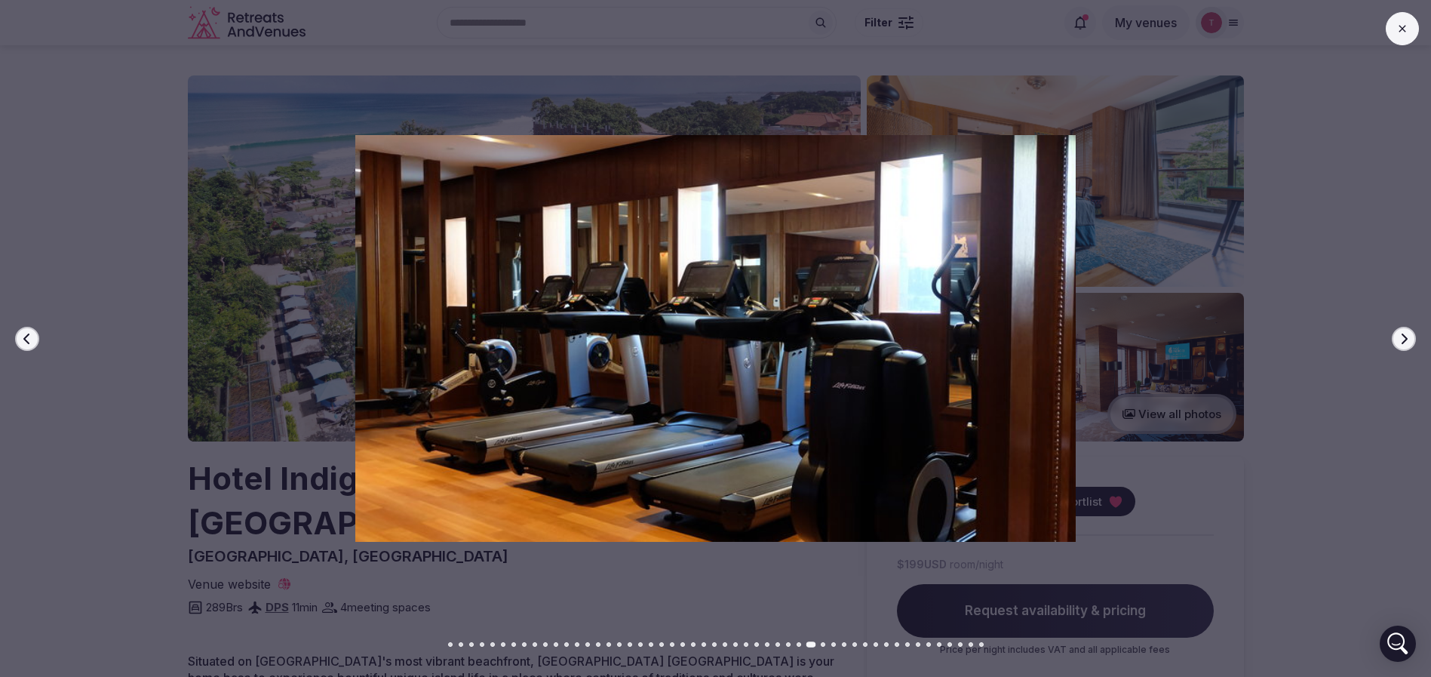
click at [1401, 337] on icon "button" at bounding box center [1404, 339] width 12 height 12
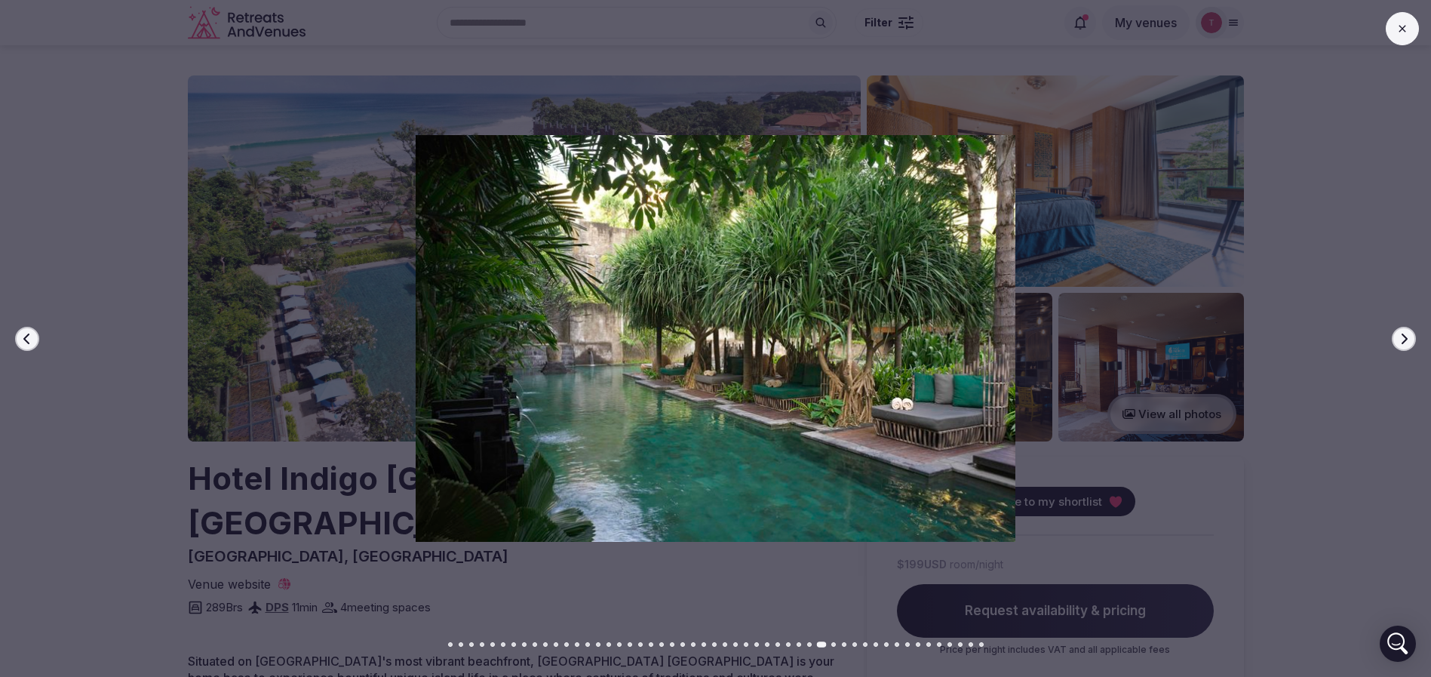
click at [1401, 337] on icon "button" at bounding box center [1404, 339] width 12 height 12
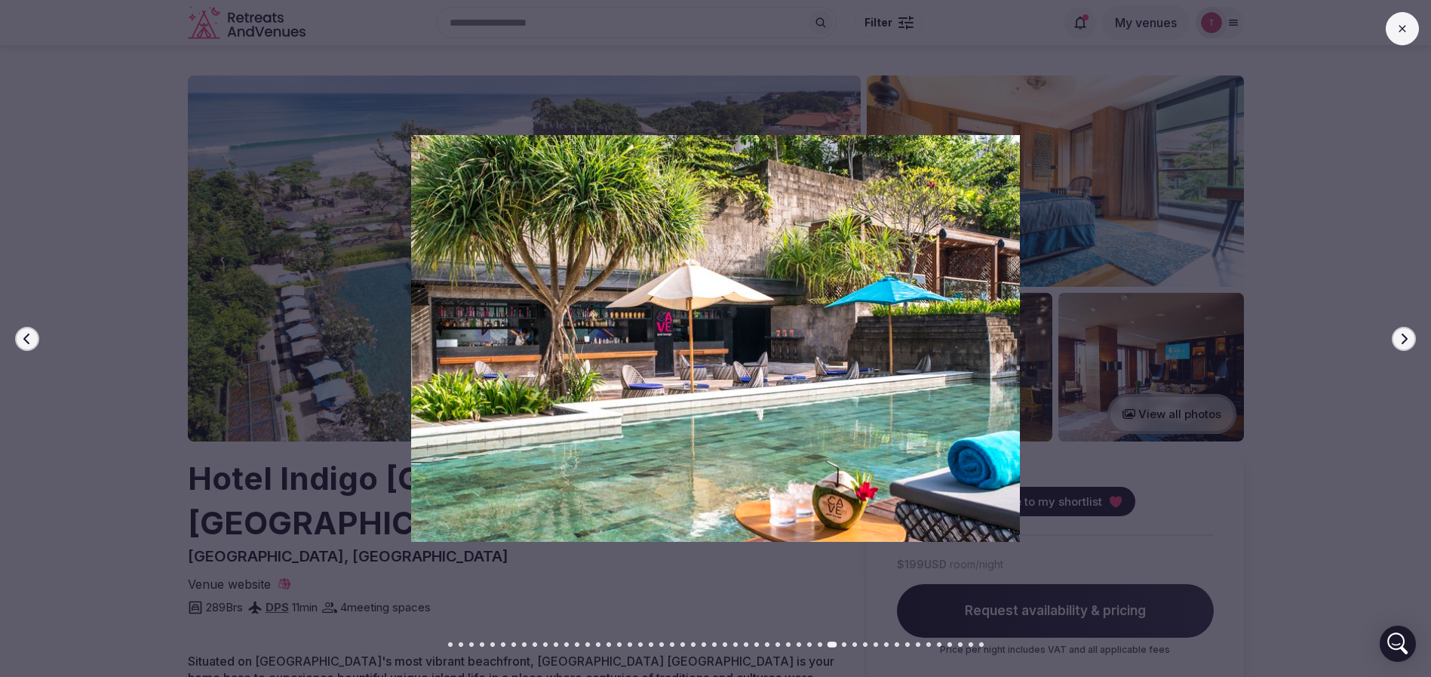
click at [1401, 337] on icon "button" at bounding box center [1404, 339] width 12 height 12
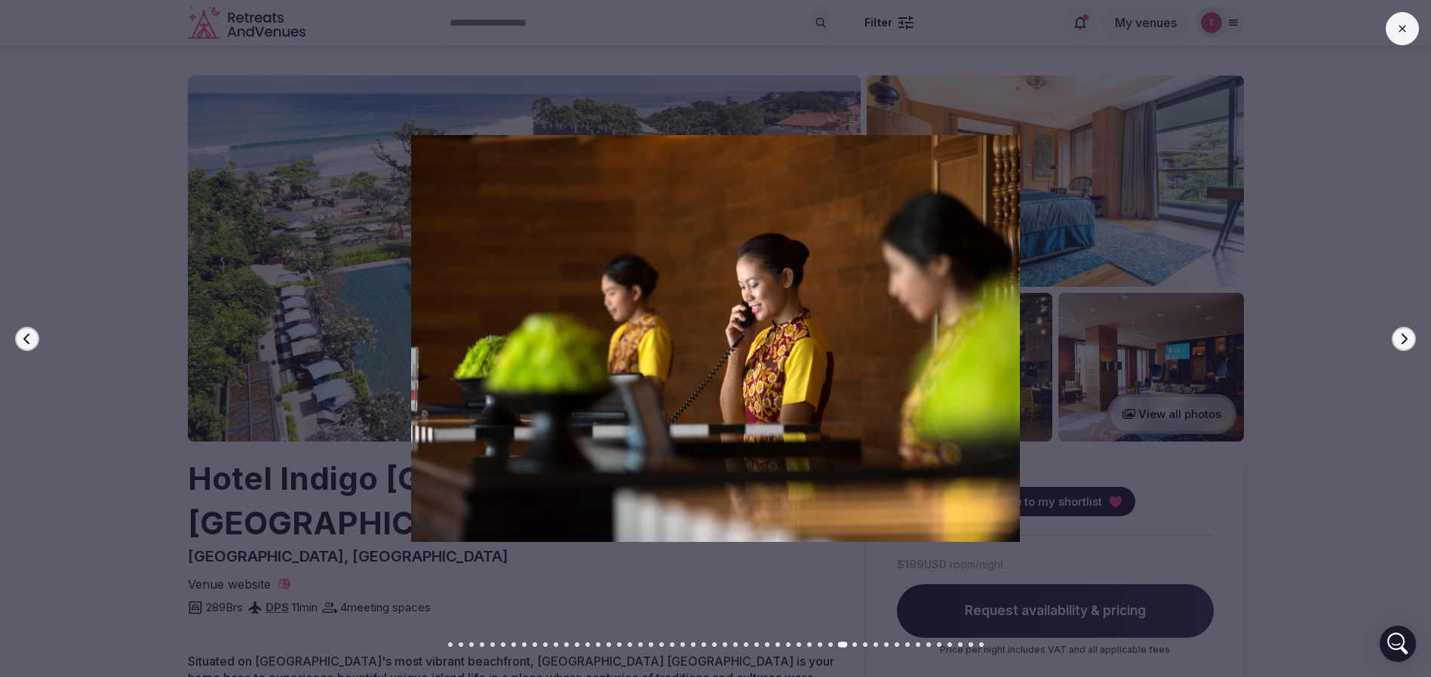
click at [1401, 337] on icon "button" at bounding box center [1404, 339] width 12 height 12
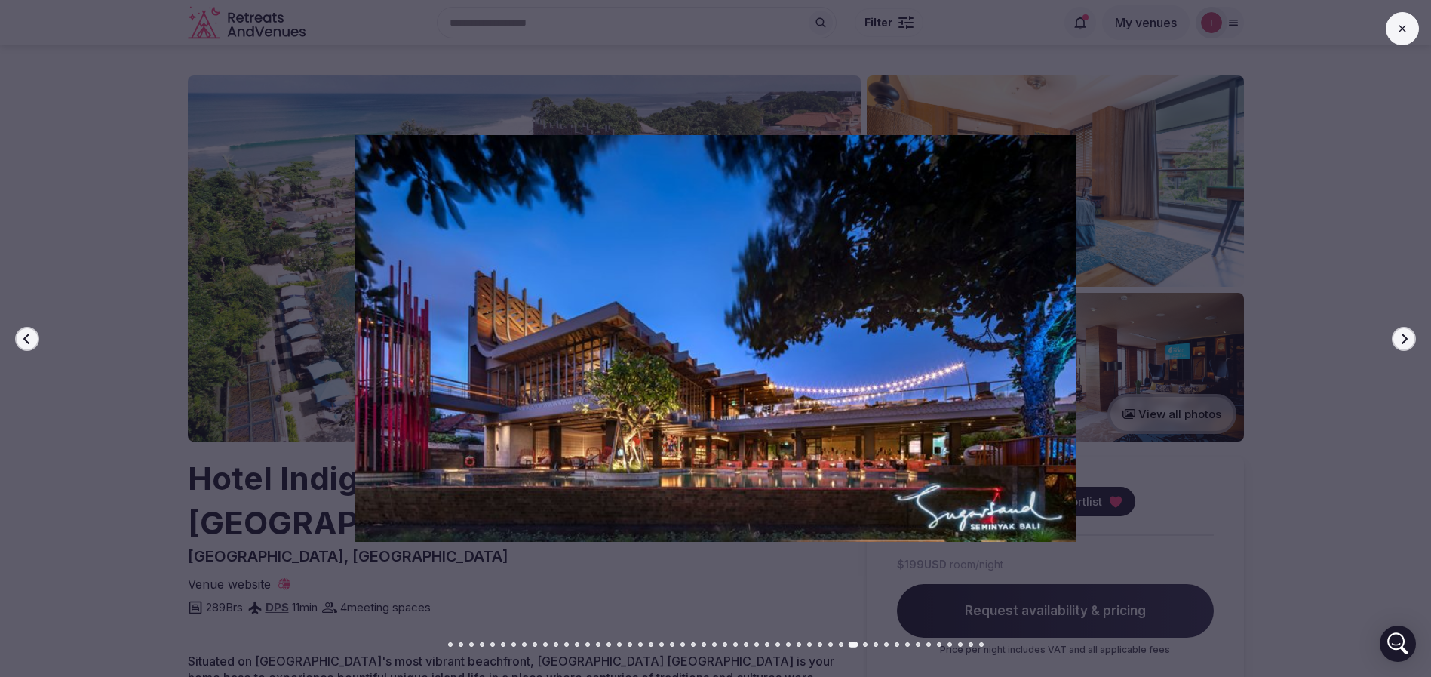
click at [1401, 337] on icon "button" at bounding box center [1404, 339] width 12 height 12
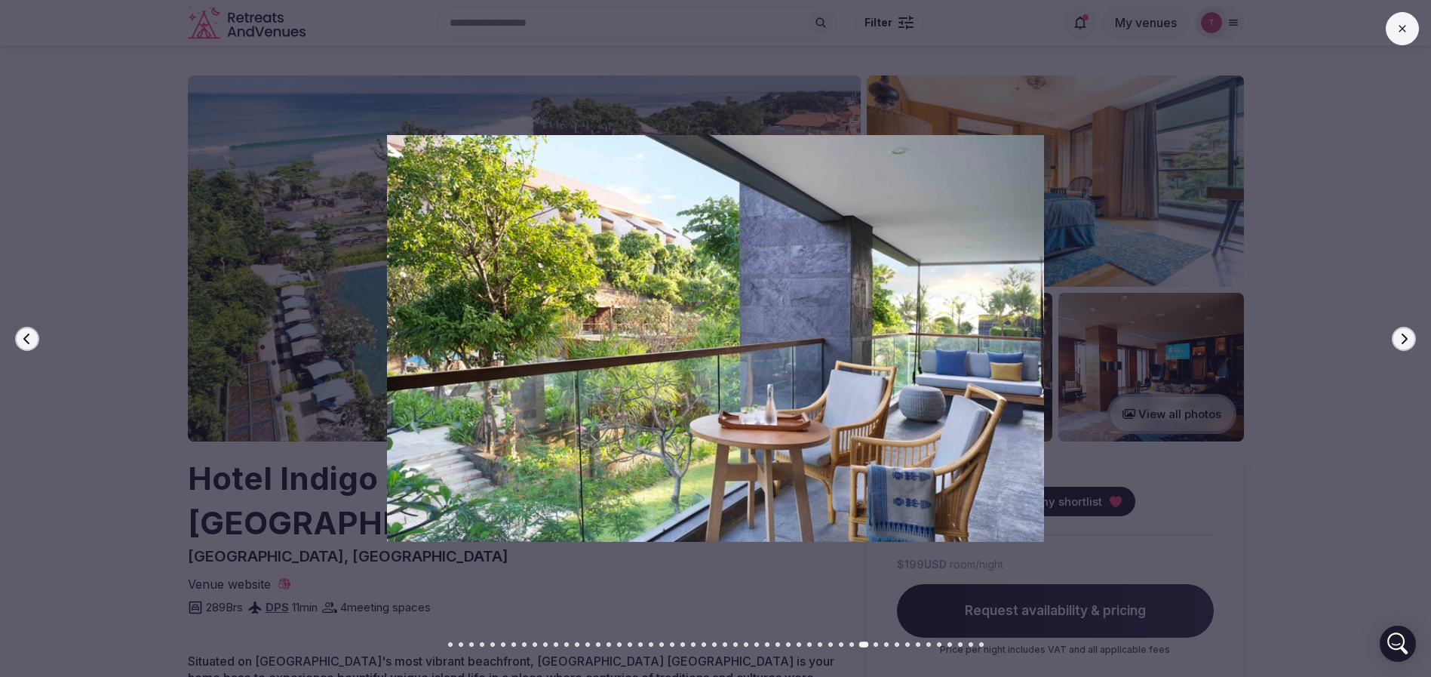
click at [1401, 337] on icon "button" at bounding box center [1404, 339] width 12 height 12
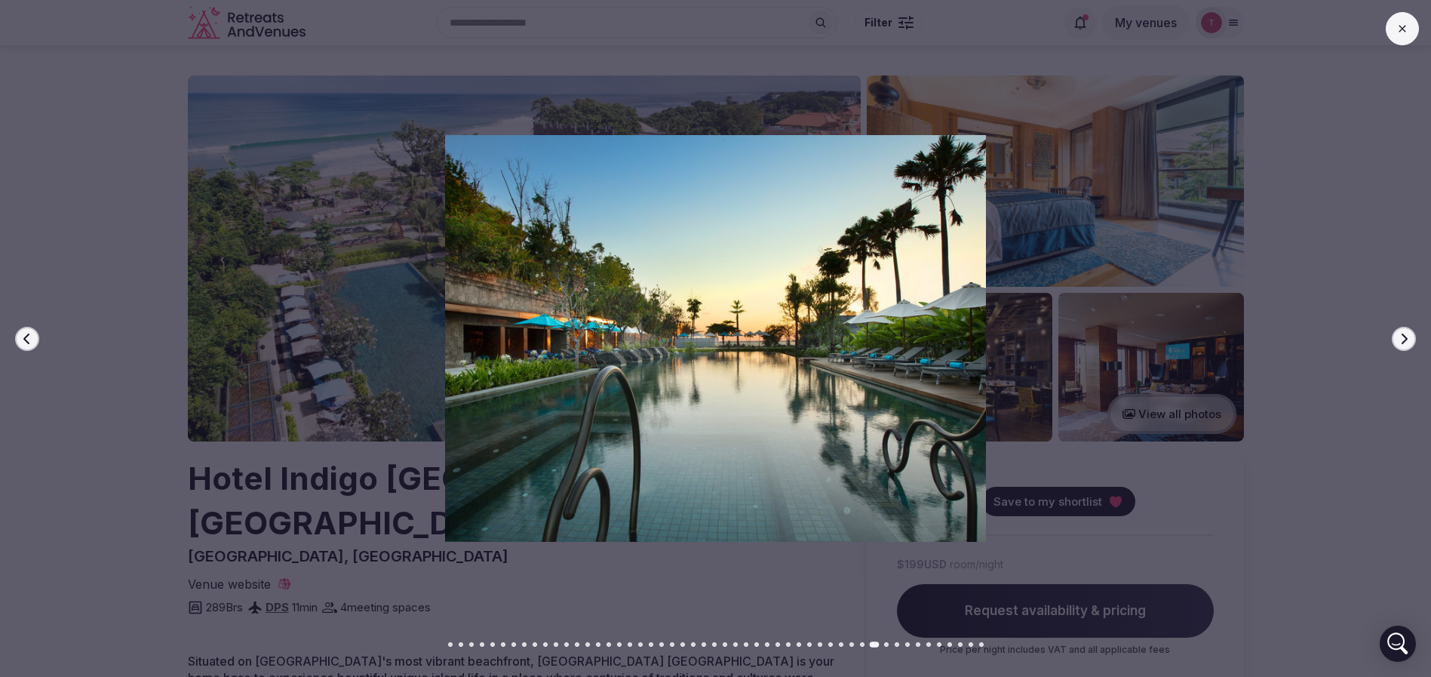
click at [1401, 337] on icon "button" at bounding box center [1404, 339] width 12 height 12
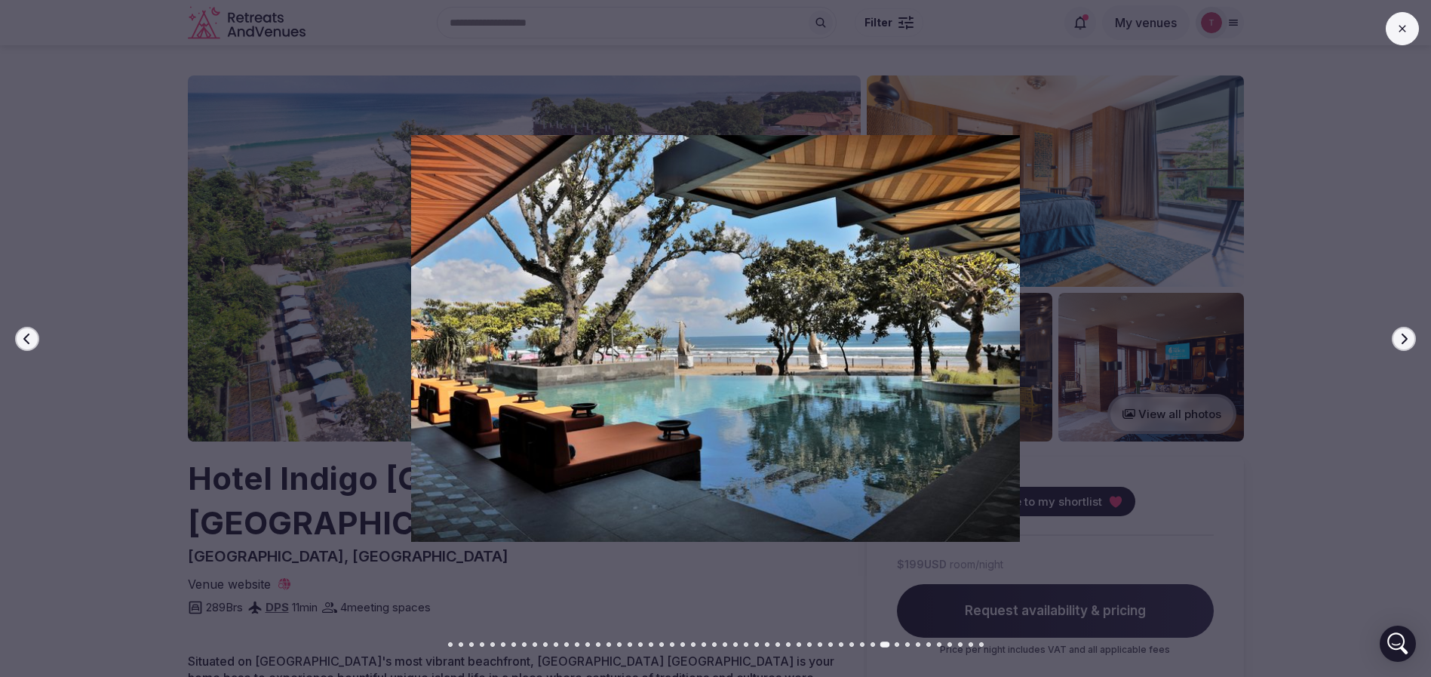
click at [1401, 337] on icon "button" at bounding box center [1404, 339] width 12 height 12
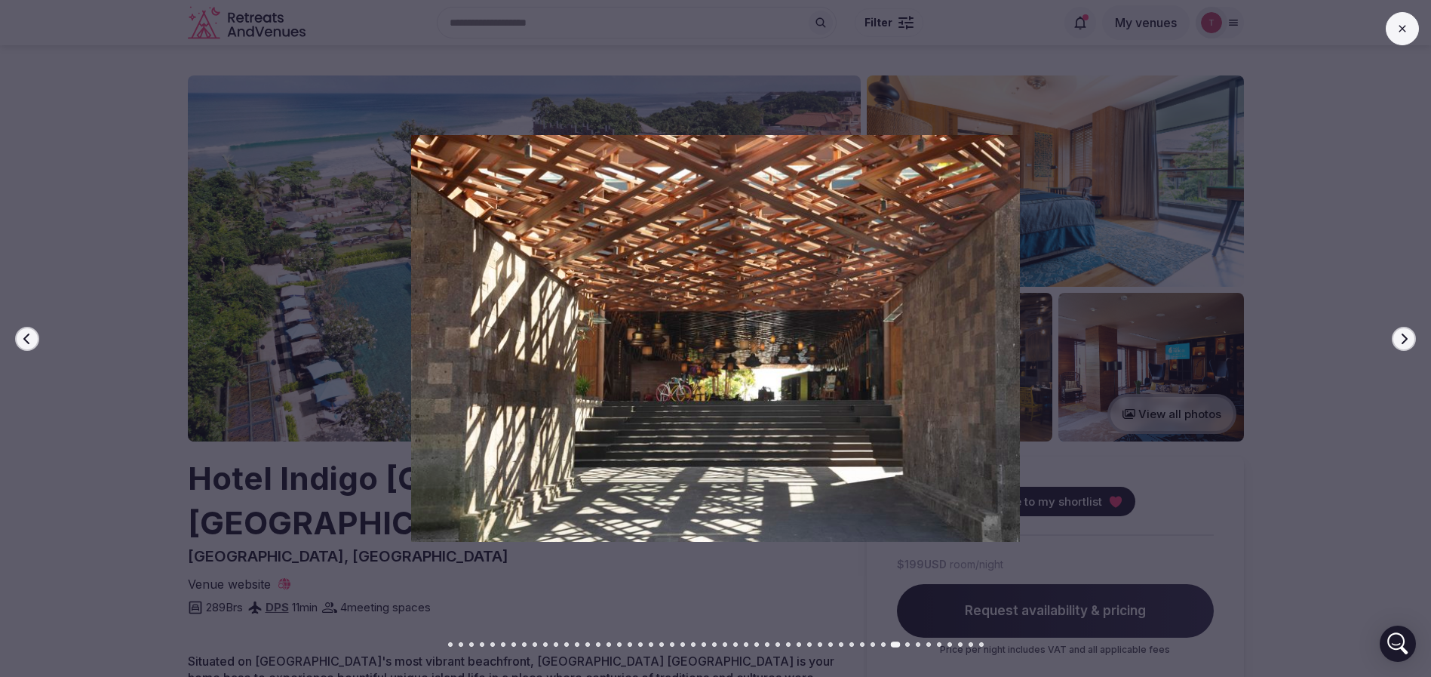
click at [1401, 337] on icon "button" at bounding box center [1404, 339] width 12 height 12
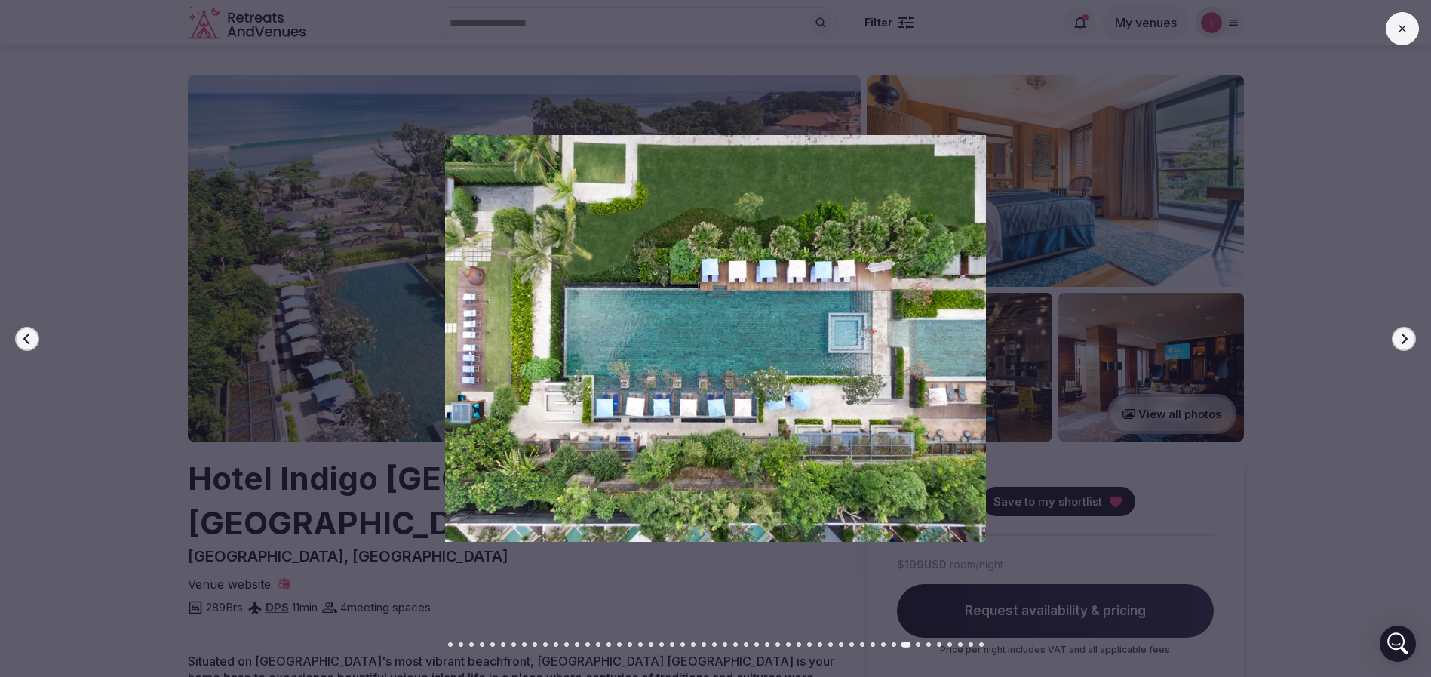
click at [1401, 337] on icon "button" at bounding box center [1404, 339] width 12 height 12
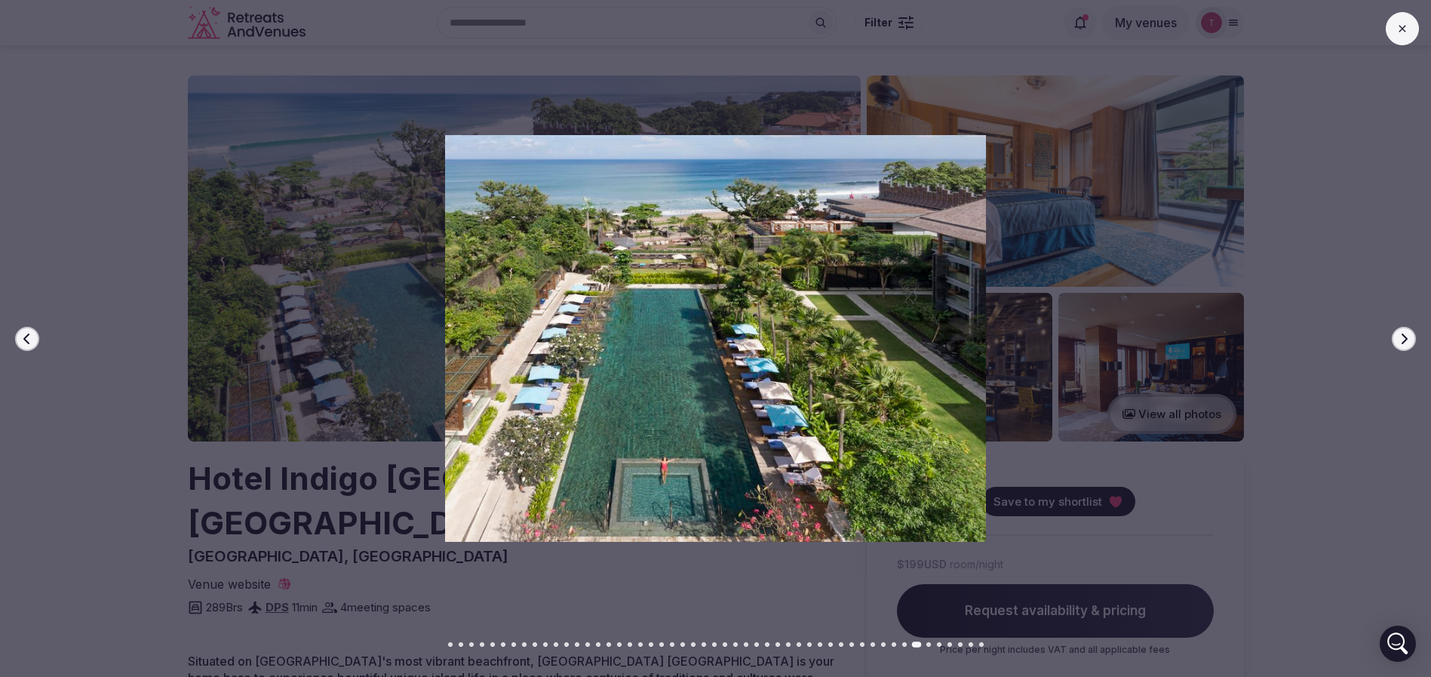
click at [1401, 337] on icon "button" at bounding box center [1404, 339] width 12 height 12
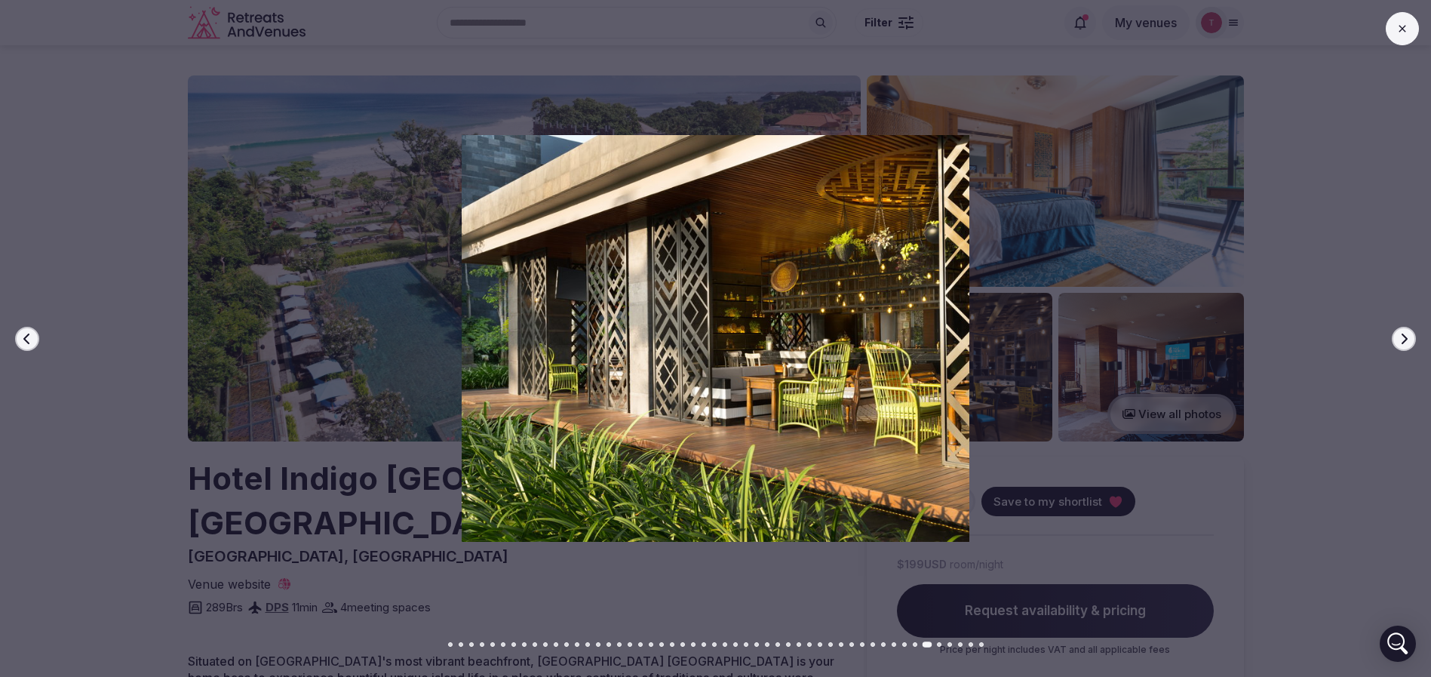
click at [1401, 337] on icon "button" at bounding box center [1404, 339] width 12 height 12
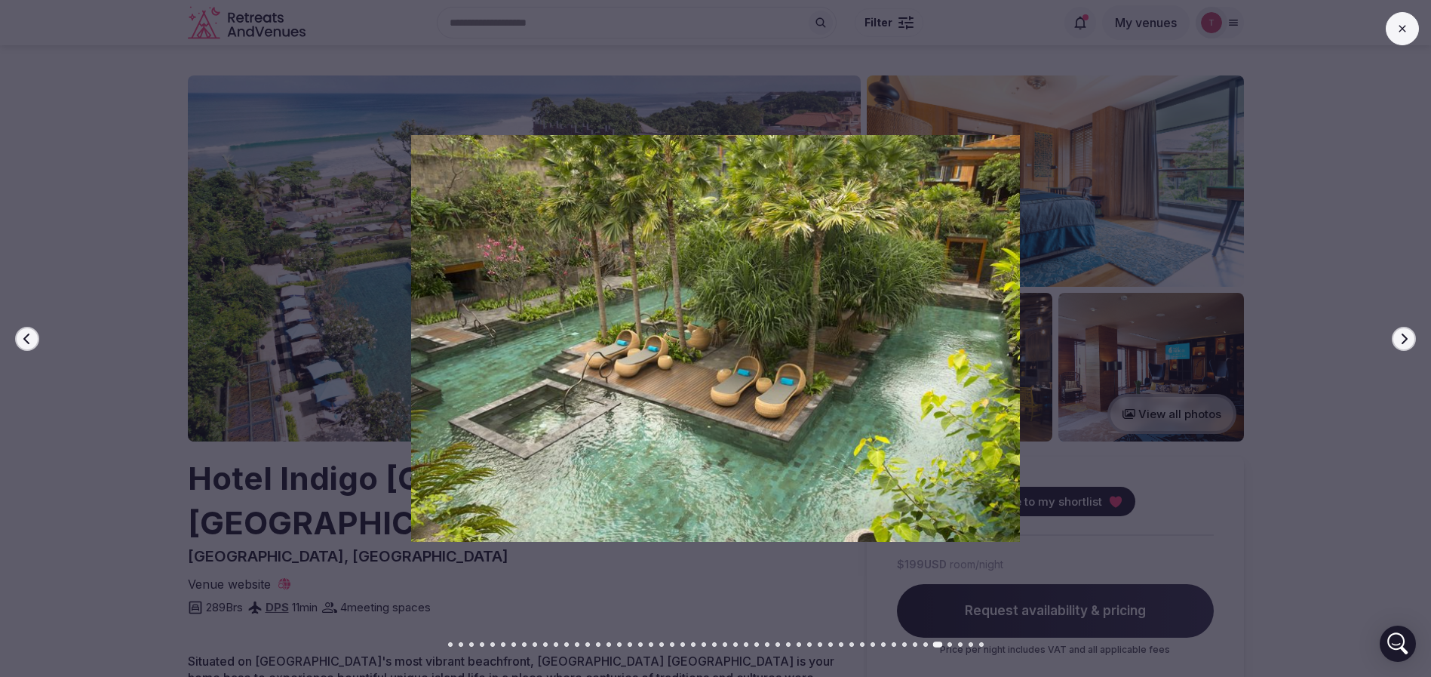
click at [1401, 337] on icon "button" at bounding box center [1404, 339] width 12 height 12
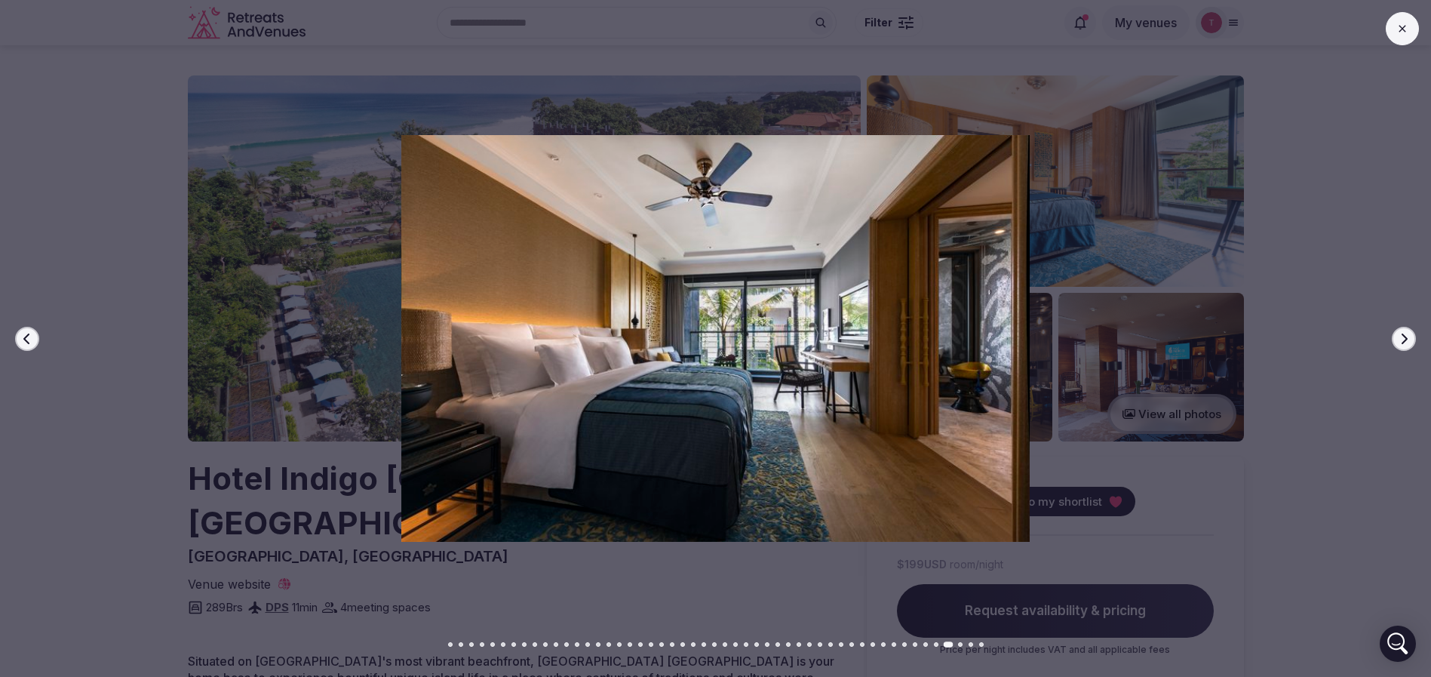
click at [1401, 337] on icon "button" at bounding box center [1404, 339] width 12 height 12
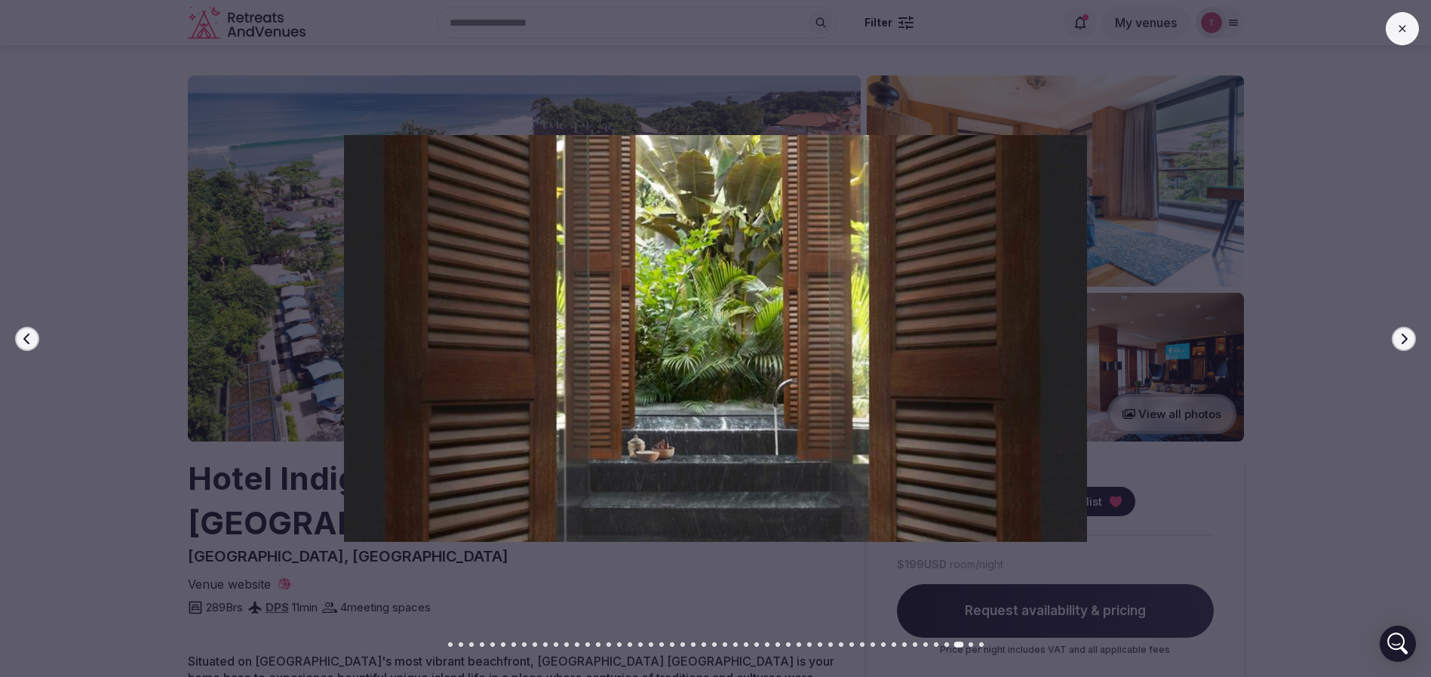
click at [1401, 337] on icon "button" at bounding box center [1404, 339] width 12 height 12
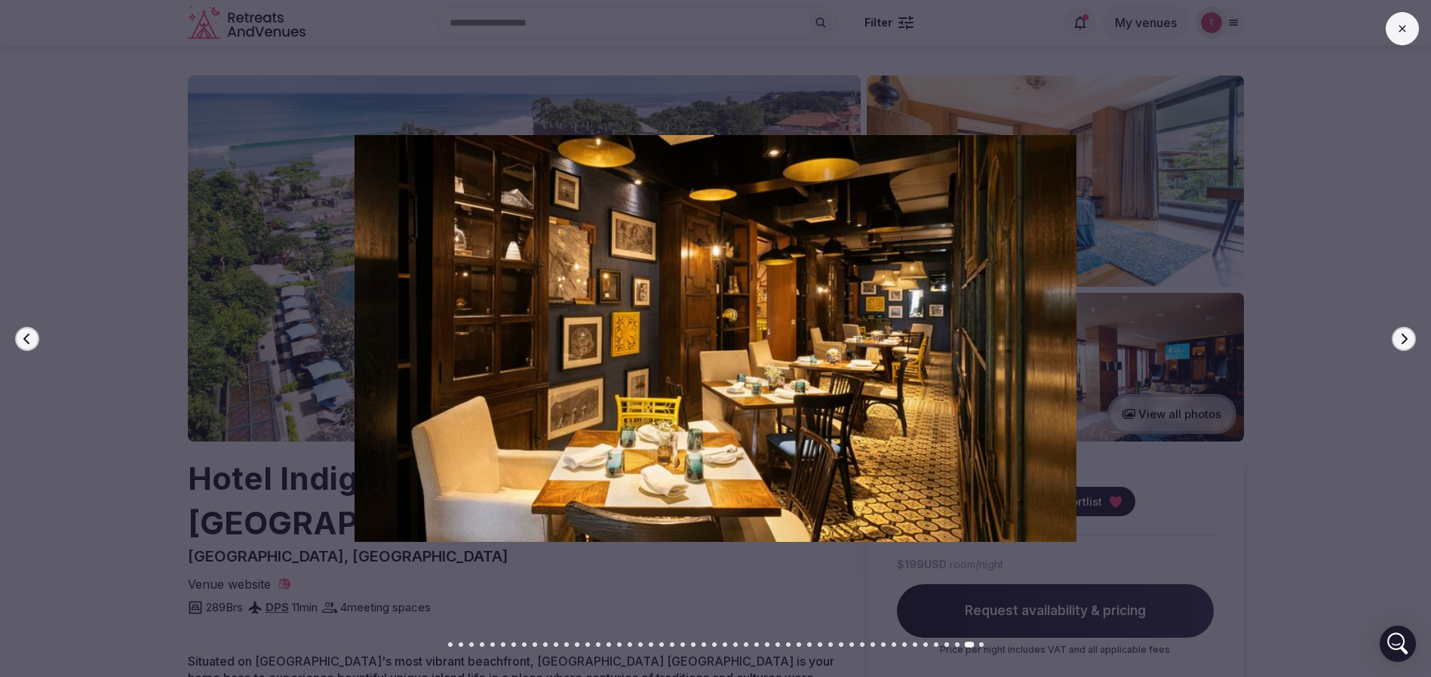
click at [1401, 337] on icon "button" at bounding box center [1404, 339] width 12 height 12
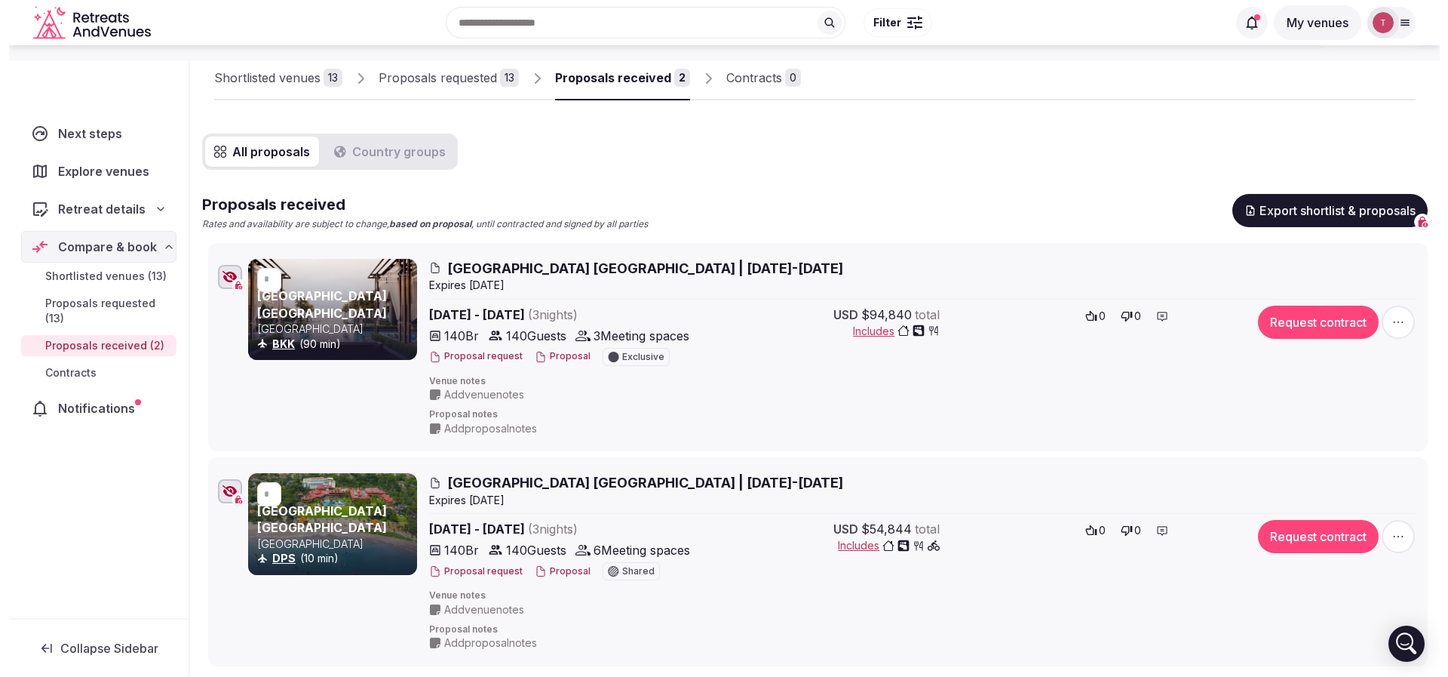
scroll to position [226, 0]
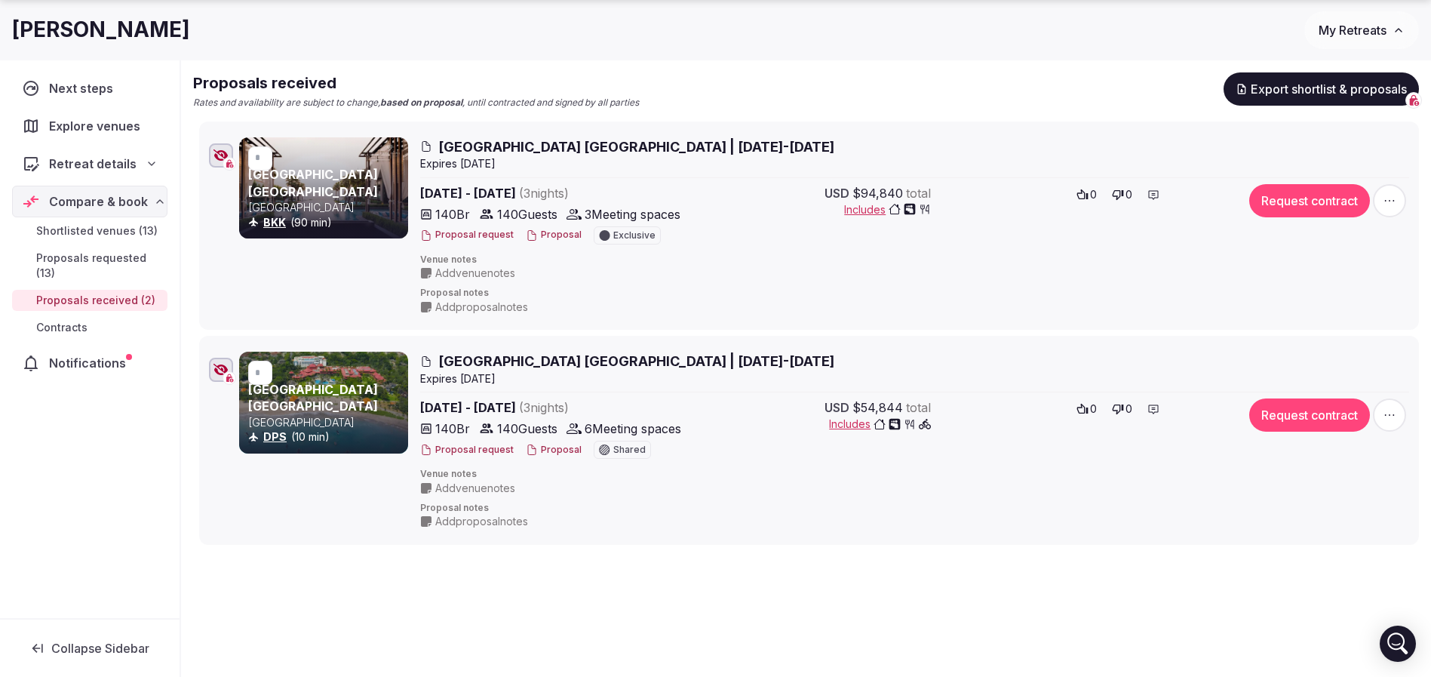
click at [546, 235] on button "Proposal" at bounding box center [554, 235] width 56 height 13
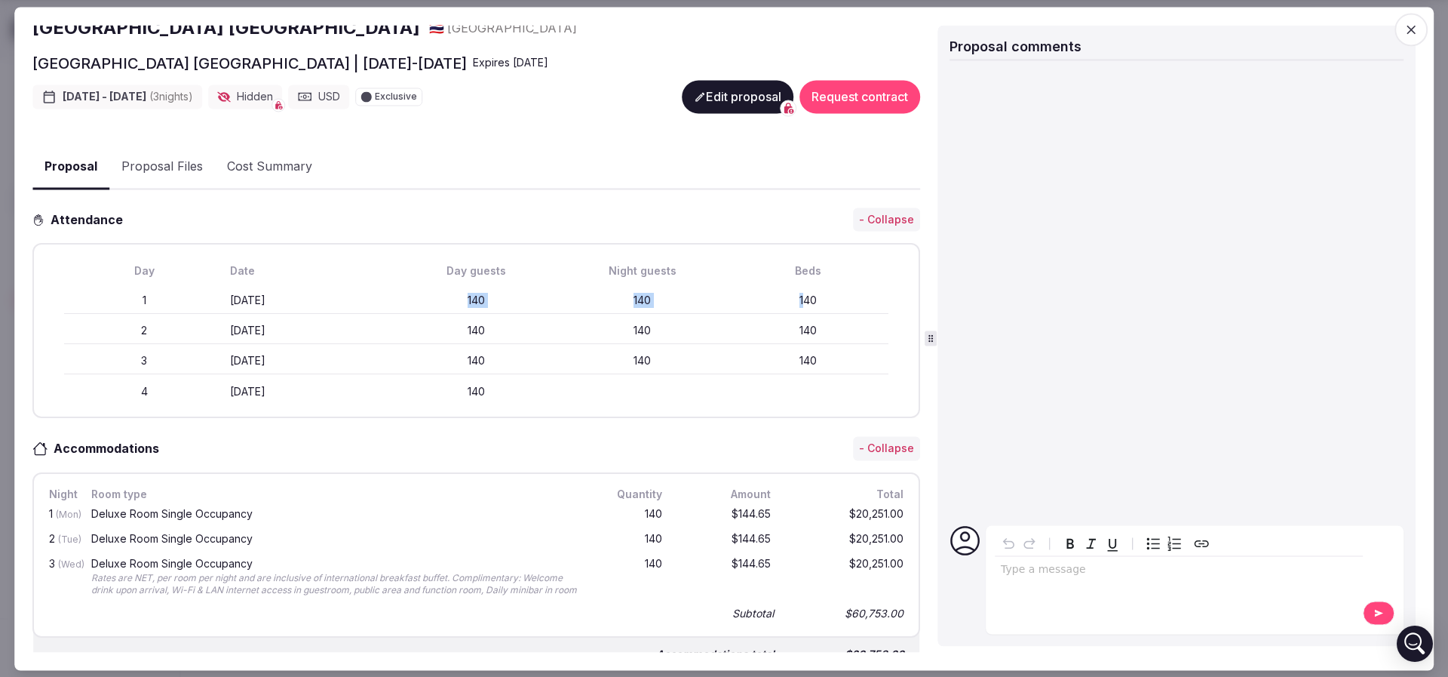
drag, startPoint x: 451, startPoint y: 296, endPoint x: 788, endPoint y: 302, distance: 336.5
click at [788, 302] on div "1 Monday March 23rd 140 140 140" at bounding box center [476, 300] width 824 height 27
click at [788, 303] on div "140" at bounding box center [809, 300] width 160 height 15
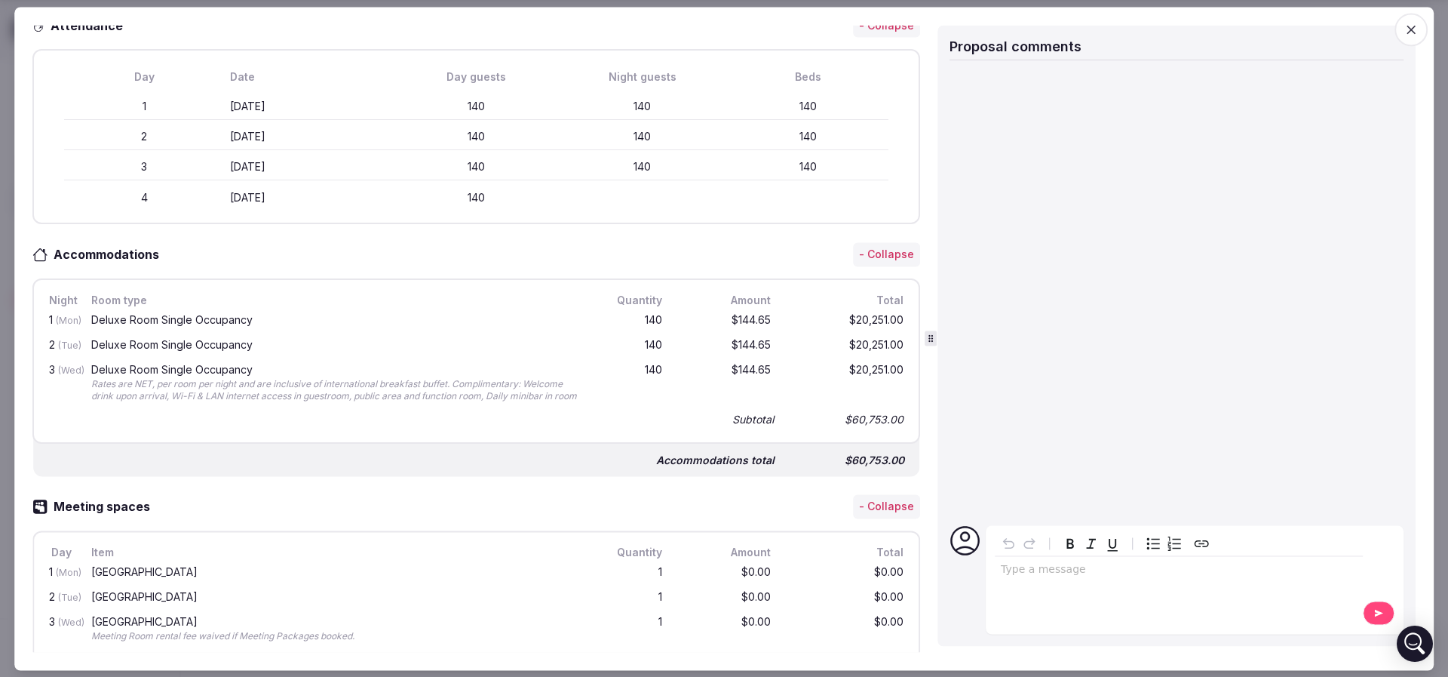
scroll to position [453, 0]
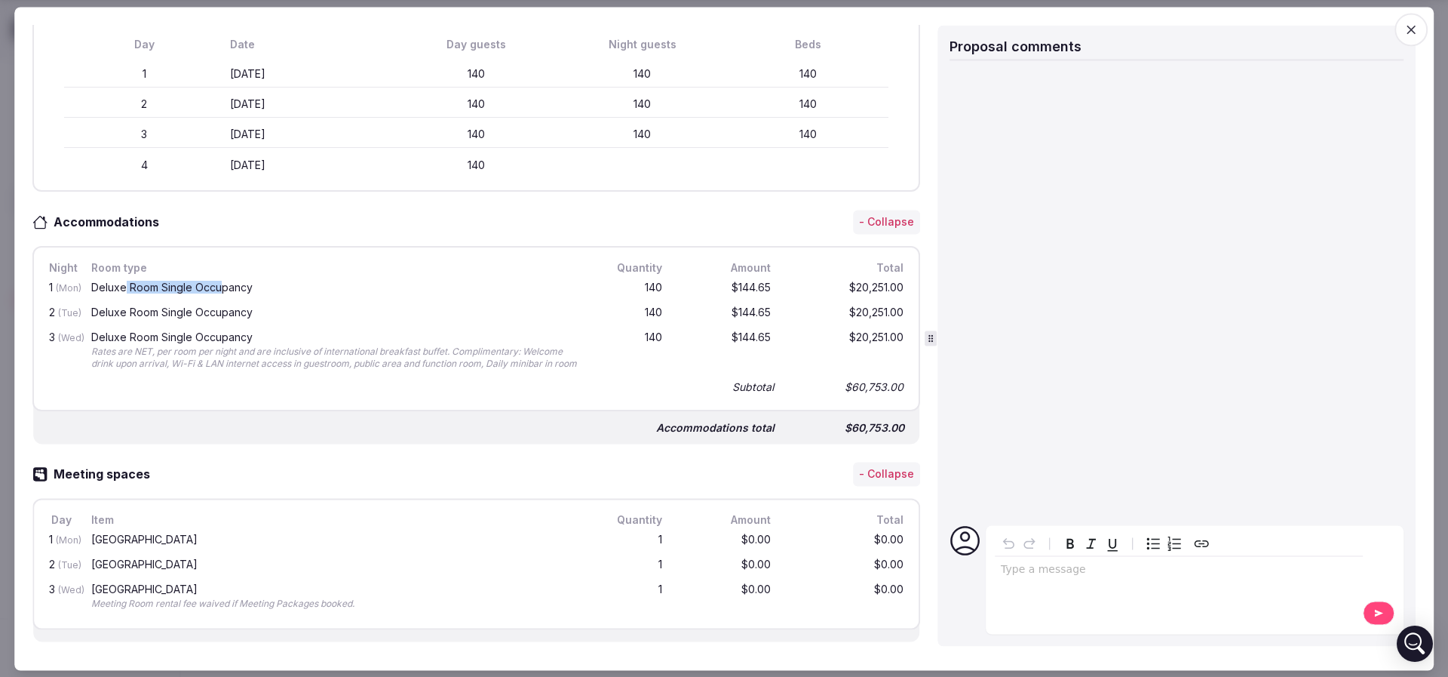
drag, startPoint x: 124, startPoint y: 290, endPoint x: 220, endPoint y: 293, distance: 95.9
click at [220, 293] on div "Deluxe Room Single Occupancy" at bounding box center [334, 288] width 493 height 19
drag, startPoint x: 182, startPoint y: 307, endPoint x: 263, endPoint y: 309, distance: 80.7
click at [263, 309] on div "Deluxe Room Single Occupancy" at bounding box center [334, 312] width 487 height 11
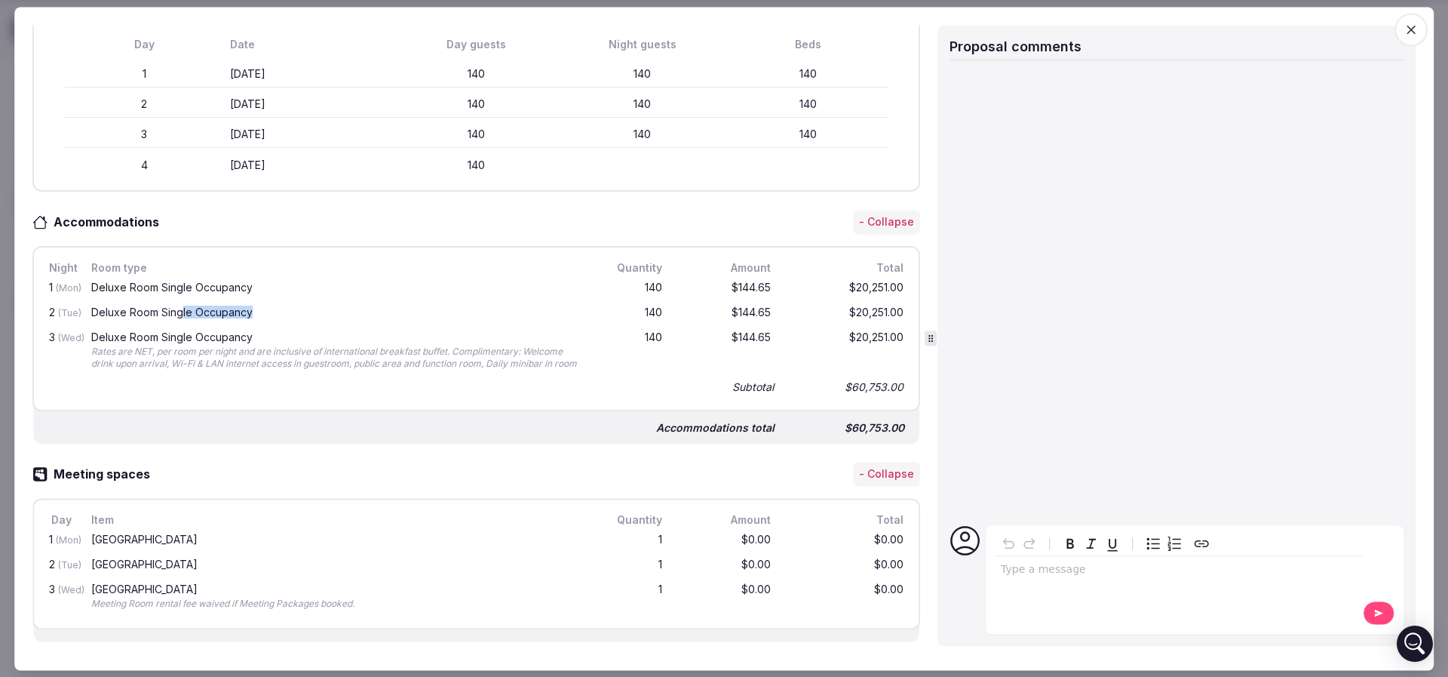
click at [263, 309] on div "Deluxe Room Single Occupancy" at bounding box center [334, 312] width 487 height 11
drag, startPoint x: 642, startPoint y: 284, endPoint x: 784, endPoint y: 286, distance: 141.8
click at [784, 286] on div "1 (Mon) Deluxe Room Single Occupancy 140 $144.65 $20,251.00" at bounding box center [476, 288] width 861 height 25
click at [786, 286] on div "$20,251.00" at bounding box center [846, 288] width 121 height 19
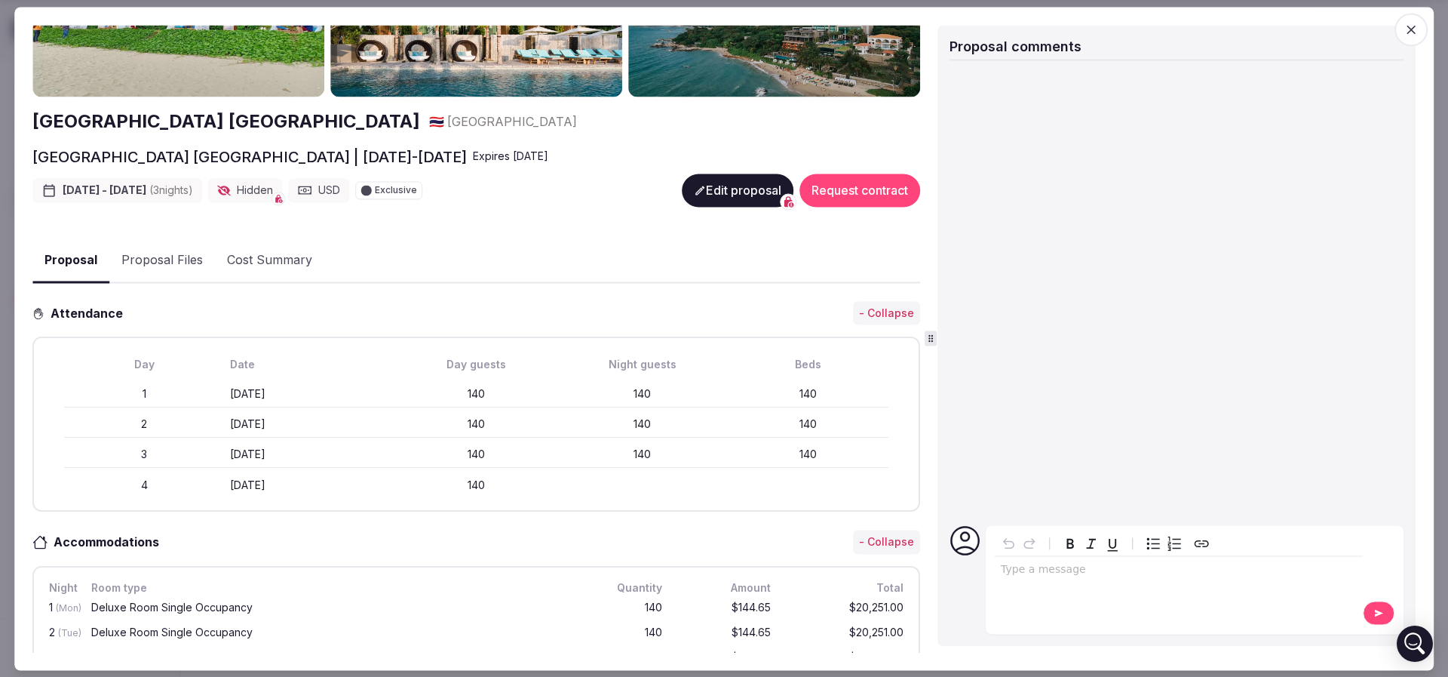
scroll to position [0, 0]
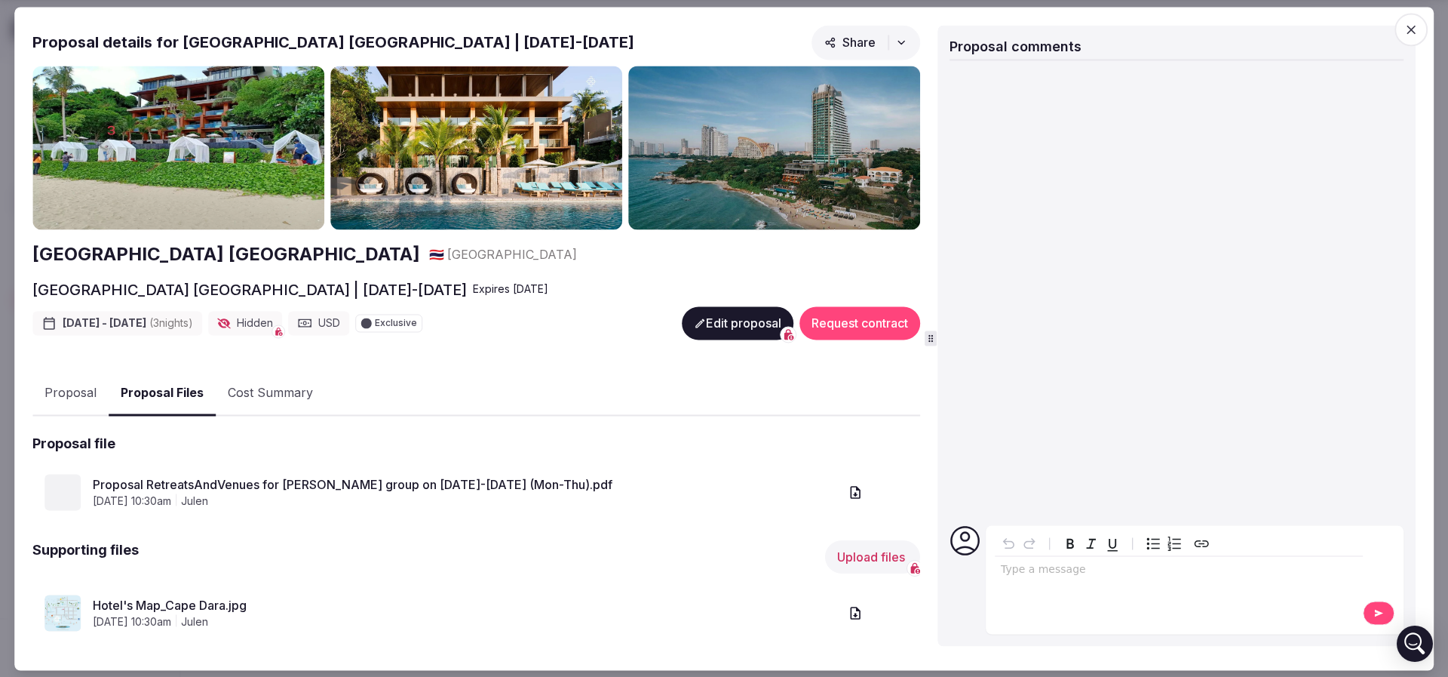
click at [164, 389] on button "Proposal Files" at bounding box center [162, 393] width 107 height 45
click at [306, 477] on link "Proposal RetreatsAndVenues for Harman's group on 23-26 Mar, 2026 (Mon-Thu).pdf" at bounding box center [466, 485] width 746 height 18
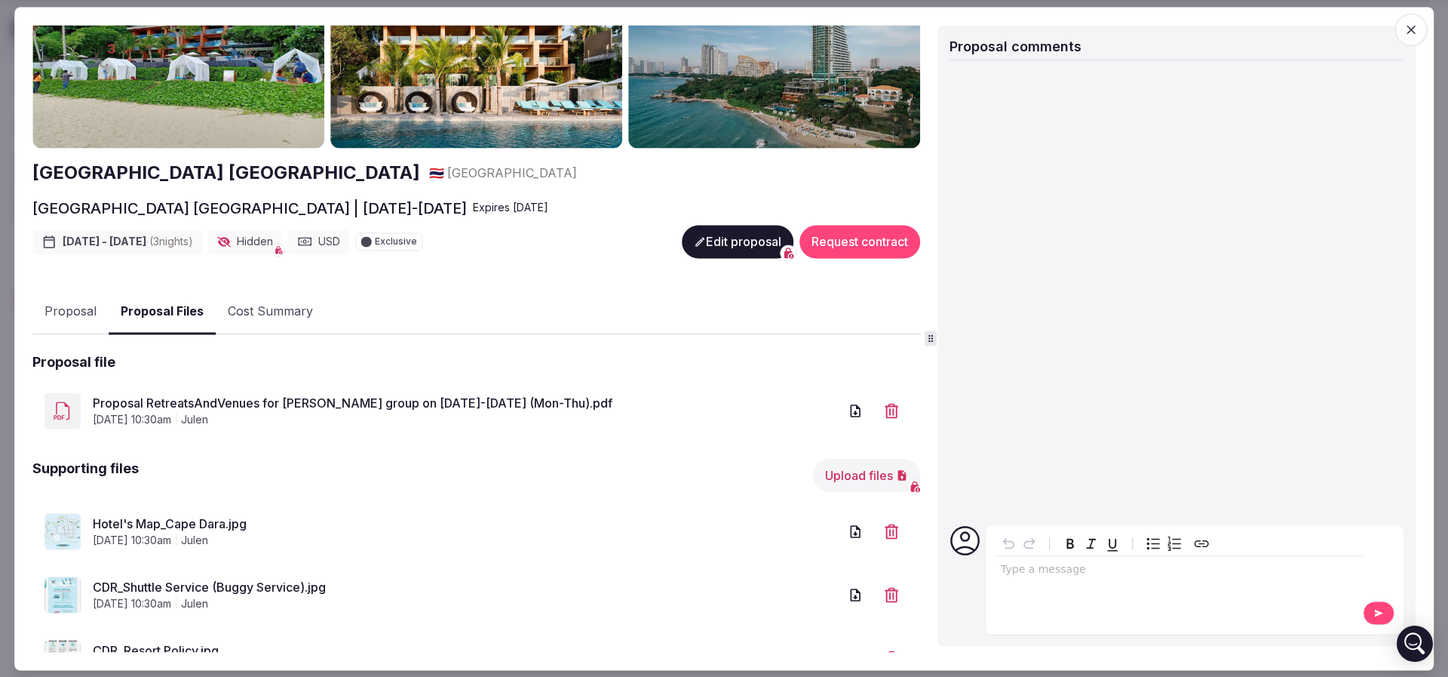
scroll to position [113, 0]
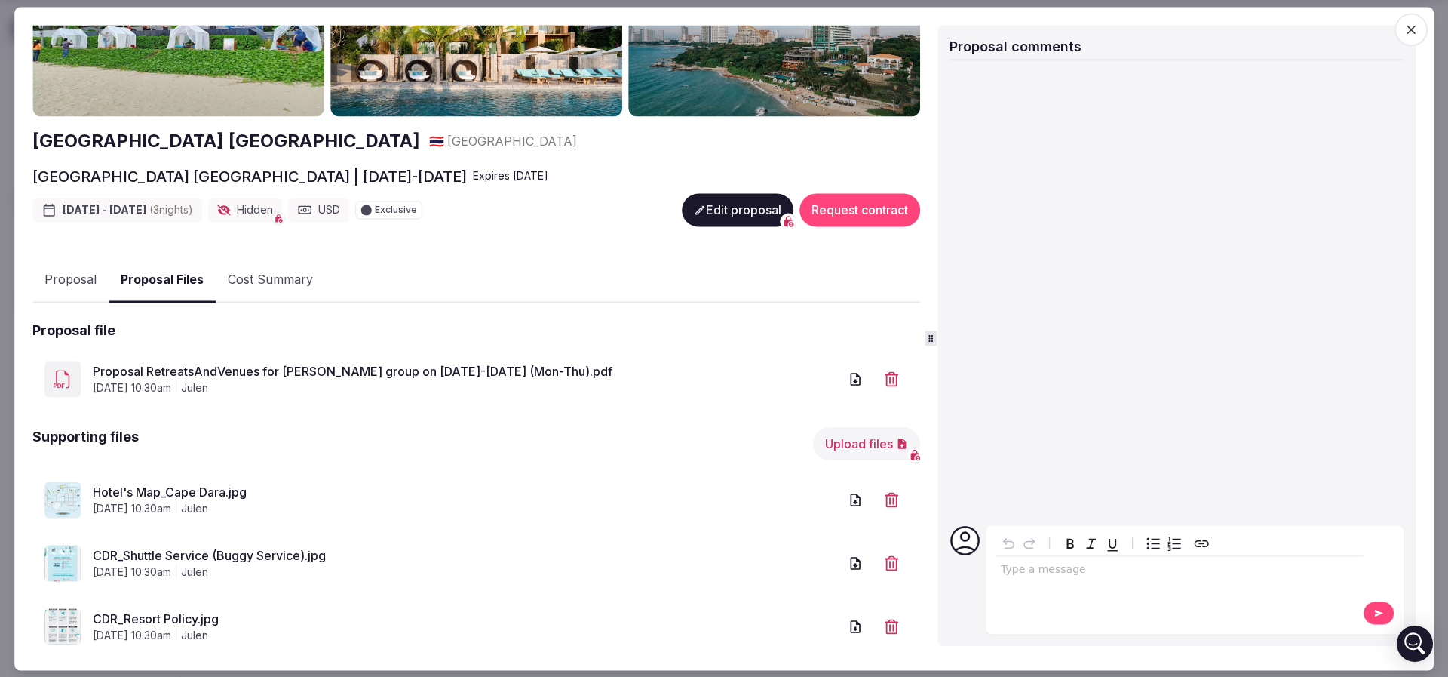
click at [82, 281] on button "Proposal" at bounding box center [70, 281] width 76 height 44
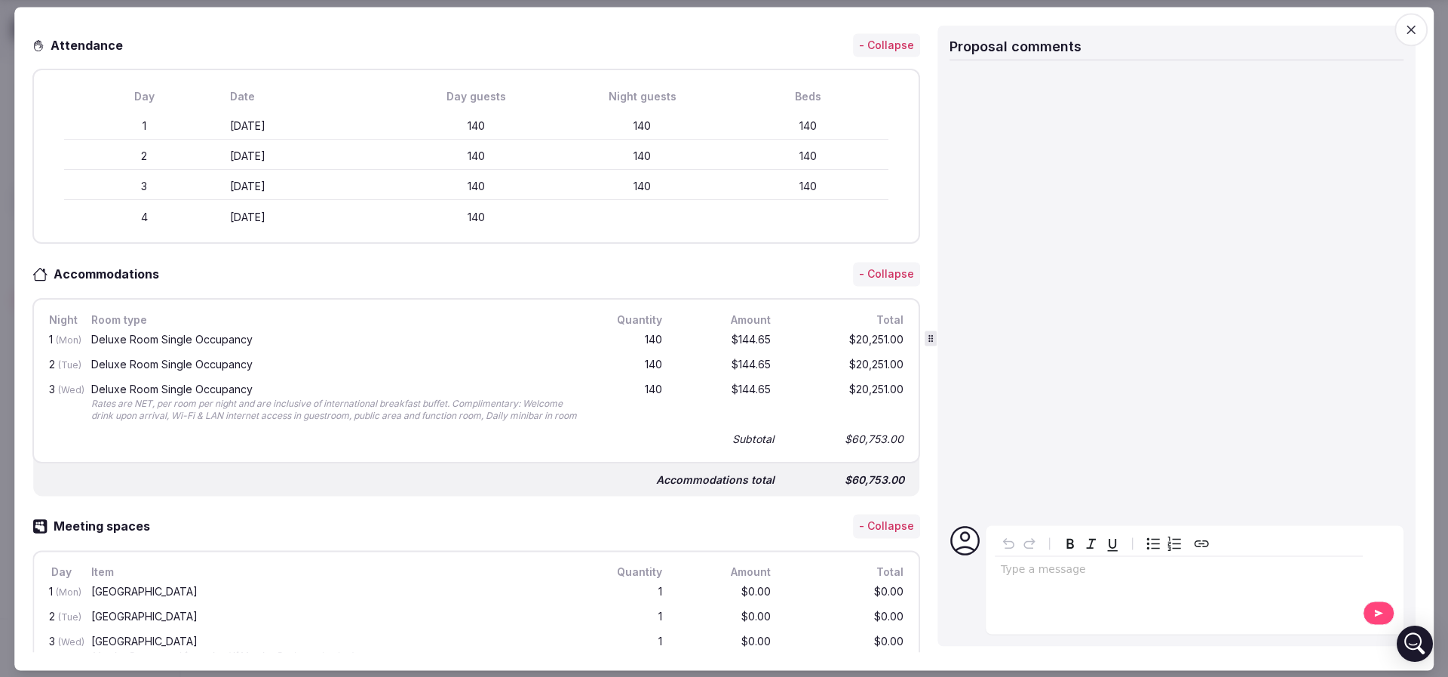
scroll to position [453, 0]
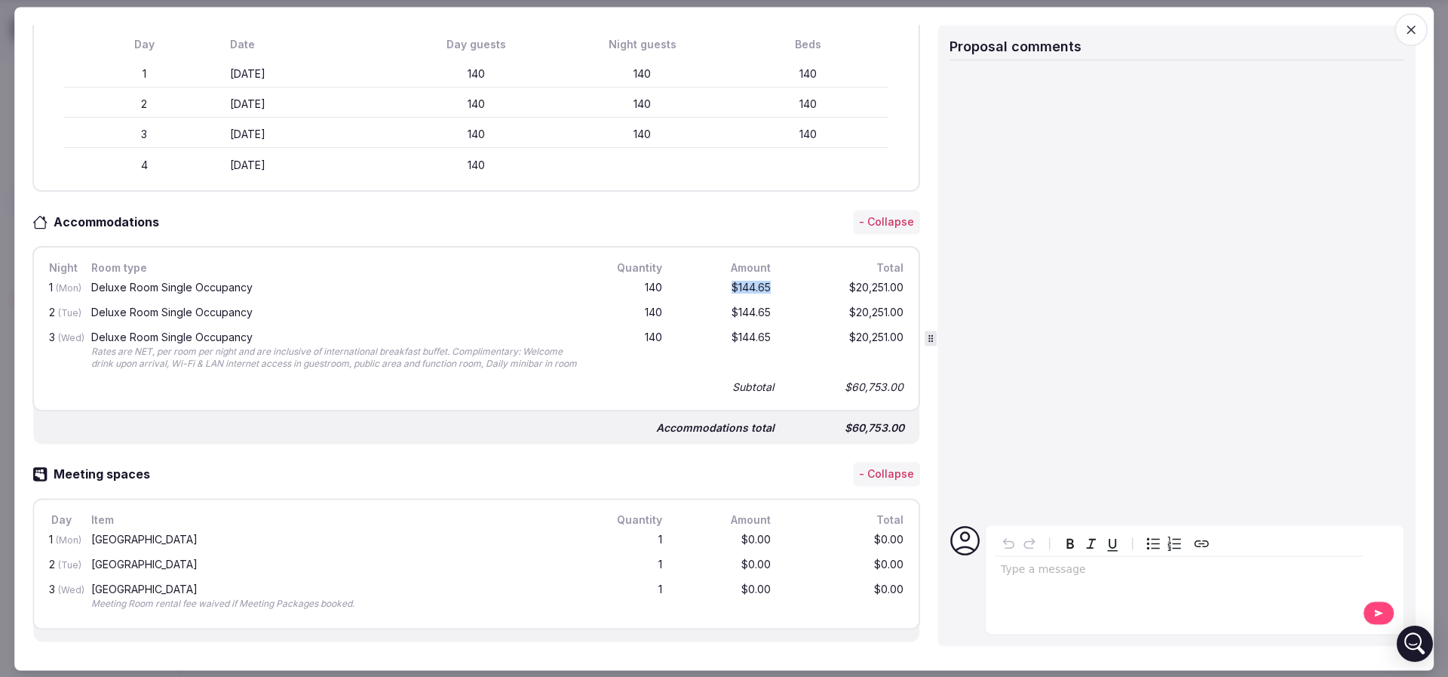
drag, startPoint x: 730, startPoint y: 282, endPoint x: 761, endPoint y: 285, distance: 31.1
click at [761, 285] on div "1 (Mon) Deluxe Room Single Occupancy 140 $144.65 $20,251.00" at bounding box center [476, 288] width 861 height 25
click at [786, 285] on div "$20,251.00" at bounding box center [846, 288] width 121 height 19
drag, startPoint x: 701, startPoint y: 286, endPoint x: 772, endPoint y: 286, distance: 71.7
click at [772, 286] on div "1 (Mon) Deluxe Room Single Occupancy 140 $144.65 $20,251.00" at bounding box center [476, 288] width 861 height 25
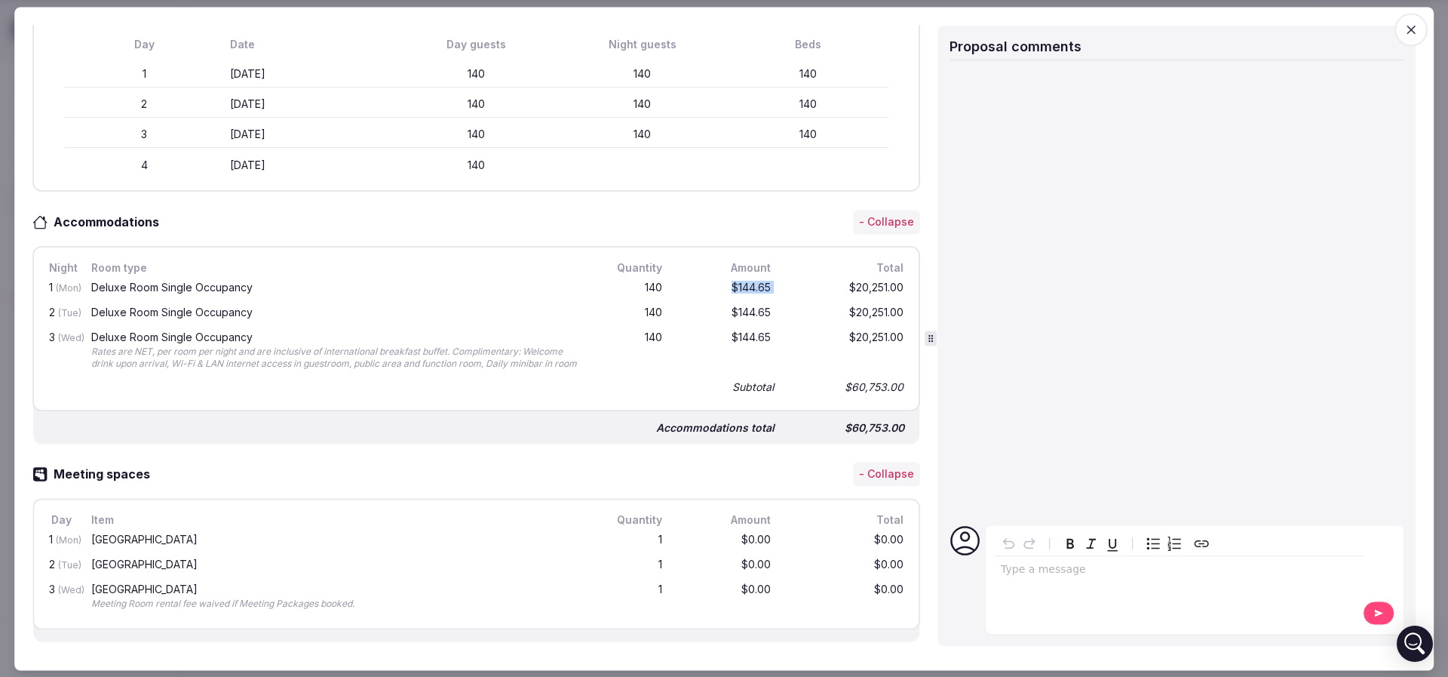
click at [786, 286] on div "$20,251.00" at bounding box center [846, 288] width 121 height 19
drag, startPoint x: 703, startPoint y: 306, endPoint x: 777, endPoint y: 299, distance: 74.2
click at [777, 301] on div "2 (Tue) Deluxe Room Single Occupancy 140 $144.65 $20,251.00" at bounding box center [476, 313] width 861 height 25
drag, startPoint x: 707, startPoint y: 332, endPoint x: 786, endPoint y: 330, distance: 79.2
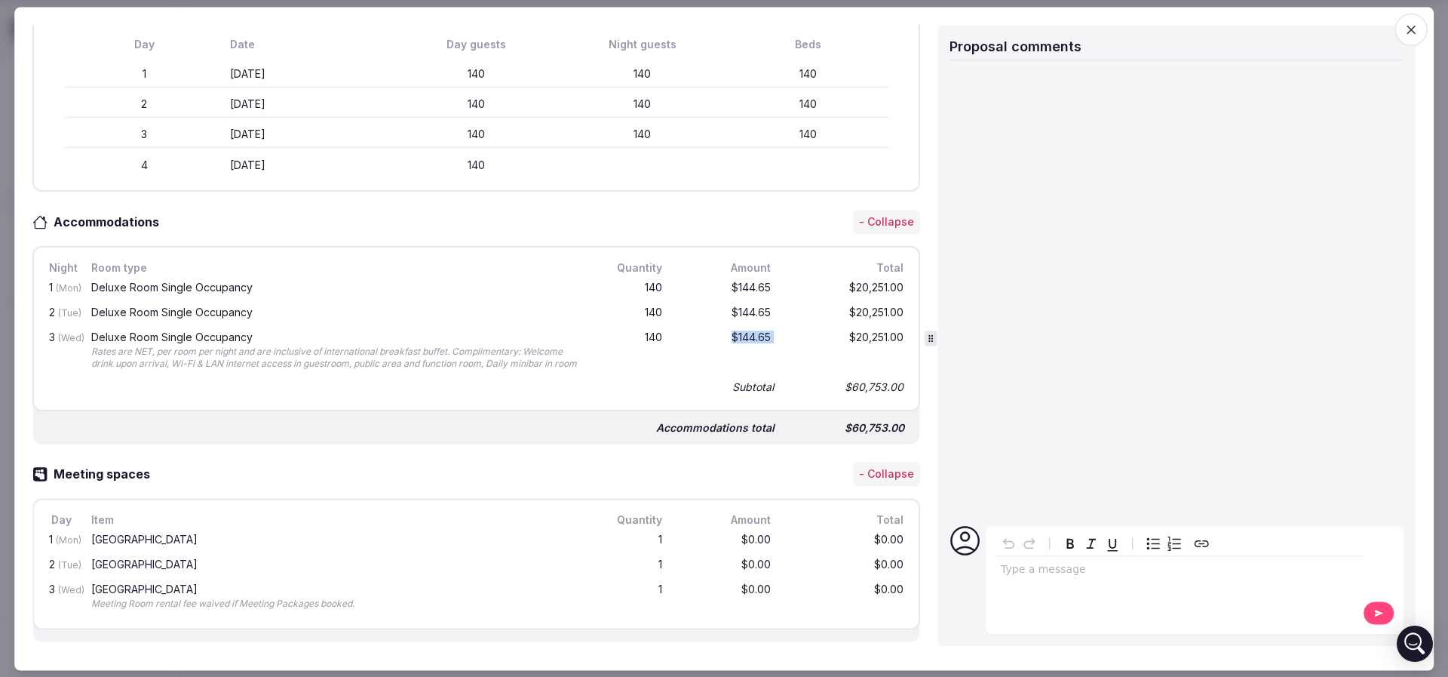
click at [786, 330] on div "3 (Wed) Deluxe Room Single Occupancy Rates are NET, per room per night and are …" at bounding box center [476, 351] width 861 height 51
click at [786, 330] on div "$20,251.00" at bounding box center [846, 351] width 121 height 45
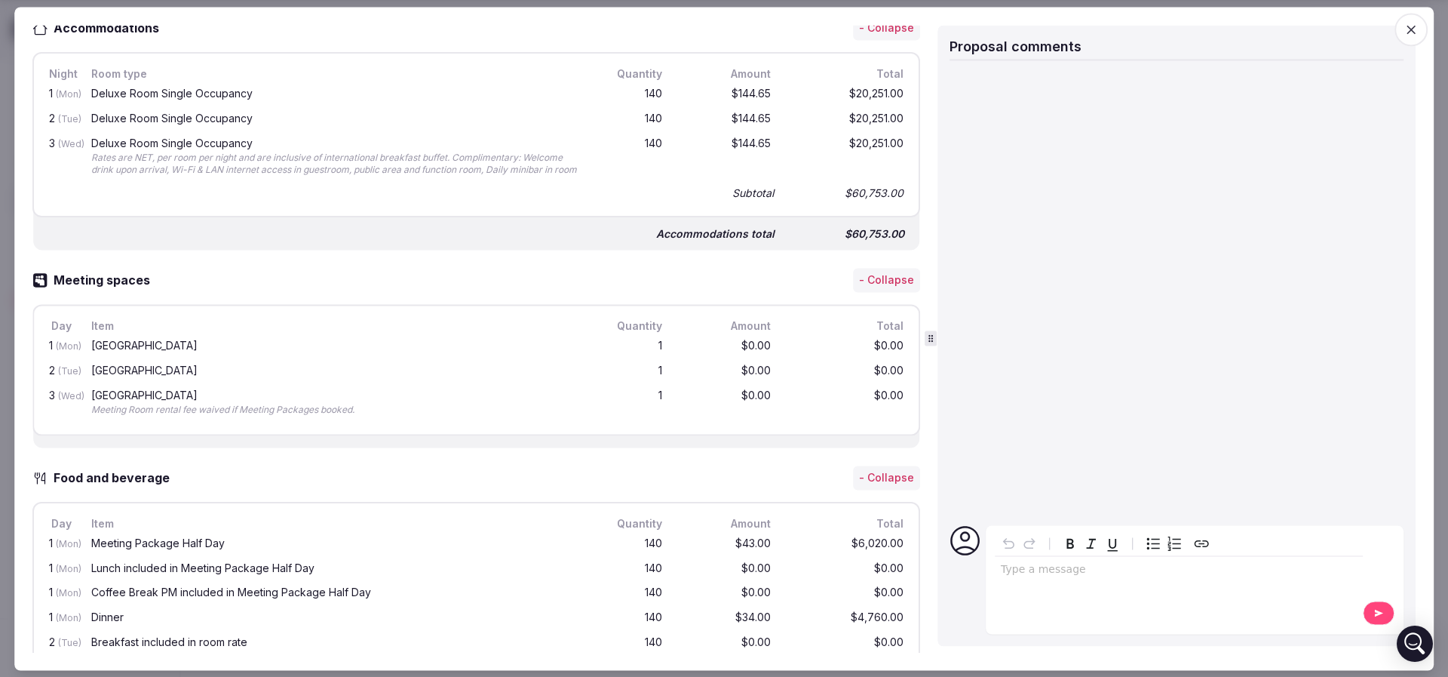
scroll to position [679, 0]
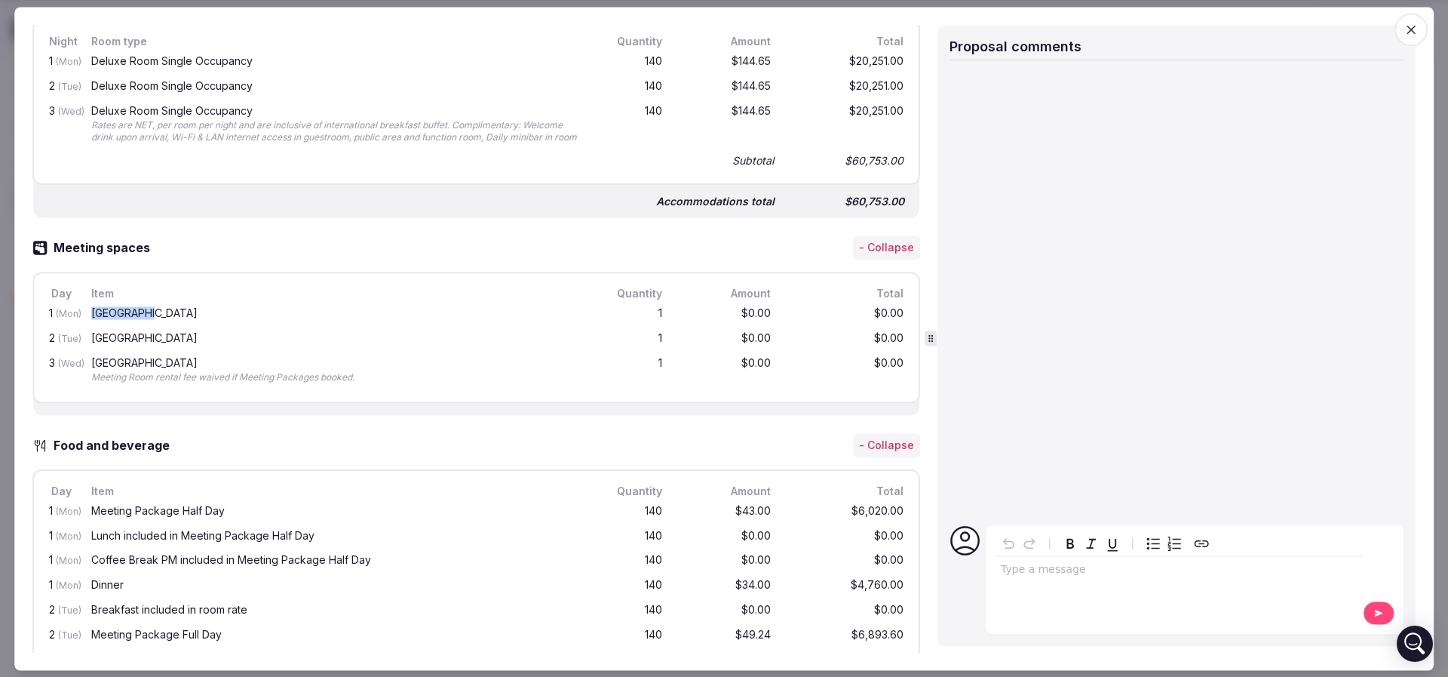
drag, startPoint x: 85, startPoint y: 325, endPoint x: 144, endPoint y: 330, distance: 59.1
click at [144, 327] on div "1 (Mon) Vala Grand Ballroom 1 $0.00 $0.00" at bounding box center [476, 314] width 861 height 25
click at [144, 324] on div "Vala Grand Ballroom" at bounding box center [334, 314] width 493 height 19
drag, startPoint x: 98, startPoint y: 384, endPoint x: 349, endPoint y: 385, distance: 251.2
click at [349, 384] on div "Meeting Room rental fee waived if Meeting Packages booked." at bounding box center [334, 377] width 487 height 13
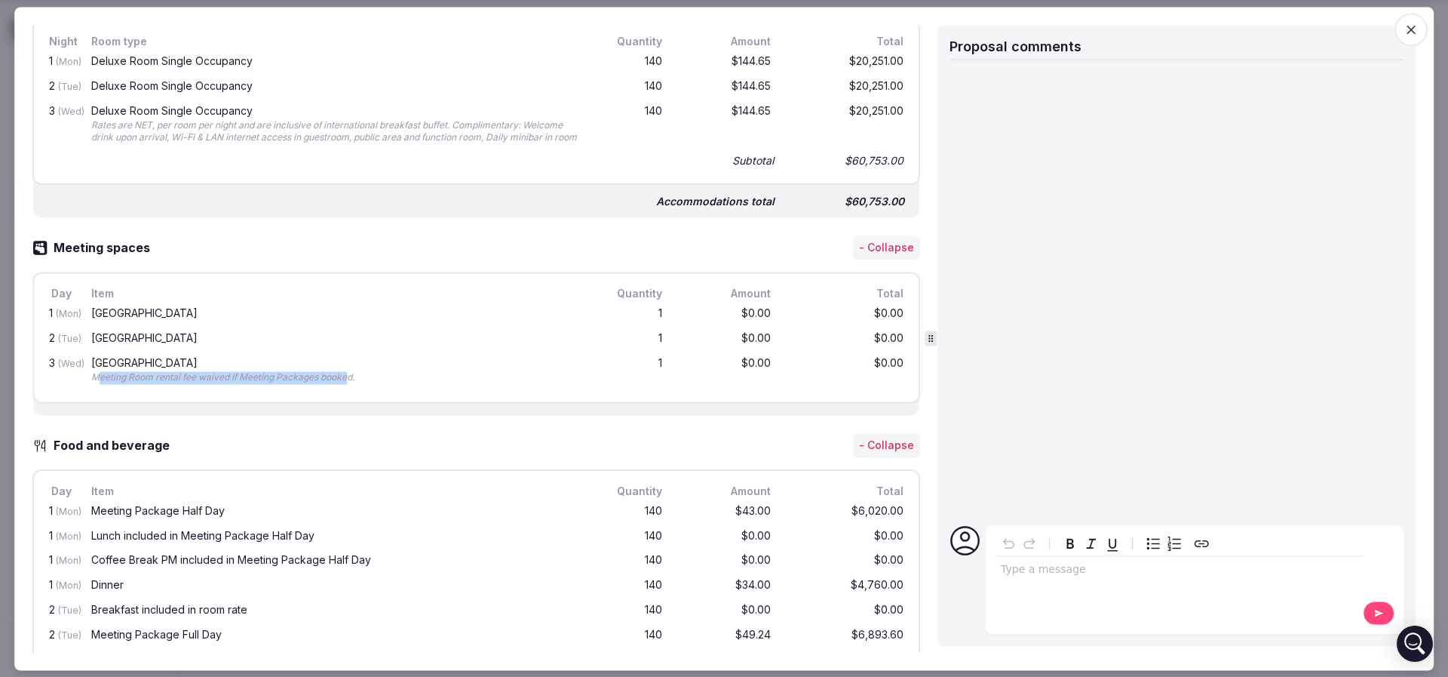
click at [349, 384] on div "Meeting Room rental fee waived if Meeting Packages booked." at bounding box center [334, 377] width 487 height 13
drag, startPoint x: 213, startPoint y: 389, endPoint x: 146, endPoint y: 389, distance: 66.4
click at [146, 384] on div "Meeting Room rental fee waived if Meeting Packages booked." at bounding box center [334, 377] width 487 height 13
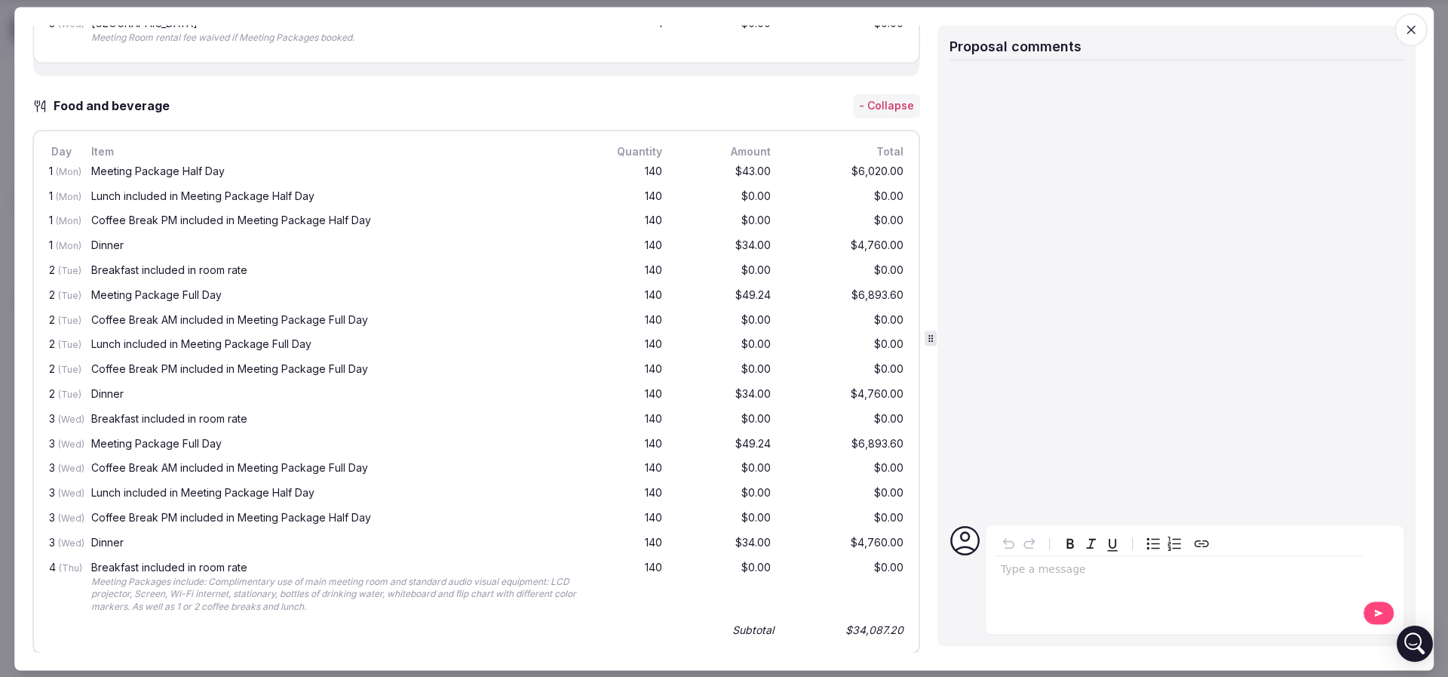
scroll to position [1345, 0]
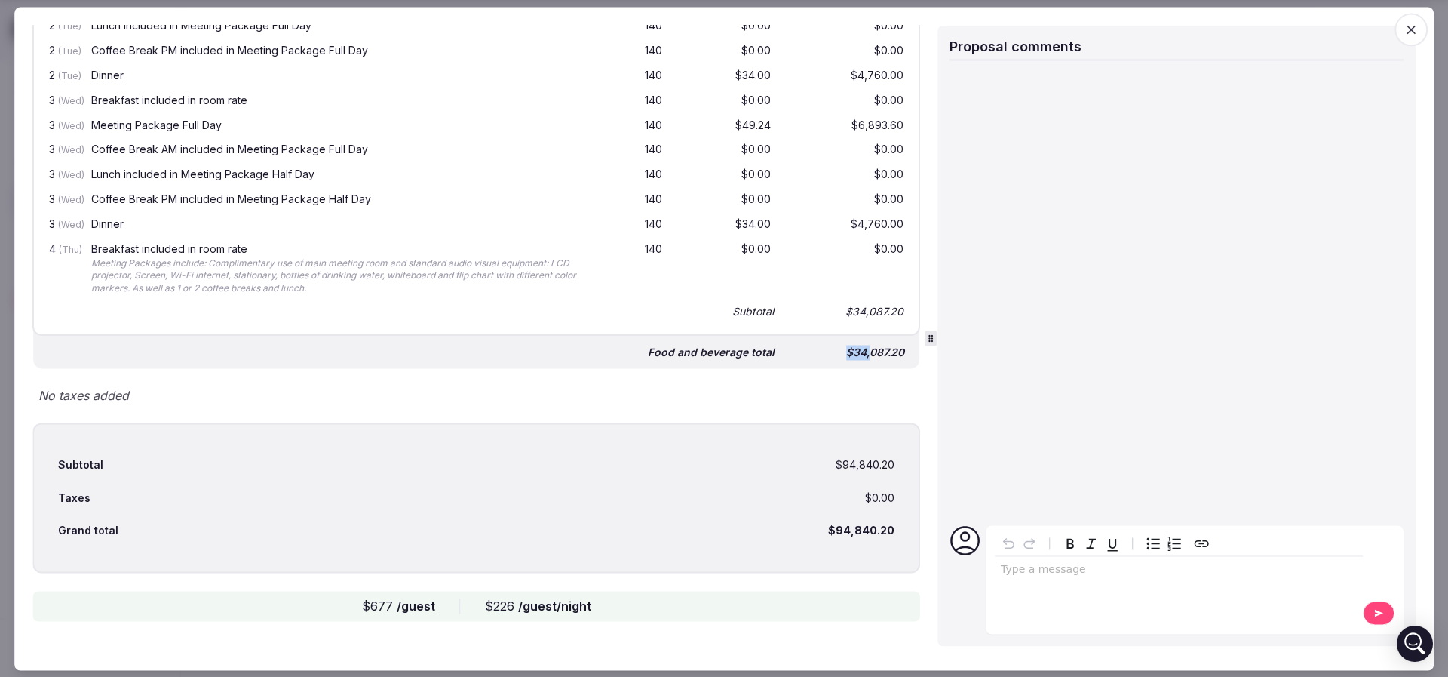
drag, startPoint x: 842, startPoint y: 352, endPoint x: 853, endPoint y: 350, distance: 11.4
click at [853, 350] on div "$34,087.20" at bounding box center [847, 352] width 121 height 21
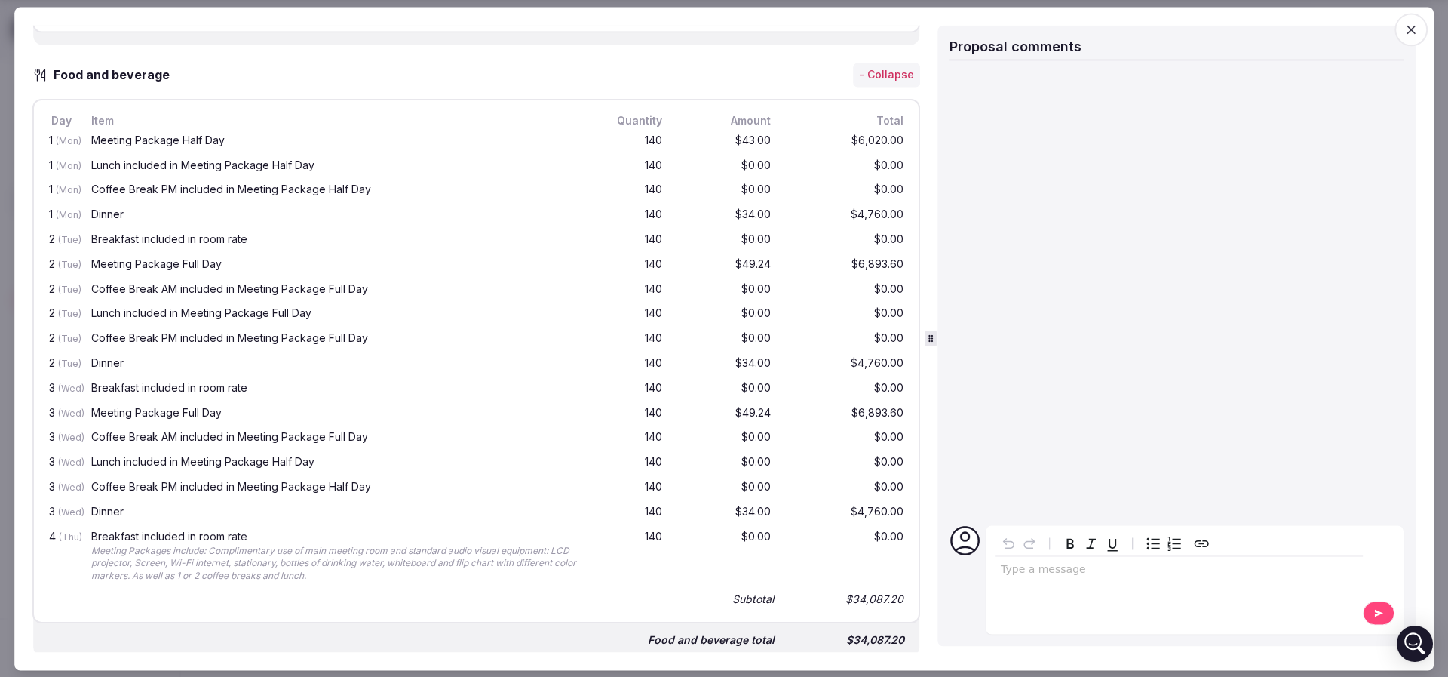
scroll to position [1006, 0]
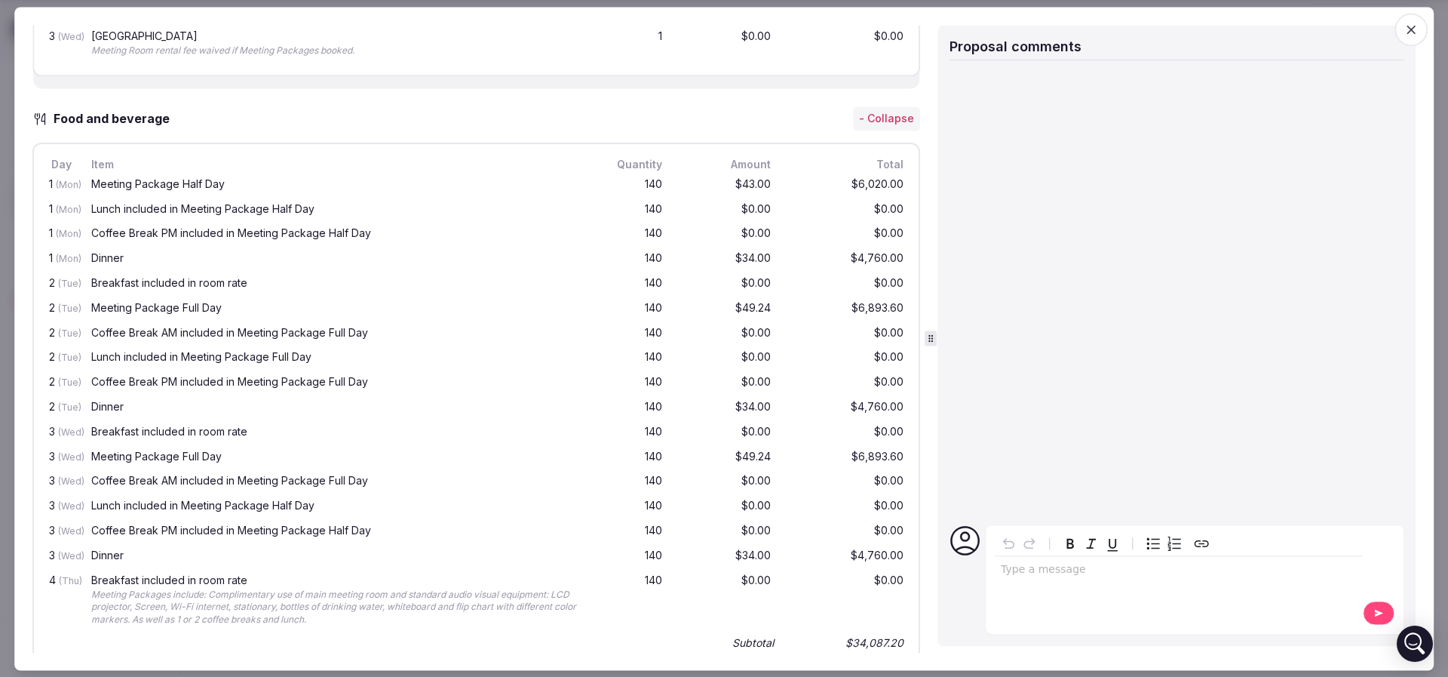
click at [404, 289] on div "Breakfast included in room rate" at bounding box center [334, 283] width 487 height 11
drag, startPoint x: 87, startPoint y: 190, endPoint x: 226, endPoint y: 190, distance: 138.8
click at [226, 190] on div "1 (Mon) Meeting Package Half Day 140 $43.00 $6,020.00" at bounding box center [476, 185] width 861 height 25
click at [226, 189] on div "Meeting Package Half Day" at bounding box center [334, 184] width 487 height 11
drag, startPoint x: 98, startPoint y: 189, endPoint x: 223, endPoint y: 192, distance: 125.3
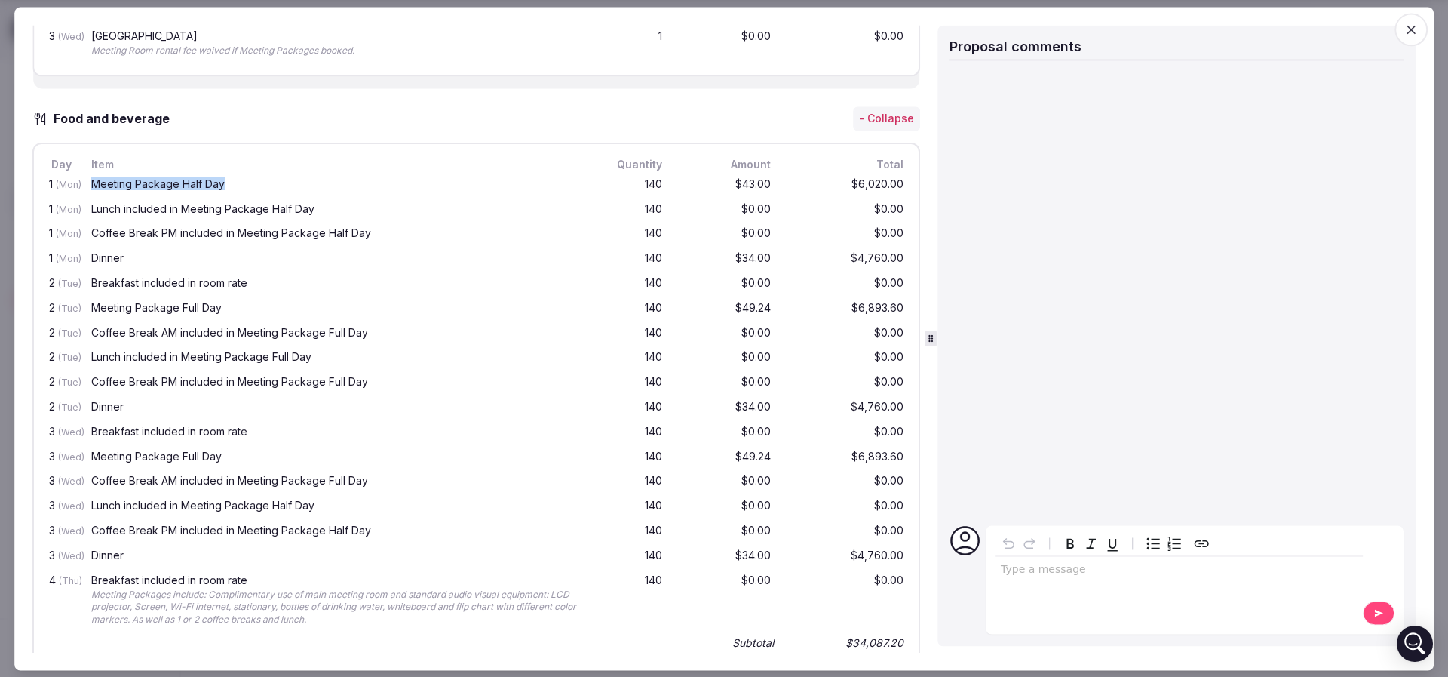
click at [223, 192] on div "Meeting Package Half Day" at bounding box center [334, 185] width 493 height 19
click at [223, 189] on div "Meeting Package Half Day" at bounding box center [334, 184] width 487 height 11
drag, startPoint x: 96, startPoint y: 214, endPoint x: 886, endPoint y: 220, distance: 789.8
click at [886, 220] on div "1 (Mon) Lunch included in Meeting Package Half Day 140 $0.00 $0.00" at bounding box center [476, 210] width 861 height 25
drag, startPoint x: 95, startPoint y: 192, endPoint x: 142, endPoint y: 194, distance: 46.8
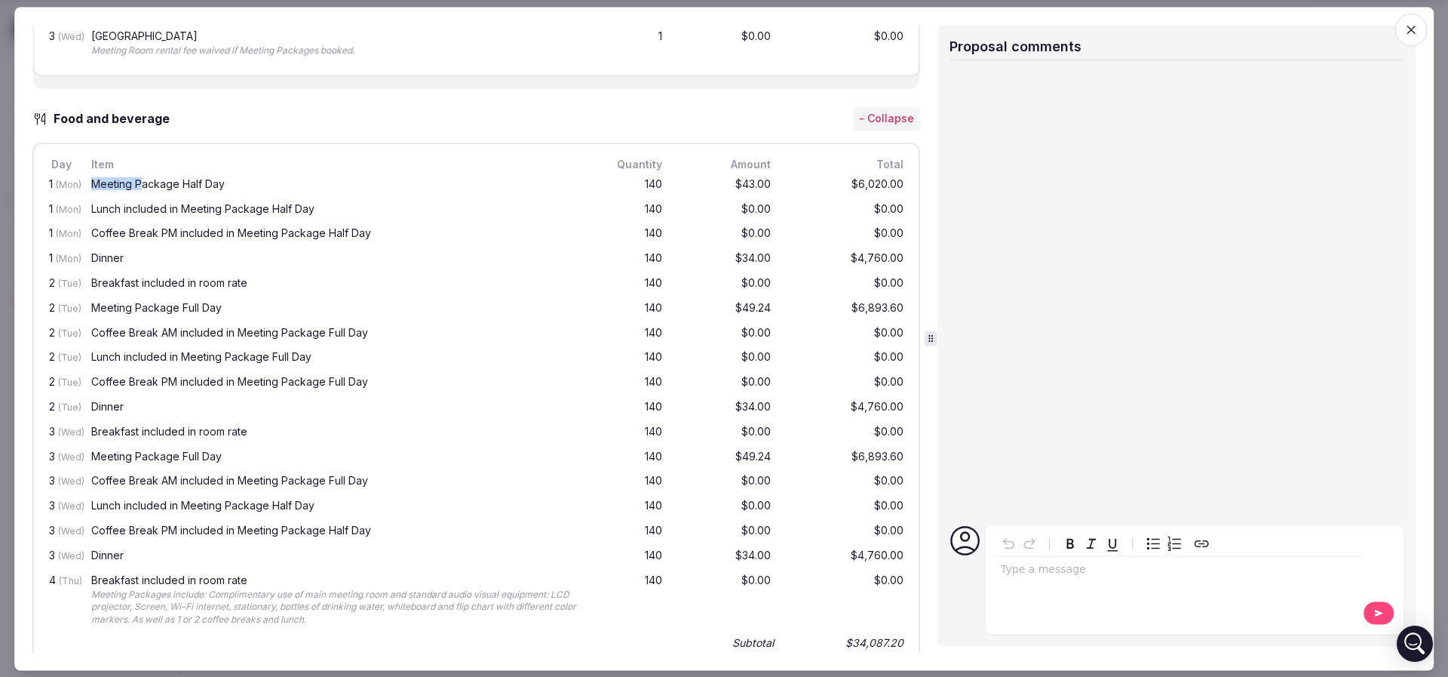
click at [142, 189] on div "Meeting Package Half Day" at bounding box center [334, 184] width 487 height 11
drag, startPoint x: 87, startPoint y: 220, endPoint x: 334, endPoint y: 220, distance: 247.4
click at [334, 220] on div "1 (Mon) Lunch included in Meeting Package Half Day 140 $0.00 $0.00" at bounding box center [476, 210] width 861 height 25
click at [334, 214] on div "Lunch included in Meeting Package Half Day" at bounding box center [334, 209] width 487 height 11
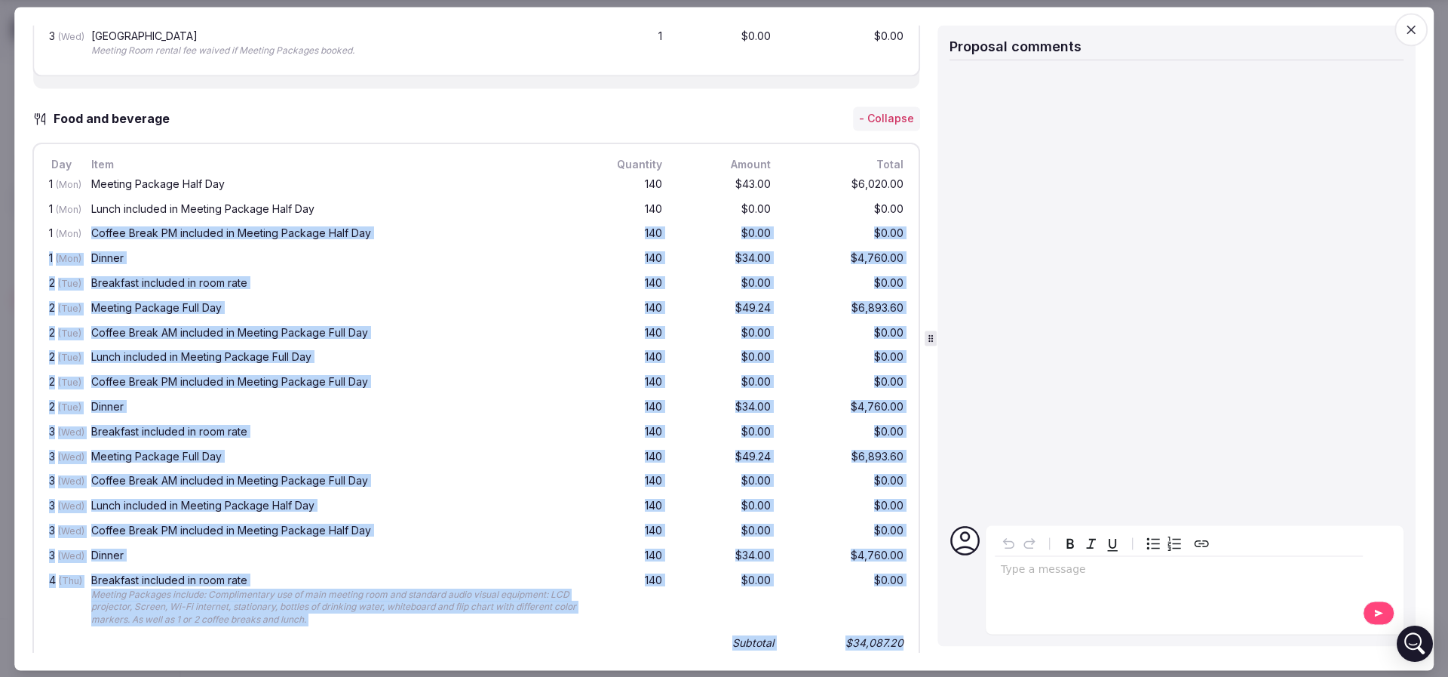
drag, startPoint x: 81, startPoint y: 235, endPoint x: 926, endPoint y: 249, distance: 845.0
click at [926, 249] on div "Proposal details for Cape Dara Resort Pattaya | 23-26 March 2026 Share Cape Dar…" at bounding box center [723, 338] width 1383 height 627
click at [603, 284] on div "140" at bounding box center [629, 284] width 72 height 19
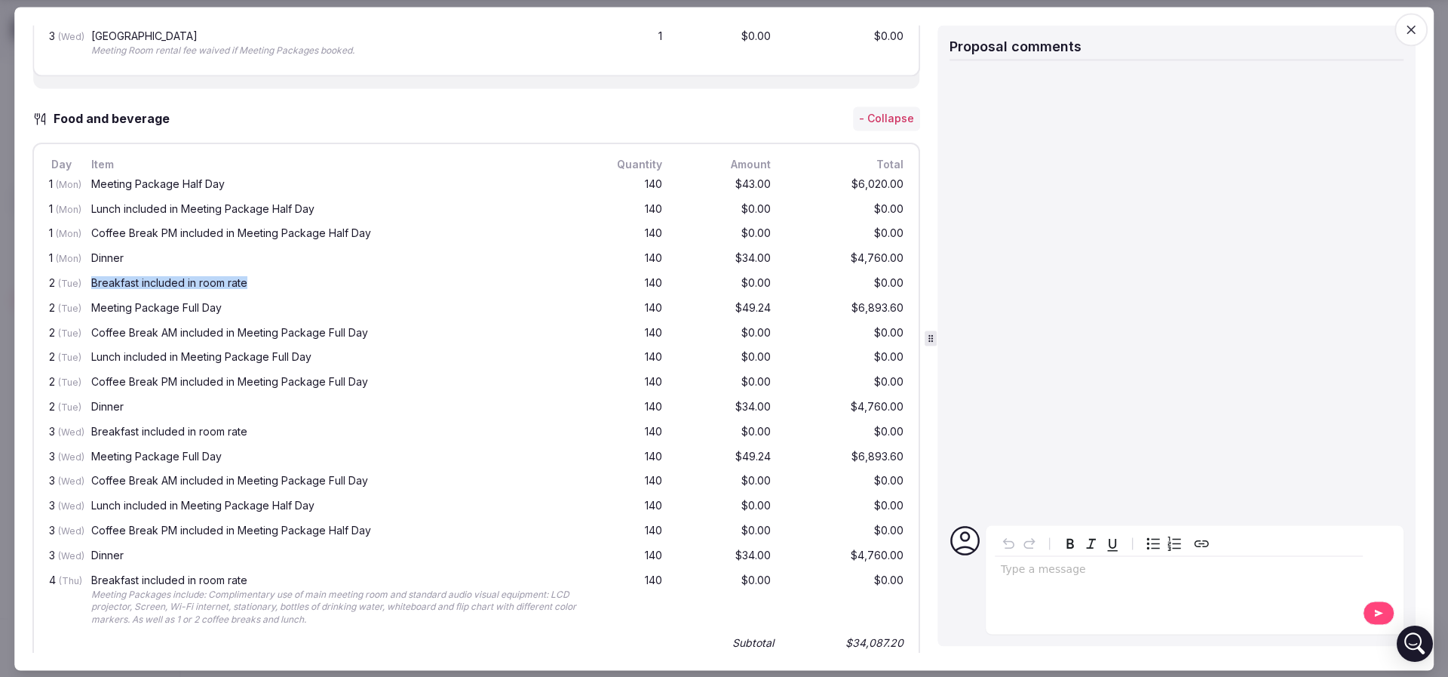
drag, startPoint x: 117, startPoint y: 288, endPoint x: 281, endPoint y: 296, distance: 163.9
click at [281, 294] on div "Breakfast included in room rate" at bounding box center [334, 284] width 493 height 19
click at [281, 289] on div "Breakfast included in room rate" at bounding box center [334, 283] width 487 height 11
drag, startPoint x: 103, startPoint y: 312, endPoint x: 205, endPoint y: 313, distance: 102.6
click at [205, 313] on div "Meeting Package Full Day" at bounding box center [334, 307] width 487 height 11
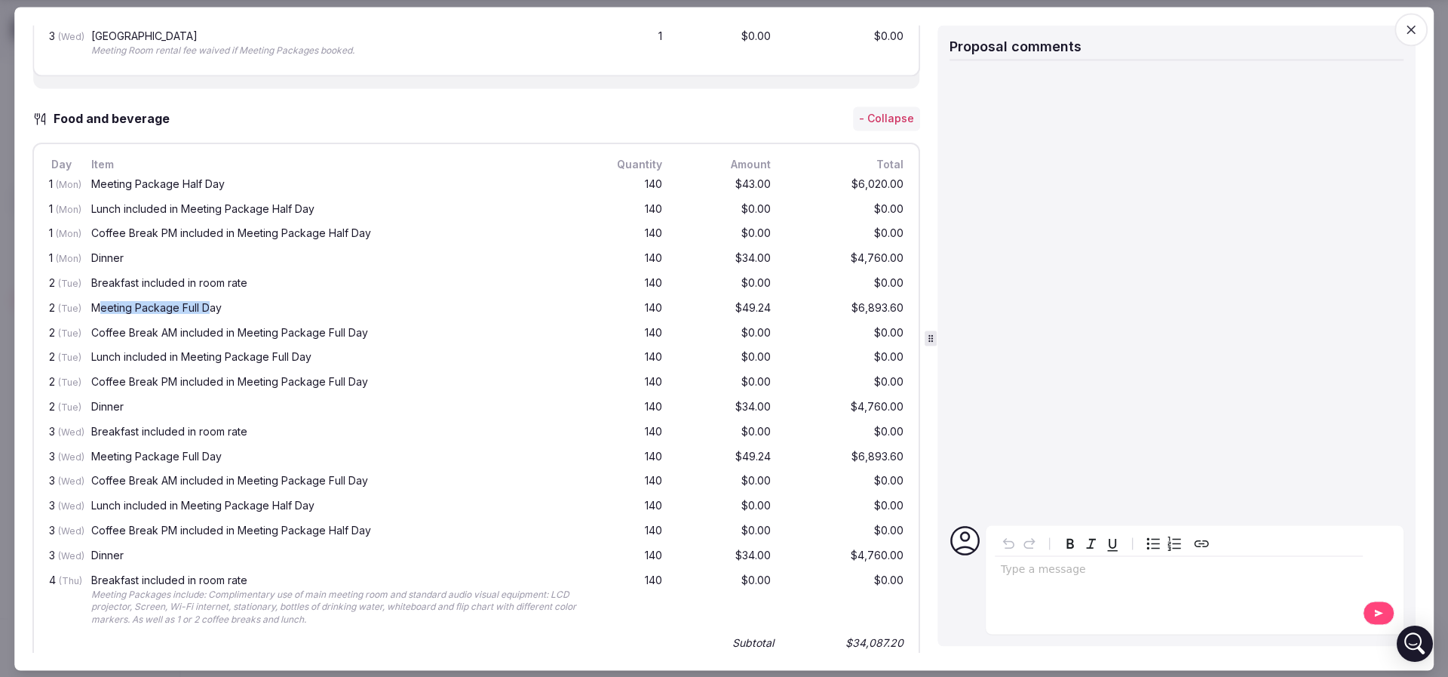
click at [205, 313] on div "Meeting Package Full Day" at bounding box center [334, 307] width 487 height 11
drag, startPoint x: 87, startPoint y: 335, endPoint x: 221, endPoint y: 337, distance: 134.3
click at [221, 337] on div "2 (Tue) Coffee Break AM included in Meeting Package Full Day 140 $0.00 $0.00" at bounding box center [476, 333] width 861 height 25
drag, startPoint x: 221, startPoint y: 337, endPoint x: 179, endPoint y: 348, distance: 43.5
click at [221, 338] on div "Coffee Break AM included in Meeting Package Full Day" at bounding box center [334, 332] width 487 height 11
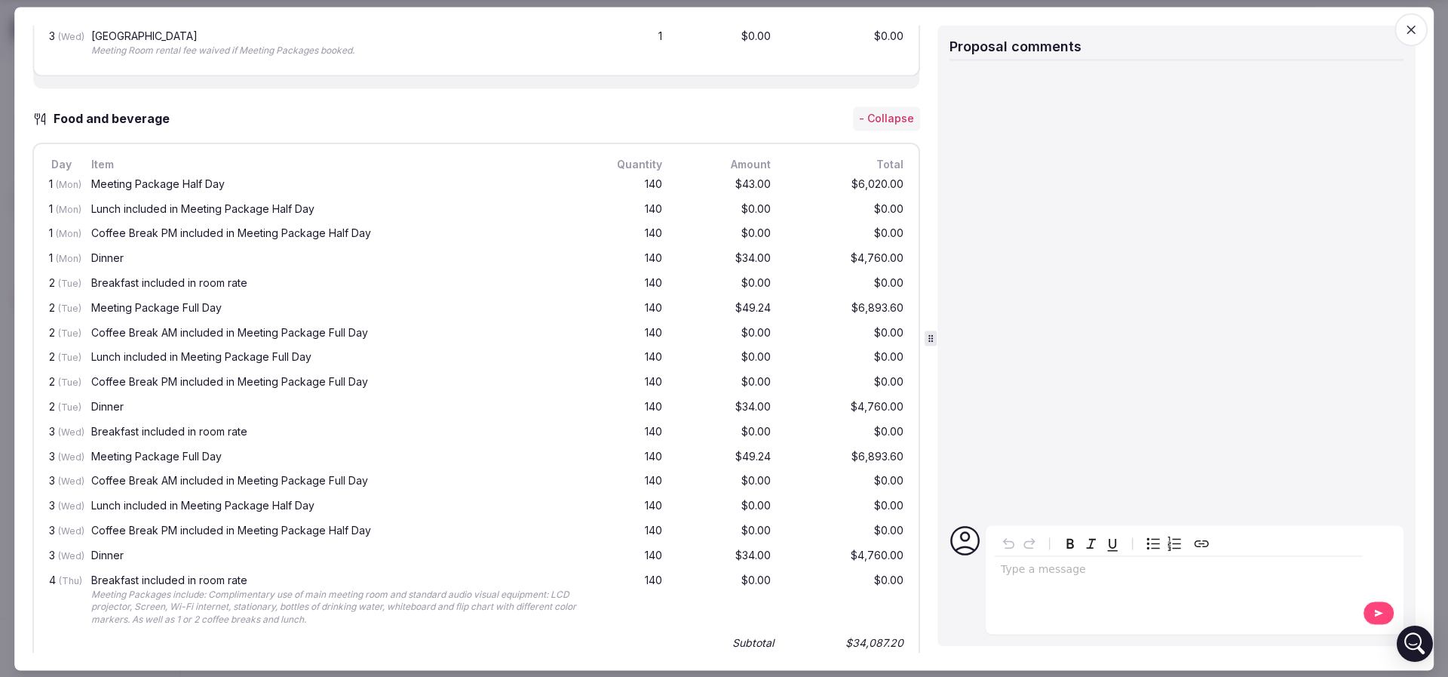
click at [109, 363] on div "Lunch included in Meeting Package Full Day" at bounding box center [334, 357] width 487 height 11
drag, startPoint x: 57, startPoint y: 188, endPoint x: 166, endPoint y: 189, distance: 109.4
click at [166, 189] on div "1 (Mon) Meeting Package Half Day 140 $43.00 $6,020.00" at bounding box center [476, 185] width 861 height 25
click at [166, 189] on div "Meeting Package Half Day" at bounding box center [334, 184] width 487 height 11
drag, startPoint x: 91, startPoint y: 216, endPoint x: 156, endPoint y: 215, distance: 64.9
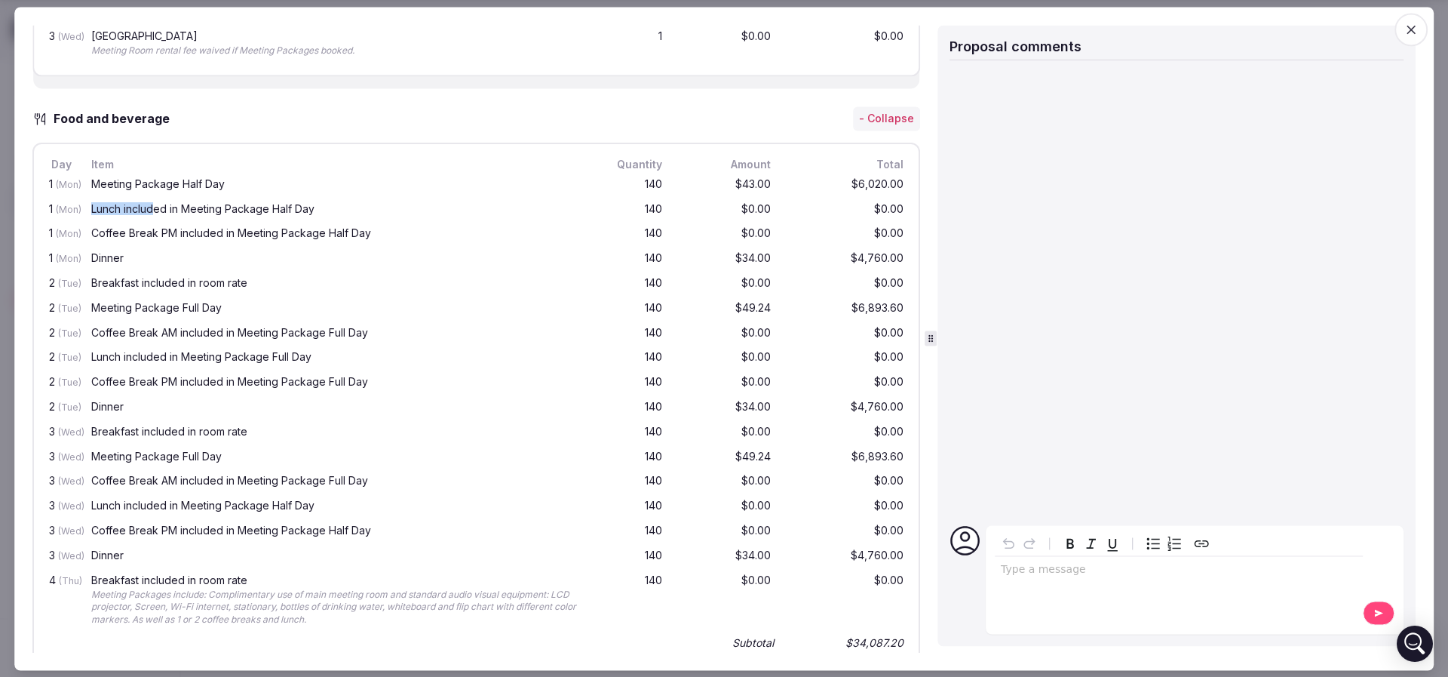
click at [156, 215] on div "Lunch included in Meeting Package Half Day" at bounding box center [334, 210] width 493 height 19
click at [156, 214] on div "Lunch included in Meeting Package Half Day" at bounding box center [334, 209] width 487 height 11
click at [118, 189] on div "Meeting Package Half Day" at bounding box center [334, 184] width 487 height 11
click at [106, 214] on div "Lunch included in Meeting Package Half Day" at bounding box center [334, 209] width 487 height 11
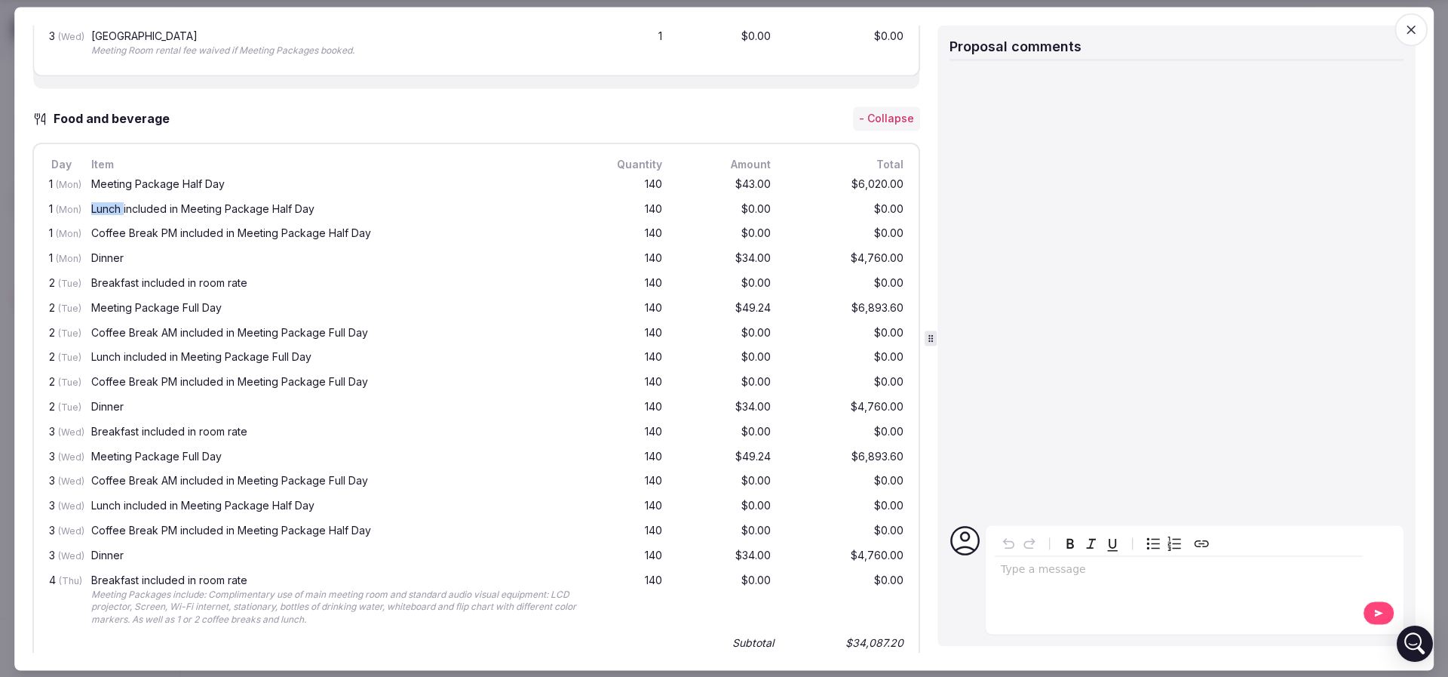
click at [106, 214] on div "Lunch included in Meeting Package Half Day" at bounding box center [334, 209] width 487 height 11
click at [104, 238] on div "Coffee Break PM included in Meeting Package Half Day" at bounding box center [334, 234] width 487 height 11
click at [101, 263] on div "Dinner" at bounding box center [334, 258] width 487 height 11
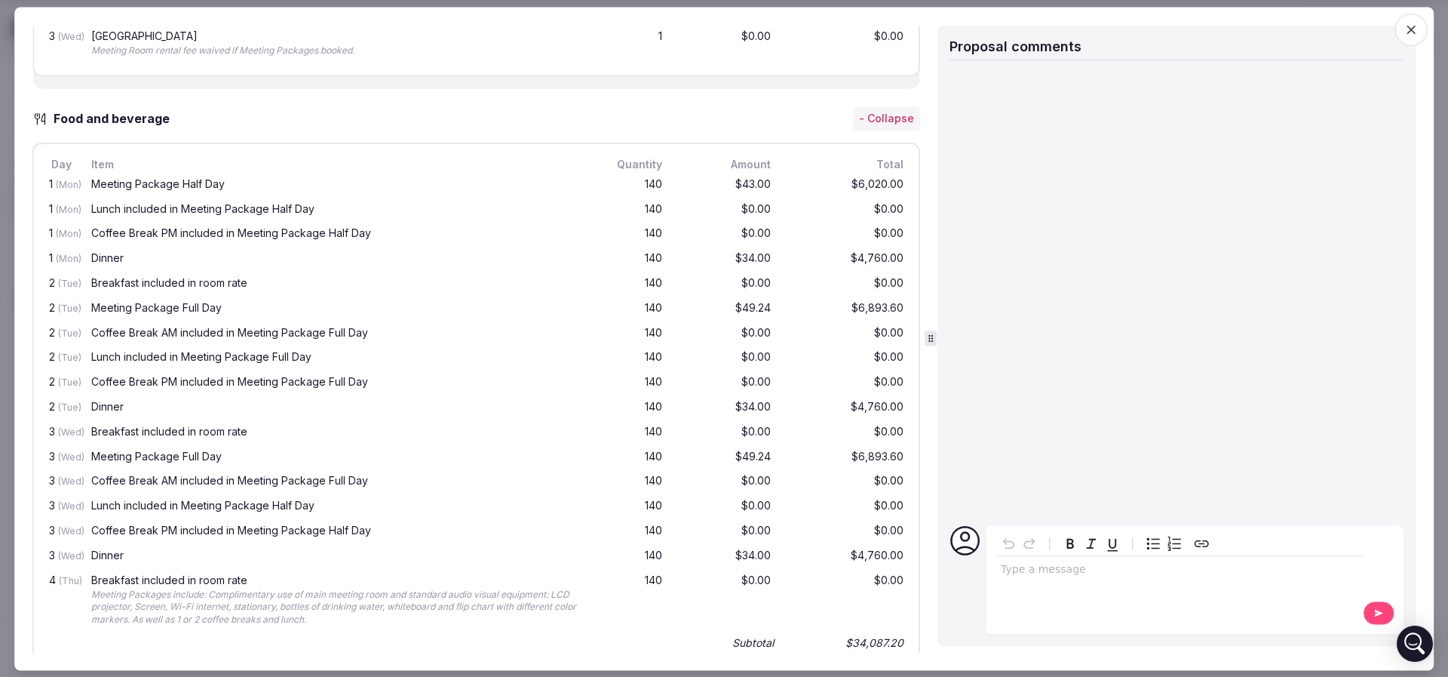
click at [111, 289] on div "Breakfast included in room rate" at bounding box center [334, 283] width 487 height 11
click at [111, 313] on div "Meeting Package Full Day" at bounding box center [334, 307] width 487 height 11
click at [107, 338] on div "Coffee Break AM included in Meeting Package Full Day" at bounding box center [334, 332] width 487 height 11
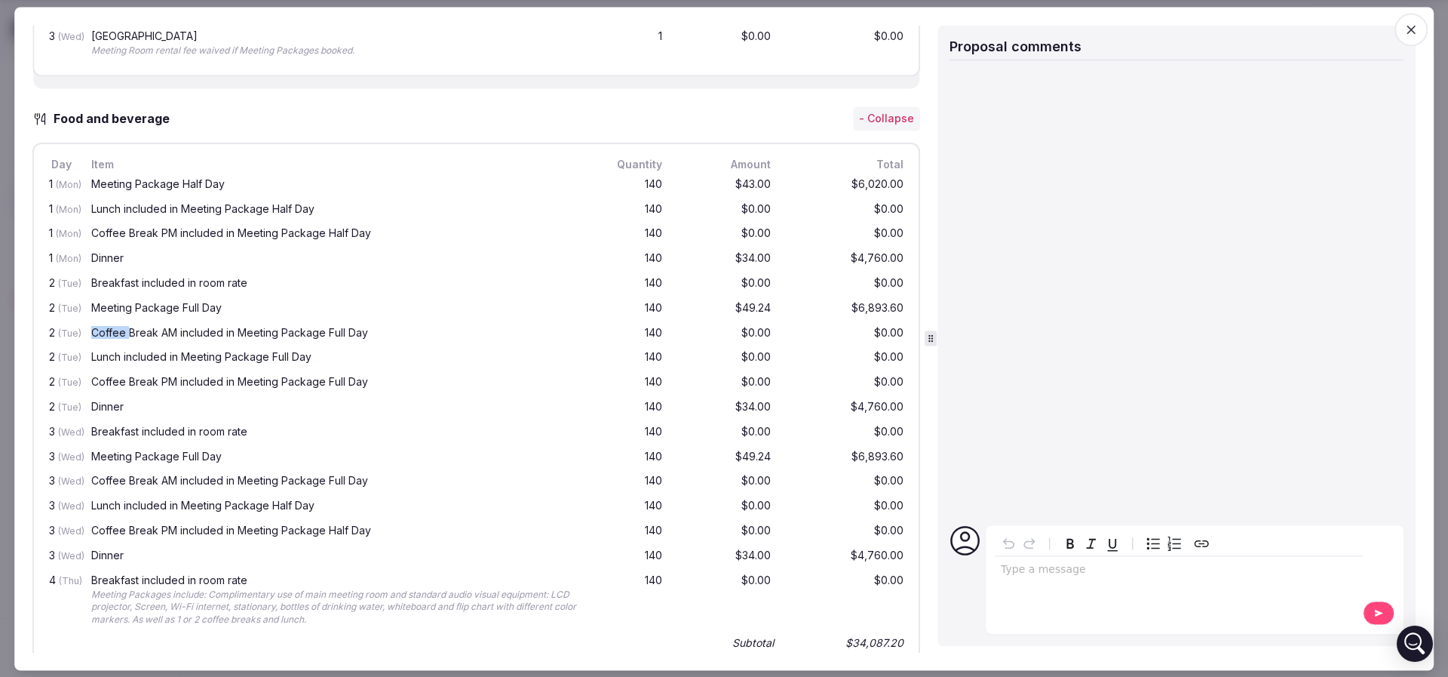
click at [107, 338] on div "Coffee Break AM included in Meeting Package Full Day" at bounding box center [334, 332] width 487 height 11
click at [106, 363] on div "Lunch included in Meeting Package Full Day" at bounding box center [334, 357] width 487 height 11
click at [105, 388] on div "Coffee Break PM included in Meeting Package Full Day" at bounding box center [334, 382] width 487 height 11
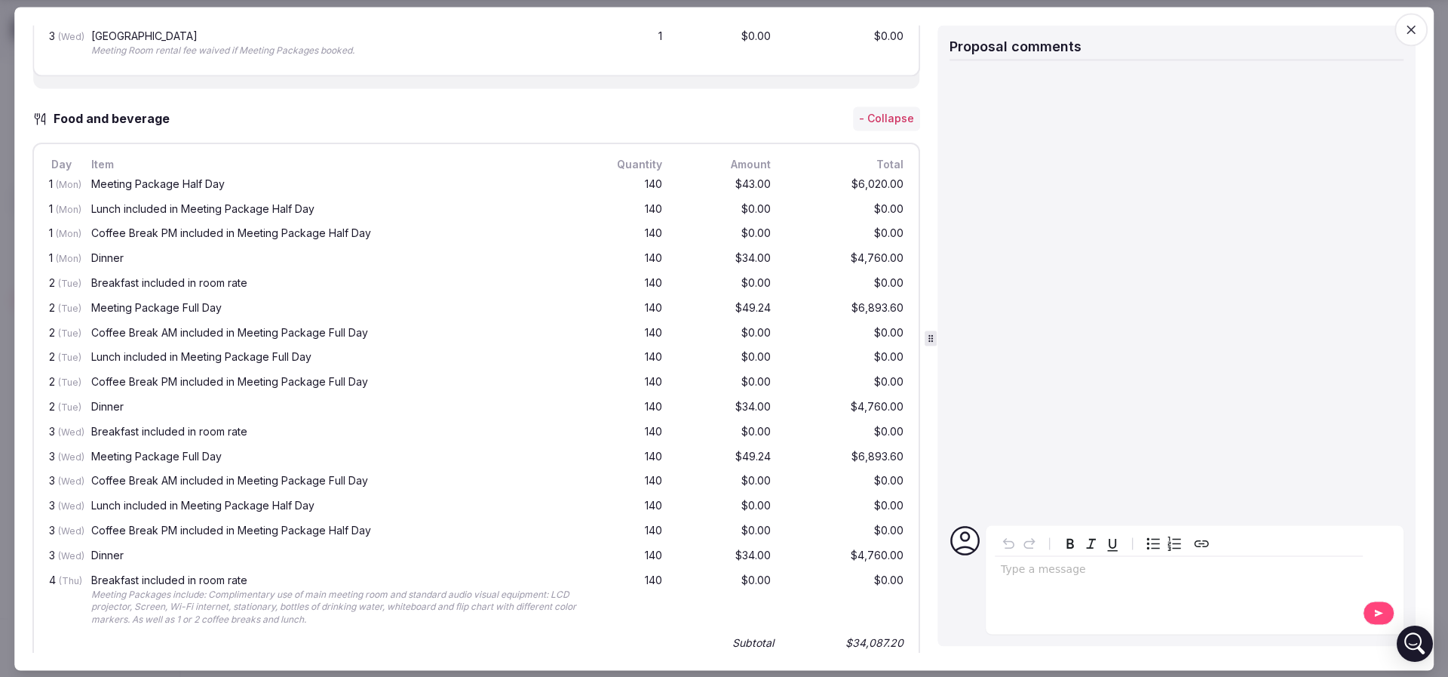
click at [101, 413] on div "Dinner" at bounding box center [334, 407] width 487 height 11
click at [110, 462] on div "Meeting Package Full Day" at bounding box center [334, 456] width 487 height 11
click at [106, 487] on div "Coffee Break AM included in Meeting Package Full Day" at bounding box center [334, 481] width 487 height 11
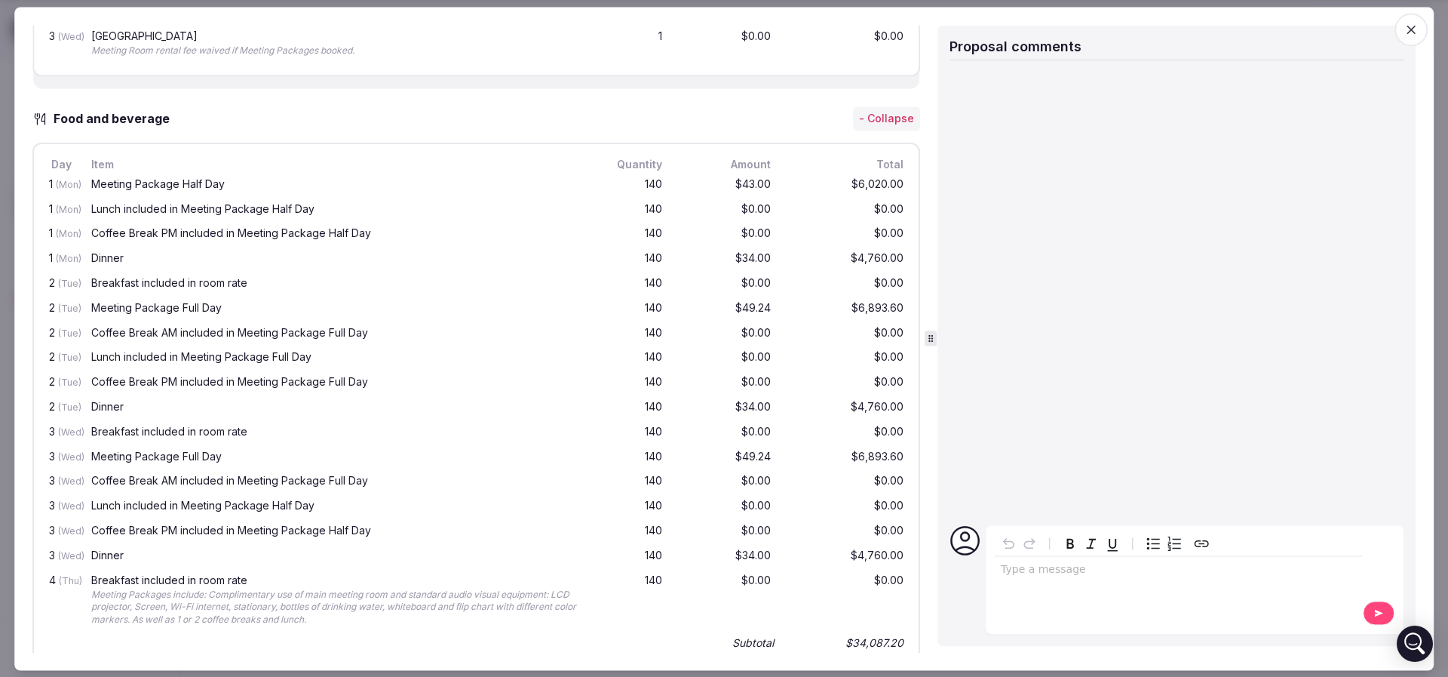
click at [106, 511] on div "Lunch included in Meeting Package Half Day" at bounding box center [334, 506] width 487 height 11
click at [105, 536] on div "Coffee Break PM included in Meeting Package Half Day" at bounding box center [334, 531] width 487 height 11
click at [105, 560] on div "Dinner" at bounding box center [334, 555] width 487 height 11
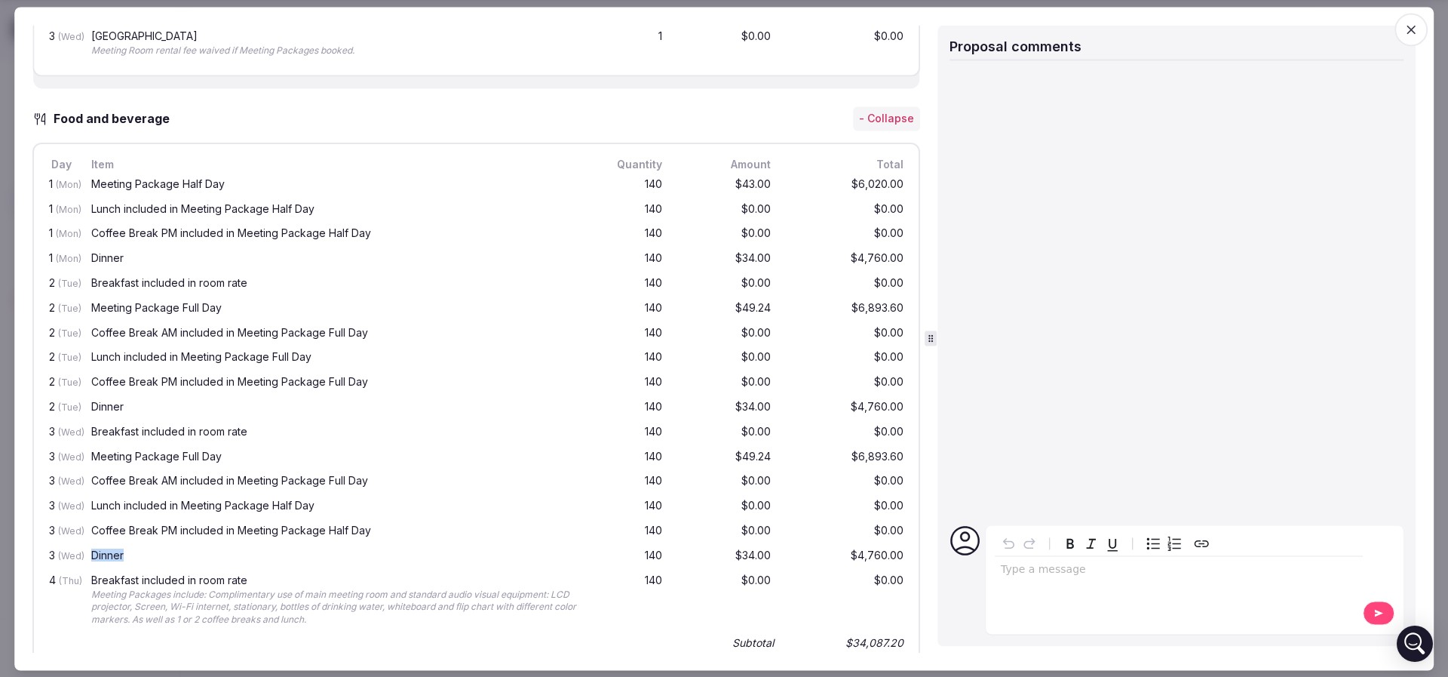
scroll to position [1119, 0]
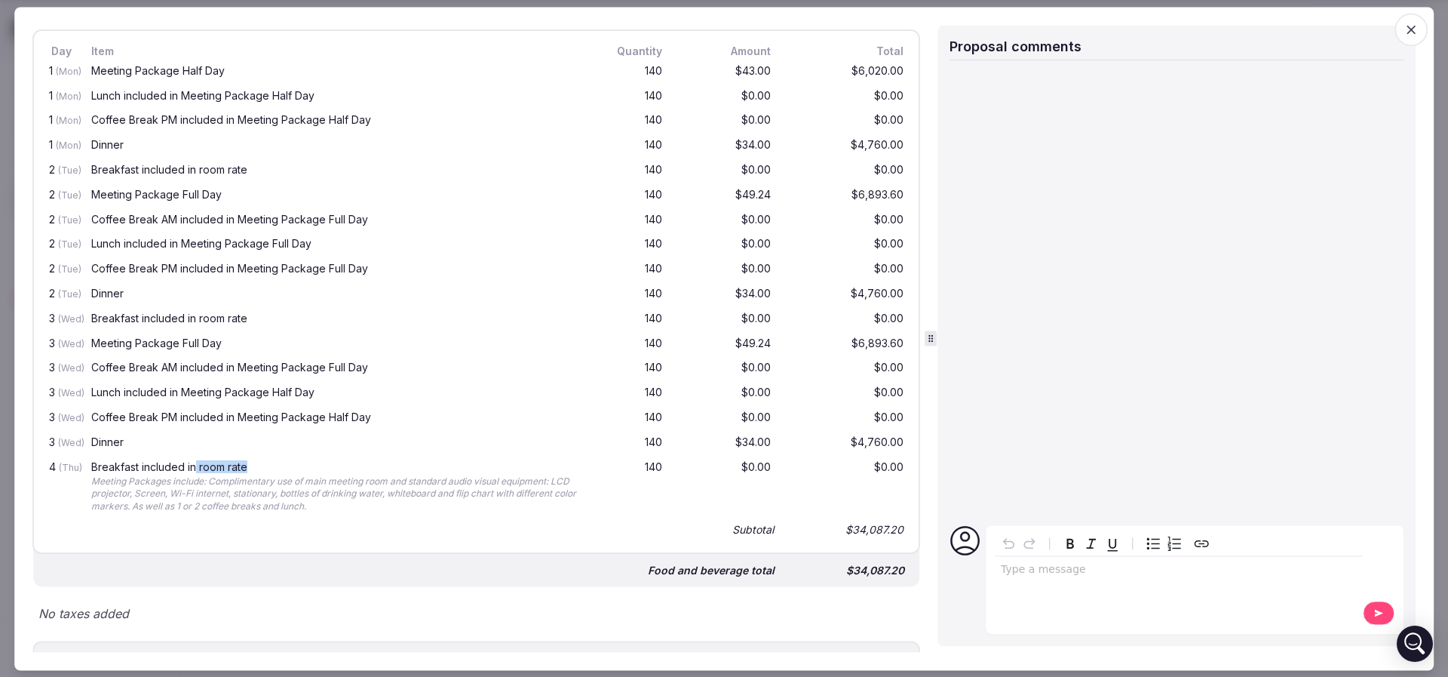
drag, startPoint x: 195, startPoint y: 467, endPoint x: 271, endPoint y: 478, distance: 76.3
click at [271, 478] on div "4 (Thu) Breakfast included in room rate Meeting Packages include: Complimentary…" at bounding box center [476, 487] width 861 height 63
click at [271, 472] on div "Breakfast included in room rate" at bounding box center [334, 467] width 487 height 11
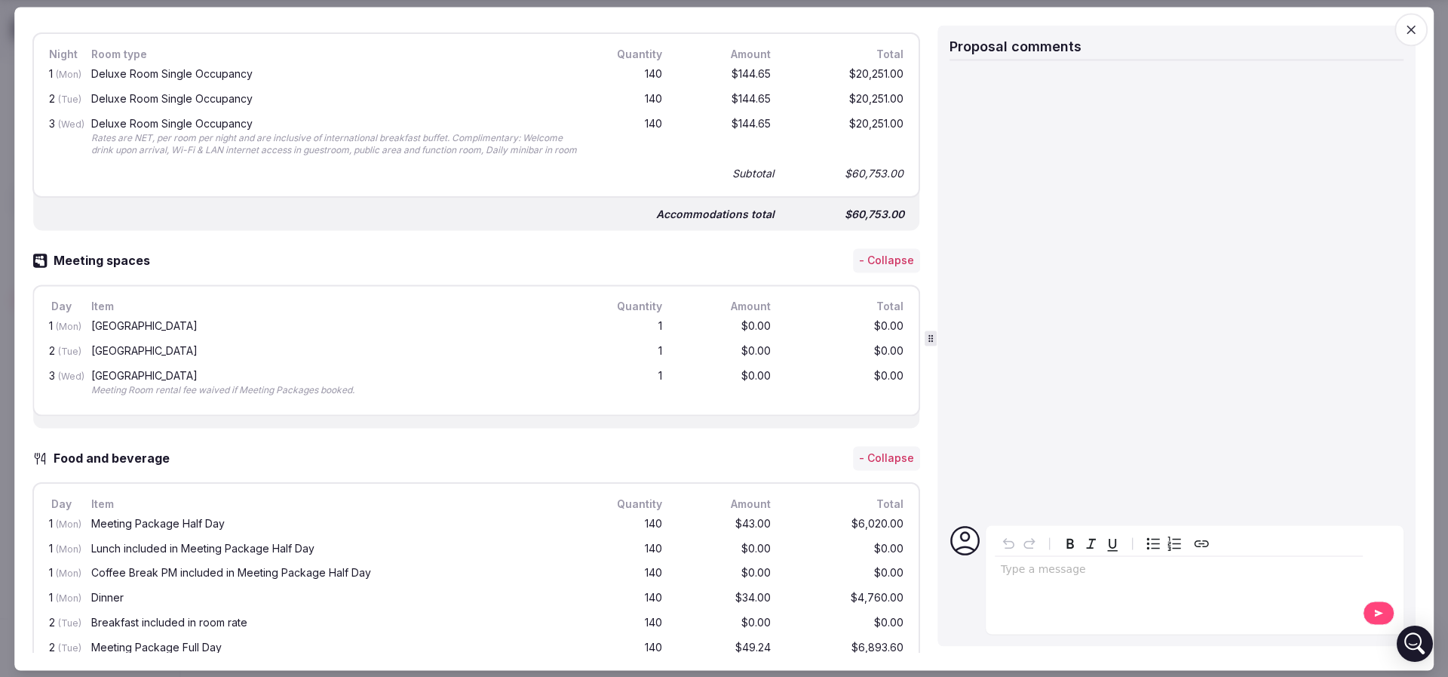
scroll to position [553, 0]
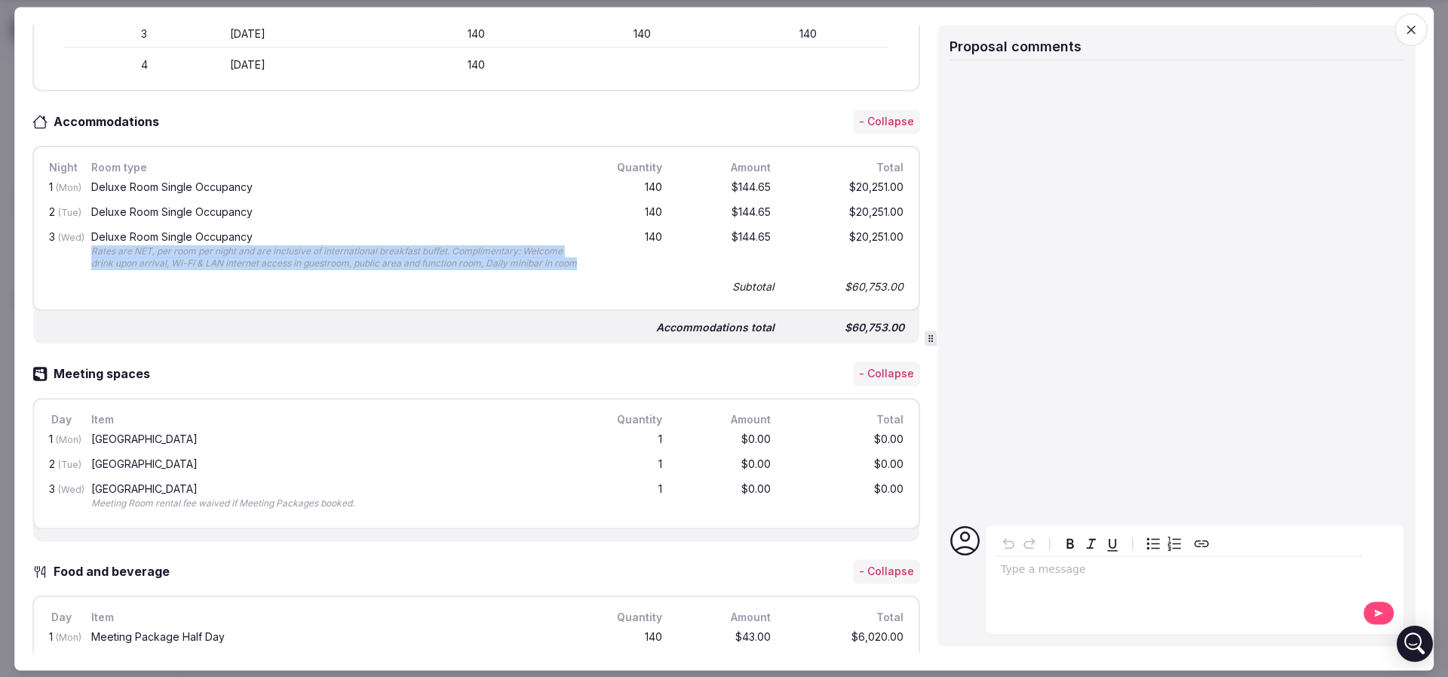
drag, startPoint x: 172, startPoint y: 277, endPoint x: 85, endPoint y: 253, distance: 89.8
click at [85, 253] on div "3 (Wed) Deluxe Room Single Occupancy Rates are NET, per room per night and are …" at bounding box center [476, 251] width 861 height 51
copy div "Rates are NET, per room per night and are inclusive of international breakfast …"
click at [499, 271] on div "Rates are NET, per room per night and are inclusive of international breakfast …" at bounding box center [334, 258] width 487 height 26
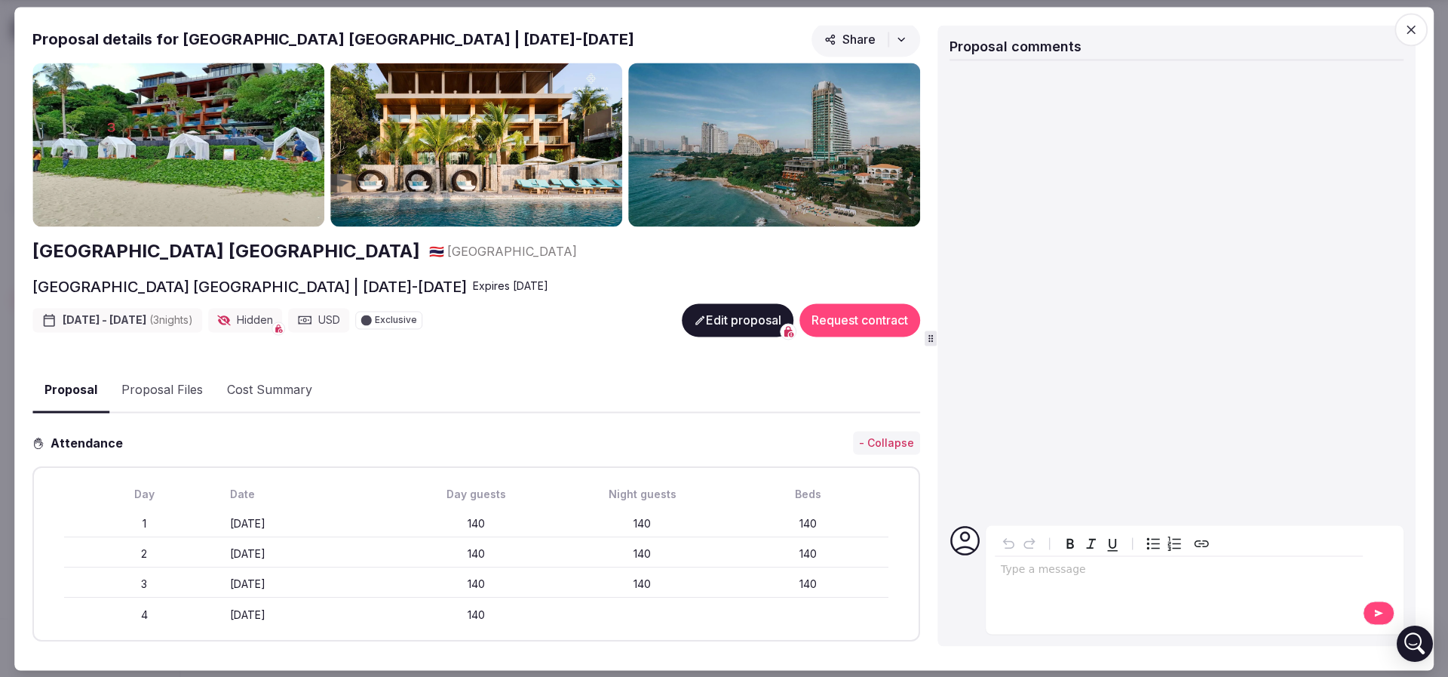
scroll to position [0, 0]
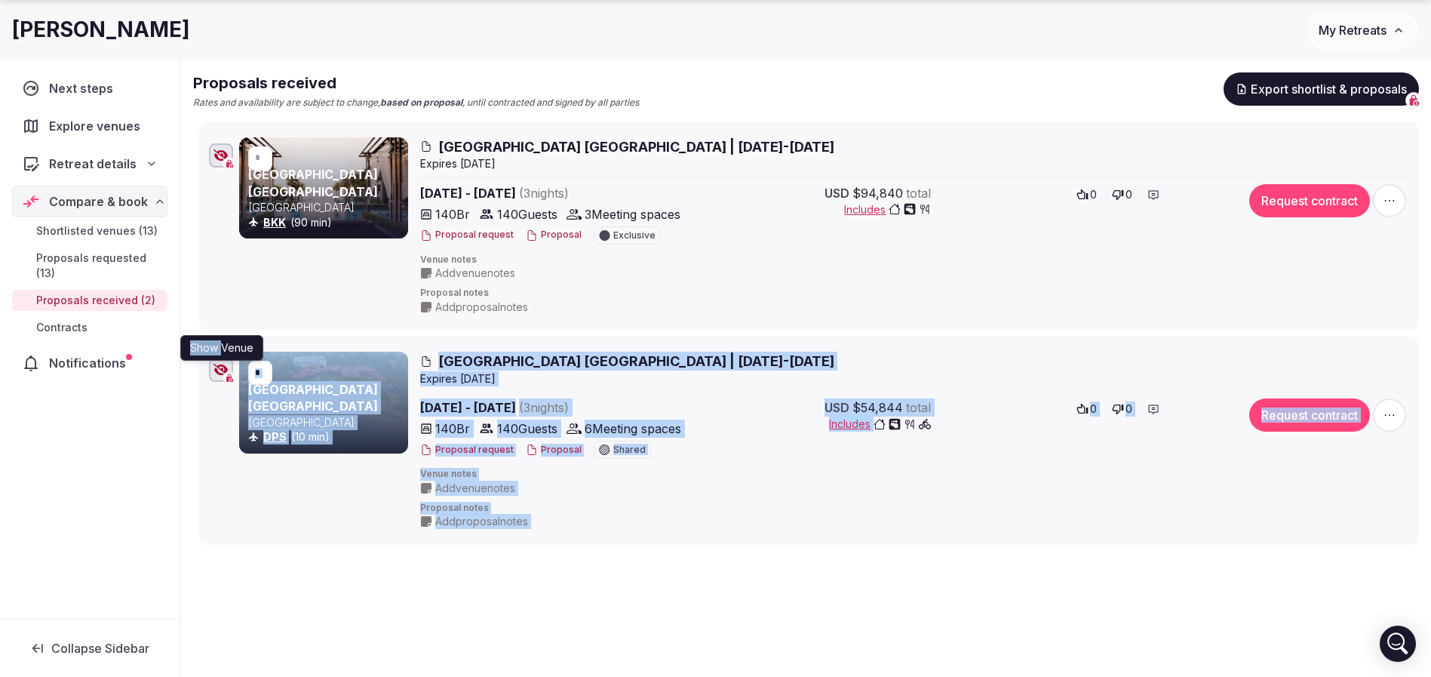
click at [222, 366] on body "Recent searches Canada Cancún, Quintana Roo, Mexico Tulum, Quintana Roo, Mexico…" at bounding box center [715, 238] width 1431 height 928
click at [723, 562] on div "Shortlisted venues 13 Proposals requested 13 Proposals received 2 Contracts 0 A…" at bounding box center [806, 290] width 1250 height 822
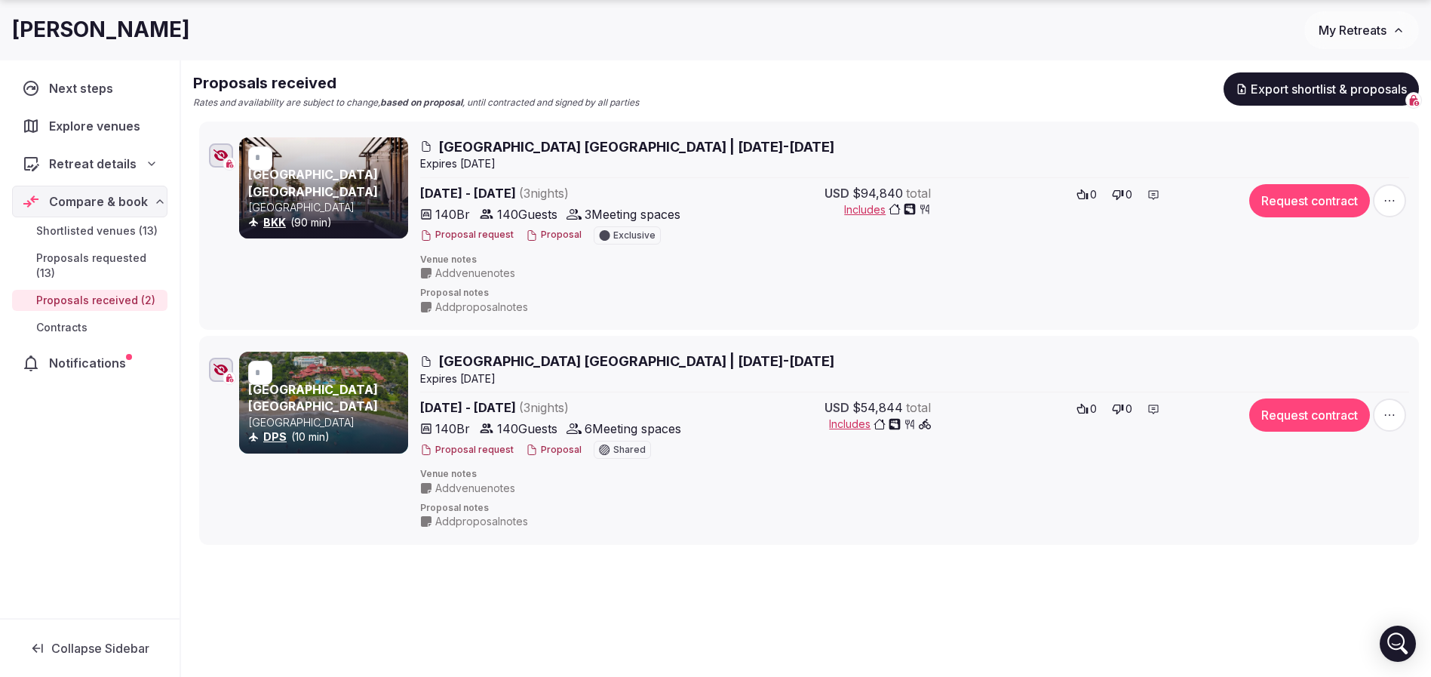
click at [222, 367] on icon "button" at bounding box center [220, 370] width 15 height 12
click at [217, 372] on icon "button" at bounding box center [221, 369] width 14 height 11
click at [550, 235] on button "Proposal" at bounding box center [554, 235] width 56 height 13
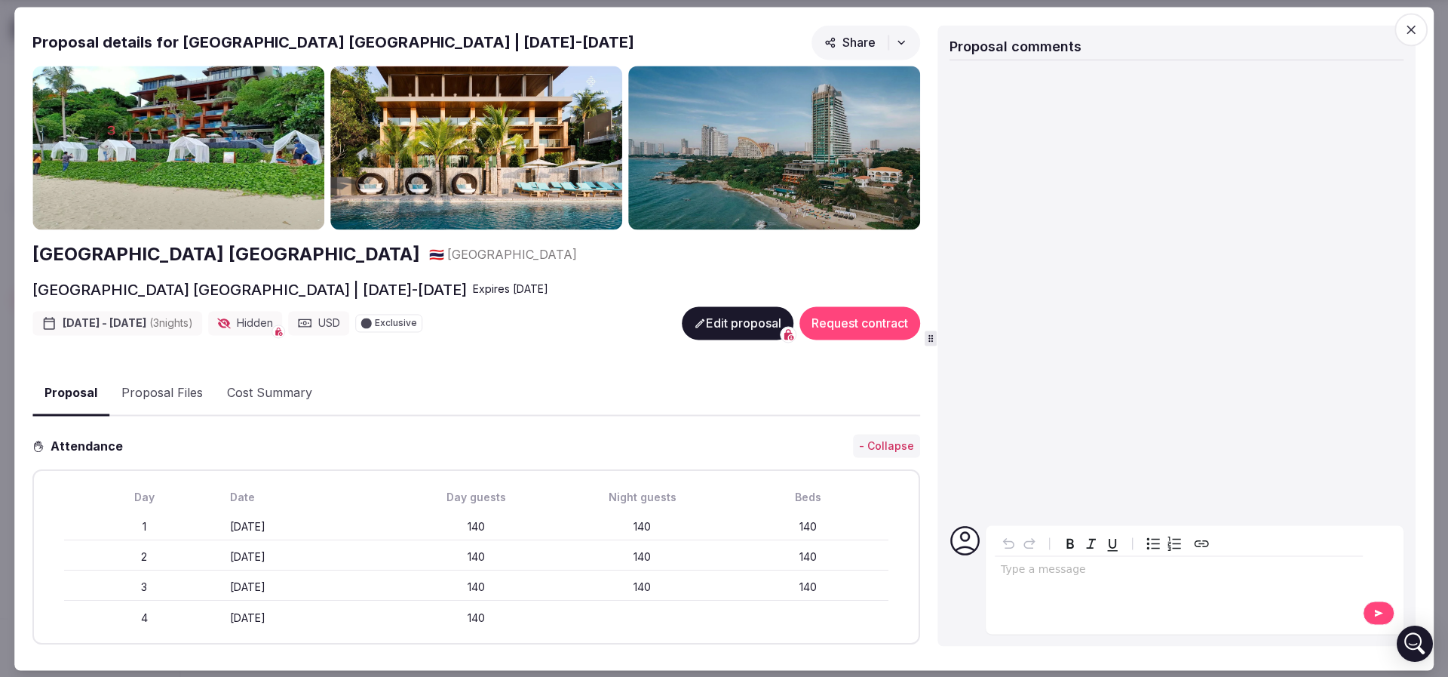
scroll to position [113, 0]
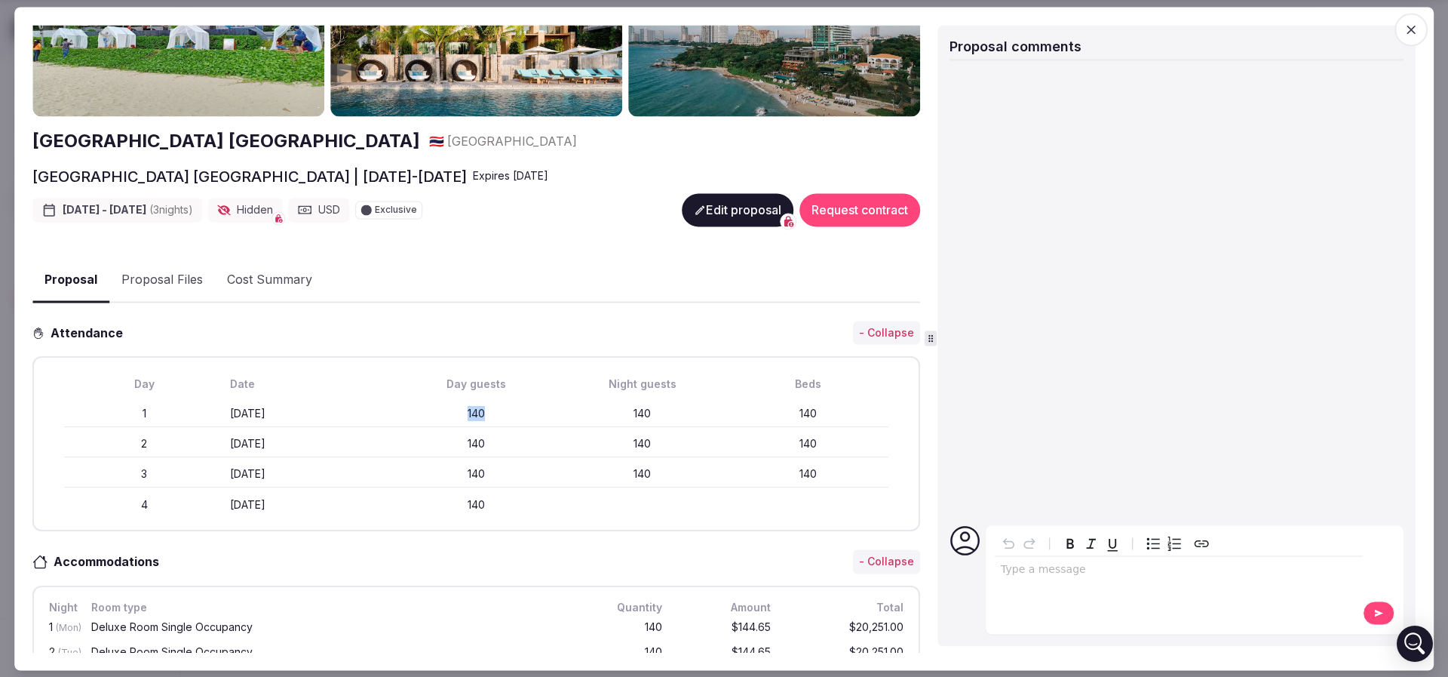
drag, startPoint x: 469, startPoint y: 406, endPoint x: 499, endPoint y: 407, distance: 29.5
click at [499, 407] on div "140" at bounding box center [477, 414] width 160 height 15
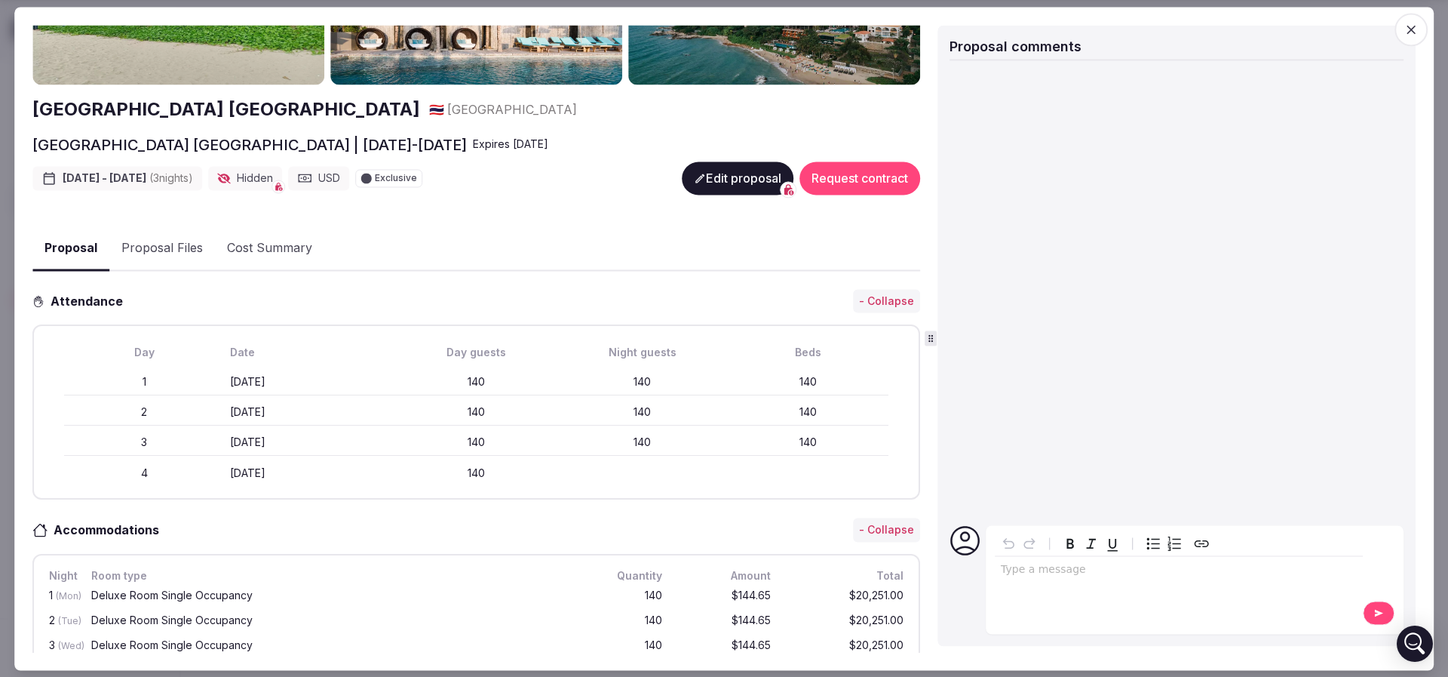
scroll to position [226, 0]
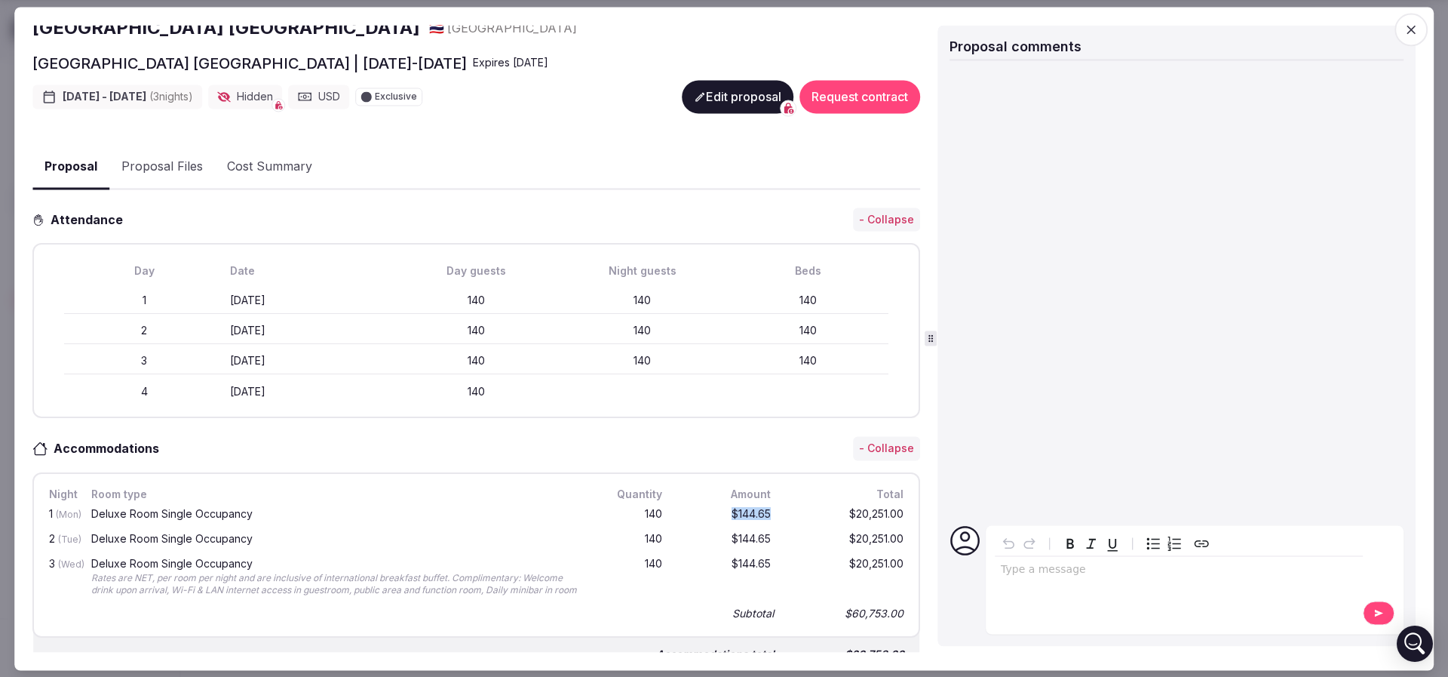
drag, startPoint x: 714, startPoint y: 511, endPoint x: 753, endPoint y: 508, distance: 39.3
click at [753, 508] on div "$144.65" at bounding box center [725, 514] width 97 height 19
drag, startPoint x: 830, startPoint y: 502, endPoint x: 843, endPoint y: 535, distance: 35.6
click at [843, 535] on div "1 (Mon) Deluxe Room Single Occupancy 140 $144.65 $20,251.00 2 (Tue) Deluxe Room…" at bounding box center [476, 562] width 861 height 121
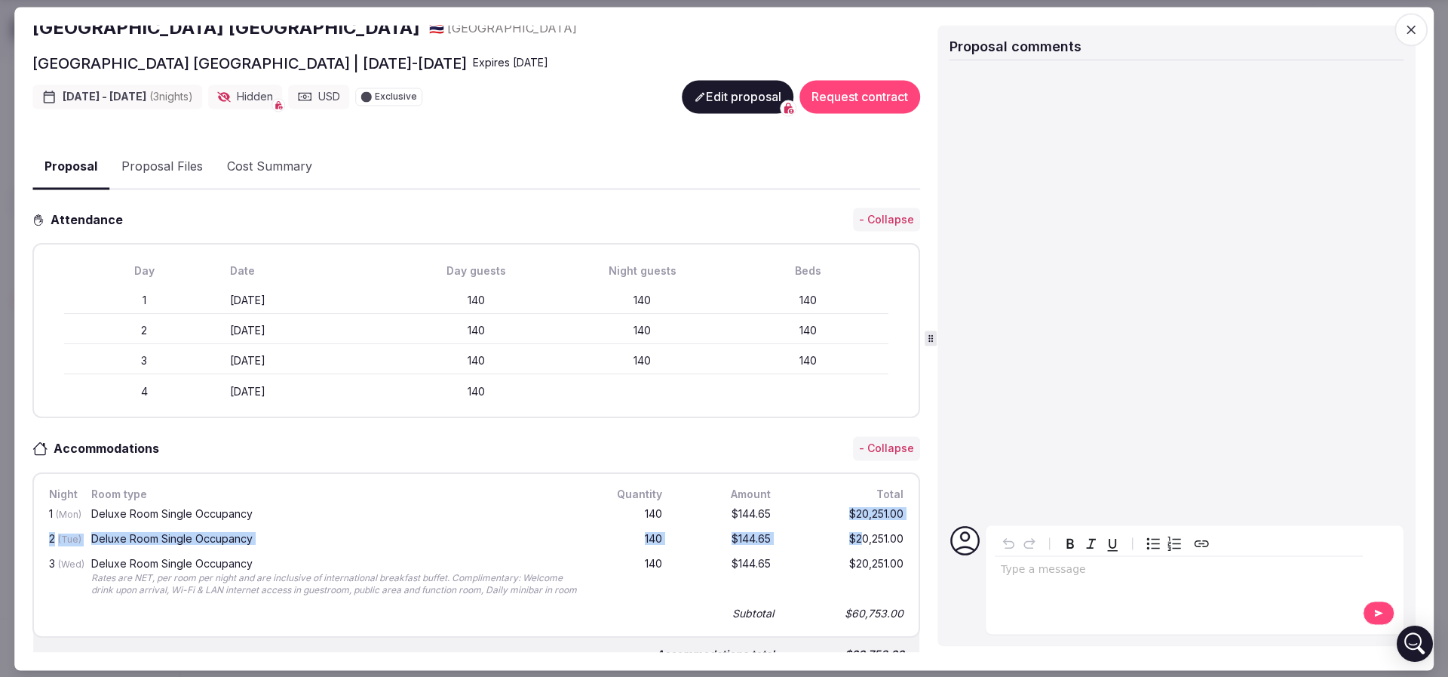
click at [843, 535] on div "$20,251.00" at bounding box center [846, 539] width 121 height 19
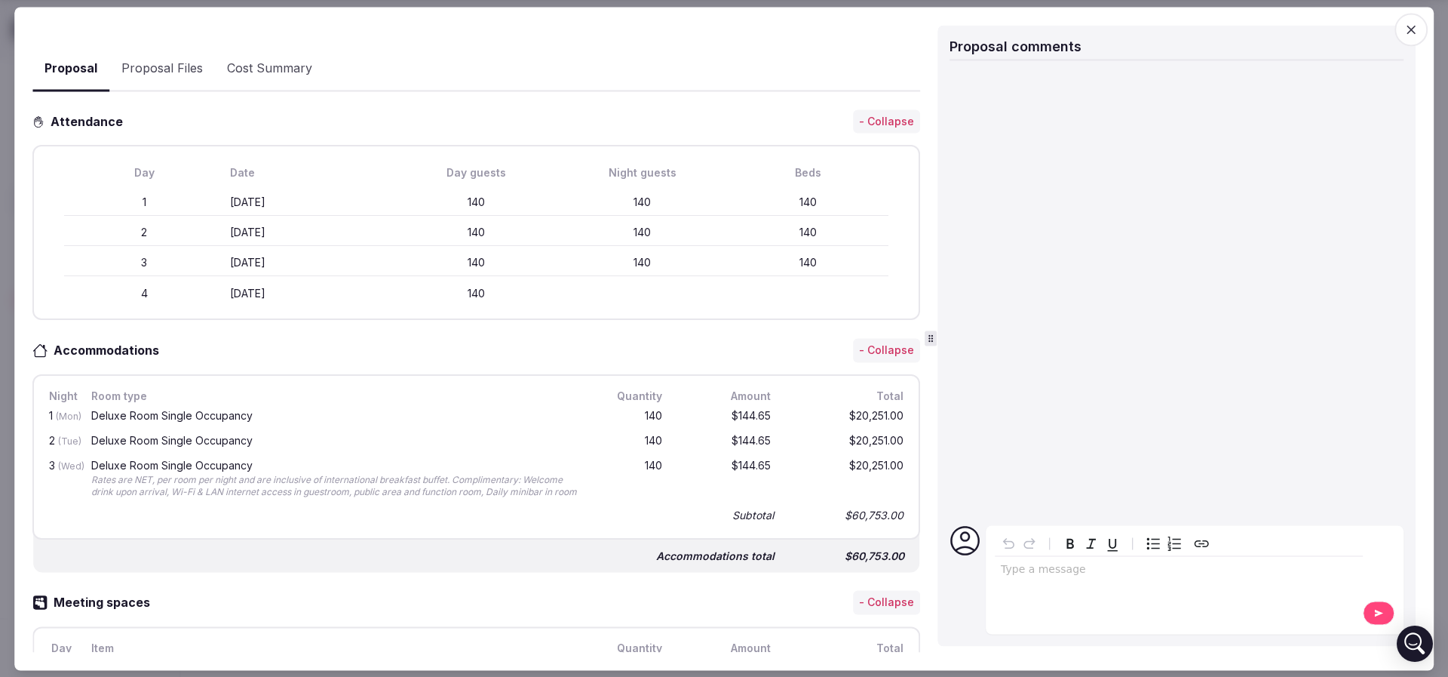
scroll to position [453, 0]
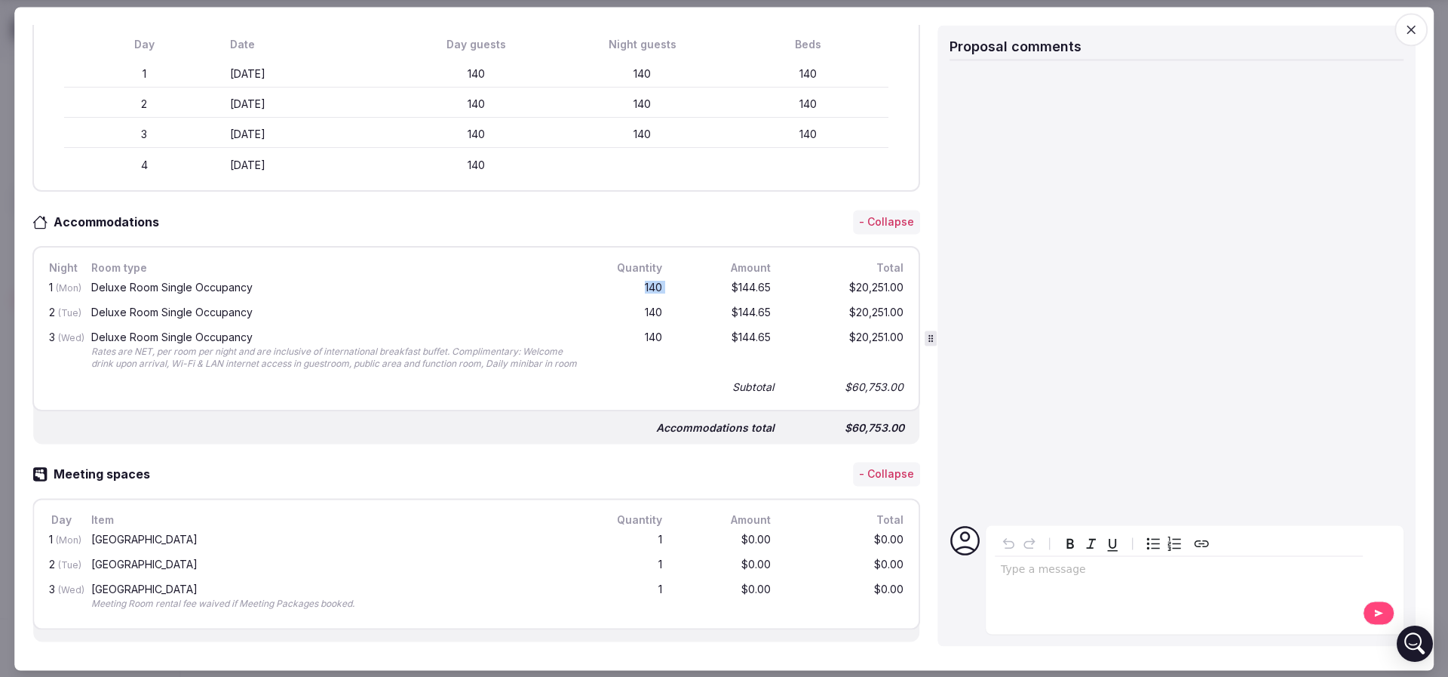
drag, startPoint x: 628, startPoint y: 287, endPoint x: 710, endPoint y: 287, distance: 81.5
click at [705, 287] on div "1 (Mon) Deluxe Room Single Occupancy 140 $144.65 $20,251.00" at bounding box center [476, 288] width 861 height 25
click at [711, 287] on div "$144.65" at bounding box center [725, 288] width 97 height 19
click at [239, 289] on div "Deluxe Room Single Occupancy" at bounding box center [334, 288] width 493 height 19
click at [239, 289] on div "Deluxe Room Single Occupancy" at bounding box center [334, 287] width 487 height 11
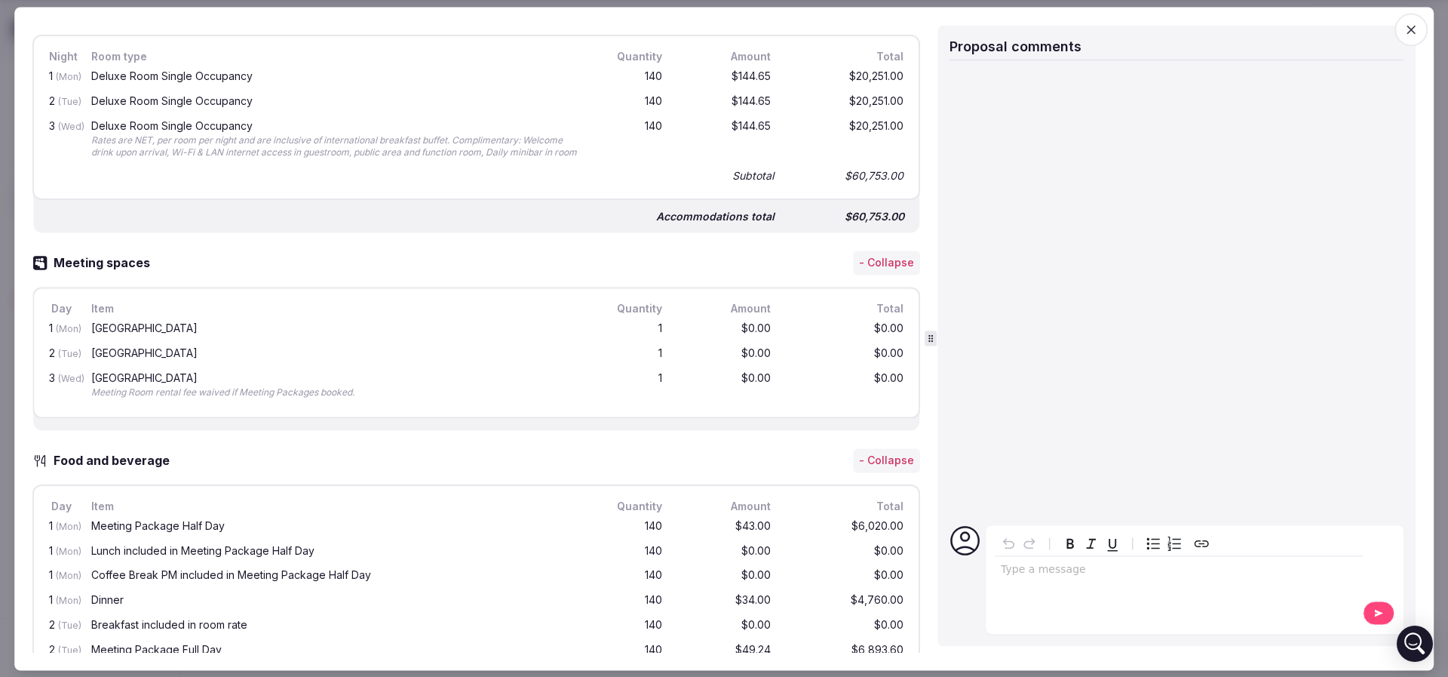
scroll to position [679, 0]
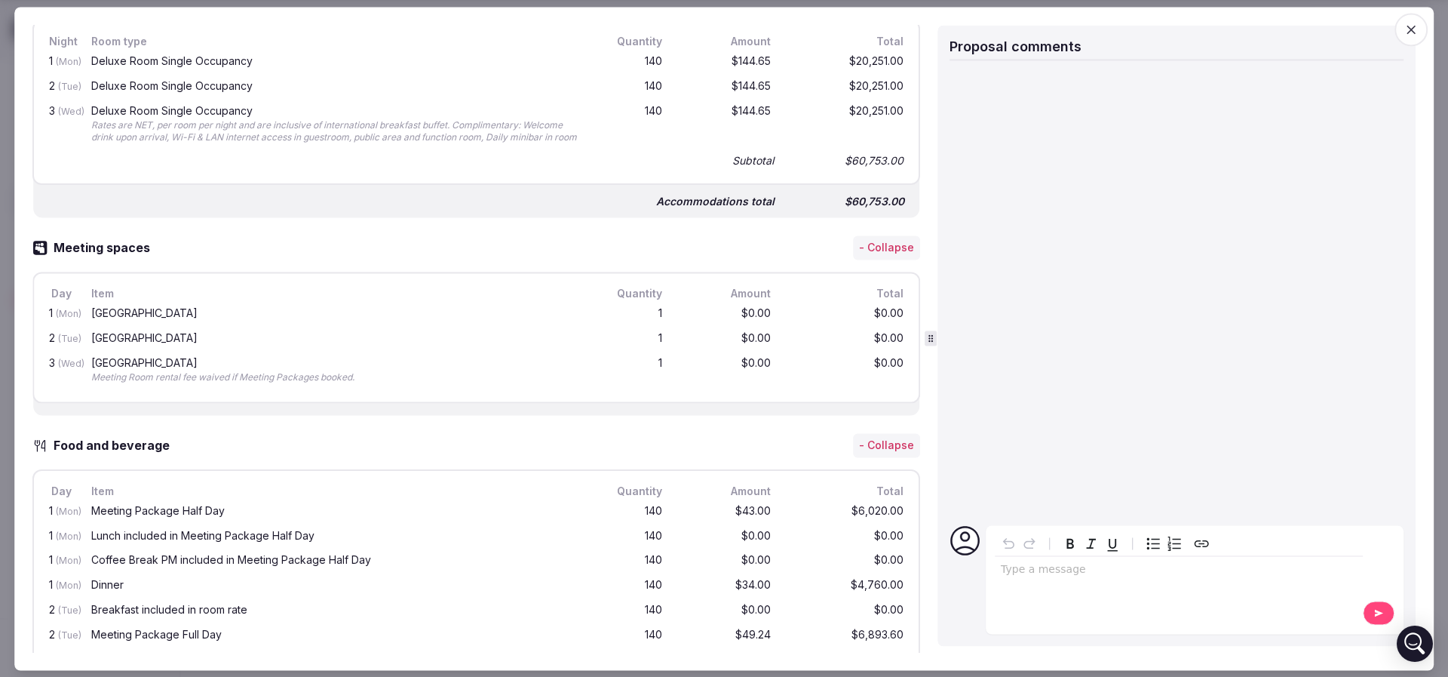
drag, startPoint x: 134, startPoint y: 313, endPoint x: 213, endPoint y: 321, distance: 79.6
click at [213, 321] on div "Vala Grand Ballroom" at bounding box center [334, 314] width 493 height 19
click at [213, 318] on div "Vala Grand Ballroom" at bounding box center [334, 313] width 487 height 11
drag, startPoint x: 360, startPoint y: 387, endPoint x: 120, endPoint y: 385, distance: 239.9
click at [120, 384] on div "Meeting Room rental fee waived if Meeting Packages booked." at bounding box center [334, 377] width 487 height 13
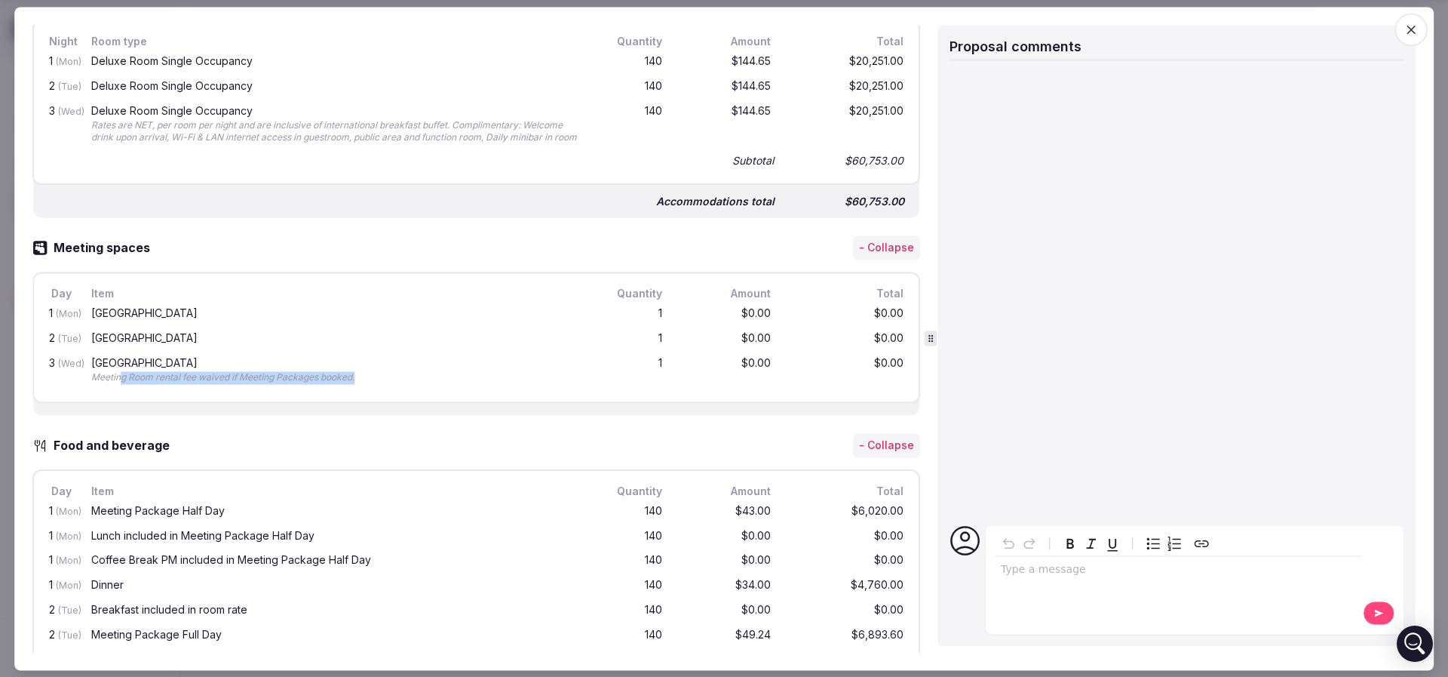
click at [120, 384] on div "Meeting Room rental fee waived if Meeting Packages booked." at bounding box center [334, 377] width 487 height 13
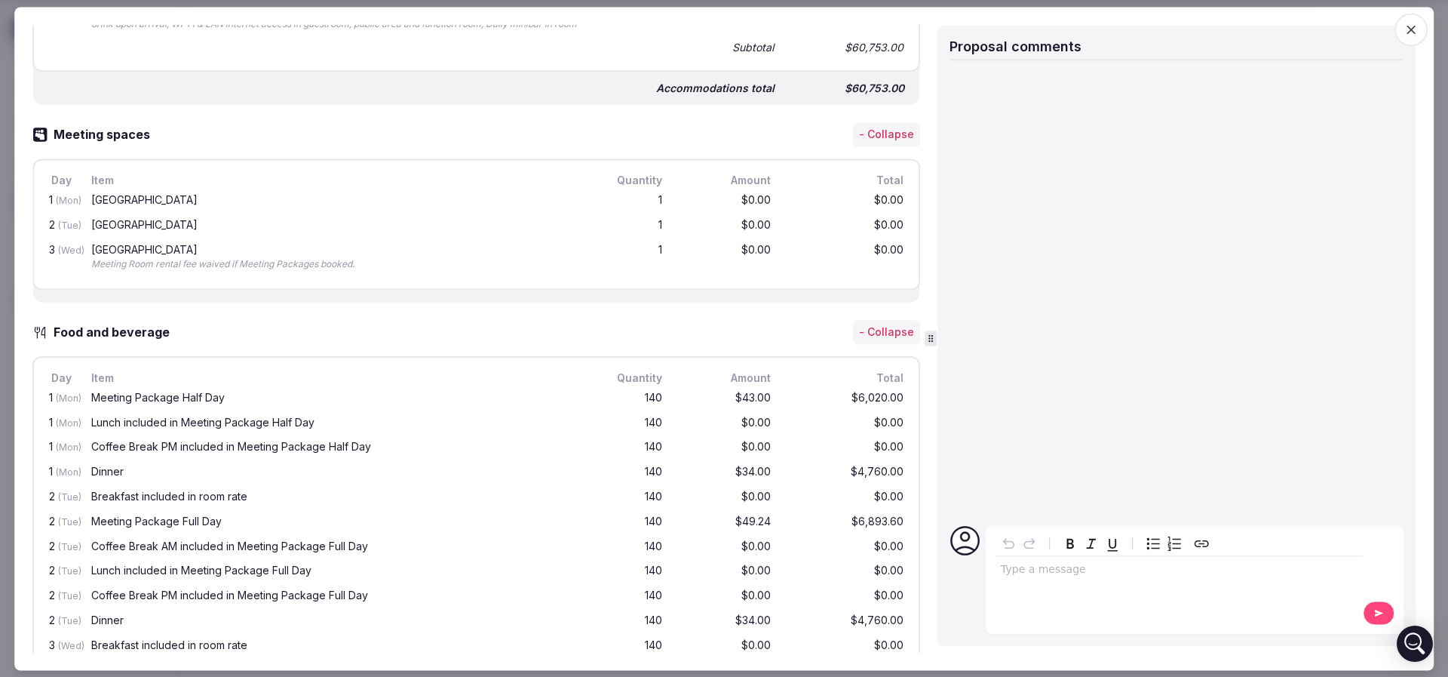
scroll to position [905, 0]
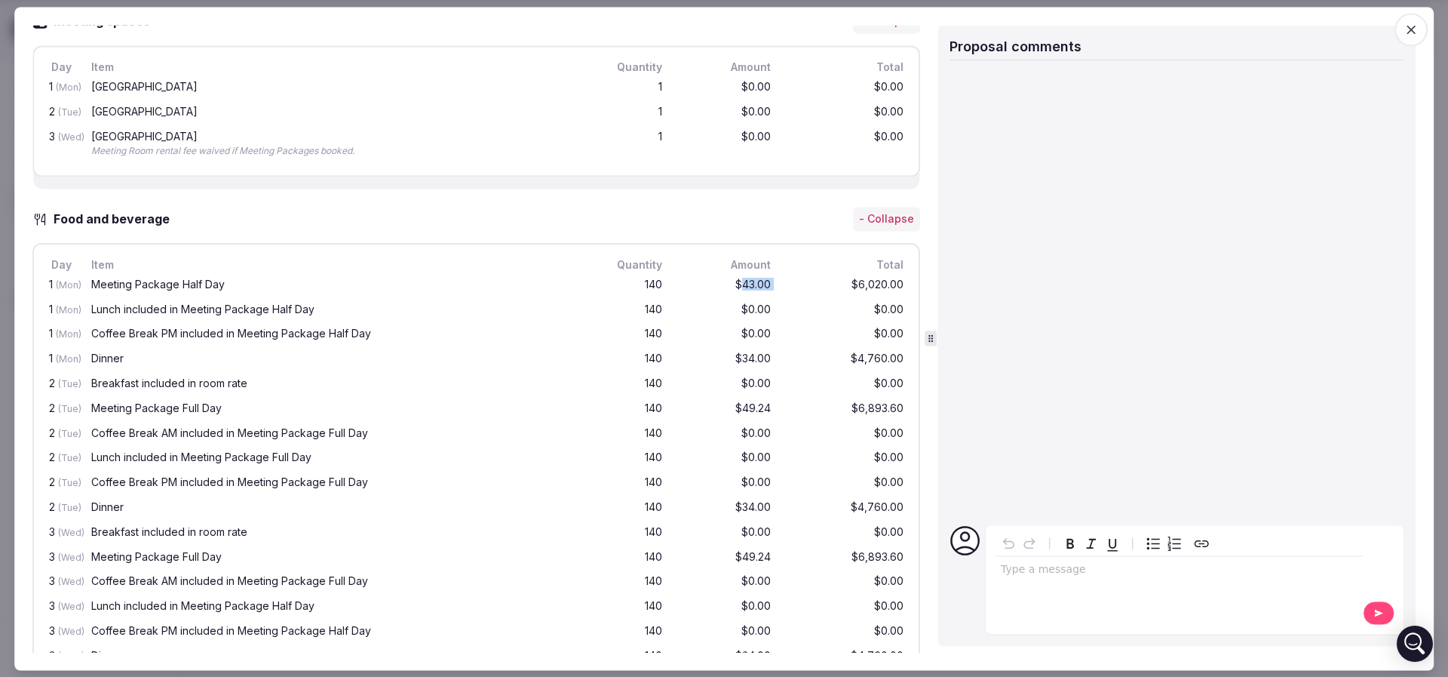
click at [763, 291] on div "1 (Mon) Meeting Package Half Day 140 $43.00 $6,020.00" at bounding box center [476, 285] width 861 height 25
click at [763, 292] on div "1 (Mon) Meeting Package Half Day 140 $43.00 $6,020.00" at bounding box center [476, 285] width 861 height 25
click at [801, 293] on div "$6,020.00" at bounding box center [846, 285] width 121 height 19
click at [705, 291] on div "$43.00" at bounding box center [725, 285] width 97 height 19
drag, startPoint x: 80, startPoint y: 313, endPoint x: 133, endPoint y: 316, distance: 52.9
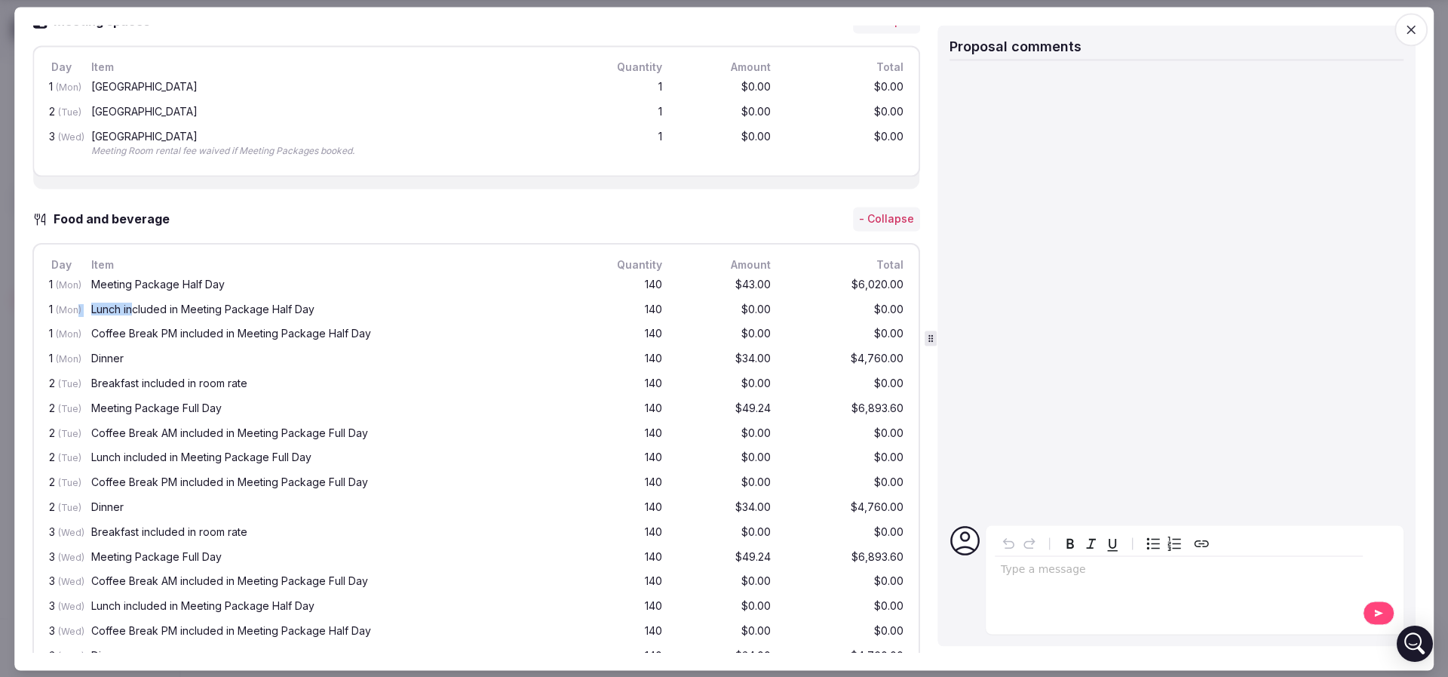
click at [133, 316] on div "1 (Mon) Lunch included in Meeting Package Half Day 140 $0.00 $0.00" at bounding box center [476, 310] width 861 height 25
click at [134, 315] on div "Lunch included in Meeting Package Half Day" at bounding box center [334, 309] width 487 height 11
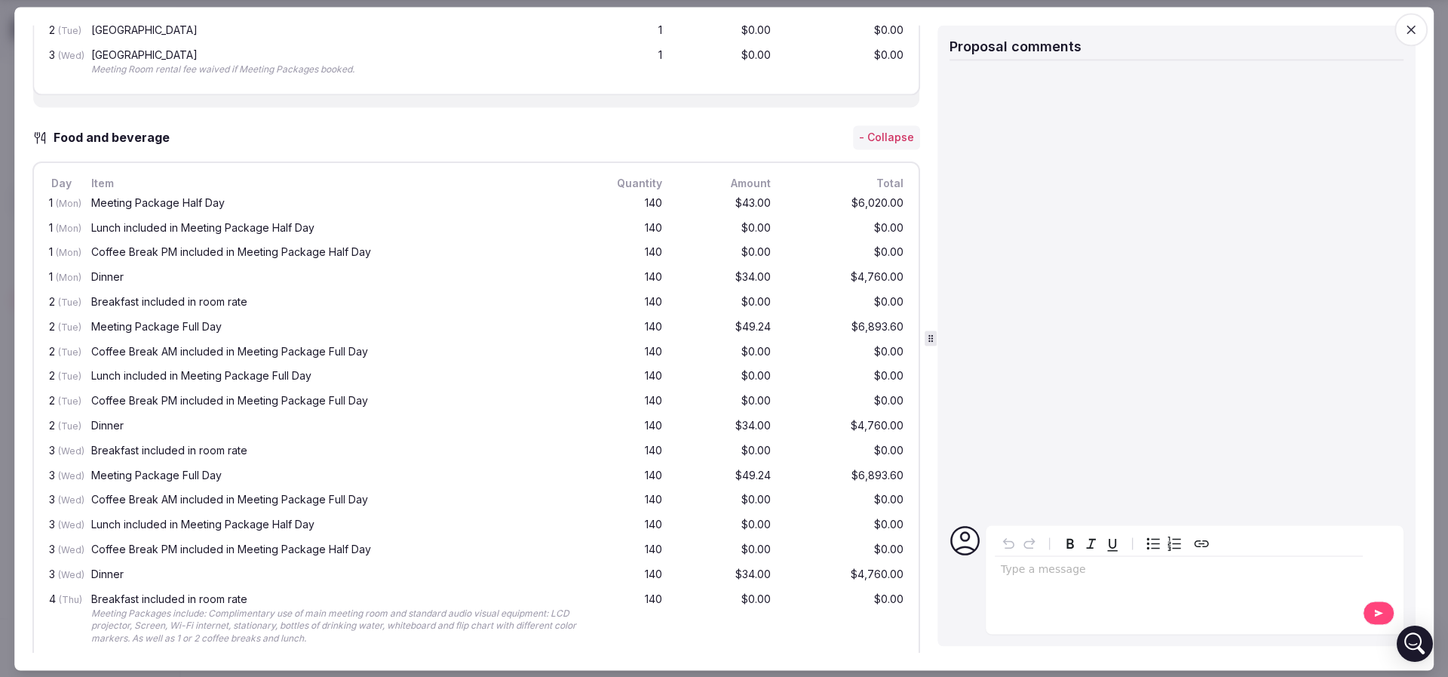
scroll to position [1018, 0]
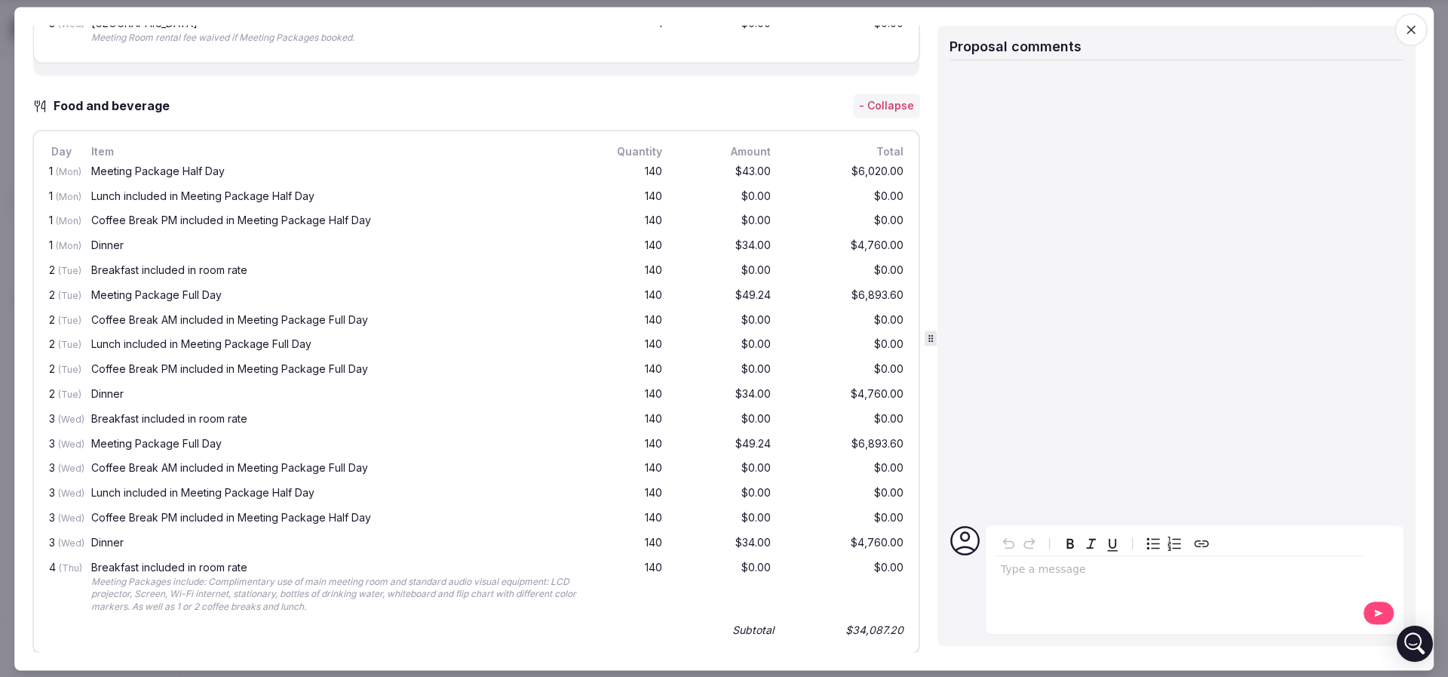
click at [159, 226] on div "Coffee Break PM included in Meeting Package Half Day" at bounding box center [334, 221] width 487 height 11
click at [101, 251] on div "Dinner" at bounding box center [334, 246] width 487 height 11
drag, startPoint x: 101, startPoint y: 254, endPoint x: 226, endPoint y: 254, distance: 124.5
click at [226, 251] on div "Dinner" at bounding box center [334, 246] width 487 height 11
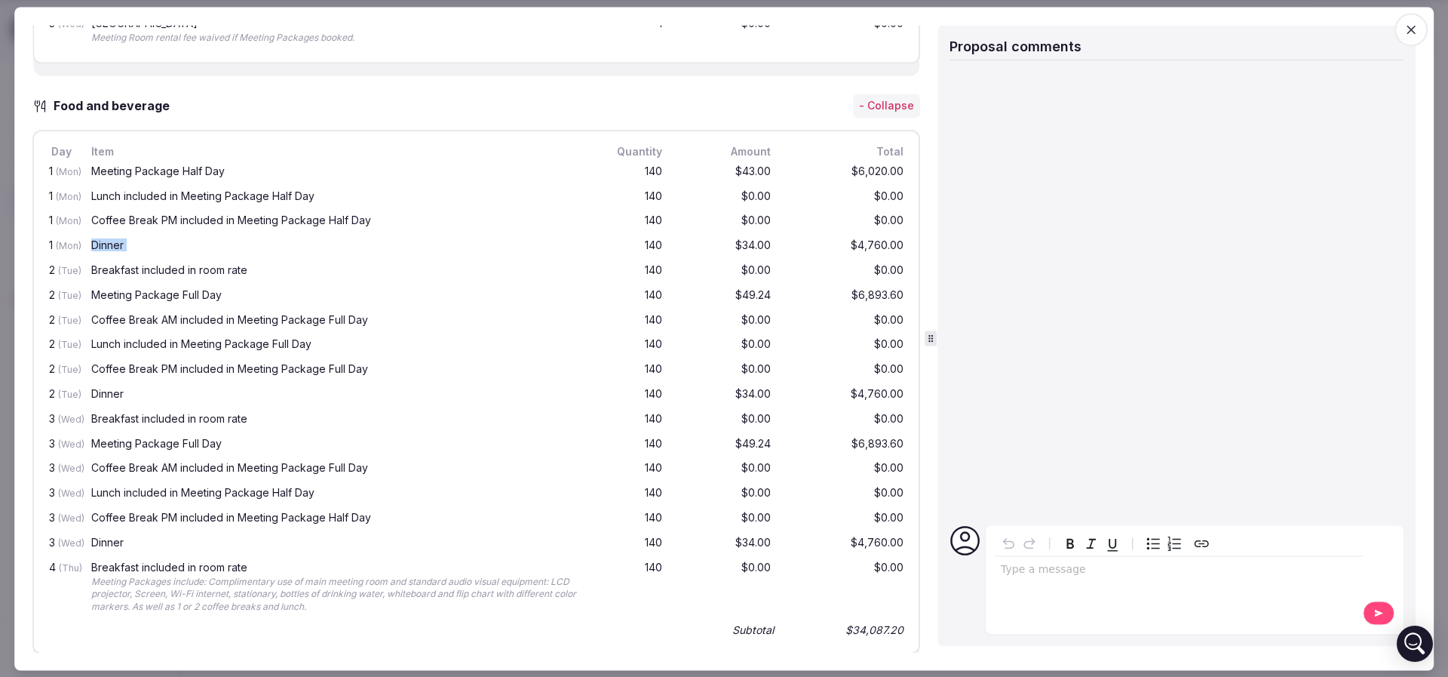
click at [226, 251] on div "Dinner" at bounding box center [334, 246] width 487 height 11
click at [130, 276] on div "Breakfast included in room rate" at bounding box center [334, 271] width 487 height 11
click at [121, 300] on div "Meeting Package Full Day" at bounding box center [334, 295] width 487 height 11
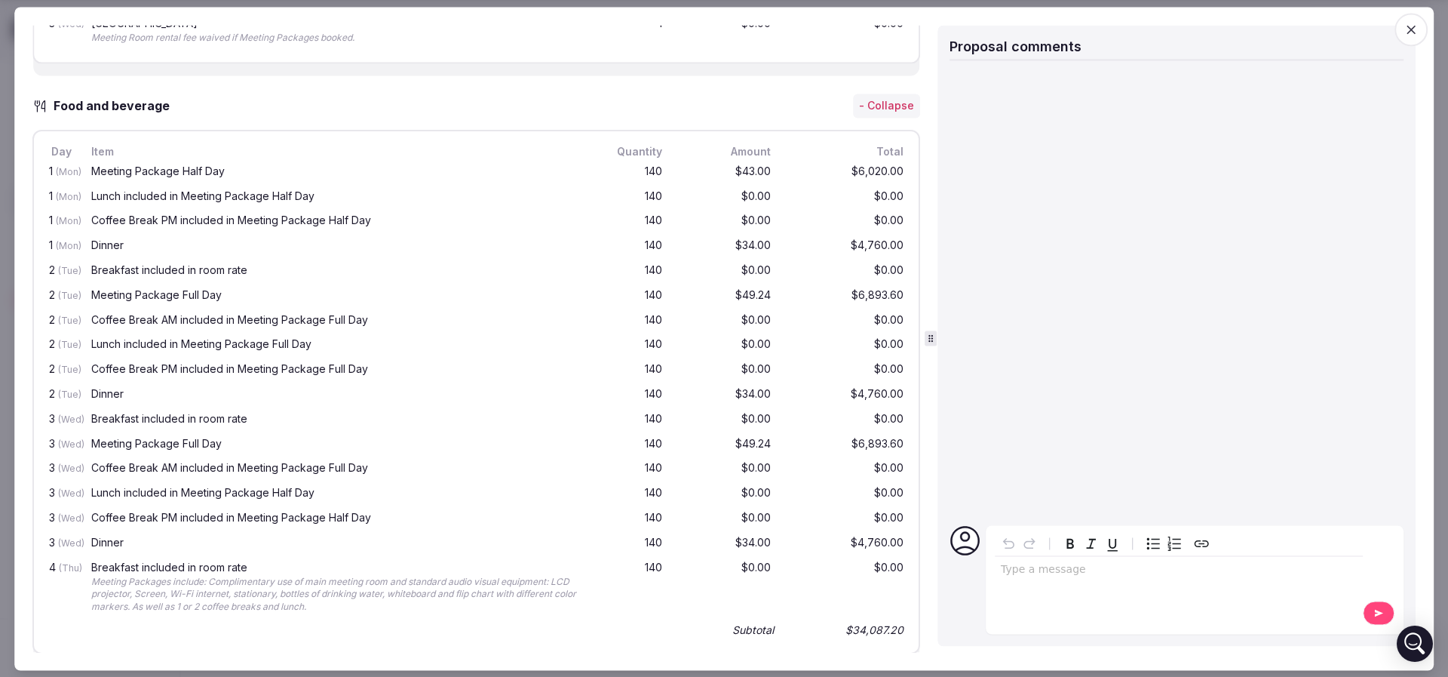
click at [113, 325] on div "Coffee Break AM included in Meeting Package Full Day" at bounding box center [334, 320] width 487 height 11
click at [115, 348] on div "Lunch included in Meeting Package Full Day" at bounding box center [334, 344] width 487 height 11
click at [111, 375] on div "Coffee Break PM included in Meeting Package Full Day" at bounding box center [334, 369] width 487 height 11
click at [106, 400] on div "Dinner" at bounding box center [334, 394] width 487 height 11
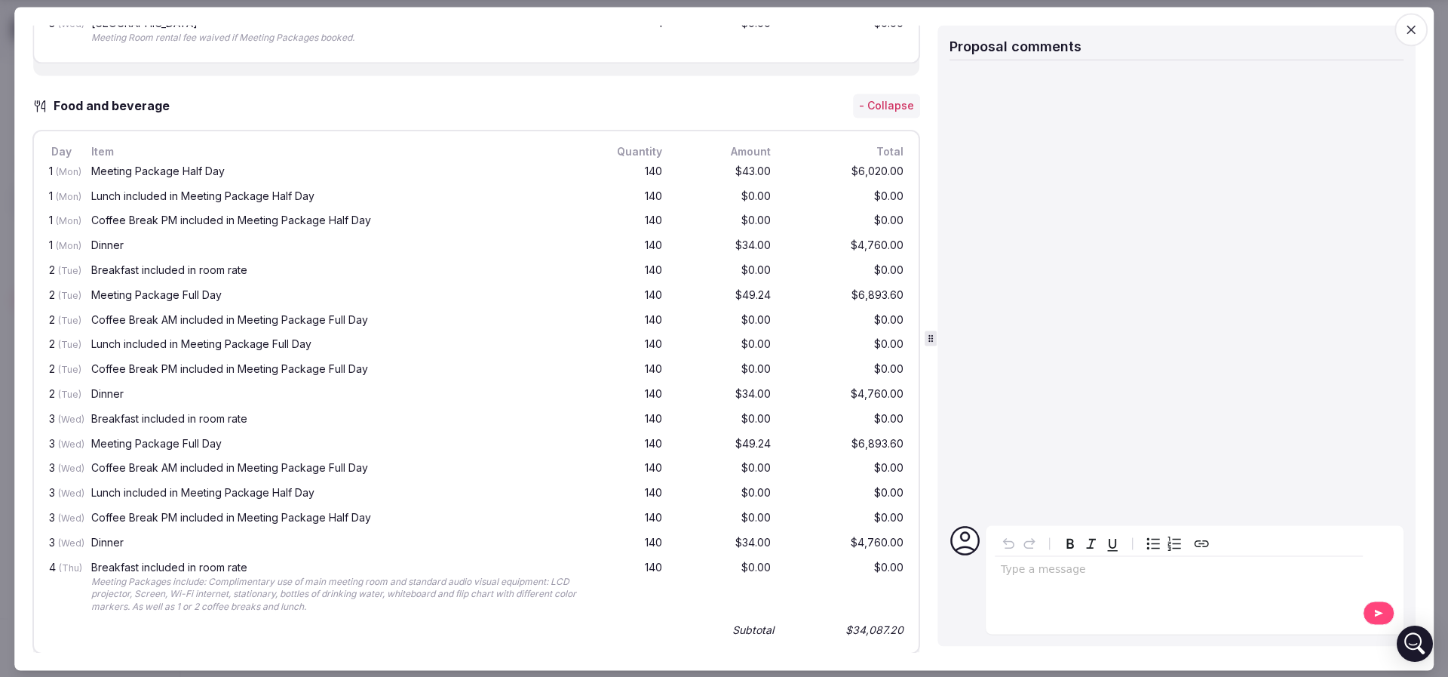
click at [120, 424] on div "Breakfast included in room rate" at bounding box center [334, 418] width 487 height 11
click at [115, 447] on div "Meeting Package Full Day" at bounding box center [334, 443] width 487 height 11
click at [108, 474] on div "Coffee Break AM included in Meeting Package Full Day" at bounding box center [334, 468] width 487 height 11
click at [109, 499] on div "Lunch included in Meeting Package Half Day" at bounding box center [334, 493] width 487 height 11
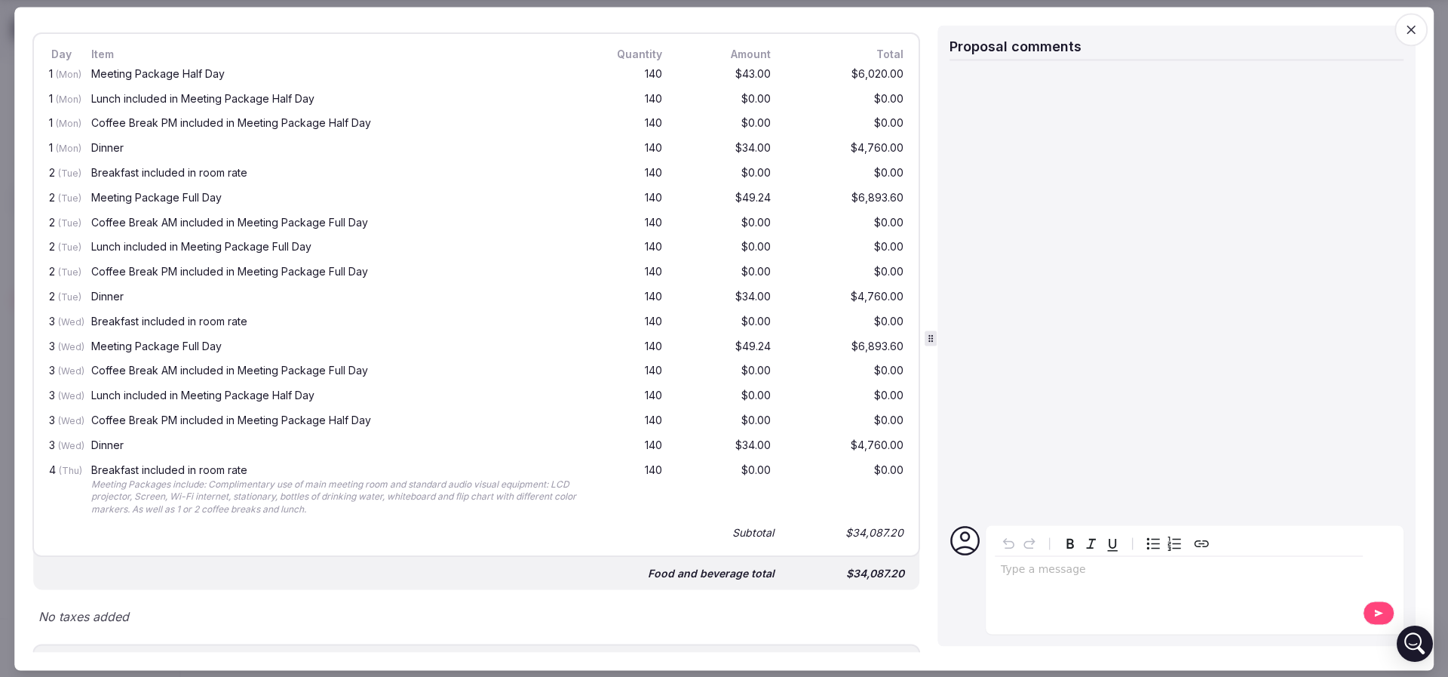
scroll to position [1245, 0]
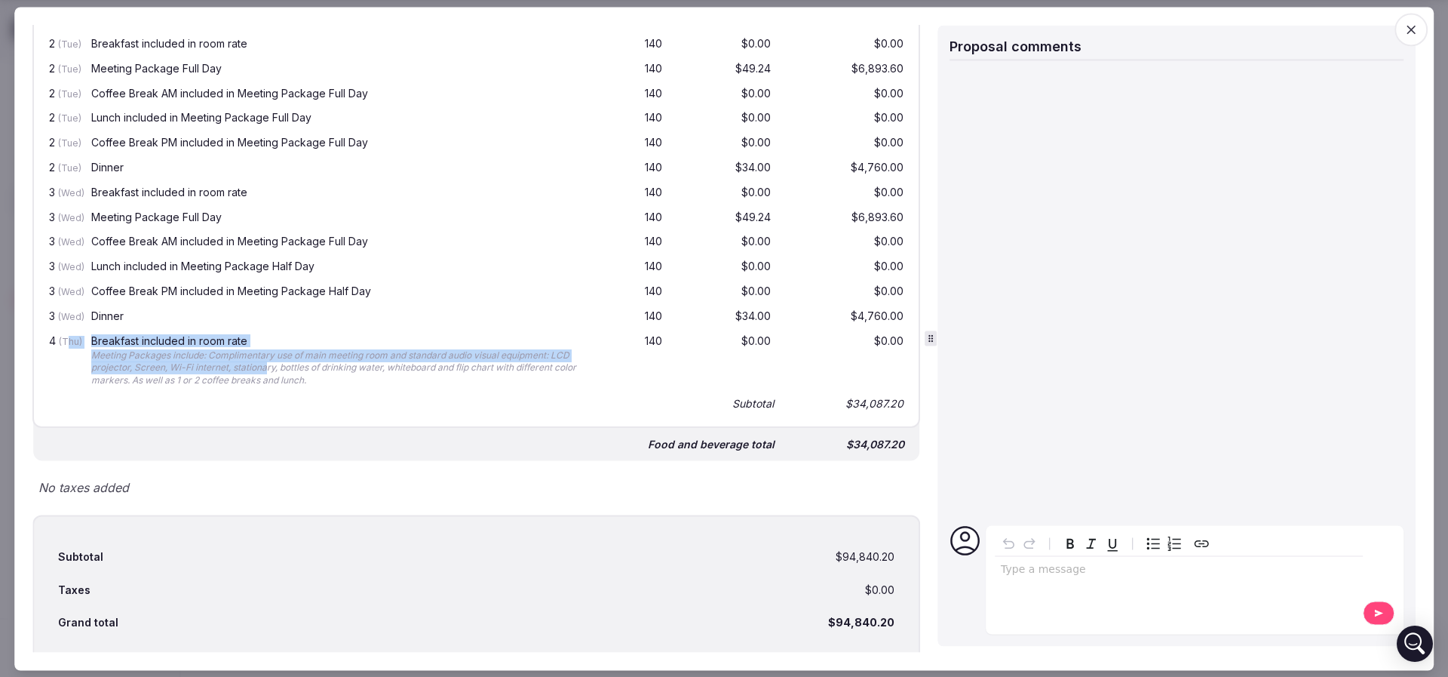
drag, startPoint x: 71, startPoint y: 361, endPoint x: 296, endPoint y: 373, distance: 225.1
click at [293, 373] on div "4 (Thu) Breakfast included in room rate Meeting Packages include: Complimentary…" at bounding box center [476, 361] width 861 height 63
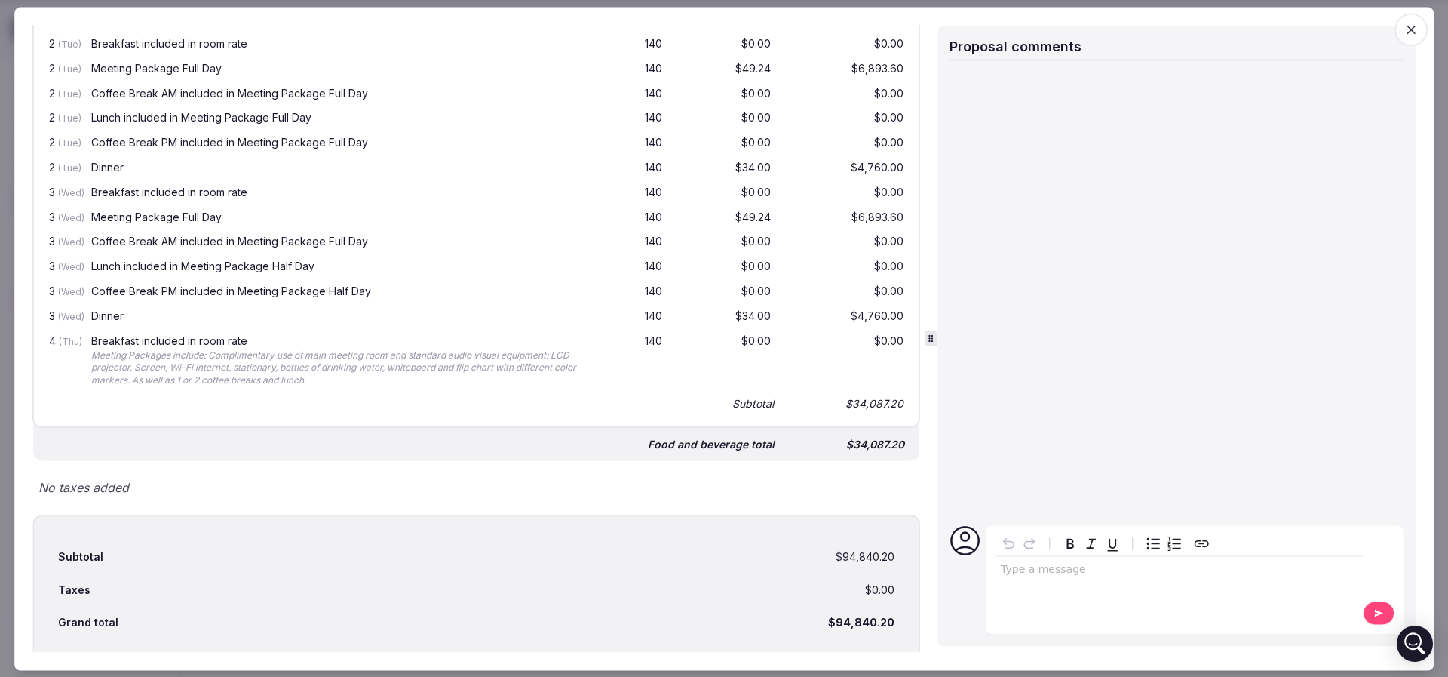
click at [296, 373] on div "Meeting Packages include: Complimentary use of main meeting room and standard a…" at bounding box center [334, 368] width 487 height 38
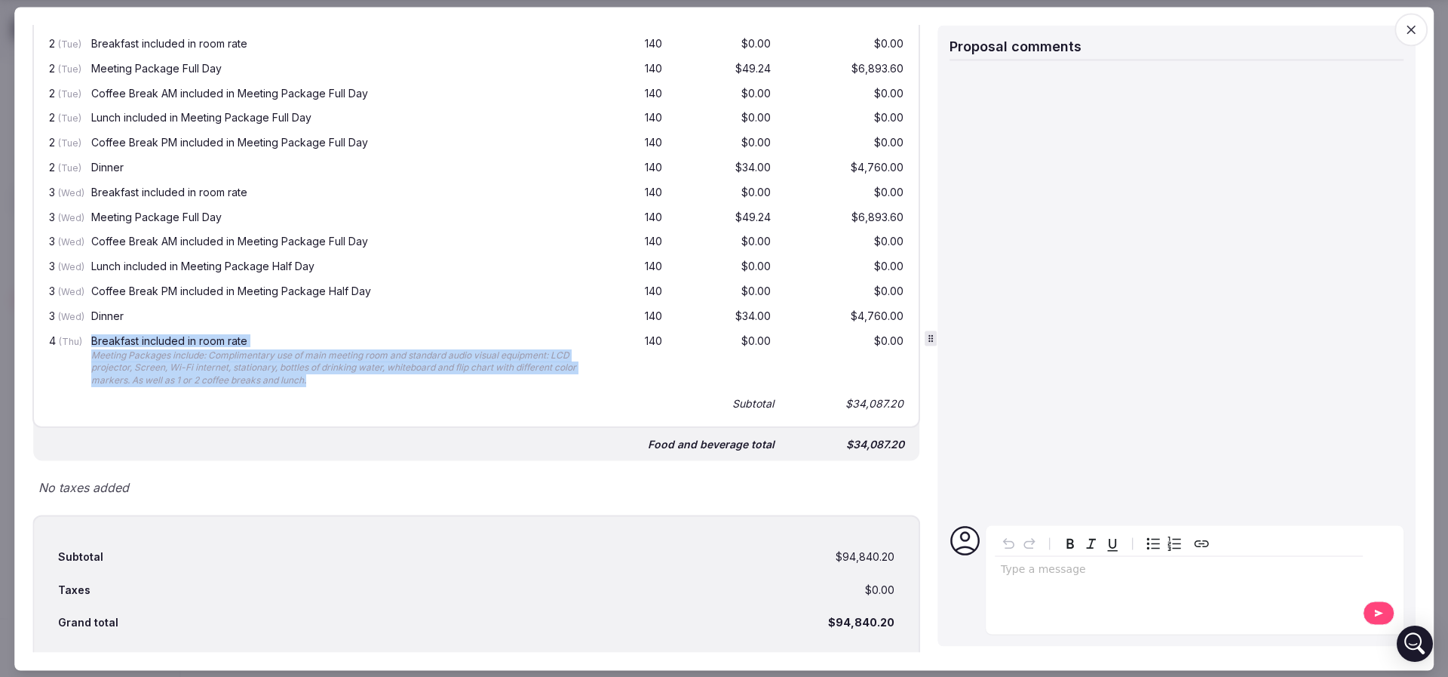
drag, startPoint x: 419, startPoint y: 392, endPoint x: 81, endPoint y: 368, distance: 338.0
click at [81, 368] on div "4 (Thu) Breakfast included in room rate Meeting Packages include: Complimentary…" at bounding box center [476, 361] width 861 height 63
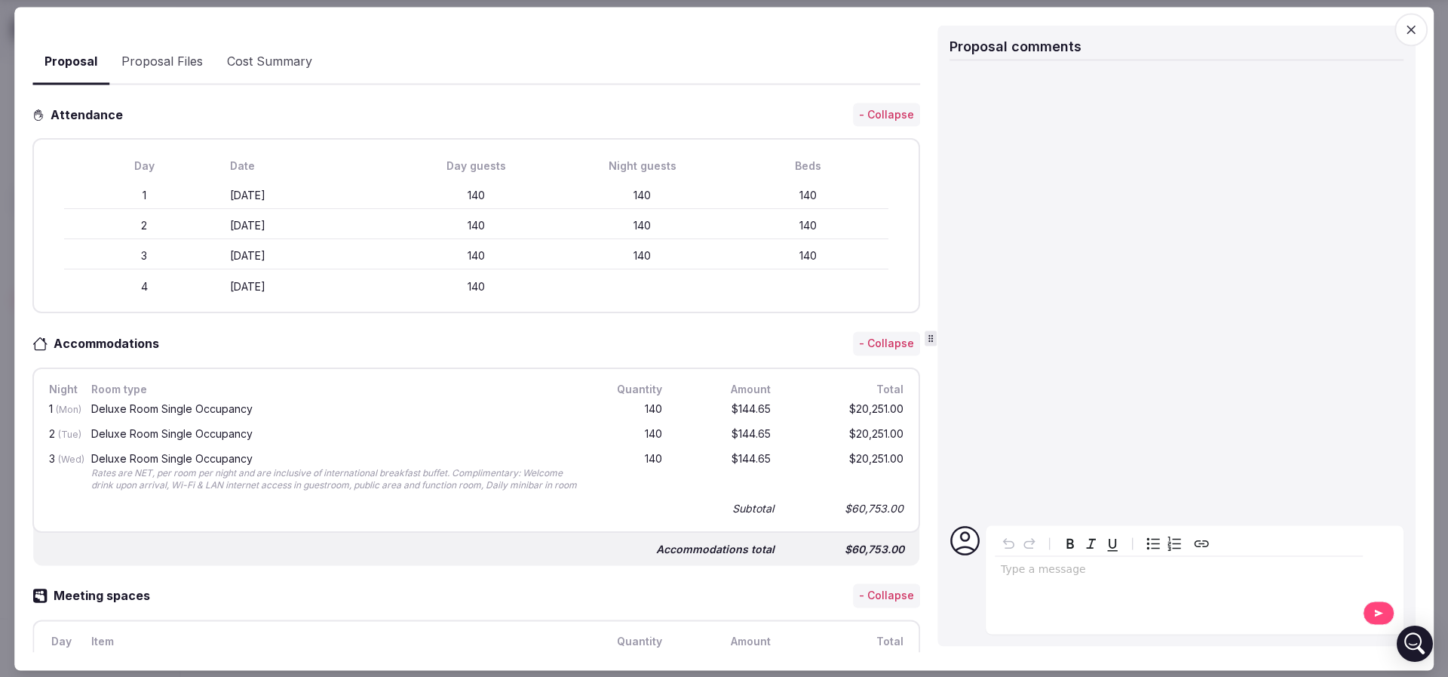
scroll to position [327, 0]
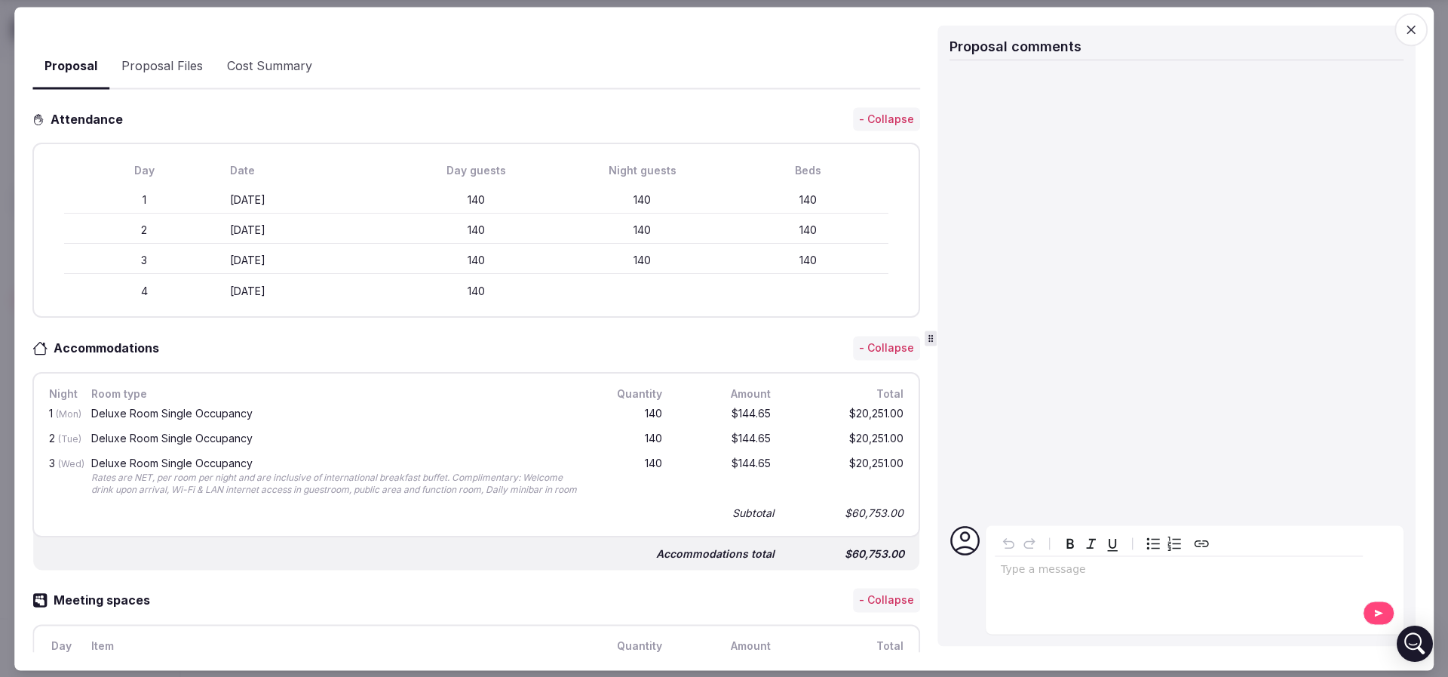
click at [327, 462] on div "Deluxe Room Single Occupancy" at bounding box center [334, 463] width 487 height 11
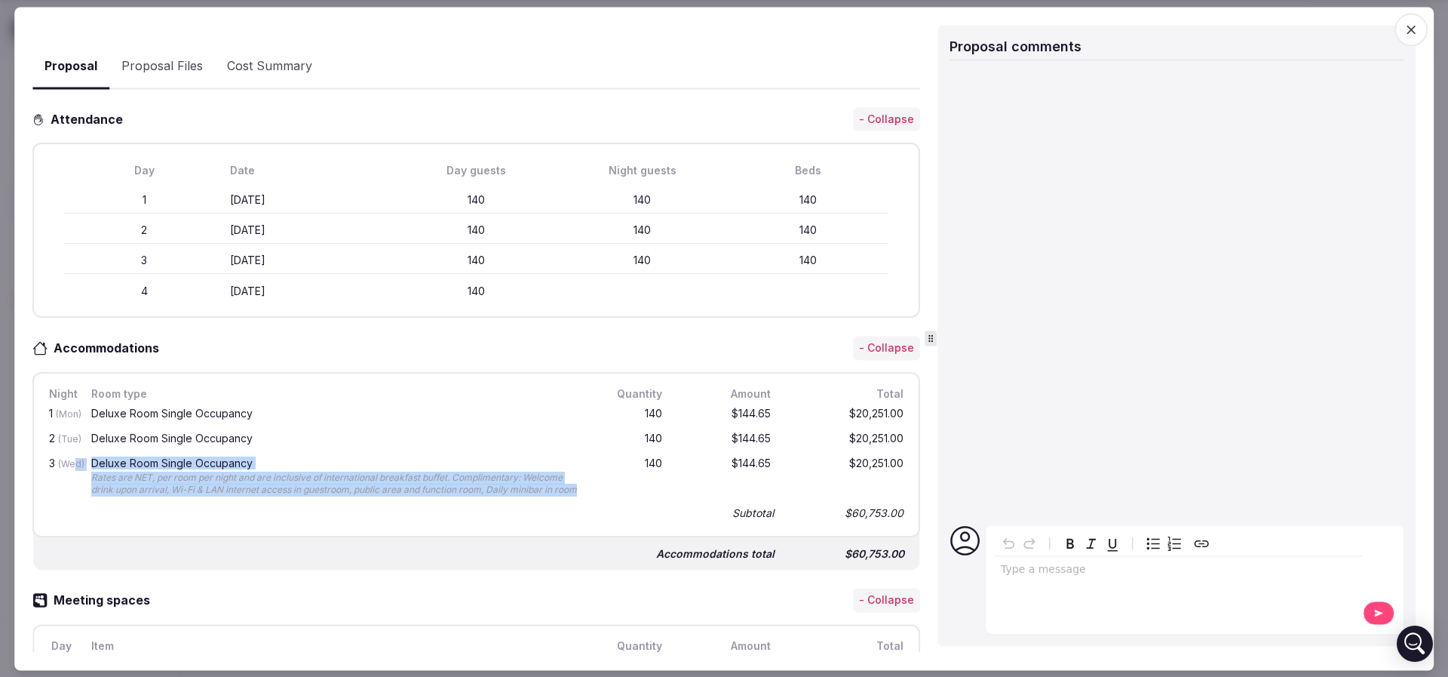
drag, startPoint x: 84, startPoint y: 476, endPoint x: 276, endPoint y: 501, distance: 193.2
click at [276, 501] on div "3 (Wed) Deluxe Room Single Occupancy Rates are NET, per room per night and are …" at bounding box center [476, 477] width 861 height 51
click at [276, 497] on div "Rates are NET, per room per night and are inclusive of international breakfast …" at bounding box center [334, 484] width 487 height 26
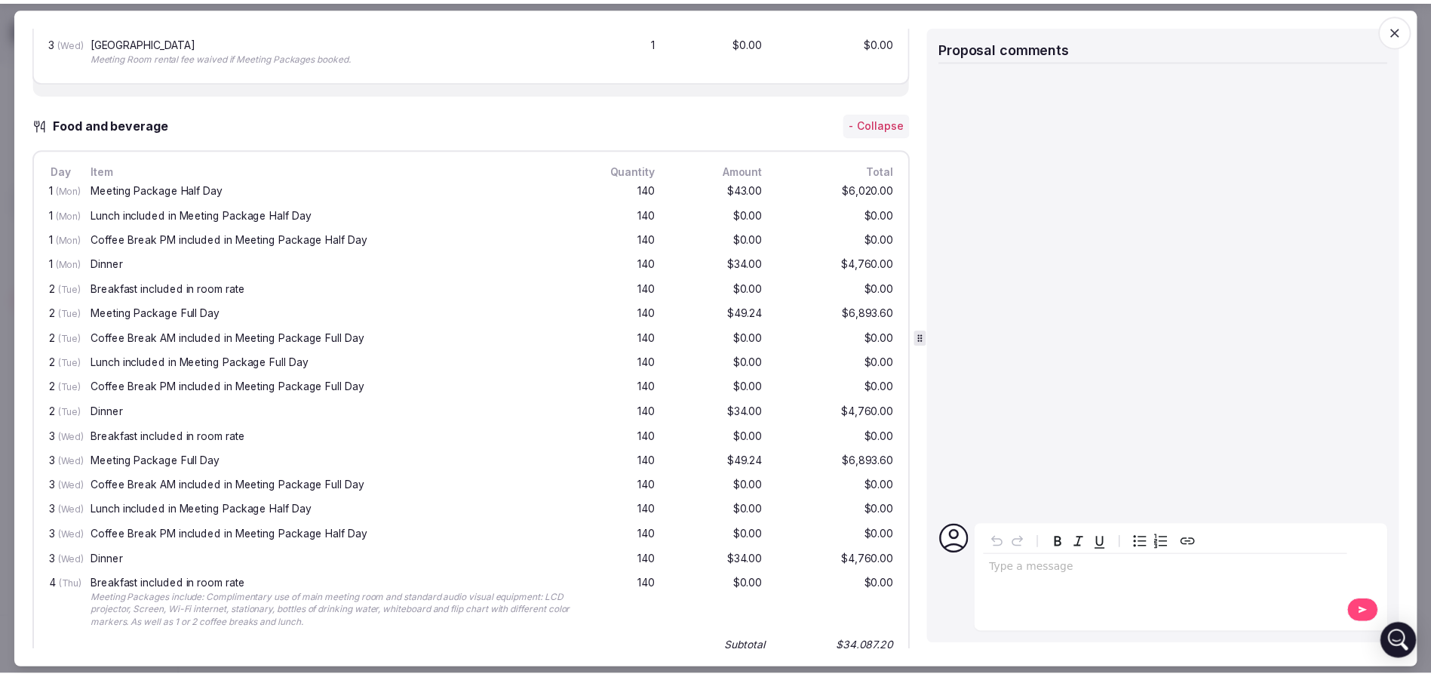
scroll to position [1345, 0]
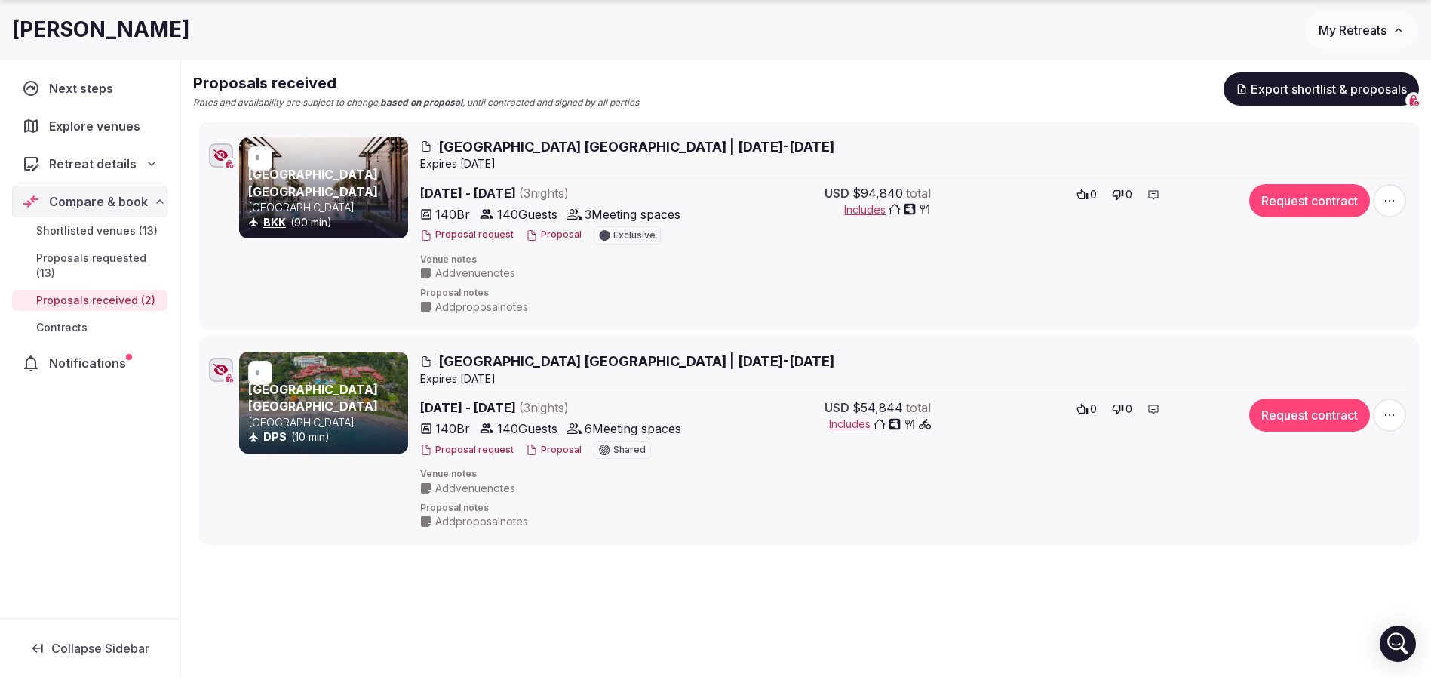
drag, startPoint x: 220, startPoint y: 146, endPoint x: 276, endPoint y: 174, distance: 62.4
click at [219, 146] on div at bounding box center [221, 155] width 24 height 24
click at [143, 164] on div "Retreat details" at bounding box center [90, 164] width 136 height 18
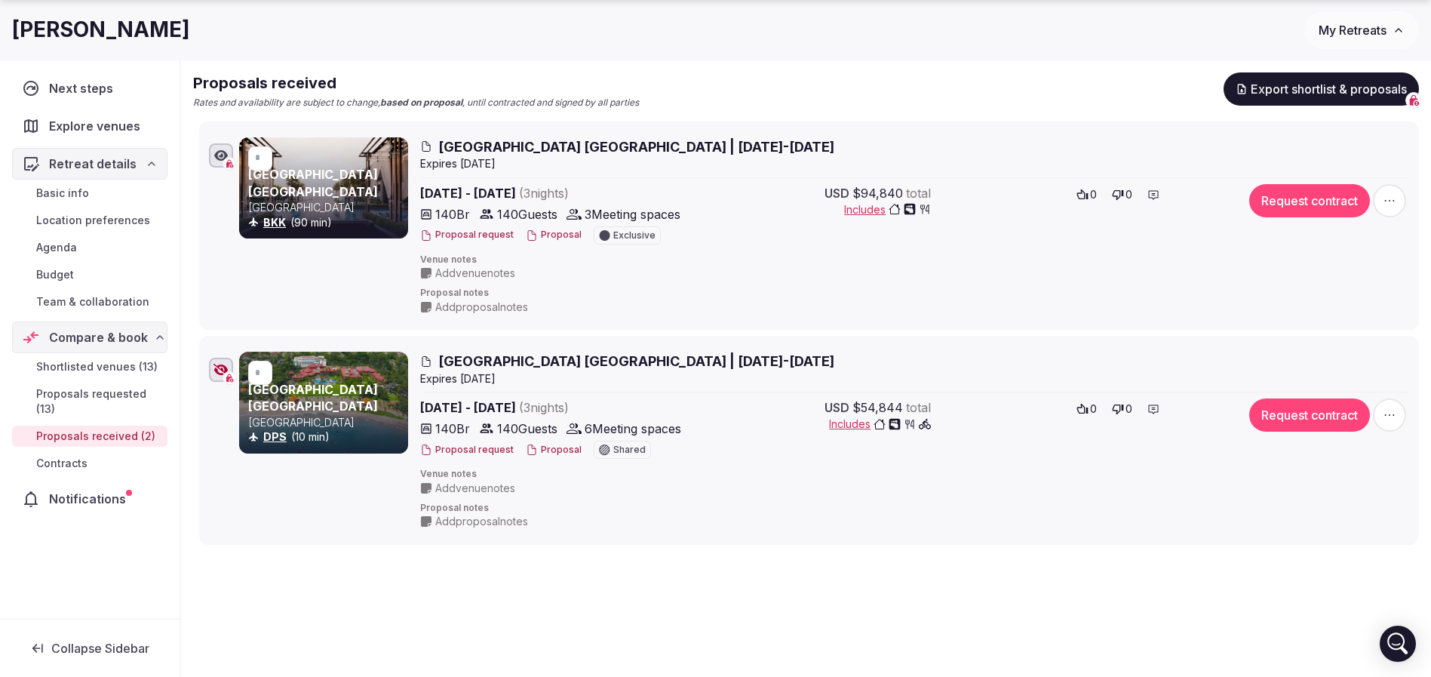
click at [97, 272] on link "Budget" at bounding box center [89, 274] width 155 height 21
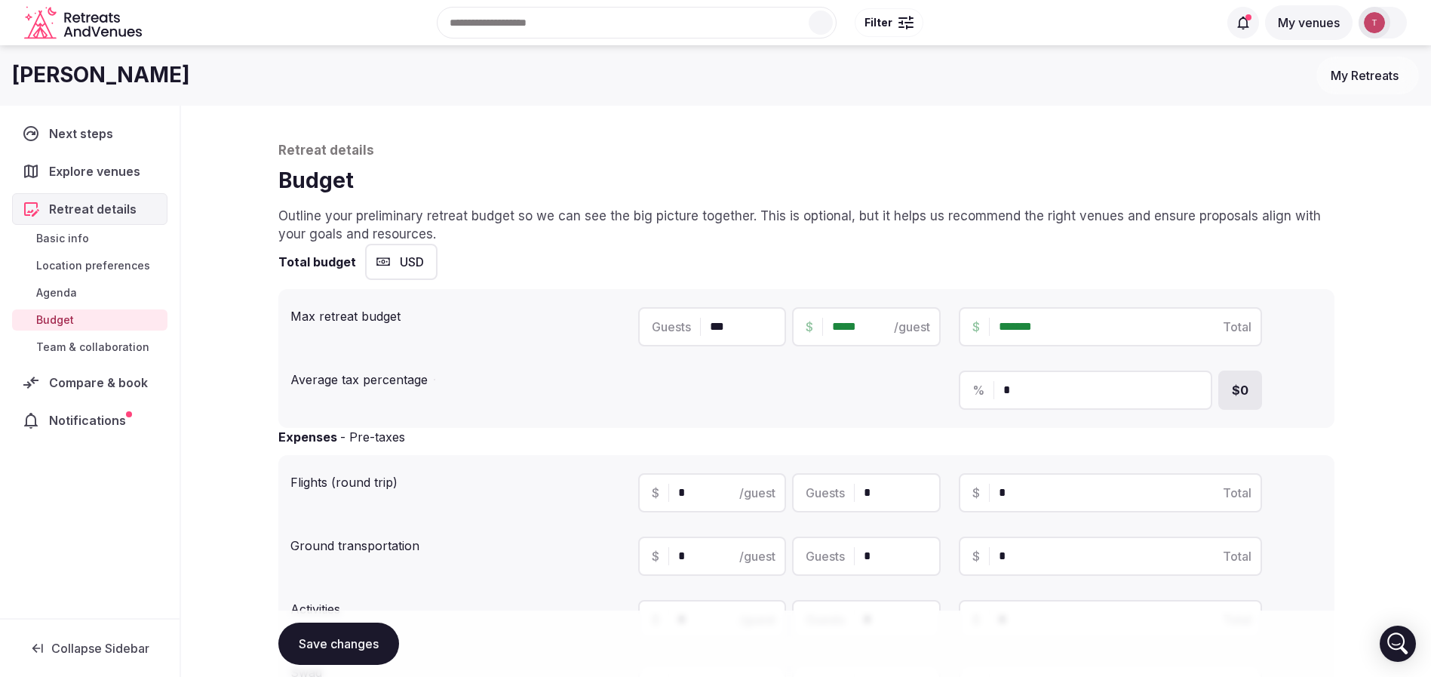
click at [1331, 330] on div "Max retreat budget Guests *** $ ***** /guest $ ******* Total Average tax percen…" at bounding box center [806, 358] width 1056 height 139
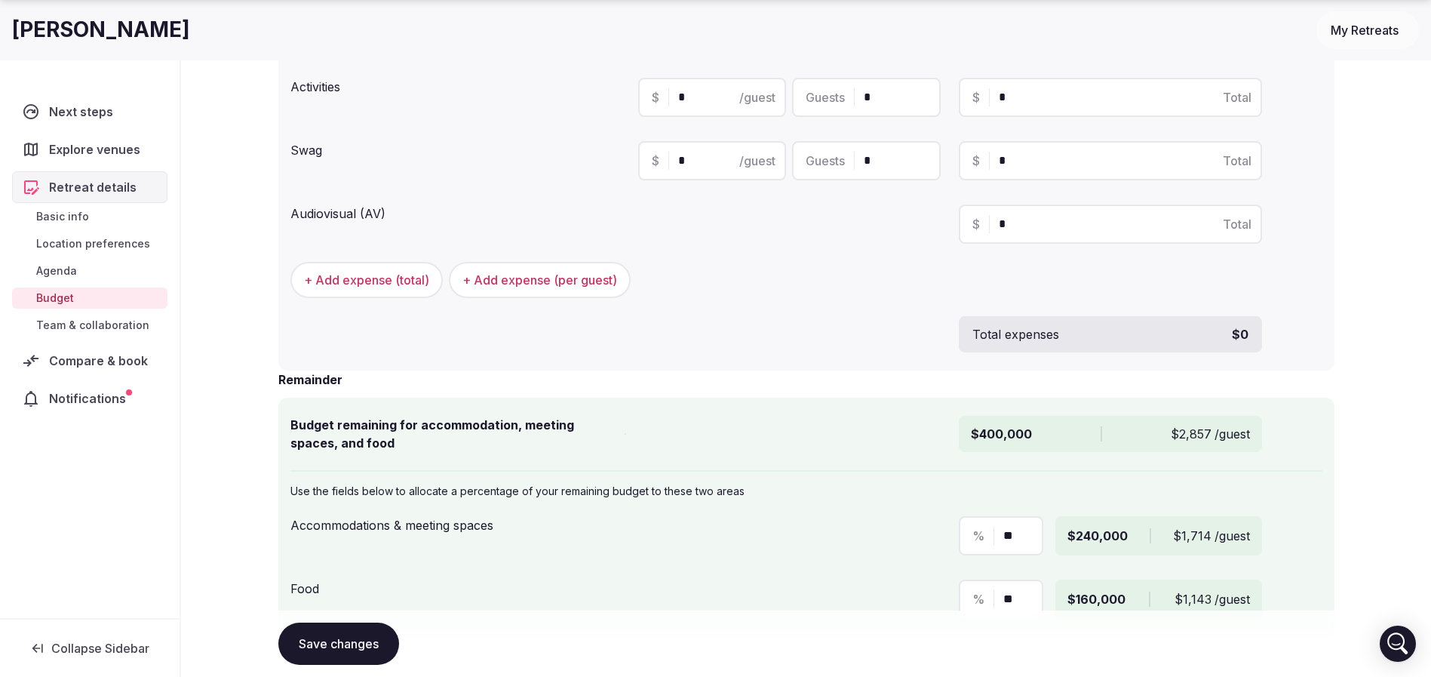
scroll to position [675, 0]
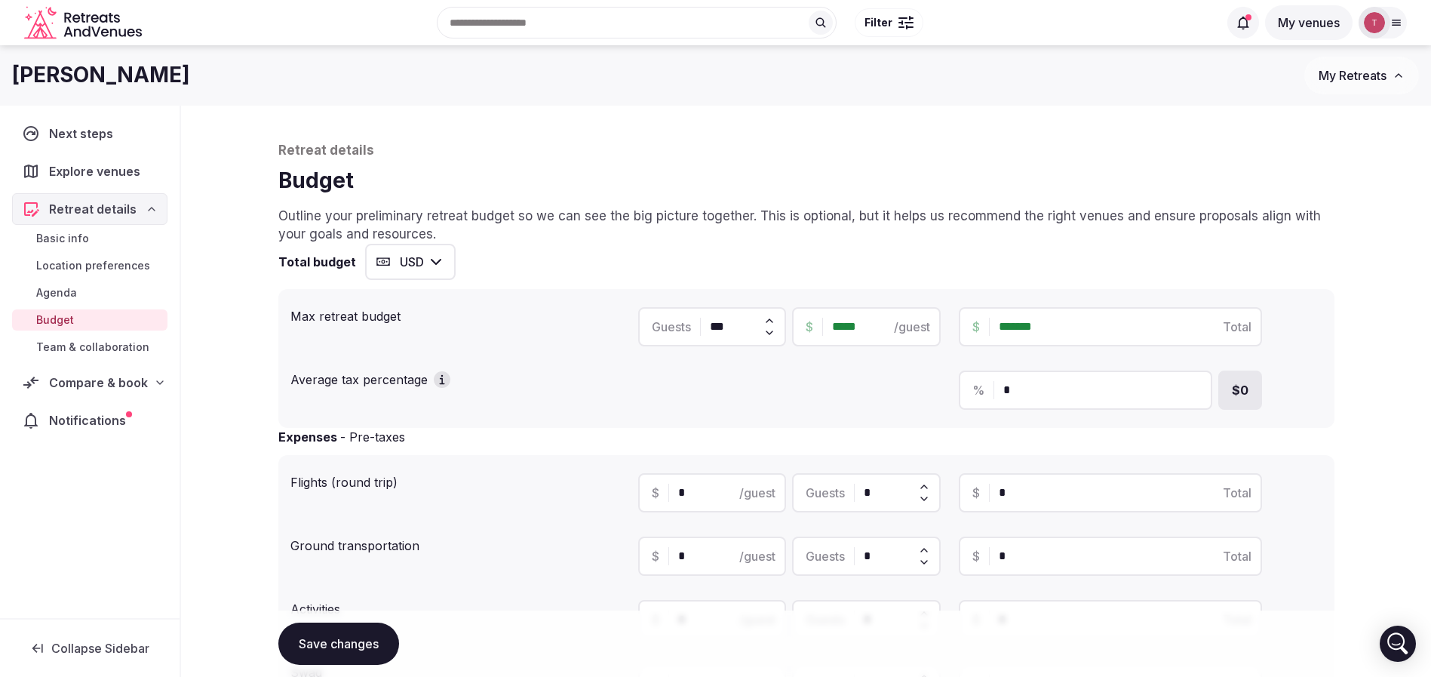
click at [130, 164] on span "Explore venues" at bounding box center [97, 171] width 97 height 18
click at [109, 351] on span "Team & collaboration" at bounding box center [92, 346] width 113 height 15
click at [113, 389] on span "Compare & book" at bounding box center [98, 382] width 99 height 18
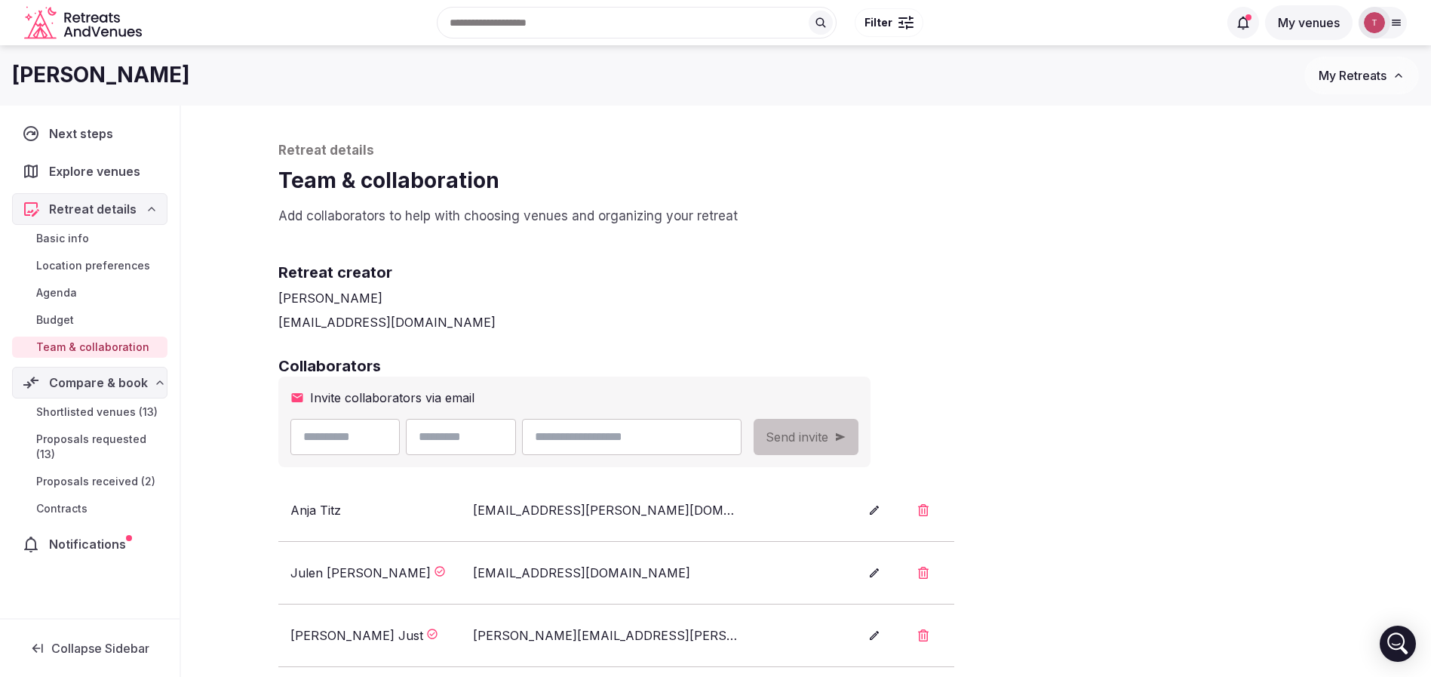
click at [114, 419] on span "Shortlisted venues (13)" at bounding box center [96, 411] width 121 height 15
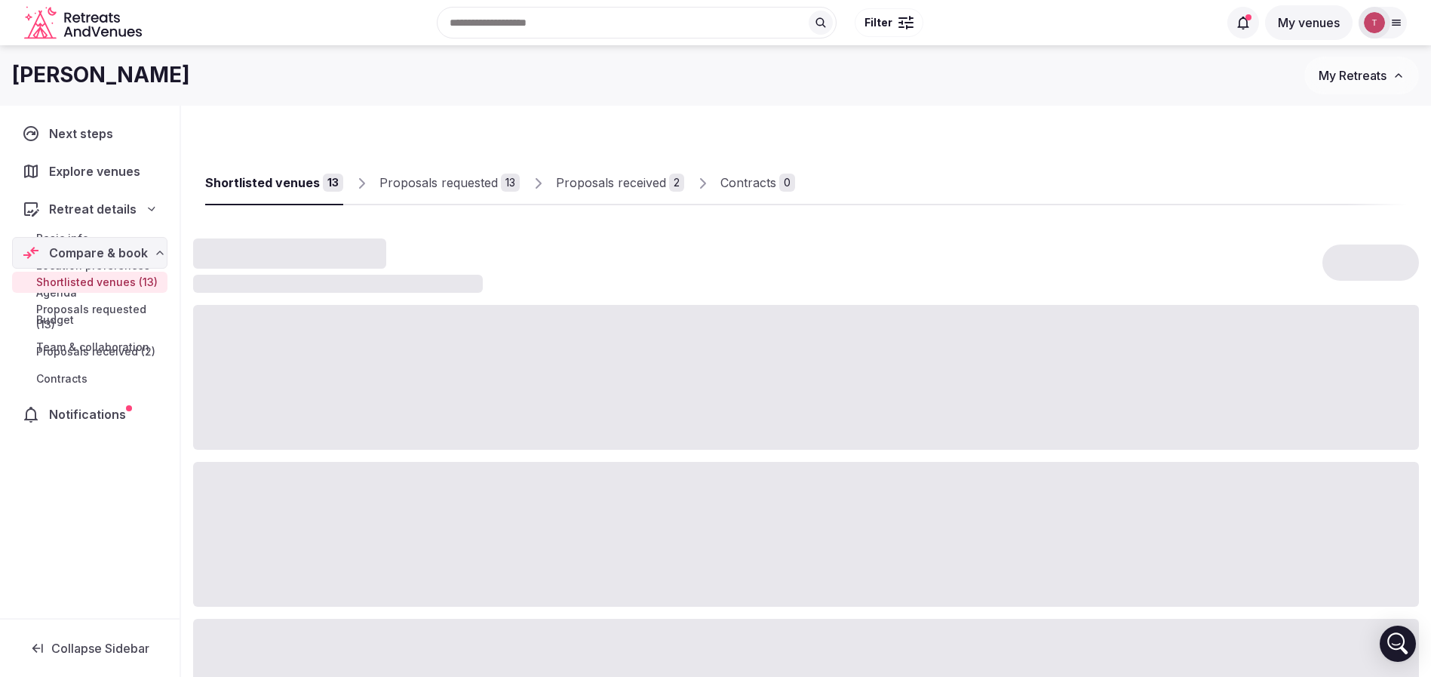
click at [116, 413] on span "Notifications" at bounding box center [90, 414] width 83 height 18
click at [141, 279] on span "Shortlisted venues (13)" at bounding box center [96, 276] width 121 height 15
click at [141, 278] on span "Shortlisted venues (13)" at bounding box center [96, 276] width 121 height 15
click at [617, 173] on div "Proposals received" at bounding box center [611, 182] width 110 height 18
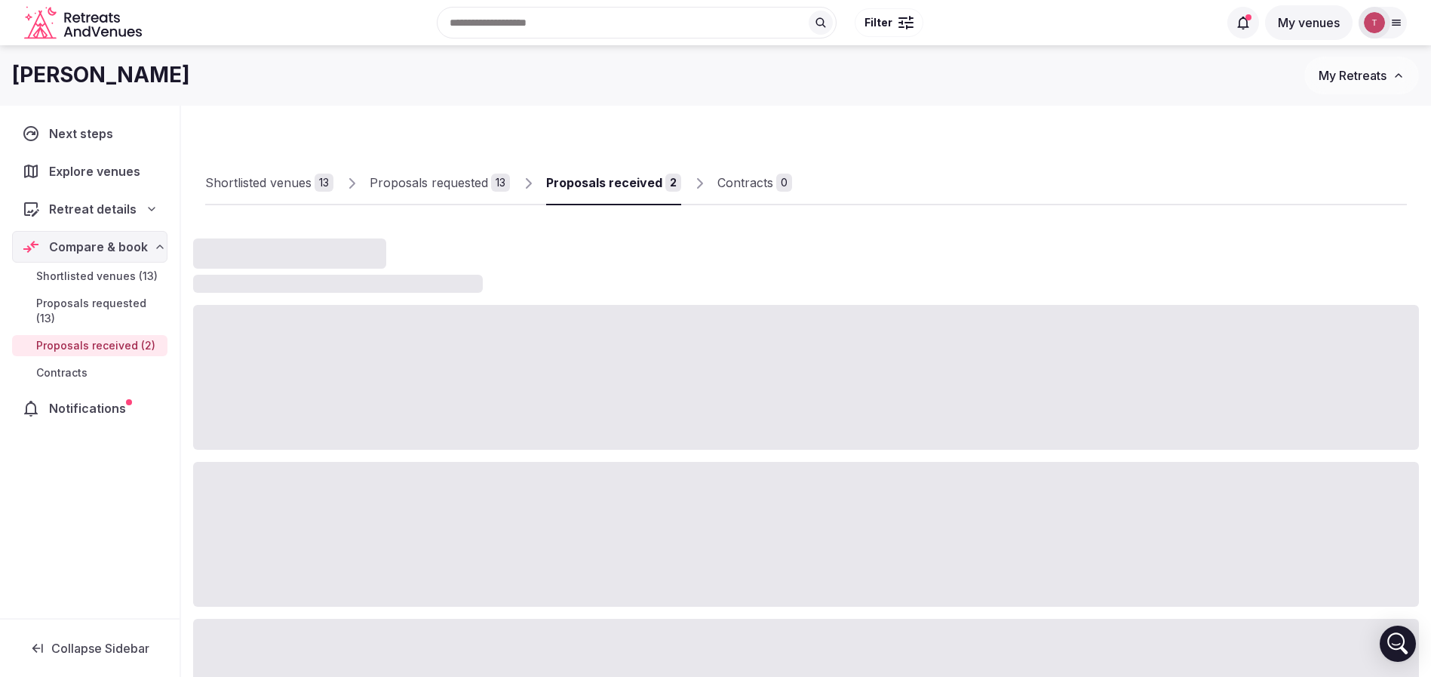
click at [617, 173] on div "Proposals received" at bounding box center [604, 182] width 116 height 18
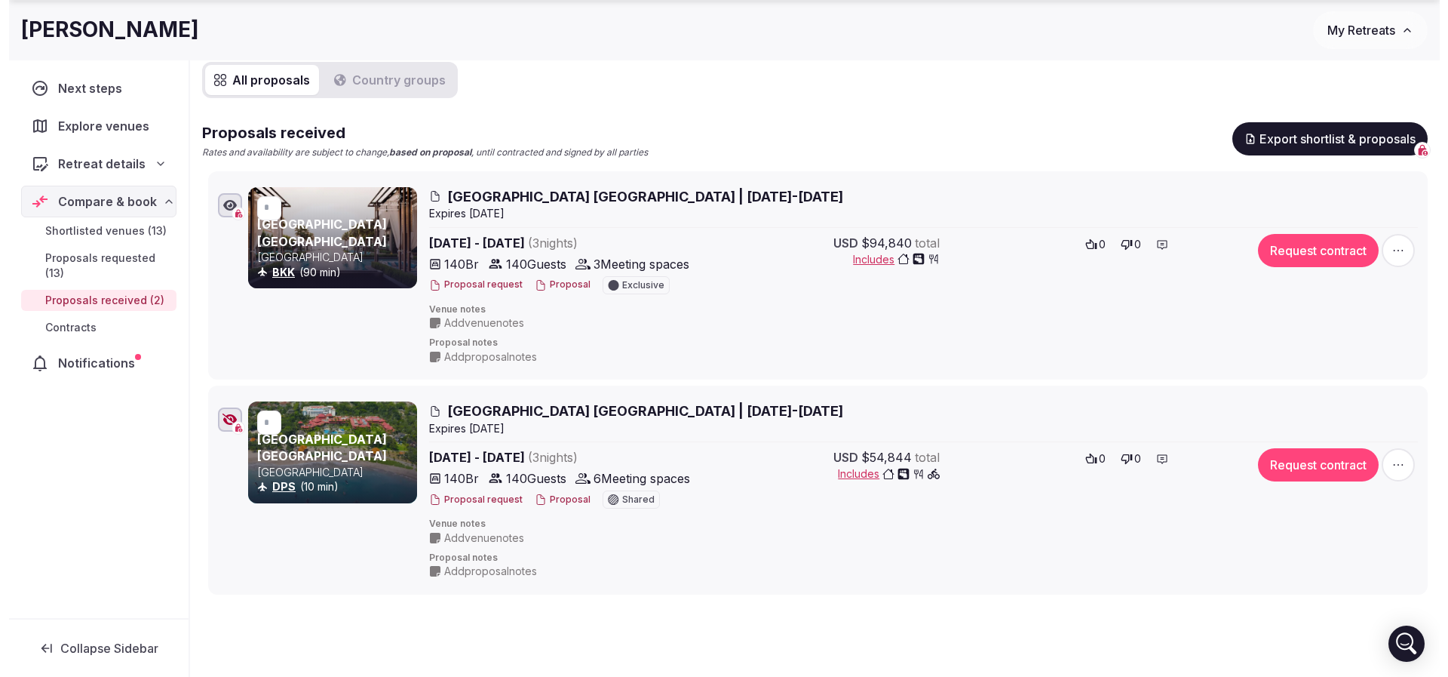
scroll to position [226, 0]
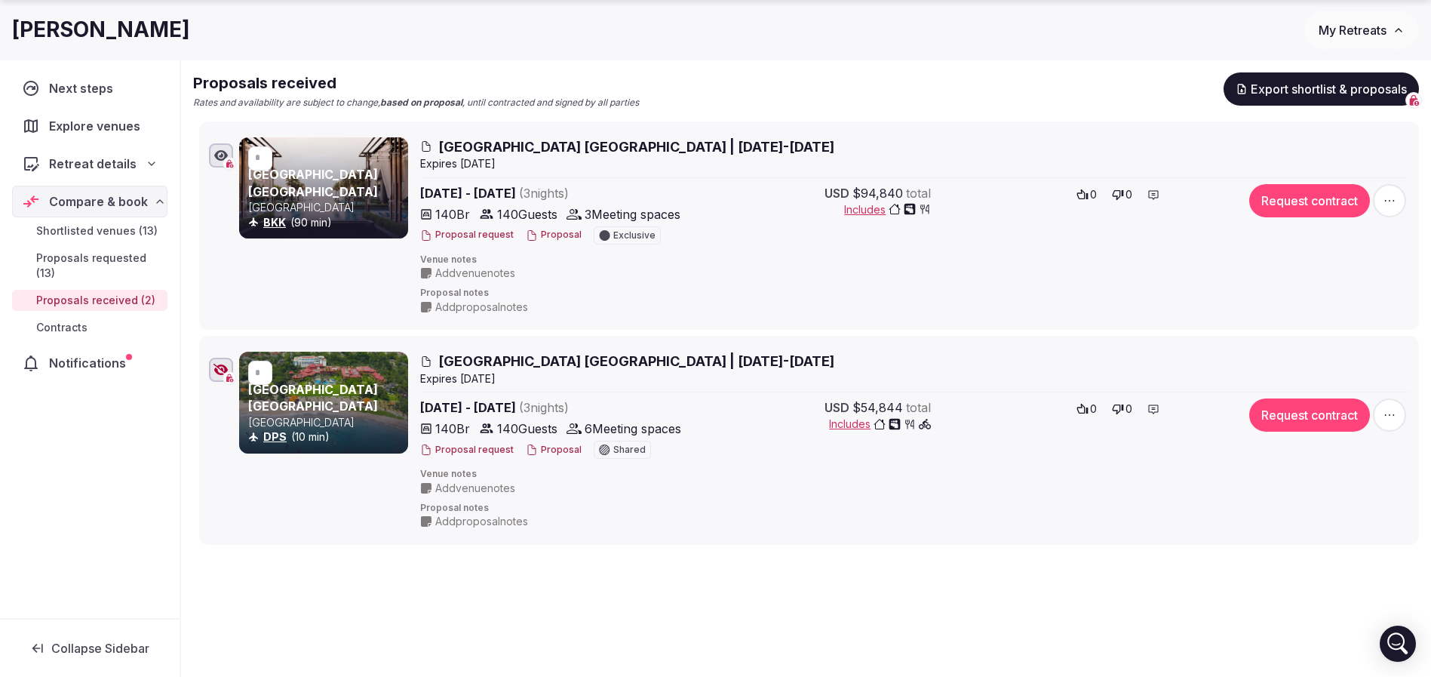
click at [560, 451] on button "Proposal" at bounding box center [554, 450] width 56 height 13
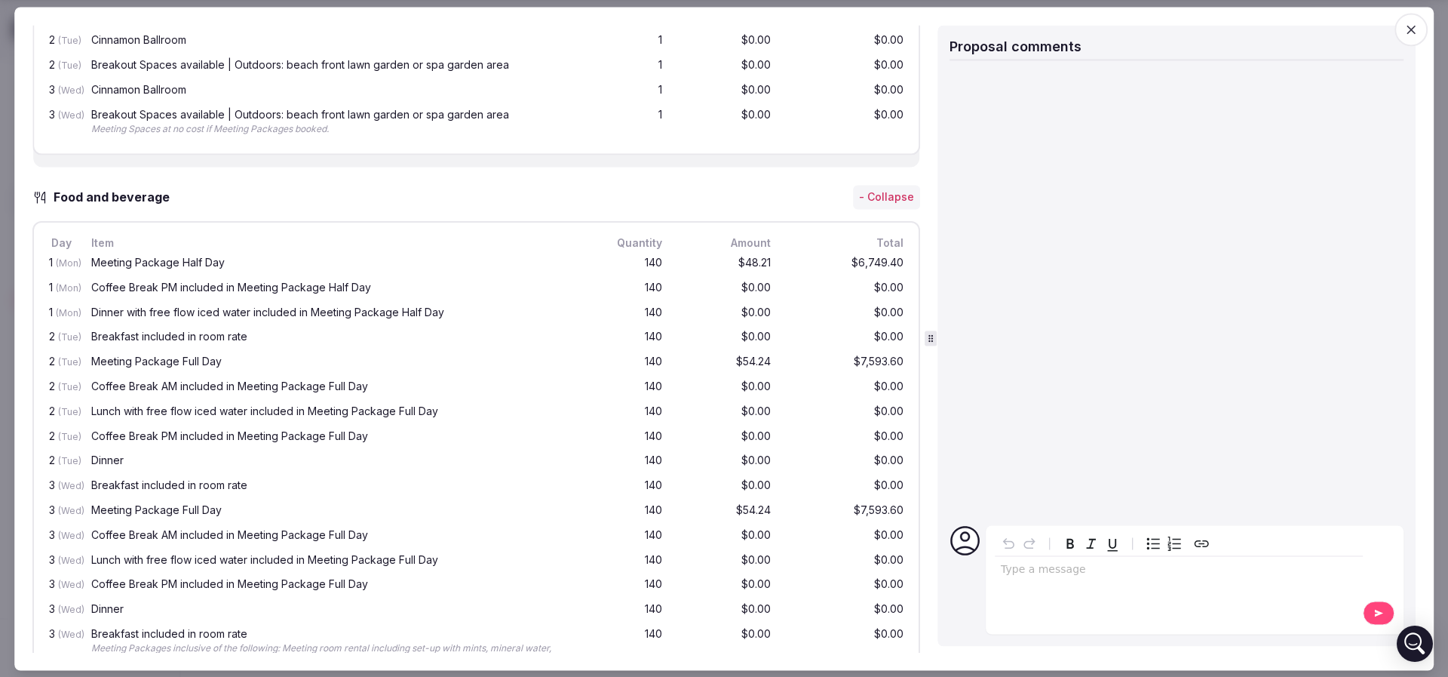
scroll to position [1018, 0]
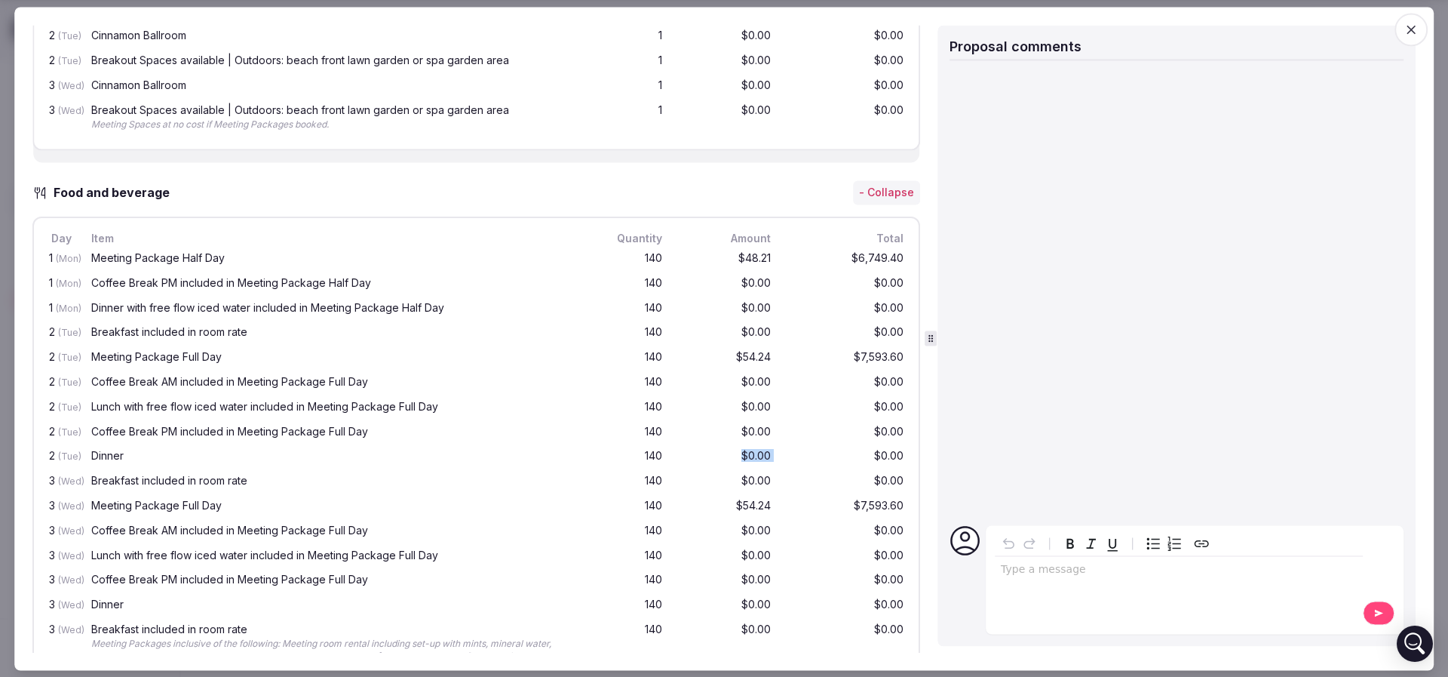
drag, startPoint x: 858, startPoint y: 454, endPoint x: 704, endPoint y: 459, distance: 154.0
click at [704, 459] on div "2 (Tue) Dinner 140 $0.00 $0.00" at bounding box center [476, 457] width 861 height 25
click at [704, 459] on div "$0.00" at bounding box center [725, 457] width 97 height 19
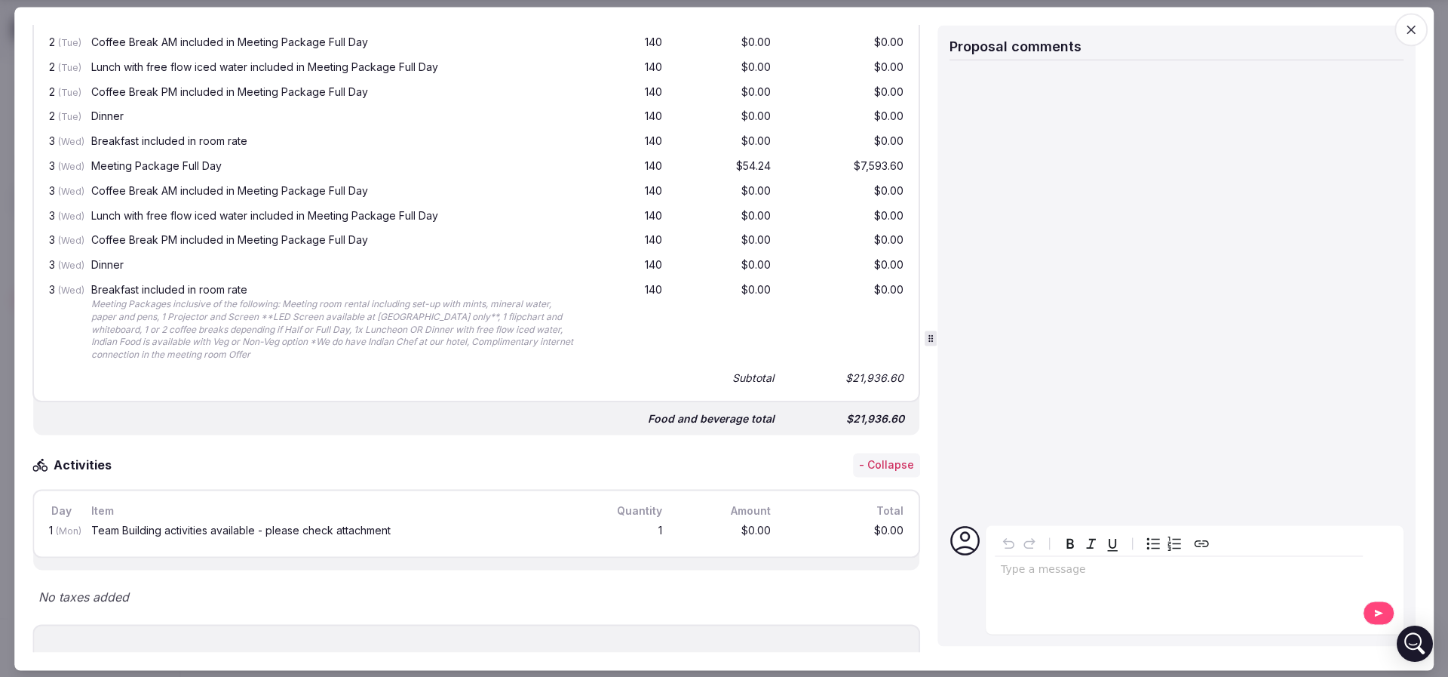
scroll to position [1555, 0]
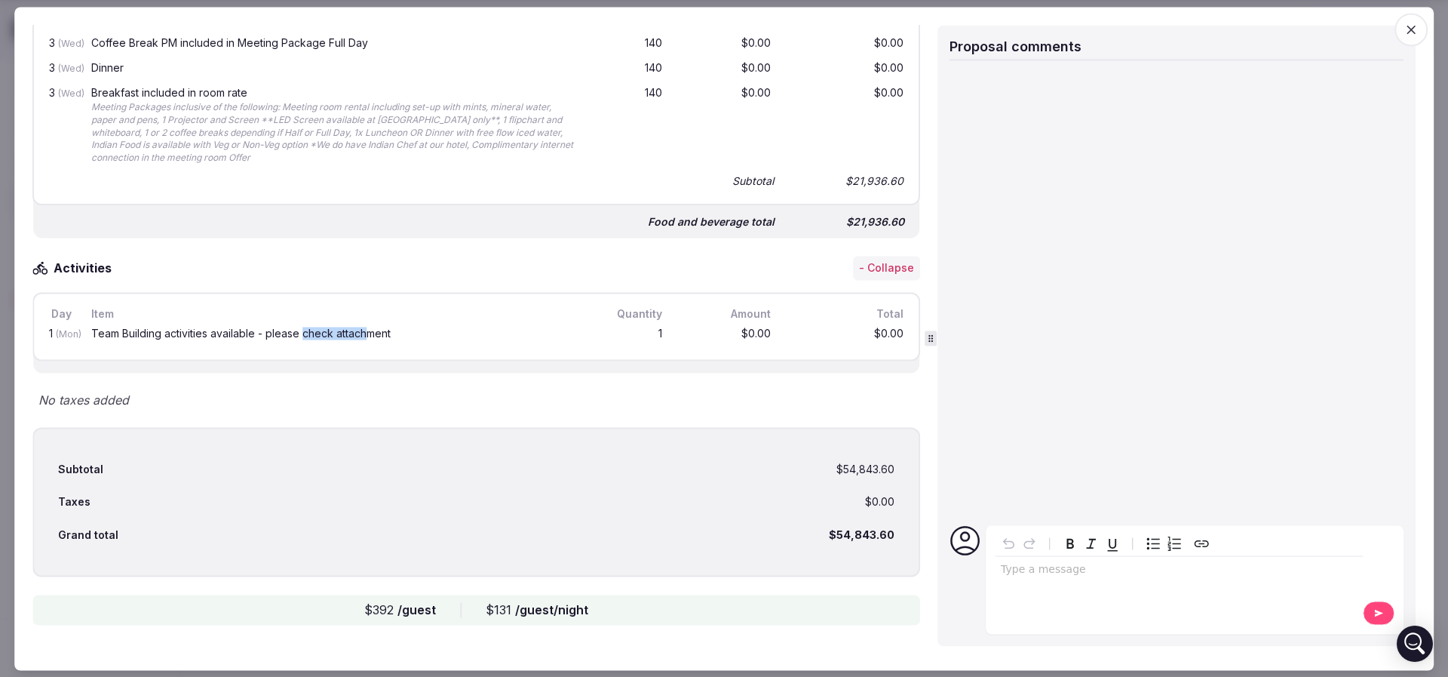
drag, startPoint x: 301, startPoint y: 325, endPoint x: 369, endPoint y: 328, distance: 68.0
click at [369, 328] on div "Team Building activities available - please check attachment" at bounding box center [334, 333] width 487 height 11
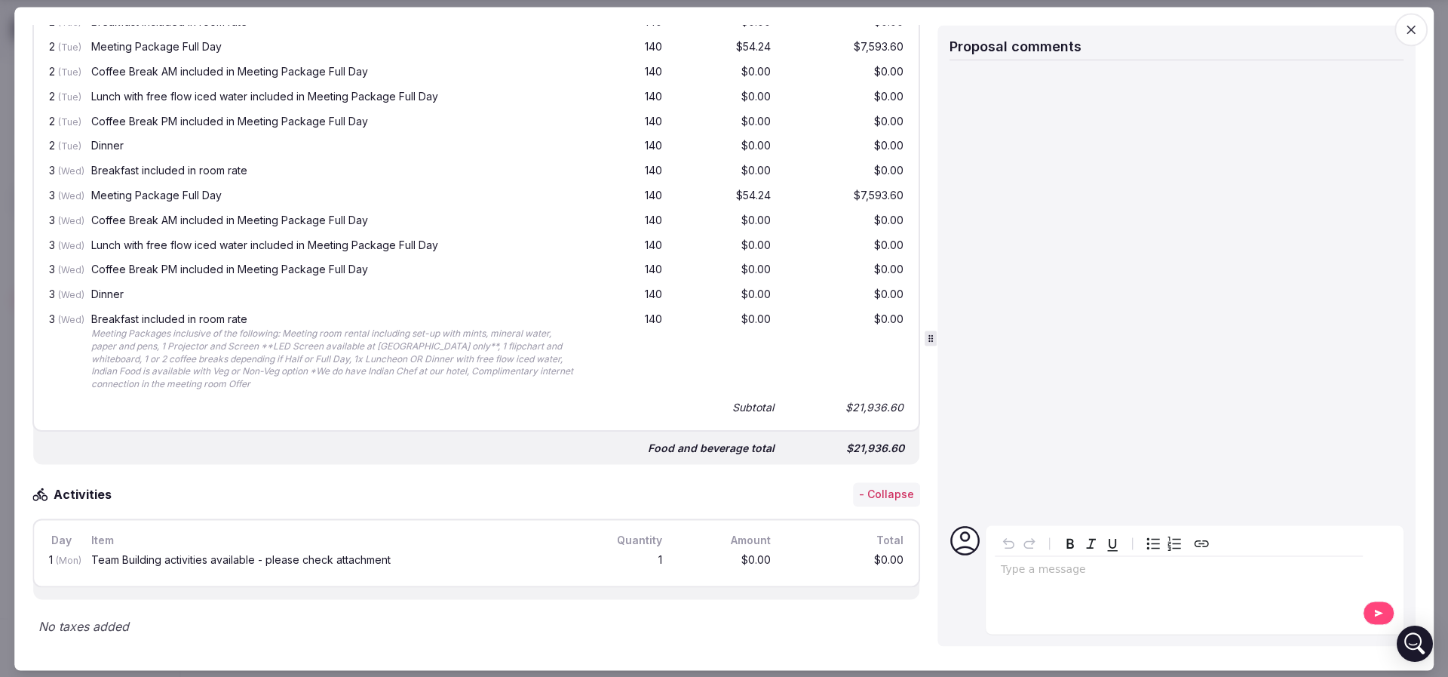
scroll to position [1215, 0]
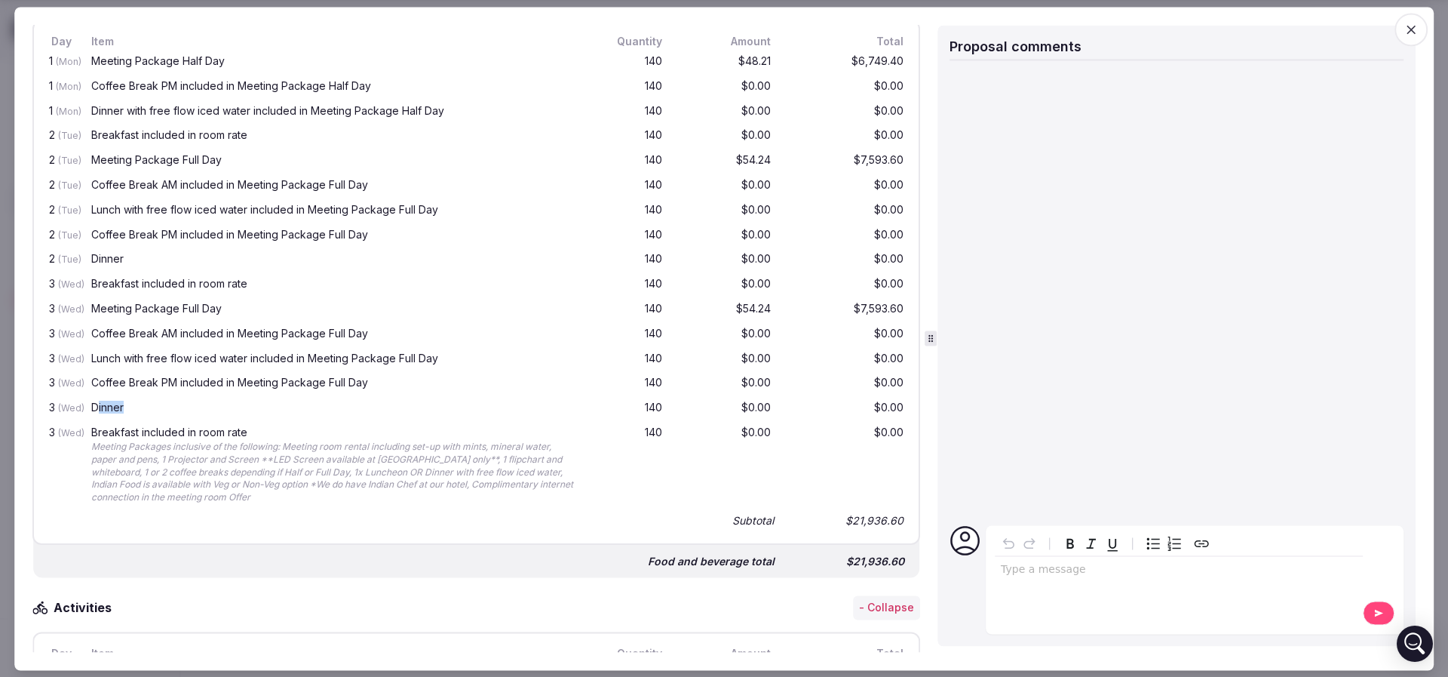
drag, startPoint x: 100, startPoint y: 401, endPoint x: 145, endPoint y: 403, distance: 45.3
click at [145, 403] on div "Dinner" at bounding box center [334, 408] width 487 height 11
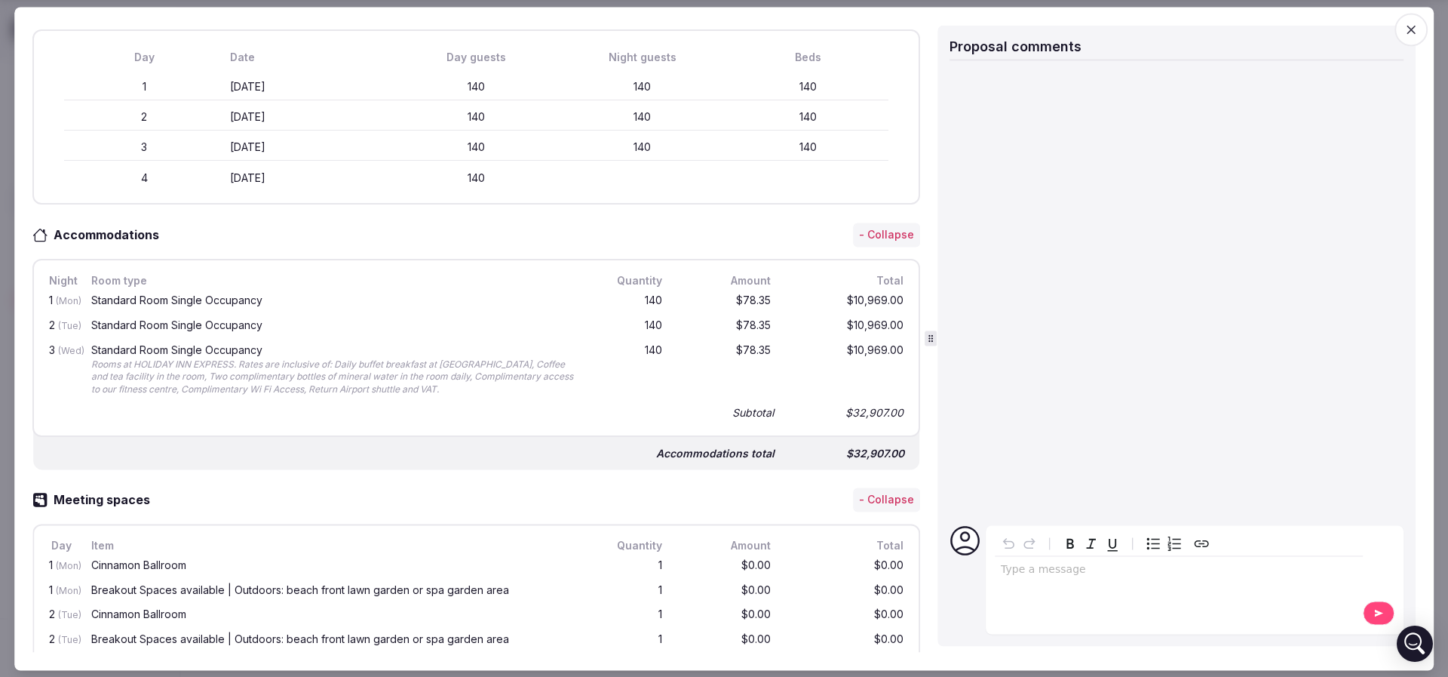
scroll to position [423, 0]
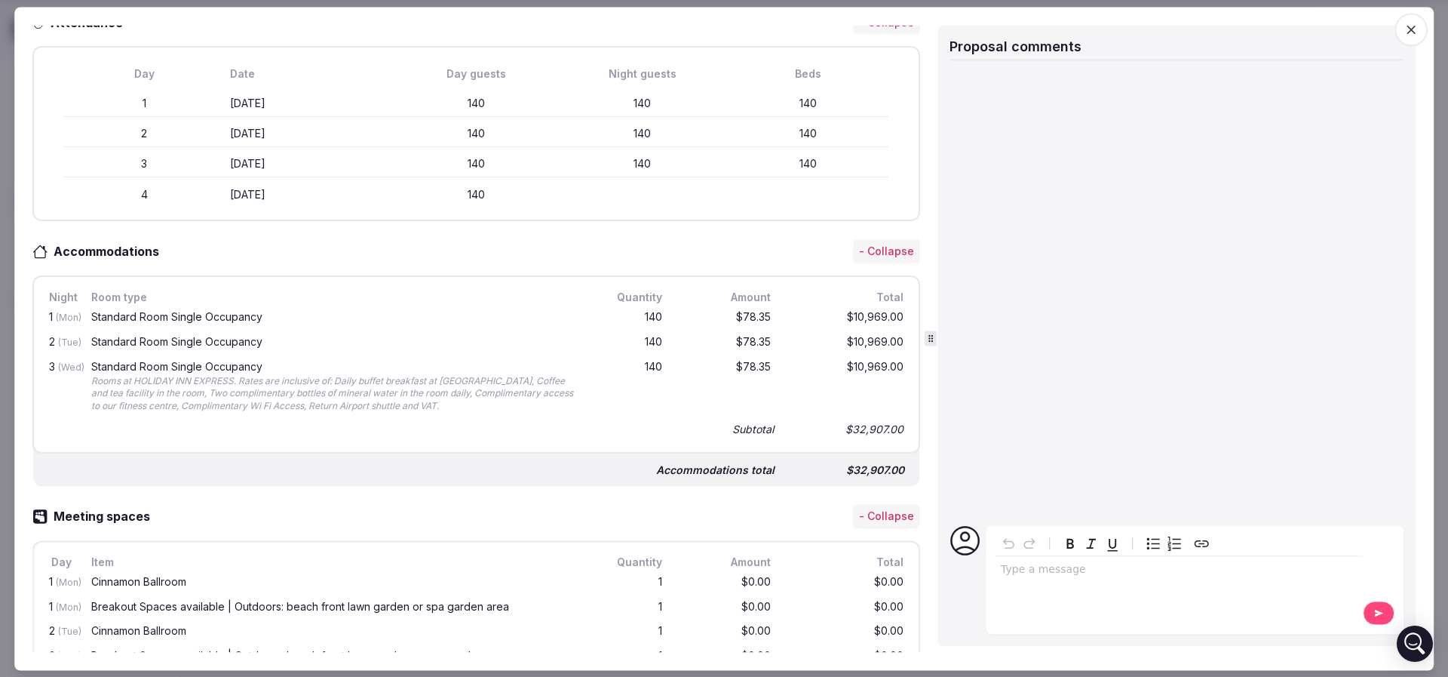
click at [446, 444] on div "Night Room type Quantity Amount Total 1 (Mon) Standard Room Single Occupancy 14…" at bounding box center [476, 364] width 888 height 178
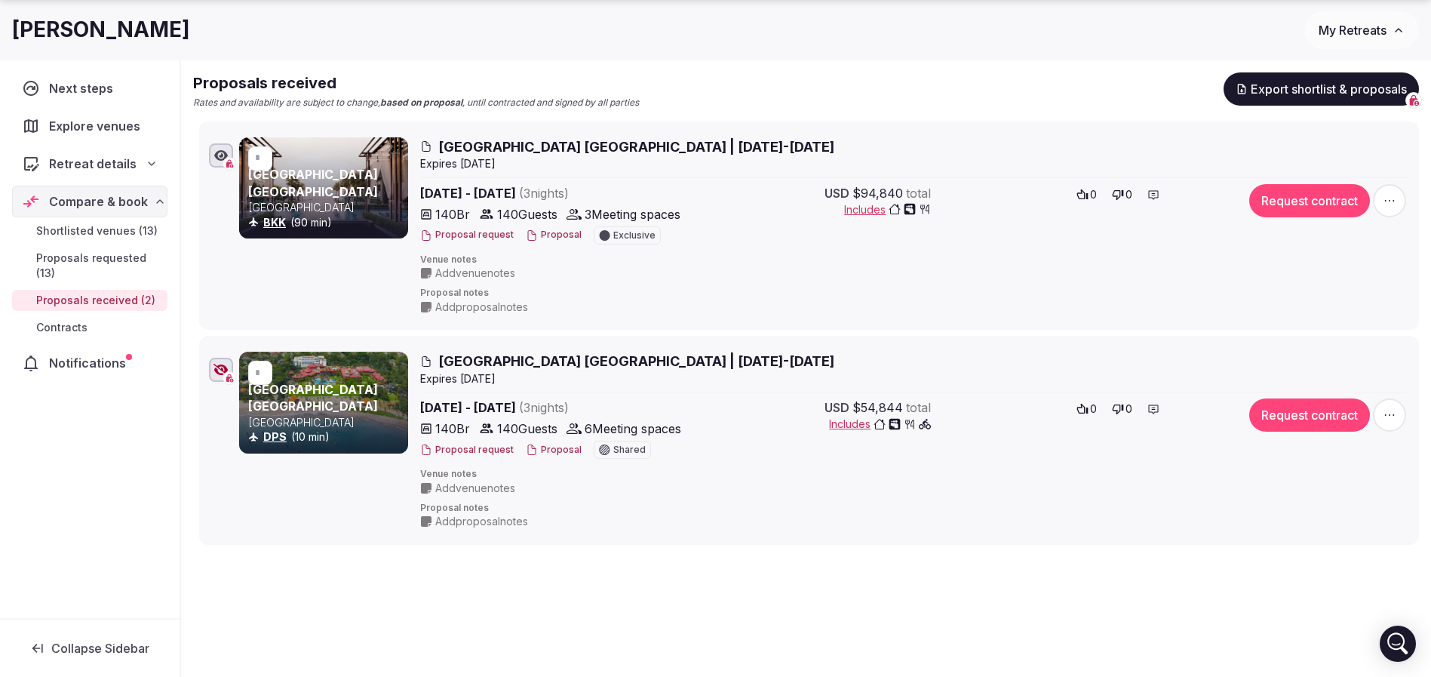
click at [547, 449] on button "Proposal" at bounding box center [554, 450] width 56 height 13
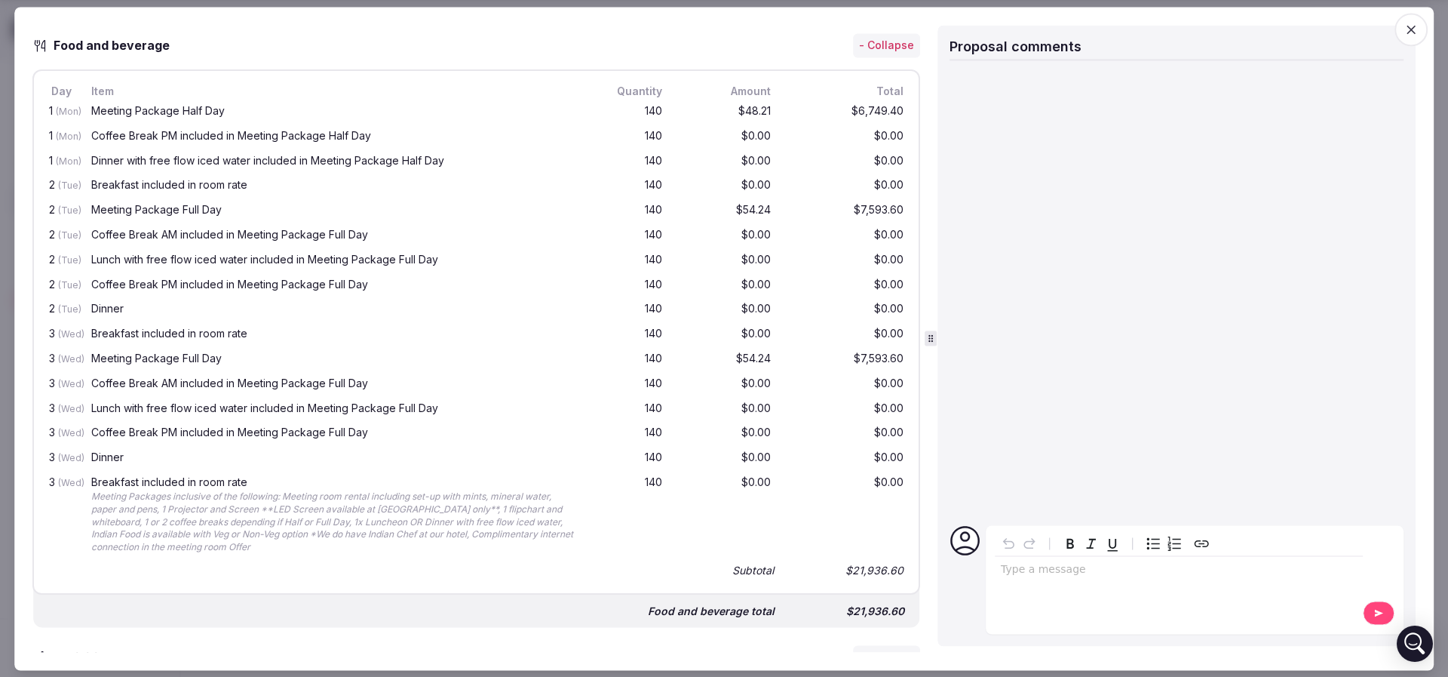
scroll to position [1131, 0]
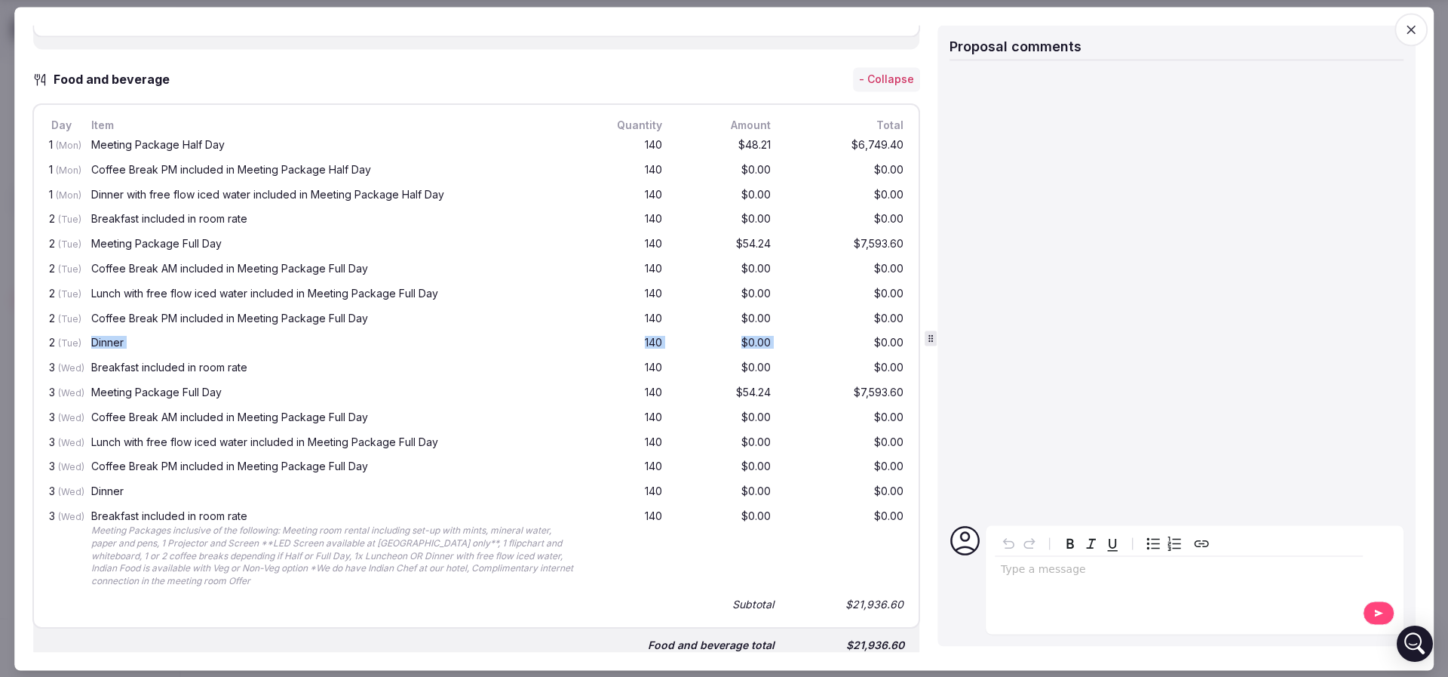
drag, startPoint x: 89, startPoint y: 332, endPoint x: 856, endPoint y: 349, distance: 767.4
click at [856, 349] on div "2 (Tue) Dinner 140 $0.00 $0.00" at bounding box center [476, 344] width 861 height 25
drag, startPoint x: 84, startPoint y: 283, endPoint x: 438, endPoint y: 290, distance: 353.1
click at [438, 290] on div "2 (Tue) Lunch with free flow iced water included in Meeting Package Full Day 14…" at bounding box center [476, 294] width 861 height 25
drag, startPoint x: 83, startPoint y: 337, endPoint x: 890, endPoint y: 342, distance: 807.1
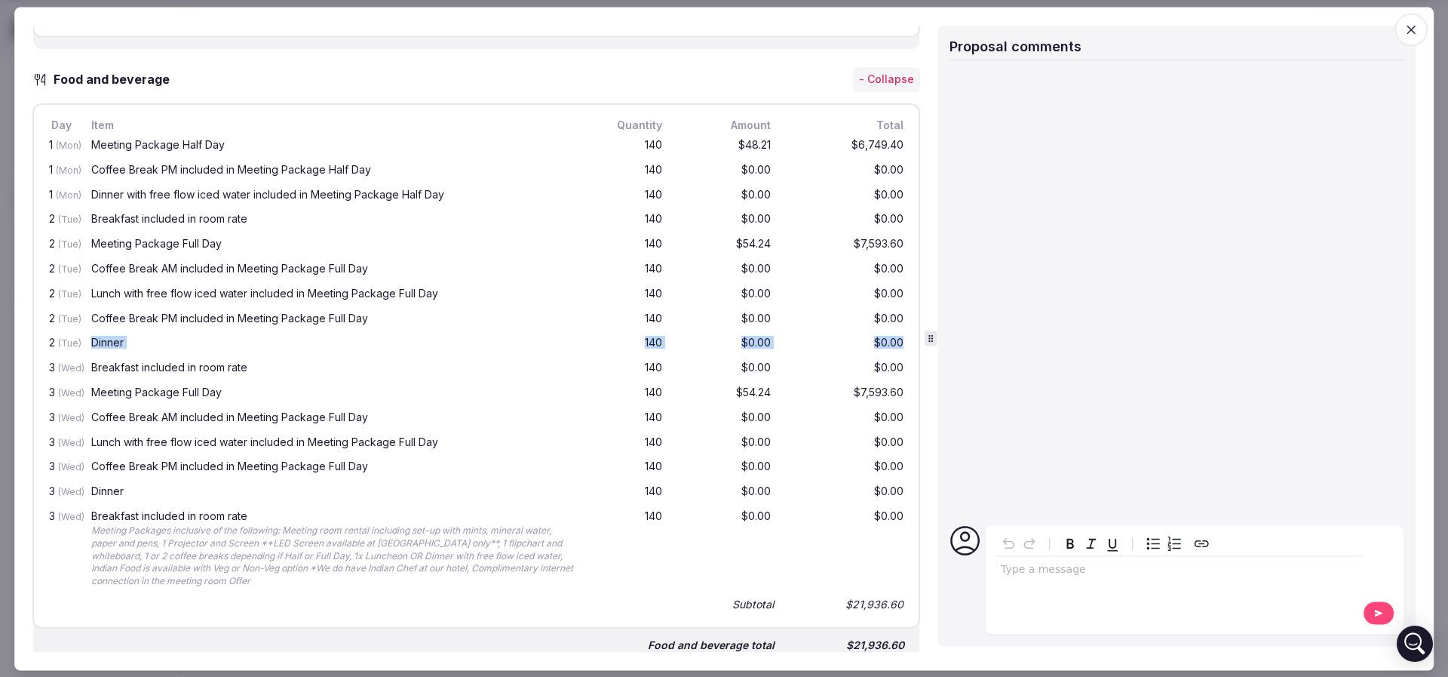
click at [890, 342] on div "Day Item Quantity Amount Total 1 (Mon) Meeting Package Half Day 140 $48.21 $6,7…" at bounding box center [476, 366] width 888 height 525
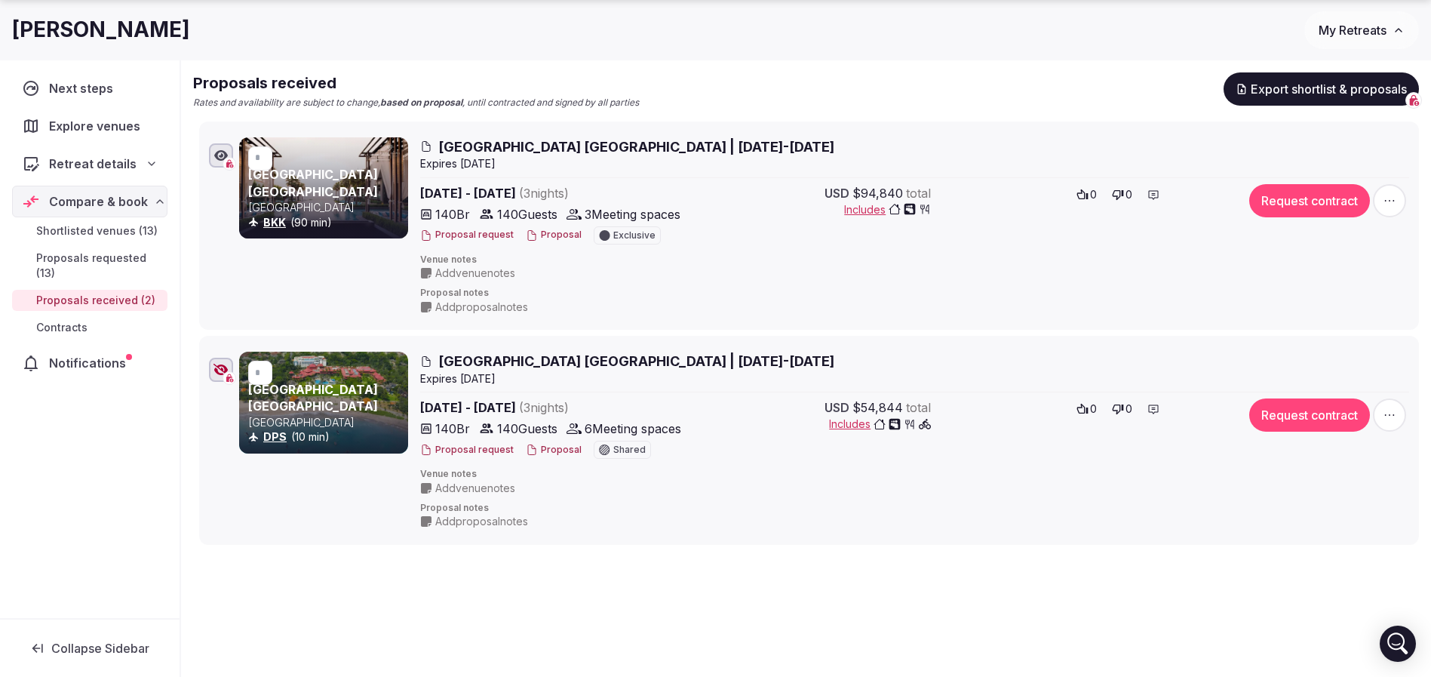
click at [547, 448] on button "Proposal" at bounding box center [554, 450] width 56 height 13
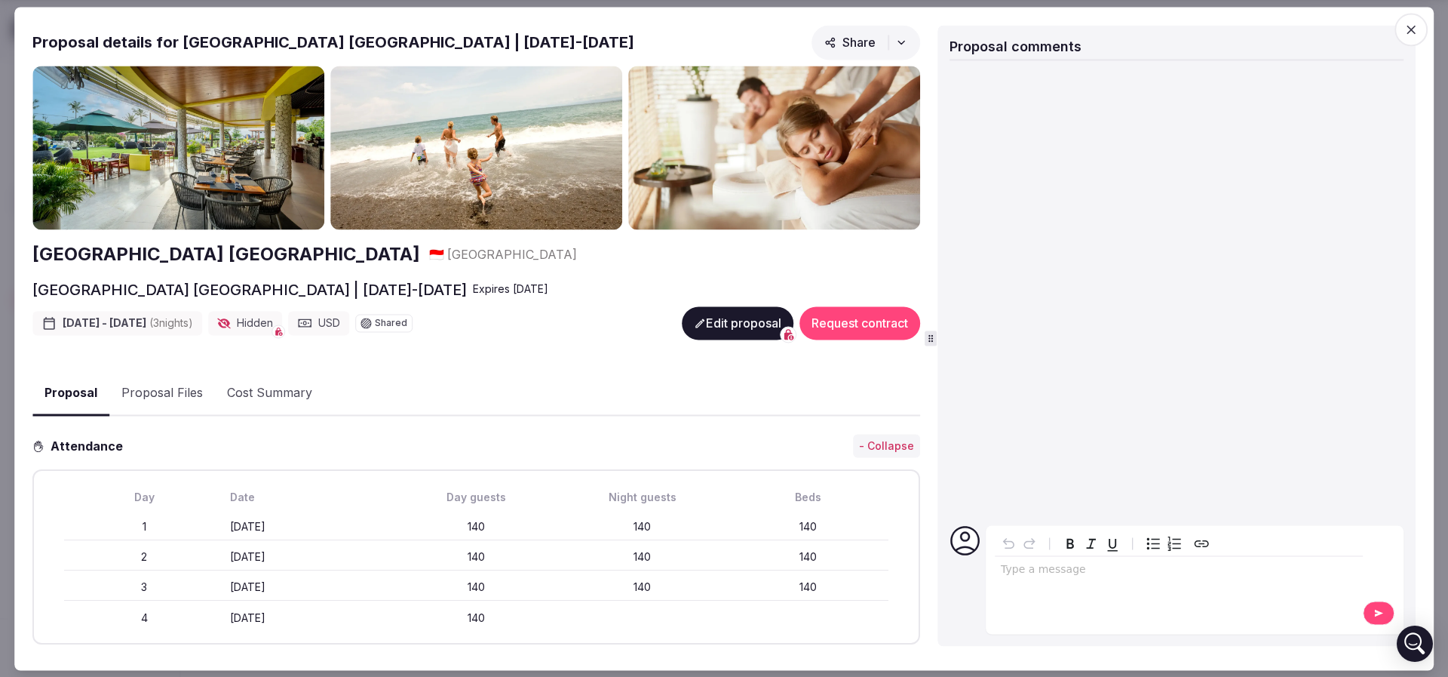
click at [143, 389] on button "Proposal Files" at bounding box center [162, 394] width 106 height 44
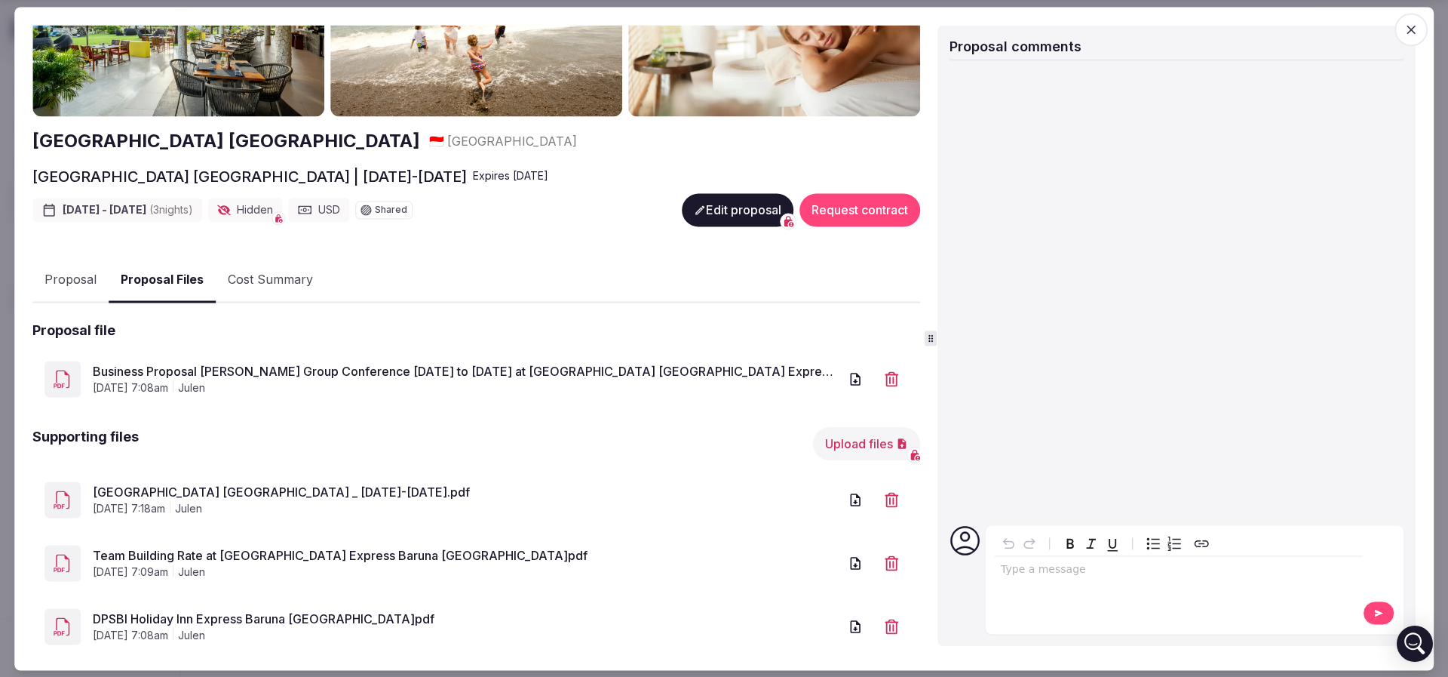
scroll to position [145, 0]
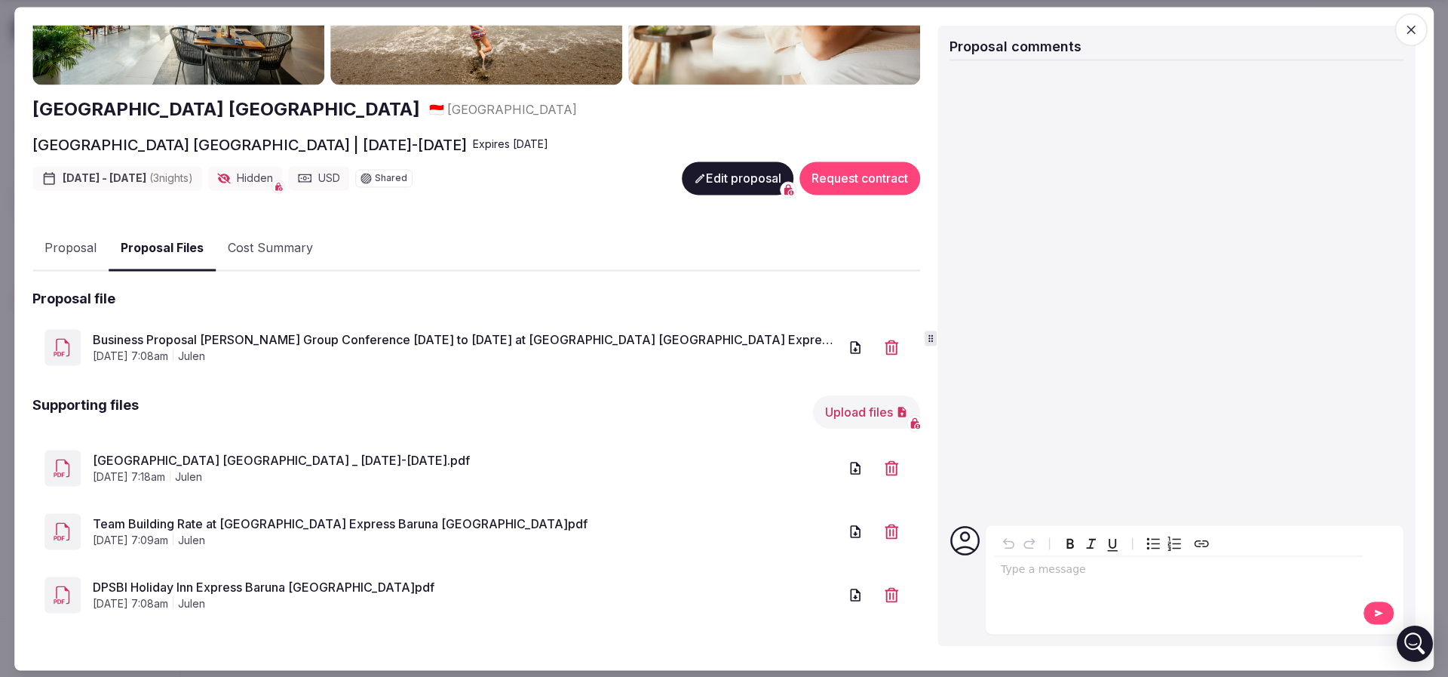
click at [207, 333] on link "Business Proposal [PERSON_NAME] Group Conference [DATE] to [DATE] at [GEOGRAPHI…" at bounding box center [466, 340] width 746 height 18
